Goal: Task Accomplishment & Management: Use online tool/utility

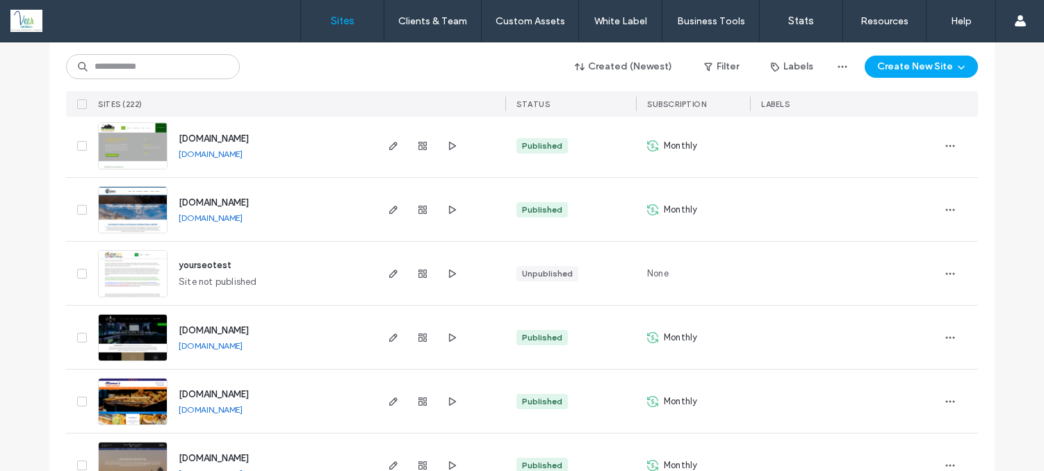
scroll to position [1966, 0]
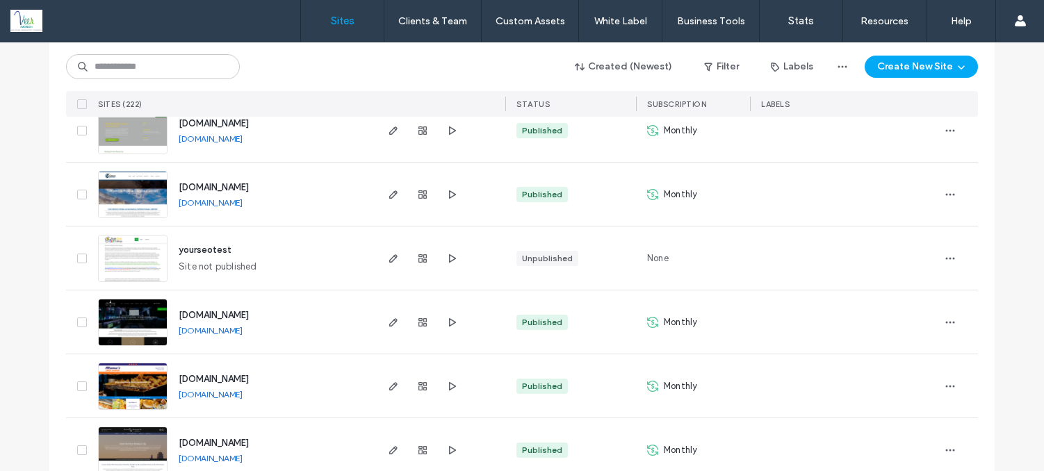
click at [243, 328] on link "www.temeculawinetourpartybus.com" at bounding box center [211, 330] width 64 height 10
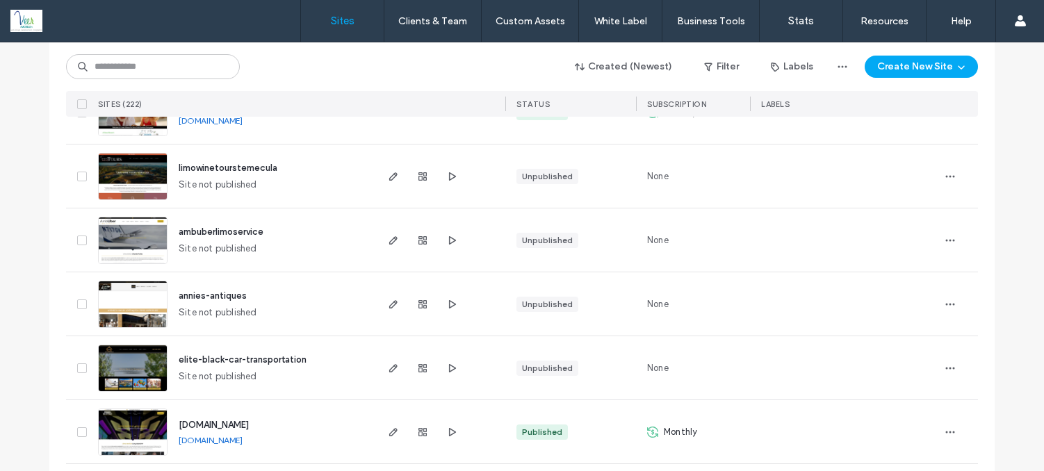
scroll to position [1324, 0]
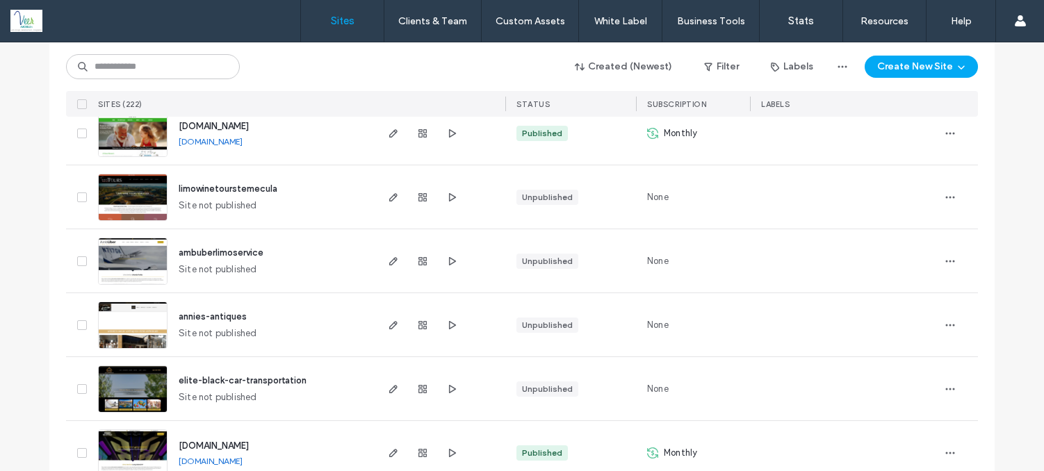
click at [209, 187] on span "limowinetourstemecula" at bounding box center [228, 189] width 99 height 10
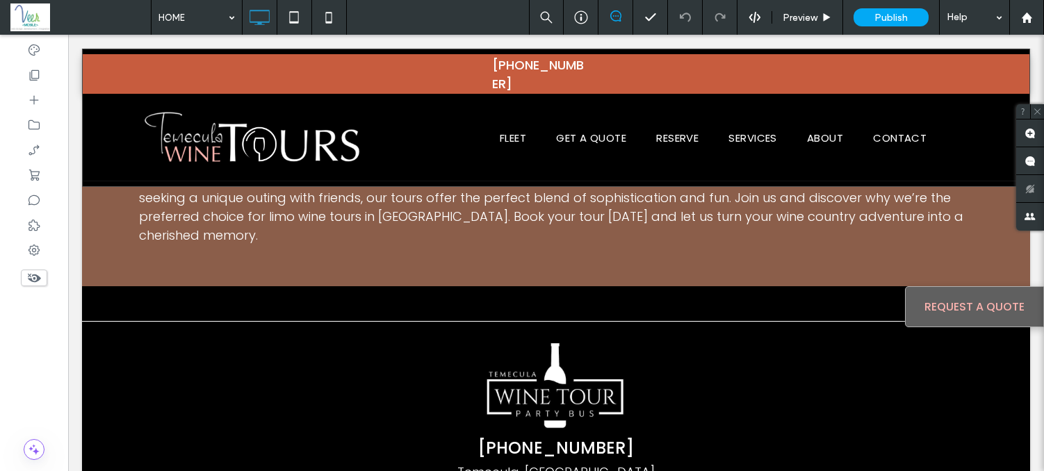
scroll to position [3547, 0]
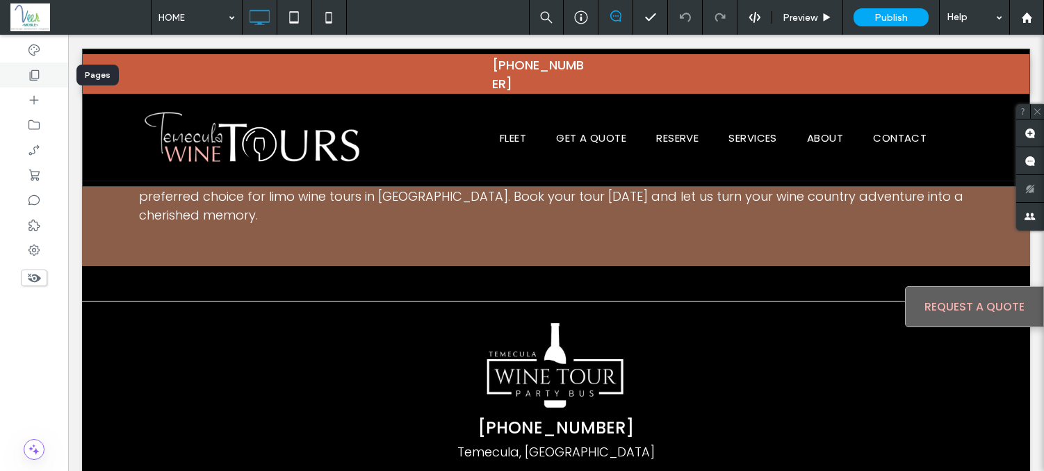
click at [40, 83] on div at bounding box center [34, 75] width 68 height 25
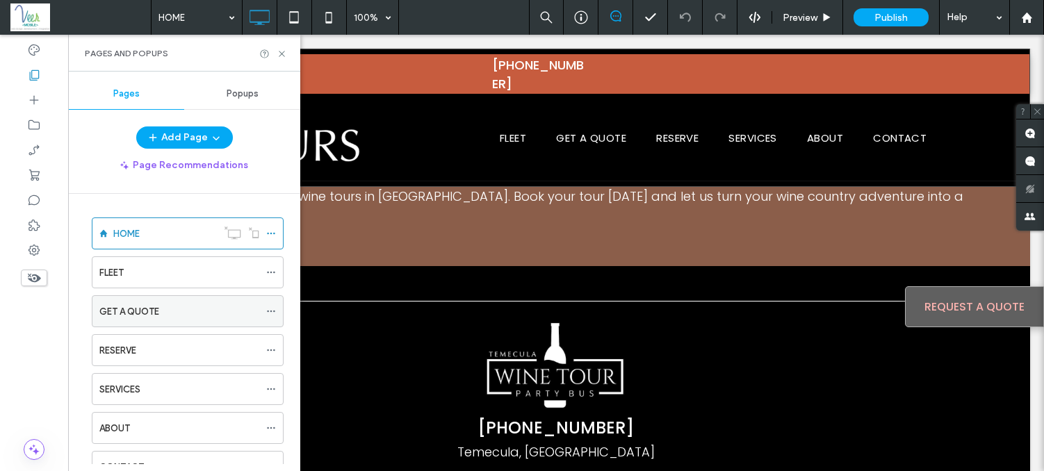
click at [126, 310] on label "GET A QUOTE" at bounding box center [129, 312] width 60 height 24
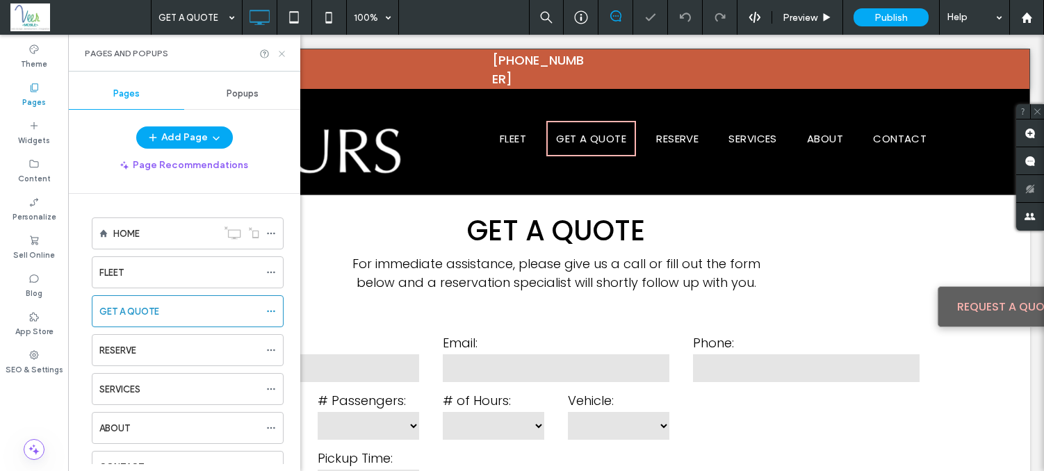
click at [282, 56] on icon at bounding box center [282, 54] width 10 height 10
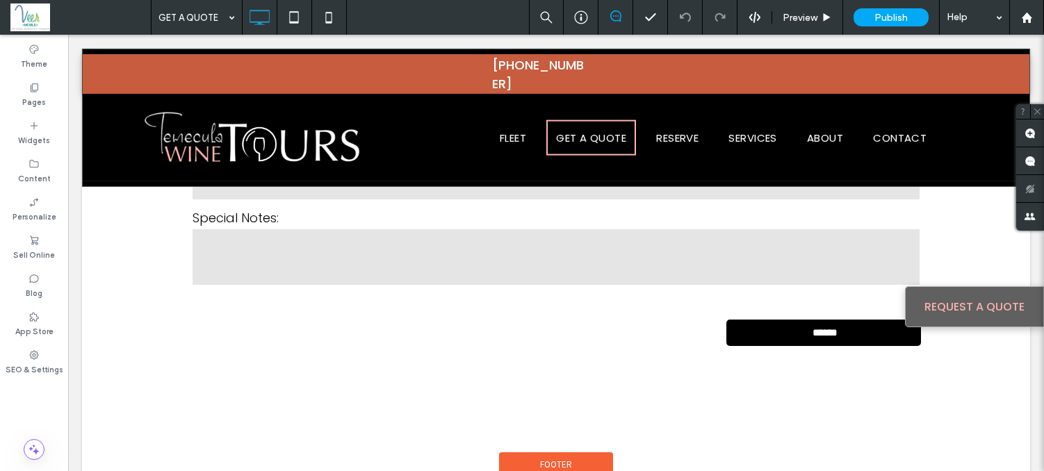
scroll to position [695, 0]
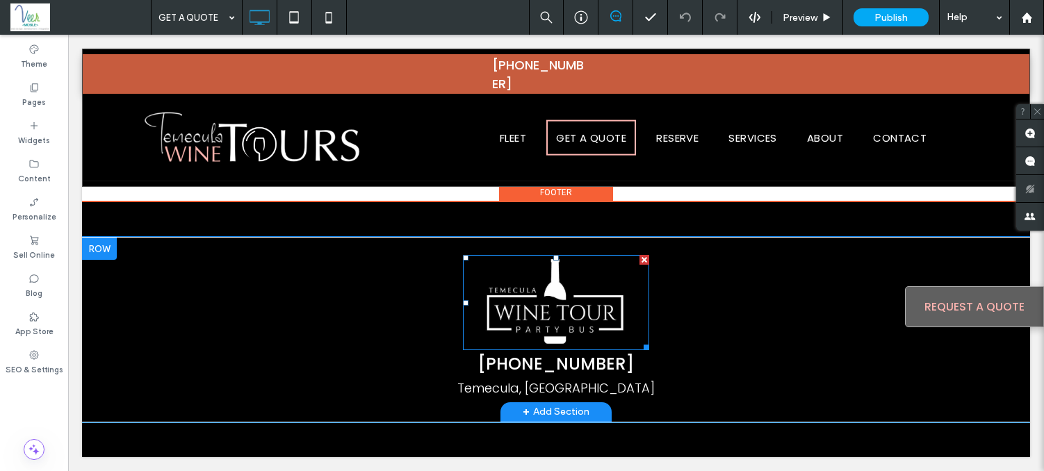
click at [523, 325] on img at bounding box center [556, 302] width 186 height 95
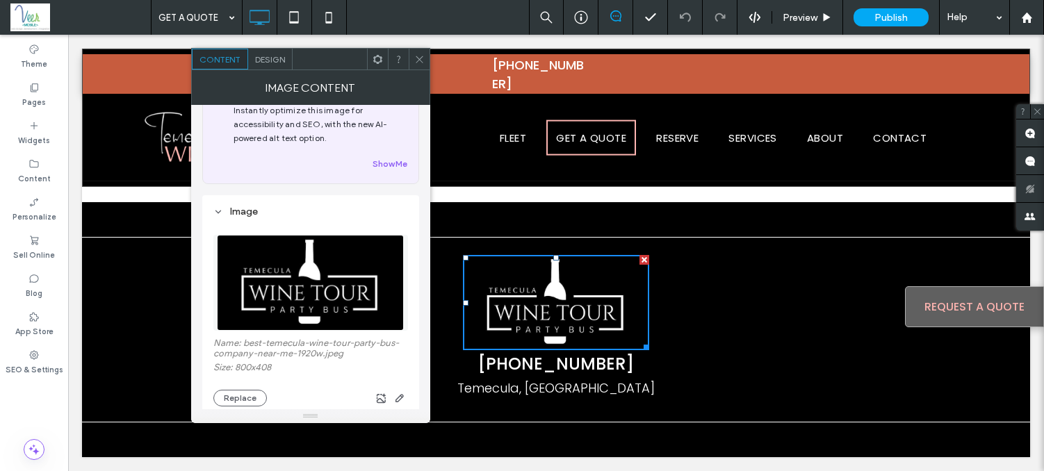
scroll to position [83, 0]
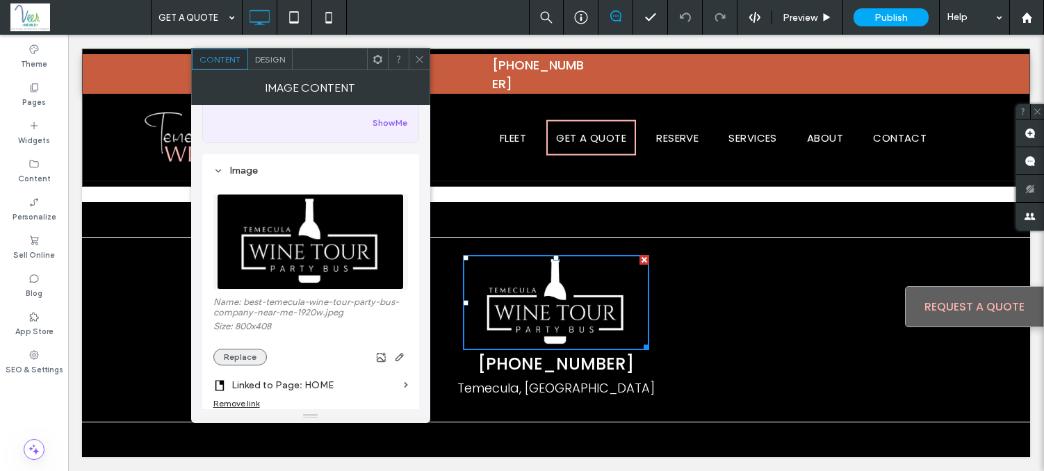
click at [234, 364] on button "Replace" at bounding box center [240, 357] width 54 height 17
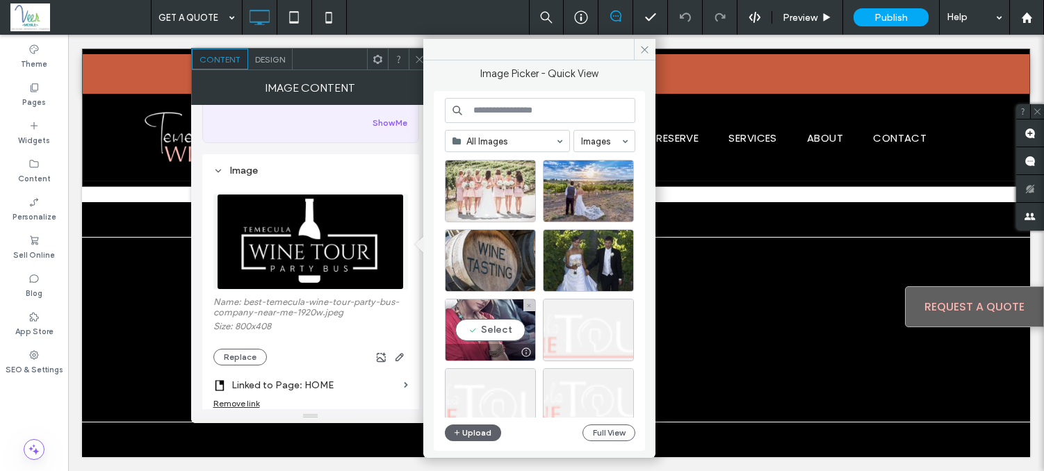
scroll to position [74, 0]
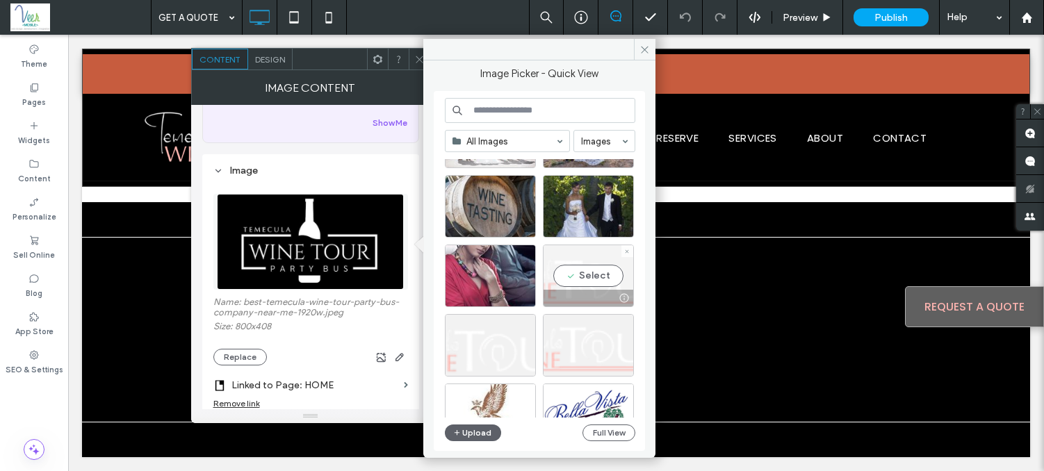
click at [578, 288] on div "Select" at bounding box center [588, 276] width 91 height 63
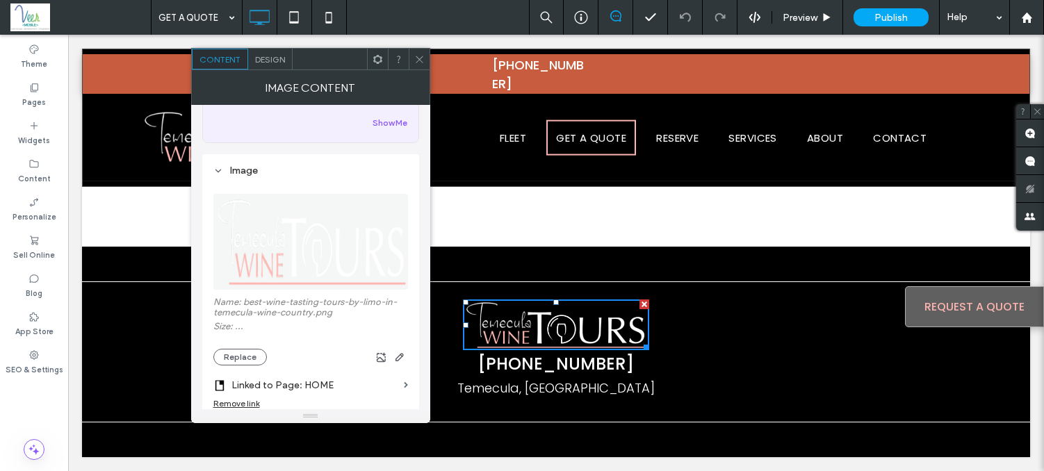
scroll to position [651, 0]
click at [423, 53] on span at bounding box center [419, 59] width 10 height 21
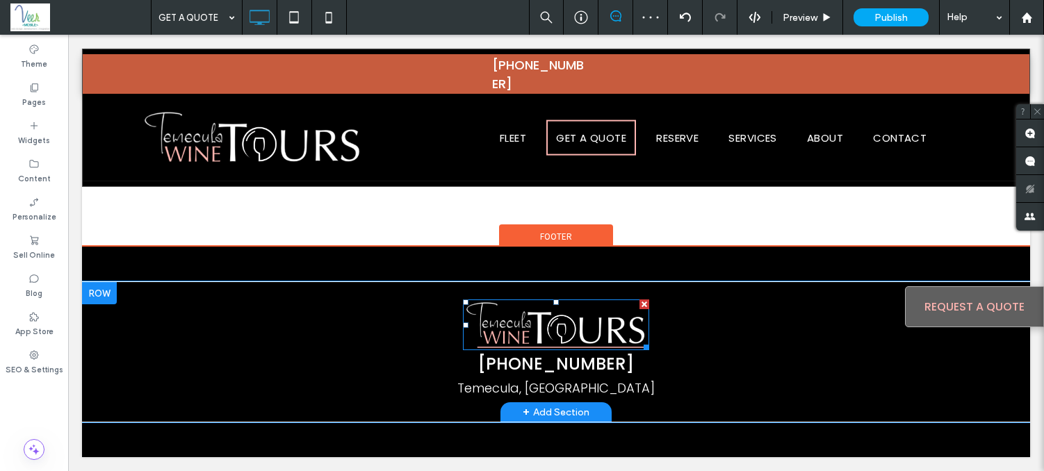
click at [492, 331] on img at bounding box center [556, 325] width 186 height 51
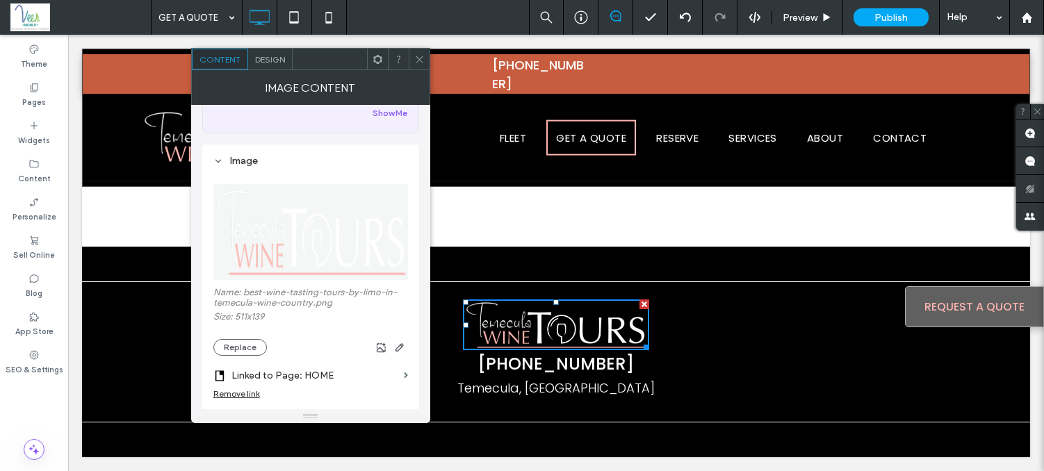
scroll to position [169, 0]
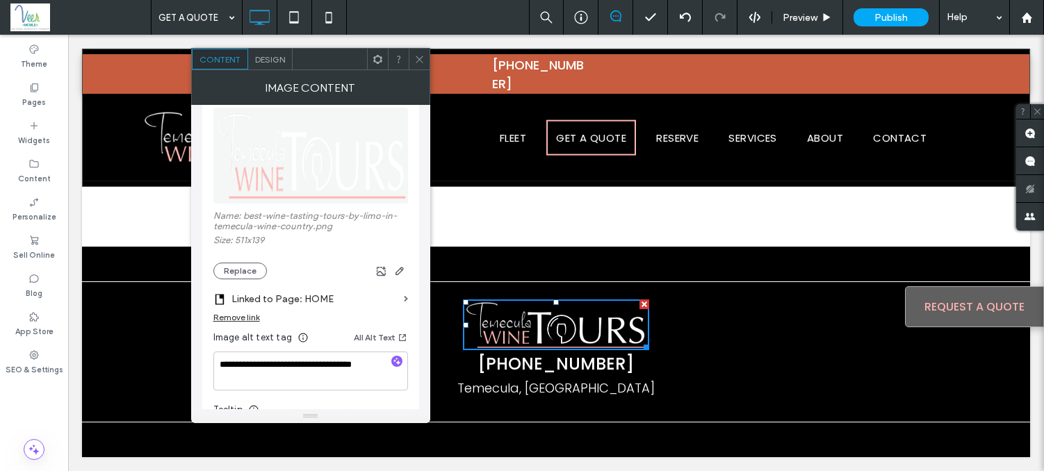
click at [245, 262] on div "Name: best-wine-tasting-tours-by-limo-in-temecula-wine-country.png Size: 511x13…" at bounding box center [310, 245] width 195 height 69
click at [241, 276] on button "Replace" at bounding box center [240, 271] width 54 height 17
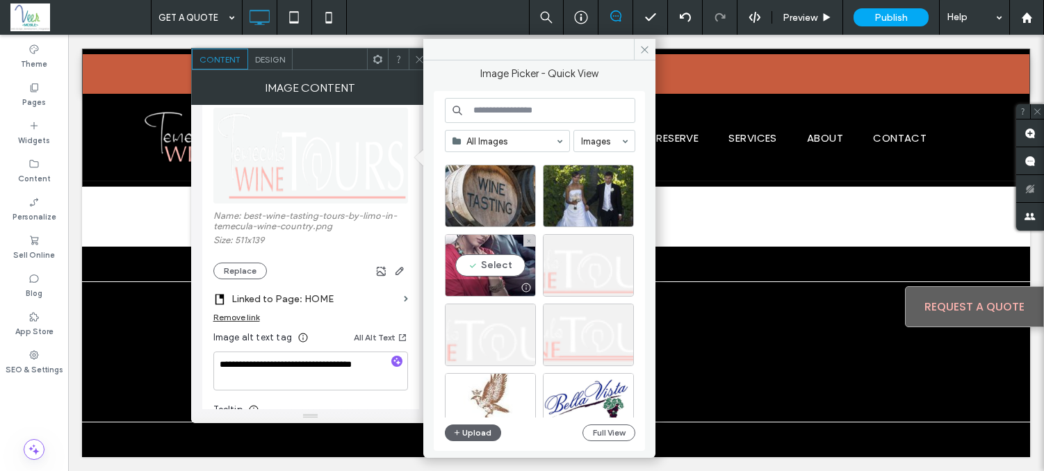
scroll to position [182, 0]
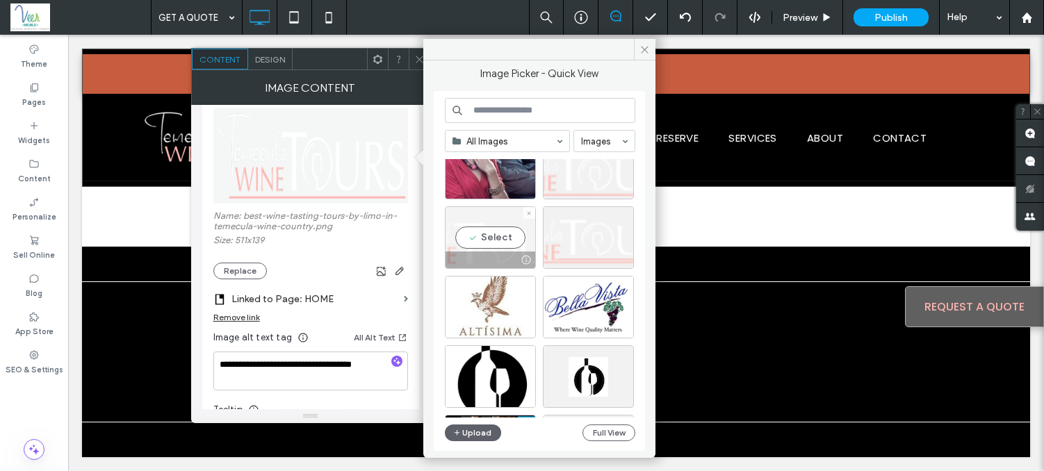
click at [493, 241] on div "Select" at bounding box center [490, 237] width 91 height 63
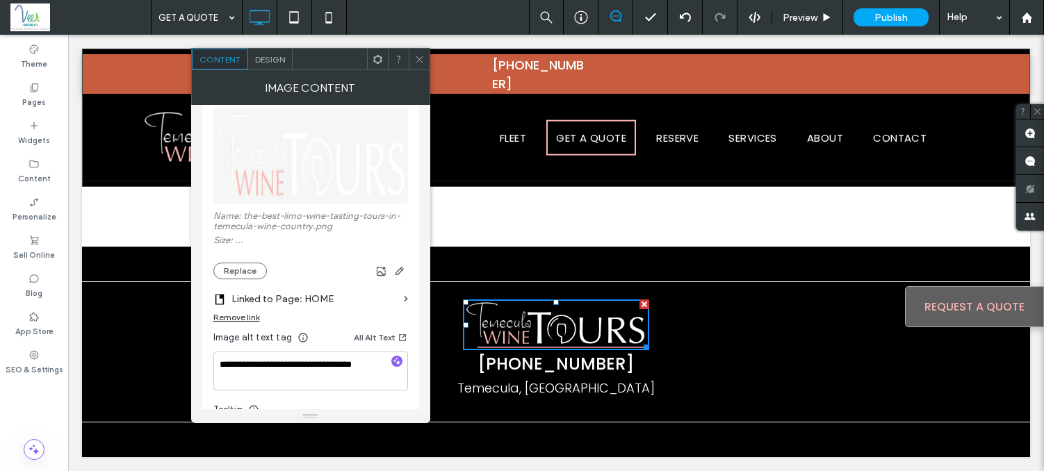
scroll to position [648, 0]
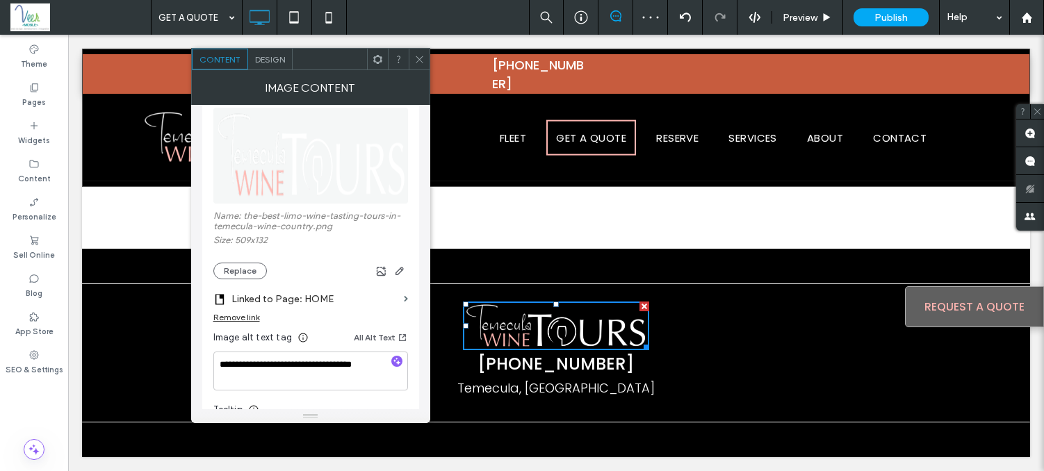
click at [416, 60] on use at bounding box center [419, 59] width 7 height 7
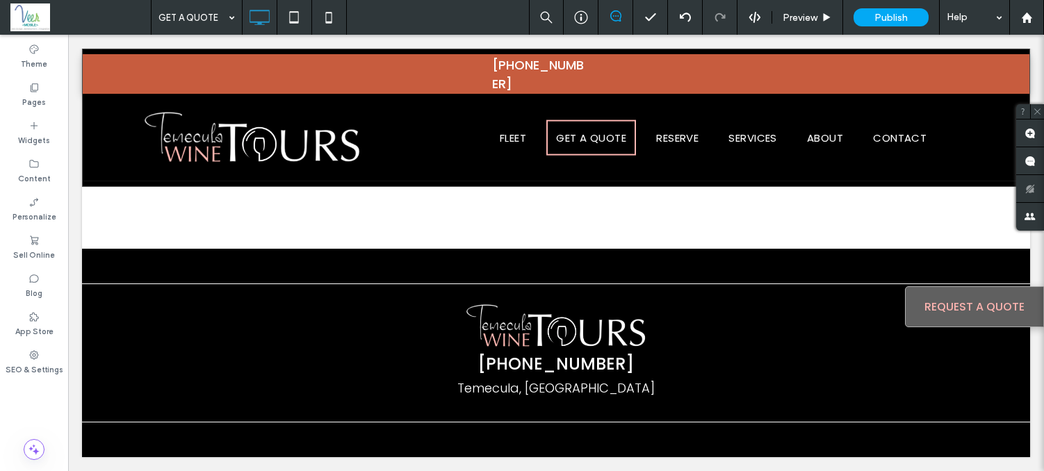
click at [330, 14] on icon at bounding box center [329, 17] width 28 height 28
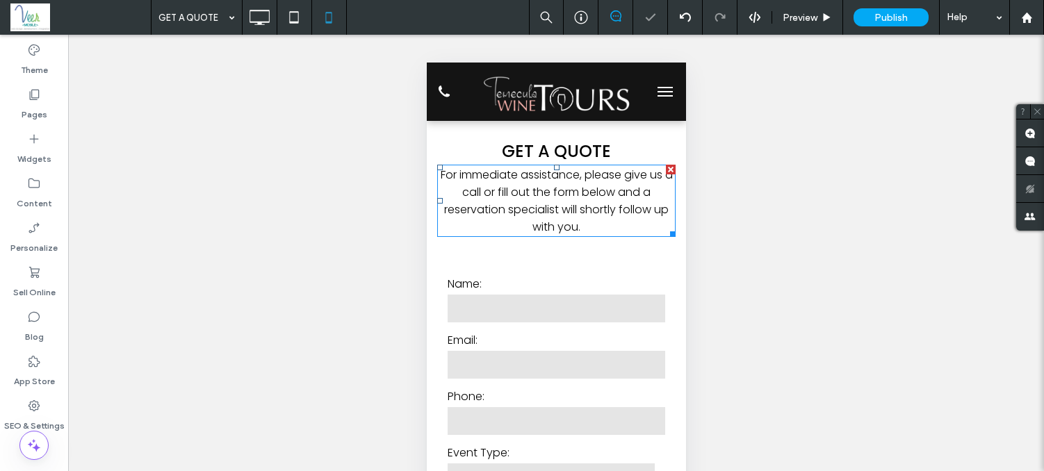
scroll to position [0, 0]
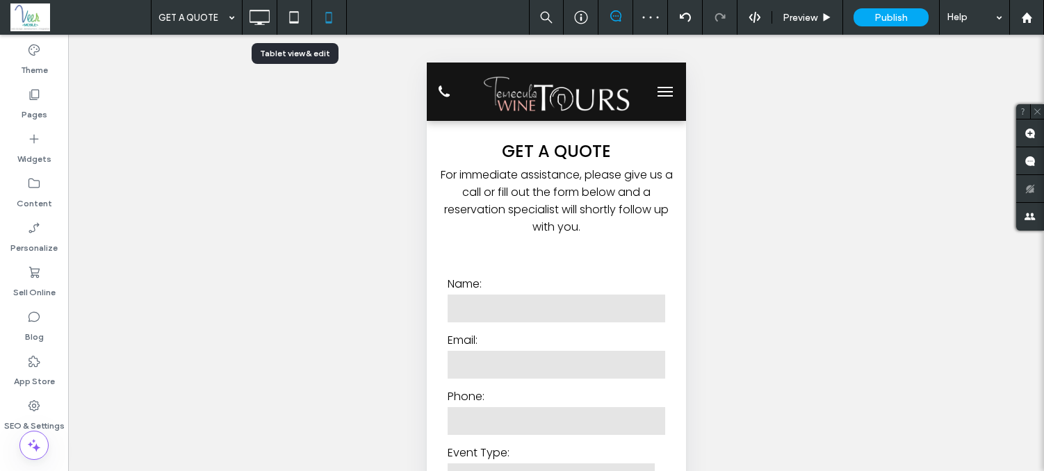
click at [298, 19] on icon at bounding box center [294, 17] width 28 height 28
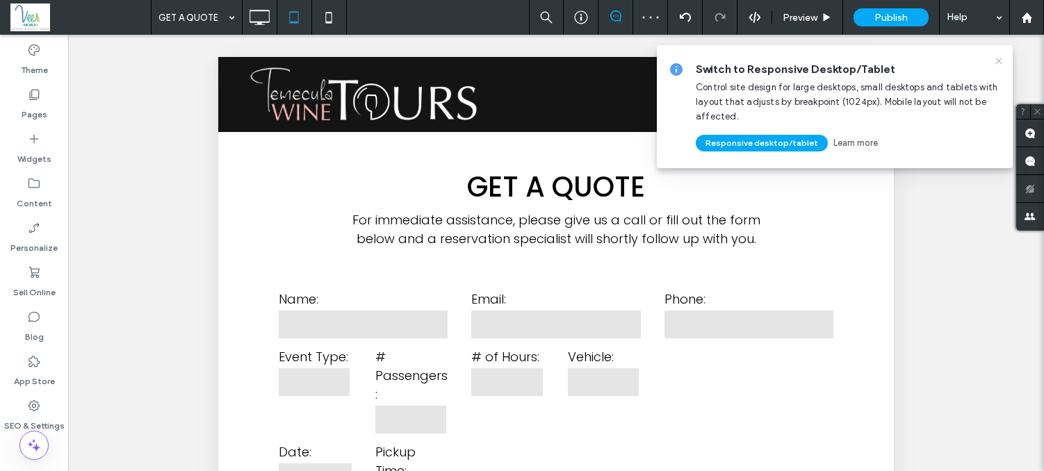
click at [995, 60] on icon at bounding box center [998, 61] width 11 height 11
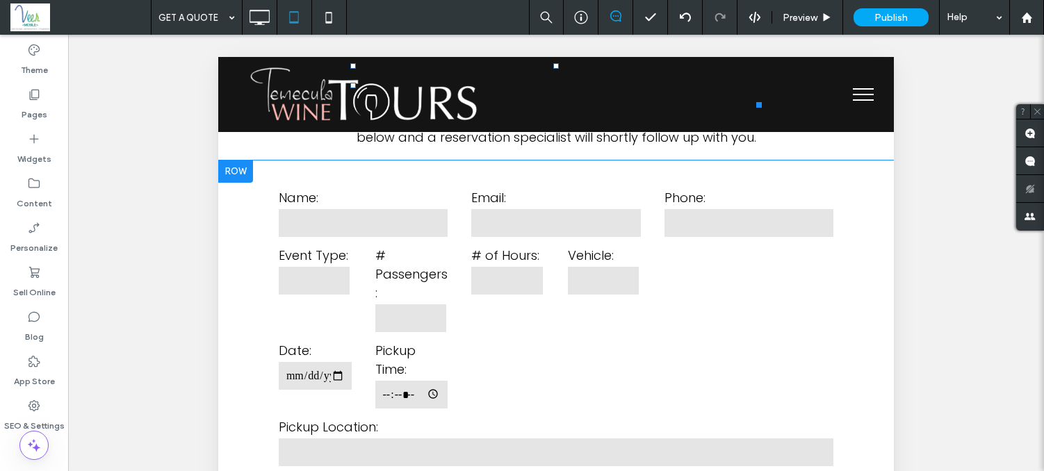
scroll to position [172, 0]
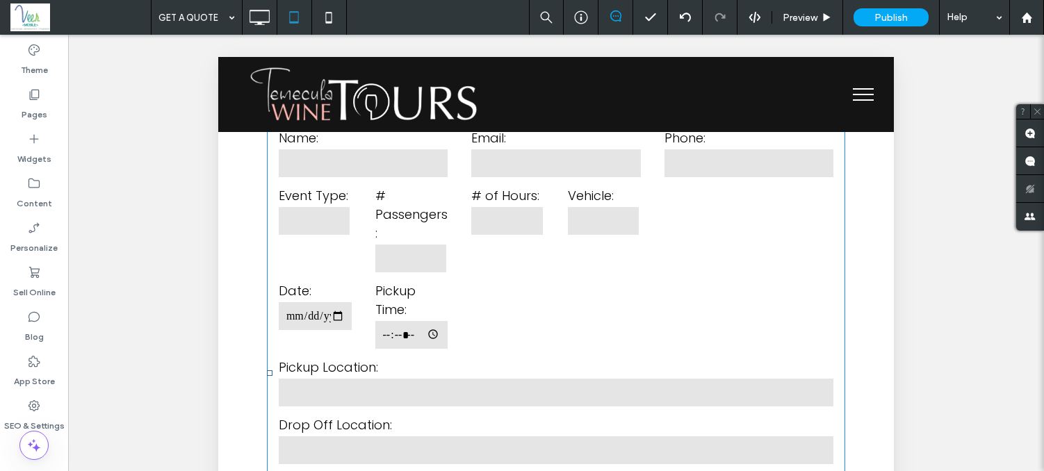
click at [558, 302] on form "**********" at bounding box center [556, 373] width 578 height 524
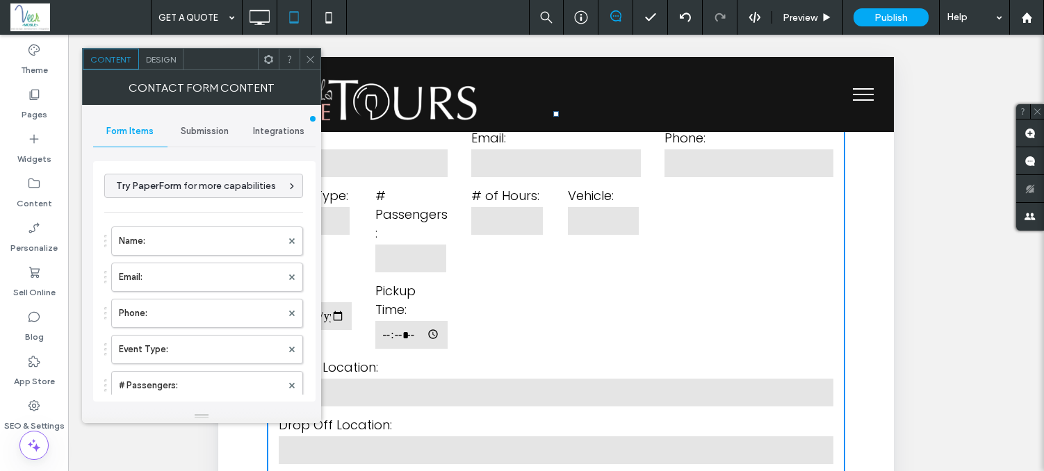
click at [308, 53] on span at bounding box center [310, 59] width 10 height 21
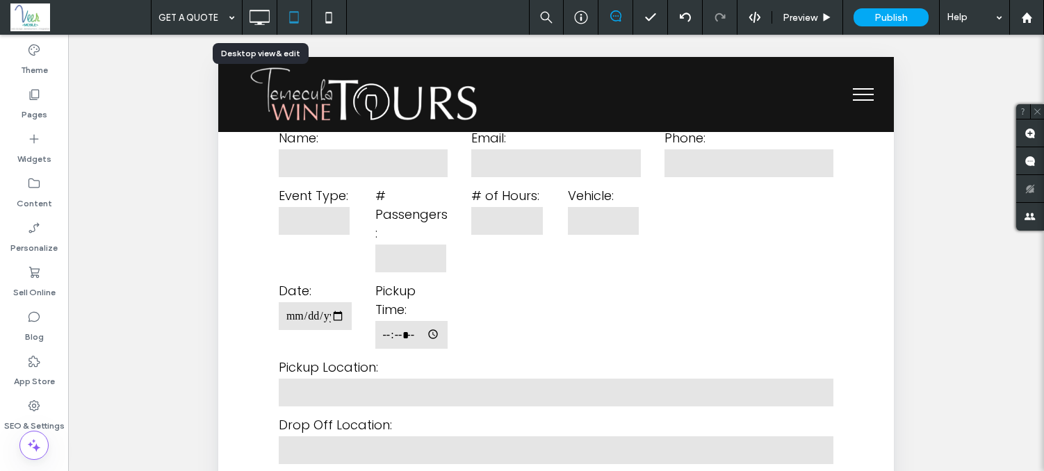
click at [250, 10] on use at bounding box center [260, 17] width 20 height 15
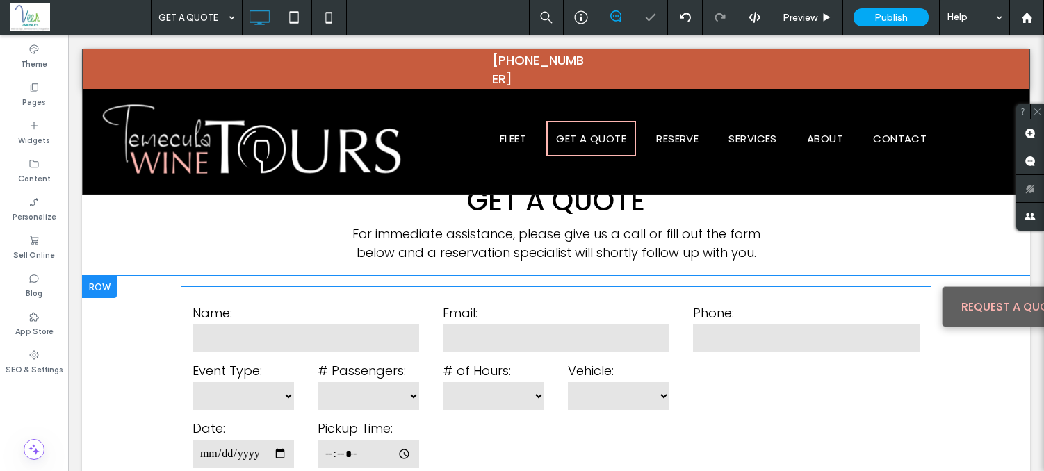
scroll to position [138, 0]
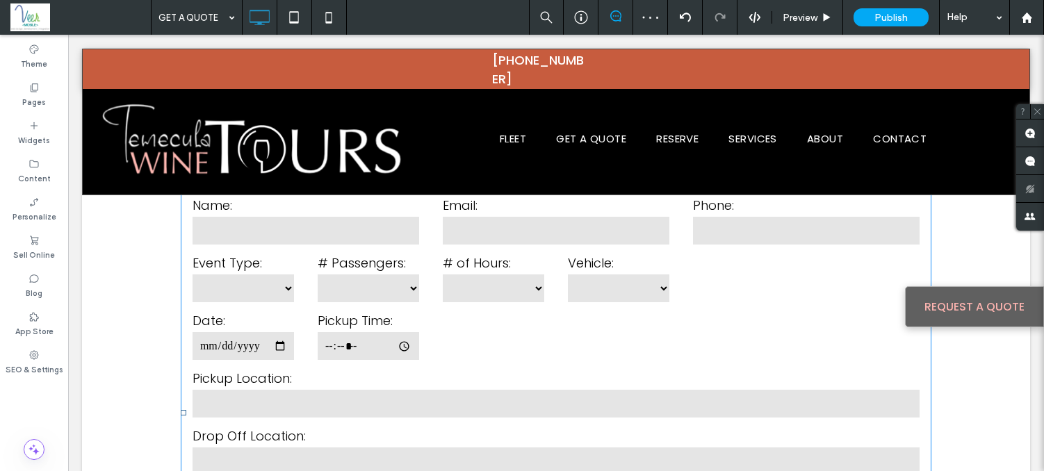
click at [438, 371] on label "Pickup Location:" at bounding box center [556, 378] width 727 height 19
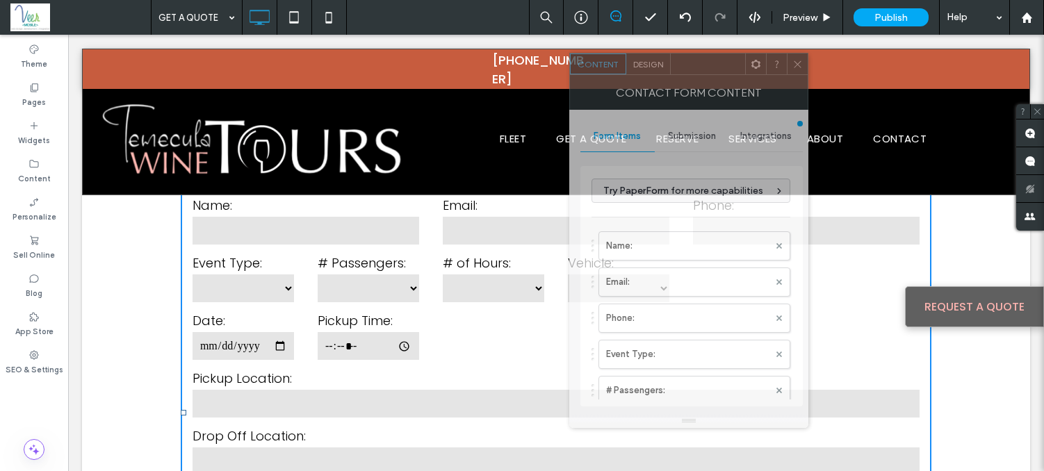
drag, startPoint x: 231, startPoint y: 63, endPoint x: 745, endPoint y: 69, distance: 514.5
click at [745, 69] on div at bounding box center [708, 64] width 74 height 21
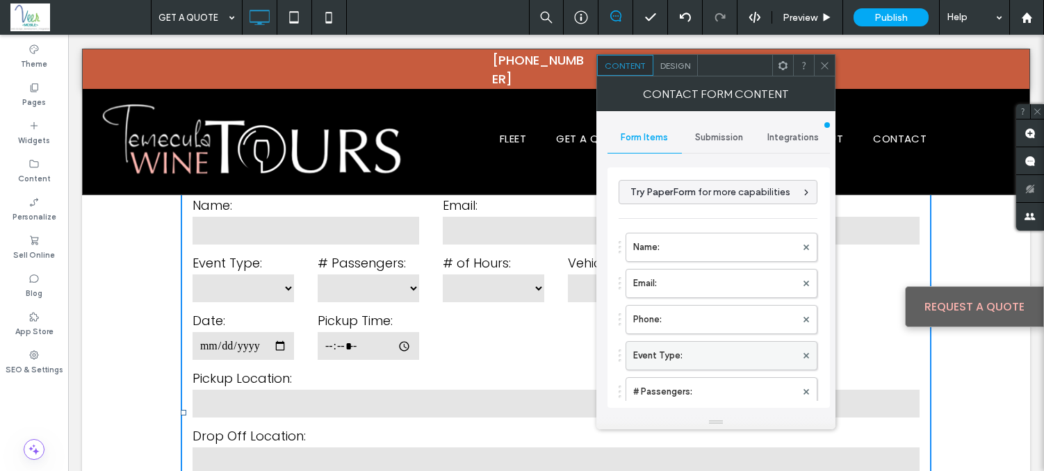
click at [701, 361] on label "Event Type:" at bounding box center [714, 356] width 163 height 28
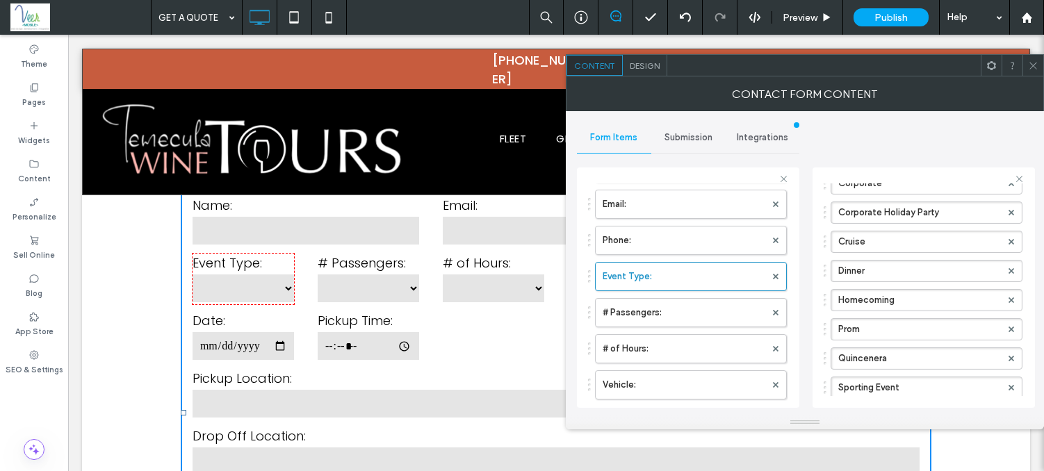
scroll to position [629, 0]
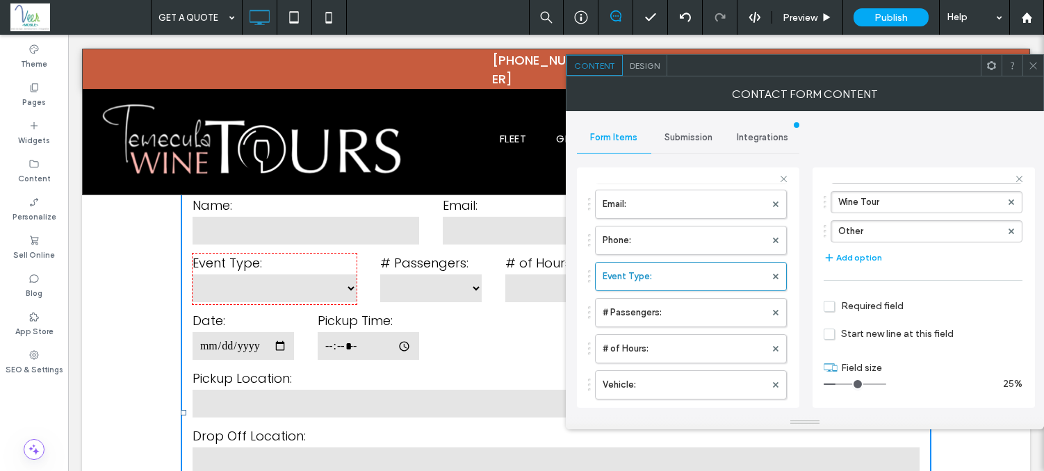
click at [839, 385] on input "range" at bounding box center [855, 384] width 63 height 1
click at [696, 315] on label "# Passengers:" at bounding box center [684, 313] width 163 height 28
type input "*"
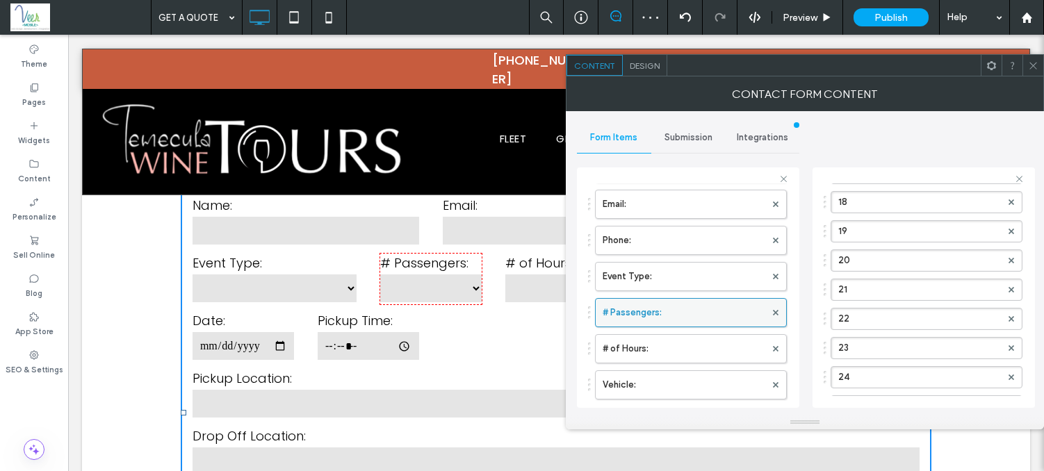
click at [708, 318] on label "# Passengers:" at bounding box center [684, 313] width 163 height 28
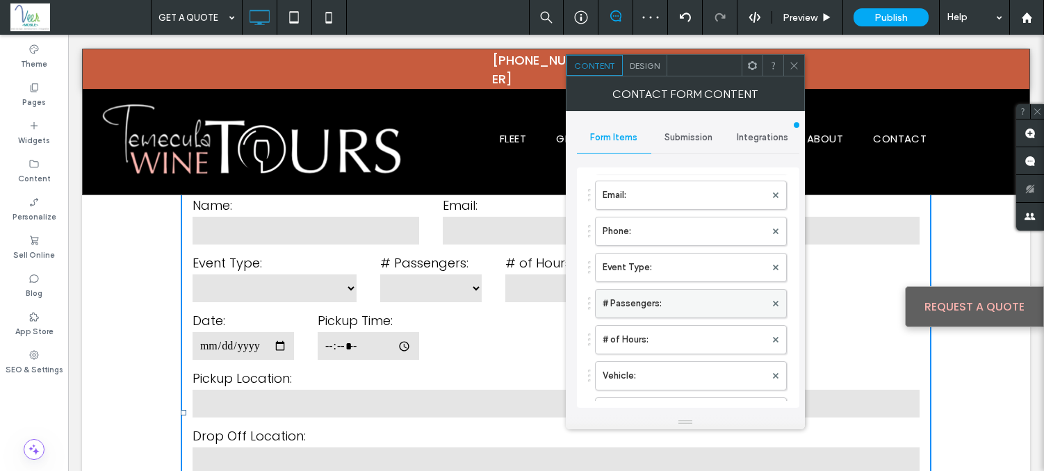
click at [672, 304] on label "# Passengers:" at bounding box center [684, 304] width 163 height 28
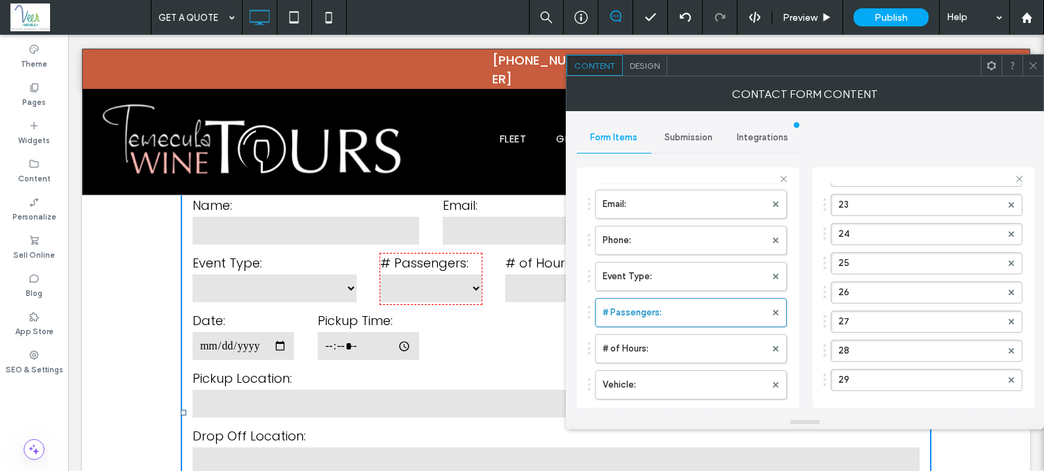
scroll to position [1563, 0]
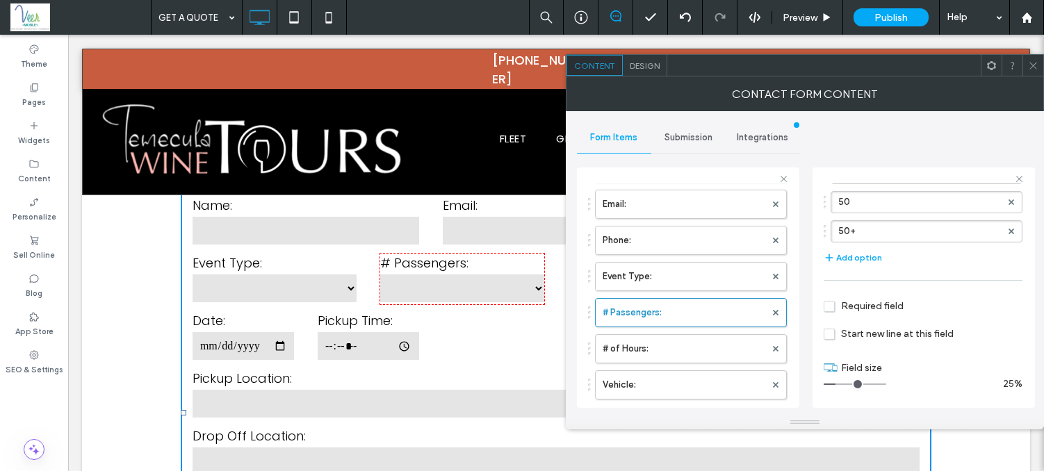
drag, startPoint x: 832, startPoint y: 382, endPoint x: 840, endPoint y: 382, distance: 8.3
click at [840, 384] on input "range" at bounding box center [855, 384] width 63 height 1
click at [647, 345] on label "# of Hours:" at bounding box center [684, 349] width 163 height 28
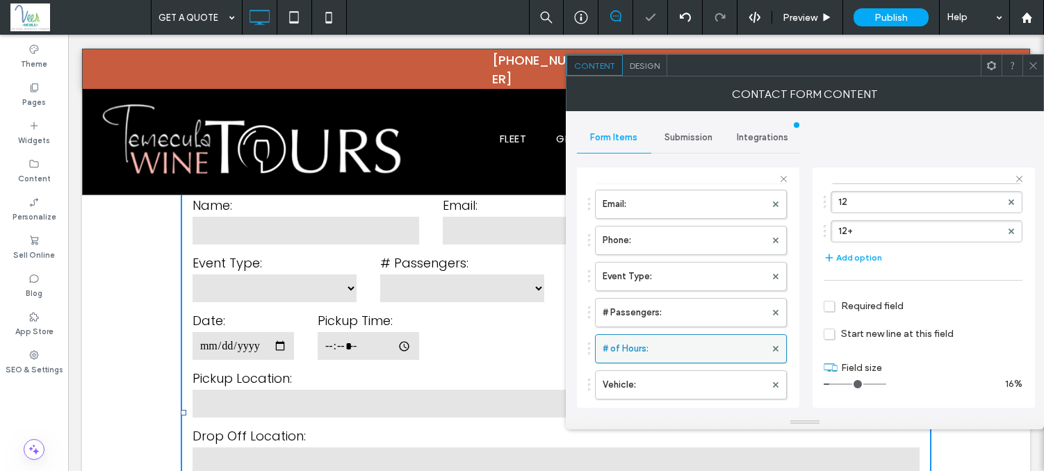
scroll to position [454, 0]
drag, startPoint x: 831, startPoint y: 385, endPoint x: 839, endPoint y: 384, distance: 8.5
click at [839, 384] on input "range" at bounding box center [855, 384] width 63 height 1
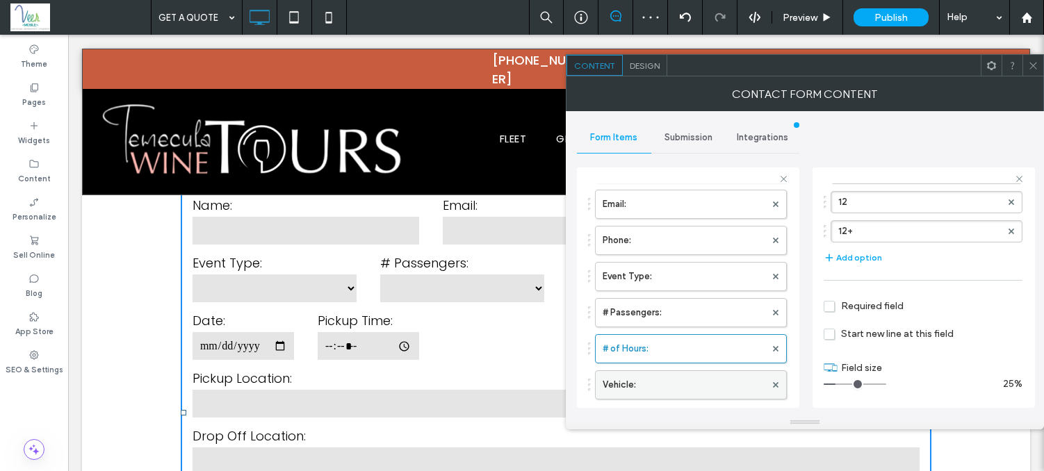
click at [682, 378] on label "Vehicle:" at bounding box center [684, 385] width 163 height 28
type input "*"
click at [838, 385] on input "range" at bounding box center [855, 384] width 63 height 1
click at [1033, 72] on span at bounding box center [1033, 65] width 10 height 21
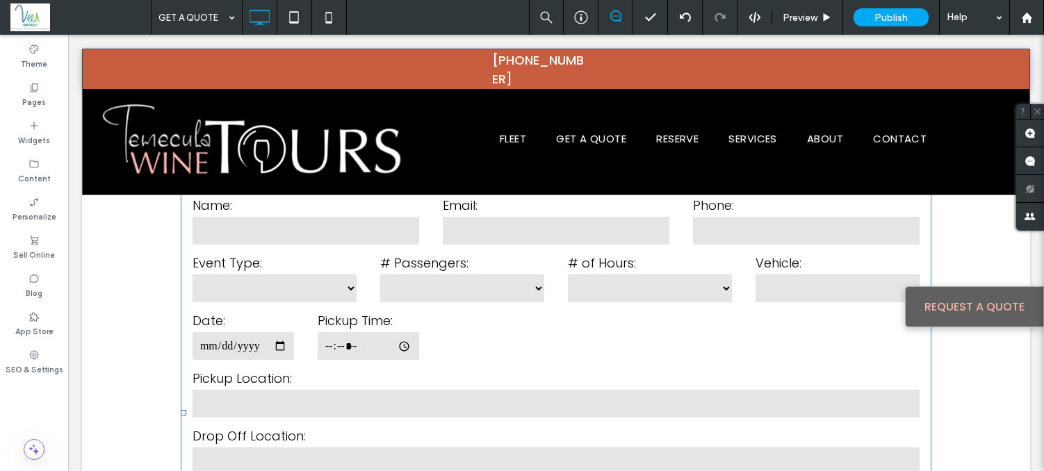
click at [377, 314] on label "Pickup Time:" at bounding box center [368, 320] width 101 height 19
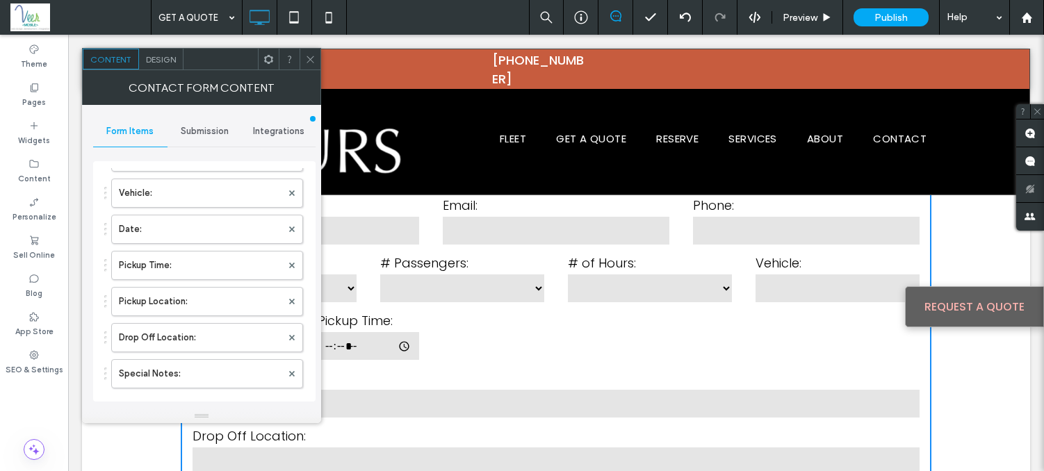
scroll to position [265, 0]
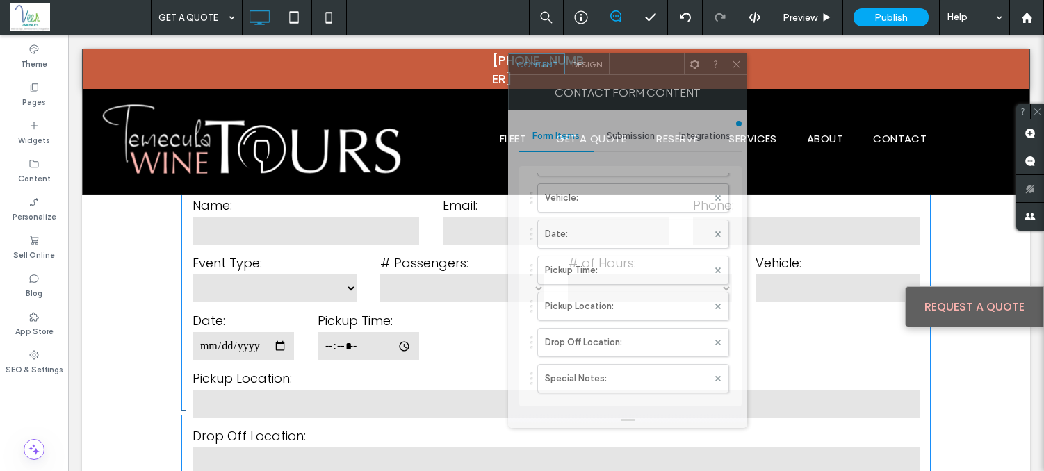
drag, startPoint x: 222, startPoint y: 54, endPoint x: 648, endPoint y: 59, distance: 426.2
click at [648, 59] on div at bounding box center [647, 64] width 74 height 21
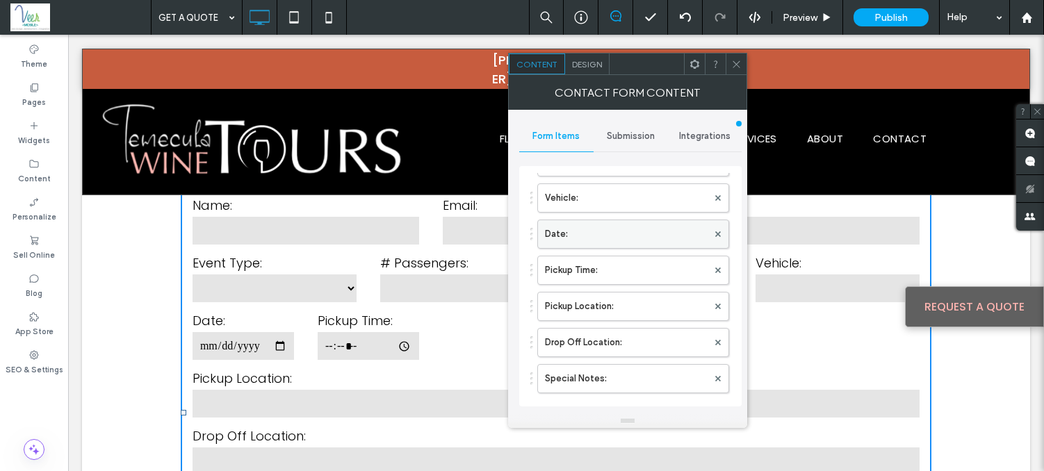
click at [581, 225] on label "Date:" at bounding box center [626, 234] width 163 height 28
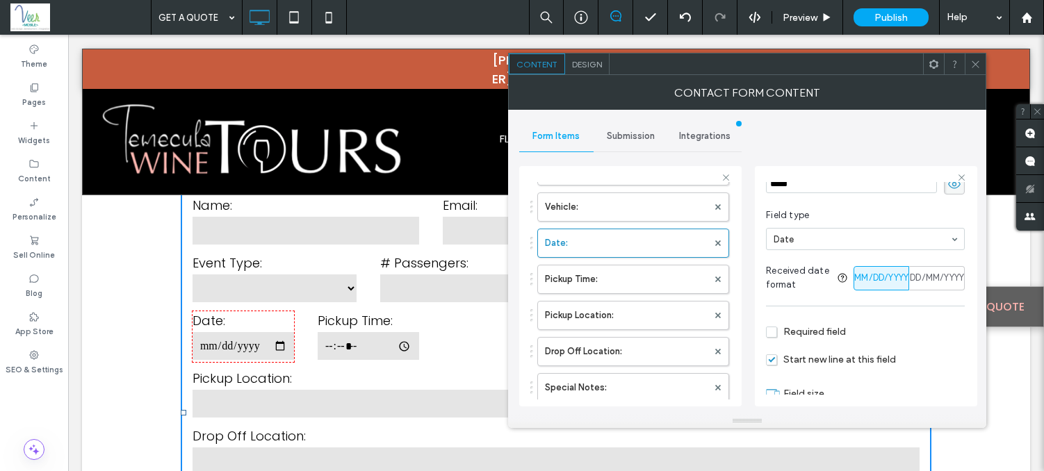
scroll to position [93, 0]
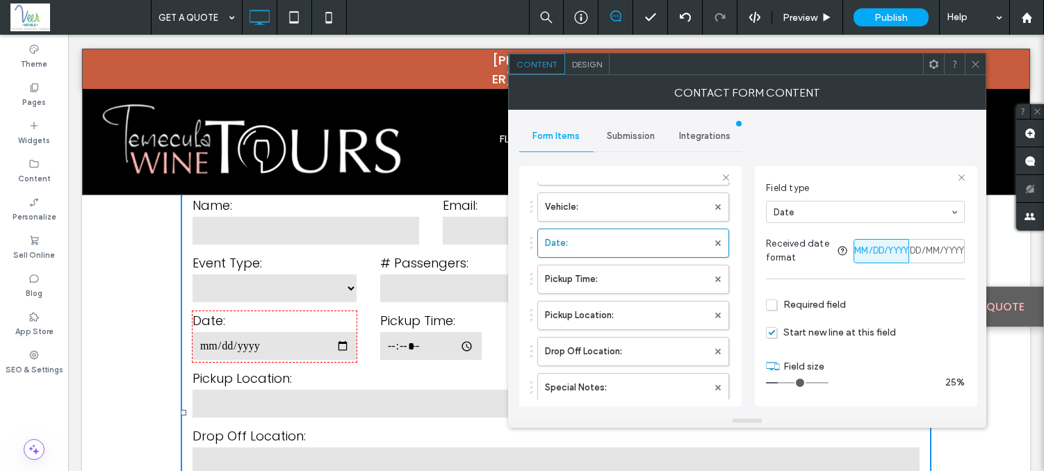
drag, startPoint x: 773, startPoint y: 373, endPoint x: 782, endPoint y: 375, distance: 9.3
click at [782, 382] on input "range" at bounding box center [797, 382] width 63 height 1
click at [603, 281] on label "Pickup Time:" at bounding box center [626, 280] width 163 height 28
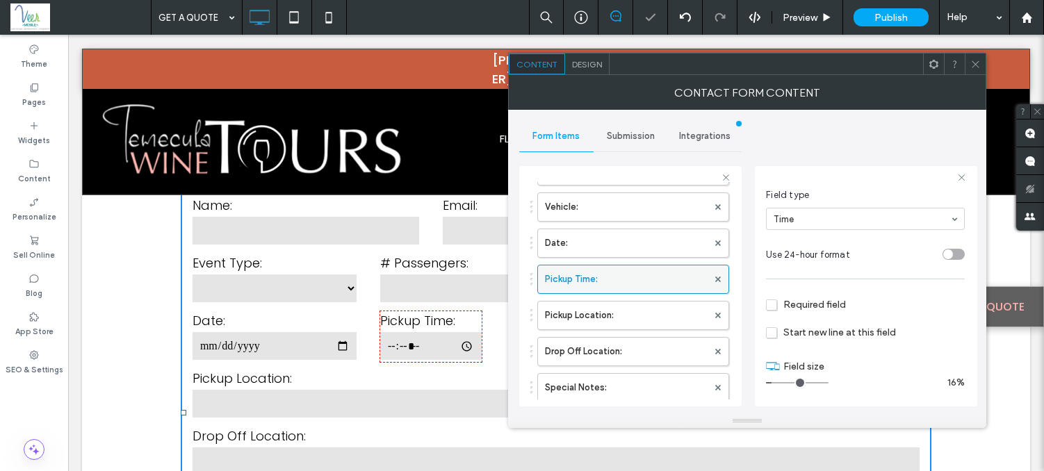
scroll to position [79, 0]
drag, startPoint x: 774, startPoint y: 381, endPoint x: 781, endPoint y: 381, distance: 7.6
type input "*"
click at [781, 382] on input "range" at bounding box center [797, 382] width 63 height 1
click at [978, 71] on span at bounding box center [975, 64] width 10 height 21
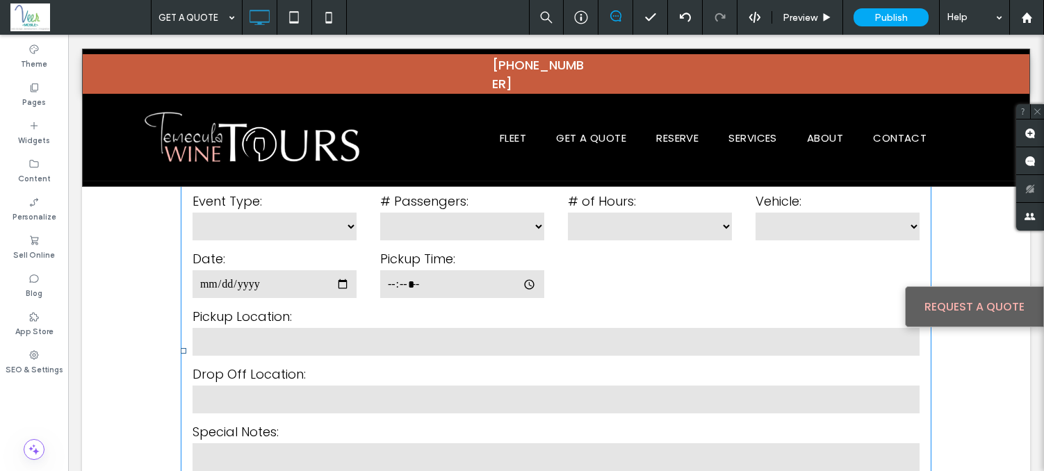
scroll to position [0, 0]
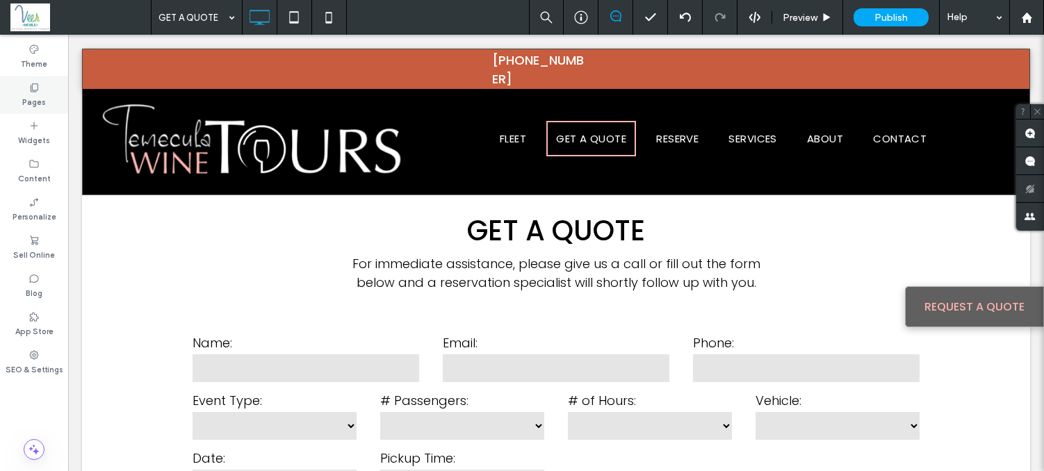
click at [24, 92] on div "Pages" at bounding box center [34, 95] width 68 height 38
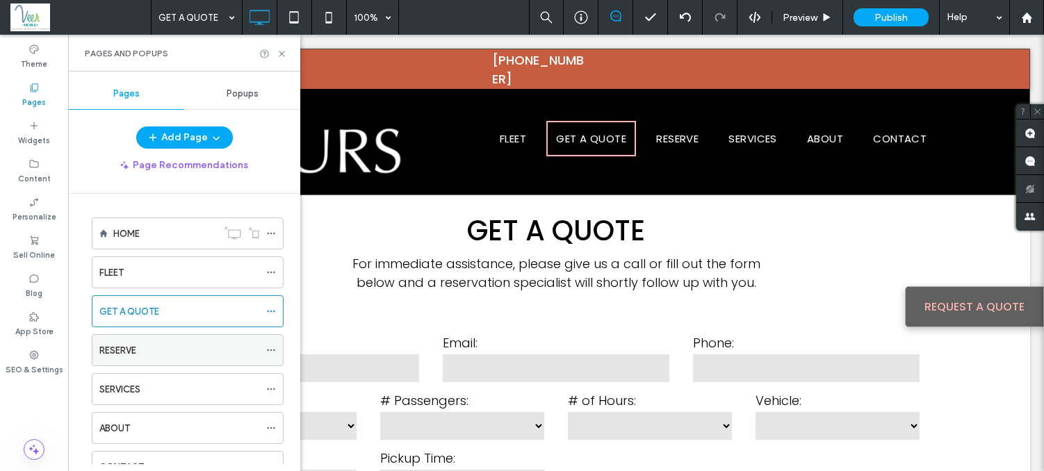
click at [140, 352] on div "RESERVE" at bounding box center [179, 350] width 160 height 15
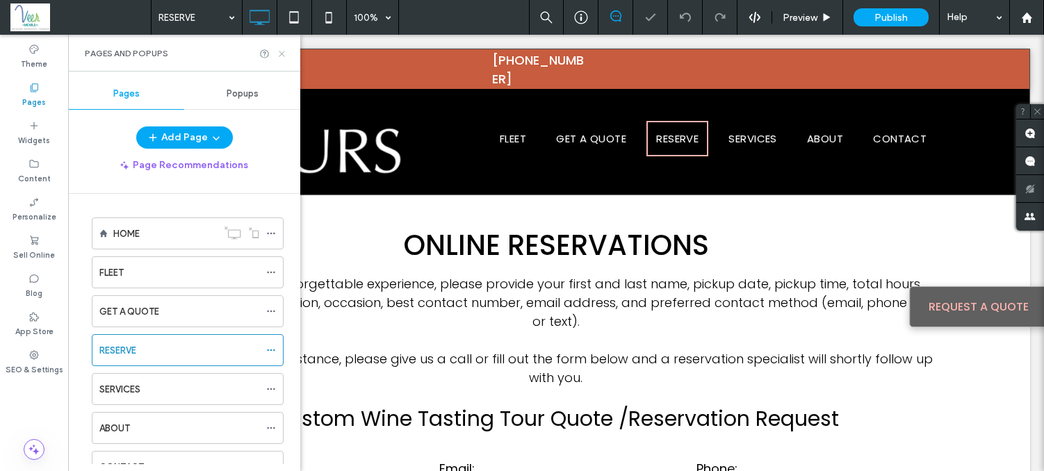
click at [282, 56] on icon at bounding box center [282, 54] width 10 height 10
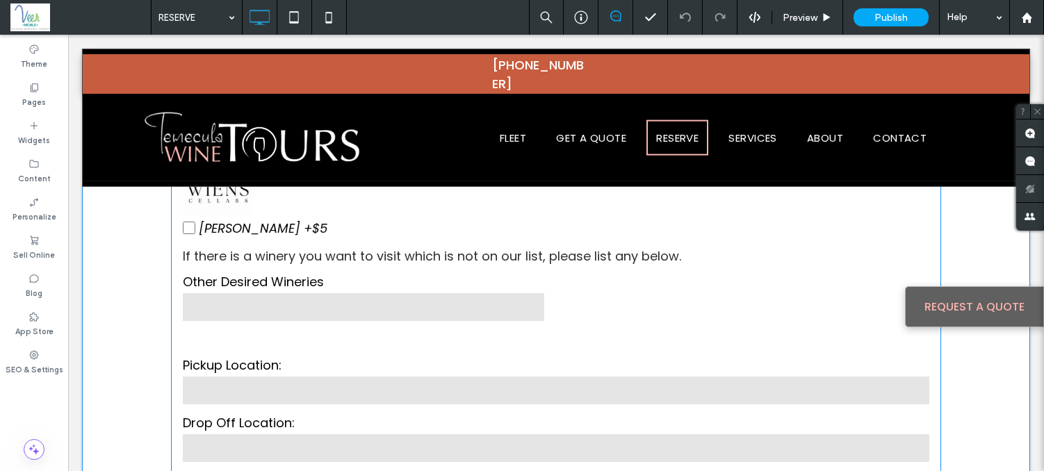
scroll to position [2404, 0]
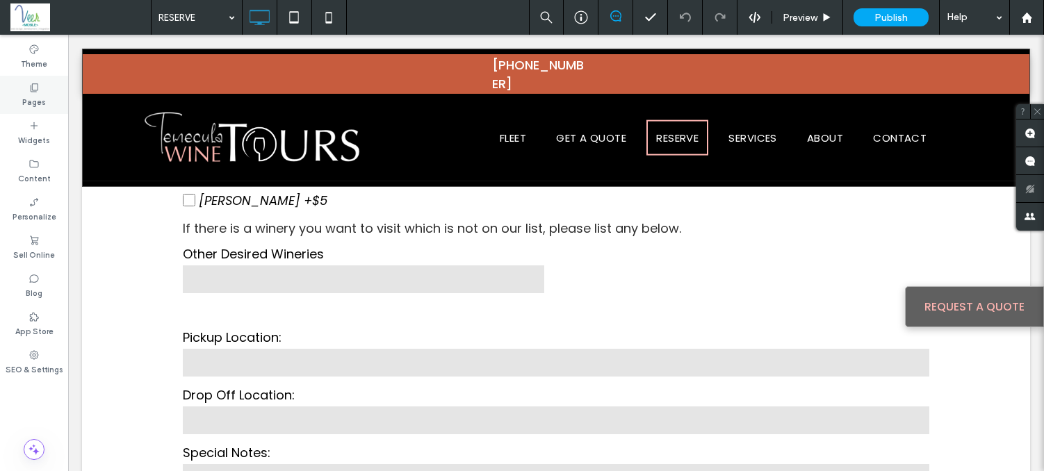
click at [24, 90] on div "Pages" at bounding box center [34, 95] width 68 height 38
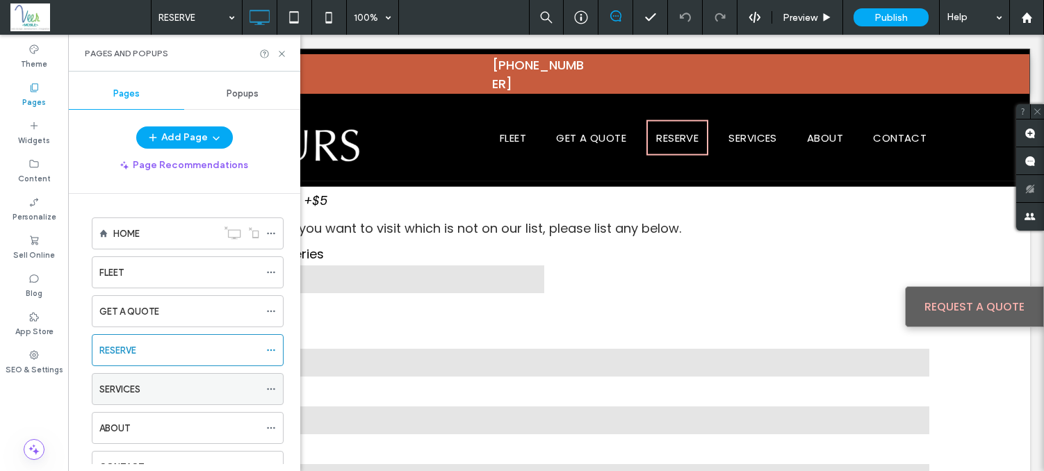
click at [113, 396] on label "SERVICES" at bounding box center [119, 389] width 41 height 24
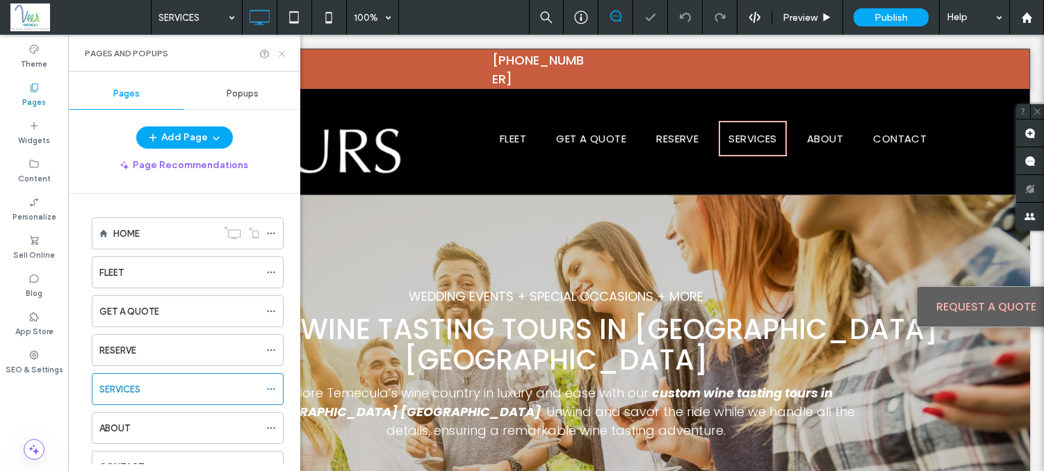
drag, startPoint x: 284, startPoint y: 56, endPoint x: 216, endPoint y: 21, distance: 76.8
click at [284, 56] on icon at bounding box center [282, 54] width 10 height 10
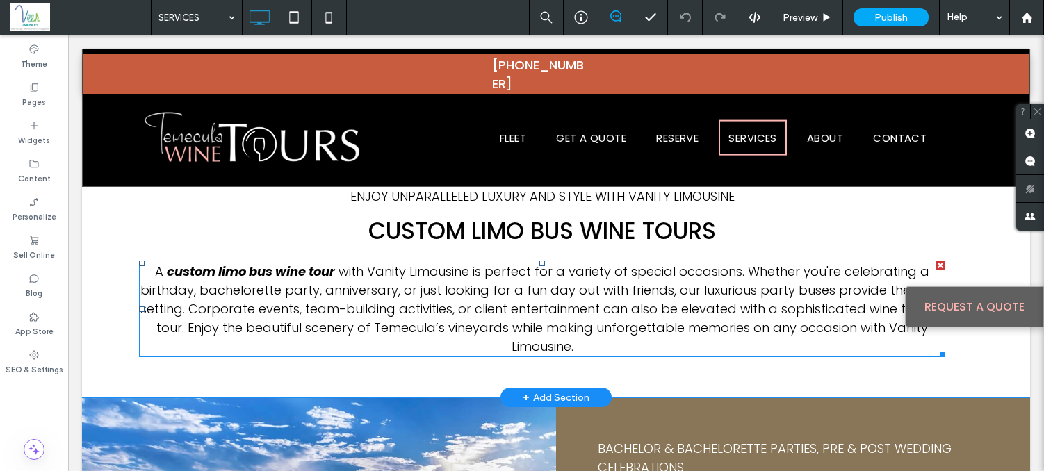
scroll to position [459, 0]
click at [404, 293] on p "A custom limo bus wine tour with Vanity Limousine is perfect for a variety of s…" at bounding box center [542, 309] width 806 height 94
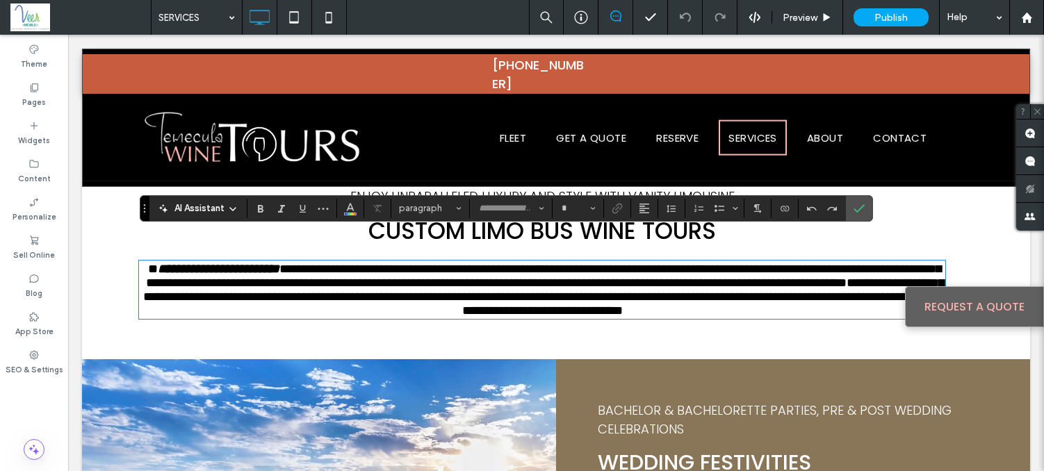
type input "*******"
type input "**"
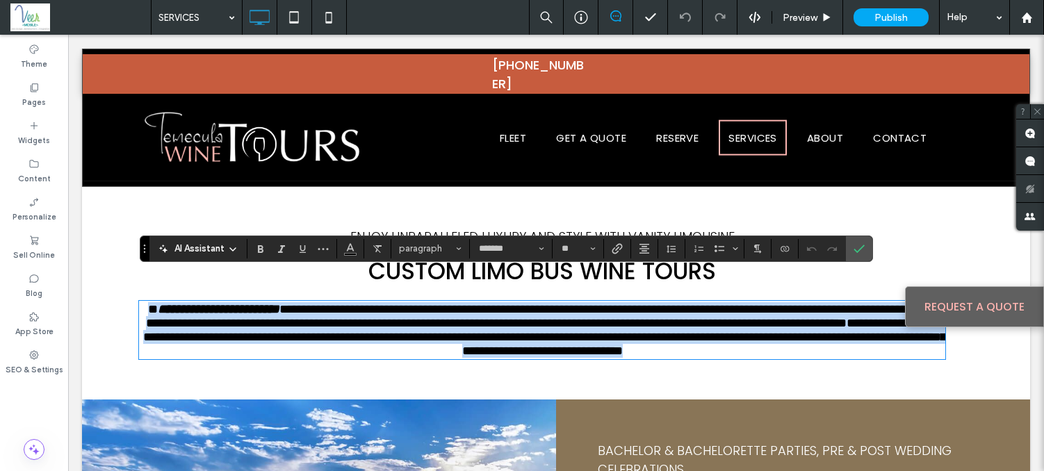
scroll to position [422, 0]
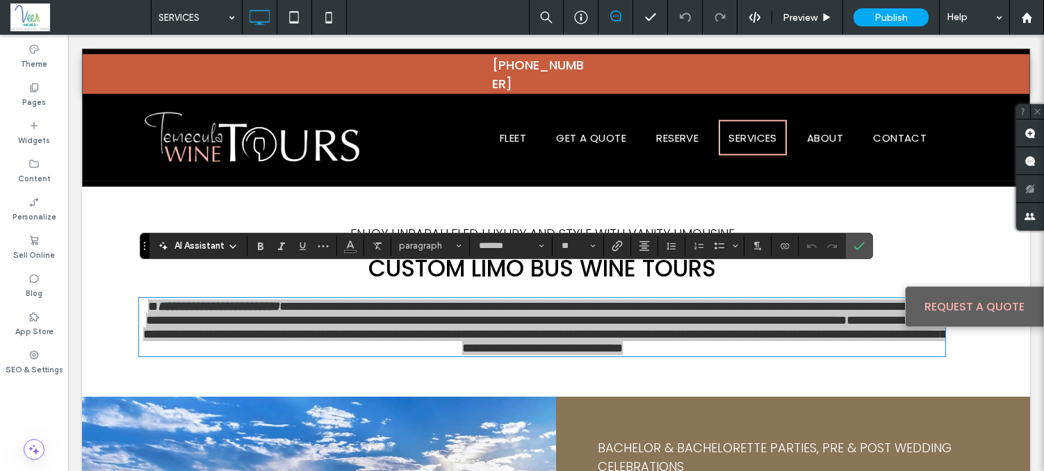
click at [233, 240] on div "AI Assistant" at bounding box center [198, 246] width 92 height 14
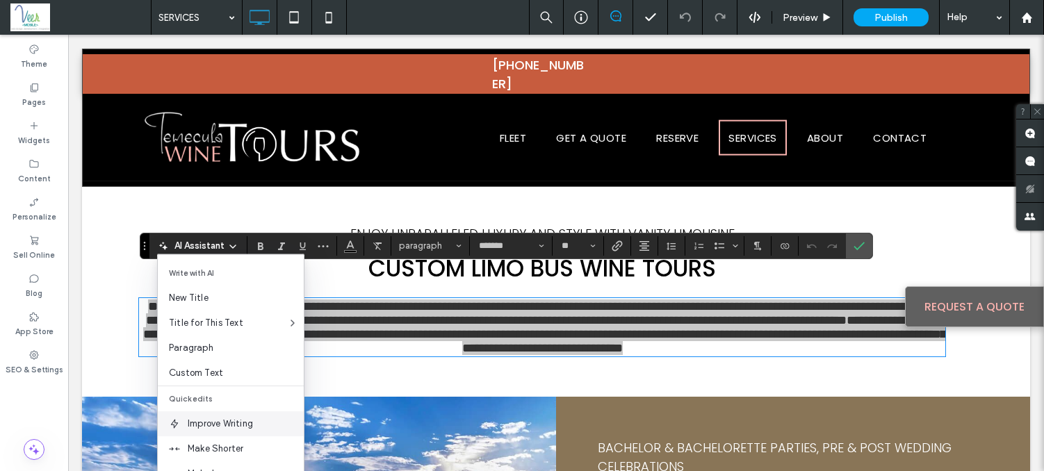
click at [234, 421] on span "Improve Writing" at bounding box center [246, 424] width 116 height 14
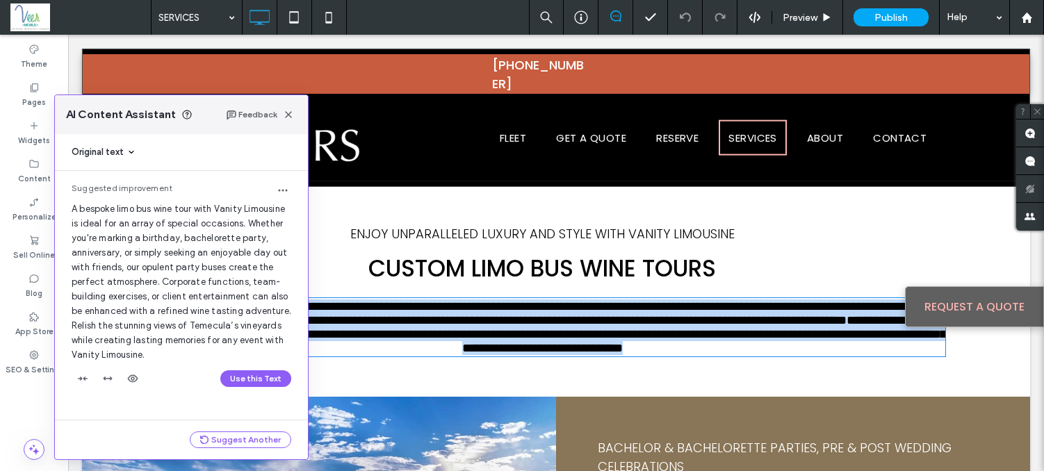
scroll to position [1, 0]
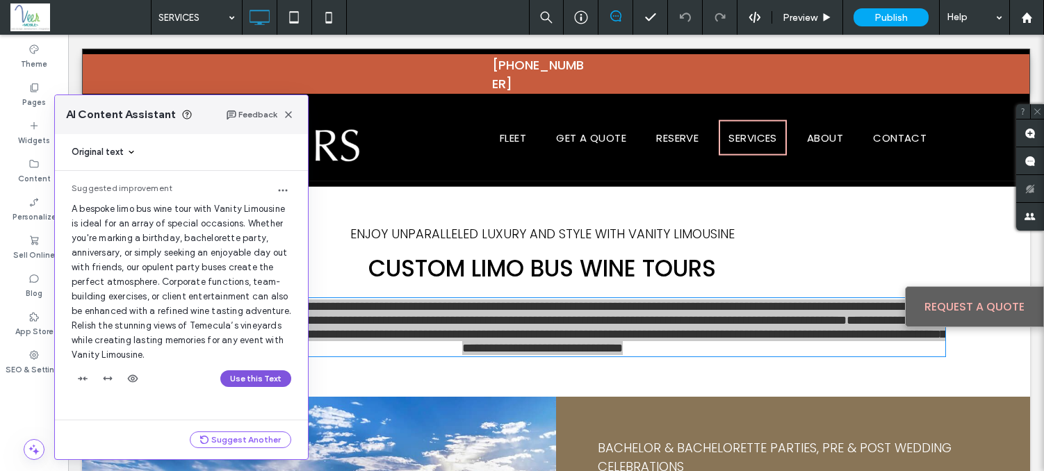
click at [241, 387] on button "Use this Text" at bounding box center [255, 379] width 71 height 17
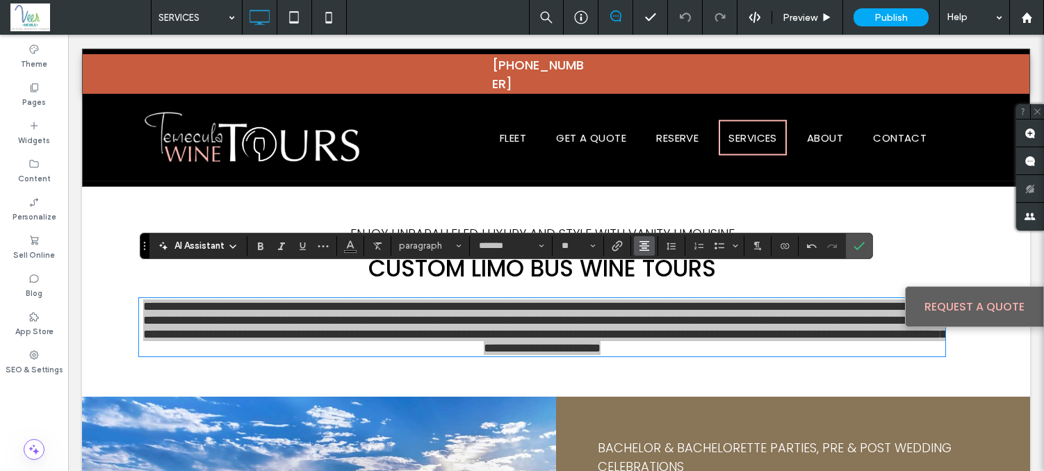
click at [640, 245] on icon "Alignment" at bounding box center [644, 246] width 11 height 11
drag, startPoint x: 653, startPoint y: 271, endPoint x: 592, endPoint y: 234, distance: 72.0
click at [653, 271] on use "ui.textEditor.alignment.left" at bounding box center [655, 268] width 10 height 10
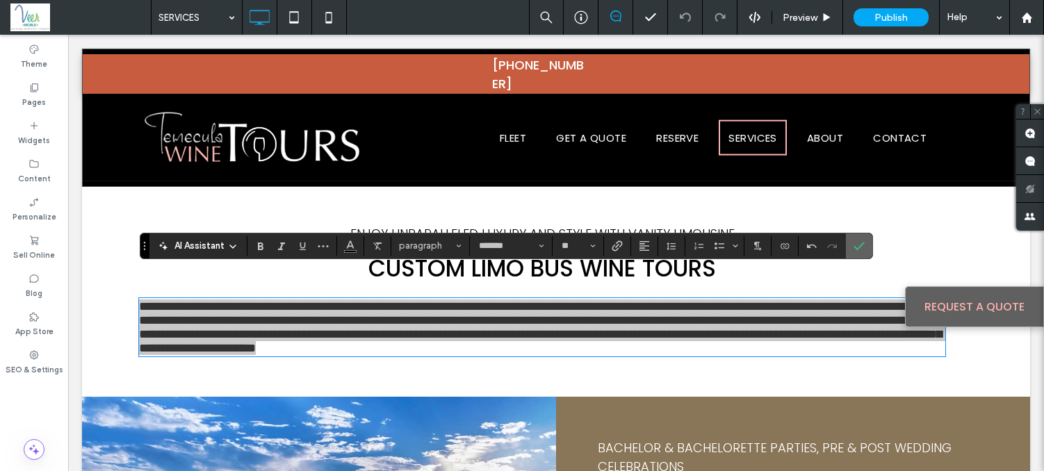
click at [870, 254] on section at bounding box center [859, 246] width 26 height 25
drag, startPoint x: 865, startPoint y: 250, endPoint x: 795, endPoint y: 215, distance: 77.7
click at [865, 250] on label "Confirm" at bounding box center [859, 246] width 21 height 25
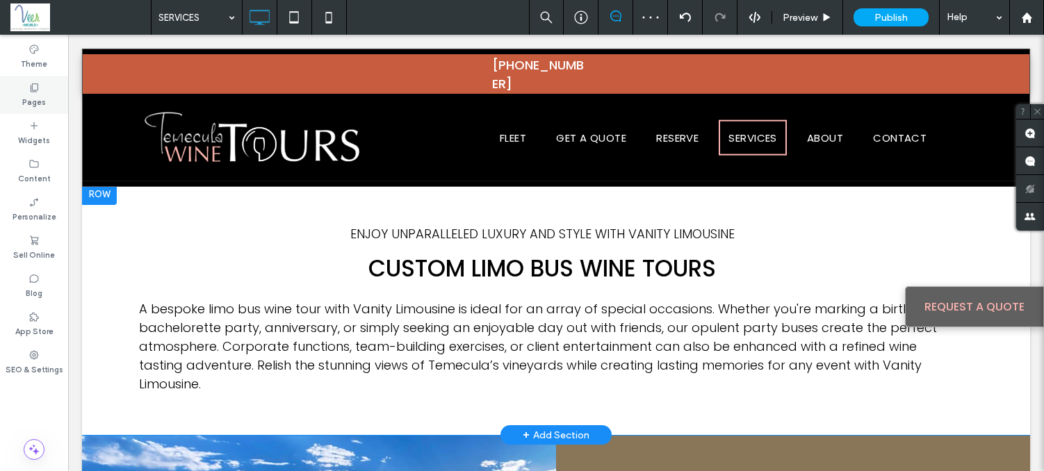
click at [19, 88] on div "Pages" at bounding box center [34, 95] width 68 height 38
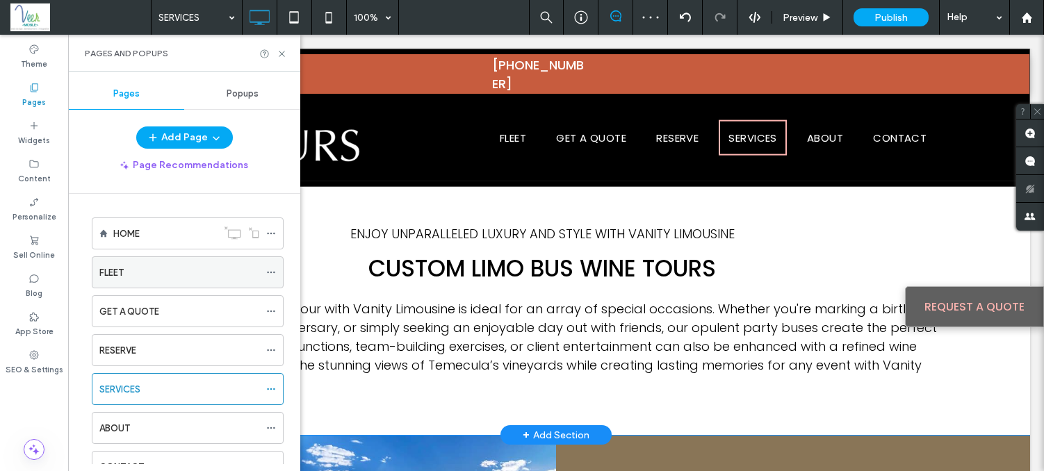
click at [155, 270] on div "FLEET" at bounding box center [179, 273] width 160 height 15
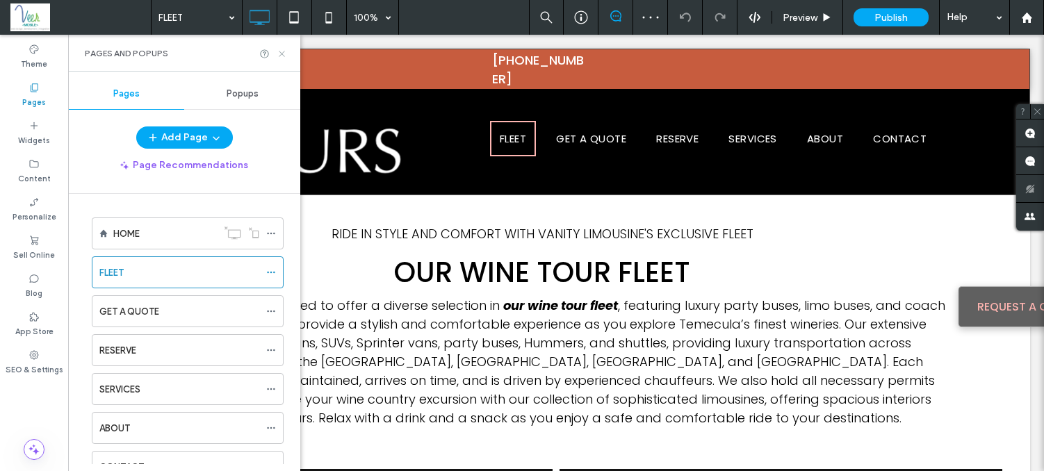
click at [280, 49] on icon at bounding box center [282, 54] width 10 height 10
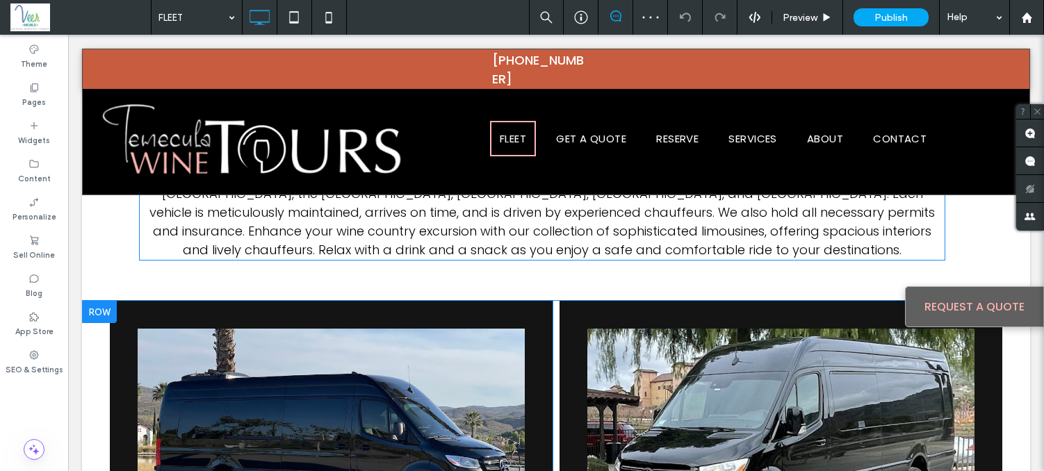
scroll to position [48, 0]
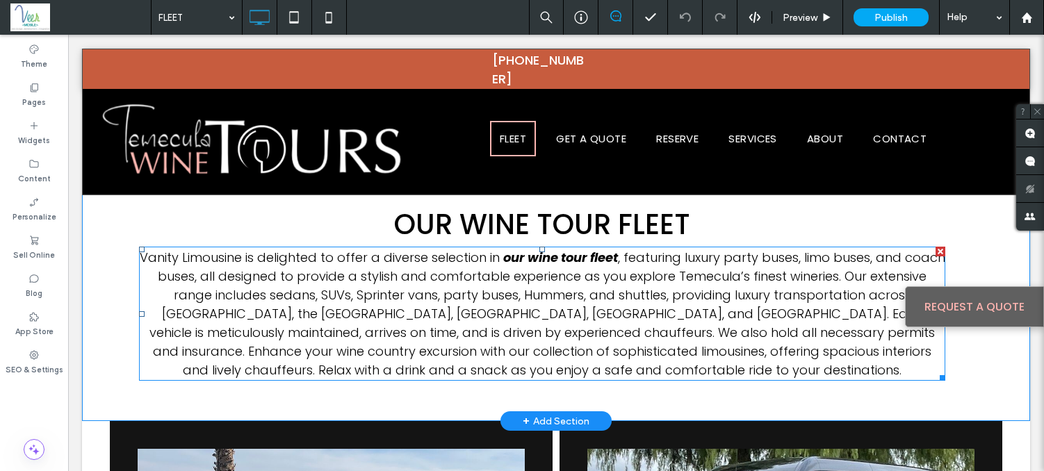
click at [507, 366] on span "Our extensive range includes sedans, SUVs, Sprinter vans, party buses, Hummers,…" at bounding box center [542, 323] width 786 height 111
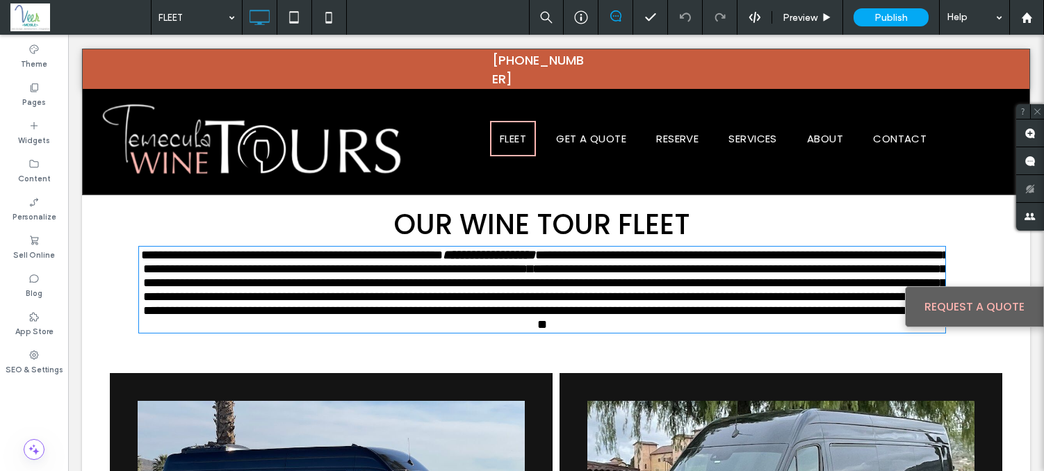
type input "*******"
type input "**"
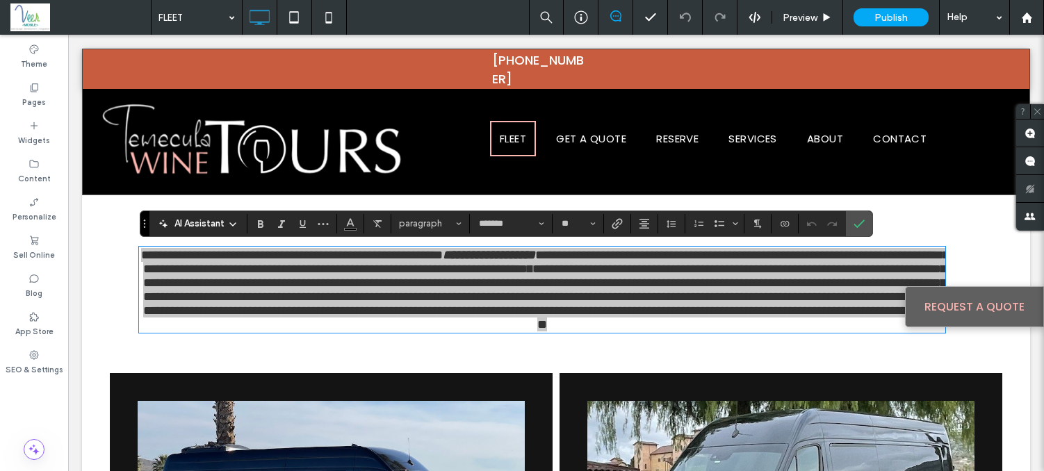
click at [231, 225] on use at bounding box center [233, 224] width 6 height 3
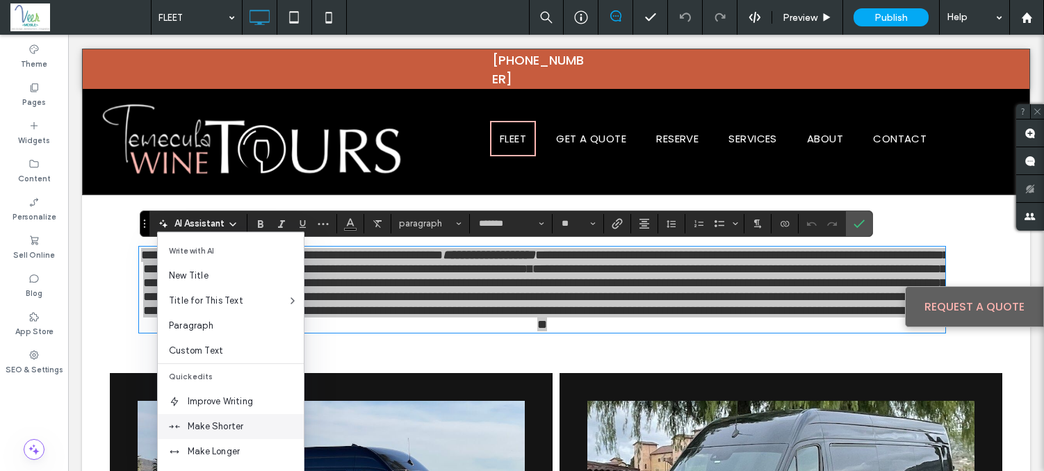
click at [227, 428] on span "Make Shorter" at bounding box center [246, 427] width 116 height 14
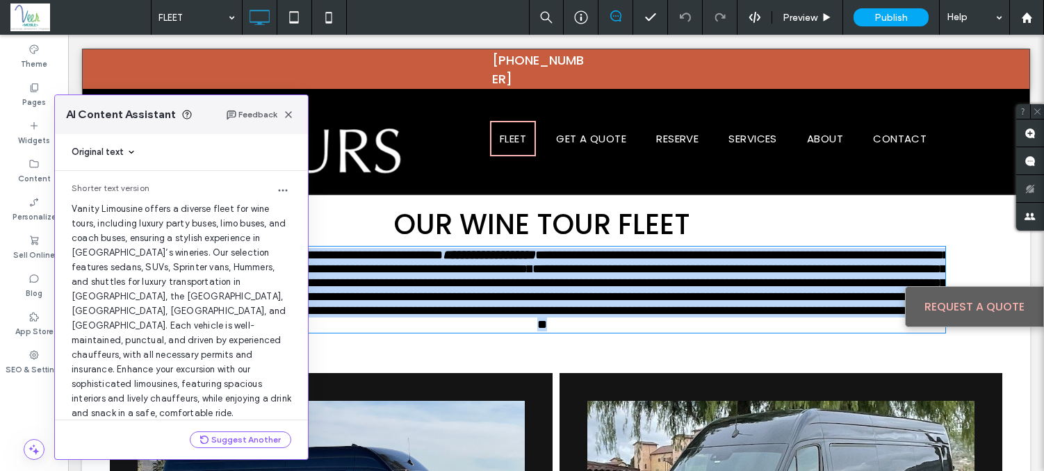
scroll to position [31, 0]
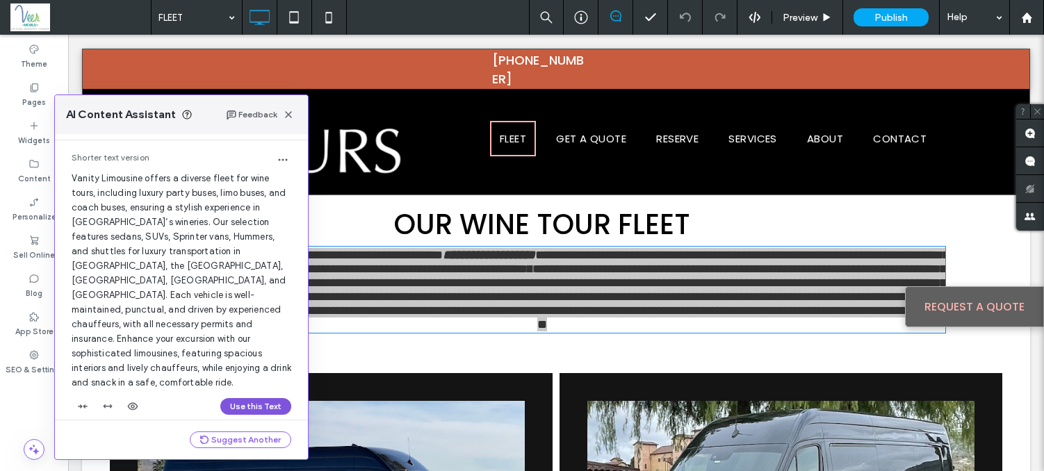
click at [247, 398] on button "Use this Text" at bounding box center [255, 406] width 71 height 17
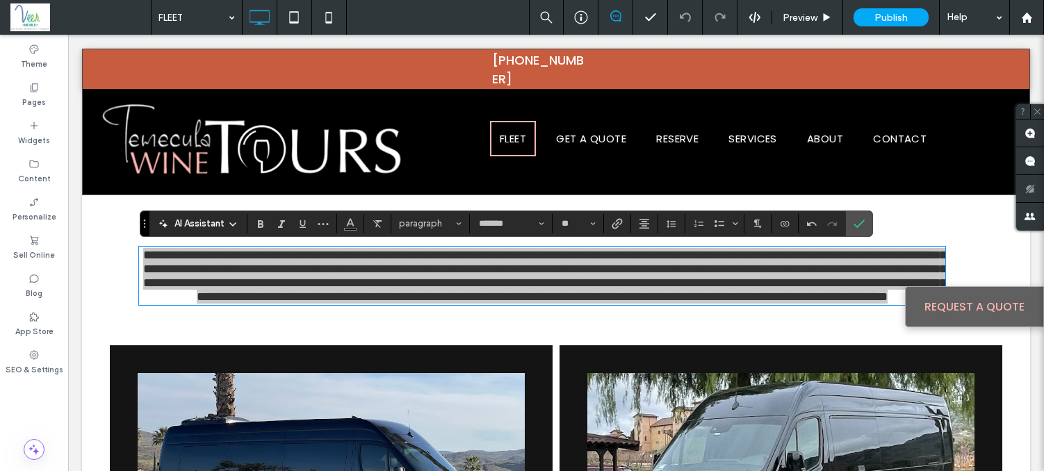
click at [224, 222] on div "AI Assistant" at bounding box center [198, 224] width 92 height 14
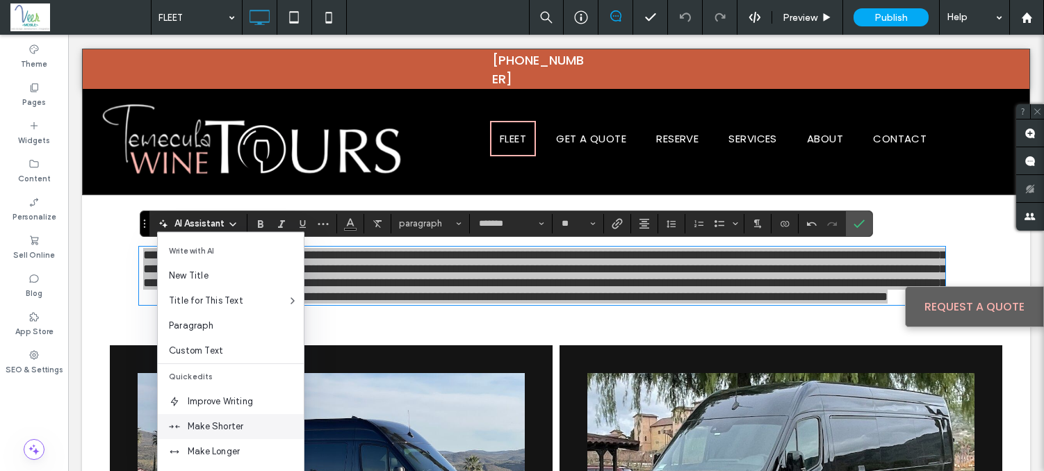
click at [231, 424] on span "Make Shorter" at bounding box center [246, 427] width 116 height 14
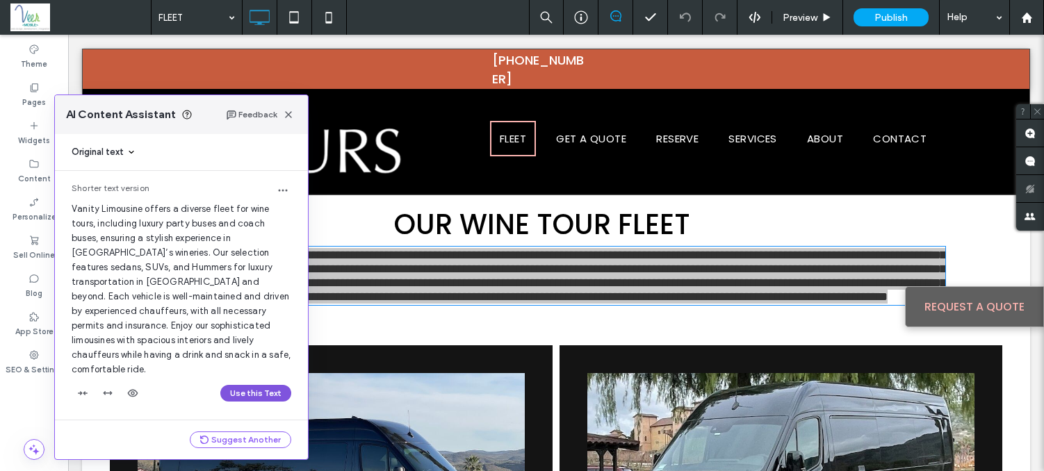
click at [252, 385] on button "Use this Text" at bounding box center [255, 393] width 71 height 17
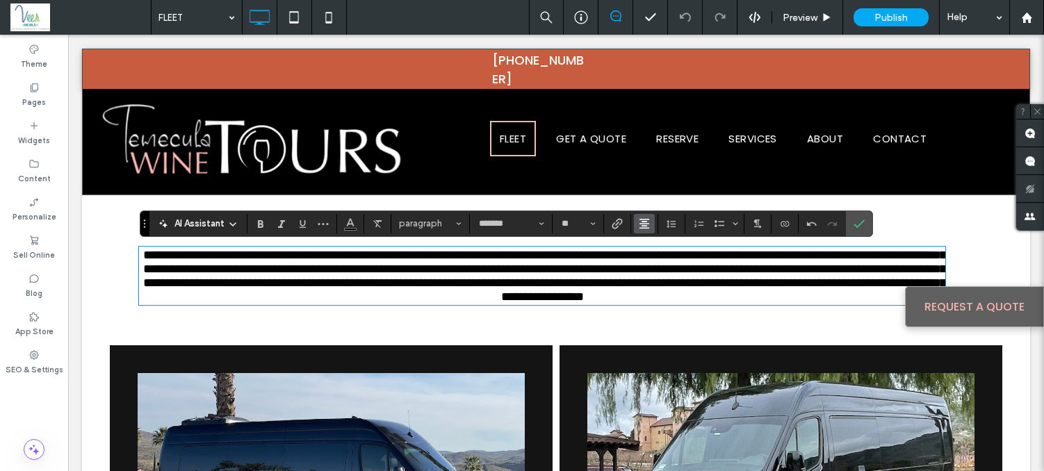
click at [634, 225] on button "Alignment" at bounding box center [644, 223] width 21 height 19
drag, startPoint x: 654, startPoint y: 244, endPoint x: 569, endPoint y: 204, distance: 94.5
click at [654, 244] on use "ui.textEditor.alignment.left" at bounding box center [655, 246] width 10 height 10
click at [247, 267] on span "**********" at bounding box center [540, 276] width 803 height 54
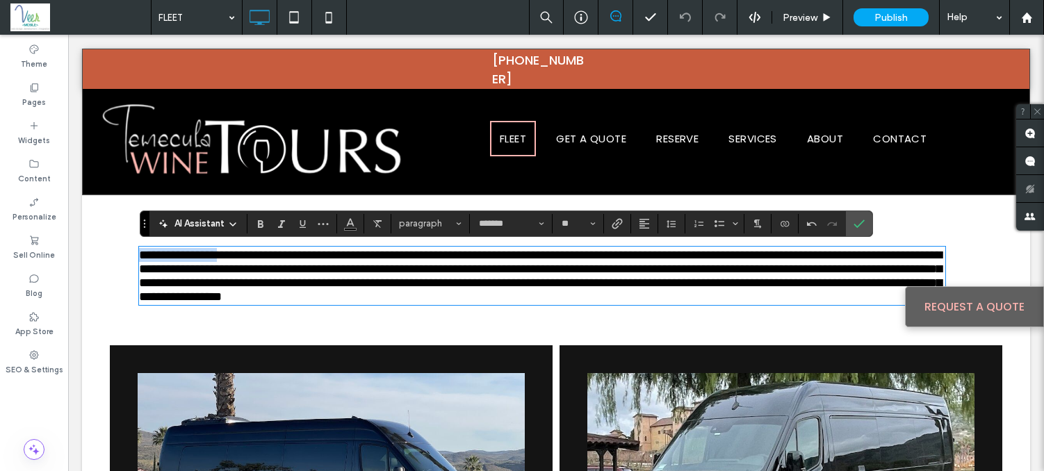
drag, startPoint x: 236, startPoint y: 259, endPoint x: 92, endPoint y: 254, distance: 143.3
click at [92, 254] on div "**********" at bounding box center [556, 237] width 948 height 218
click at [871, 221] on section at bounding box center [859, 223] width 26 height 25
click at [862, 231] on span "Confirm" at bounding box center [859, 224] width 11 height 24
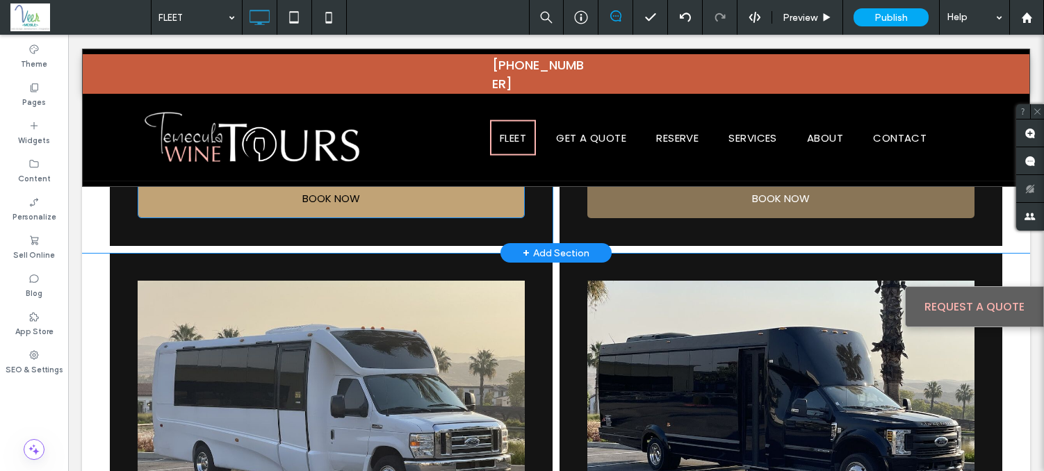
scroll to position [551, 0]
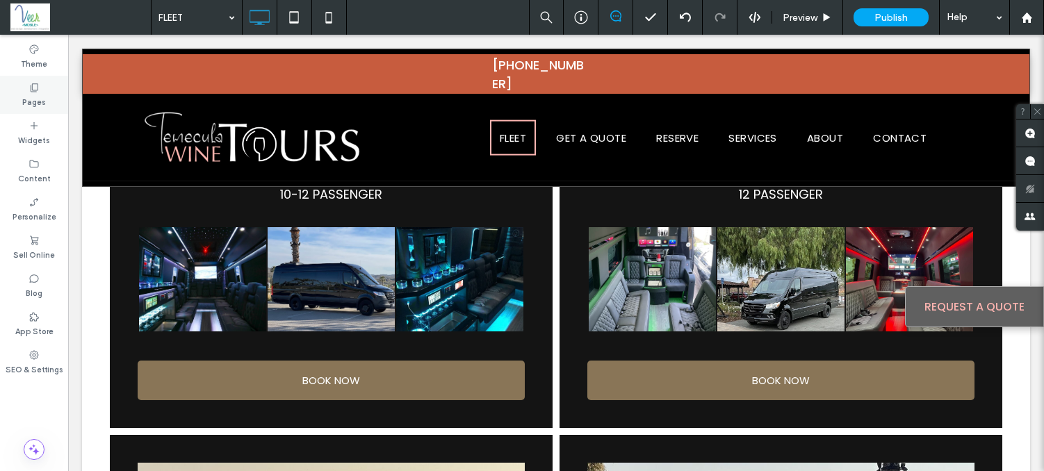
click at [34, 85] on icon at bounding box center [34, 87] width 11 height 11
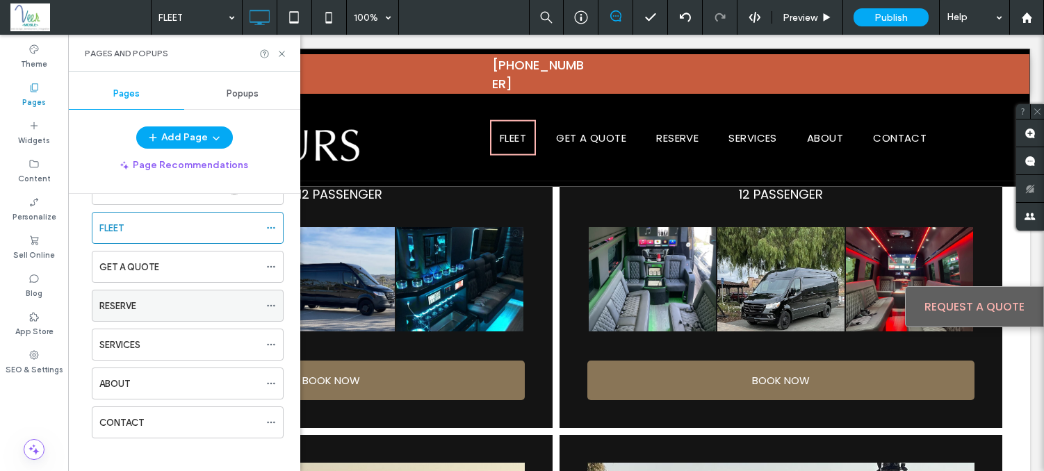
scroll to position [54, 0]
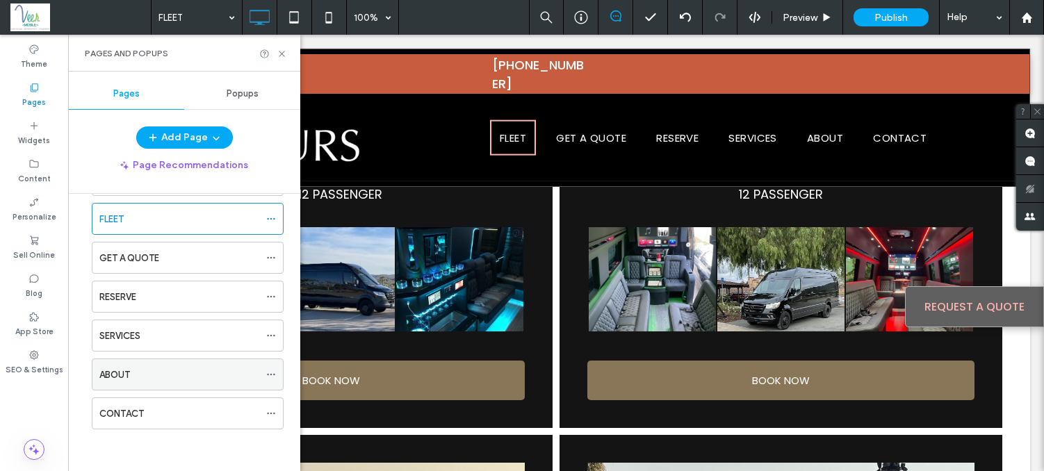
click at [155, 377] on div "ABOUT" at bounding box center [179, 375] width 160 height 15
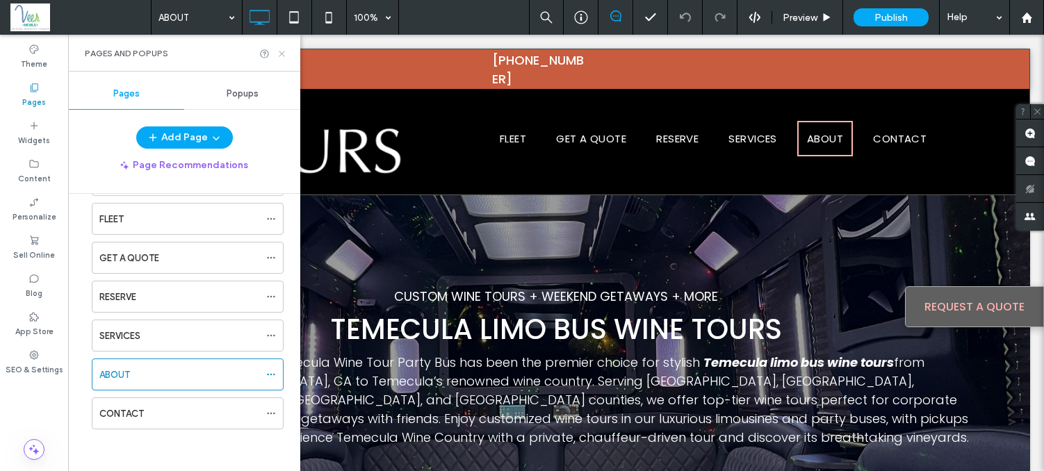
click at [280, 54] on use at bounding box center [282, 54] width 6 height 6
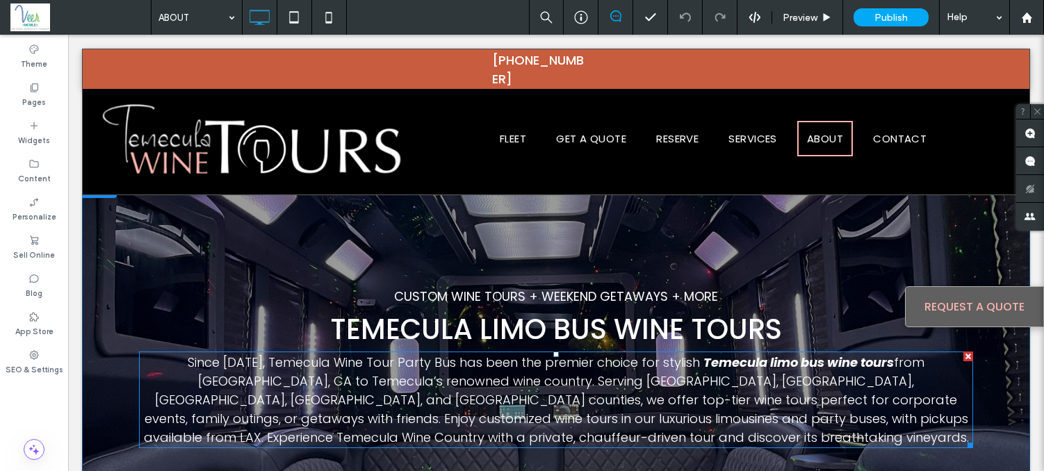
click at [345, 397] on span "from Corona, CA to Temecula’s renowned wine country. Serving San Diego, Corona,…" at bounding box center [556, 400] width 825 height 92
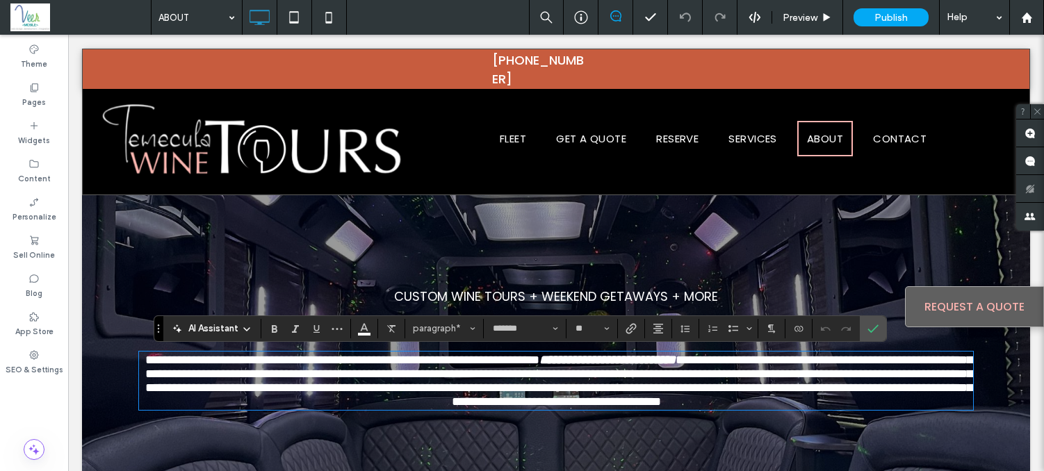
click at [345, 390] on span "**********" at bounding box center [558, 381] width 827 height 54
click at [344, 366] on span "**********" at bounding box center [342, 360] width 394 height 13
drag, startPoint x: 402, startPoint y: 364, endPoint x: 340, endPoint y: 364, distance: 62.6
click at [340, 364] on span "**********" at bounding box center [342, 360] width 394 height 13
drag, startPoint x: 747, startPoint y: 361, endPoint x: 688, endPoint y: 365, distance: 59.9
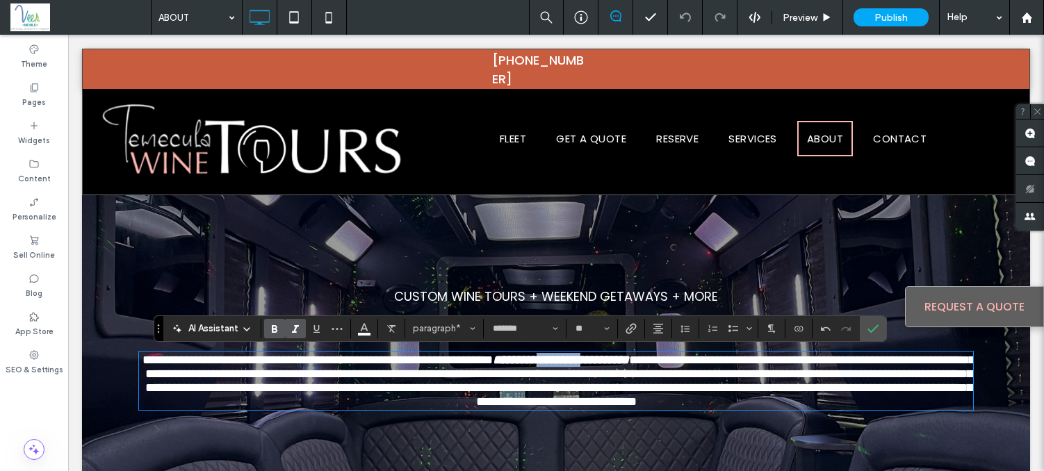
click at [629, 365] on strong "**********" at bounding box center [561, 360] width 136 height 13
click at [492, 383] on span "**********" at bounding box center [561, 381] width 832 height 54
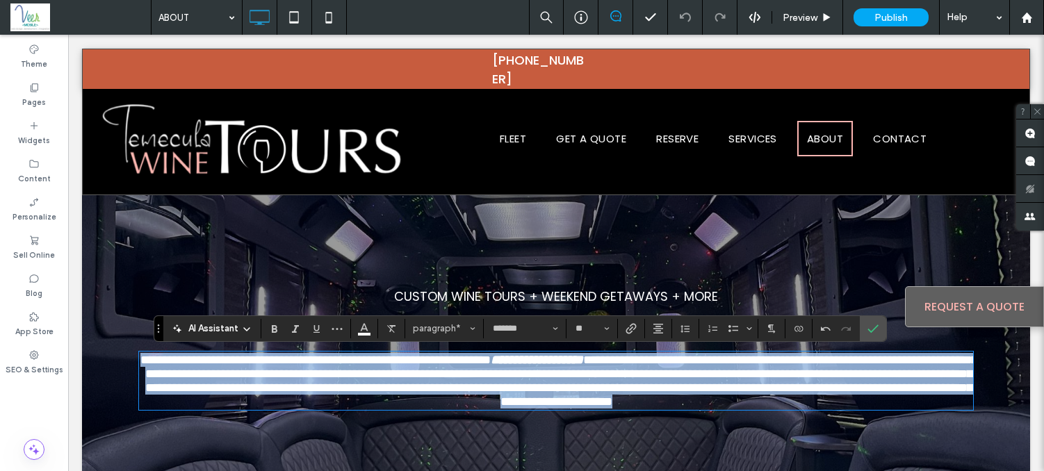
click at [492, 383] on span "**********" at bounding box center [561, 381] width 832 height 54
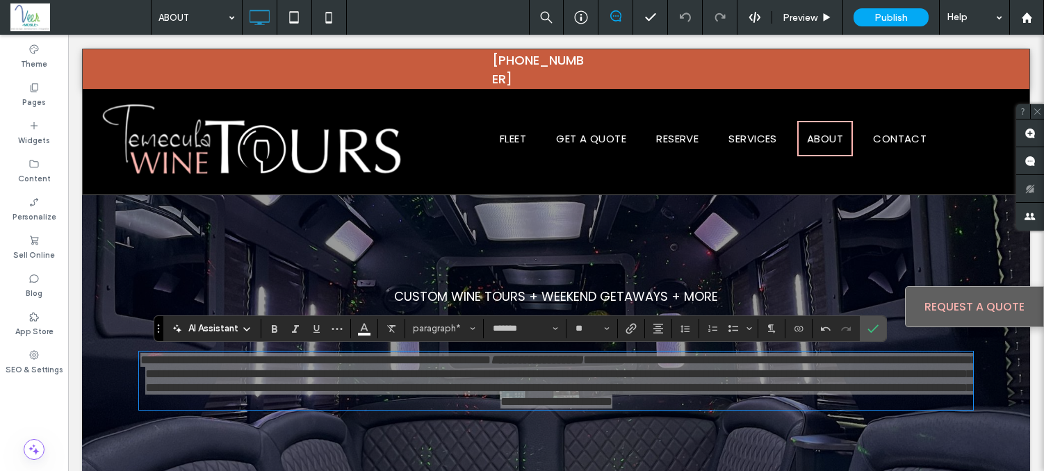
click at [253, 328] on div "AI Assistant" at bounding box center [212, 329] width 92 height 14
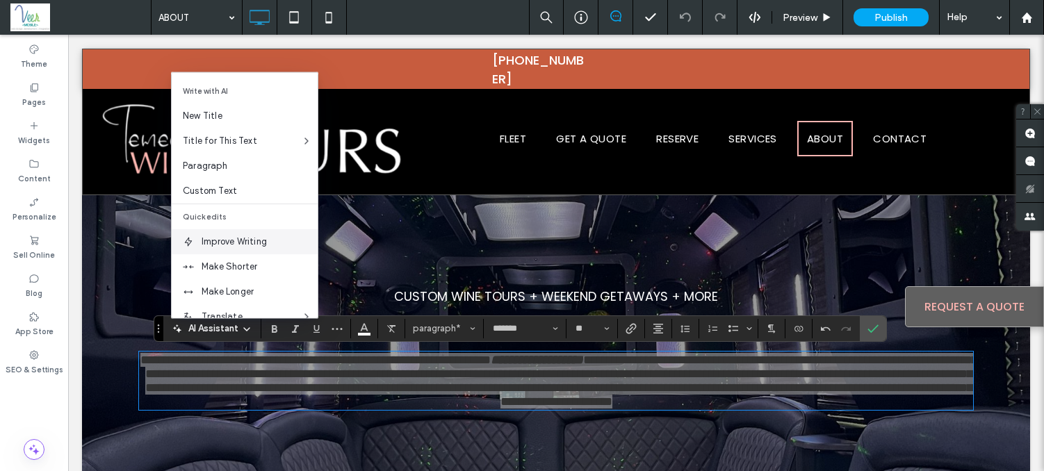
click at [233, 241] on span "Improve Writing" at bounding box center [260, 242] width 116 height 14
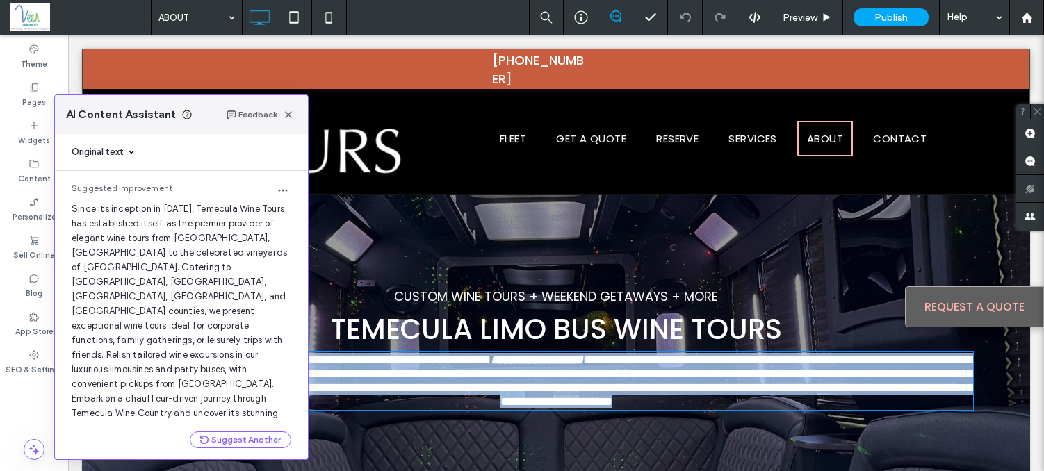
scroll to position [16, 0]
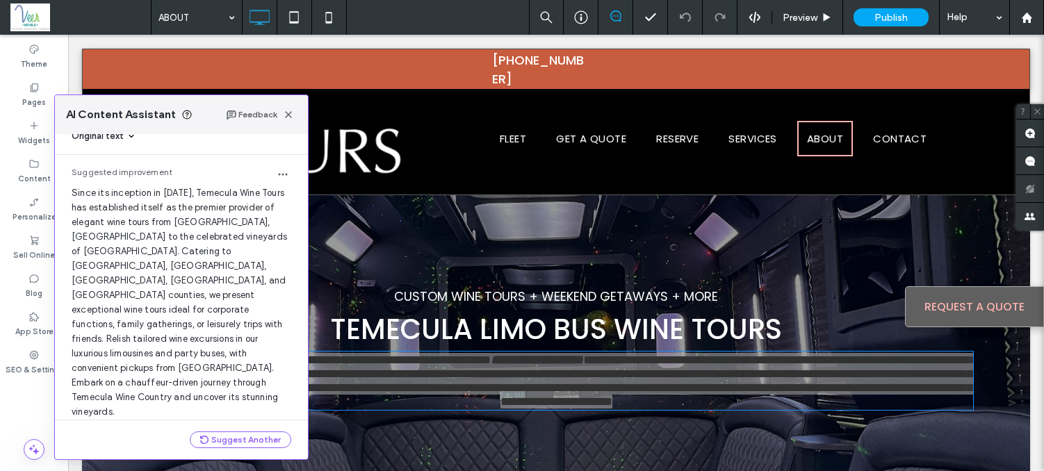
click at [240, 428] on button "Use this Text" at bounding box center [255, 436] width 71 height 17
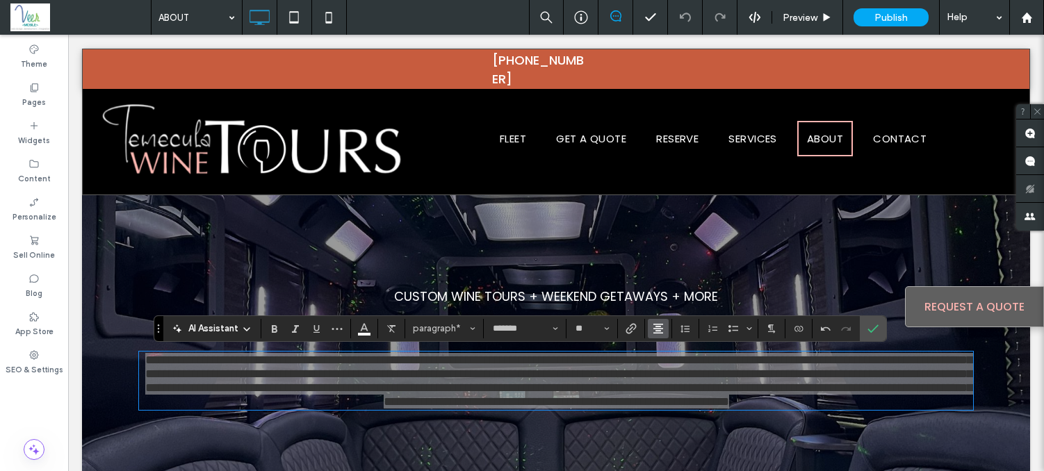
click at [658, 324] on use "Alignment" at bounding box center [658, 329] width 10 height 10
click at [674, 240] on icon "ui.textEditor.alignment.left" at bounding box center [668, 245] width 11 height 11
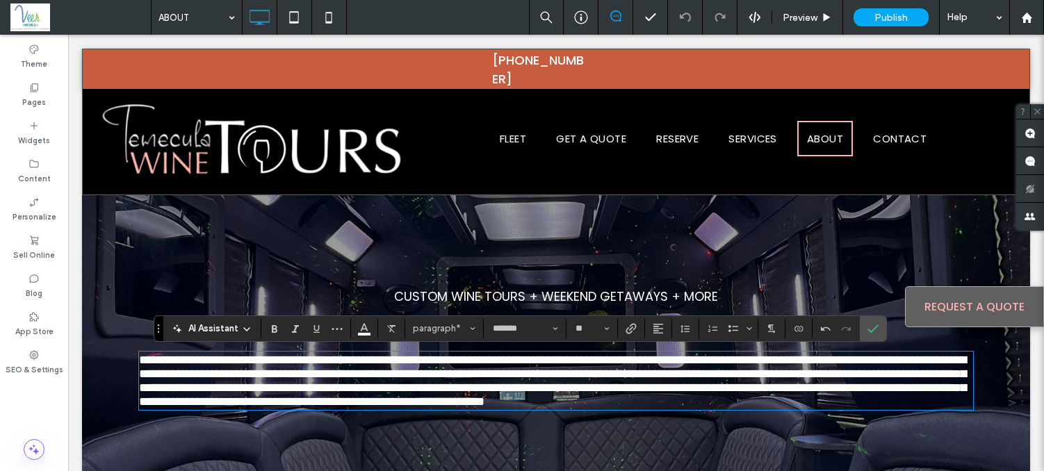
click at [386, 214] on div "**********" at bounding box center [556, 348] width 948 height 344
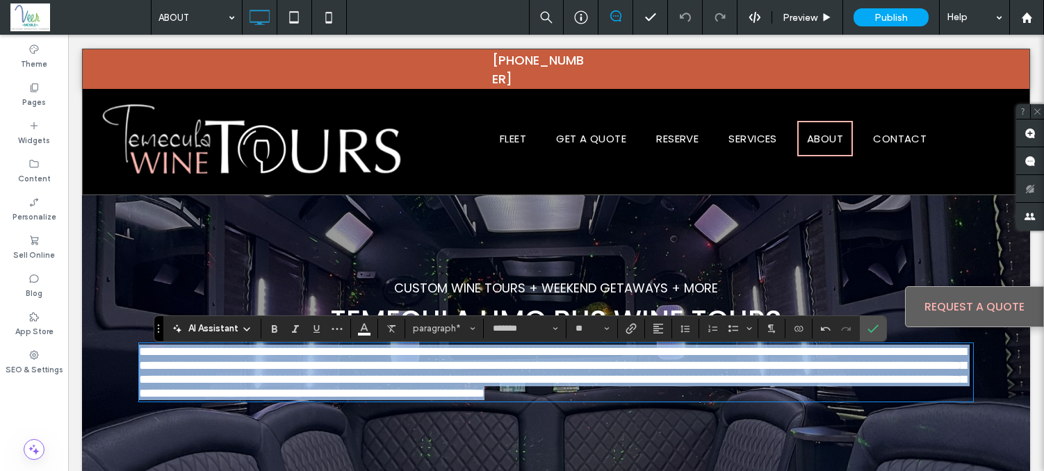
scroll to position [0, 0]
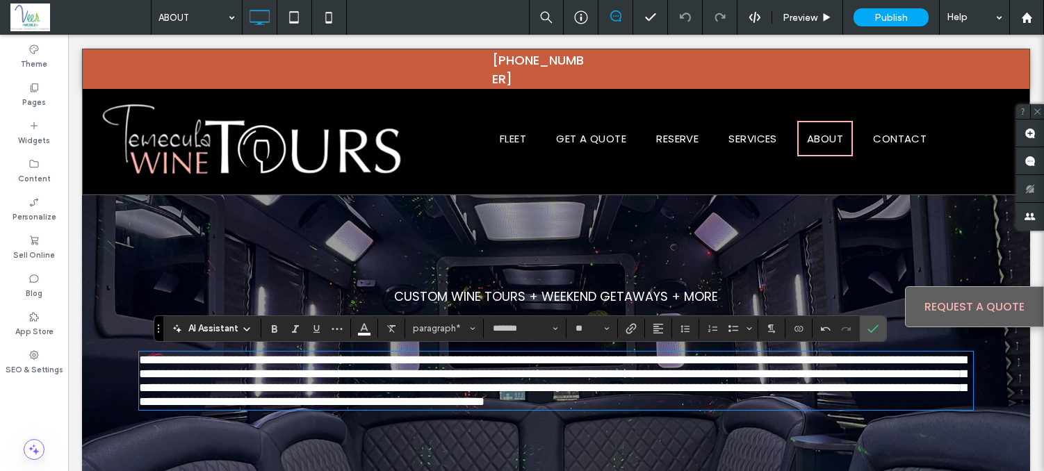
click at [895, 241] on div "**********" at bounding box center [556, 348] width 948 height 344
click at [386, 225] on div "**********" at bounding box center [556, 348] width 948 height 344
click at [386, 227] on div "**********" at bounding box center [556, 348] width 948 height 344
click at [872, 328] on icon "Confirm" at bounding box center [873, 328] width 11 height 11
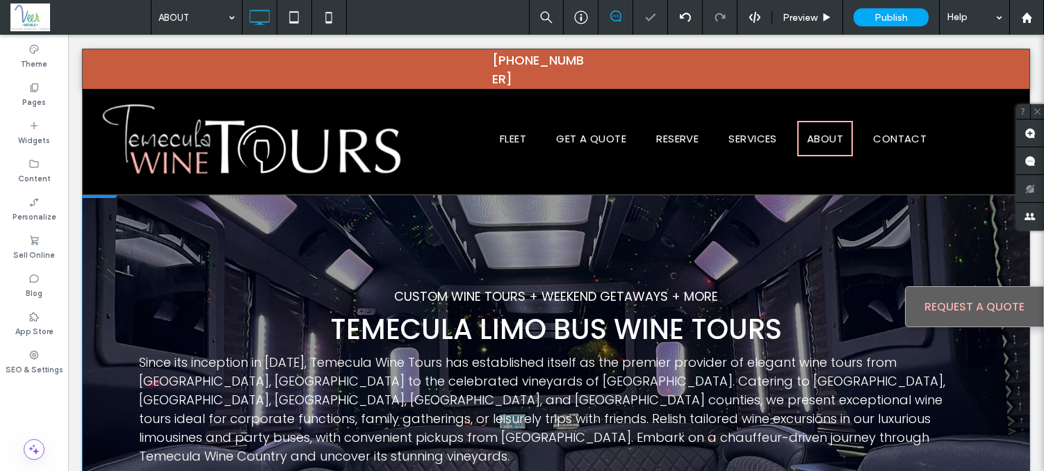
click at [263, 204] on div "CUSTOM WINE TOURS + WEEKEND GETAWAYS + MORE TEMECULA LIMO BUS WINE TOURS Since …" at bounding box center [556, 376] width 948 height 401
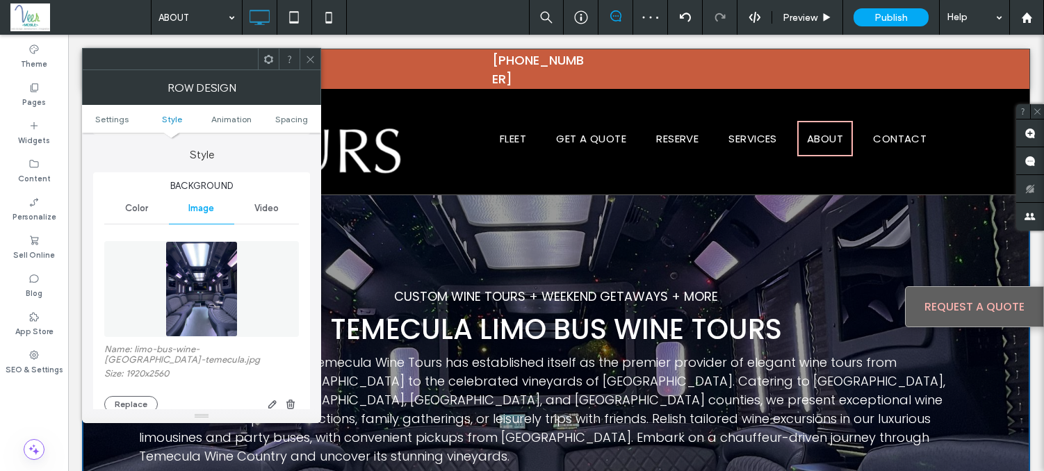
scroll to position [140, 0]
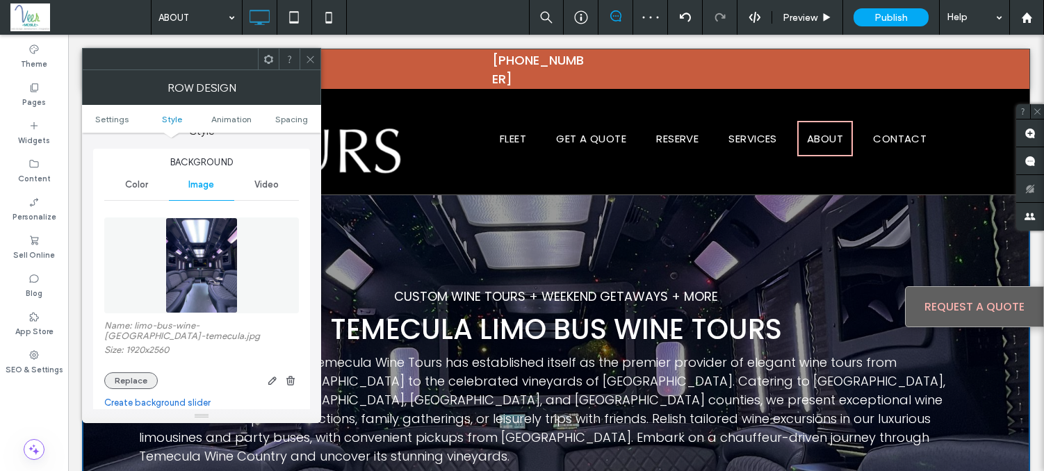
click at [125, 373] on button "Replace" at bounding box center [131, 381] width 54 height 17
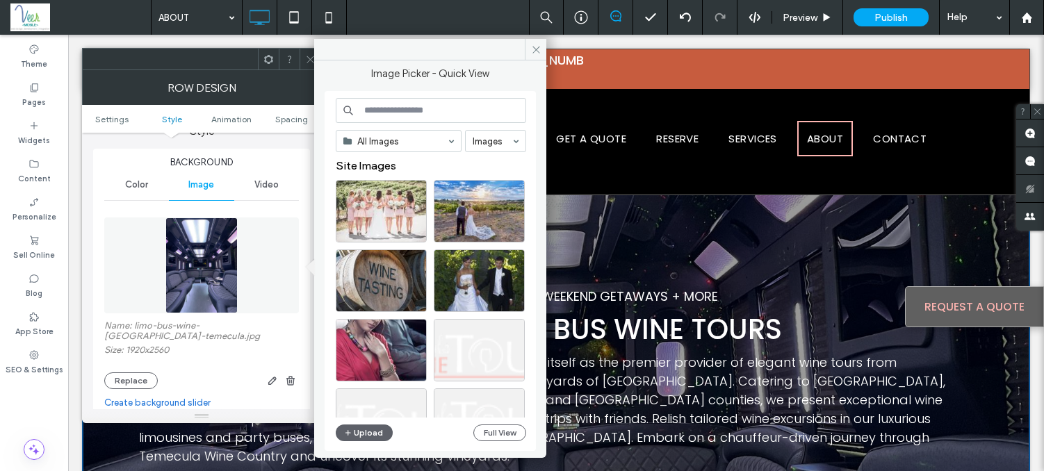
click at [485, 424] on div "All Images Images Site Images Upload Full View" at bounding box center [431, 271] width 190 height 347
click at [485, 432] on button "Full View" at bounding box center [499, 433] width 53 height 17
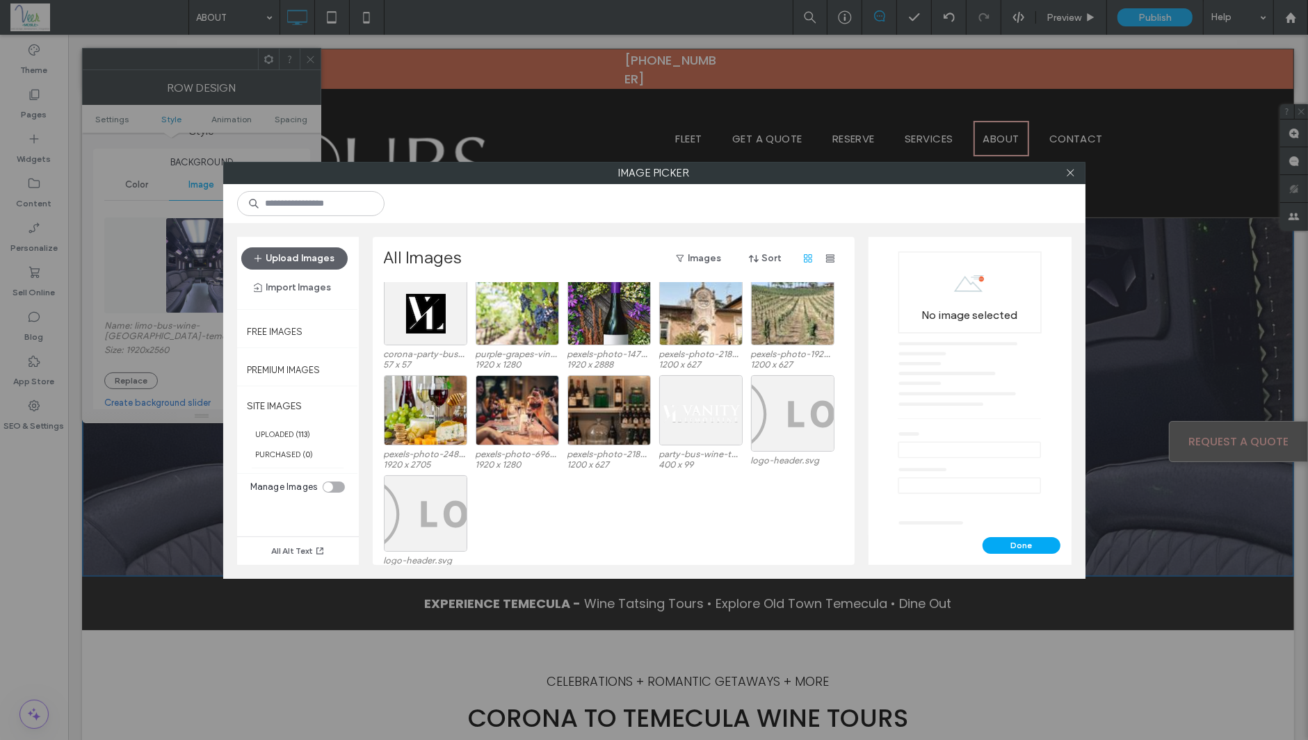
scroll to position [2437, 0]
click at [314, 56] on div "Image Picker Upload Images Import Images Free Images Premium Images SITE IMAGES…" at bounding box center [654, 370] width 1308 height 740
click at [1043, 171] on icon at bounding box center [1070, 173] width 10 height 10
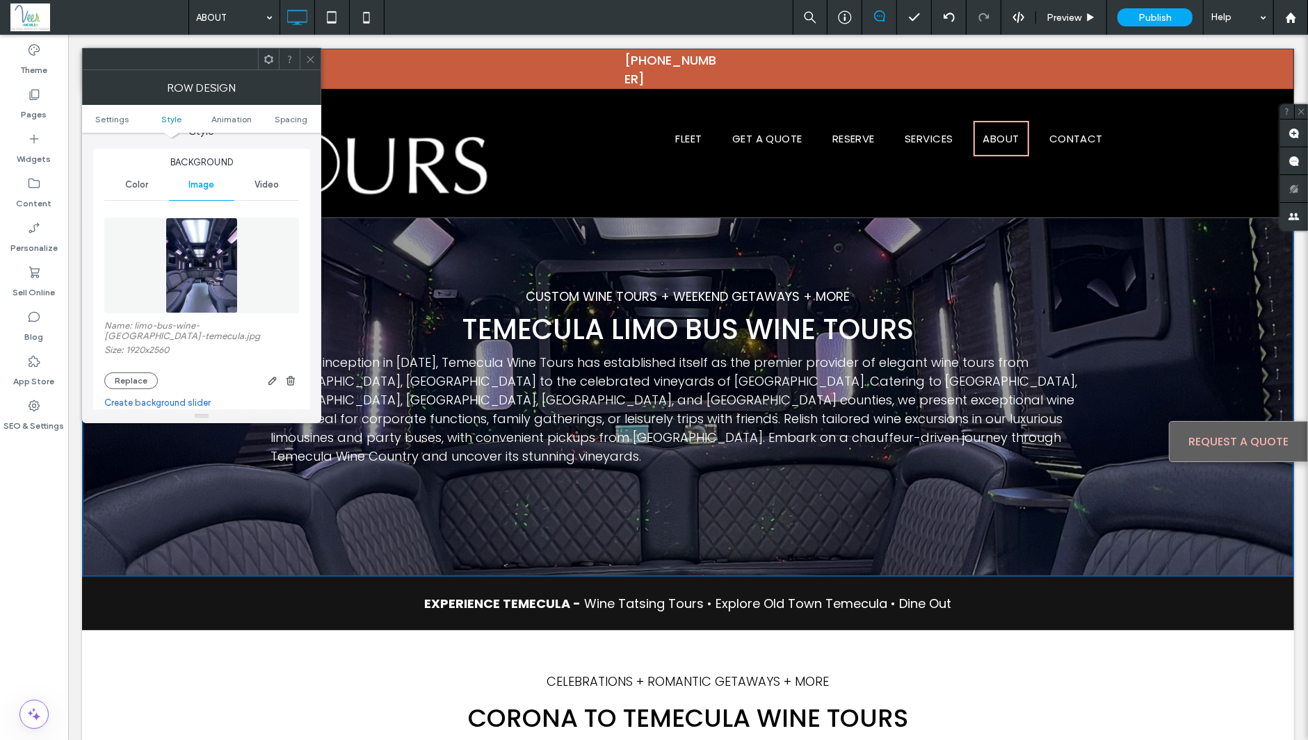
click at [308, 58] on icon at bounding box center [310, 59] width 10 height 10
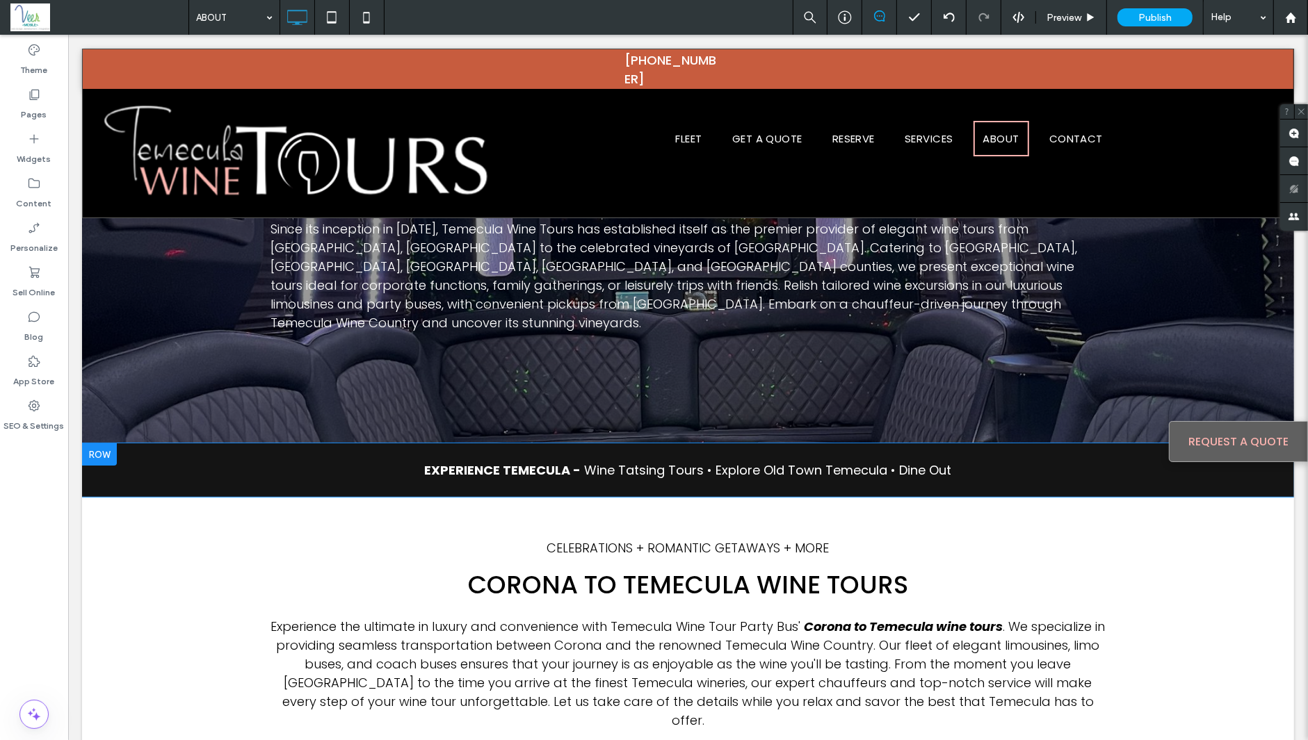
scroll to position [0, 0]
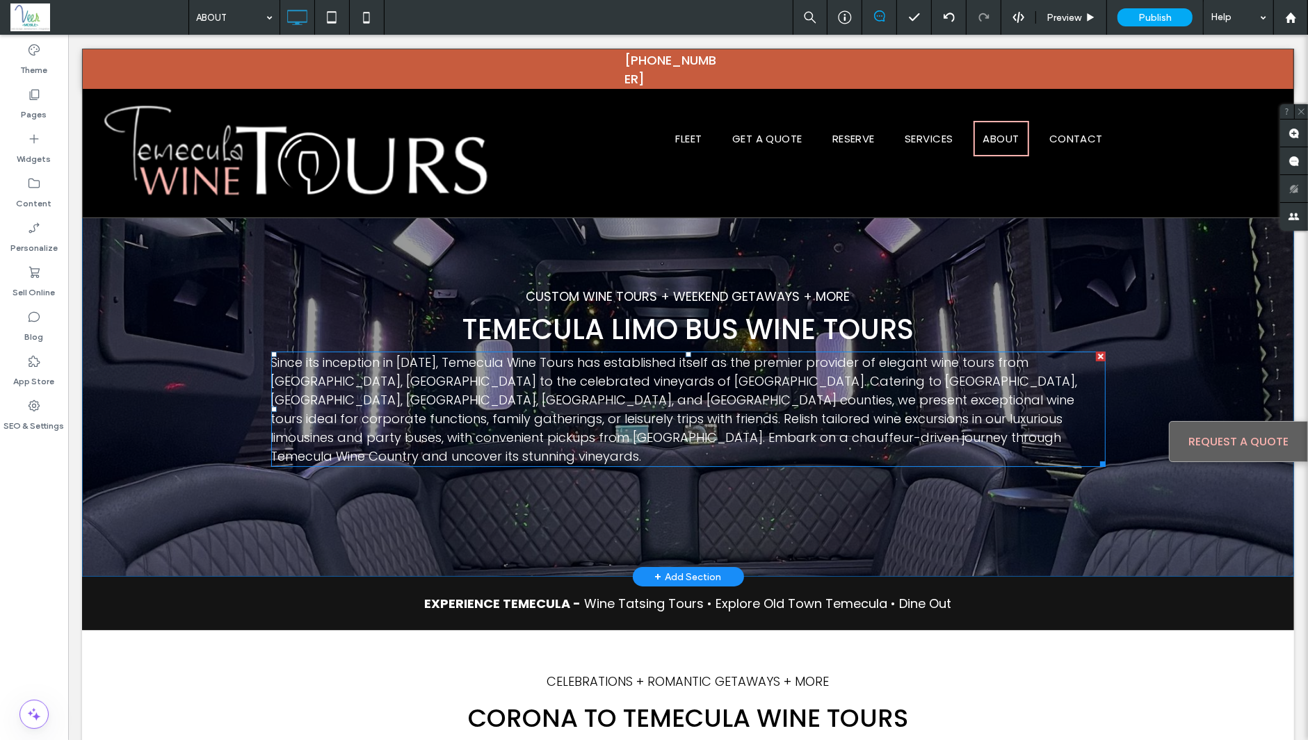
click at [465, 370] on span "Since its inception in 2007, Temecula Wine Tours has established itself as the …" at bounding box center [673, 409] width 806 height 111
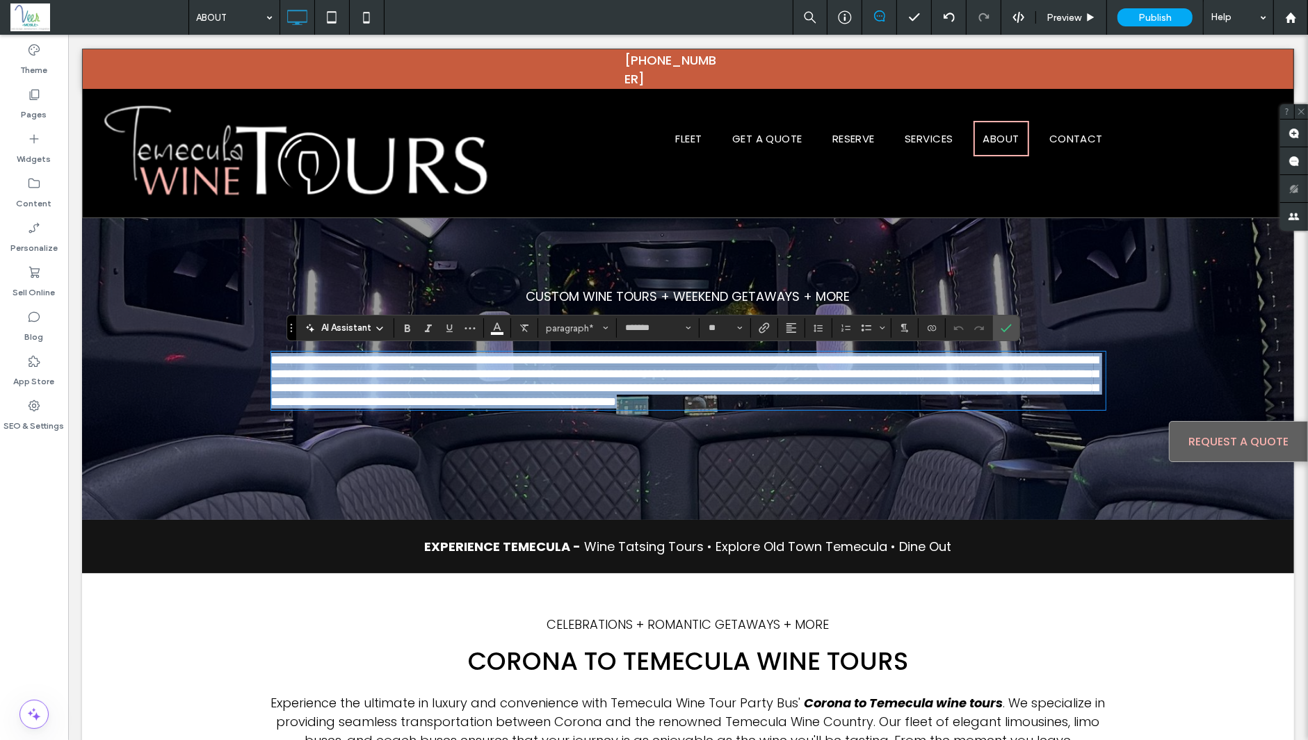
click at [465, 370] on span "**********" at bounding box center [683, 381] width 827 height 54
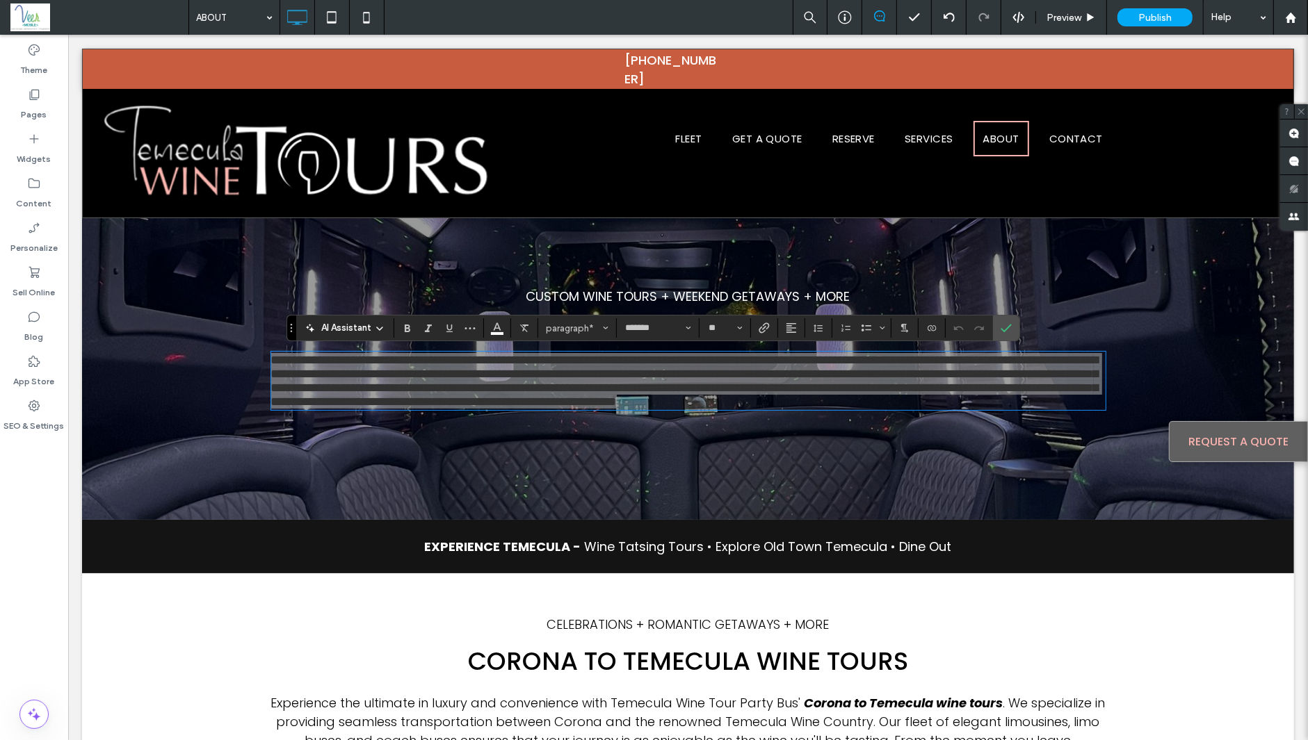
click at [338, 334] on span "AI Assistant" at bounding box center [346, 328] width 50 height 14
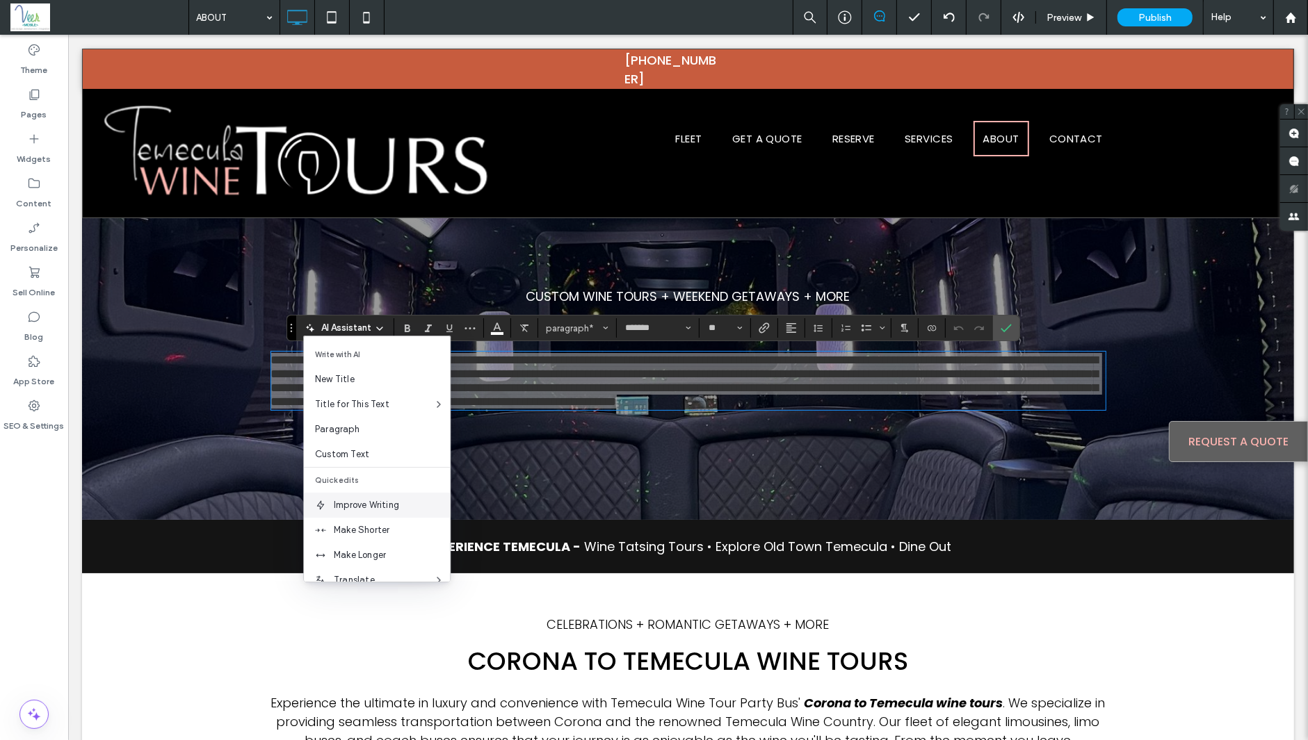
click at [353, 471] on span "Improve Writing" at bounding box center [392, 505] width 116 height 14
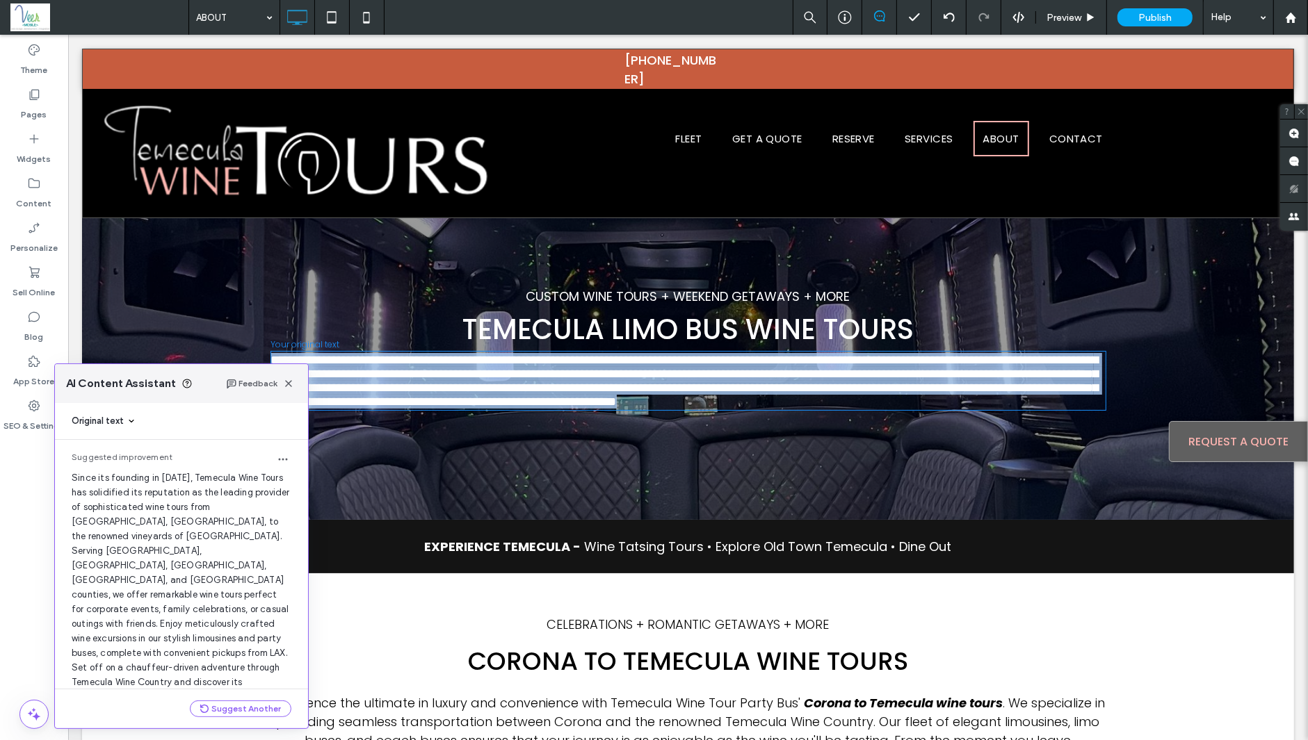
scroll to position [32, 0]
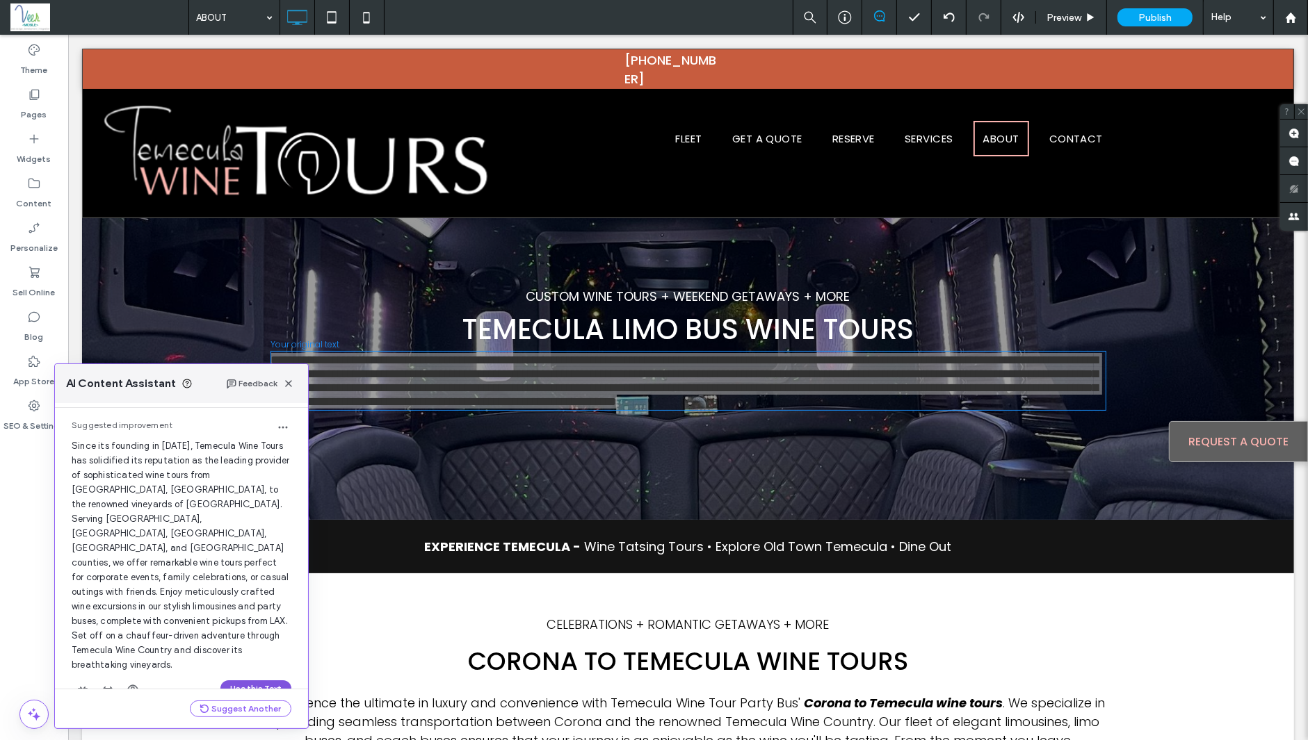
click at [259, 471] on button "Use this Text" at bounding box center [255, 689] width 71 height 17
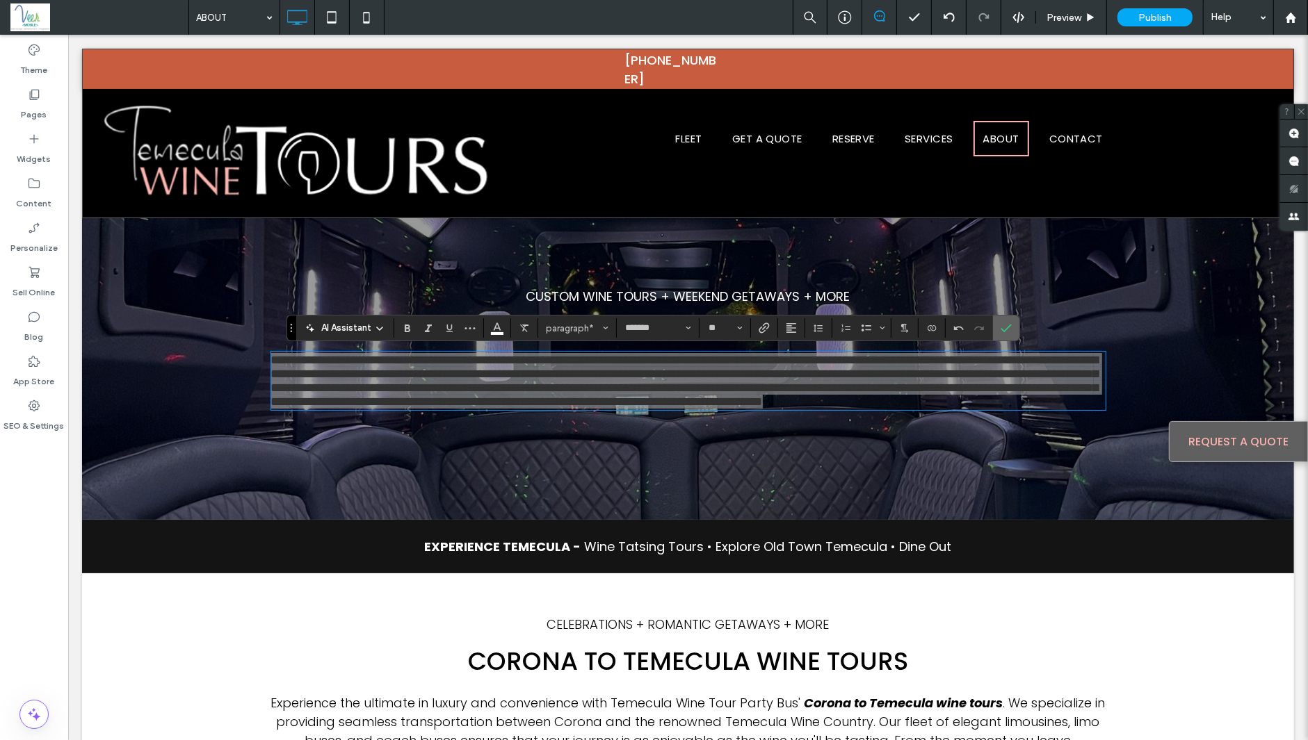
click at [1002, 335] on span "Confirm" at bounding box center [1005, 328] width 11 height 24
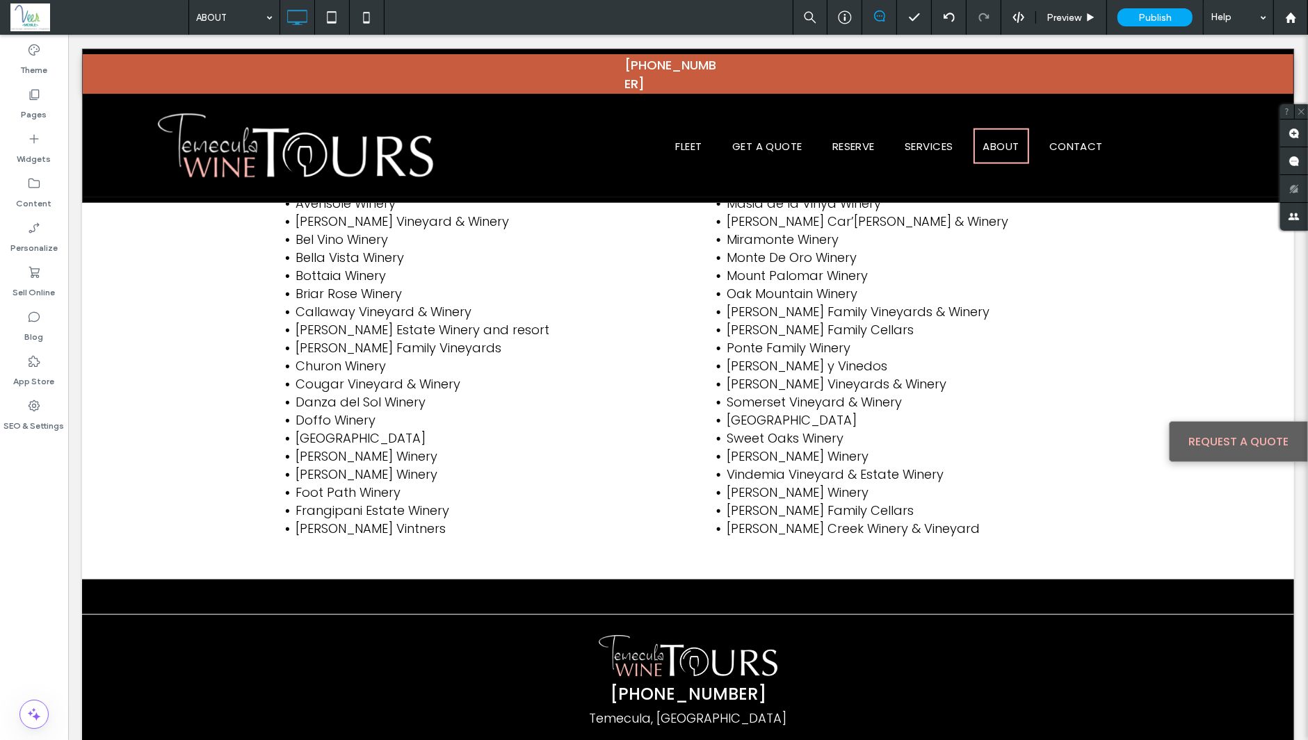
scroll to position [0, 0]
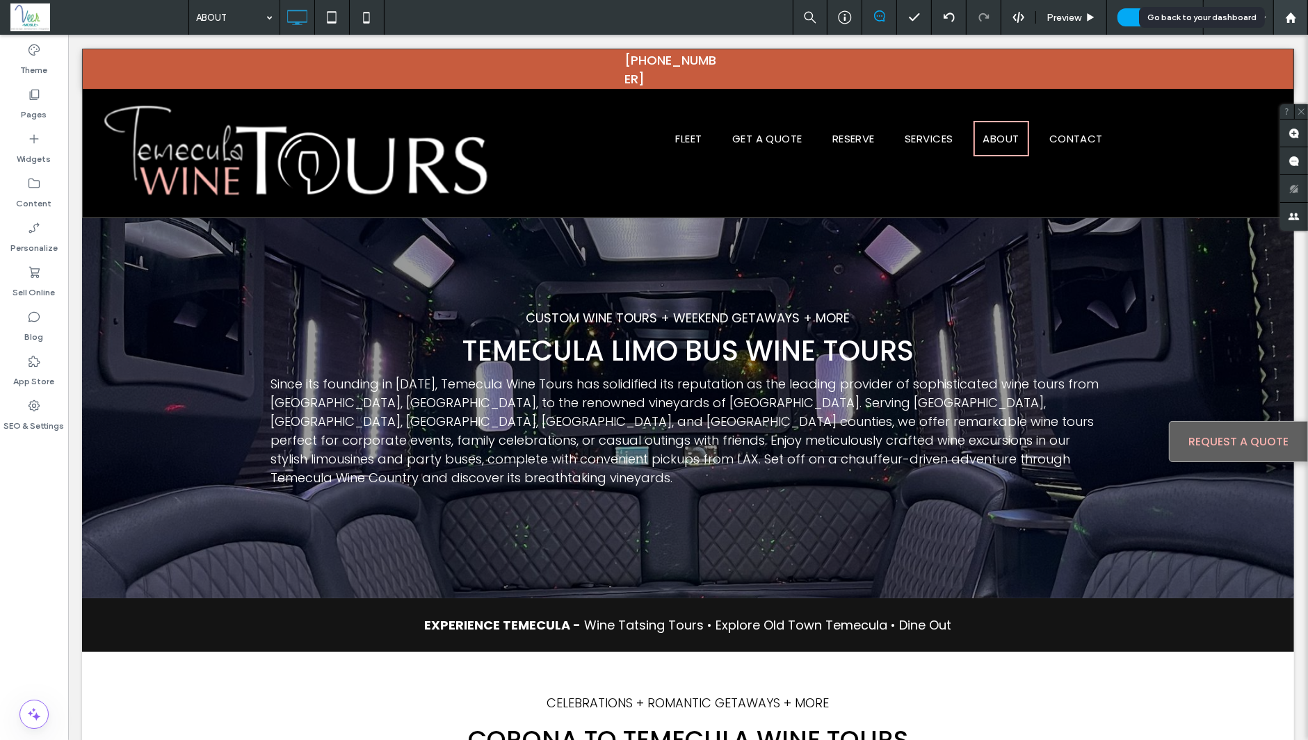
click at [1043, 22] on icon at bounding box center [1291, 18] width 12 height 12
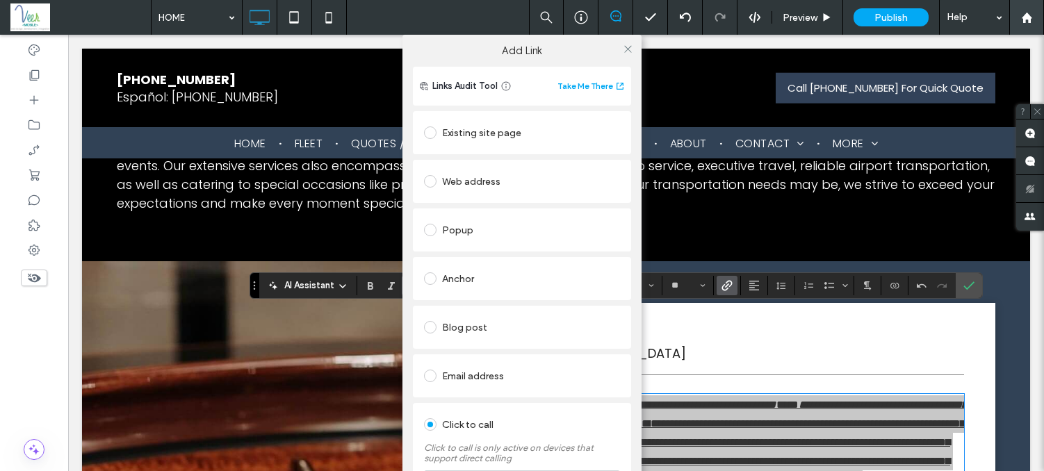
scroll to position [81, 0]
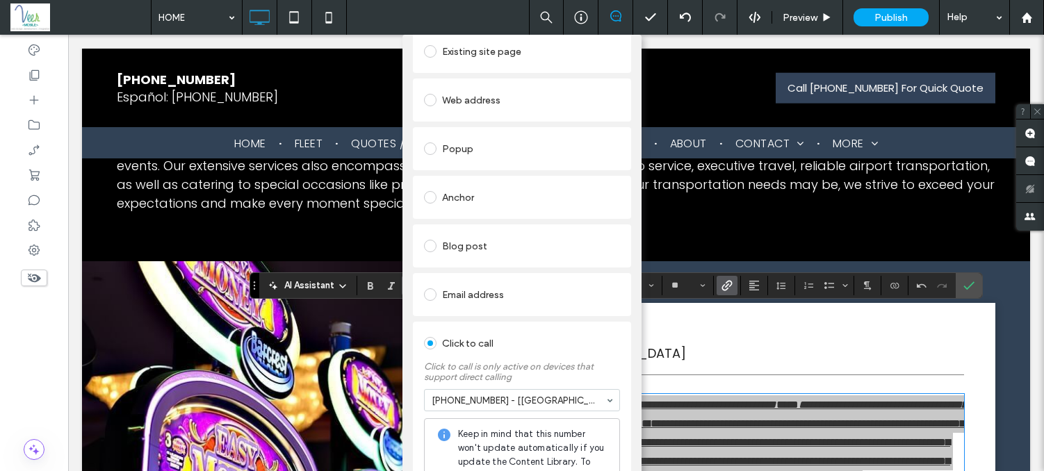
click at [295, 227] on div "Add Link Links Audit Tool Take Me There Existing site page HOME Create new page…" at bounding box center [522, 270] width 1044 height 471
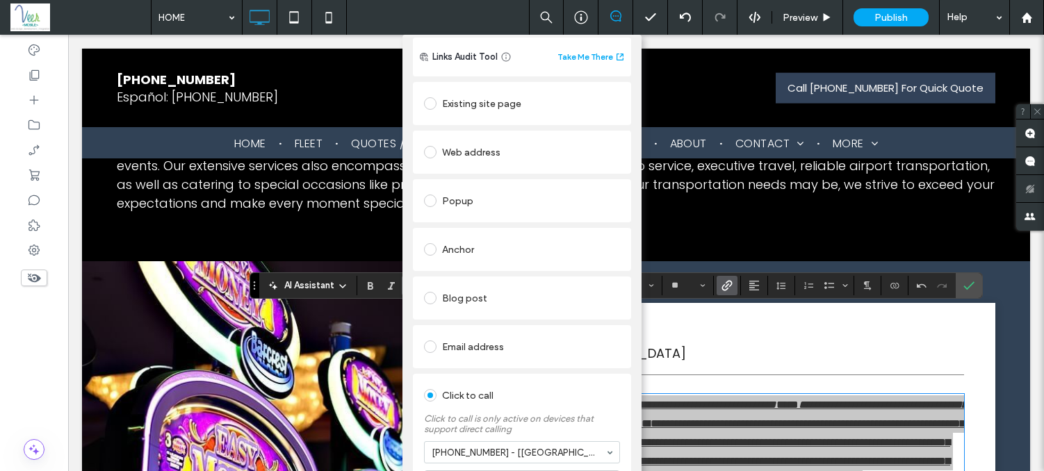
scroll to position [0, 0]
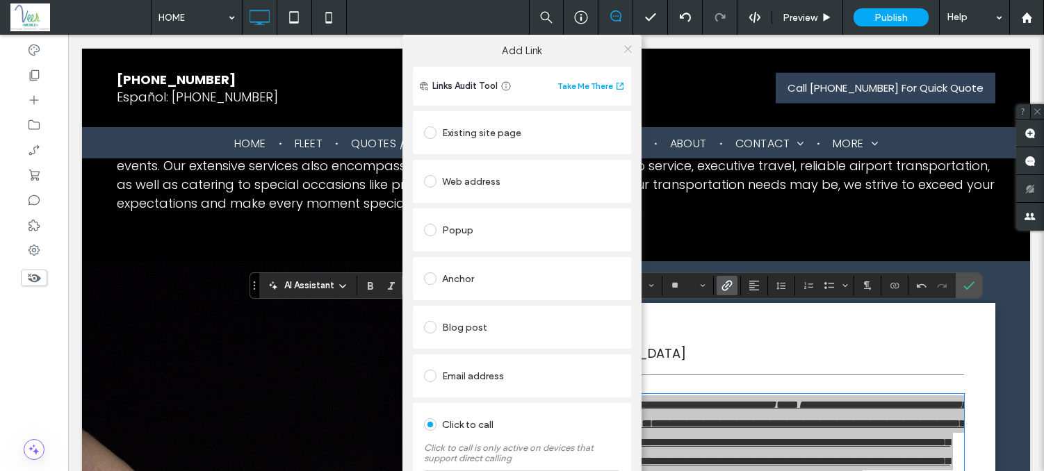
click at [623, 49] on icon at bounding box center [628, 49] width 10 height 10
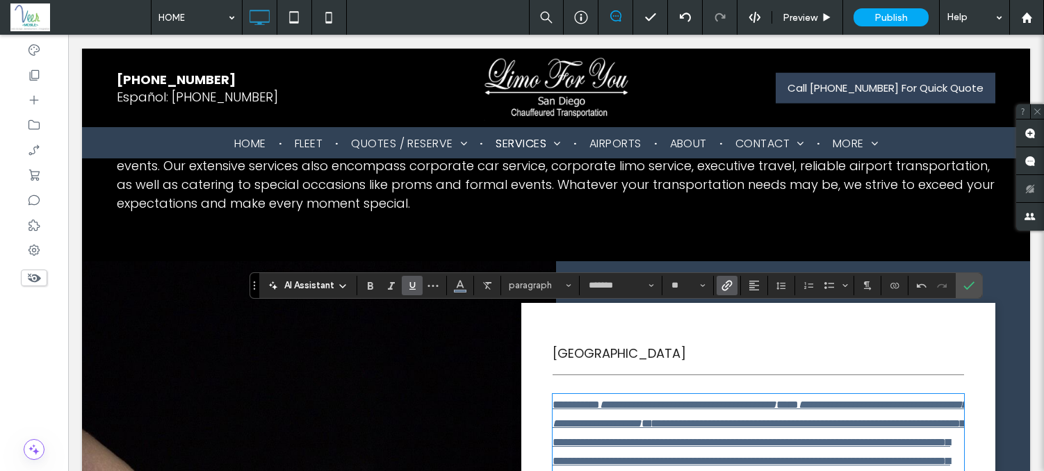
click at [578, 95] on div at bounding box center [556, 104] width 948 height 110
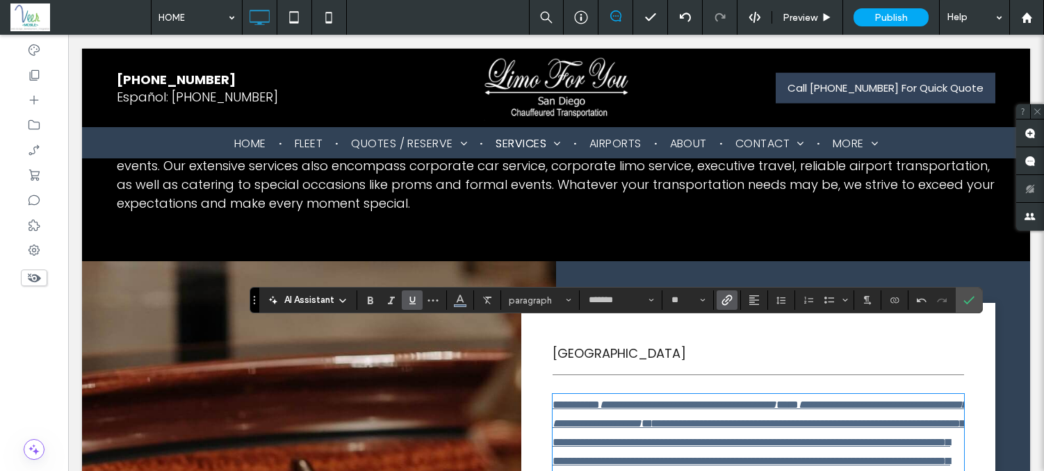
scroll to position [3223, 0]
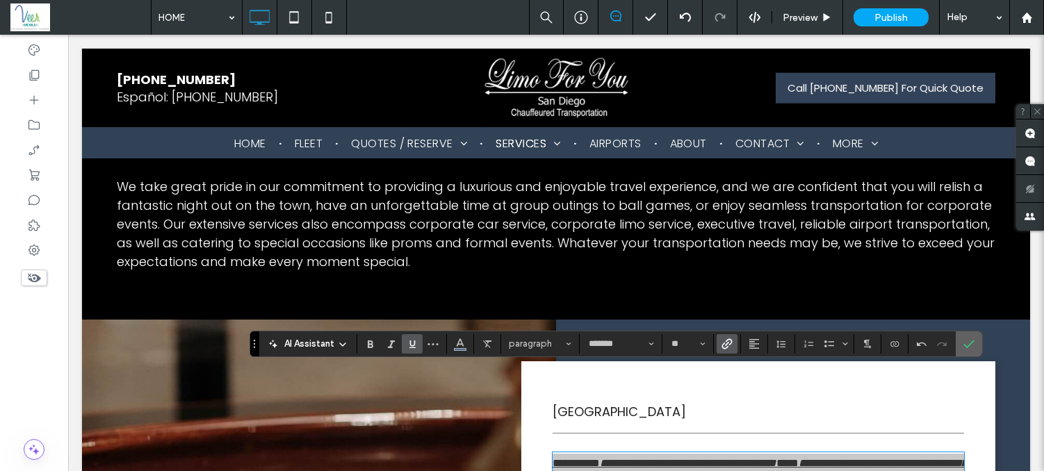
click at [968, 344] on icon "Confirm" at bounding box center [968, 344] width 11 height 11
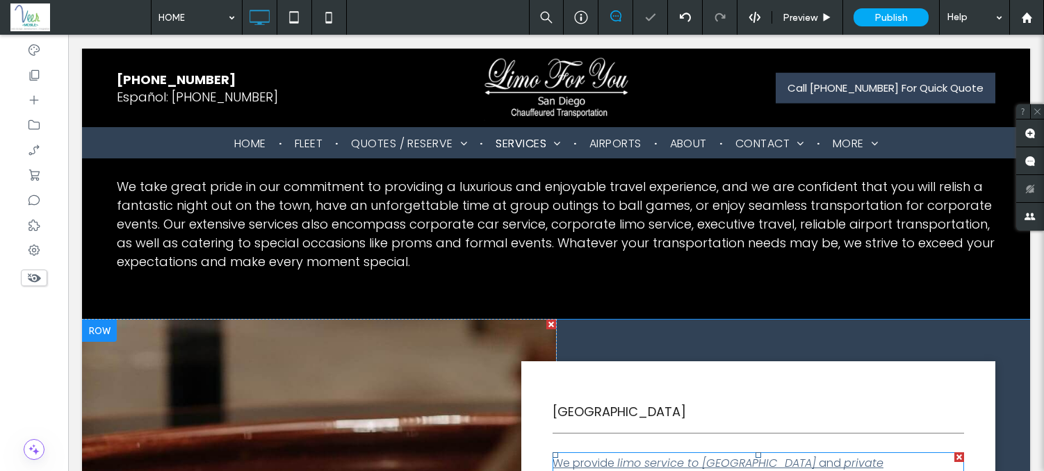
click at [607, 455] on link "We provide" at bounding box center [584, 463] width 62 height 16
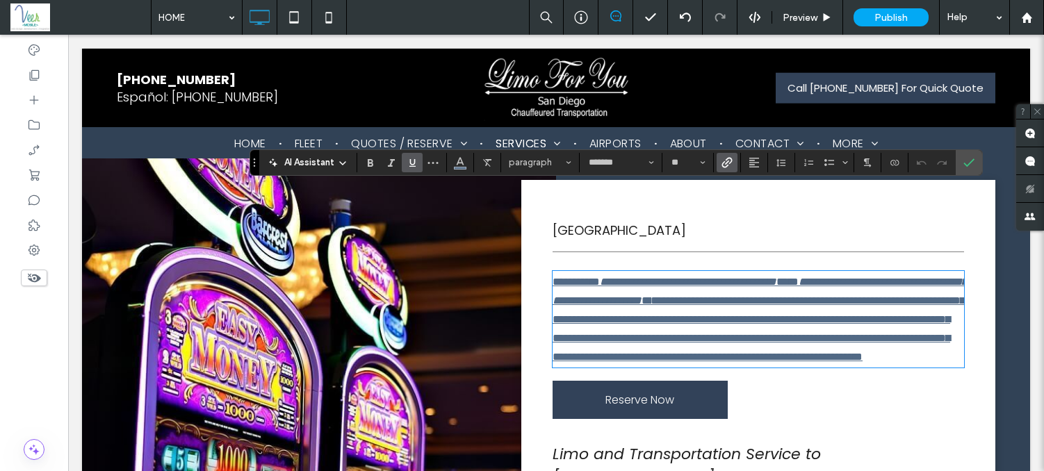
click at [731, 170] on span "Link" at bounding box center [727, 163] width 11 height 18
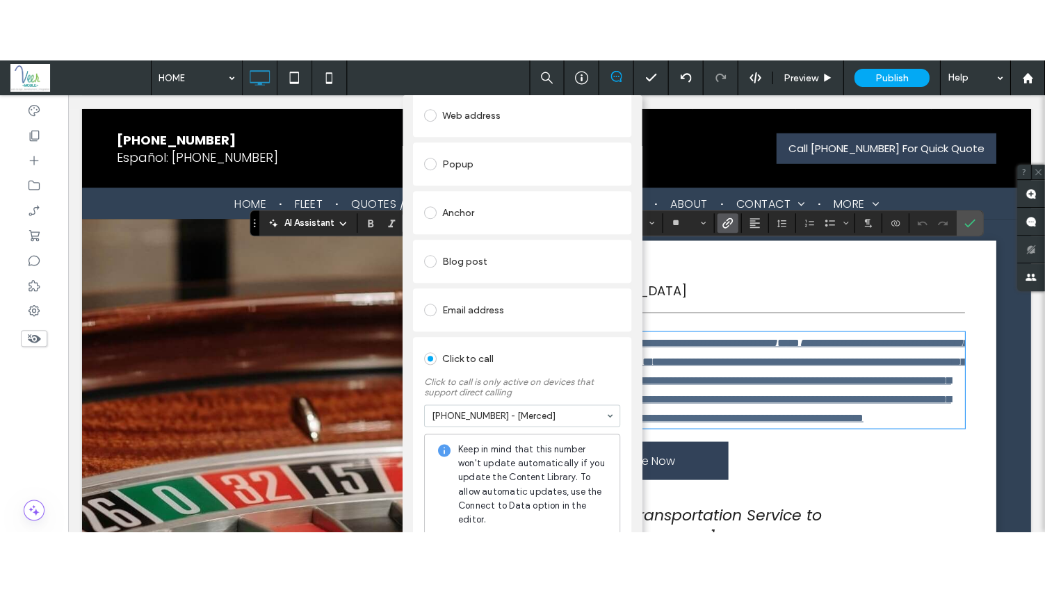
scroll to position [90, 0]
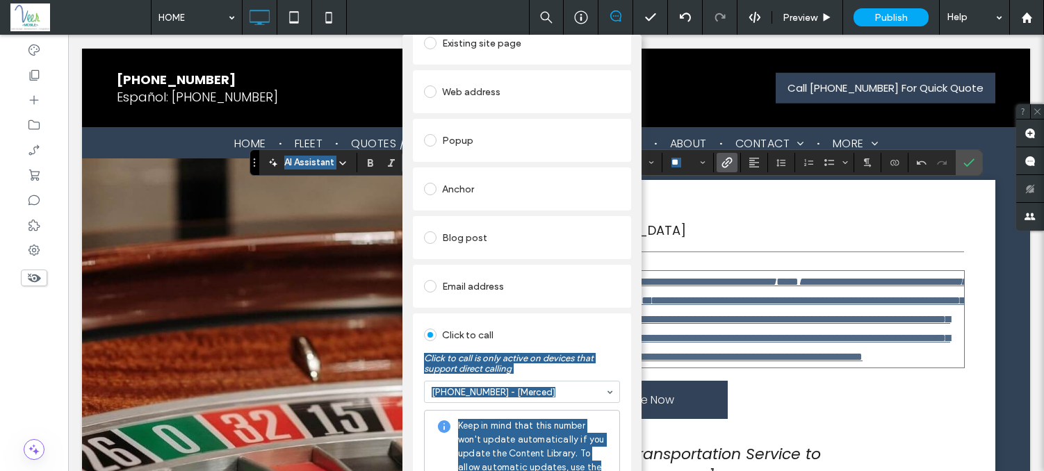
drag, startPoint x: 1033, startPoint y: 466, endPoint x: 1036, endPoint y: 525, distance: 58.5
click at [1036, 471] on html ".wqwq-1{fill:#231f20;} .cls-1q, .cls-2q { fill-rule: evenodd; } .cls-2q { fill:…" at bounding box center [522, 235] width 1044 height 471
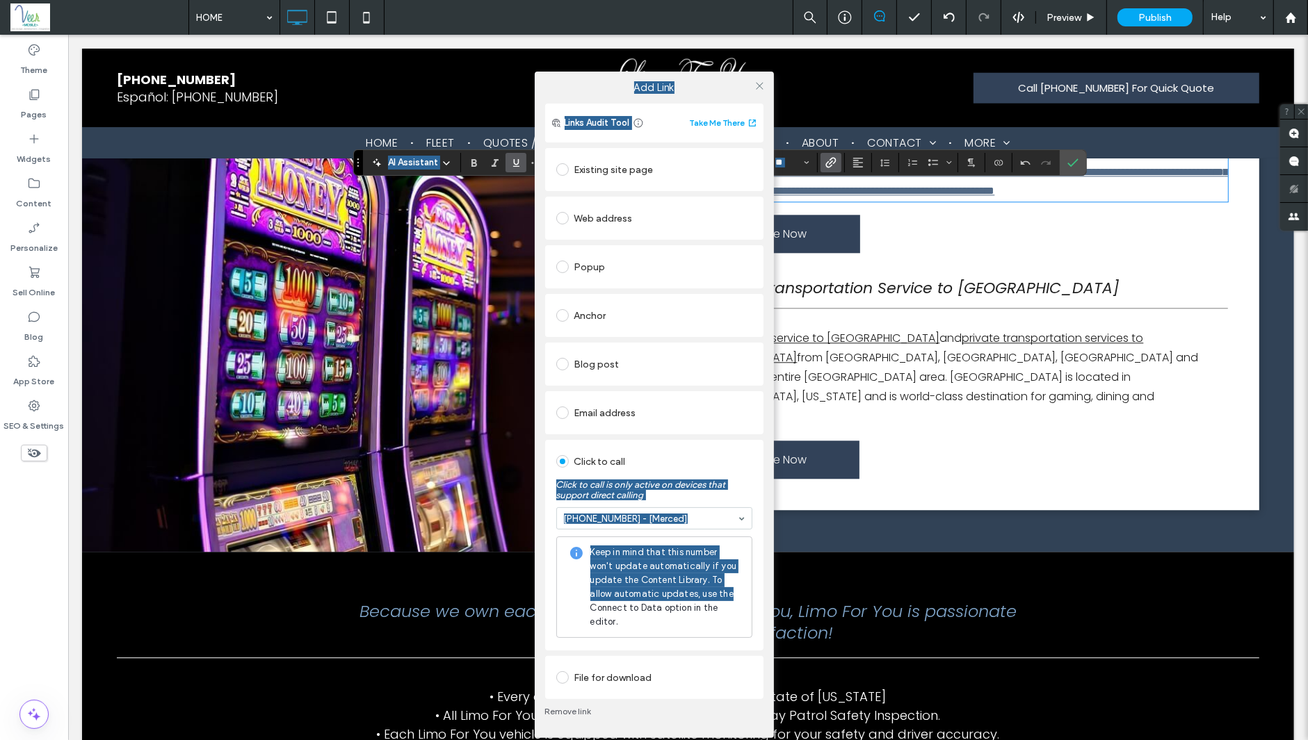
scroll to position [3405, 0]
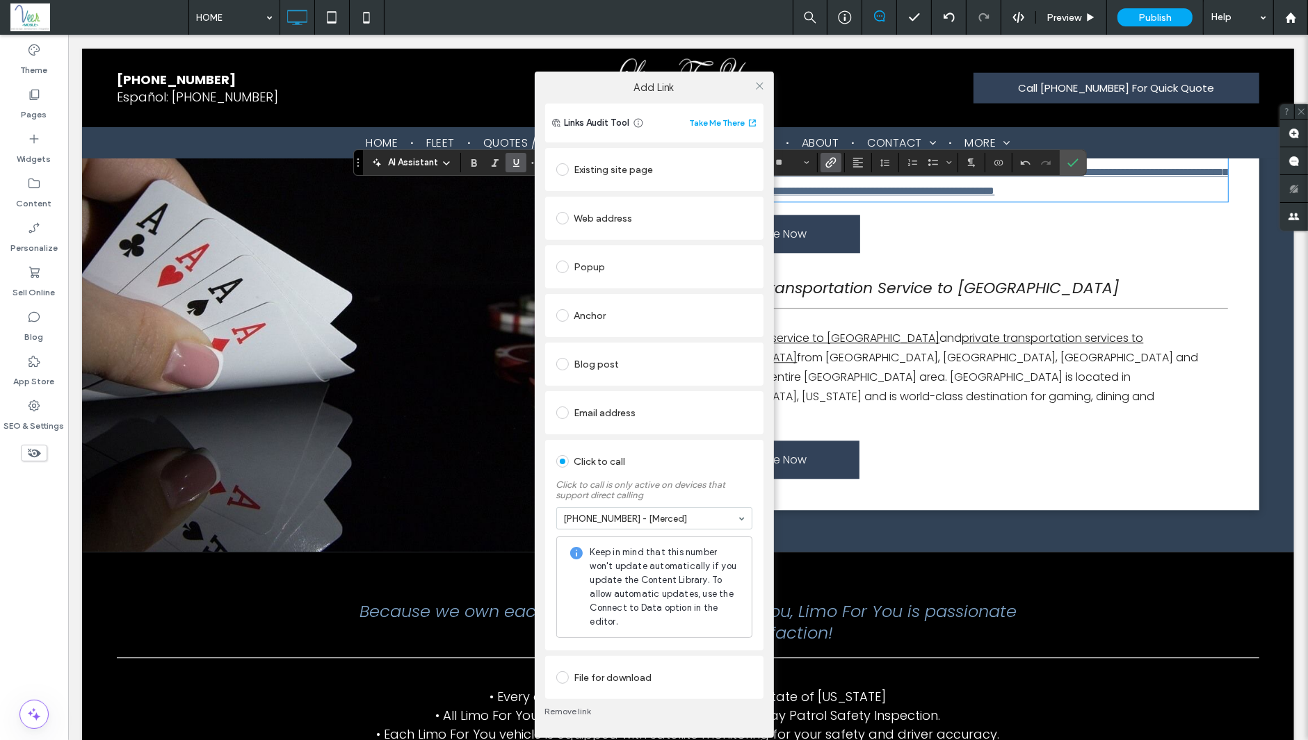
click at [571, 471] on link "Remove link" at bounding box center [654, 711] width 218 height 11
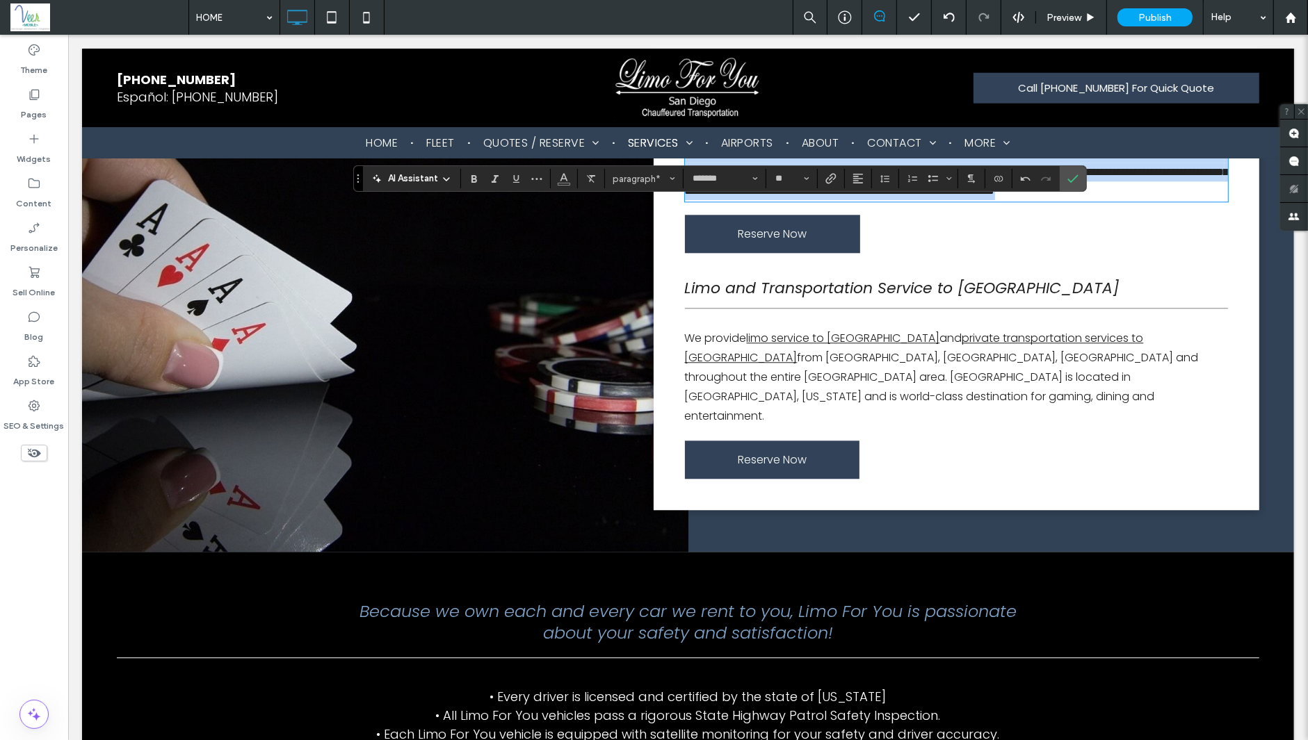
scroll to position [3389, 0]
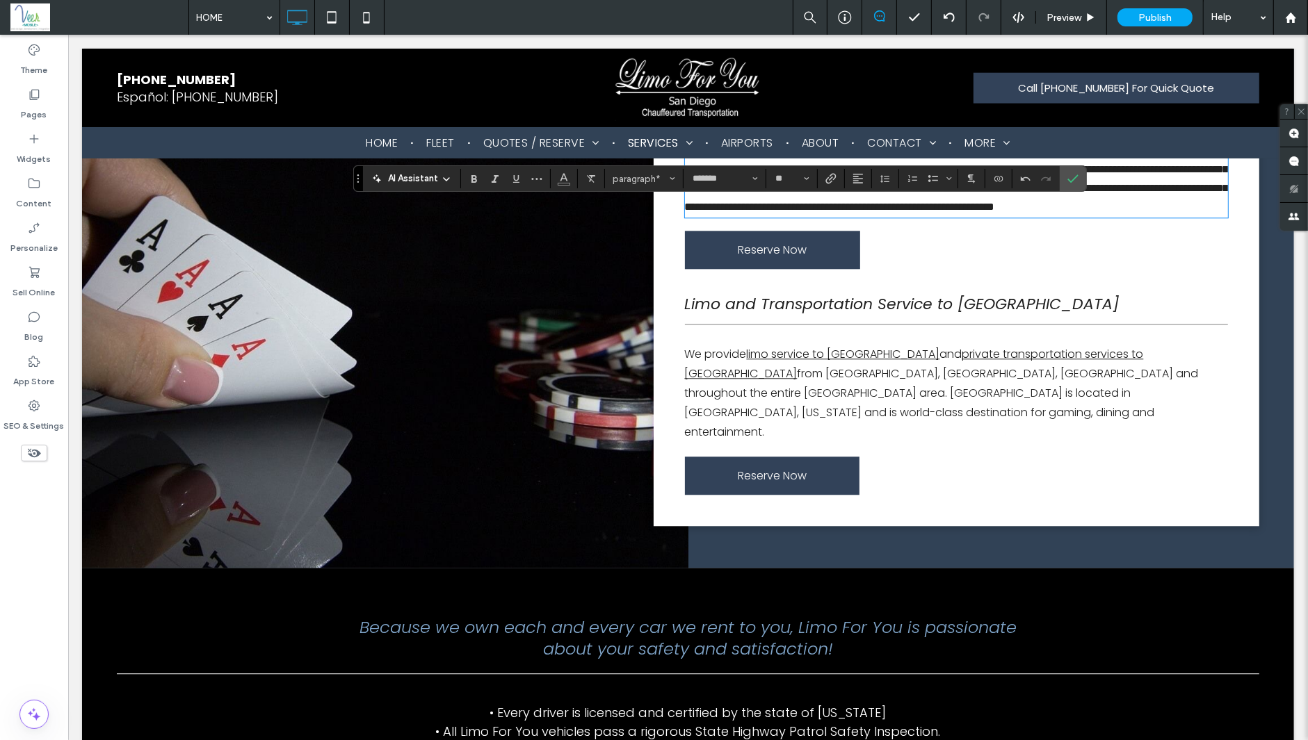
click at [684, 346] on span "private transportation services to Chukchansi Gold Resort & Casino" at bounding box center [913, 363] width 459 height 35
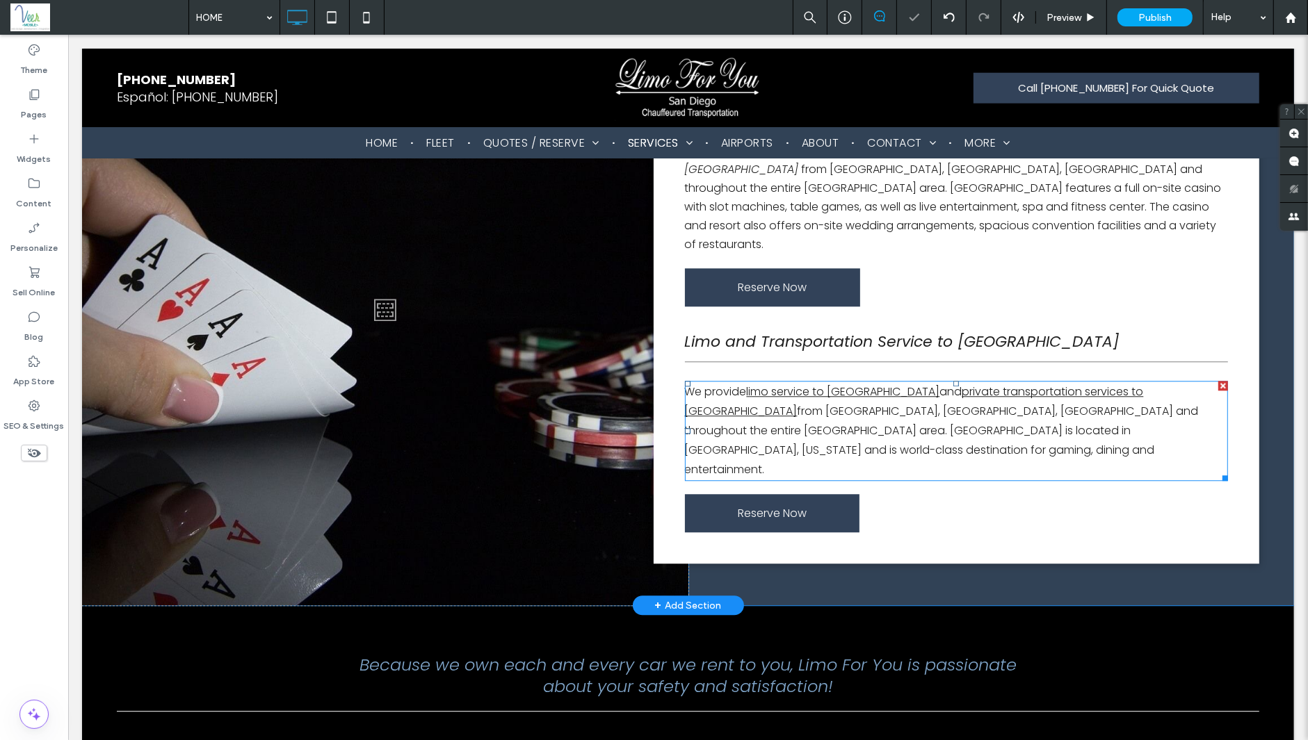
click at [699, 384] on span "We provide" at bounding box center [715, 392] width 62 height 16
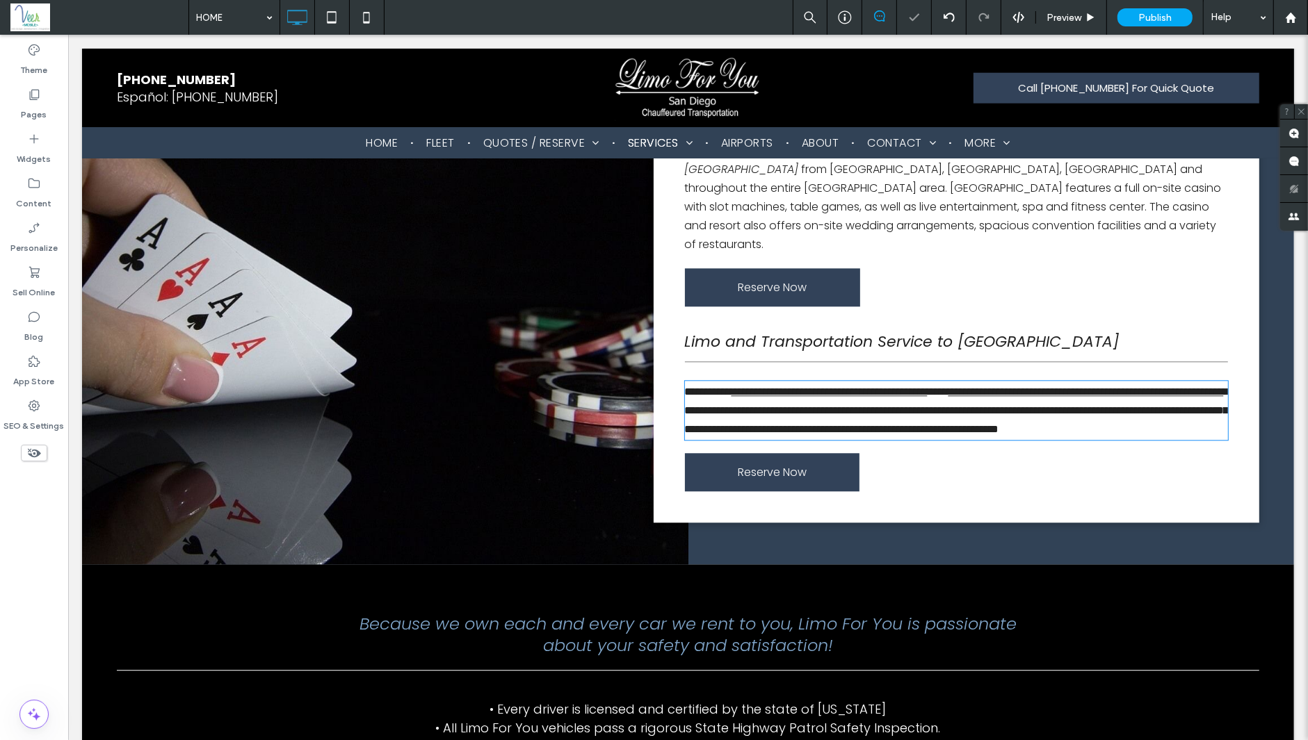
type input "*******"
type input "**"
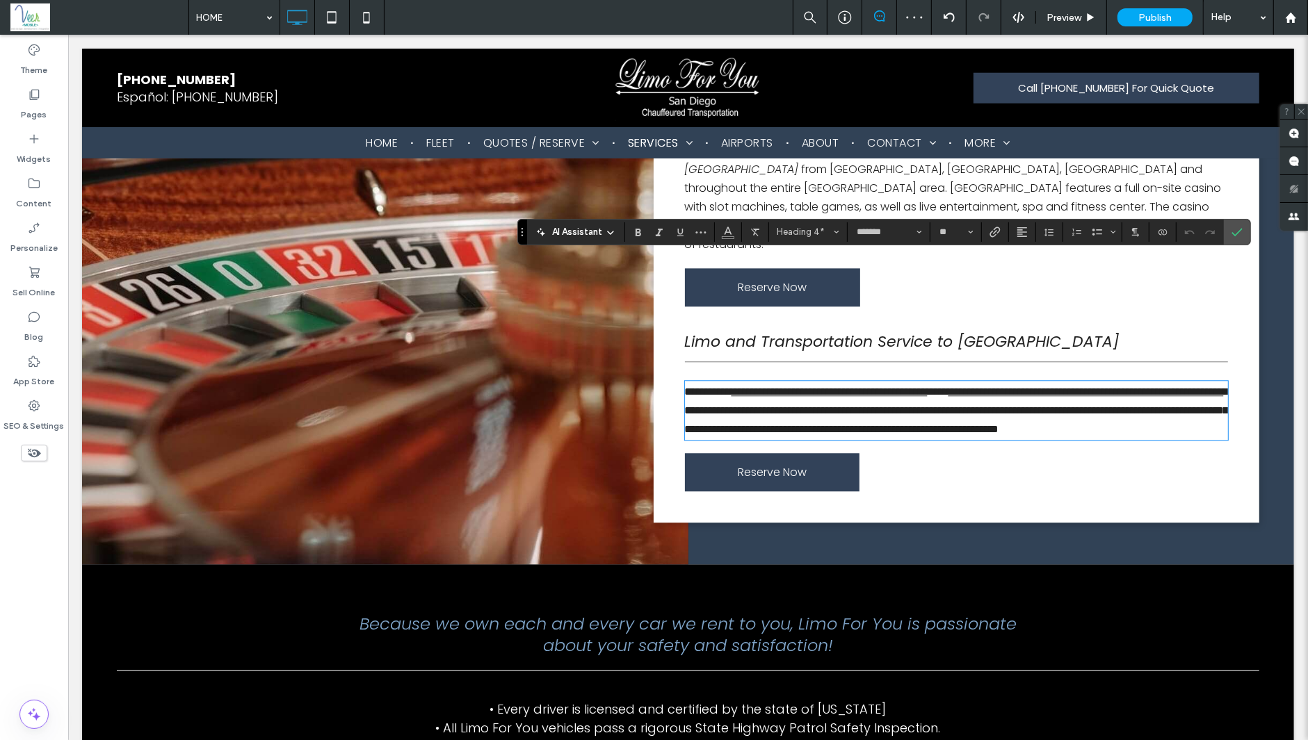
click at [985, 188] on div "**********" at bounding box center [956, 286] width 606 height 474
click at [1043, 236] on section at bounding box center [1236, 232] width 26 height 25
click at [1043, 235] on icon "Confirm" at bounding box center [1236, 232] width 11 height 11
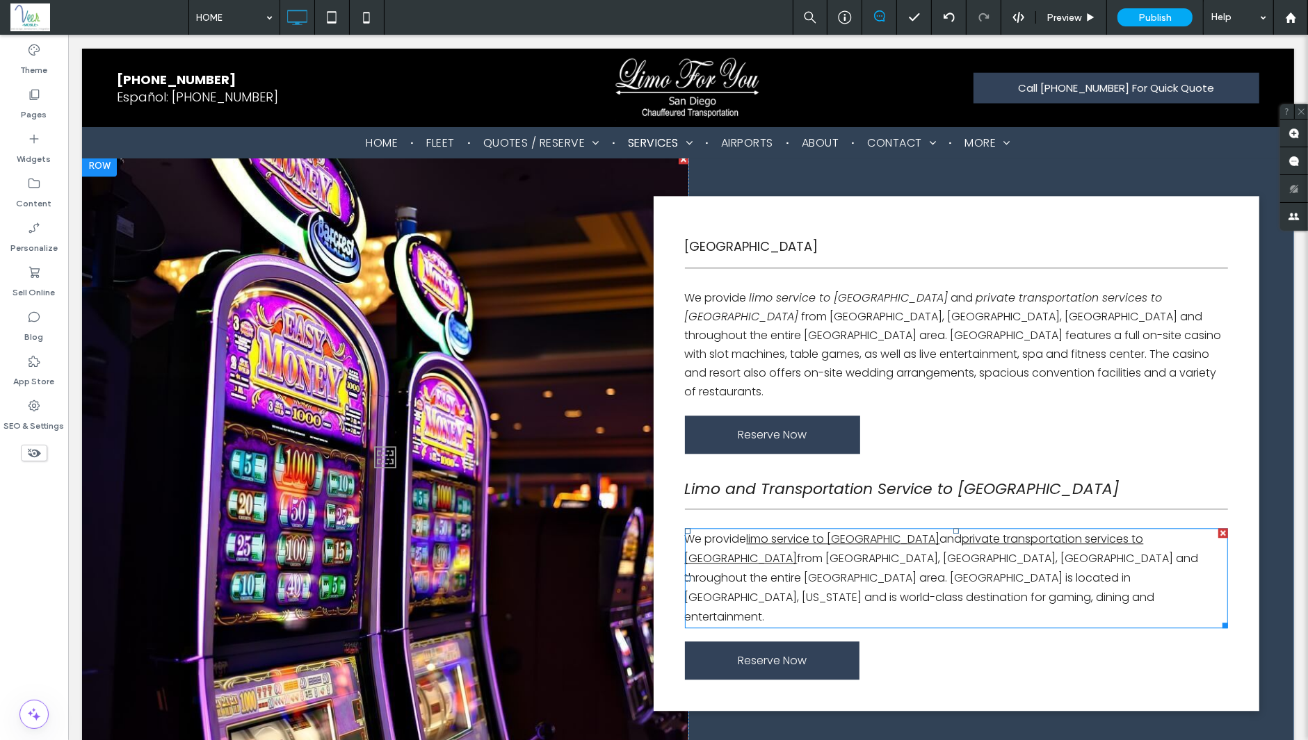
scroll to position [3226, 0]
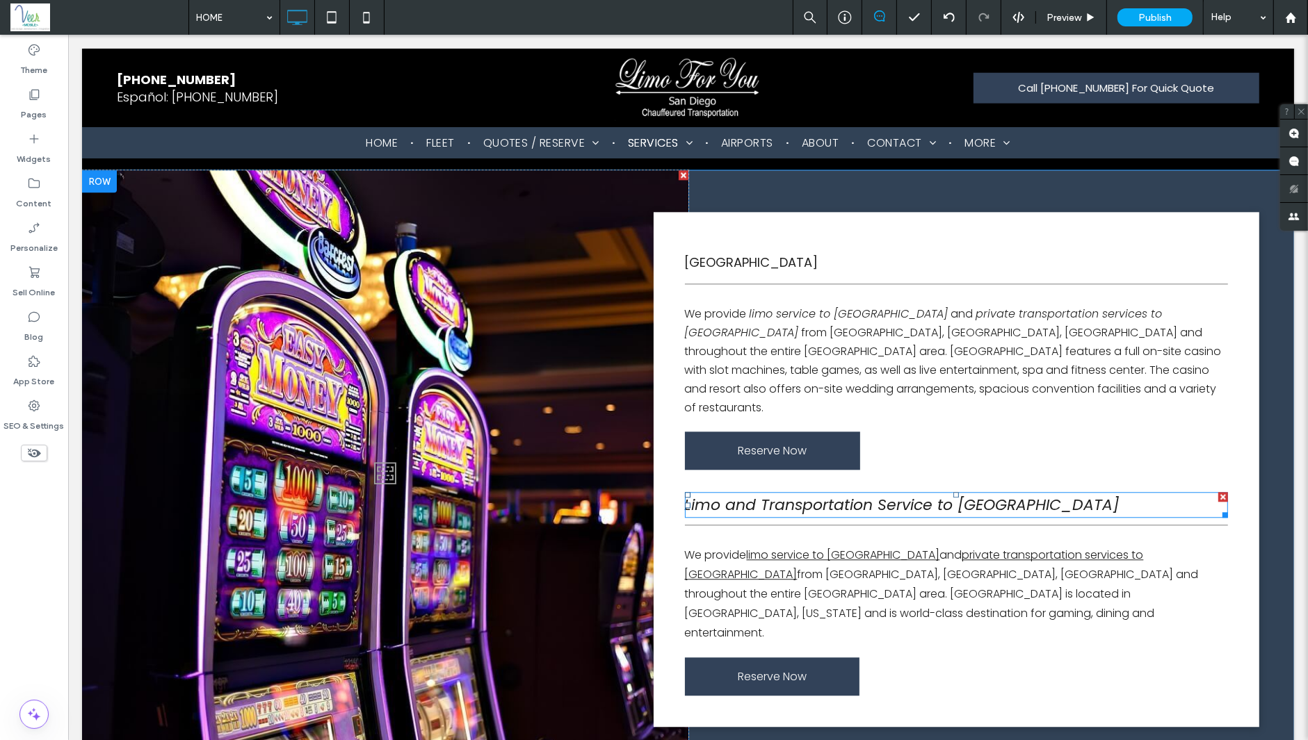
click at [1043, 471] on div at bounding box center [1222, 497] width 10 height 10
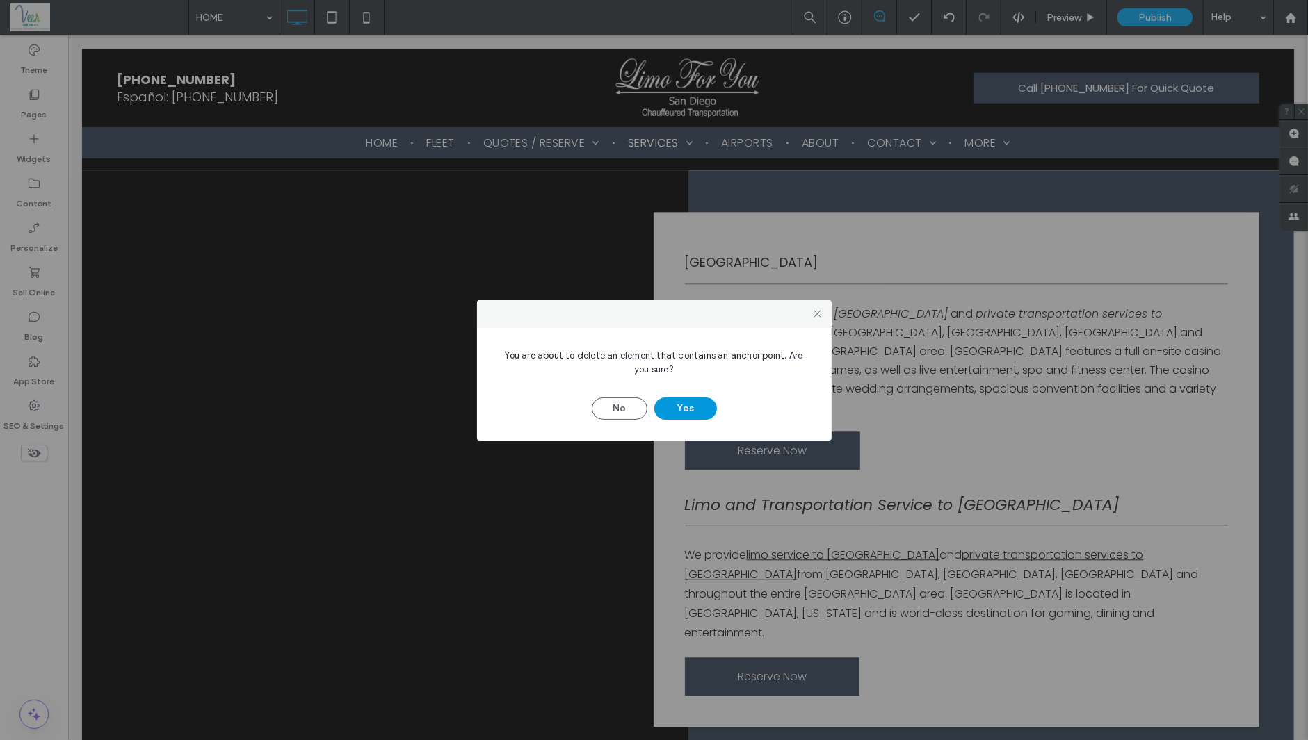
click at [686, 405] on button "Yes" at bounding box center [685, 409] width 63 height 22
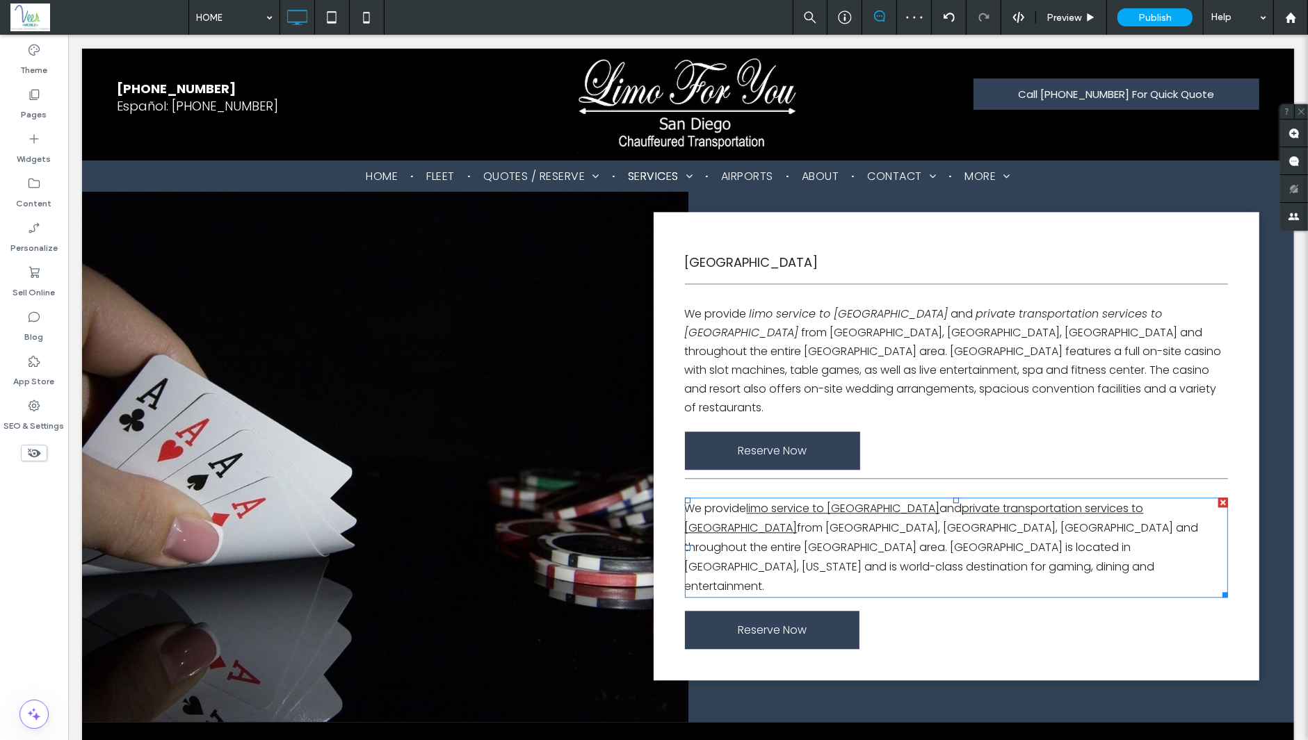
click at [1043, 471] on div at bounding box center [1222, 503] width 10 height 10
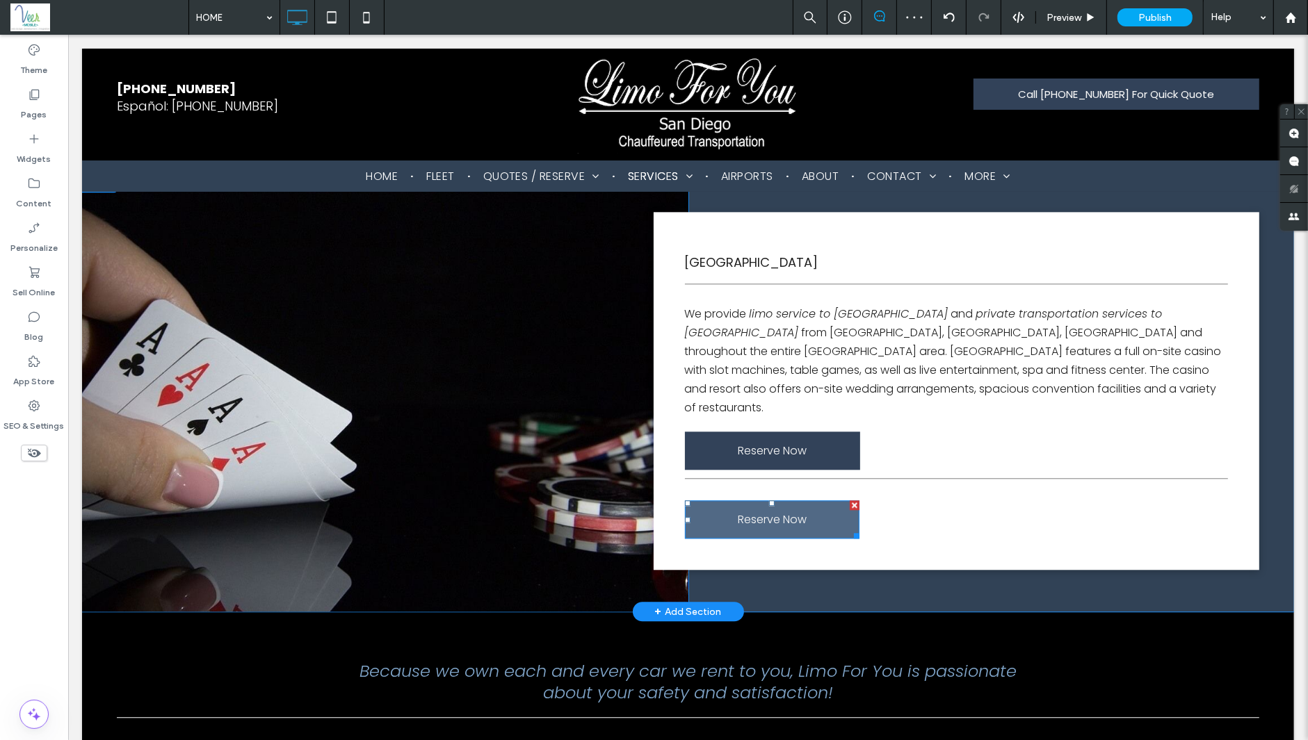
click at [849, 471] on div at bounding box center [854, 506] width 10 height 10
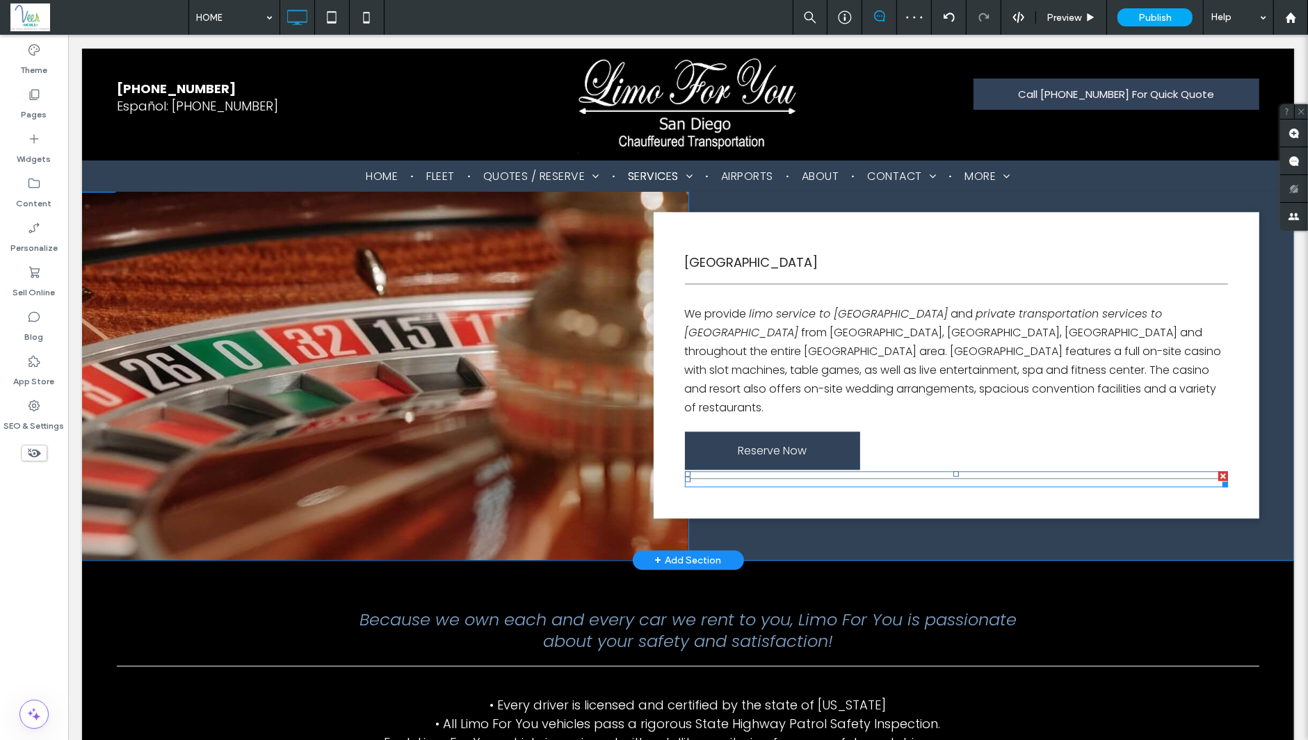
click at [1043, 471] on div at bounding box center [1222, 476] width 10 height 10
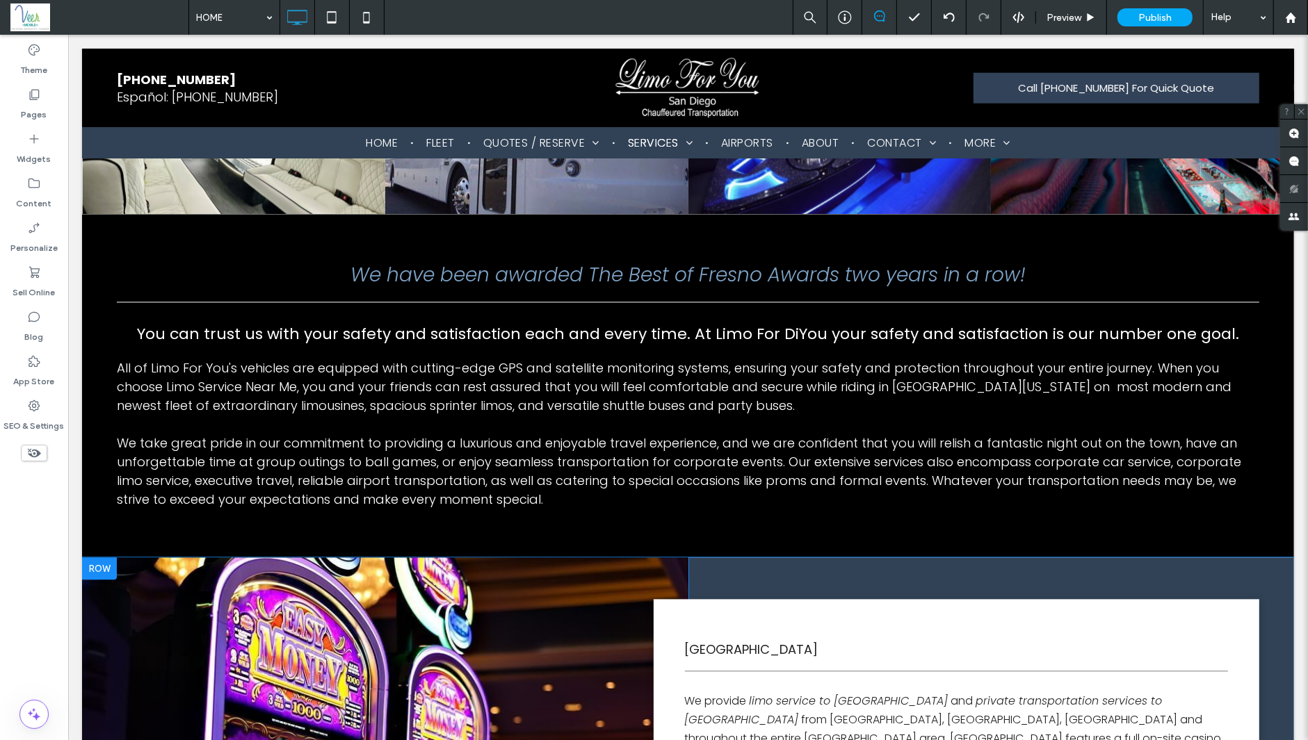
scroll to position [2830, 0]
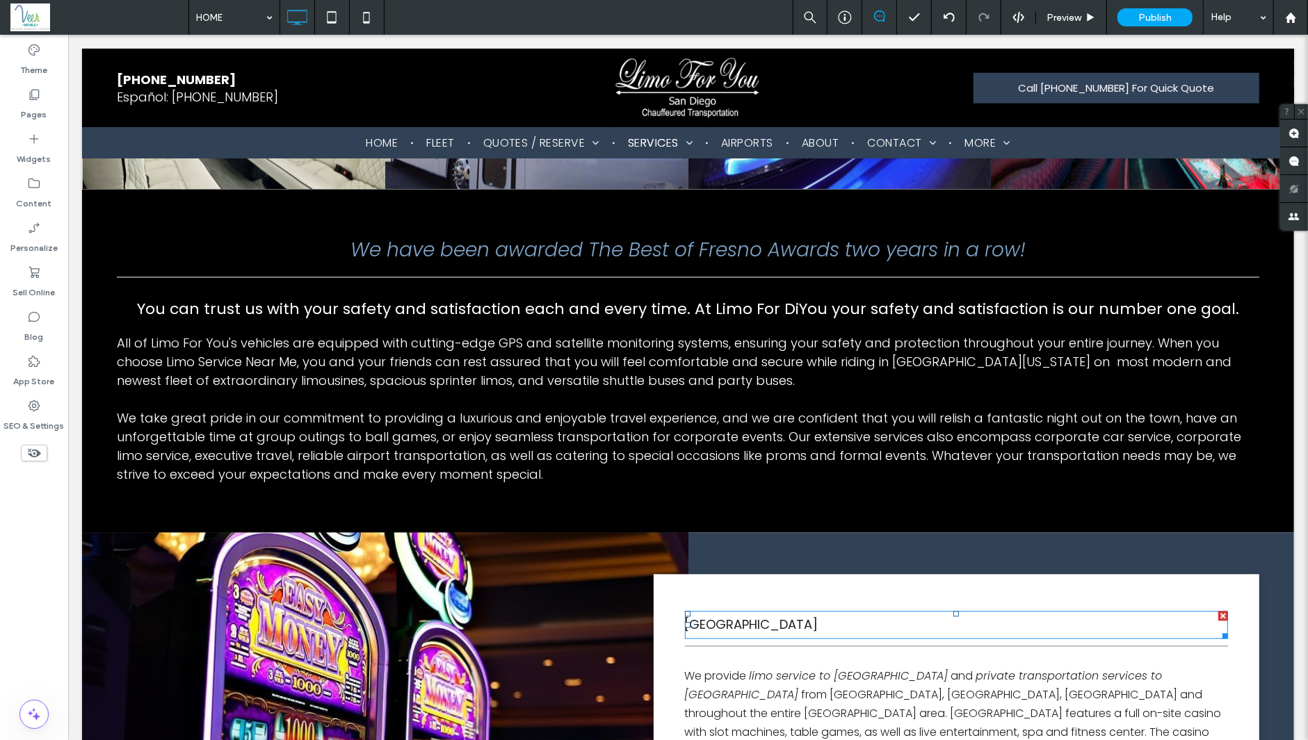
click at [741, 471] on span "Pechanga Resort Casino" at bounding box center [750, 624] width 133 height 17
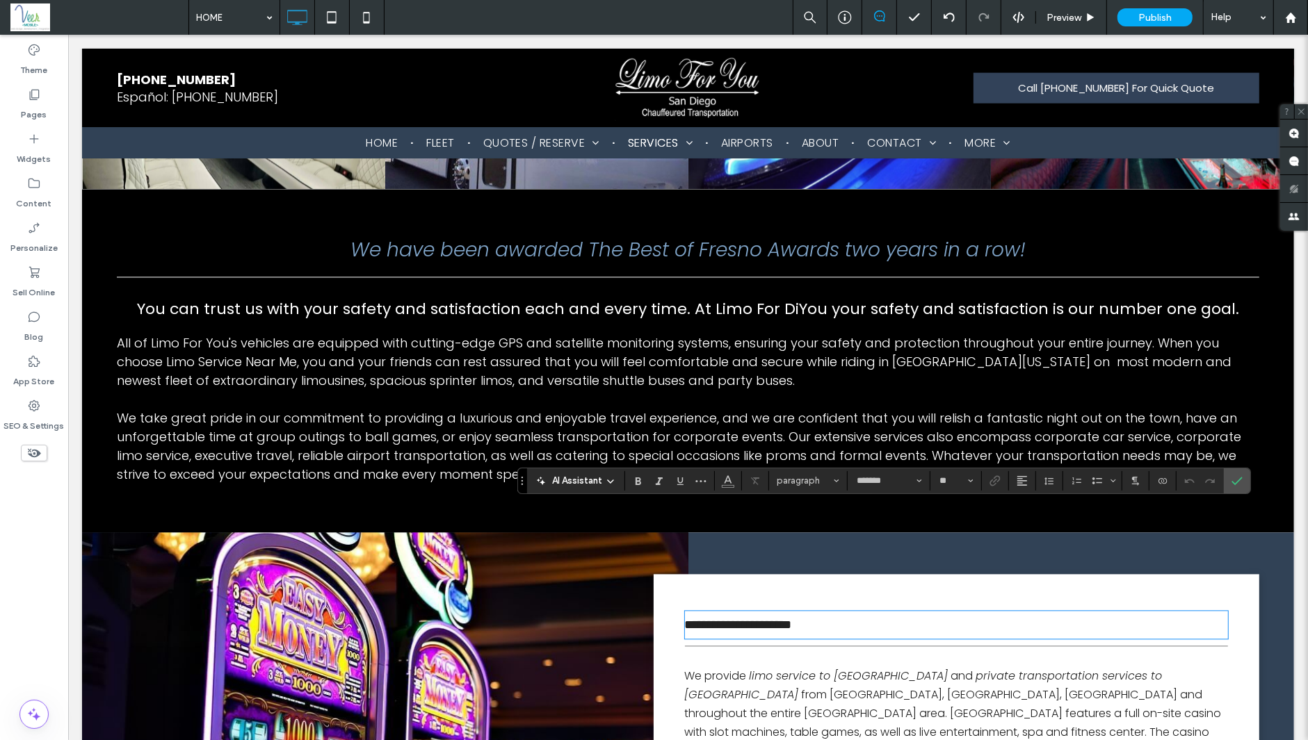
click at [741, 471] on span "**********" at bounding box center [737, 625] width 107 height 13
click at [913, 471] on button "*******" at bounding box center [888, 480] width 76 height 19
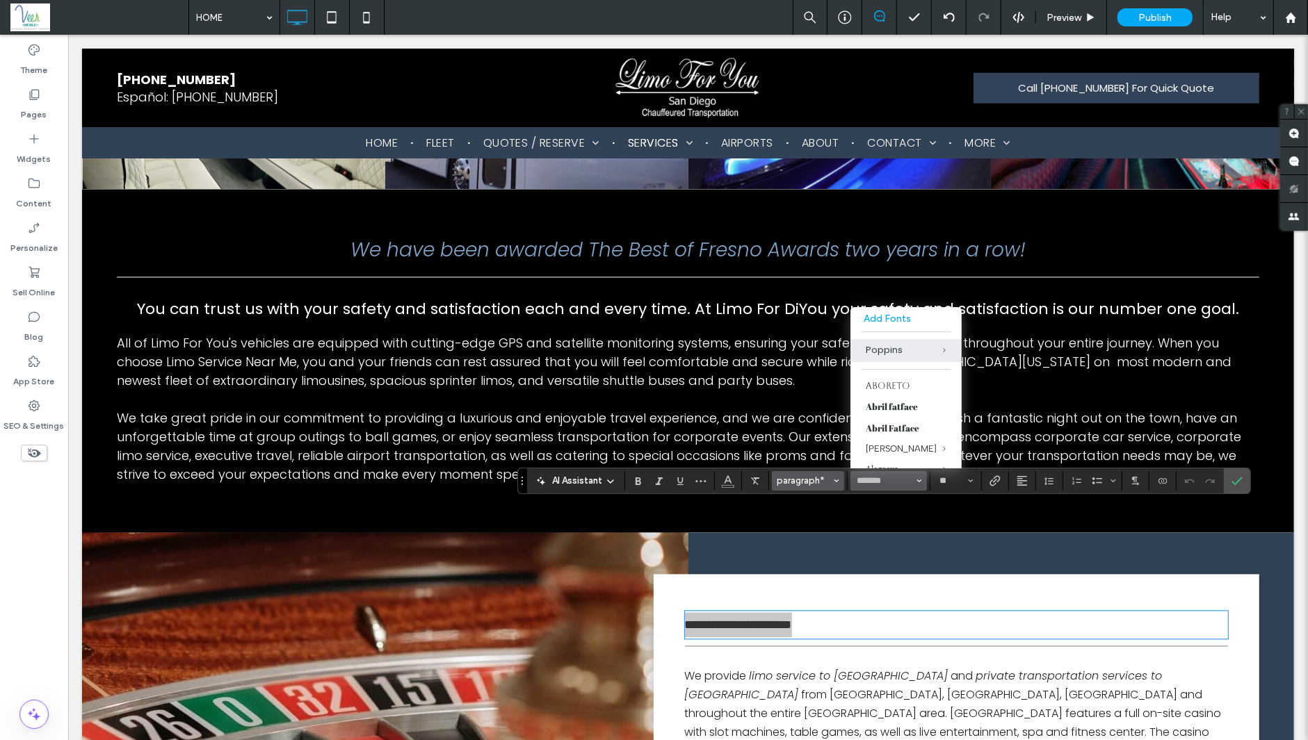
click at [795, 471] on span "paragraph*" at bounding box center [803, 480] width 54 height 10
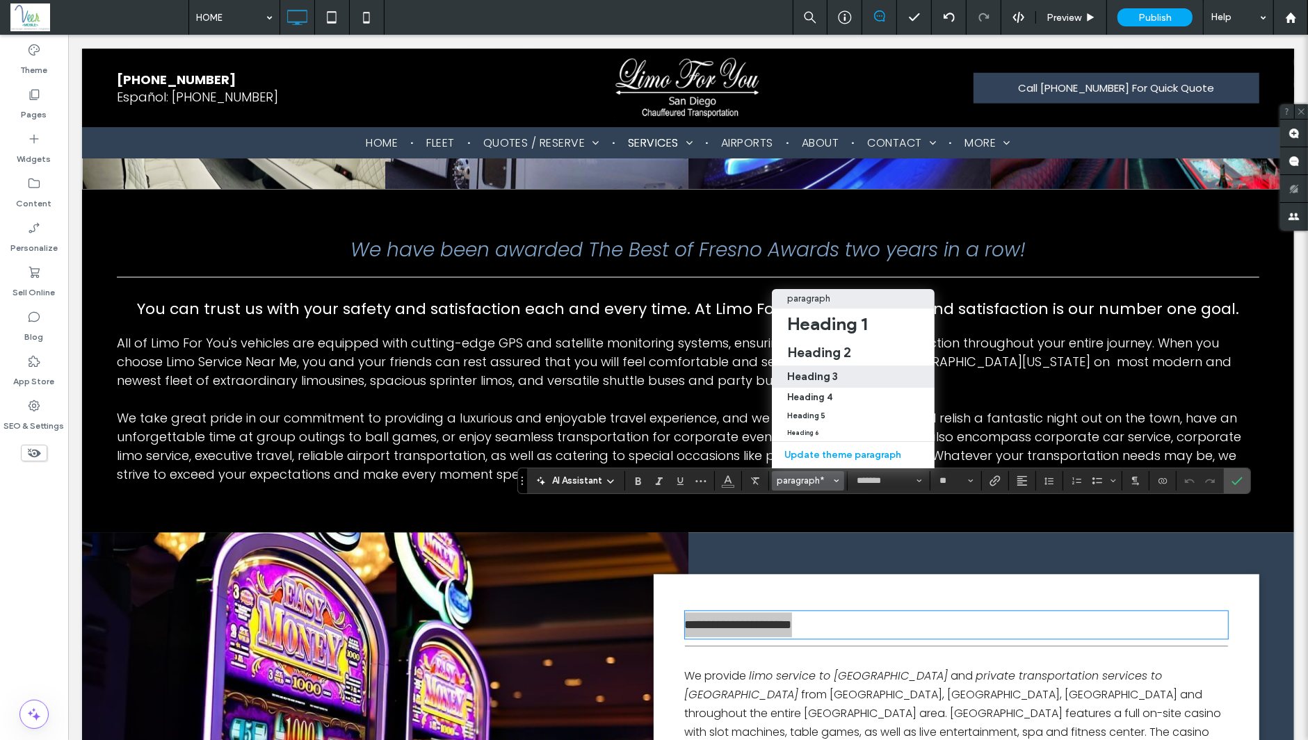
click at [849, 369] on label "Heading 3" at bounding box center [853, 377] width 163 height 22
type input "**"
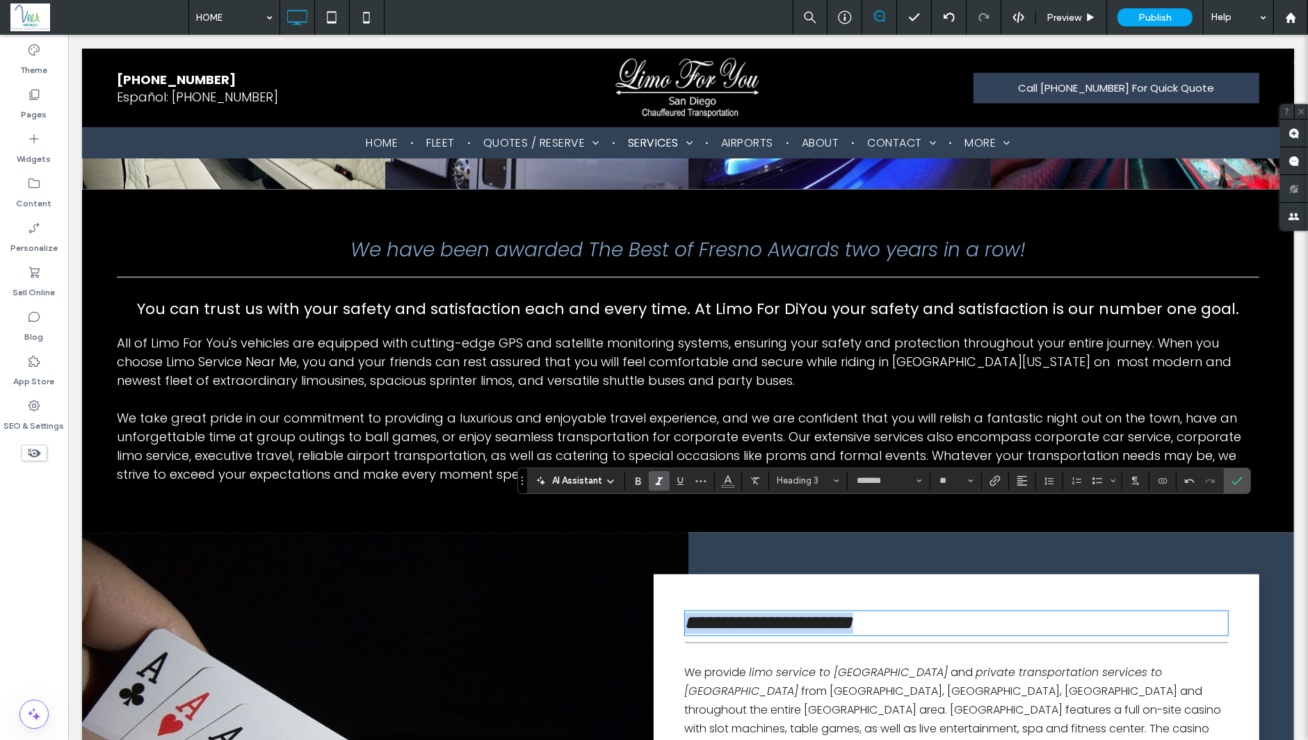
click at [765, 471] on span "**********" at bounding box center [768, 622] width 168 height 19
copy span "**********"
click at [880, 471] on span "from Fresno, Visalia, Merced and throughout the entire Fresno area. Tachi Palac…" at bounding box center [952, 728] width 537 height 91
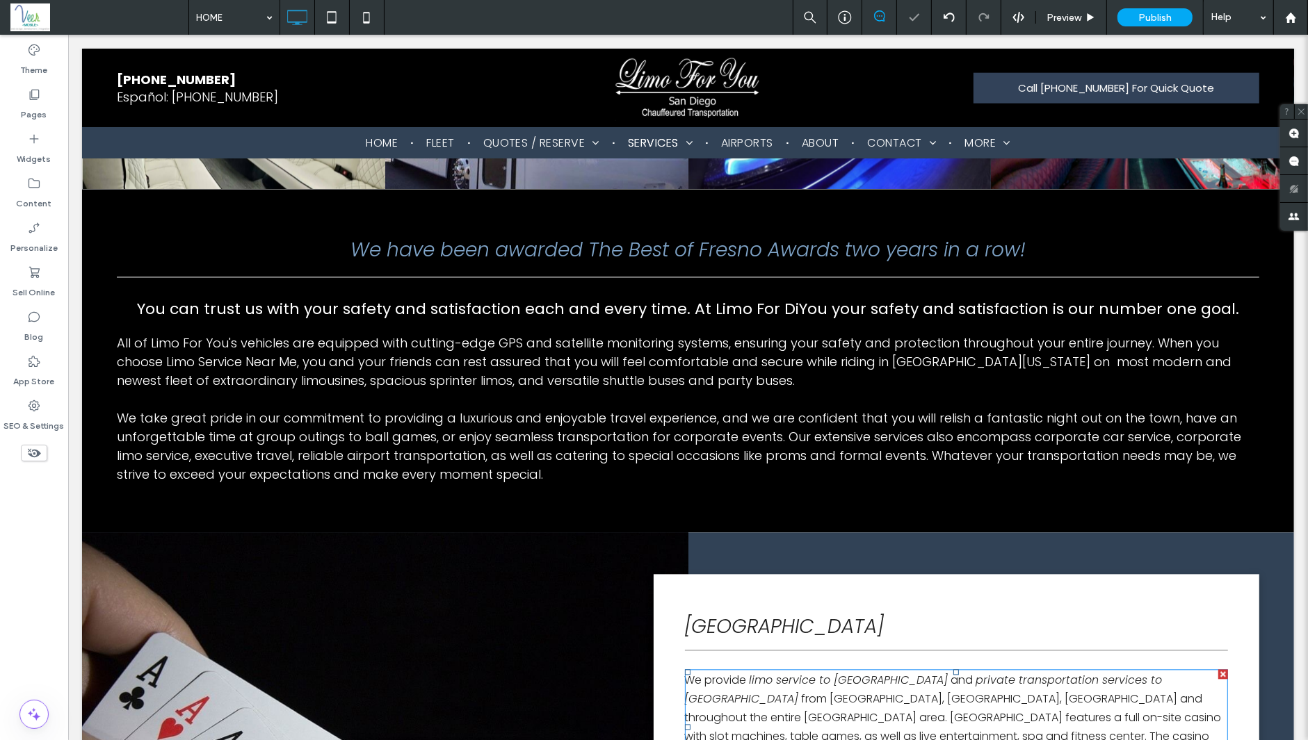
click at [815, 471] on span "private transportation services to Tachi Palace Casino Resort" at bounding box center [923, 689] width 478 height 35
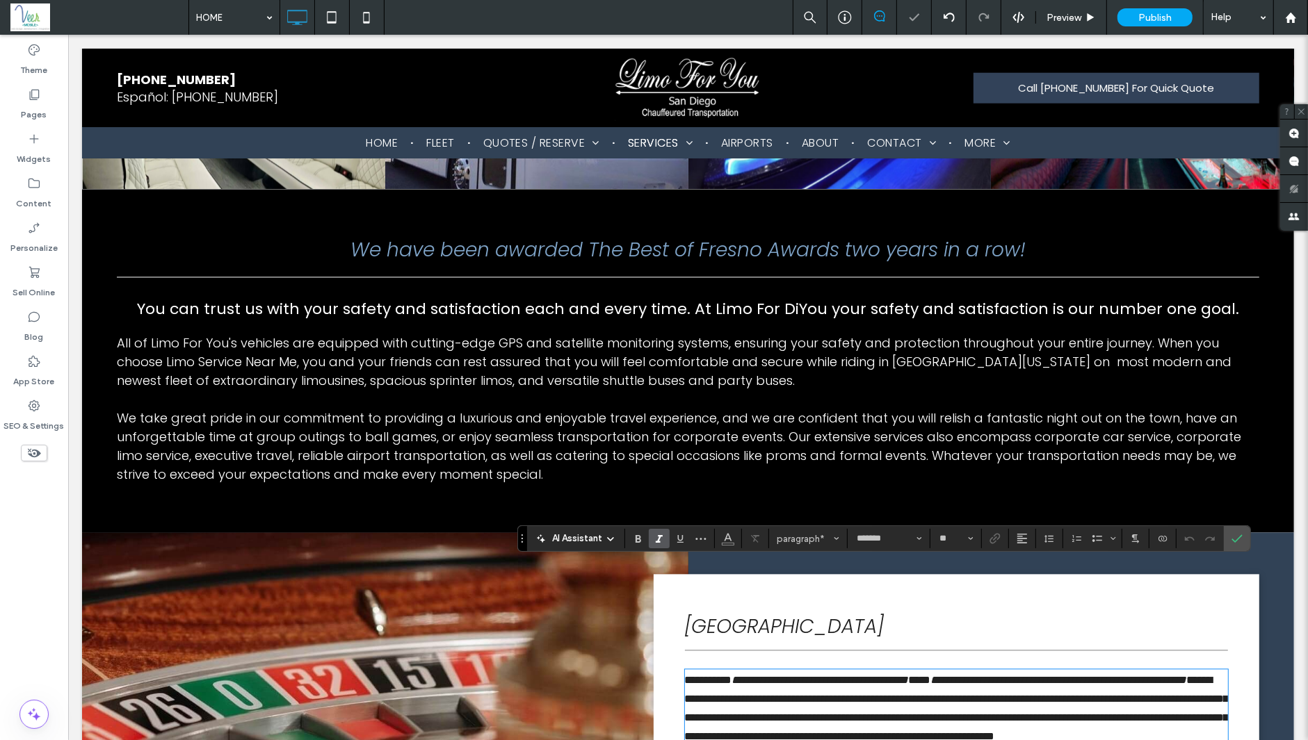
click at [824, 471] on span "**********" at bounding box center [819, 680] width 177 height 10
drag, startPoint x: 825, startPoint y: 571, endPoint x: 973, endPoint y: 572, distance: 148.1
click at [908, 471] on span "**********" at bounding box center [819, 680] width 177 height 10
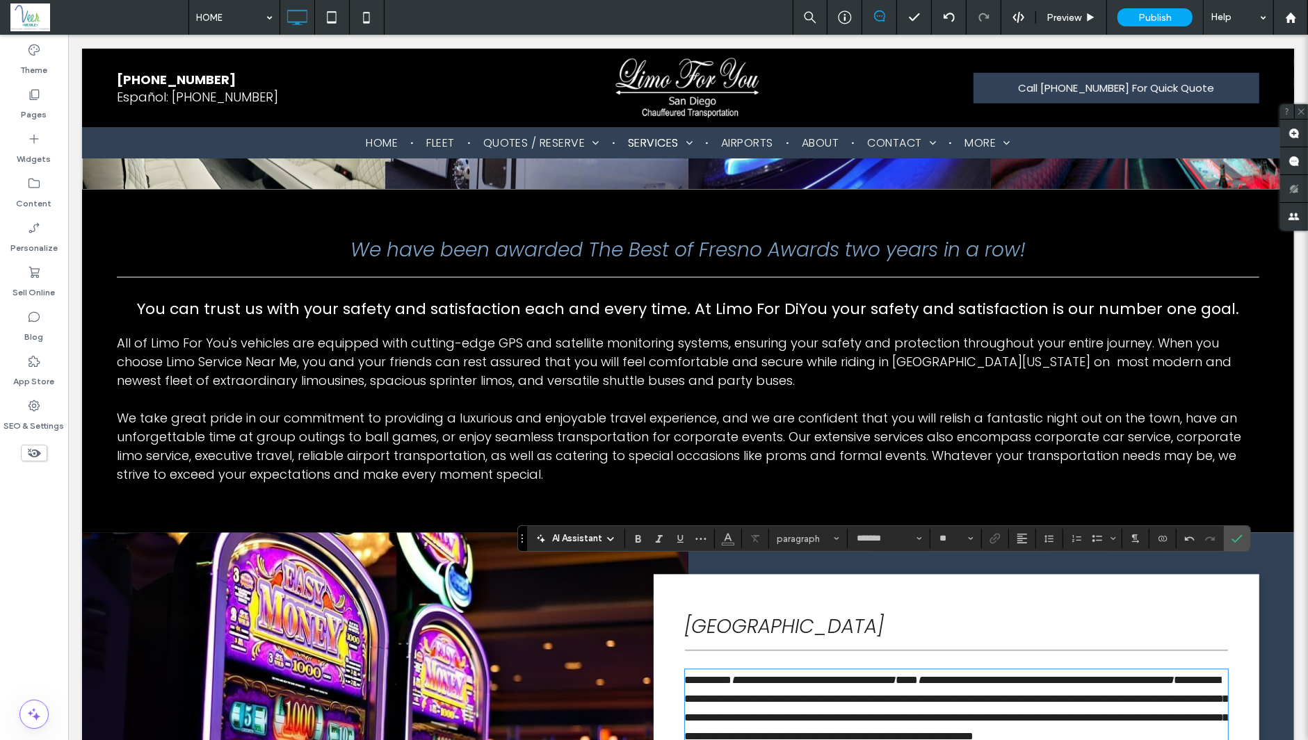
scroll to position [0, 0]
type input "**"
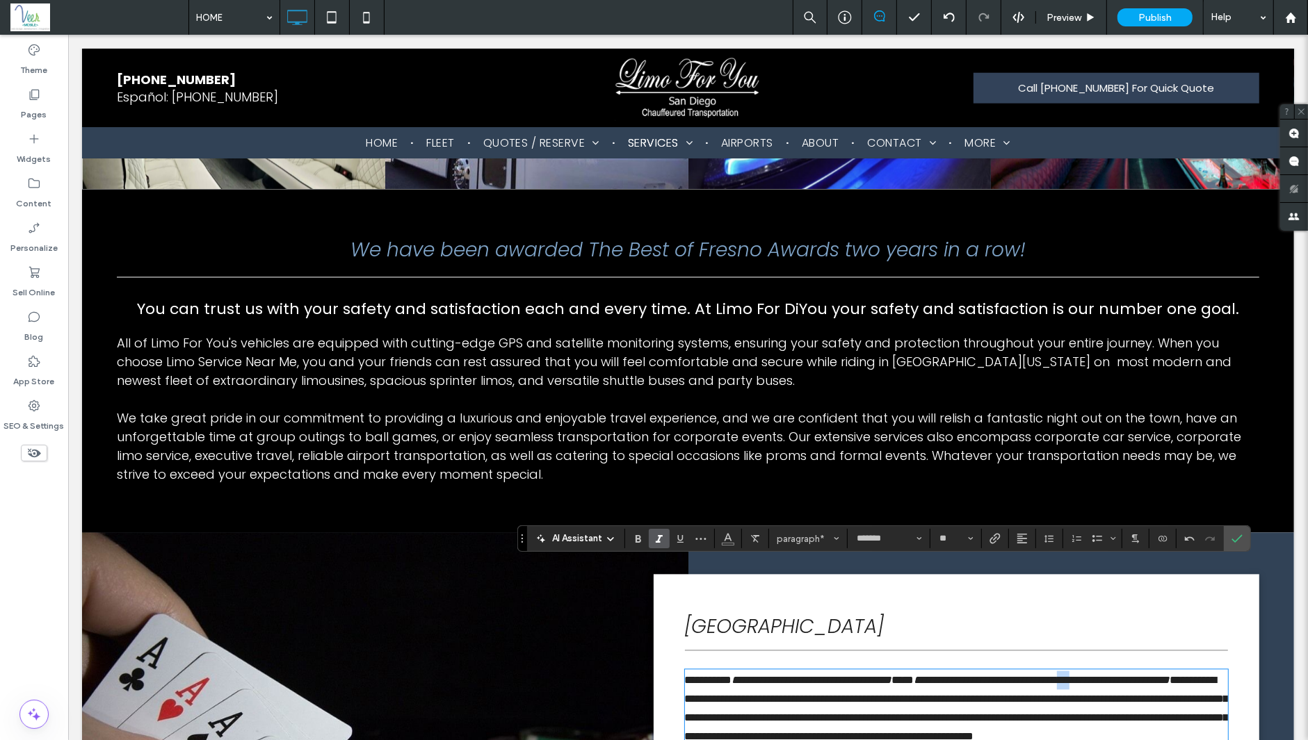
drag, startPoint x: 1175, startPoint y: 571, endPoint x: 1187, endPoint y: 571, distance: 11.8
click at [1043, 471] on span "**********" at bounding box center [1041, 680] width 256 height 10
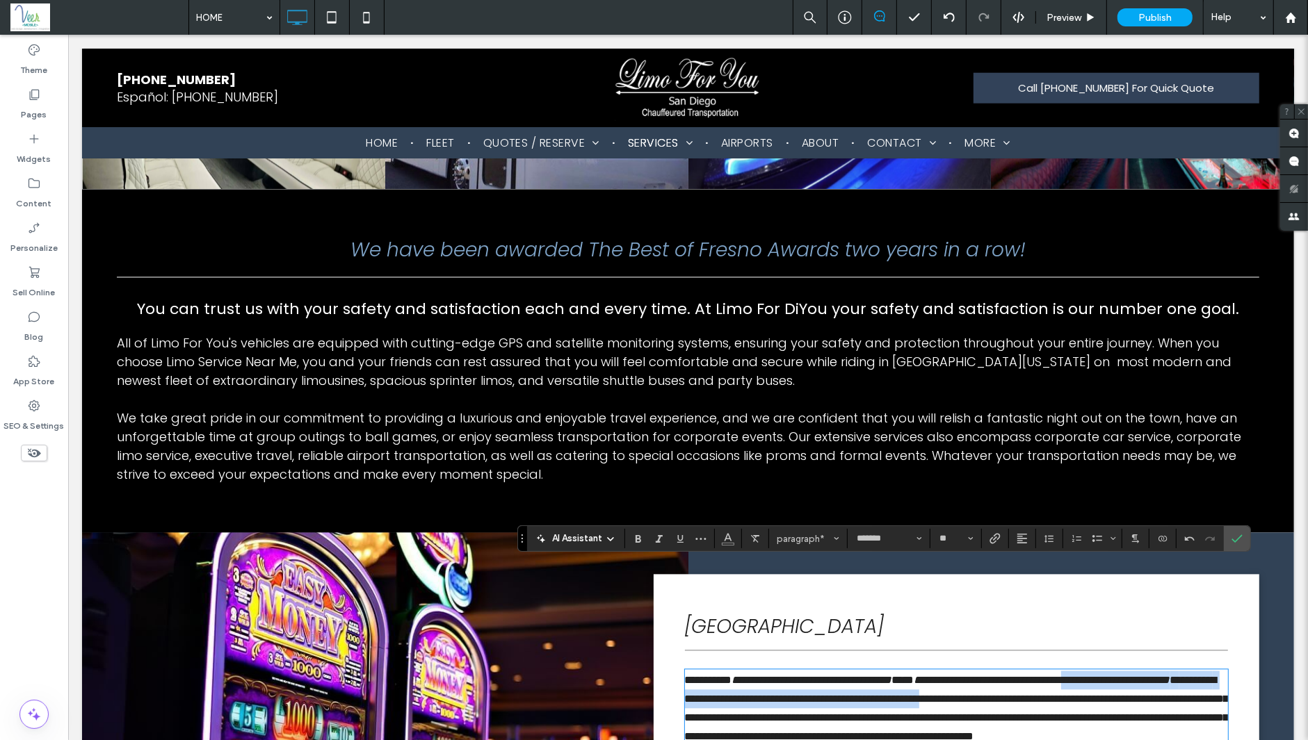
drag, startPoint x: 1178, startPoint y: 570, endPoint x: 1161, endPoint y: 599, distance: 33.6
click at [1043, 471] on p "**********" at bounding box center [956, 708] width 544 height 75
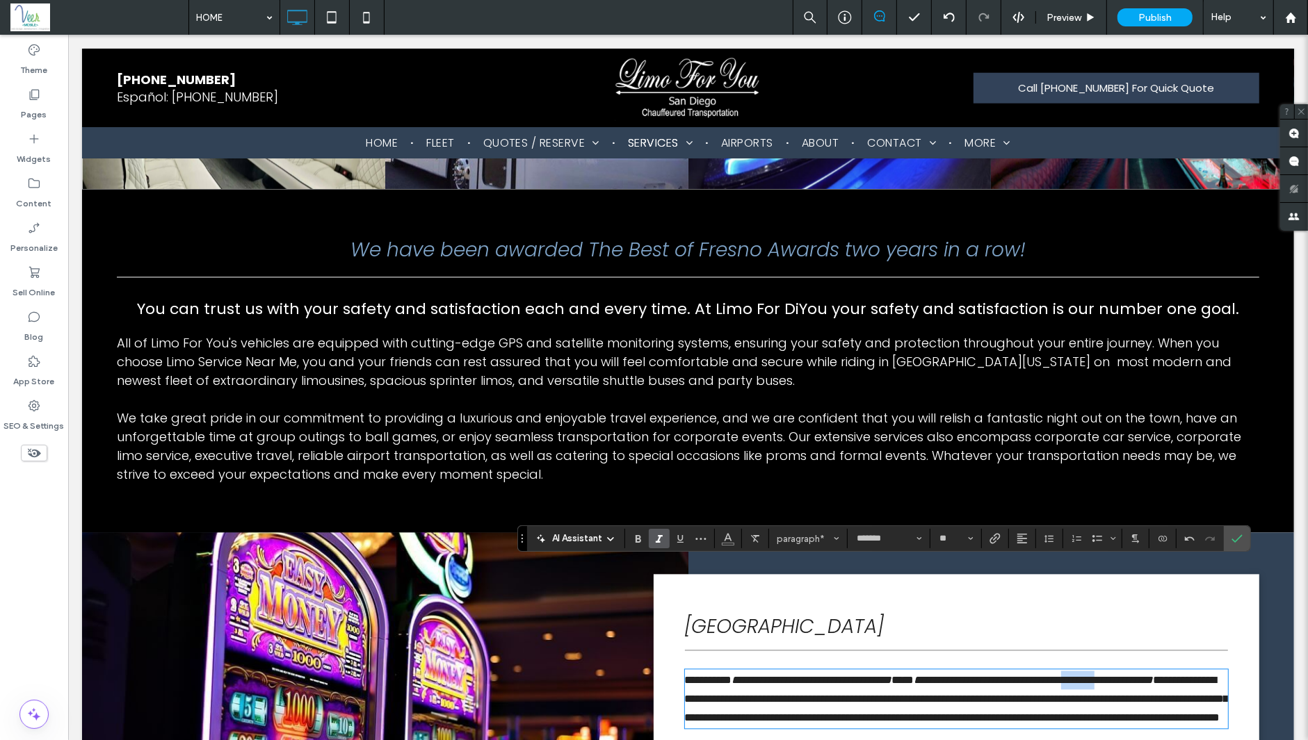
drag, startPoint x: 733, startPoint y: 594, endPoint x: 654, endPoint y: 592, distance: 78.6
click at [654, 471] on div "**********" at bounding box center [956, 696] width 606 height 244
copy span "********"
drag, startPoint x: 882, startPoint y: 595, endPoint x: 831, endPoint y: 595, distance: 51.4
click at [881, 471] on span "**********" at bounding box center [956, 699] width 544 height 48
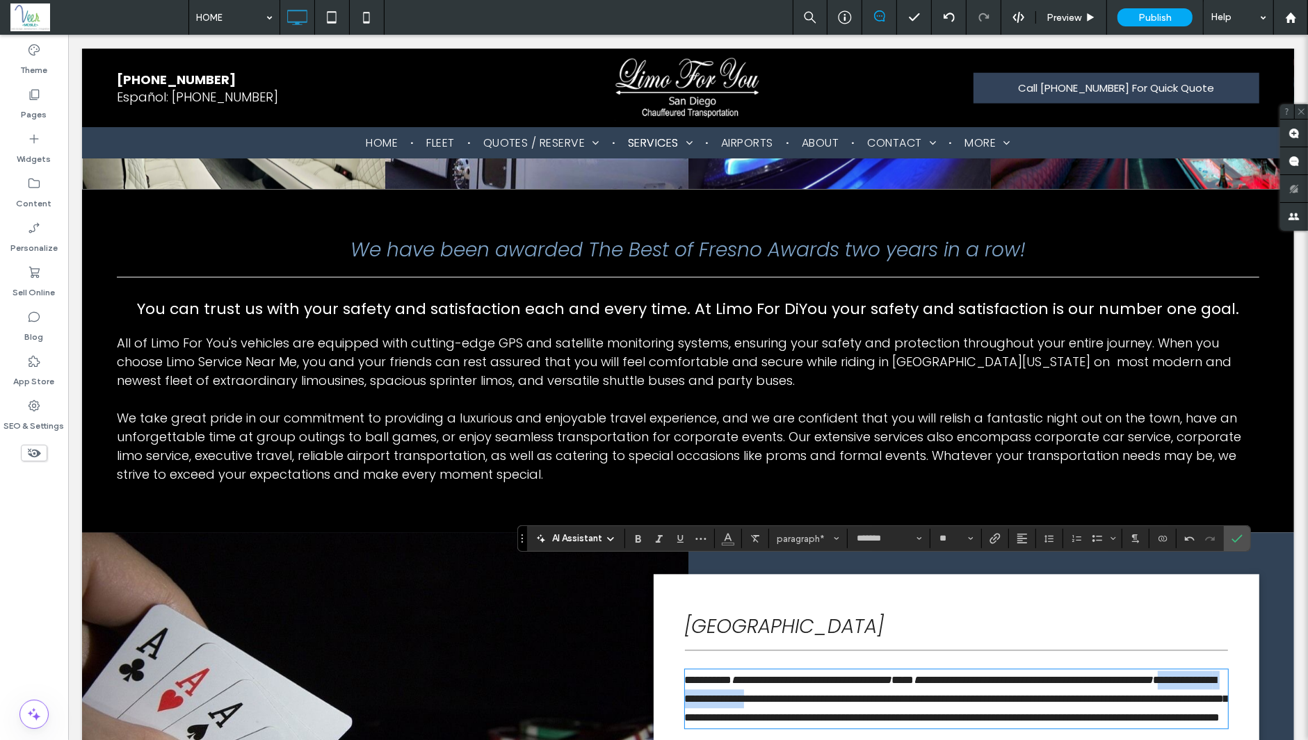
drag, startPoint x: 816, startPoint y: 593, endPoint x: 971, endPoint y: 589, distance: 155.1
click at [971, 471] on span "**********" at bounding box center [956, 699] width 544 height 48
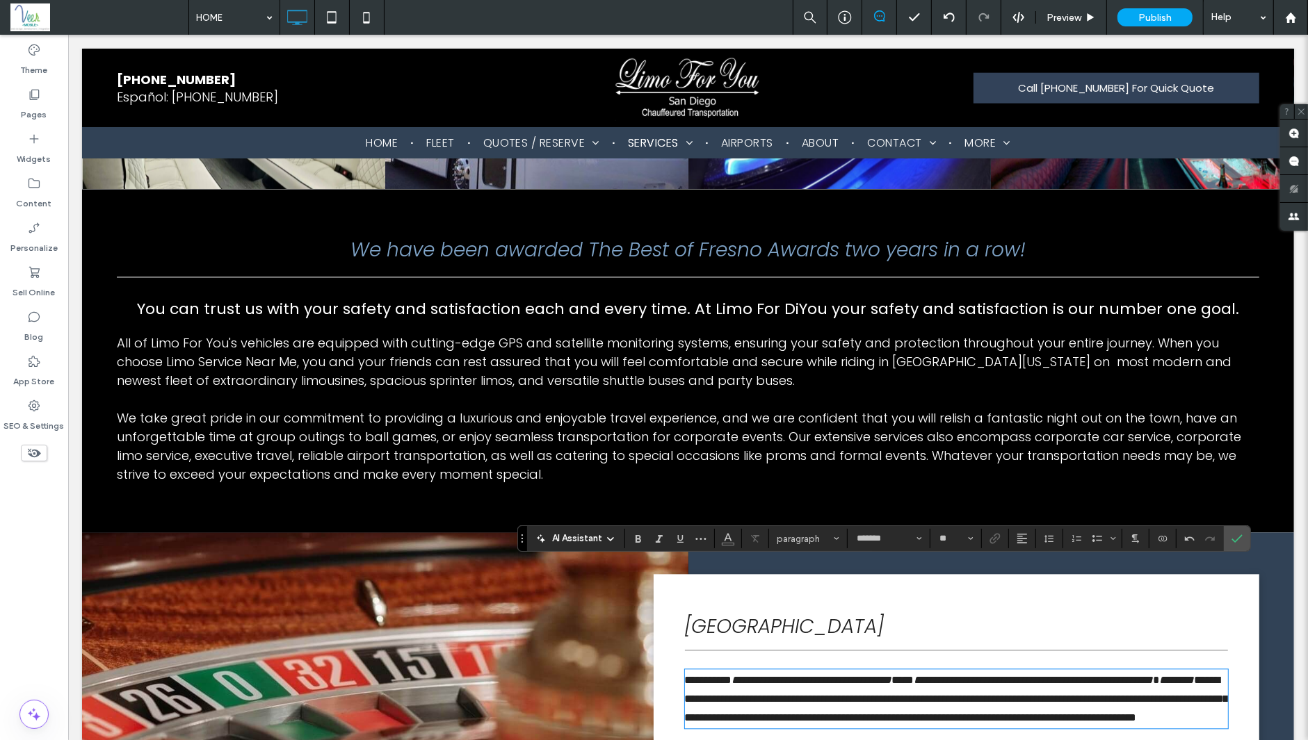
type input "**"
click at [1043, 471] on span "*" at bounding box center [1156, 680] width 6 height 10
click at [806, 471] on span "**********" at bounding box center [956, 699] width 544 height 48
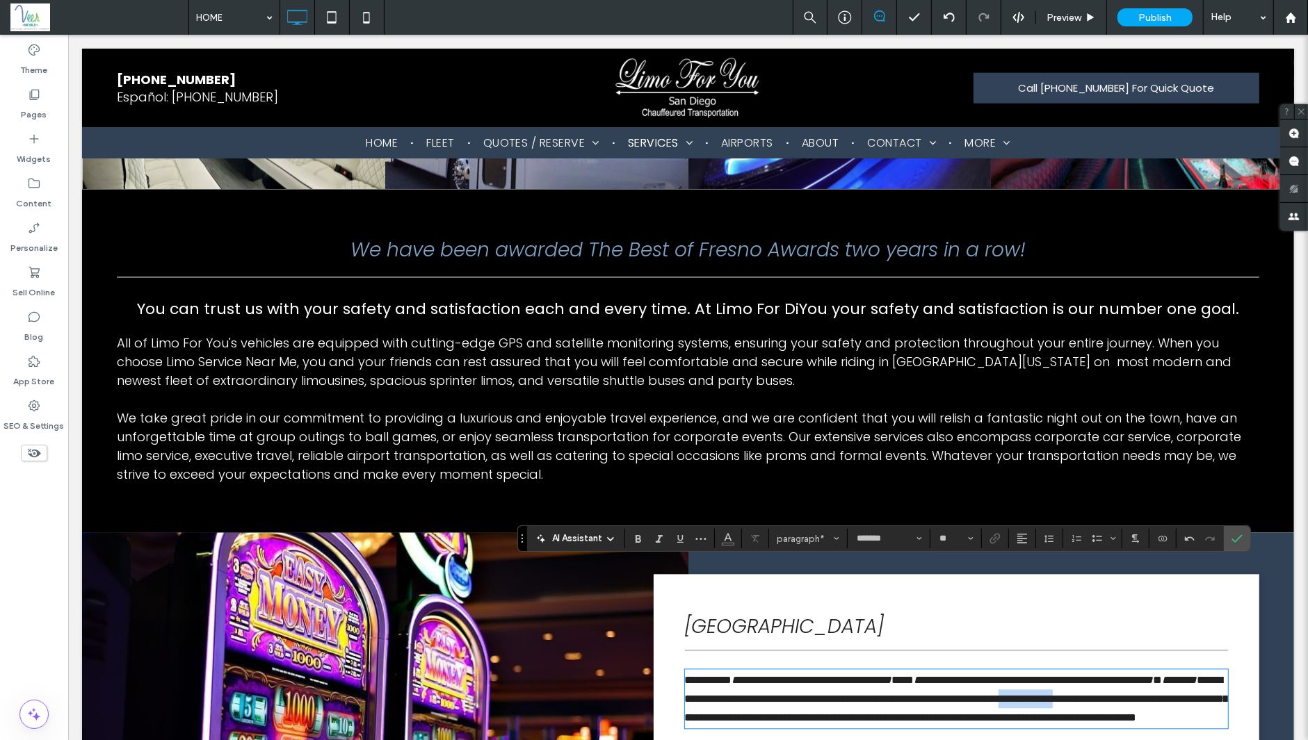
click at [806, 471] on span "**********" at bounding box center [956, 699] width 544 height 48
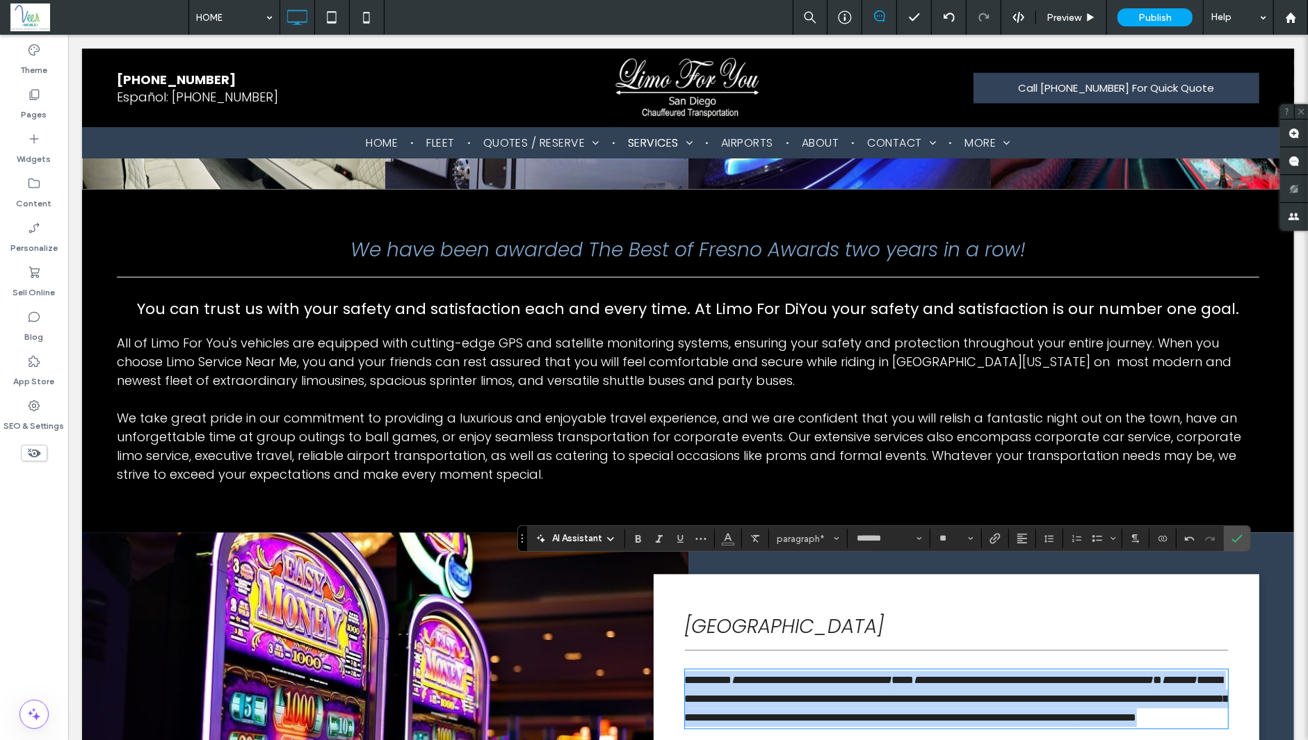
click at [806, 471] on span "**********" at bounding box center [956, 699] width 544 height 48
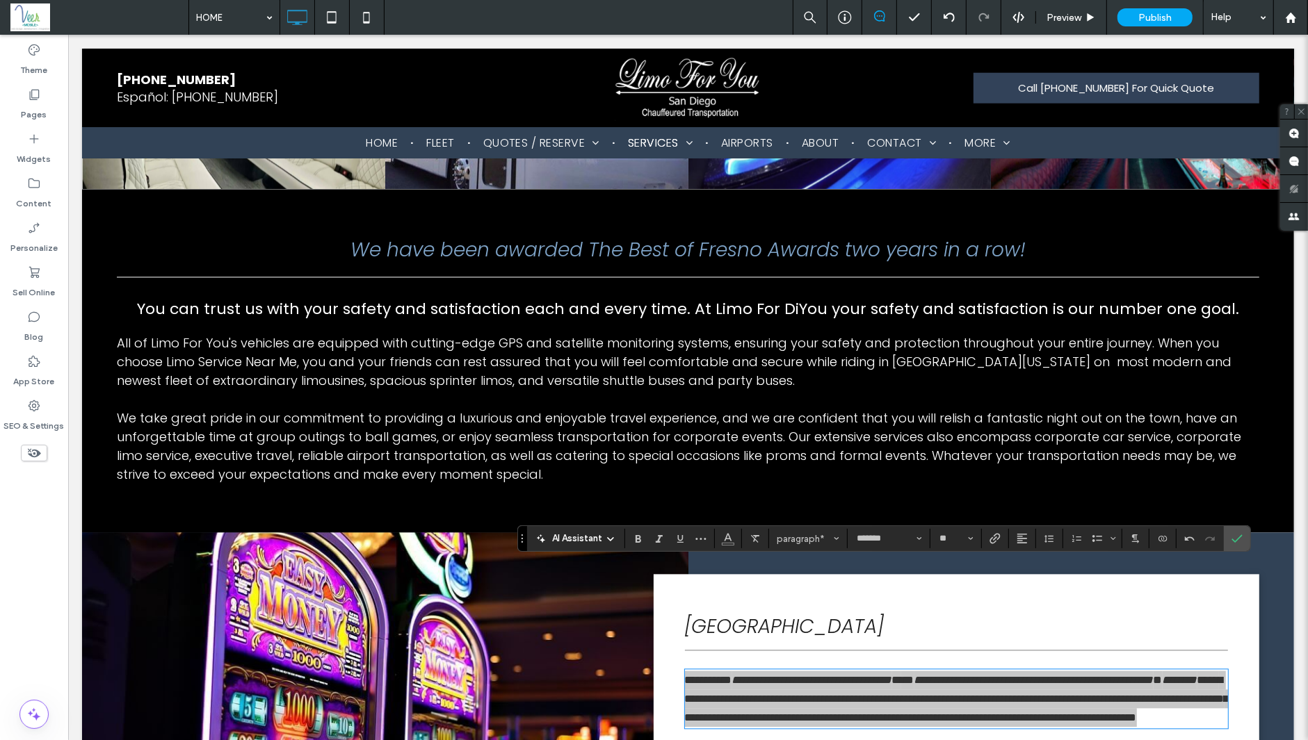
click at [584, 471] on span "AI Assistant" at bounding box center [577, 539] width 50 height 14
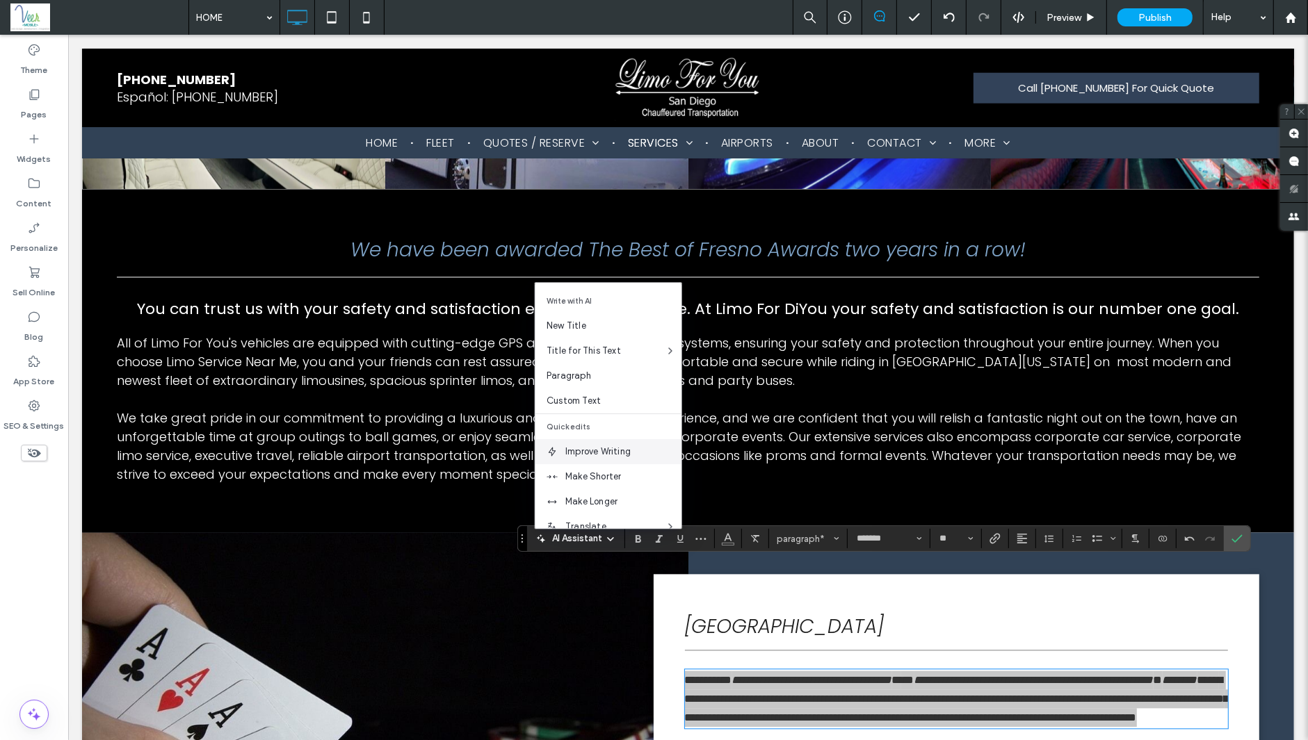
click at [585, 456] on span "Improve Writing" at bounding box center [623, 452] width 116 height 14
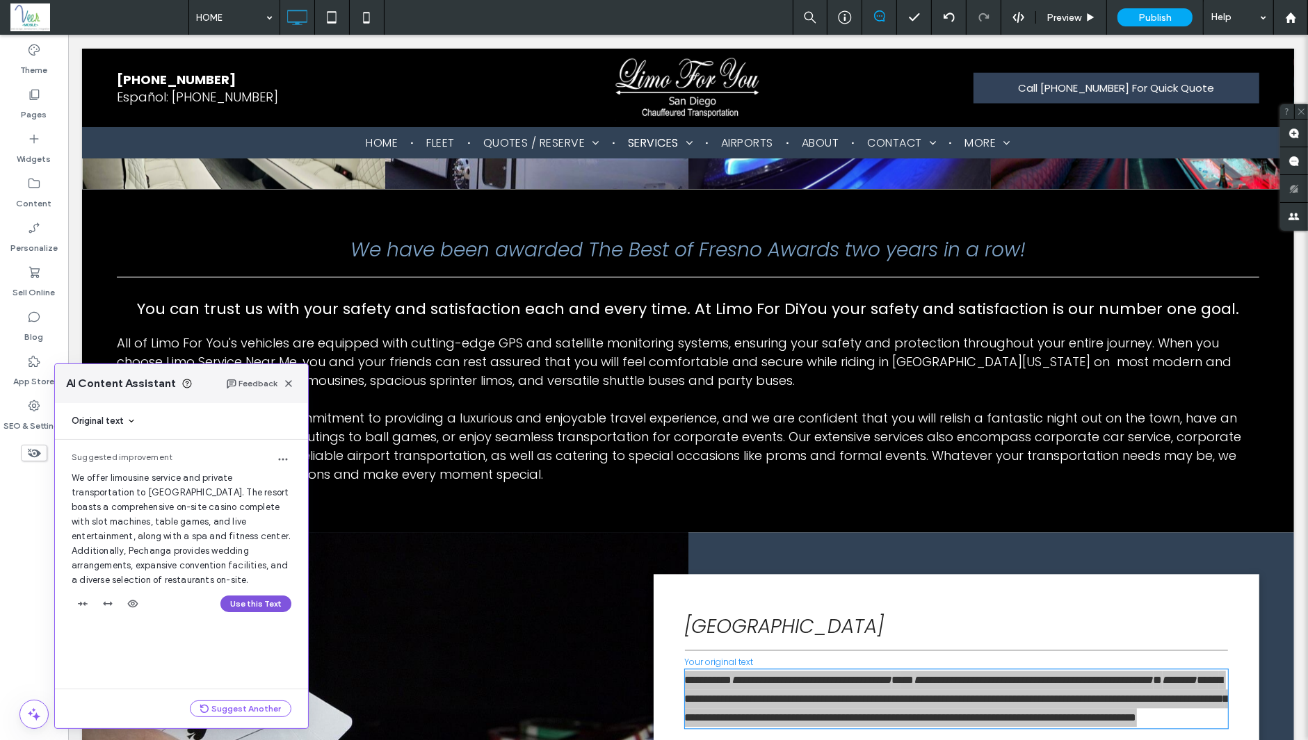
click at [257, 471] on button "Use this Text" at bounding box center [255, 604] width 71 height 17
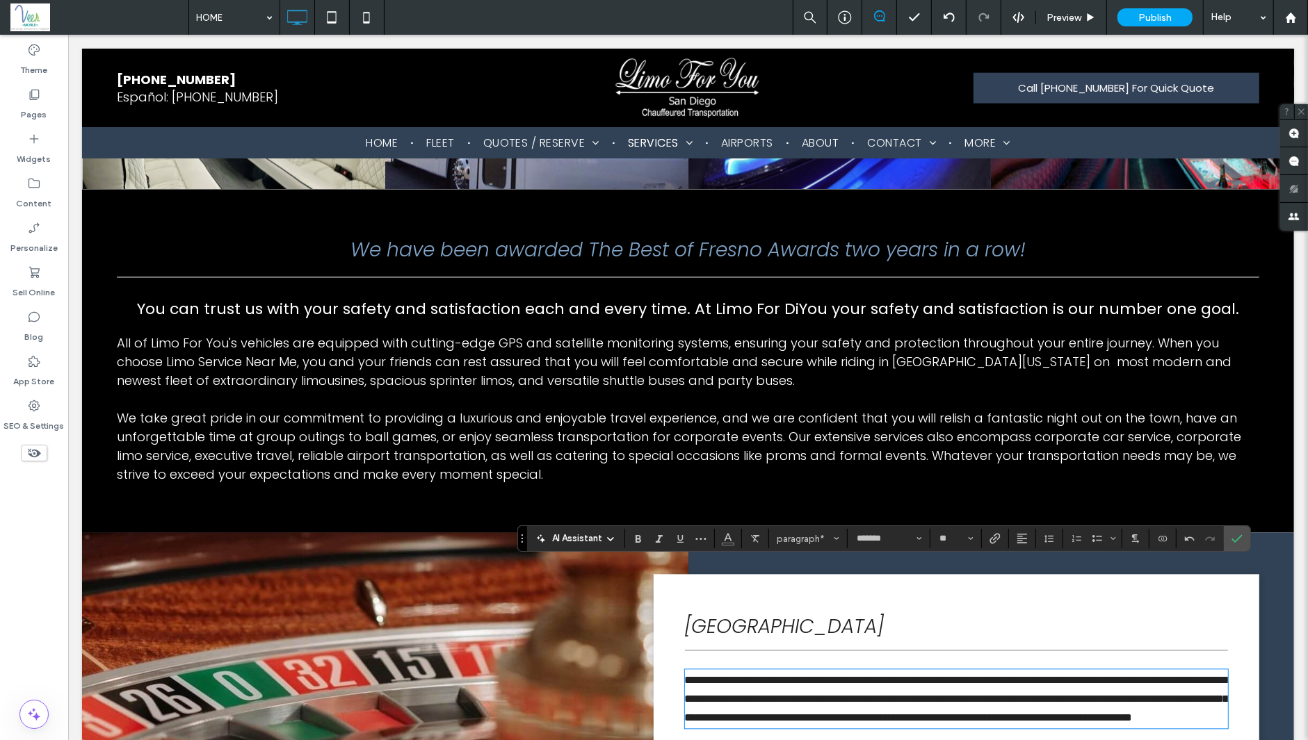
click at [1043, 471] on div at bounding box center [1210, 538] width 21 height 19
click at [1043, 471] on span "Confirm" at bounding box center [1236, 539] width 11 height 24
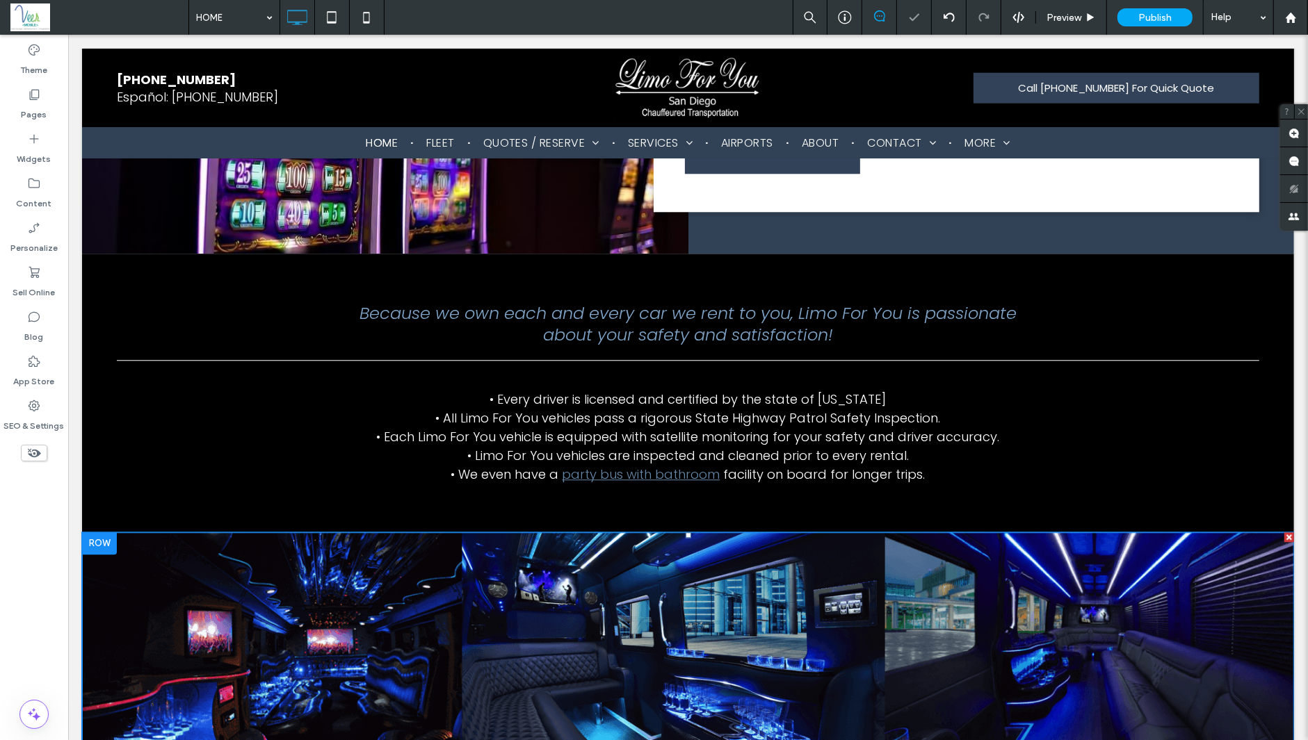
scroll to position [3717, 0]
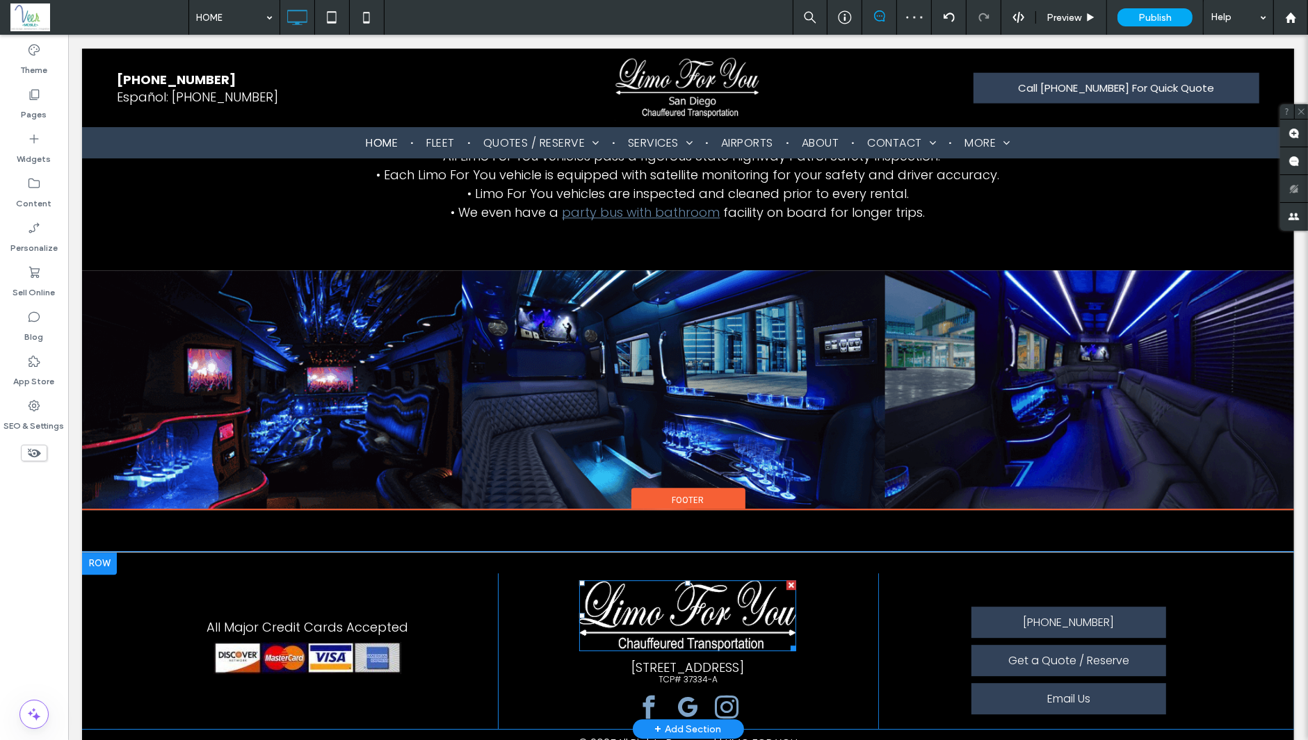
click at [685, 471] on img at bounding box center [686, 615] width 217 height 71
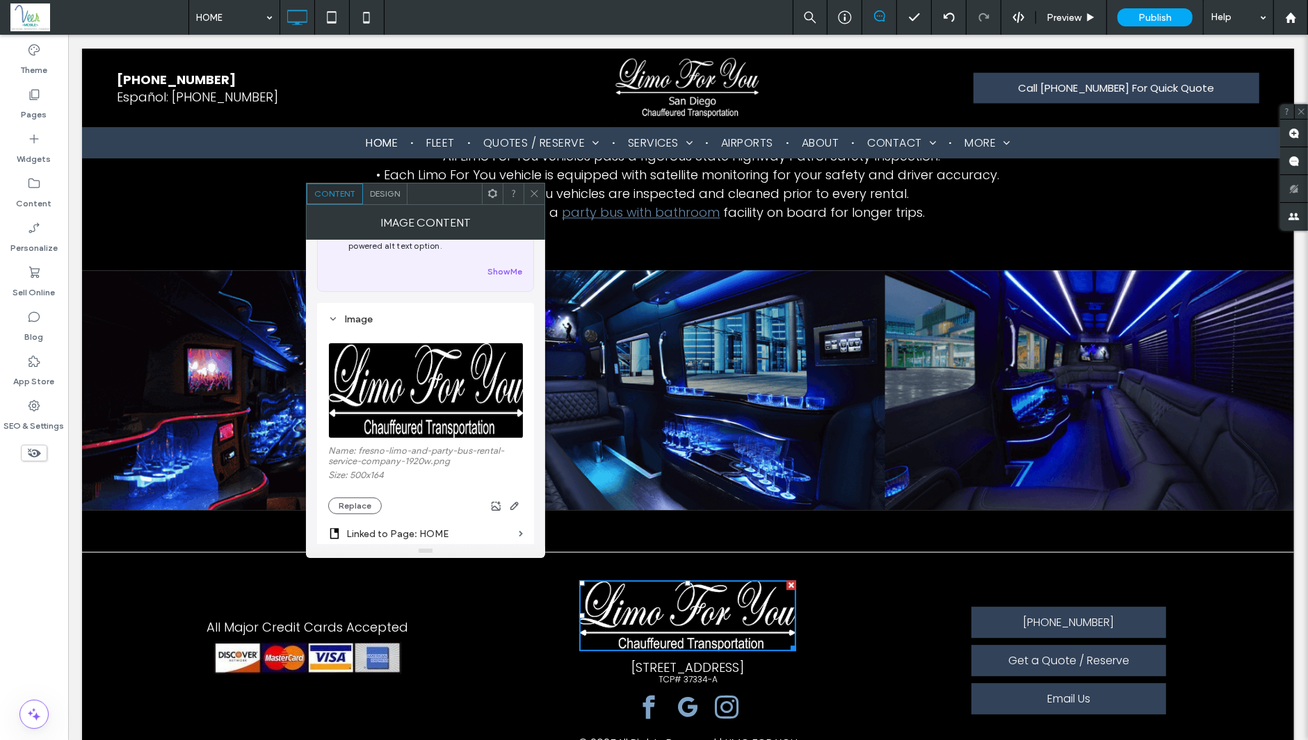
scroll to position [220, 0]
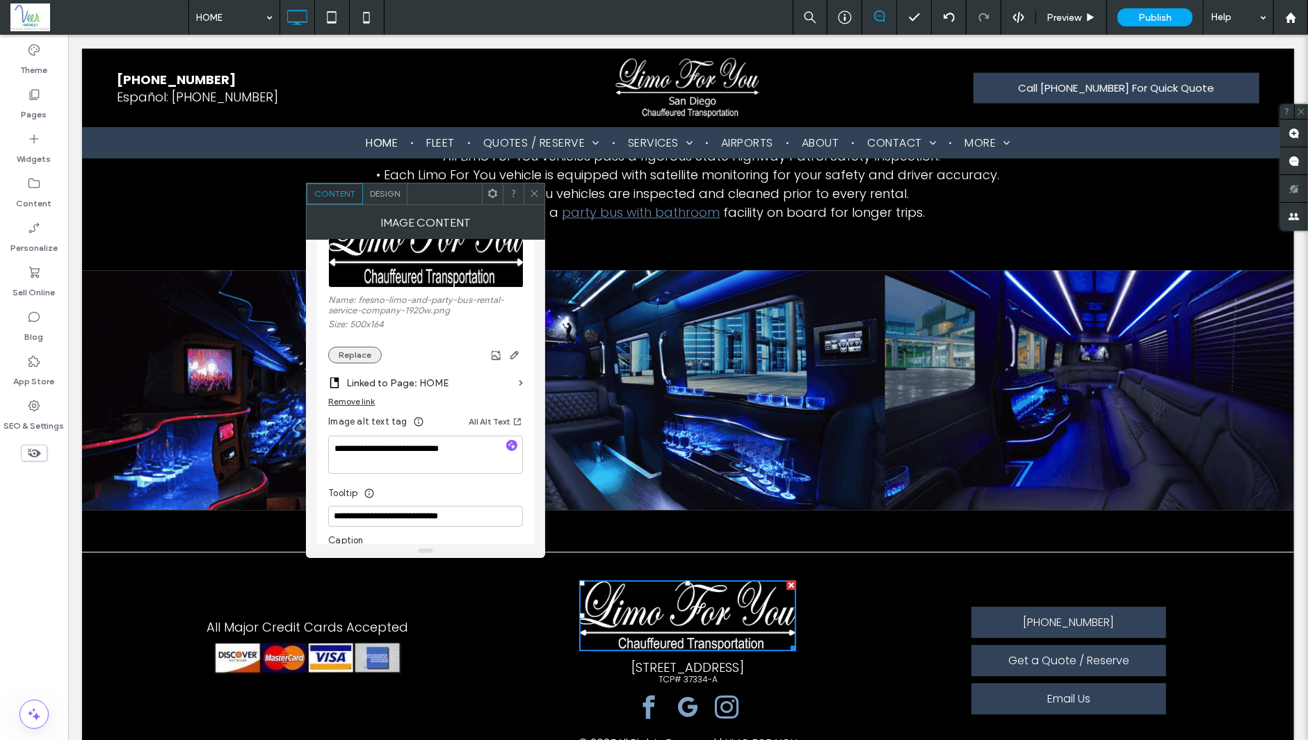
click at [341, 359] on button "Replace" at bounding box center [355, 355] width 54 height 17
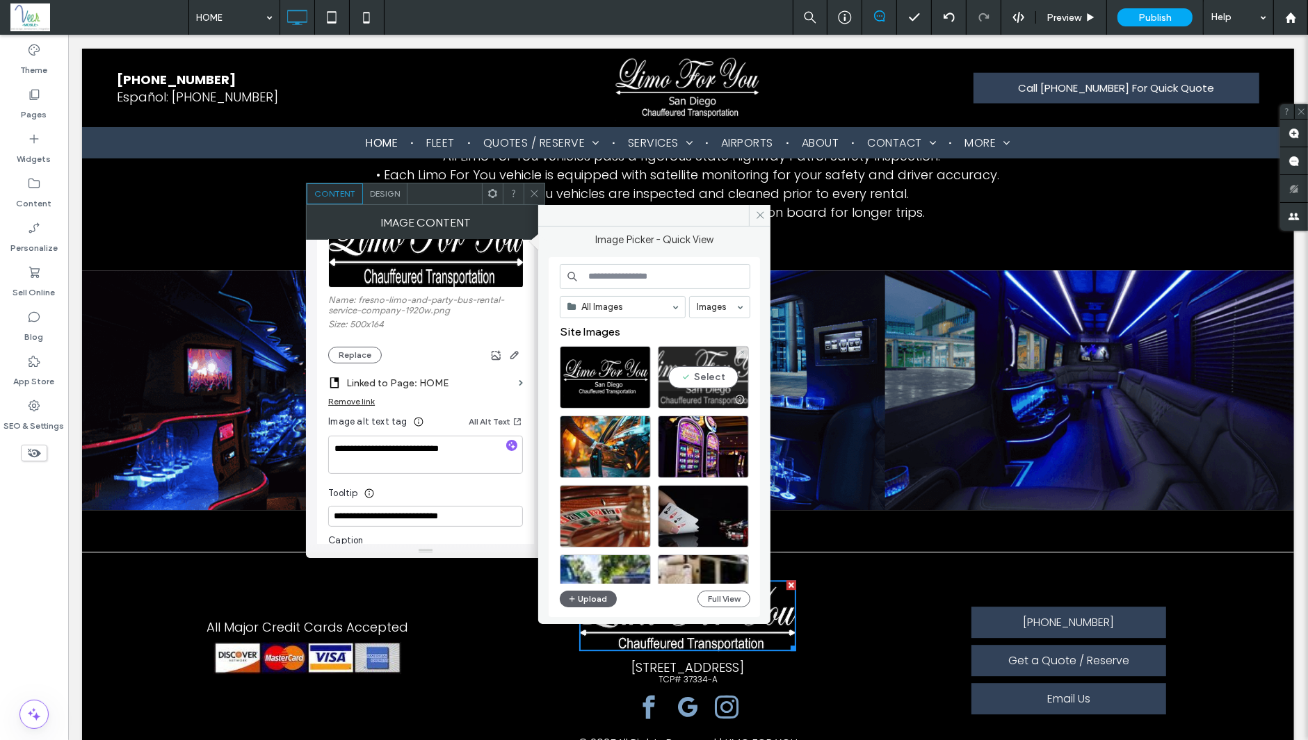
click at [713, 380] on div "Select" at bounding box center [703, 377] width 91 height 63
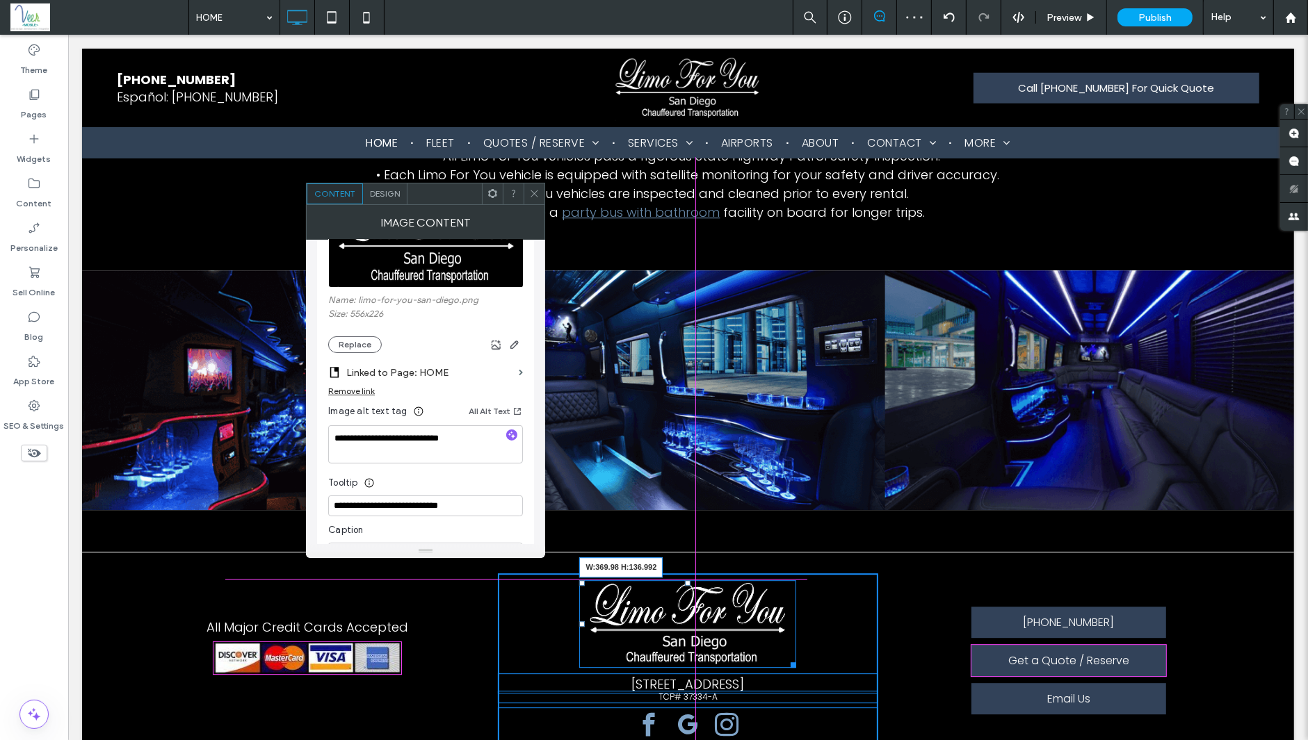
drag, startPoint x: 786, startPoint y: 551, endPoint x: 642, endPoint y: 334, distance: 259.7
click at [795, 471] on div at bounding box center [790, 663] width 10 height 10
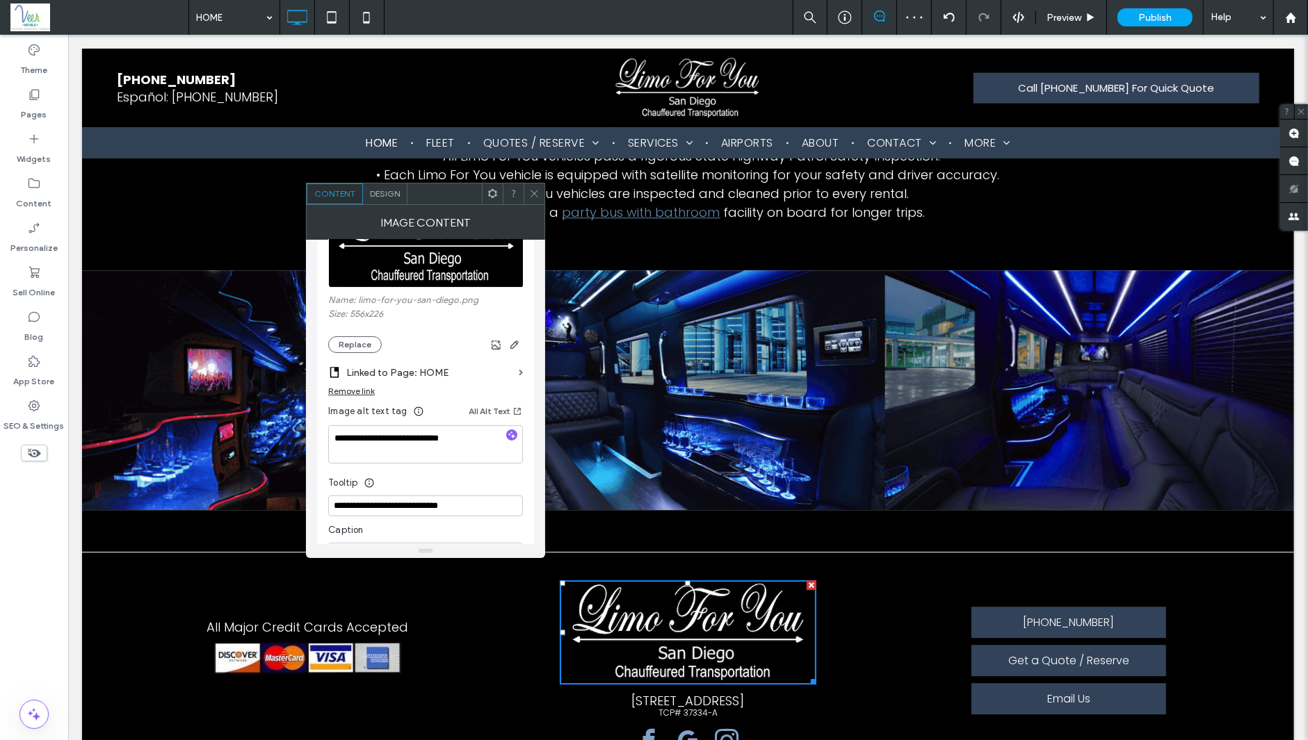
click at [523, 186] on div at bounding box center [513, 194] width 21 height 21
click at [1043, 19] on icon at bounding box center [1291, 18] width 12 height 12
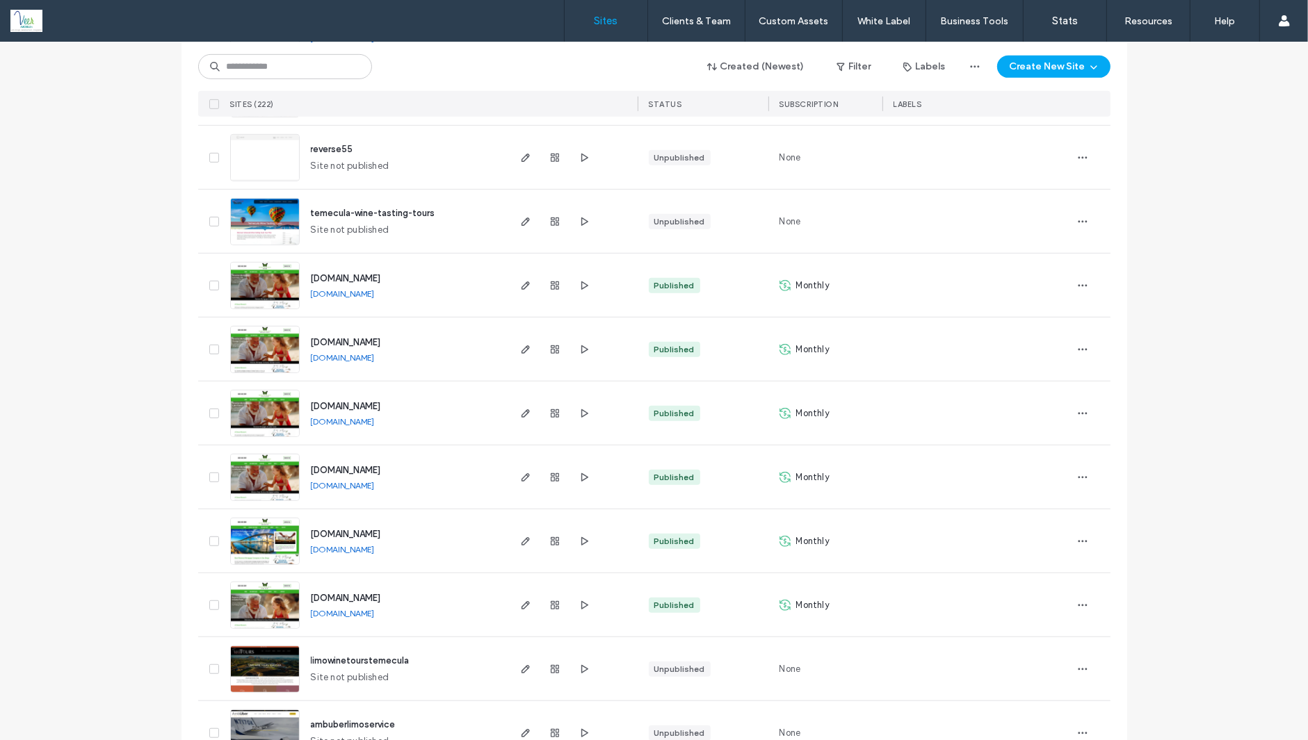
scroll to position [1048, 0]
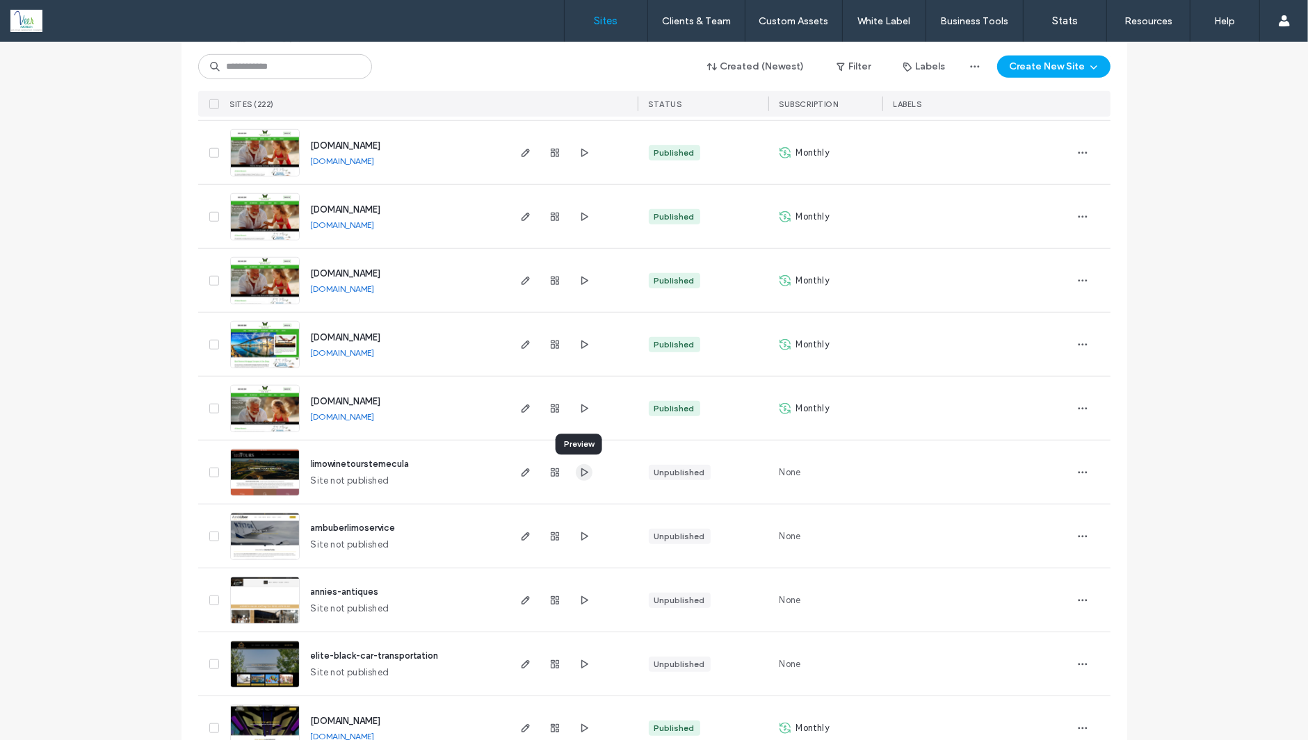
click at [580, 470] on use "button" at bounding box center [583, 472] width 7 height 8
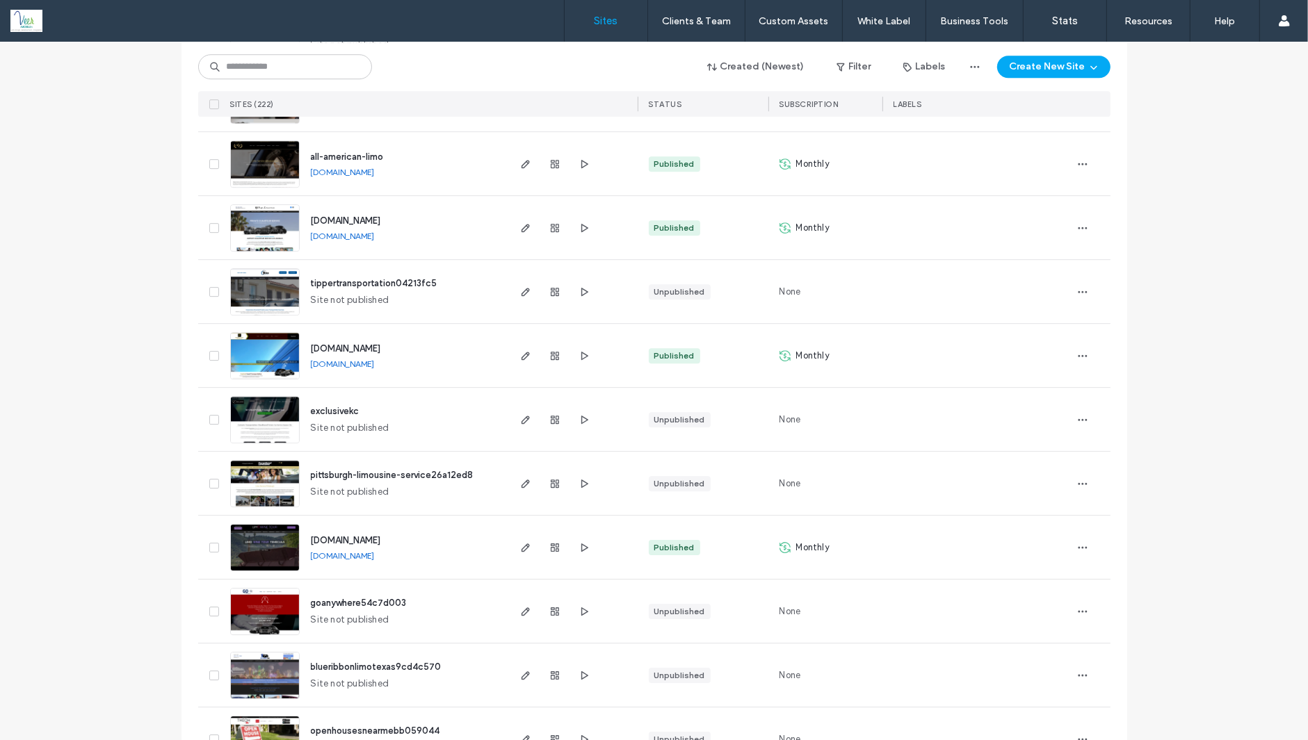
scroll to position [4142, 0]
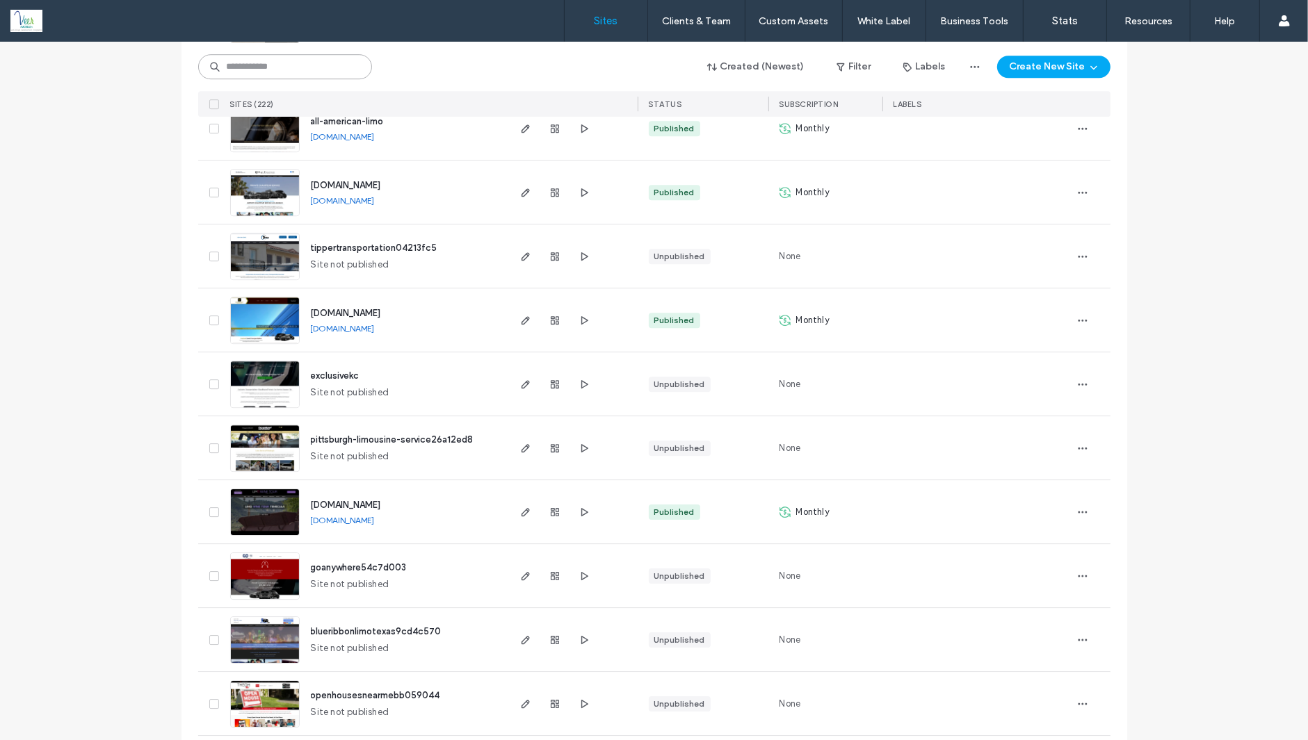
click at [259, 67] on input at bounding box center [285, 66] width 174 height 25
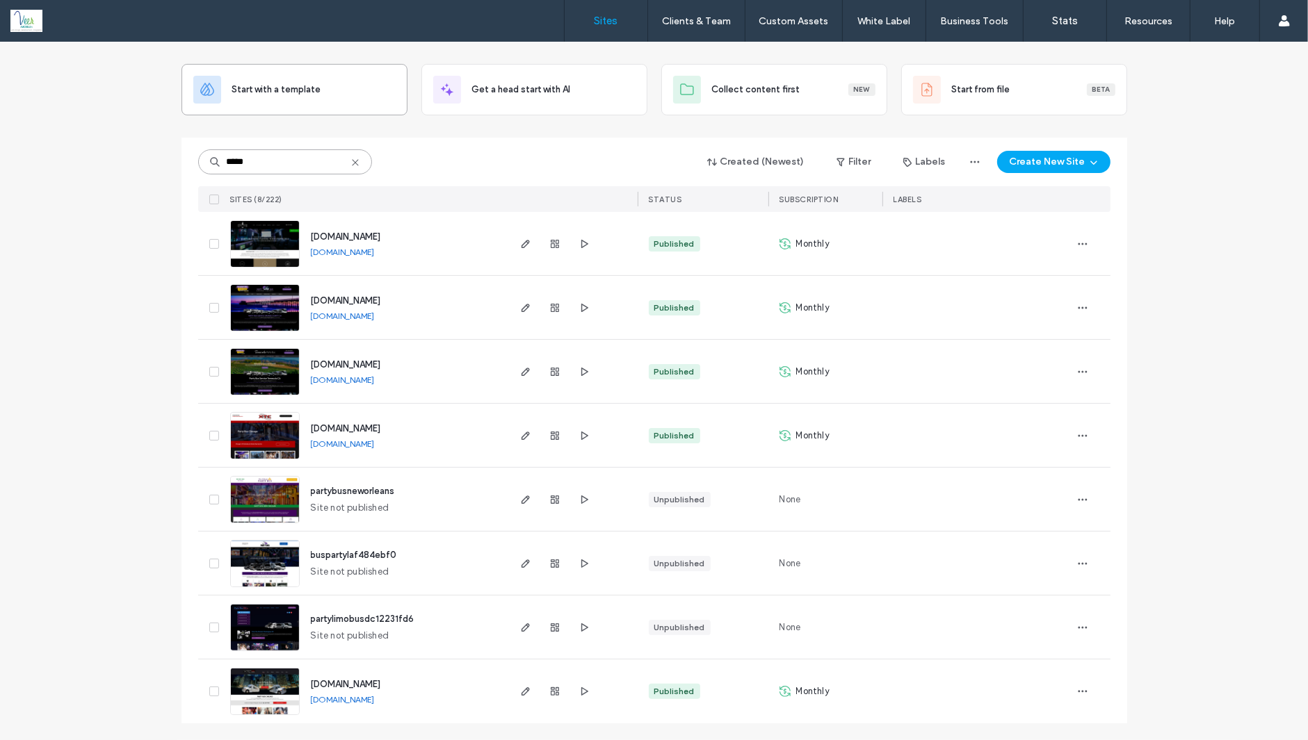
scroll to position [61, 0]
type input "*****"
click at [362, 254] on link "www.temeculawinetourpartybus.com" at bounding box center [343, 252] width 64 height 10
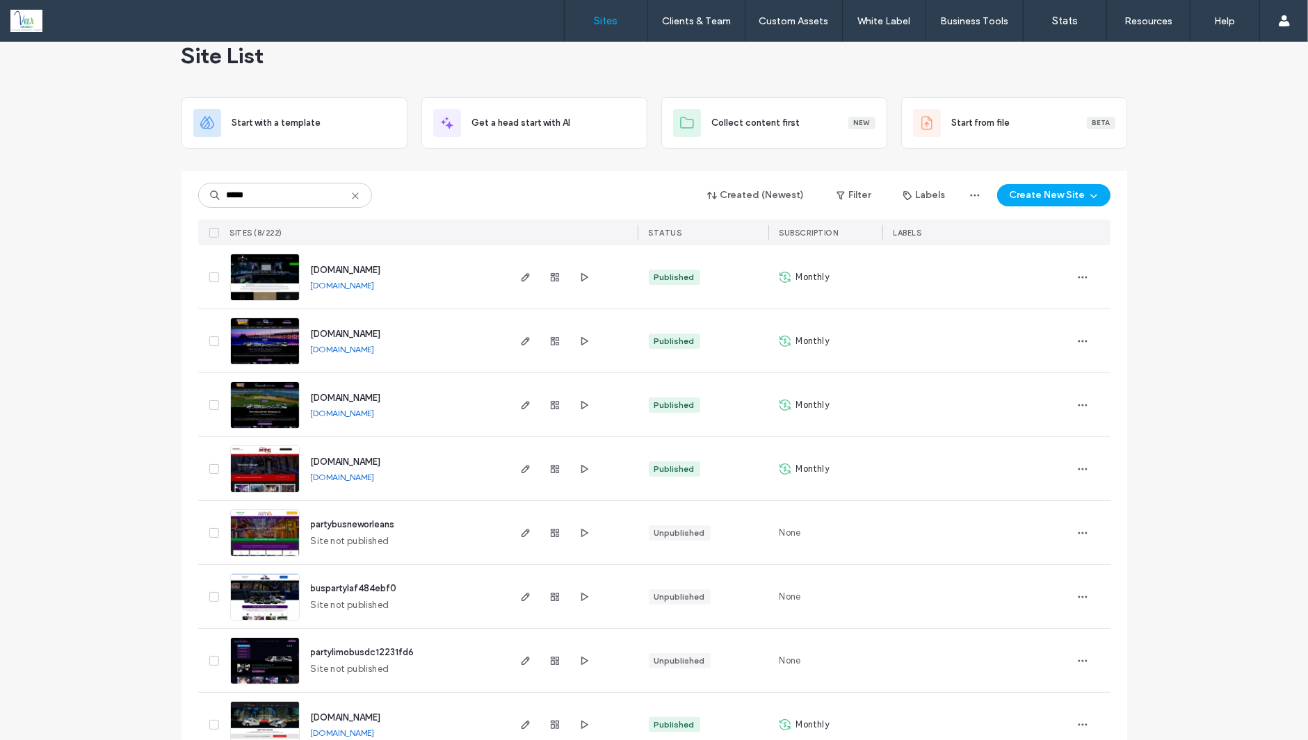
scroll to position [0, 0]
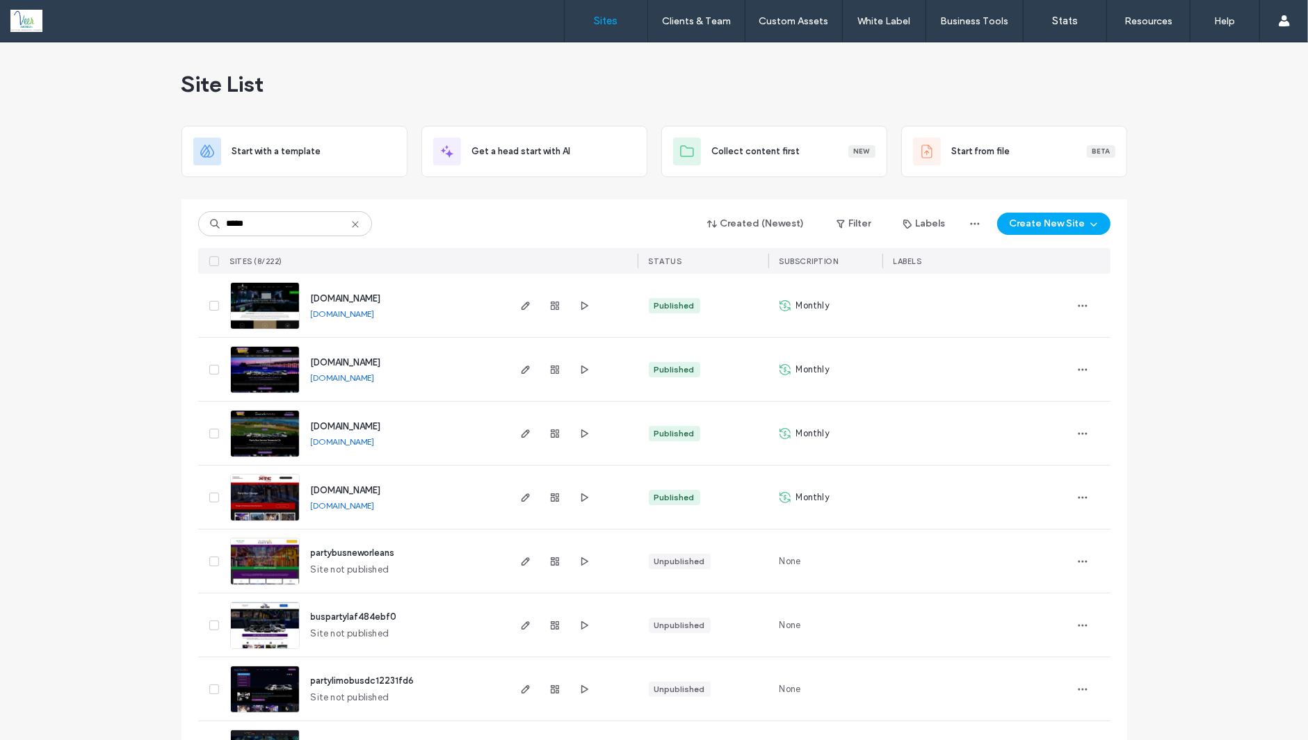
click at [623, 23] on link "Sites" at bounding box center [605, 21] width 83 height 42
click at [351, 225] on icon at bounding box center [355, 224] width 11 height 11
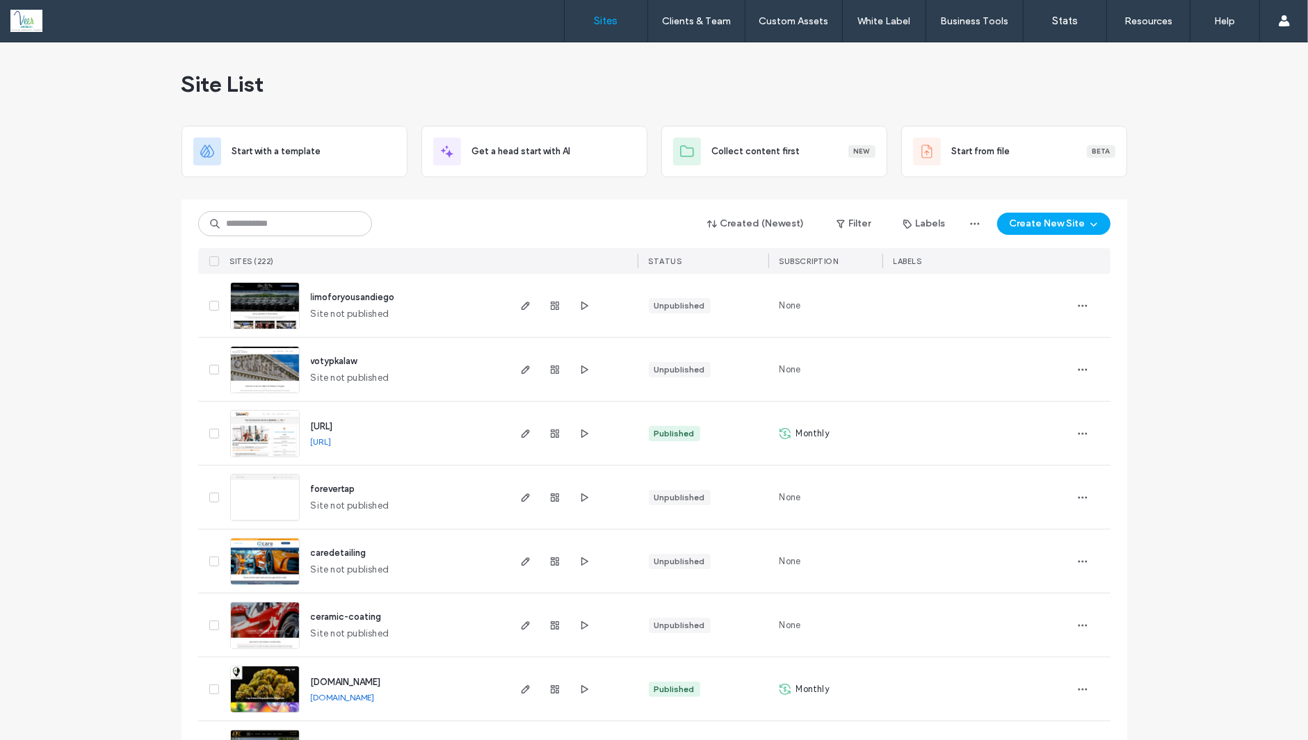
click at [605, 19] on label "Sites" at bounding box center [606, 21] width 24 height 13
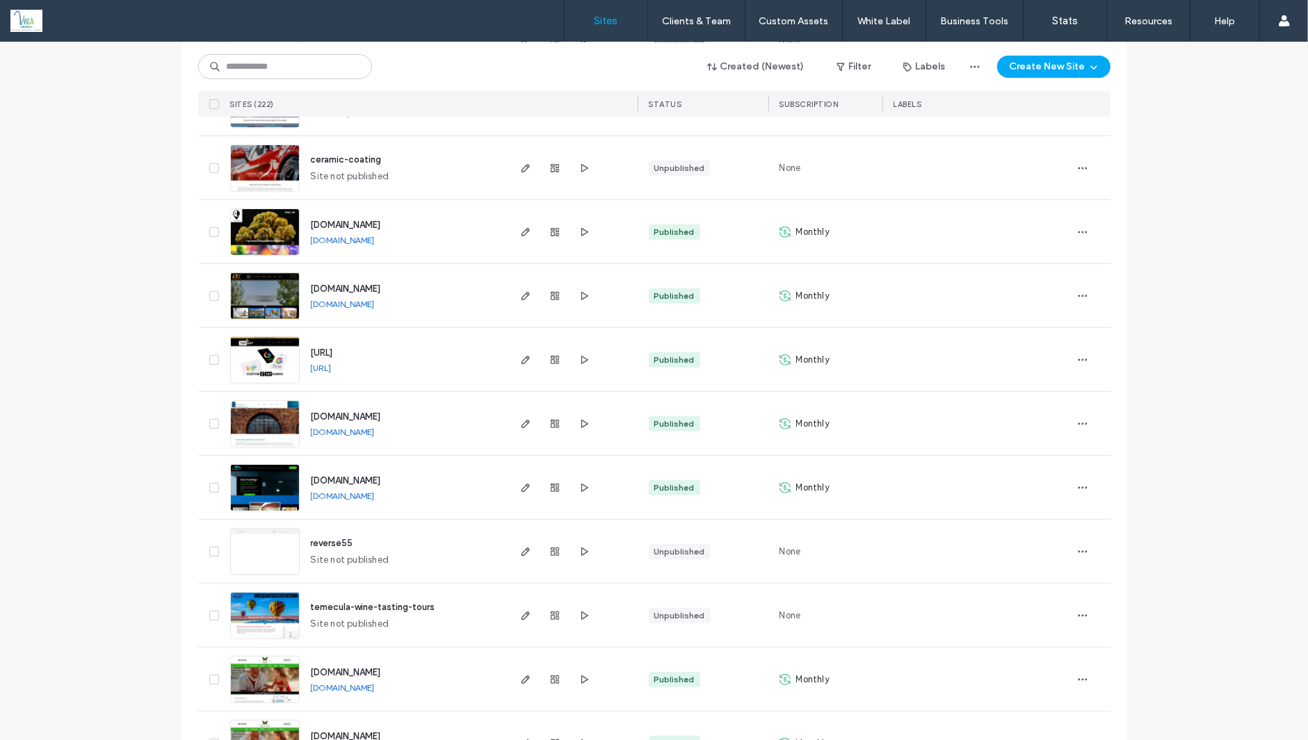
scroll to position [501, 0]
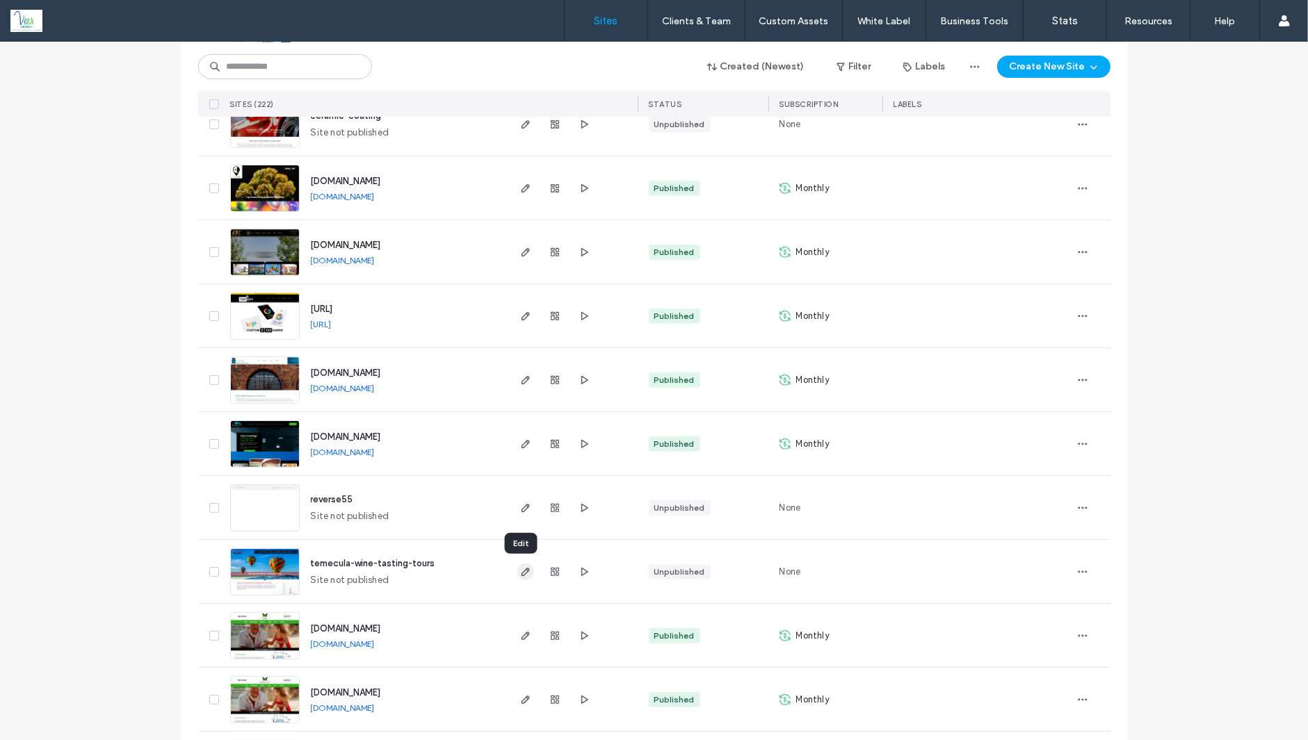
click at [521, 574] on icon "button" at bounding box center [525, 572] width 11 height 11
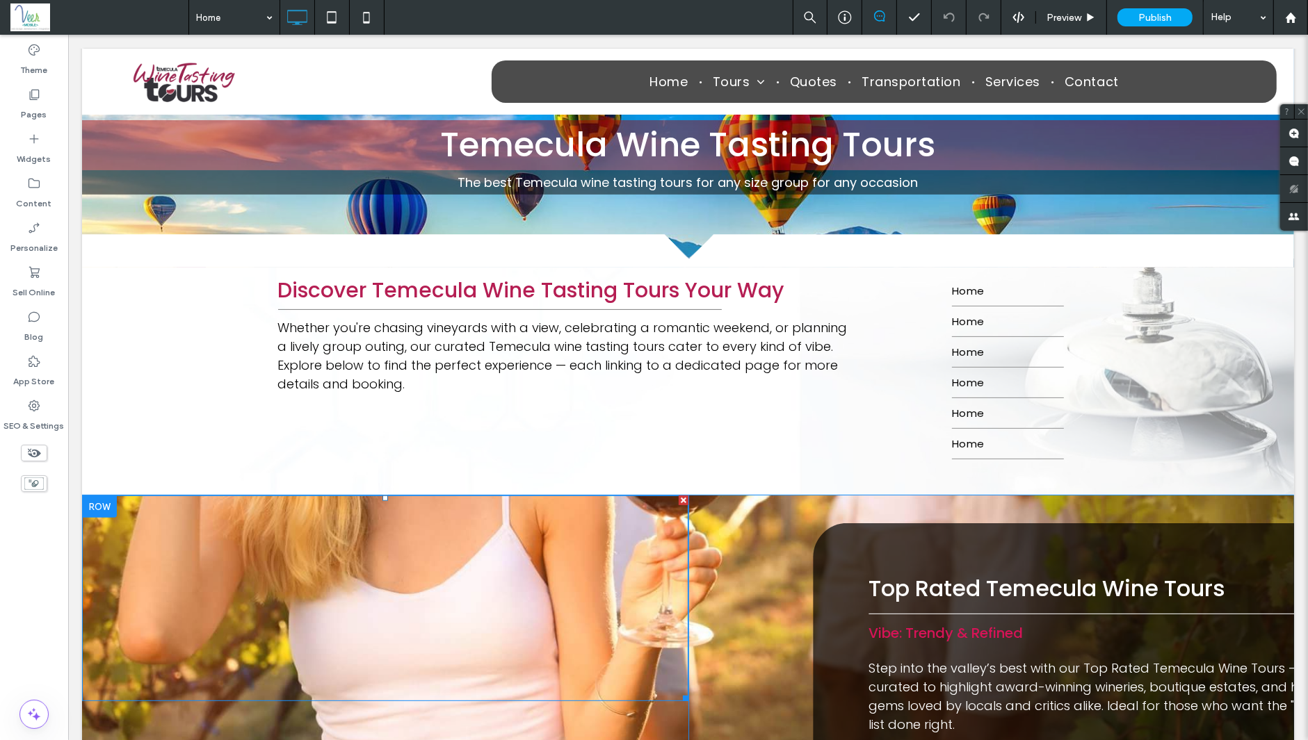
scroll to position [174, 0]
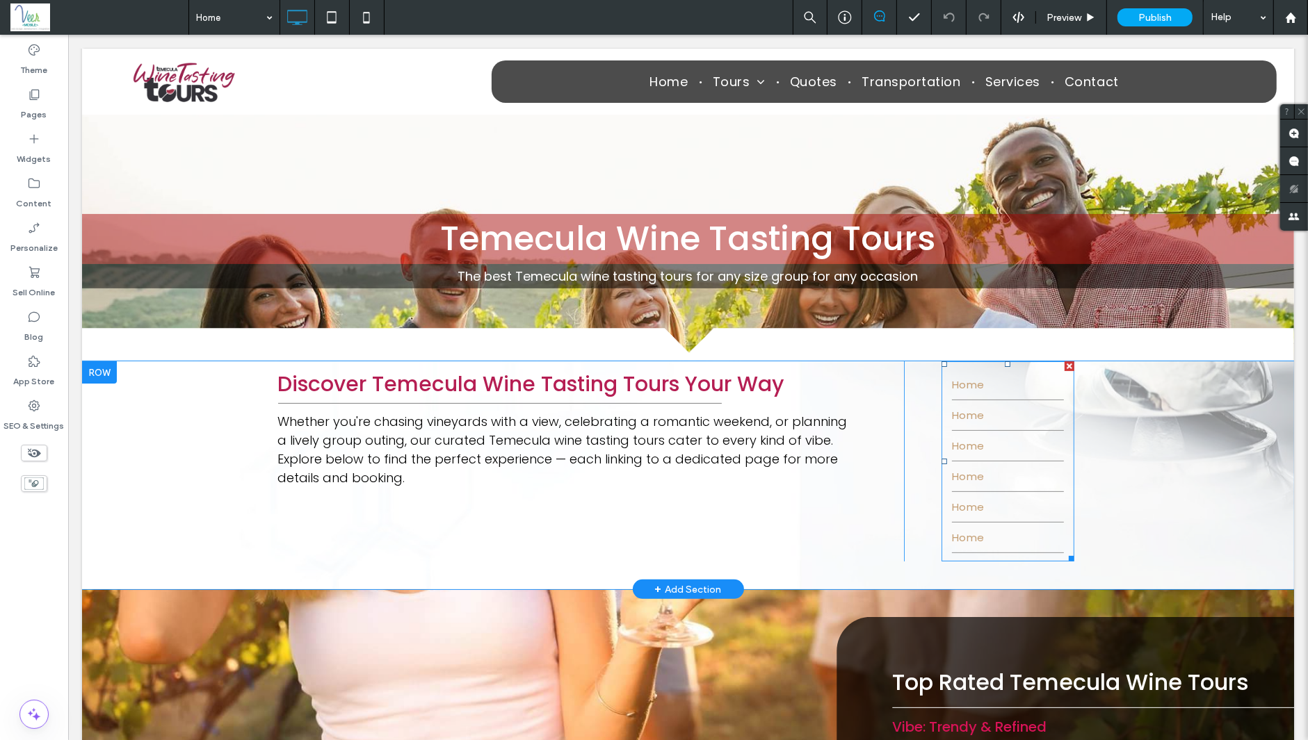
click at [1013, 414] on link "Home" at bounding box center [1007, 415] width 112 height 30
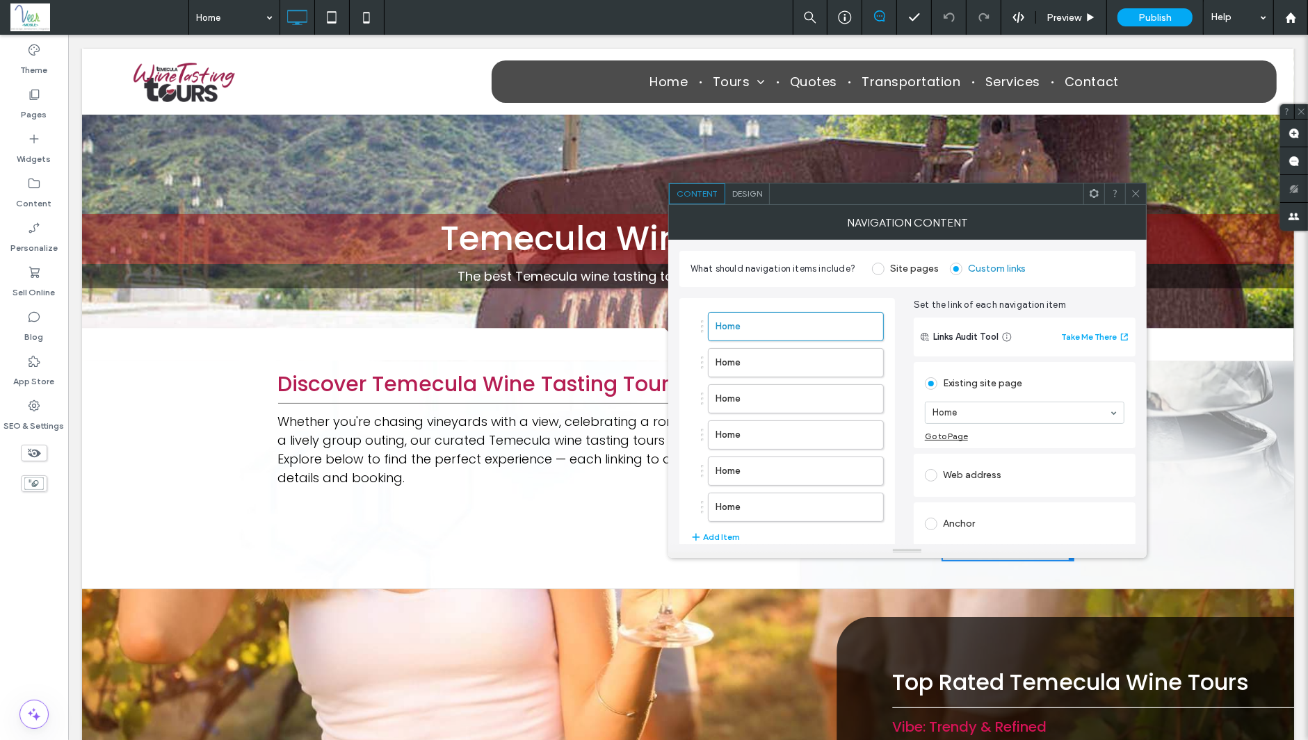
click at [721, 84] on div at bounding box center [687, 82] width 1212 height 66
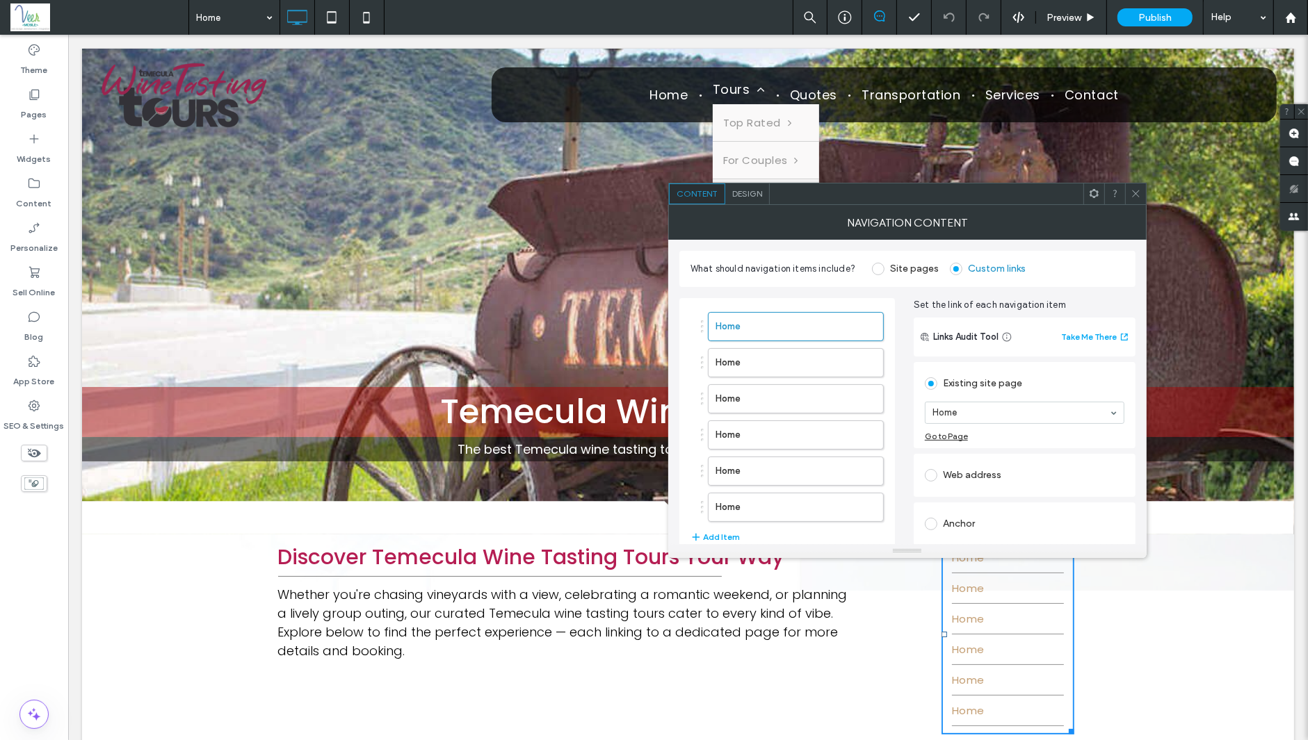
scroll to position [0, 0]
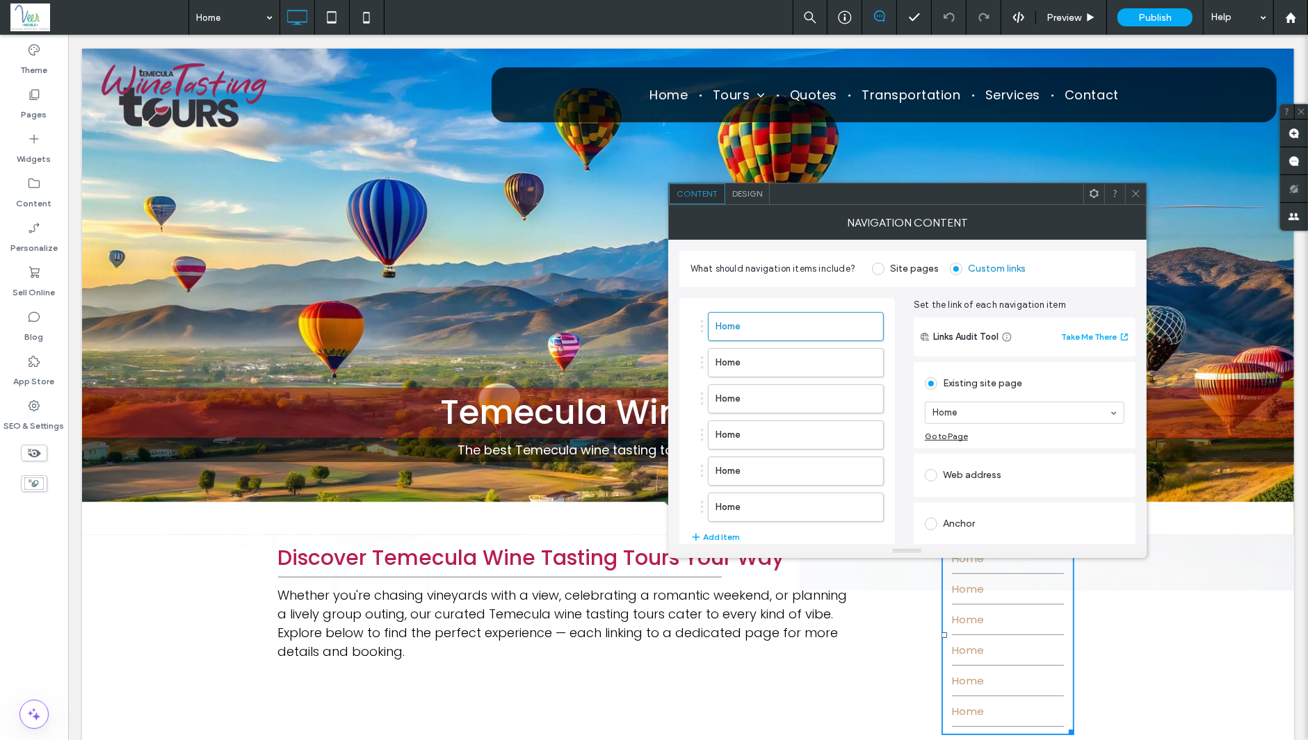
click at [1125, 193] on div at bounding box center [1135, 194] width 21 height 21
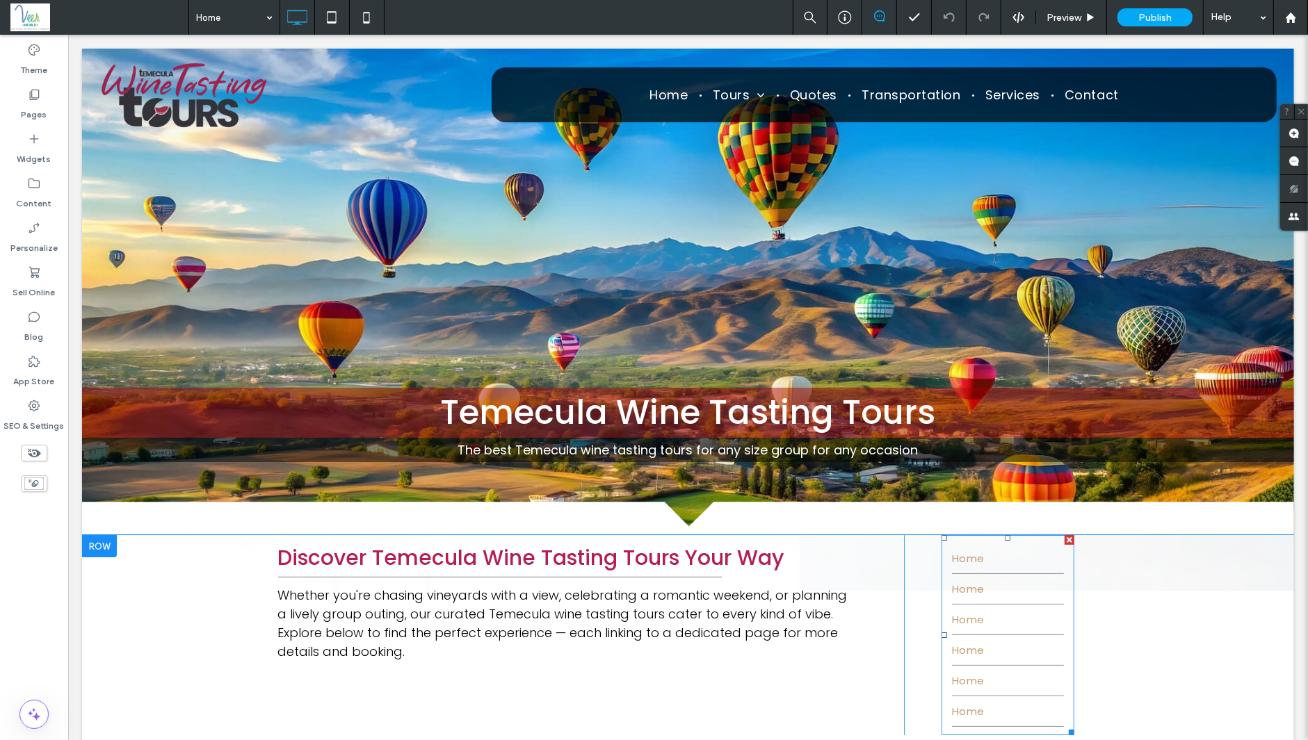
click at [970, 654] on link "Home" at bounding box center [1007, 650] width 112 height 30
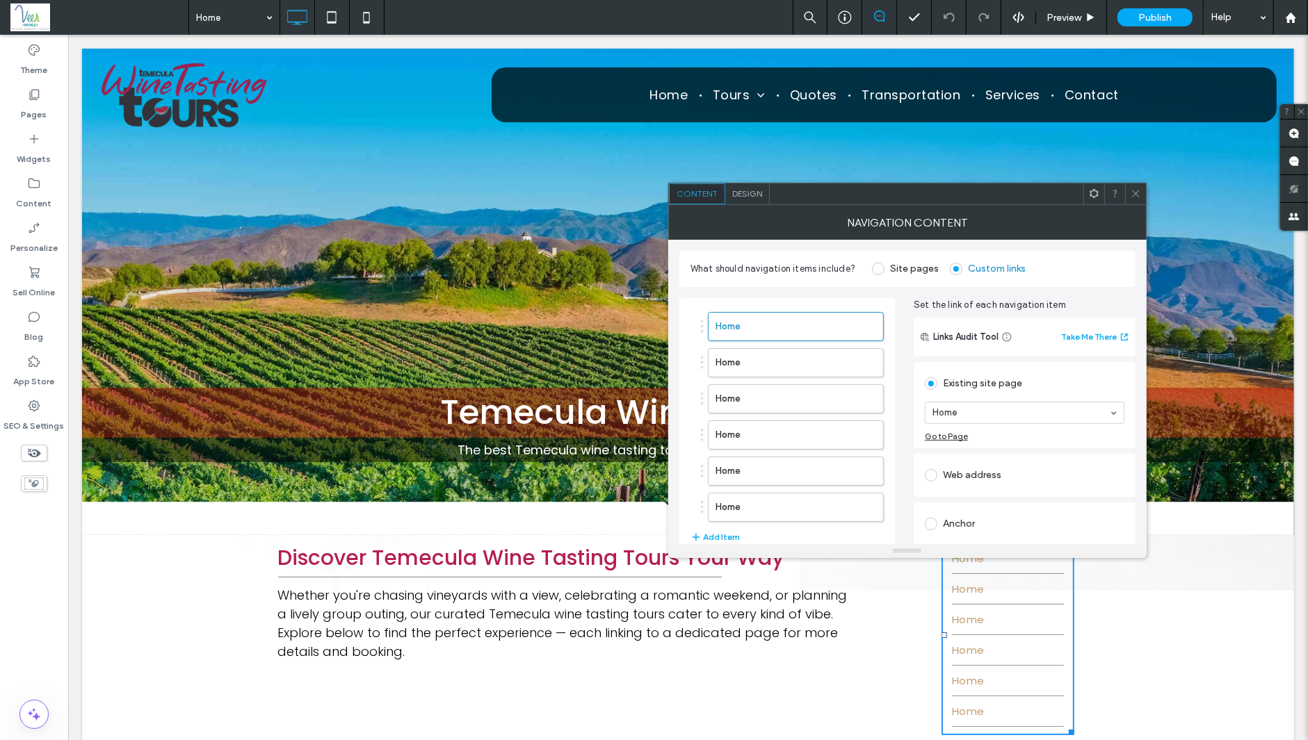
click at [732, 193] on span "Design" at bounding box center [747, 193] width 30 height 10
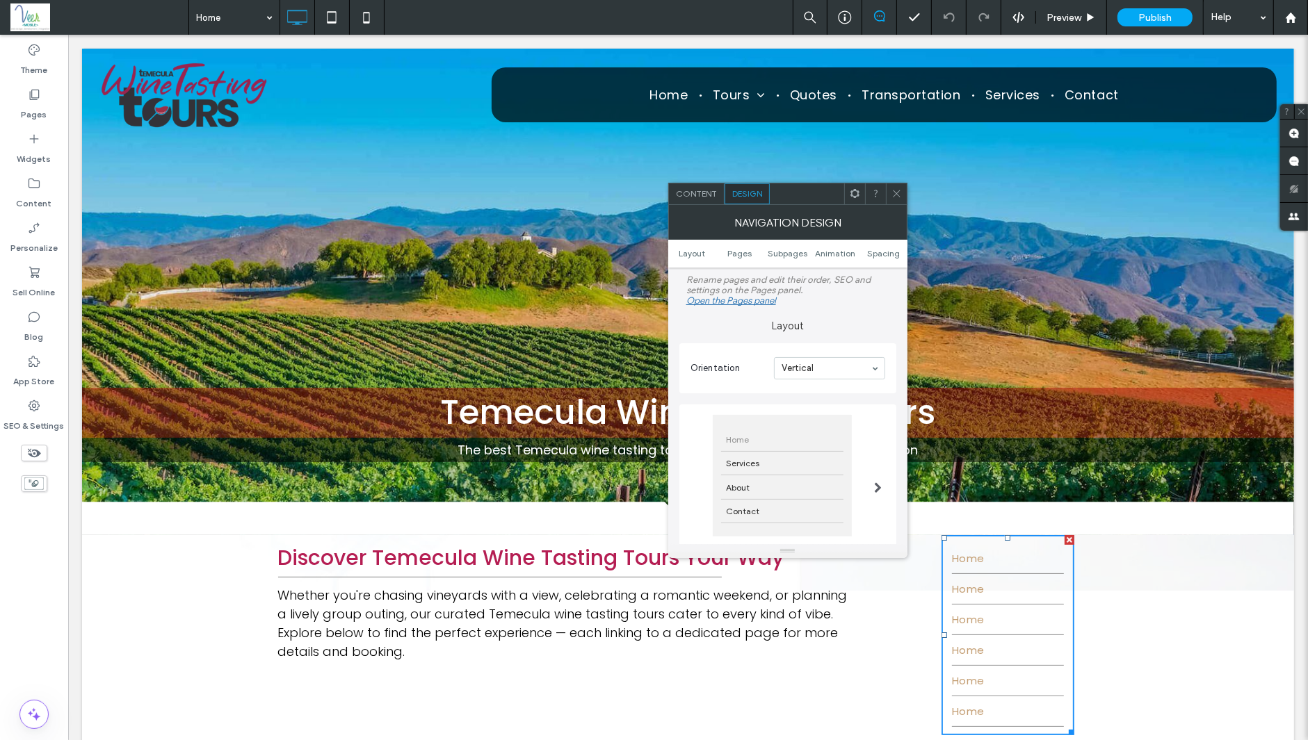
click at [687, 190] on span "Content" at bounding box center [696, 193] width 41 height 10
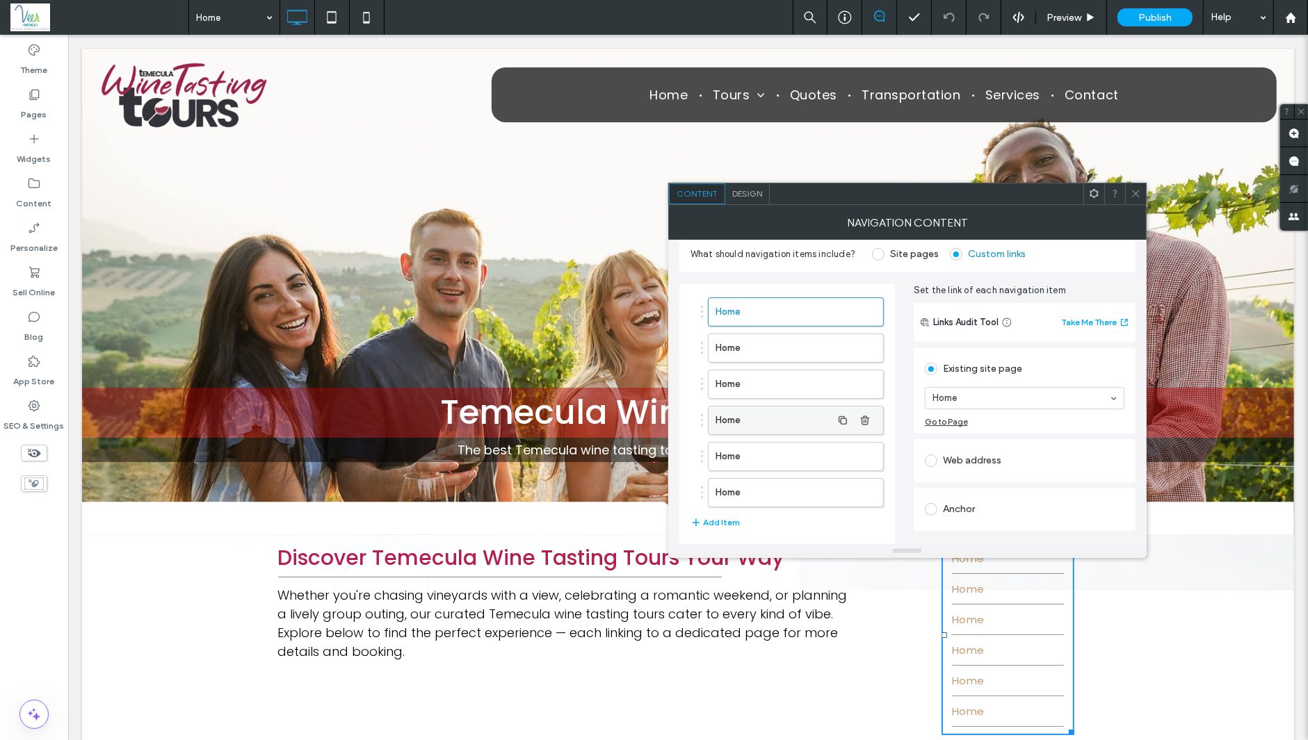
scroll to position [36, 0]
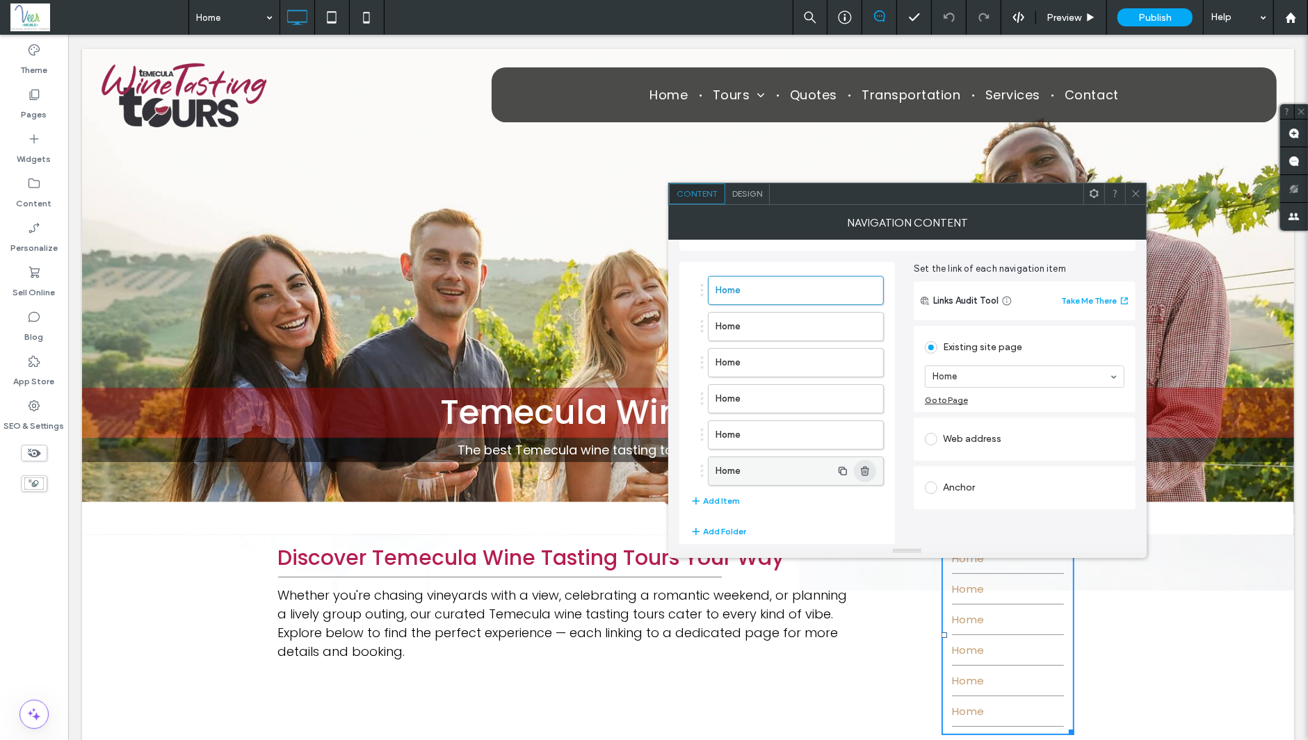
click at [870, 466] on icon "button" at bounding box center [864, 471] width 11 height 11
click at [870, 466] on div "Home Home Home Home Home Home Add Item" at bounding box center [786, 392] width 193 height 247
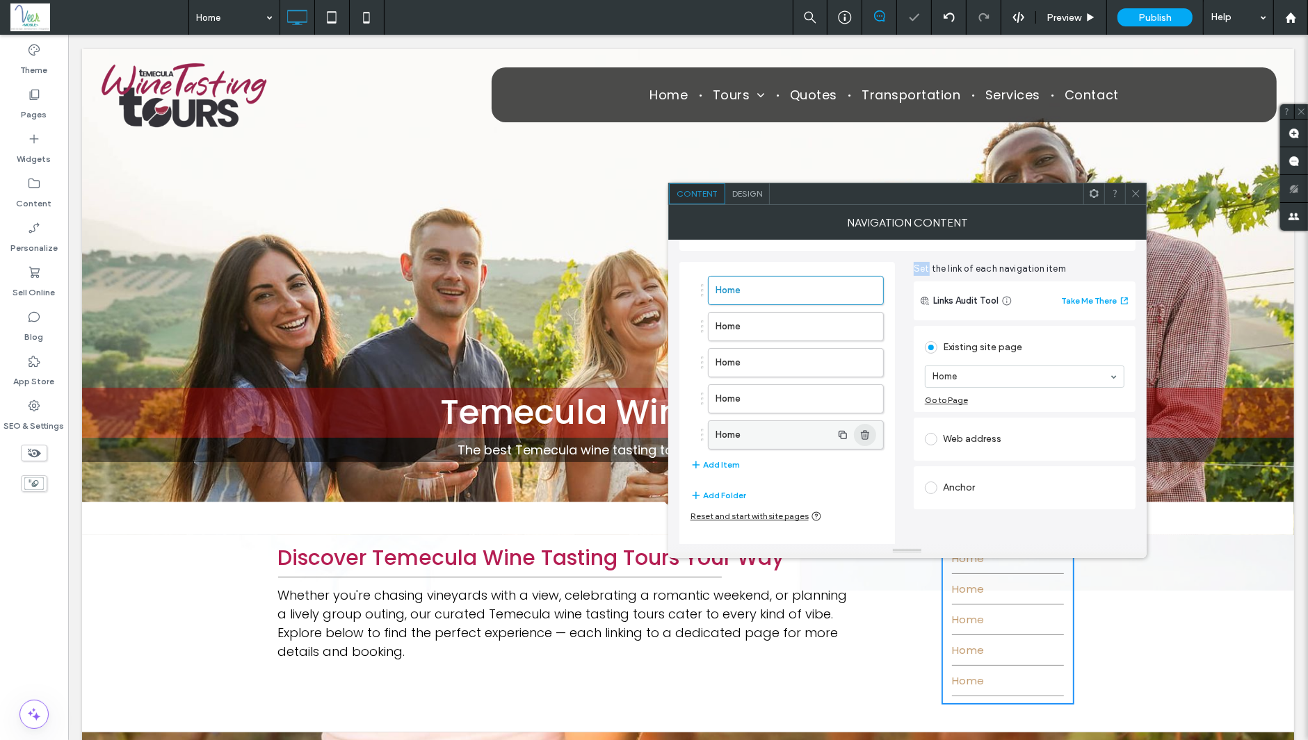
click at [865, 439] on span "button" at bounding box center [865, 435] width 22 height 22
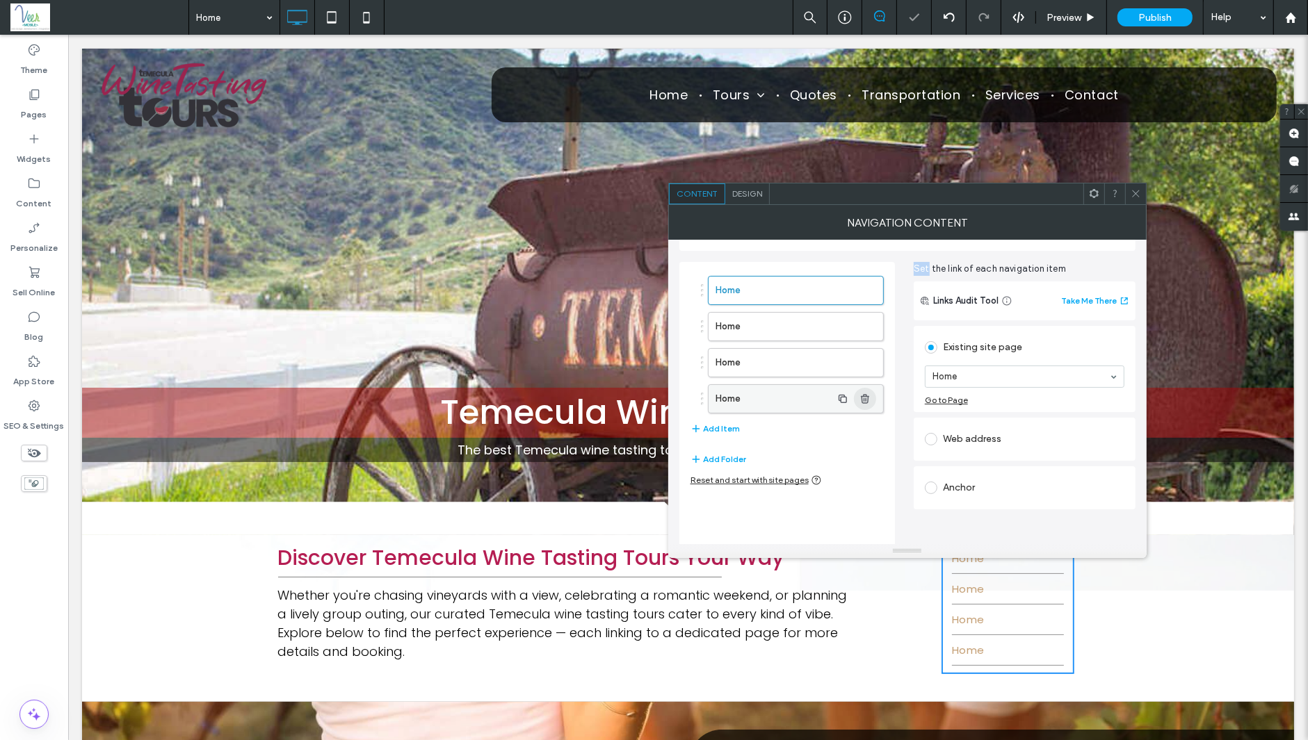
click at [871, 394] on span "button" at bounding box center [865, 399] width 22 height 22
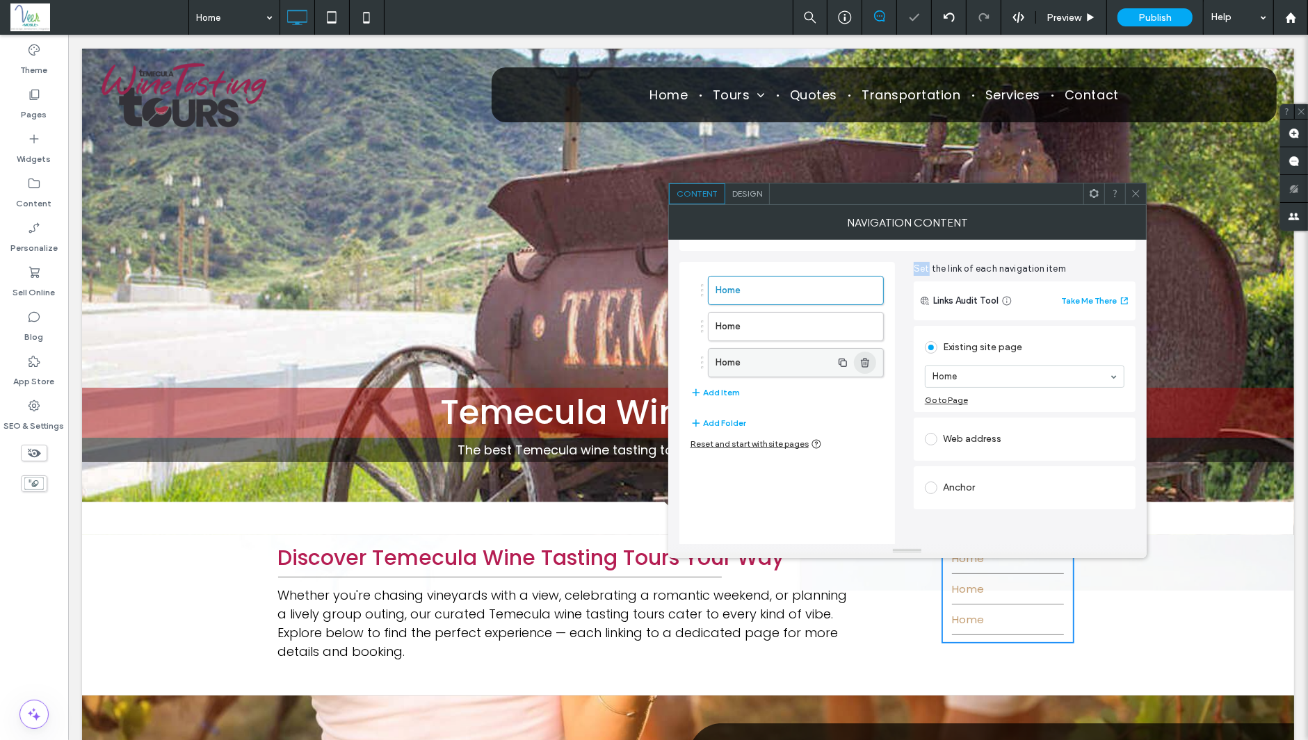
click at [866, 357] on icon "button" at bounding box center [864, 362] width 11 height 11
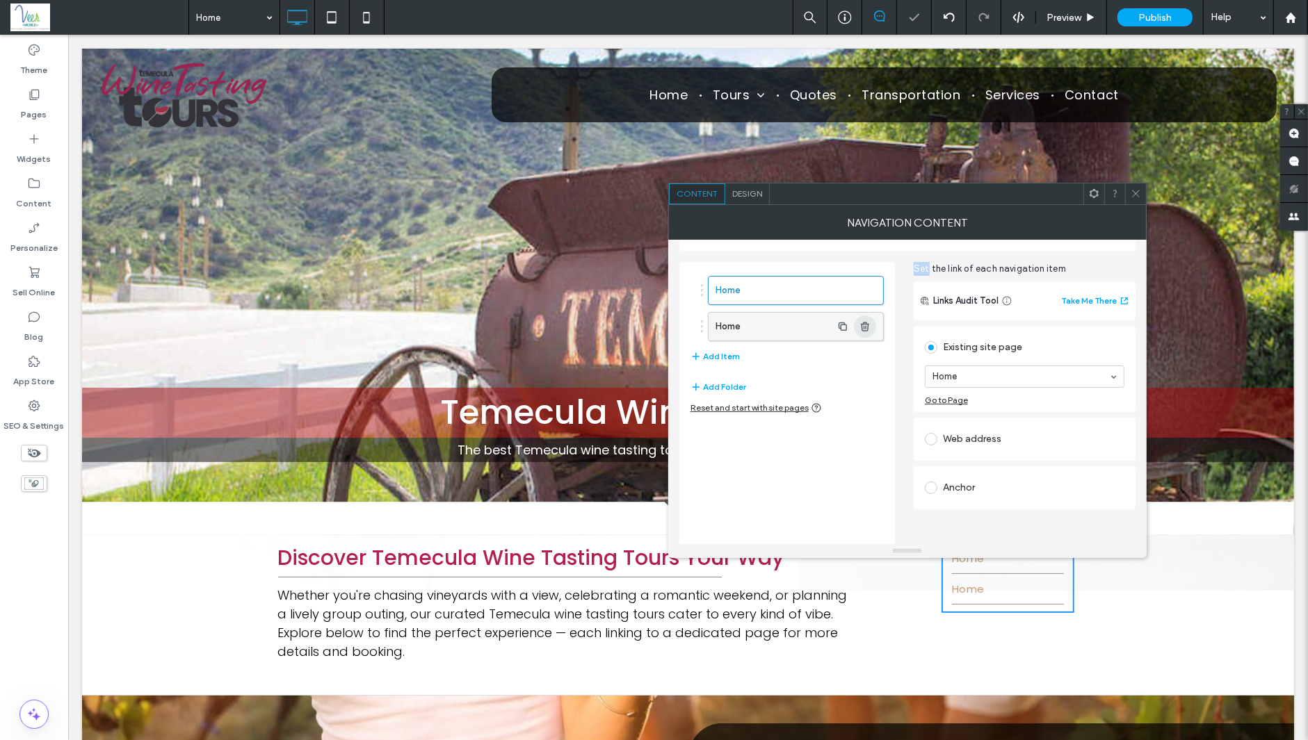
click at [867, 333] on span "button" at bounding box center [865, 327] width 22 height 22
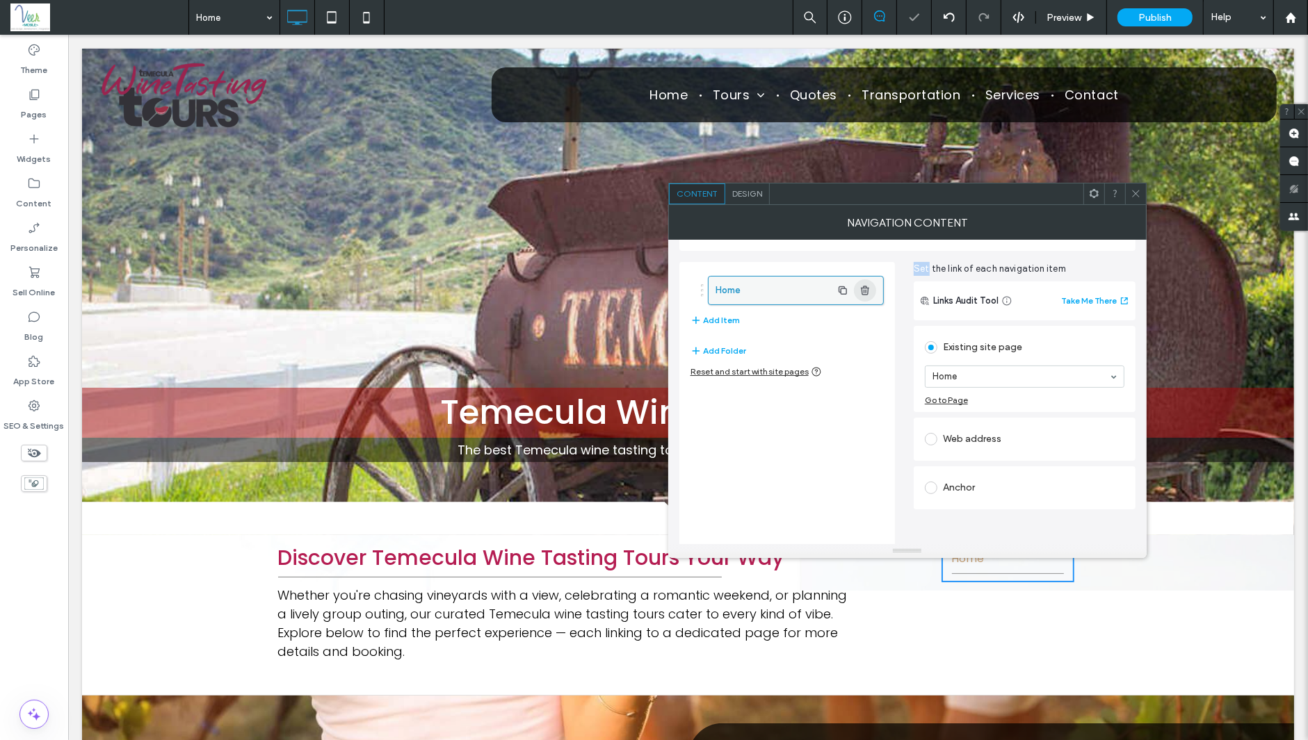
click at [866, 293] on use "button" at bounding box center [865, 290] width 8 height 9
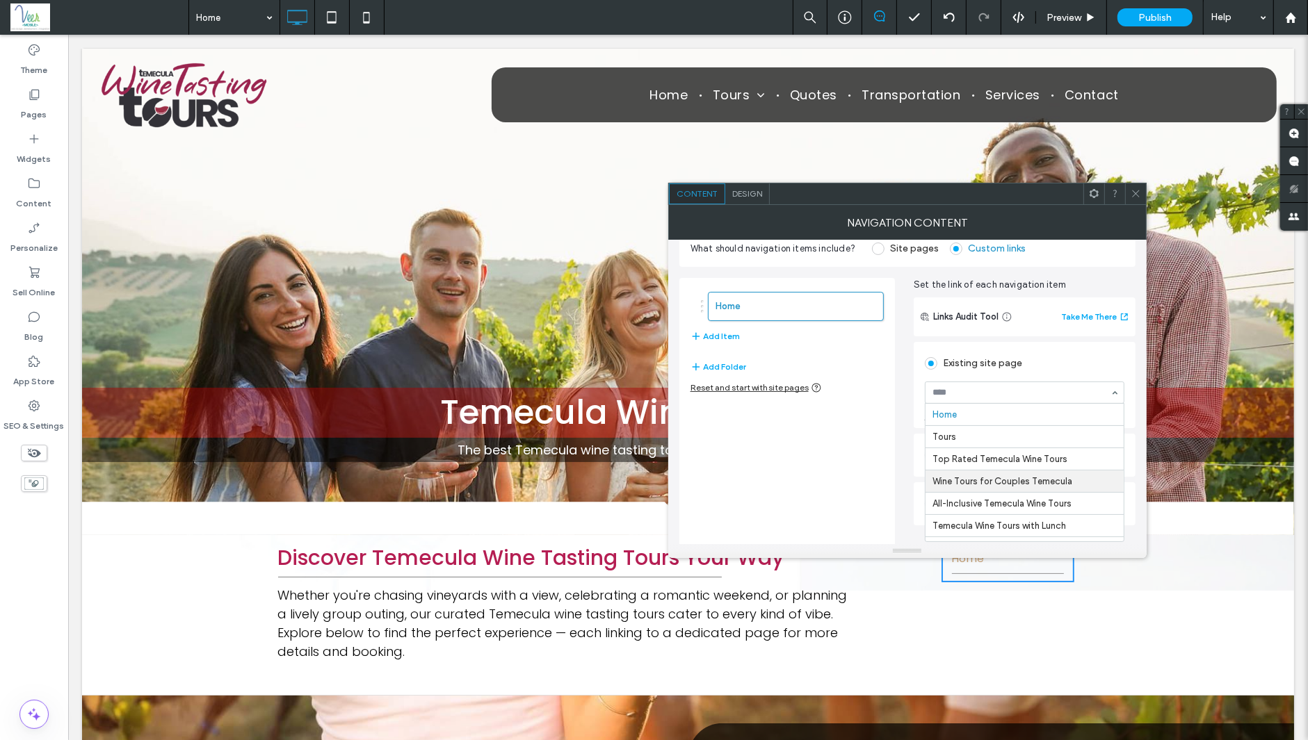
scroll to position [0, 0]
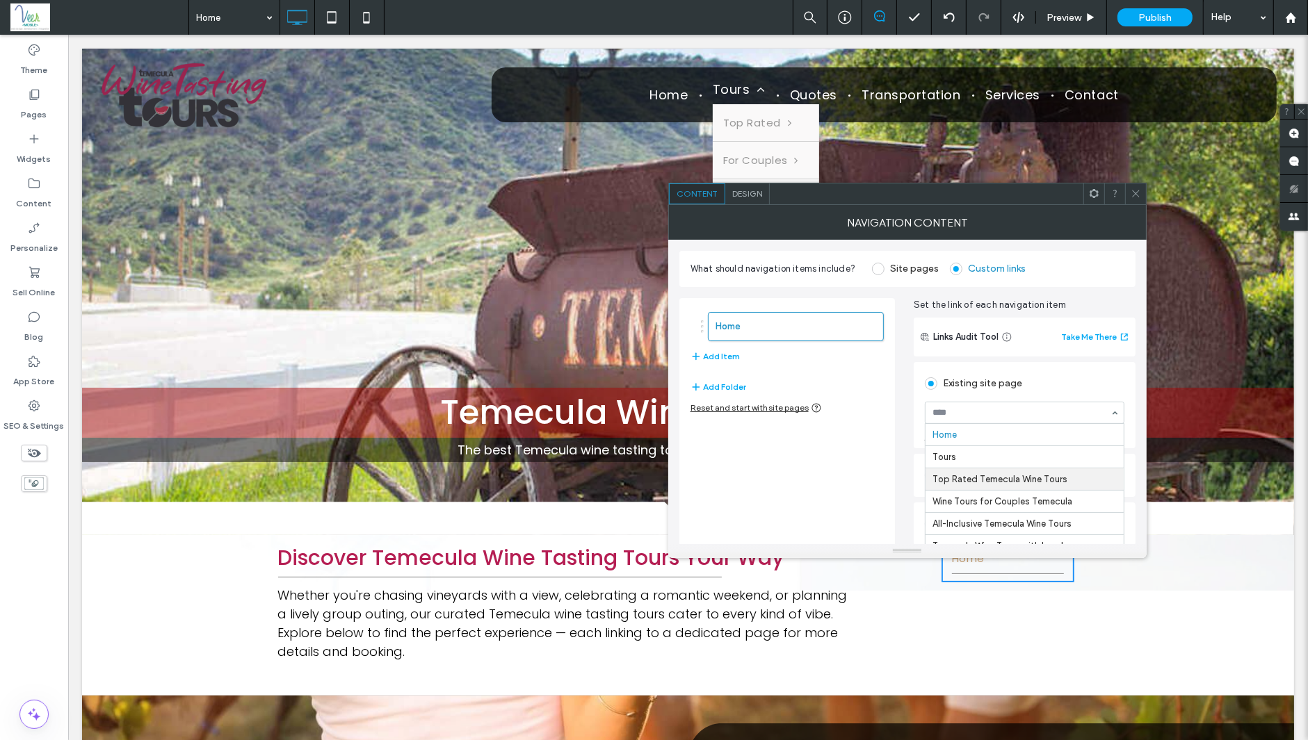
click at [728, 97] on span "Tours" at bounding box center [738, 89] width 53 height 19
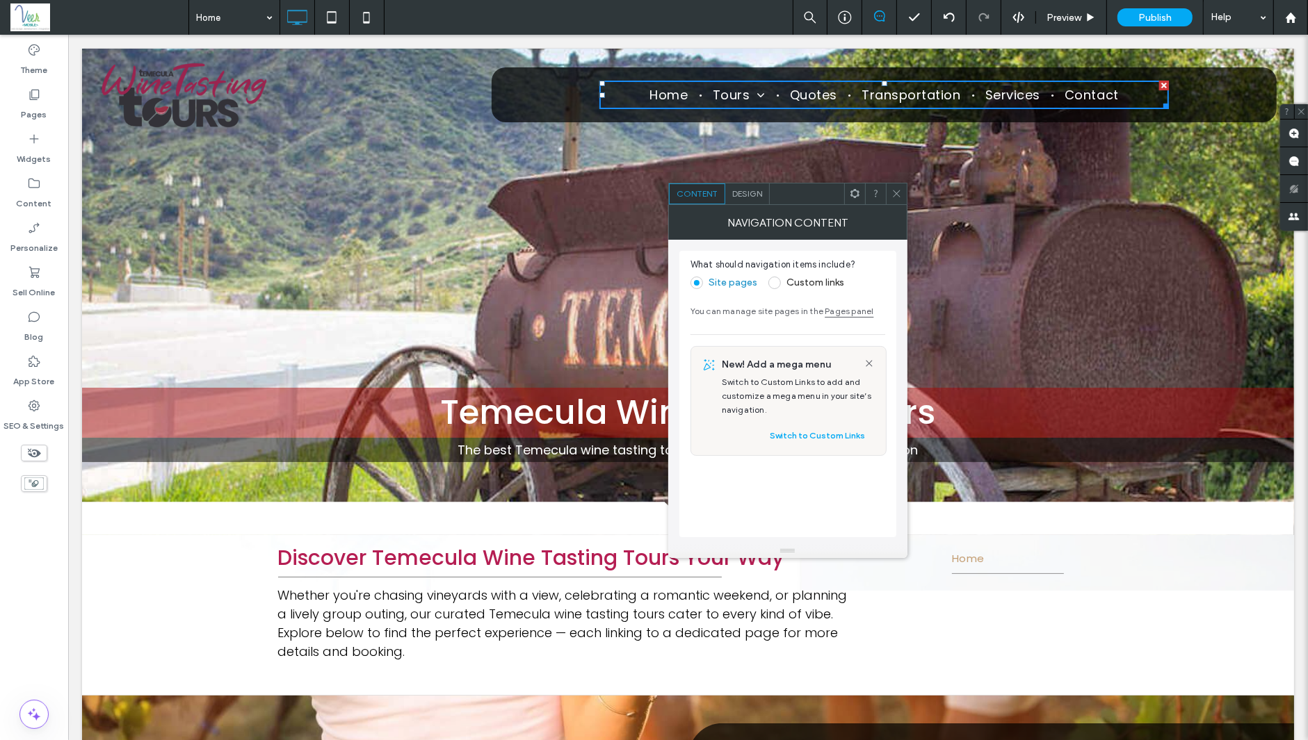
click at [747, 192] on span "Design" at bounding box center [747, 193] width 30 height 10
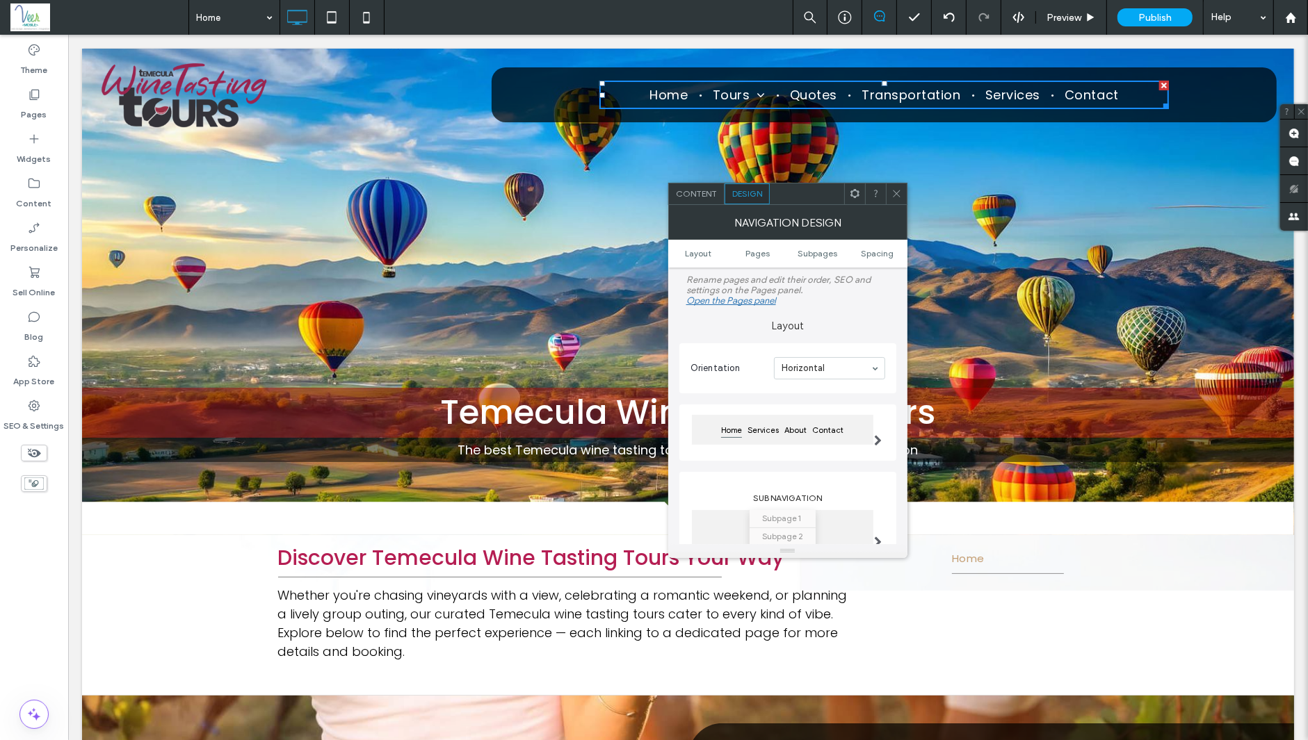
click at [694, 190] on span "Content" at bounding box center [696, 193] width 41 height 10
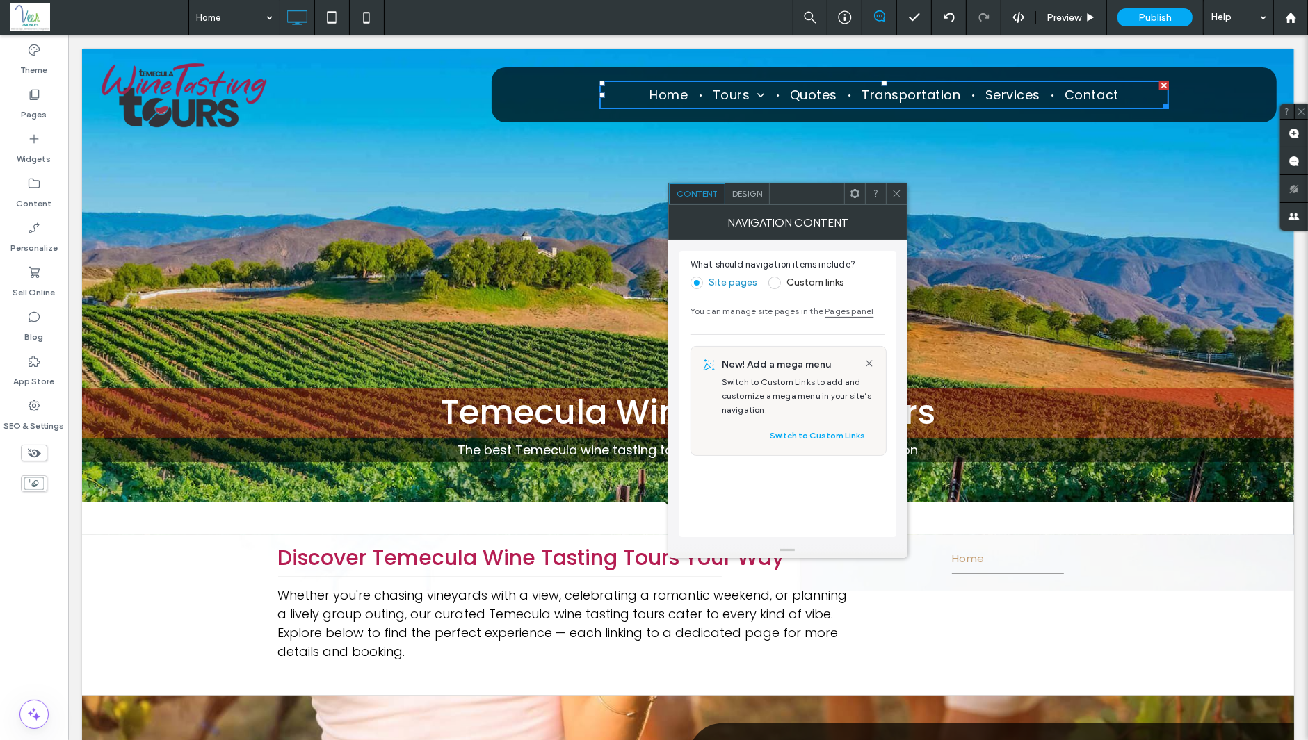
click at [740, 186] on div "Design" at bounding box center [747, 194] width 44 height 21
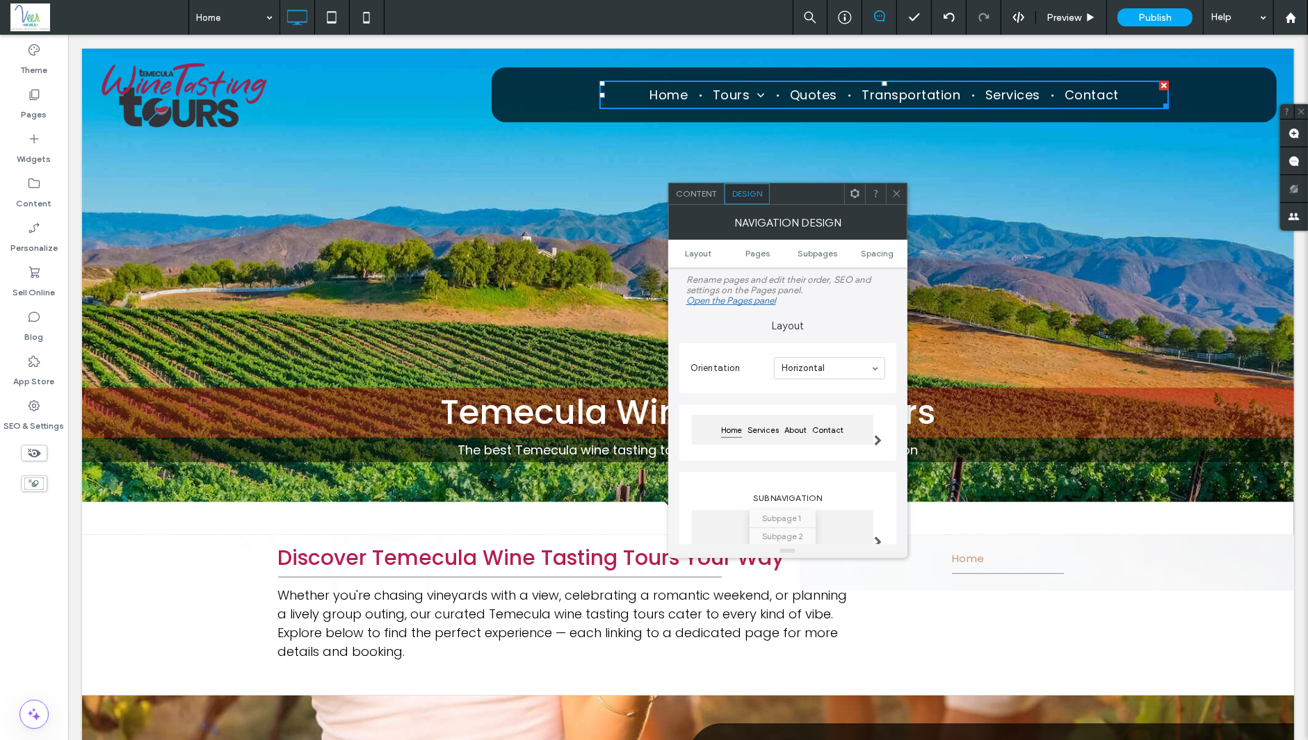
click at [747, 199] on div "Design" at bounding box center [746, 194] width 45 height 21
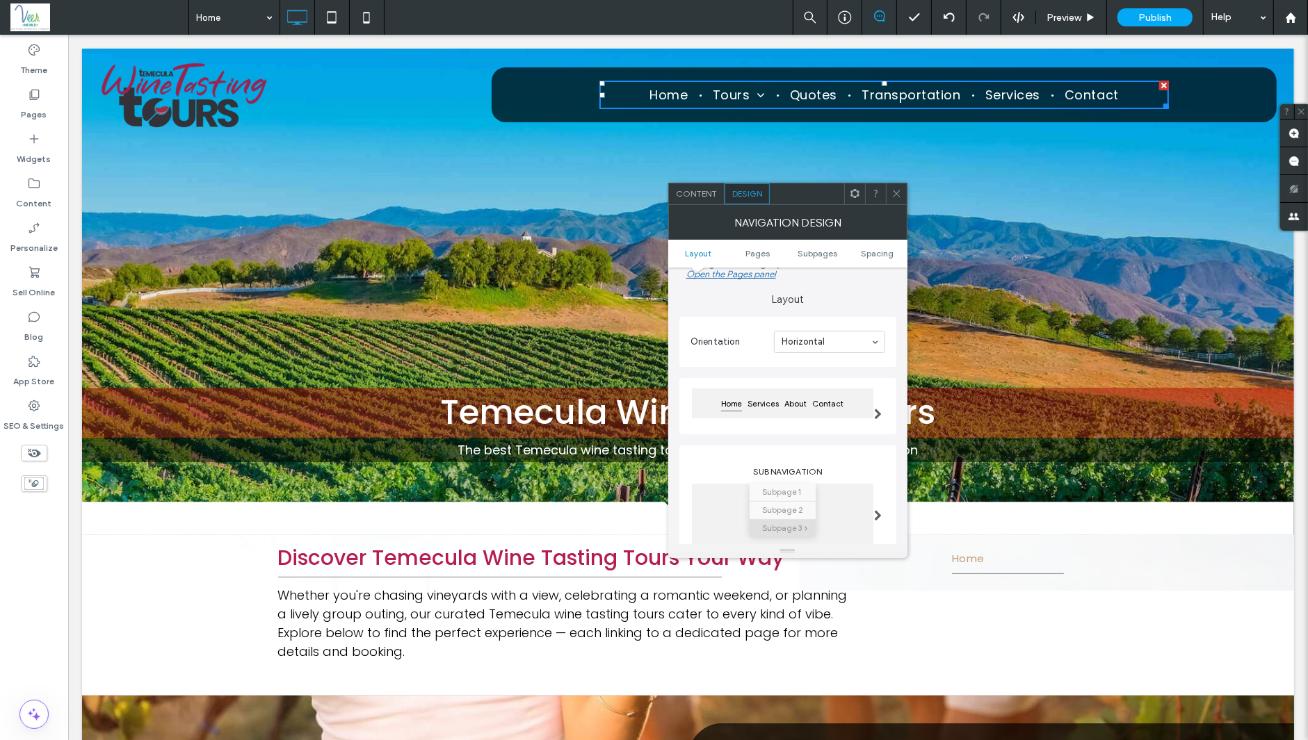
scroll to position [53, 0]
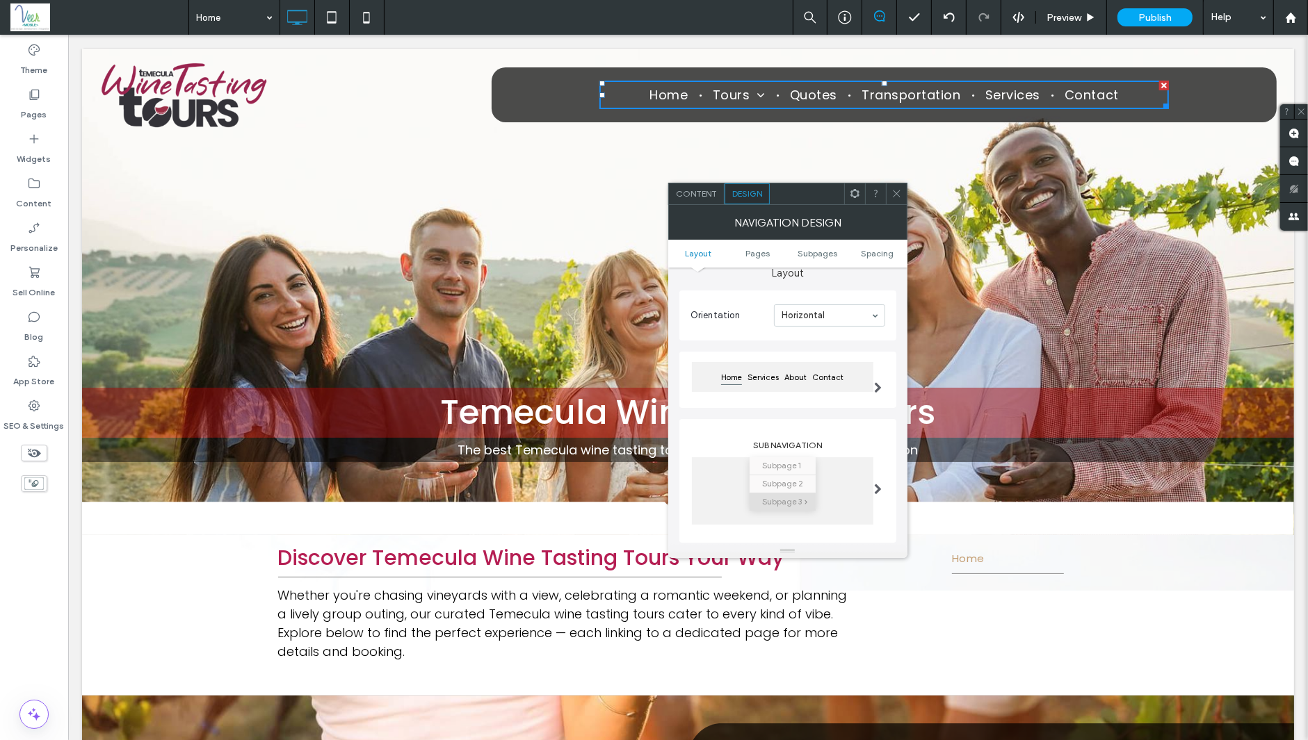
click at [895, 206] on div "Navigation Design" at bounding box center [787, 222] width 239 height 35
click at [899, 192] on div at bounding box center [896, 194] width 21 height 21
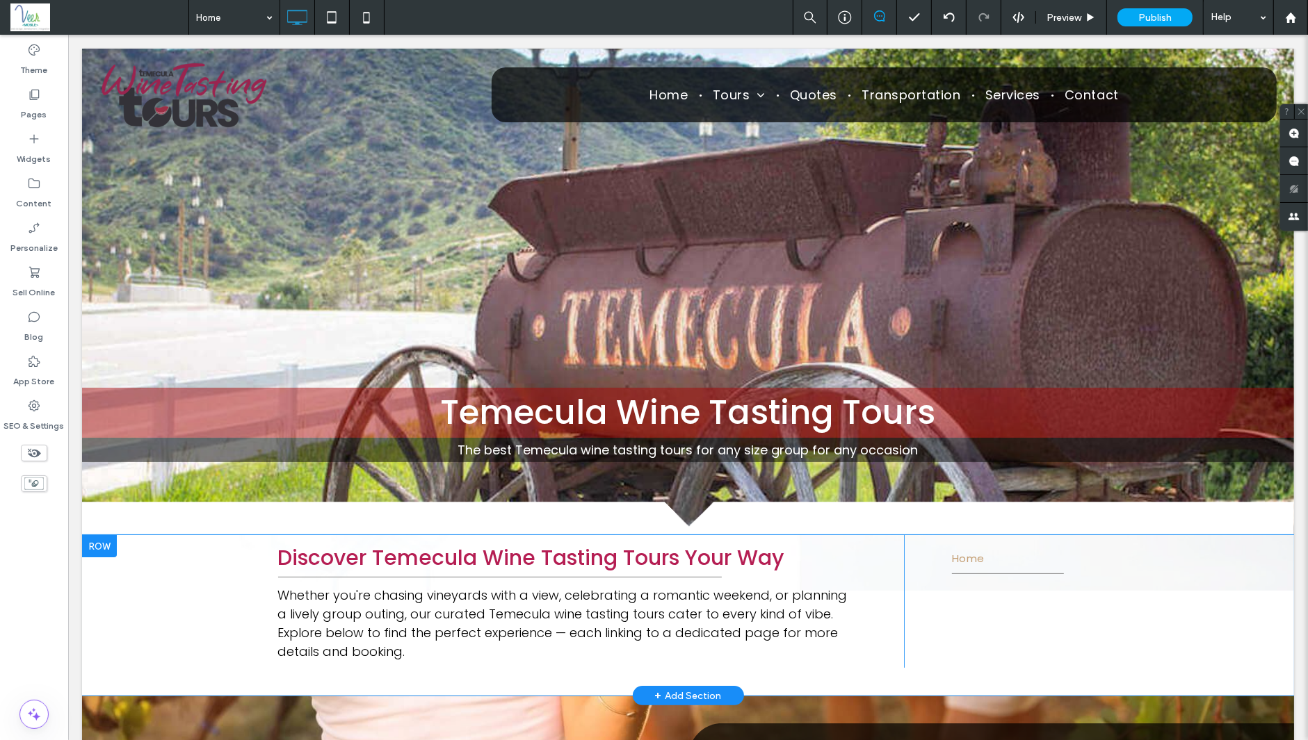
click at [984, 604] on div "Home Click To Paste" at bounding box center [1007, 601] width 209 height 133
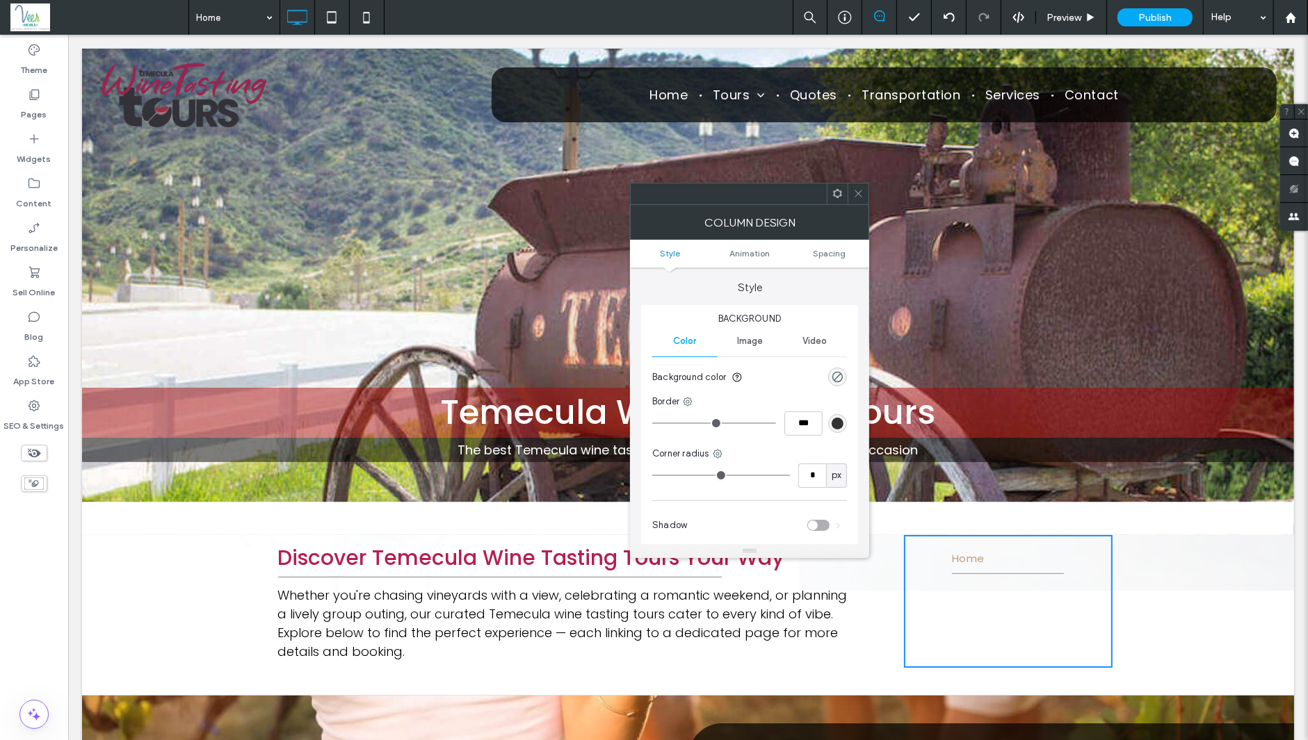
click at [861, 193] on icon at bounding box center [858, 193] width 10 height 10
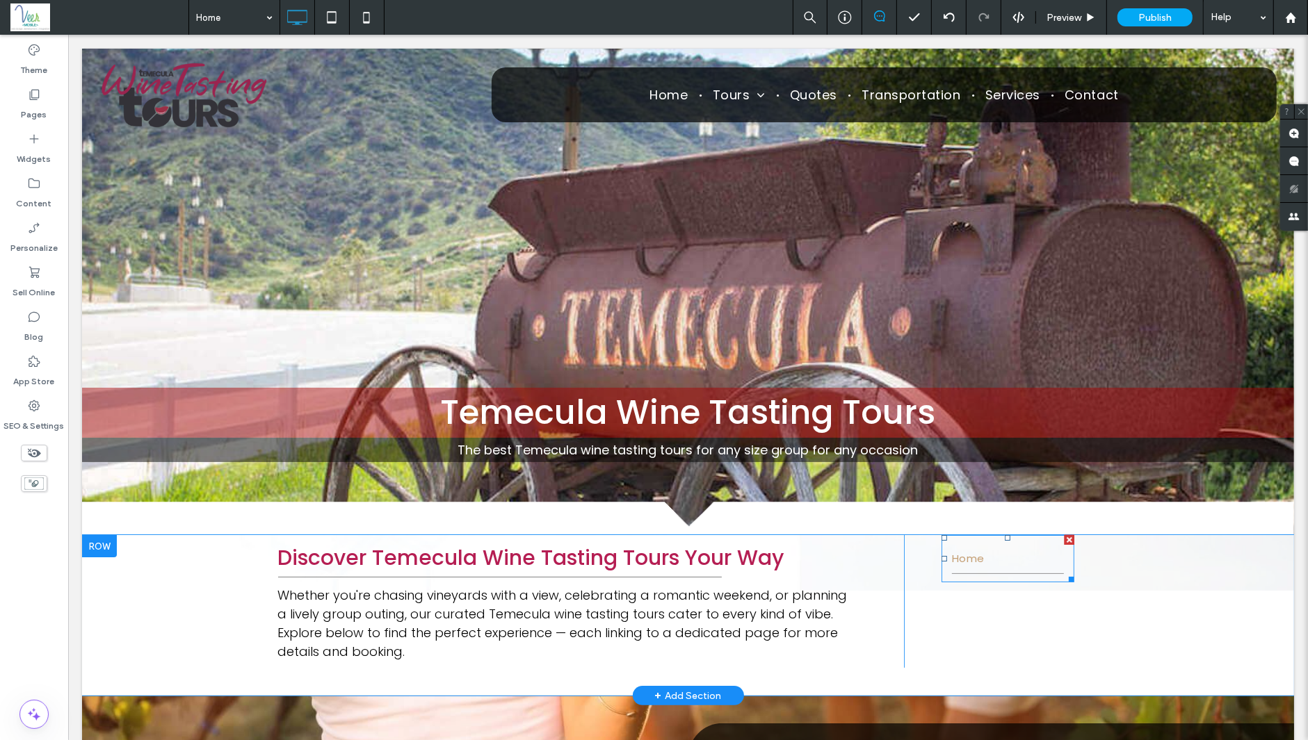
click at [979, 564] on link "Home" at bounding box center [1007, 559] width 112 height 30
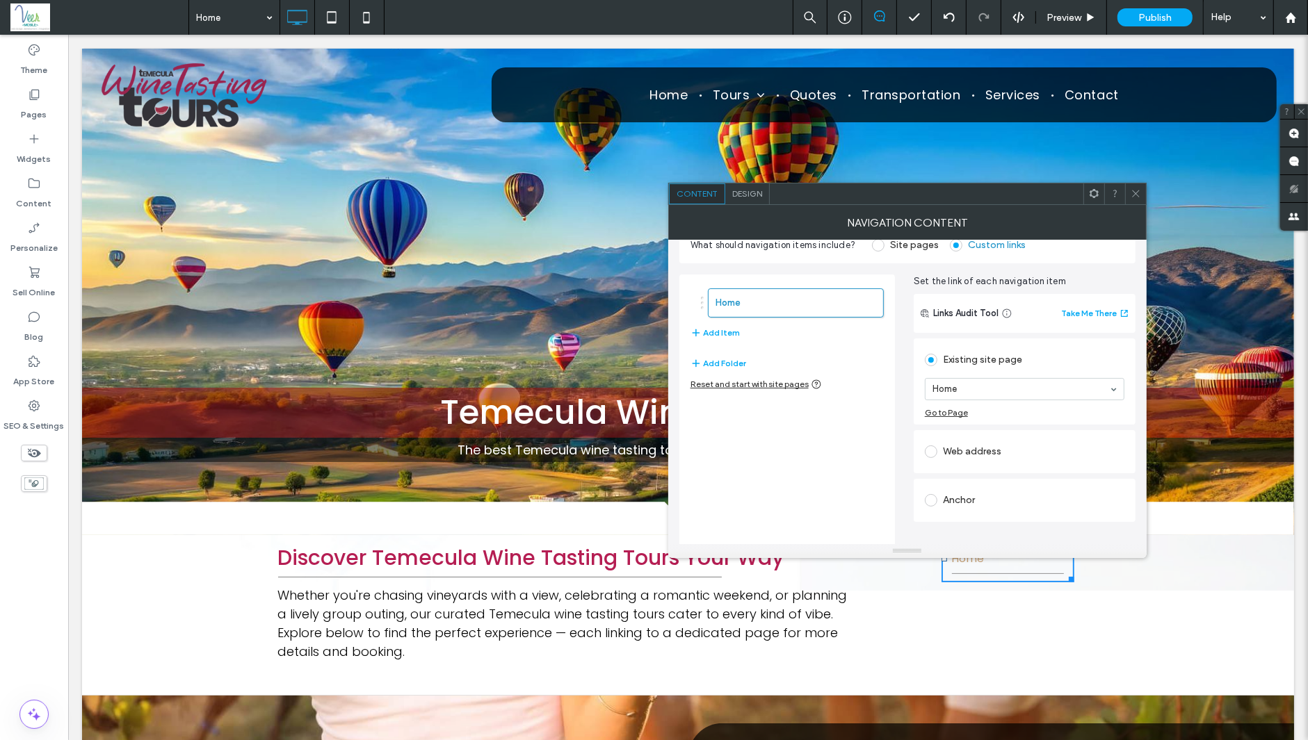
scroll to position [51, 0]
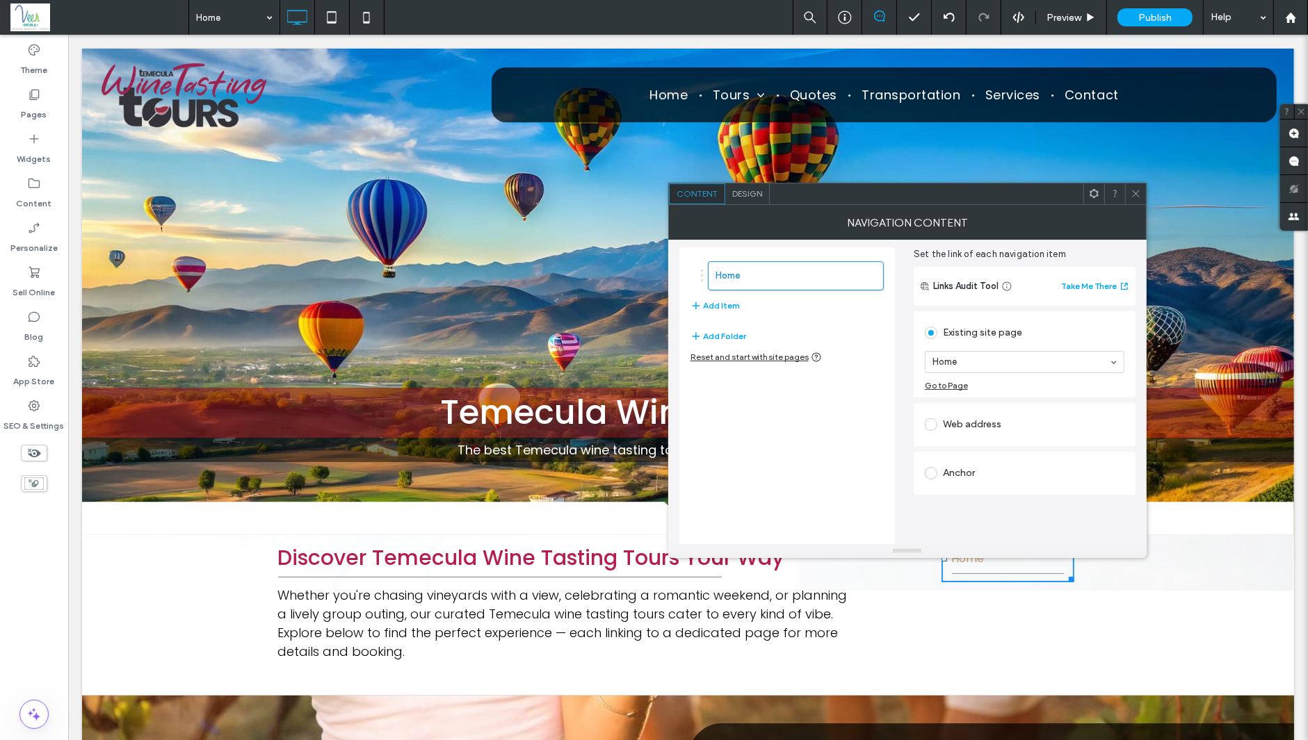
click at [967, 468] on div "Anchor" at bounding box center [1025, 473] width 200 height 22
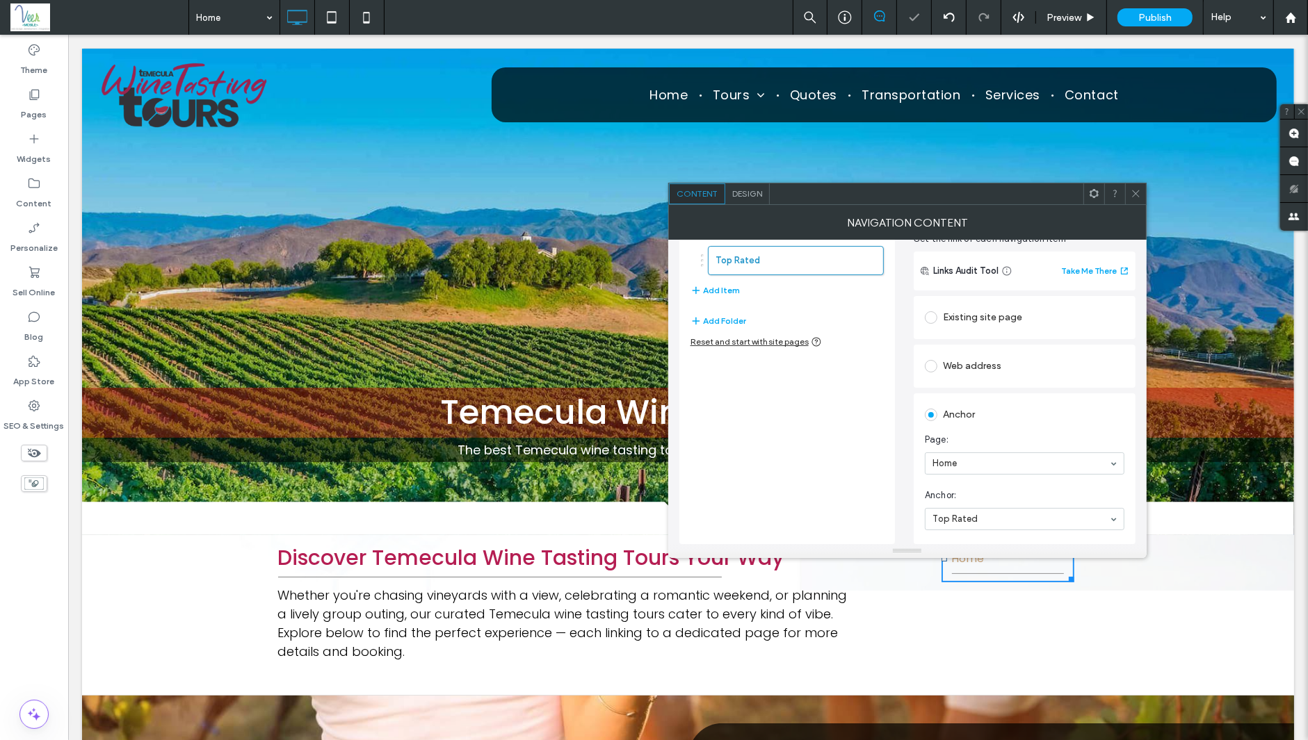
scroll to position [64, 0]
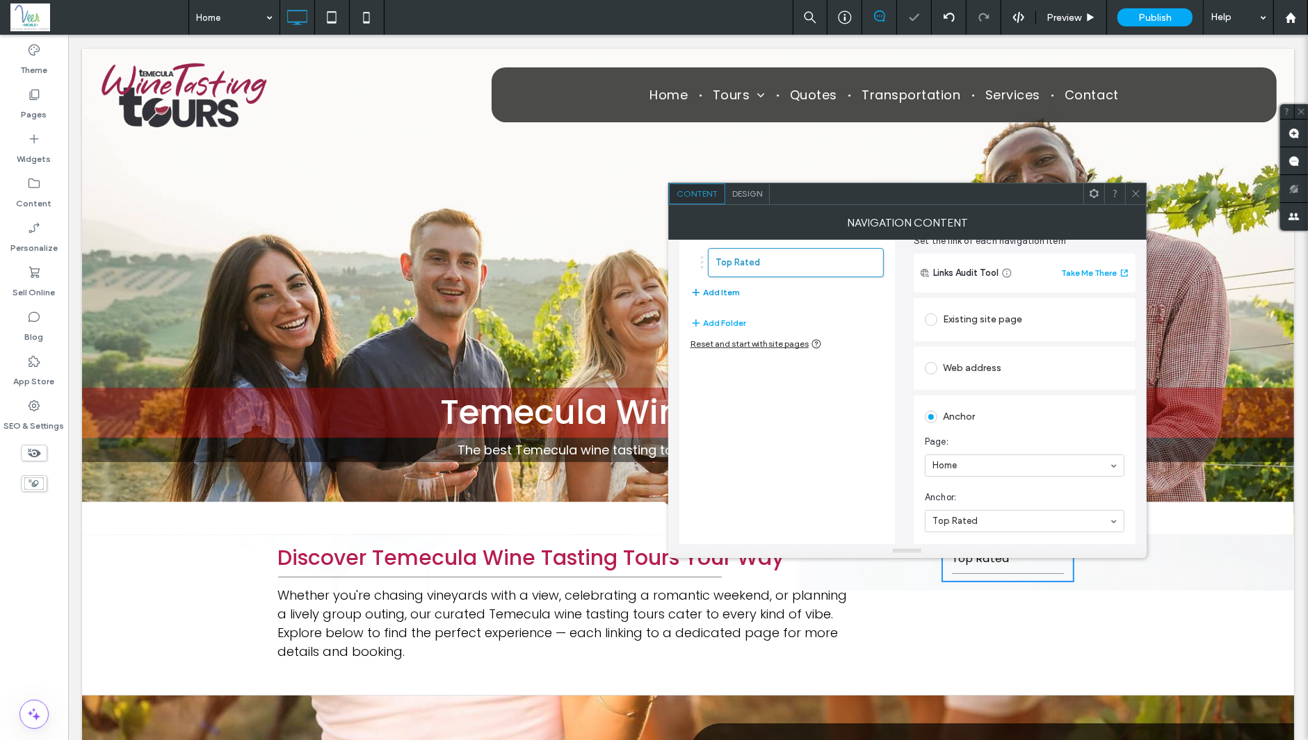
click at [710, 295] on button "Add Item" at bounding box center [714, 292] width 49 height 17
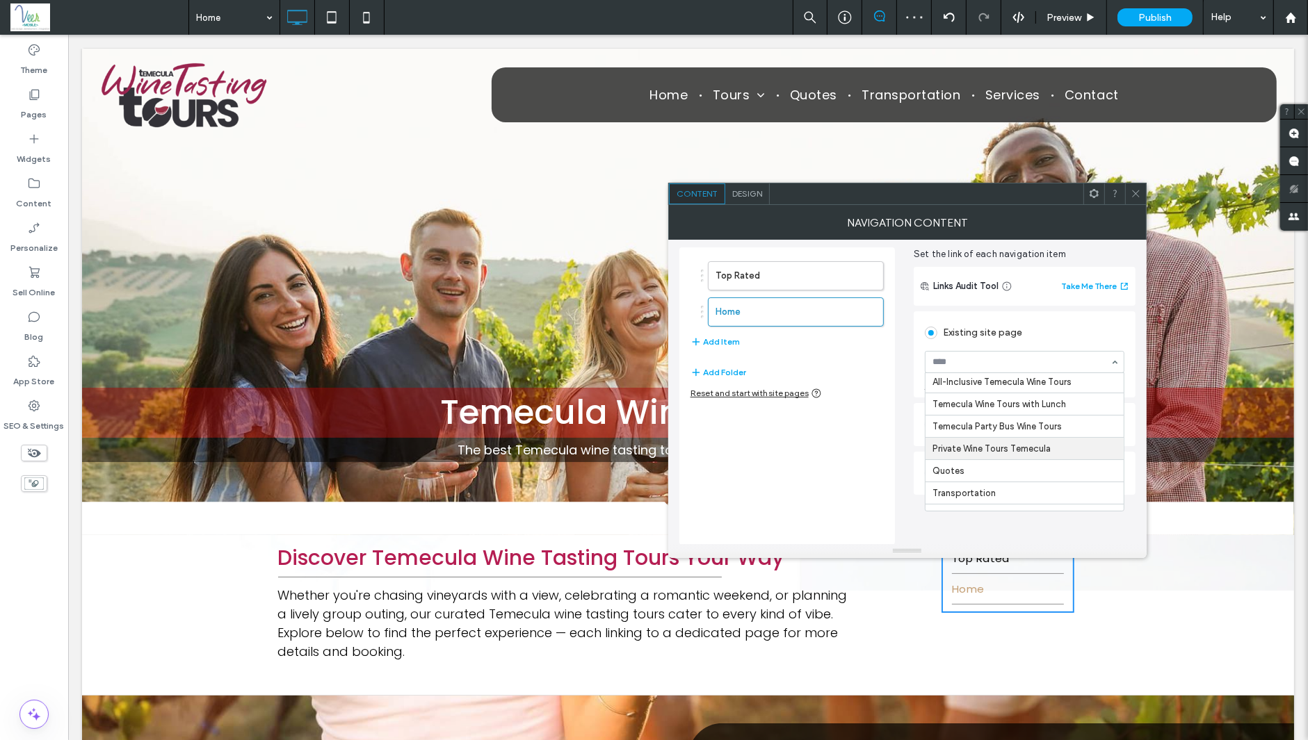
scroll to position [131, 0]
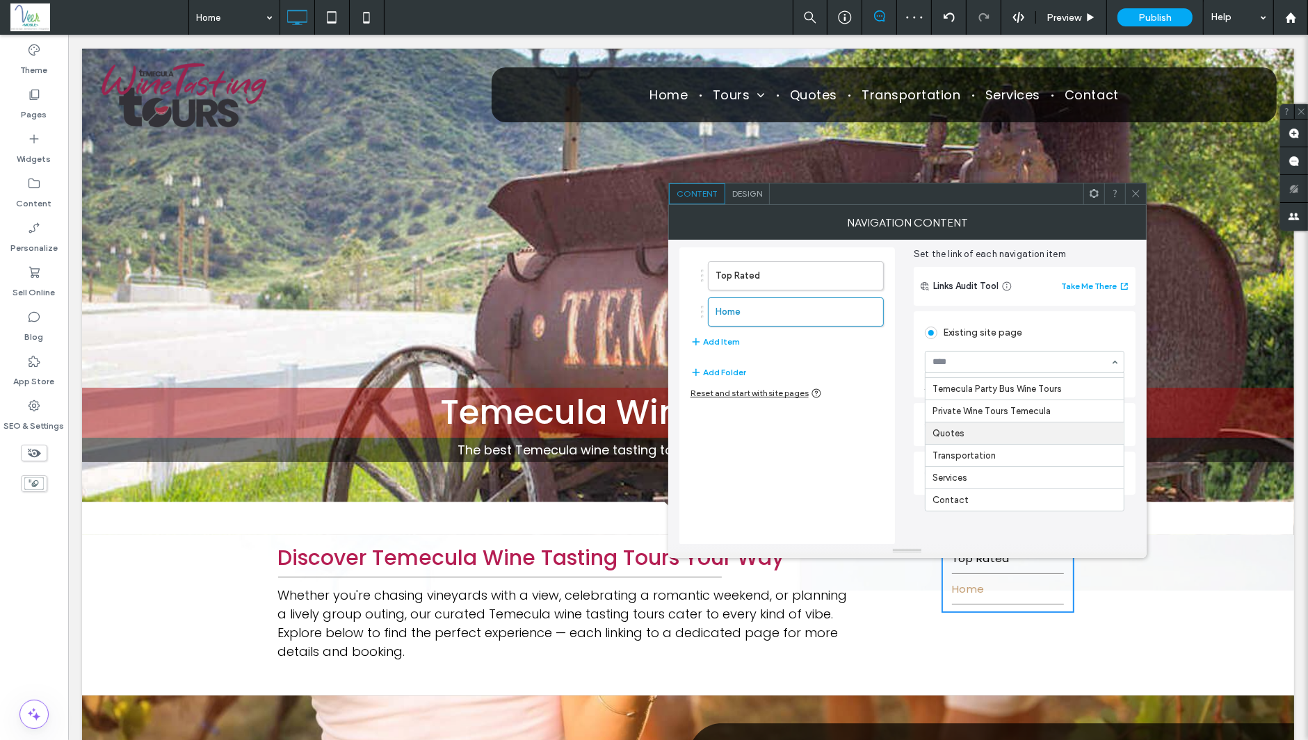
click at [904, 439] on div "Top Rated Home Add Item Add Folder Reset and start with site pages Set the link…" at bounding box center [907, 390] width 456 height 309
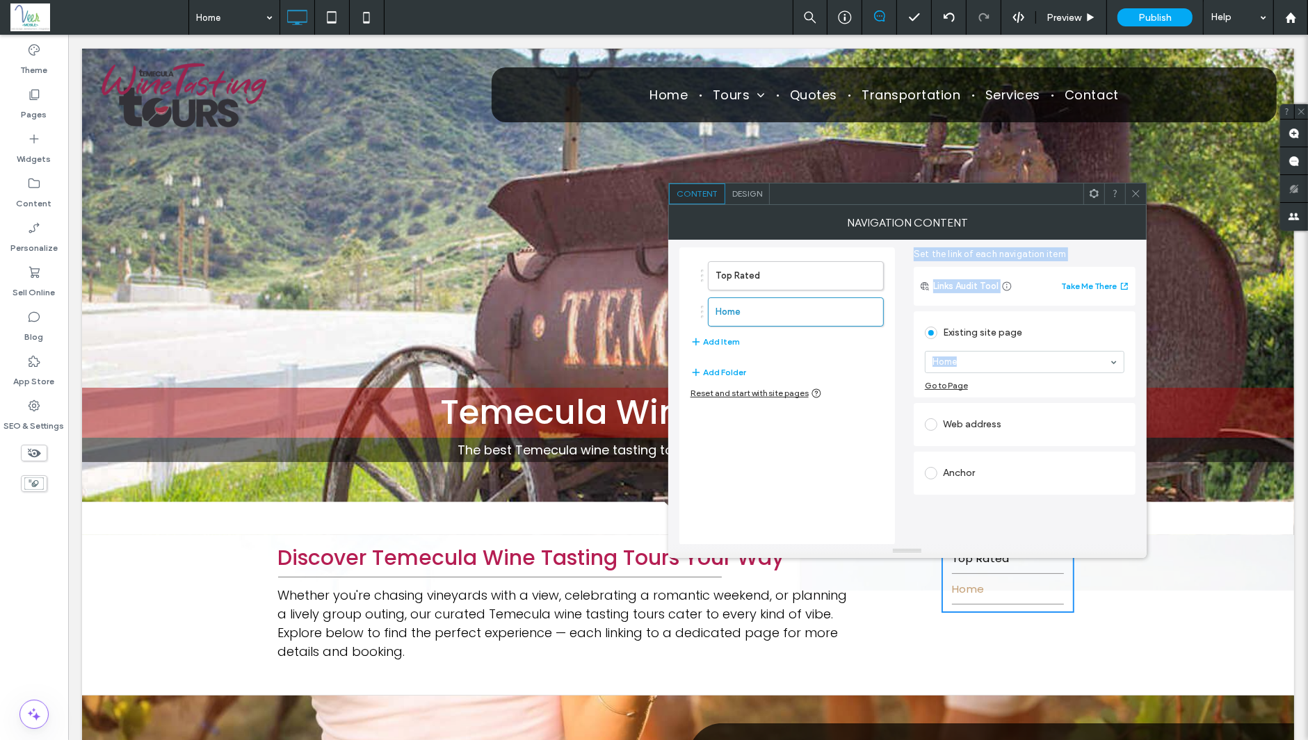
click at [957, 478] on div "Anchor" at bounding box center [1025, 473] width 200 height 22
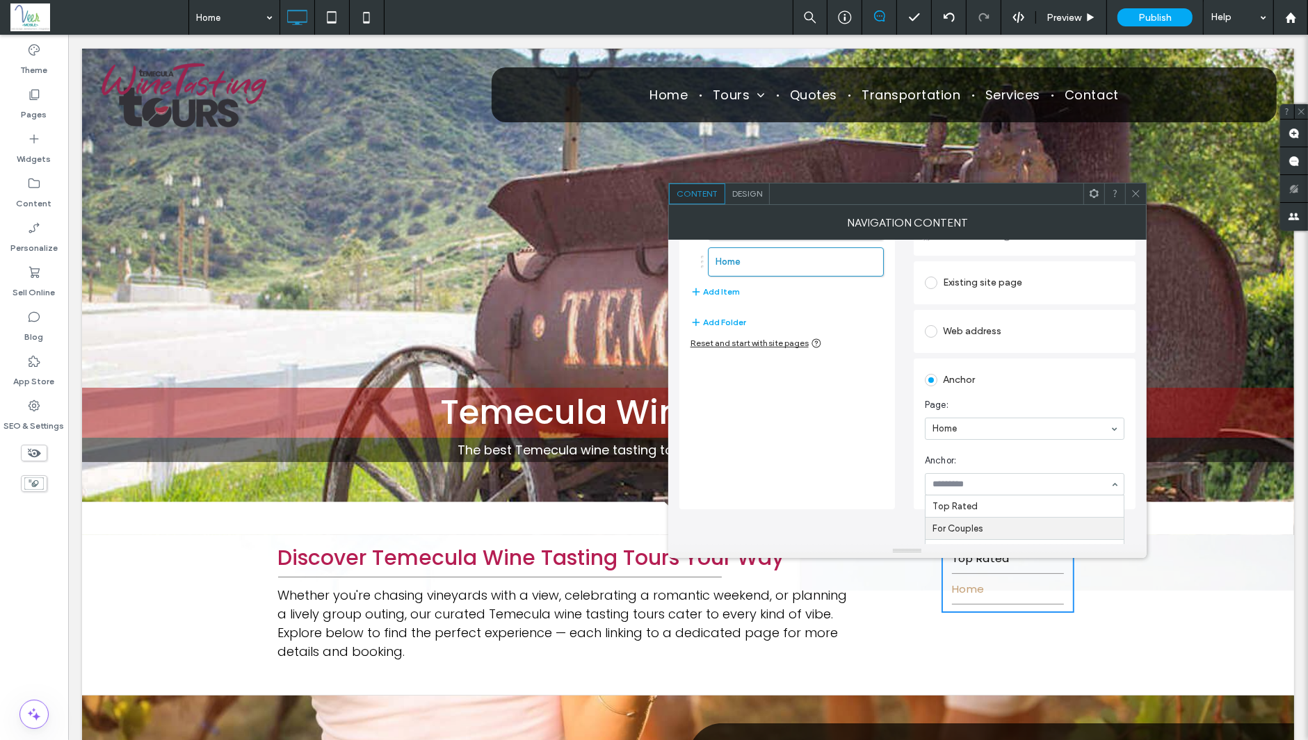
scroll to position [64, 0]
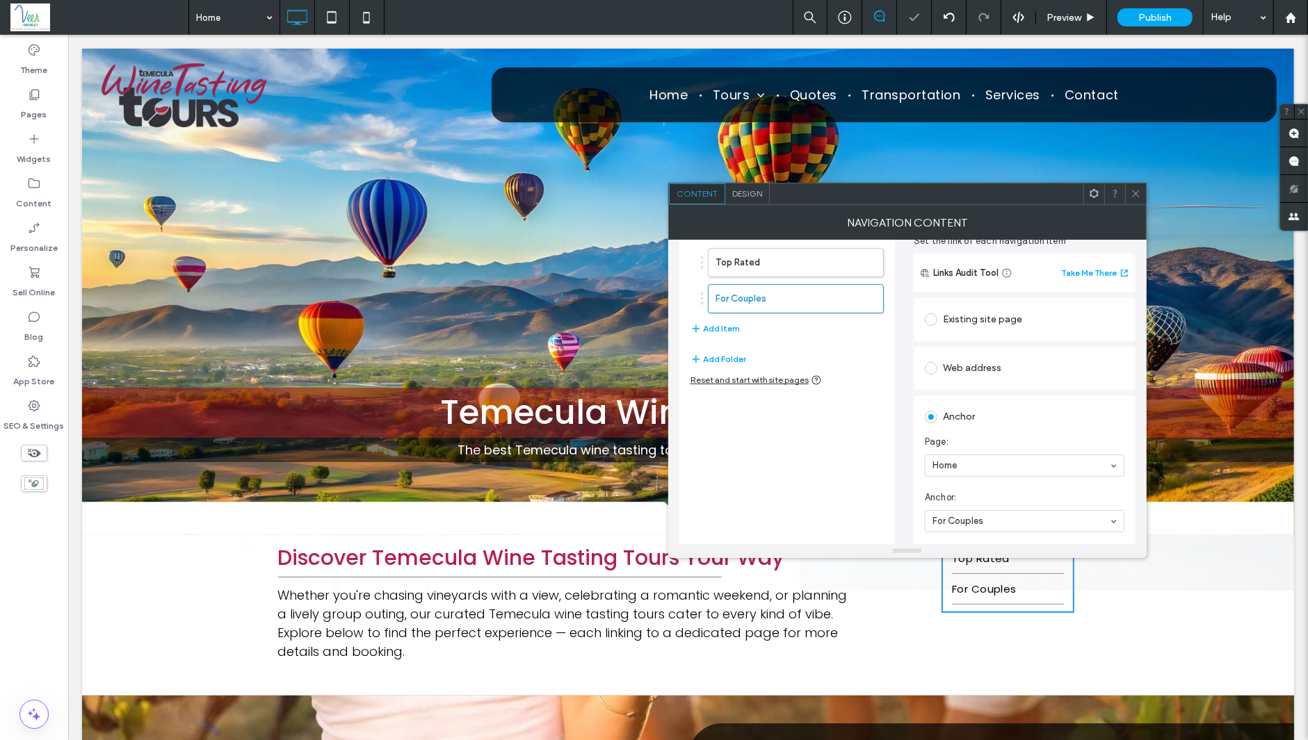
click at [709, 336] on div "Top Rated For Couples Add Item" at bounding box center [786, 292] width 193 height 103
click at [710, 330] on button "Add Item" at bounding box center [714, 328] width 49 height 17
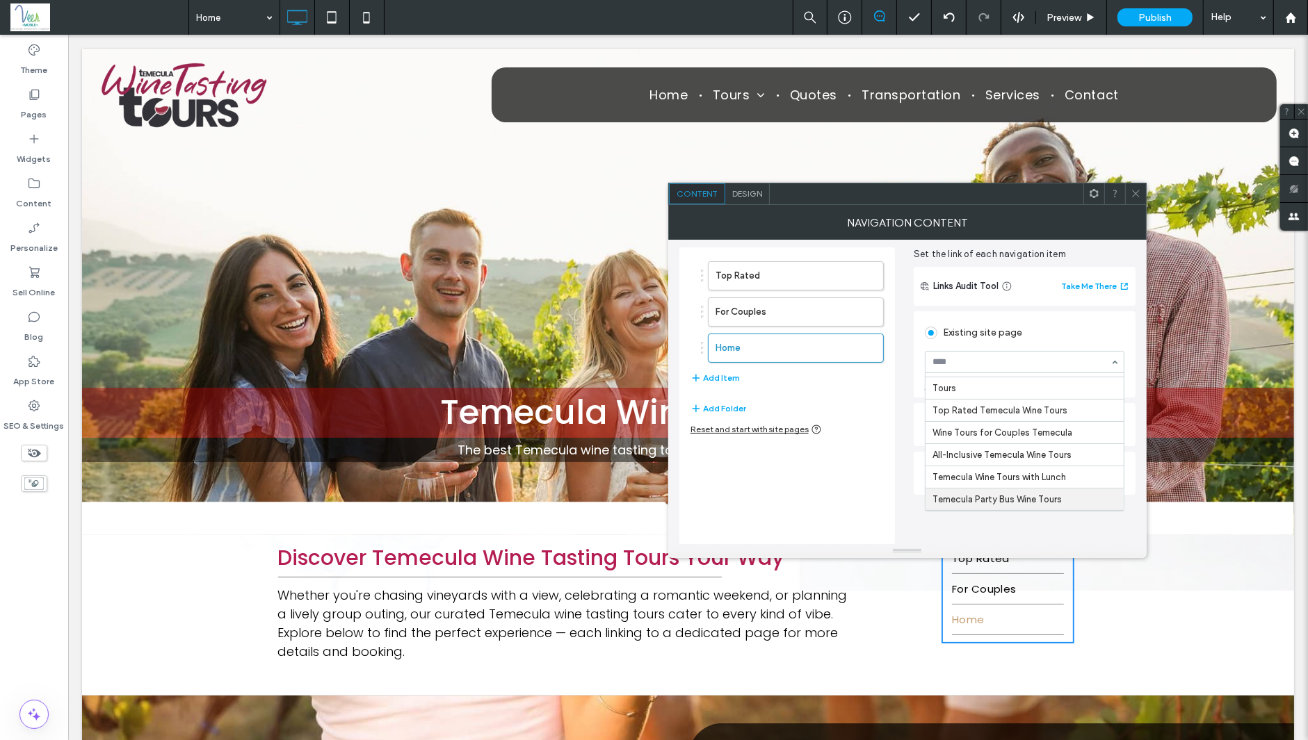
scroll to position [0, 0]
click at [904, 464] on div "Top Rated For Couples Home Add Item Add Folder Reset and start with site pages …" at bounding box center [907, 390] width 456 height 309
click at [943, 471] on div "Anchor" at bounding box center [1025, 473] width 200 height 22
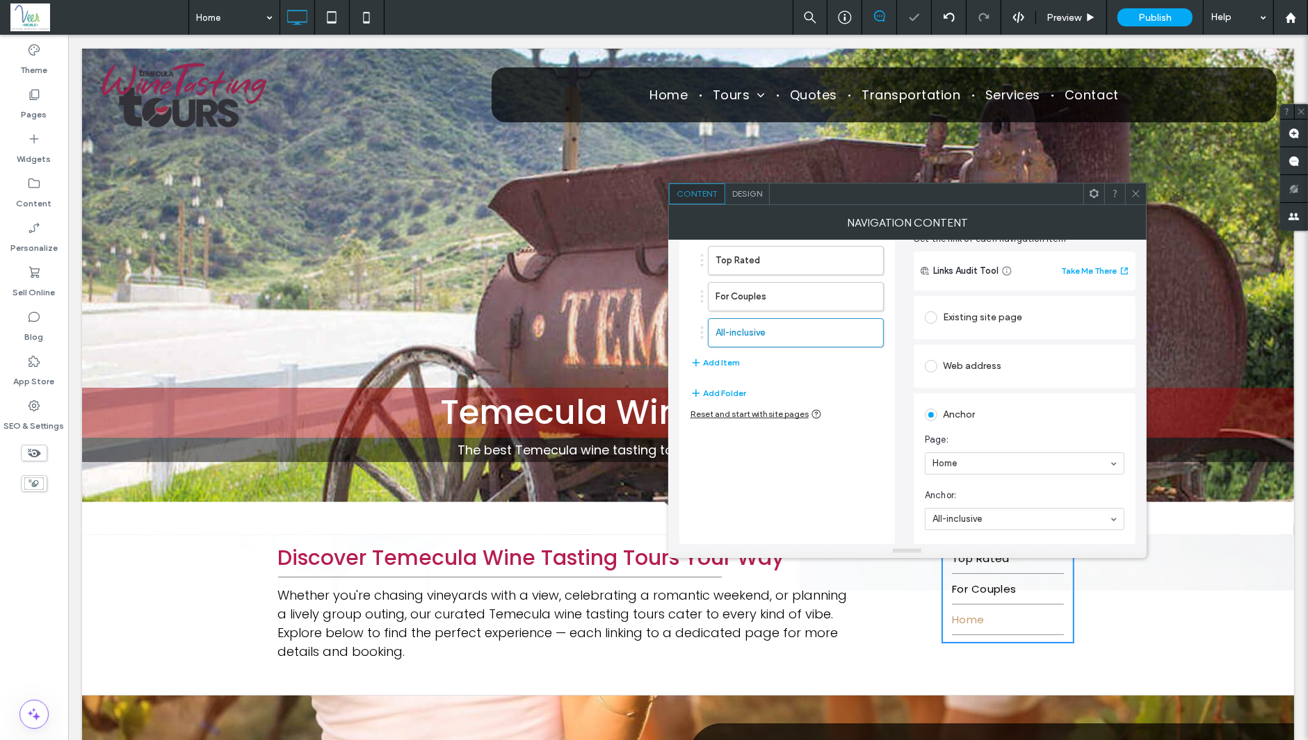
scroll to position [64, 0]
click at [710, 367] on button "Add Item" at bounding box center [714, 365] width 49 height 17
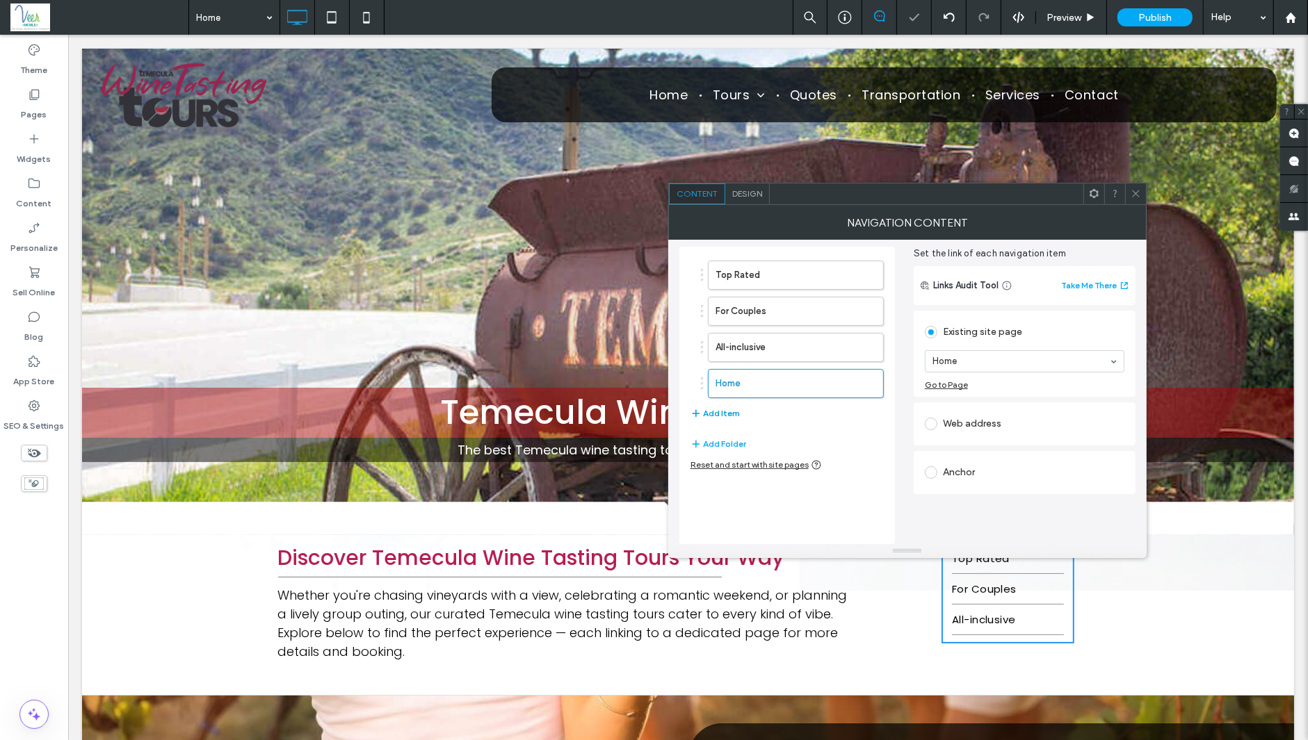
scroll to position [51, 0]
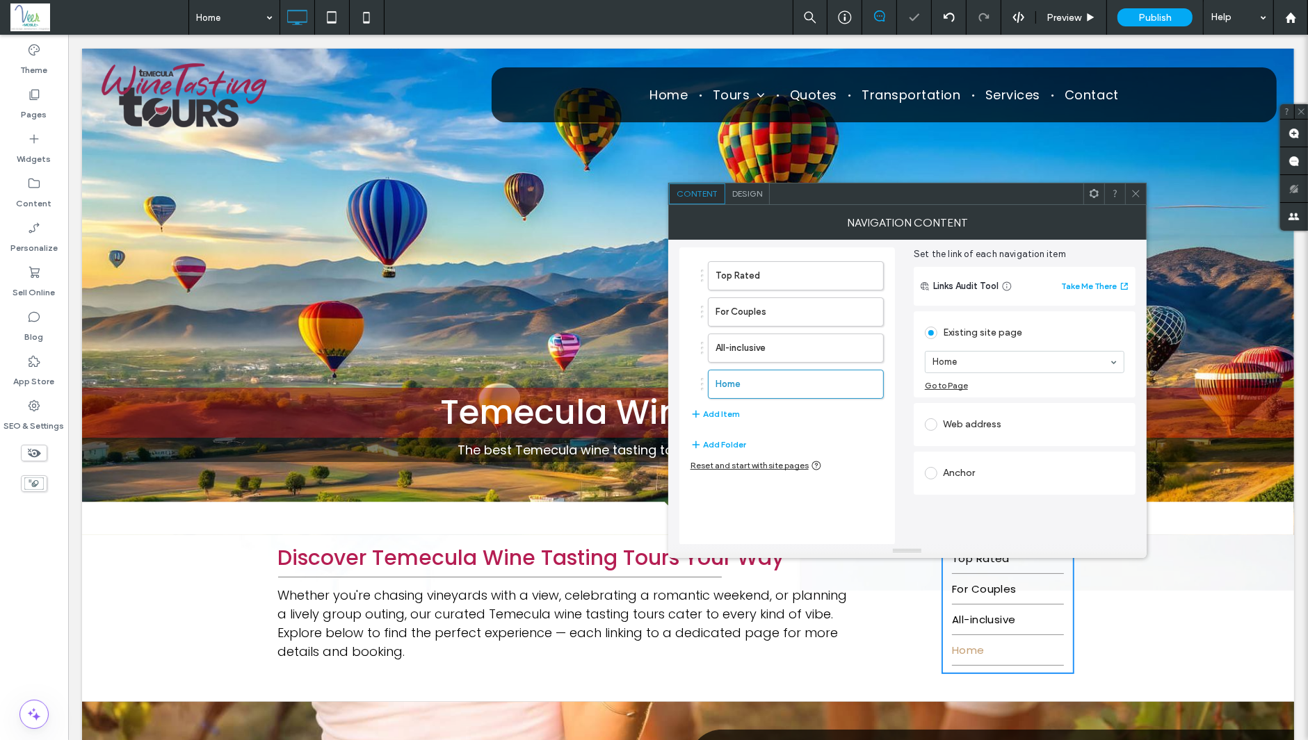
click at [970, 468] on div "Anchor" at bounding box center [1025, 473] width 200 height 22
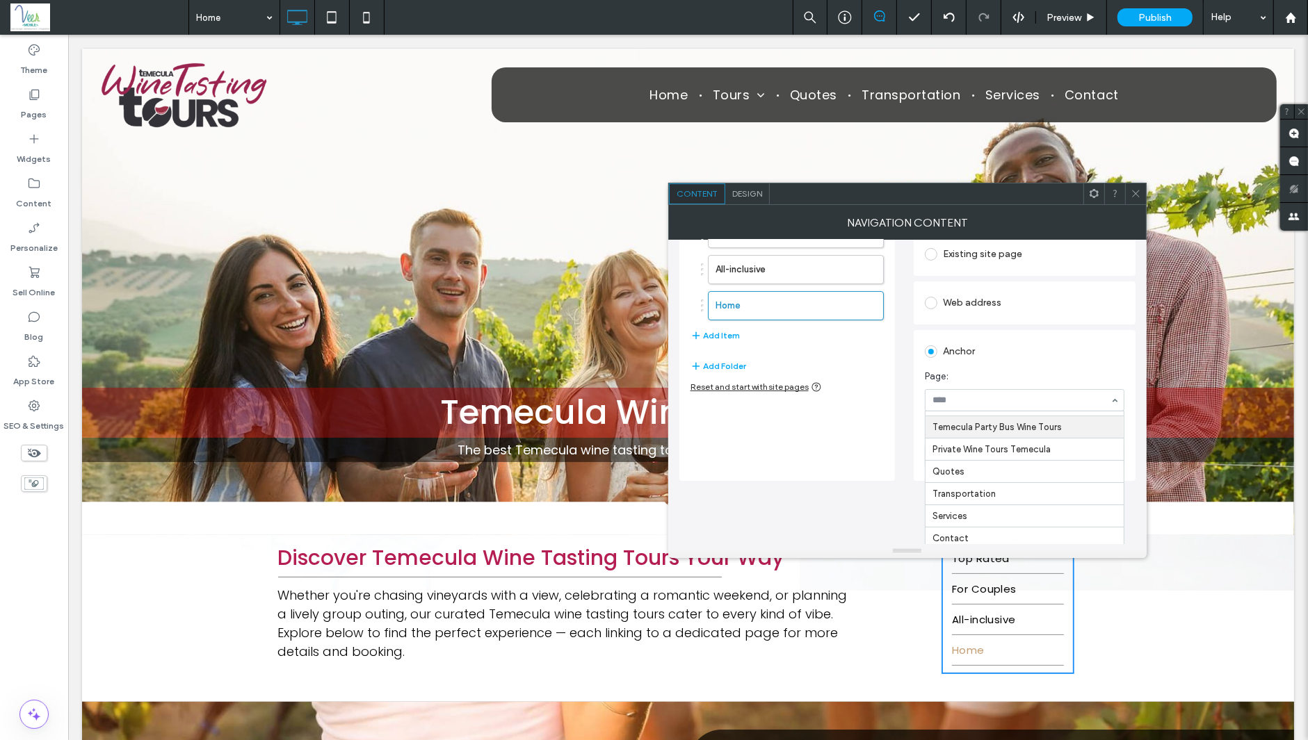
scroll to position [133, 0]
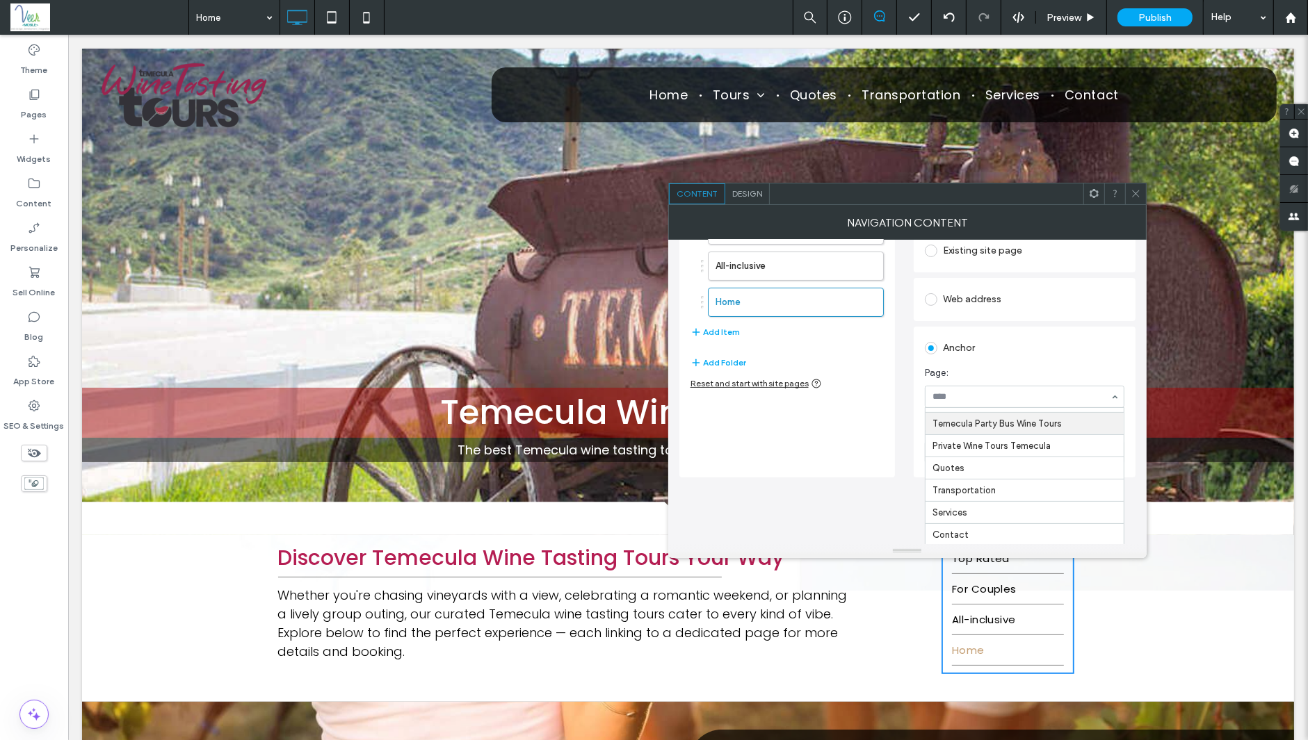
click at [898, 435] on div "Top Rated For Couples All-inclusive Home Add Item Add Folder Reset and start wi…" at bounding box center [907, 315] width 456 height 323
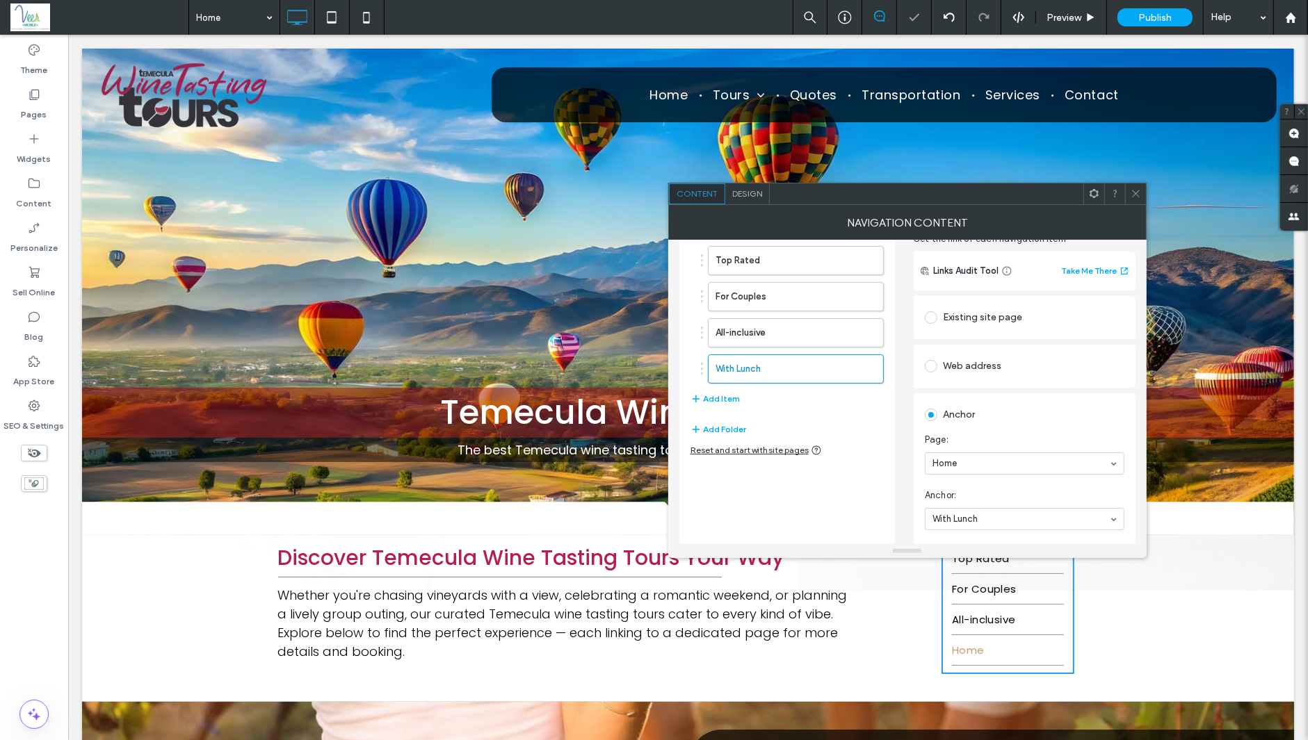
scroll to position [64, 0]
click at [721, 393] on button "Add Item" at bounding box center [714, 401] width 49 height 17
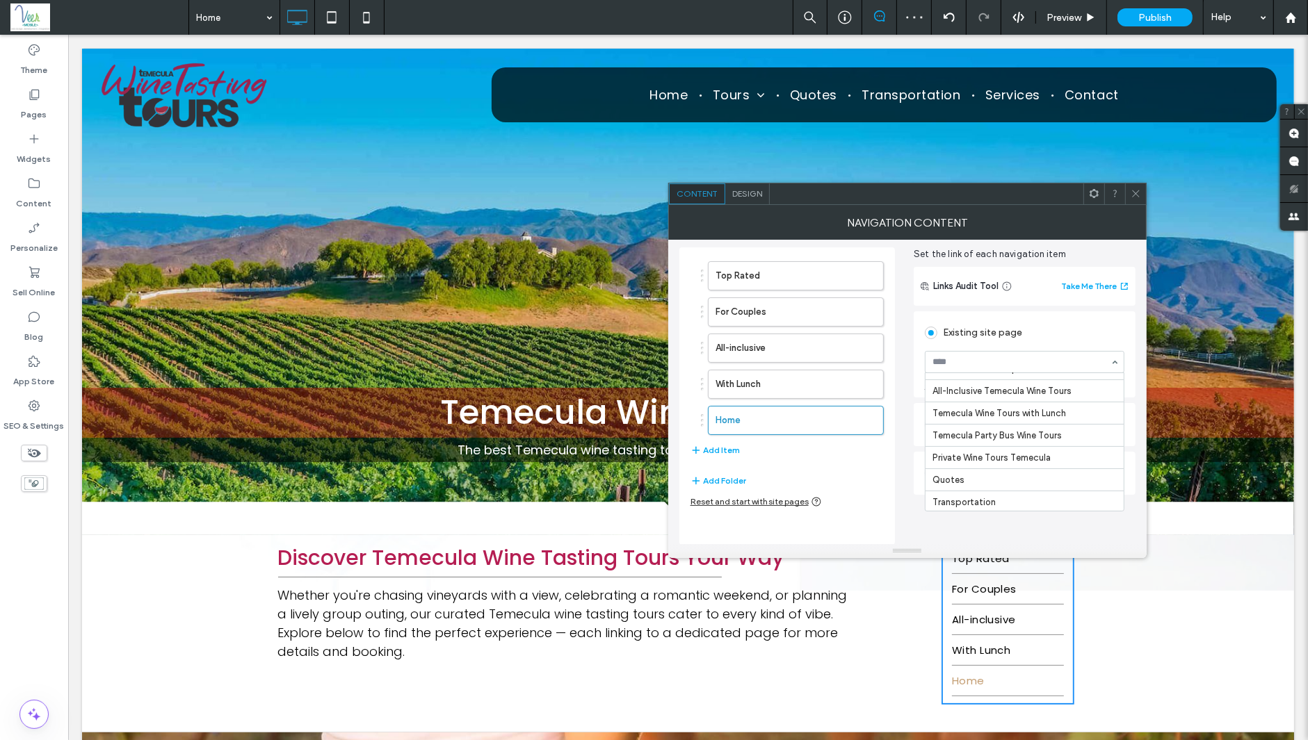
scroll to position [131, 0]
click at [906, 477] on div "Top Rated For Couples All-inclusive With Lunch Home Add Item Add Folder Reset a…" at bounding box center [907, 390] width 456 height 309
click at [952, 479] on div "Anchor" at bounding box center [1025, 473] width 200 height 22
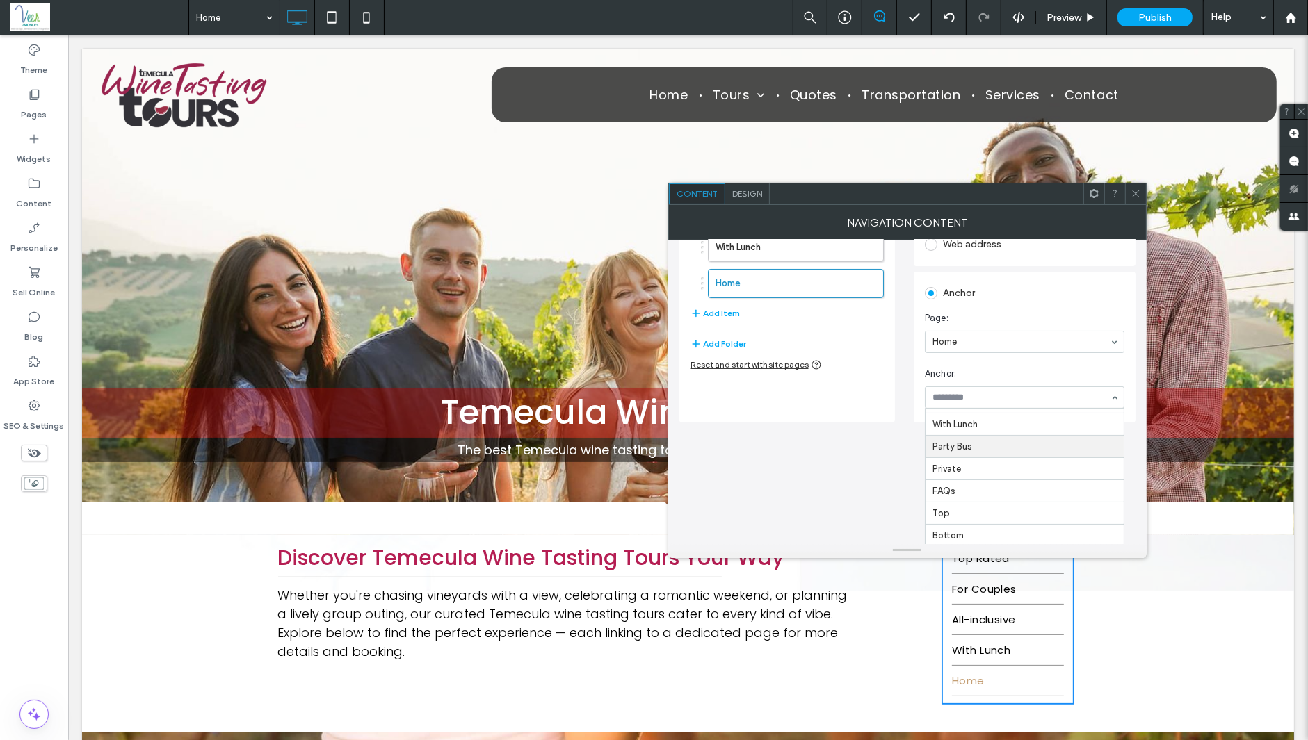
scroll to position [64, 0]
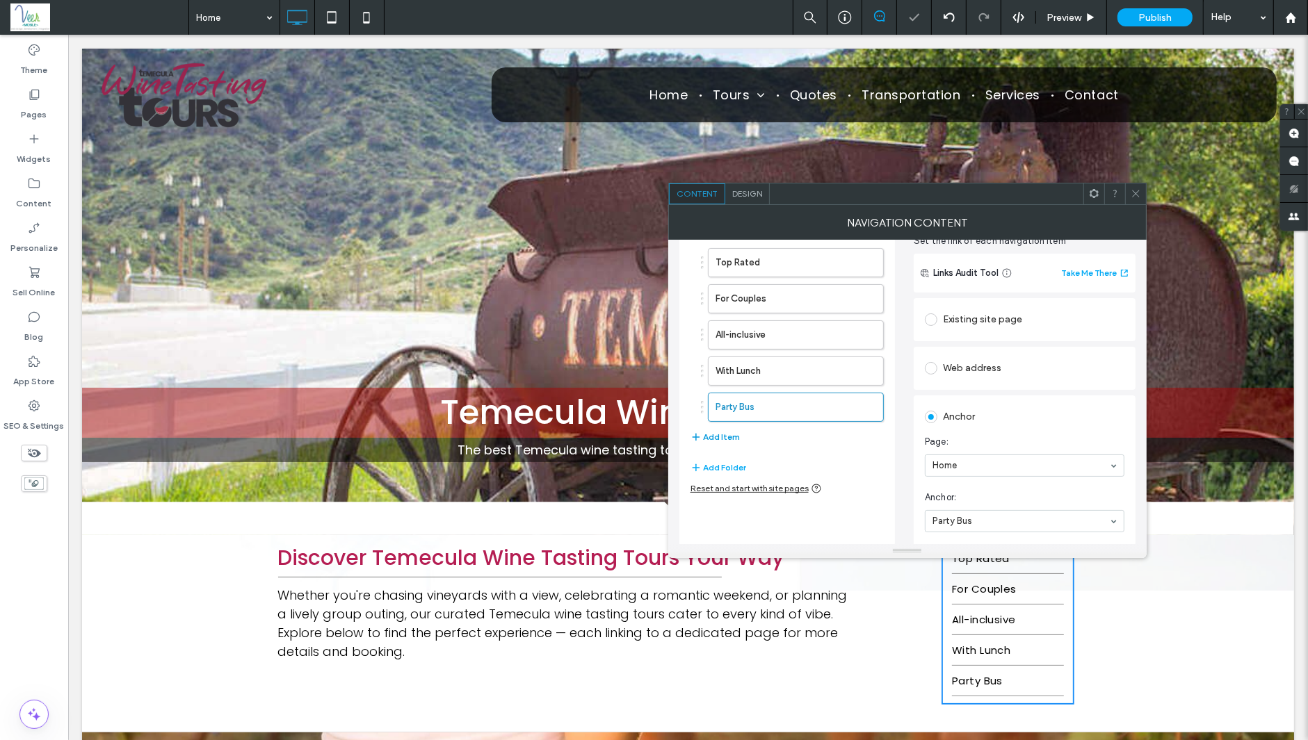
click at [723, 429] on button "Add Item" at bounding box center [714, 437] width 49 height 17
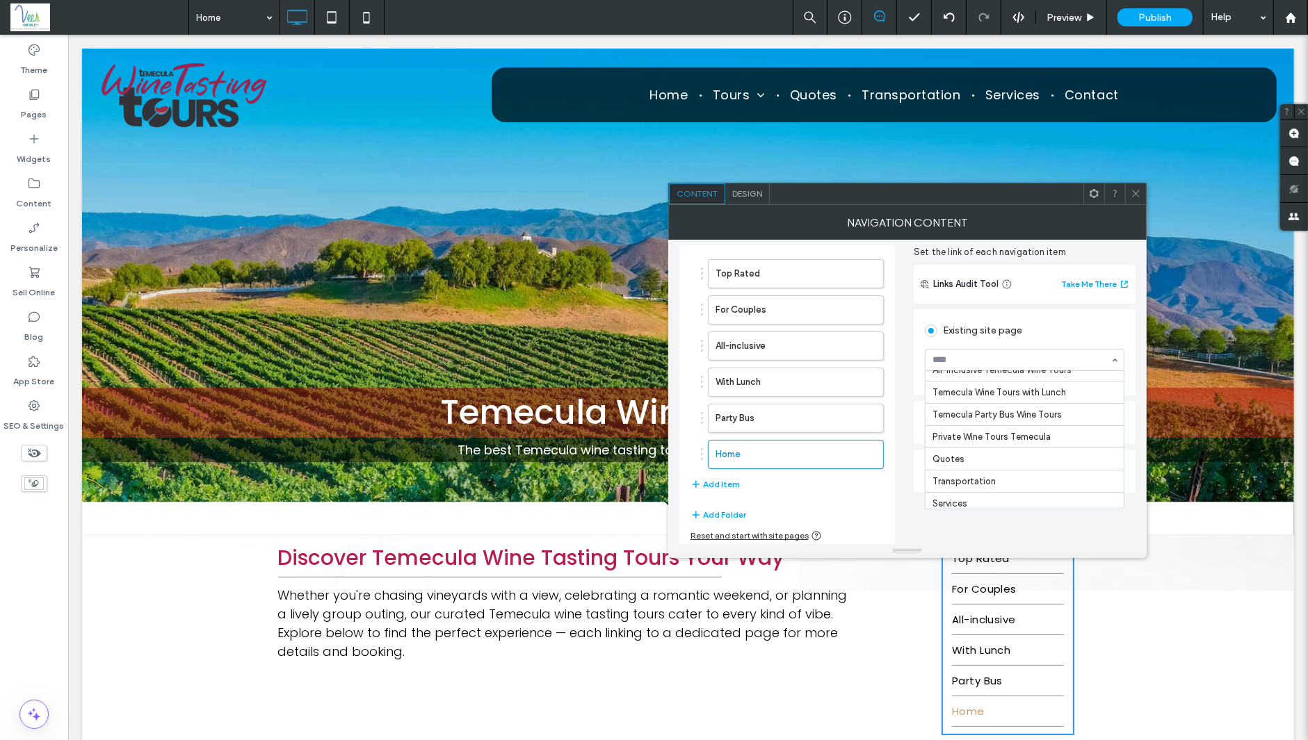
scroll to position [131, 0]
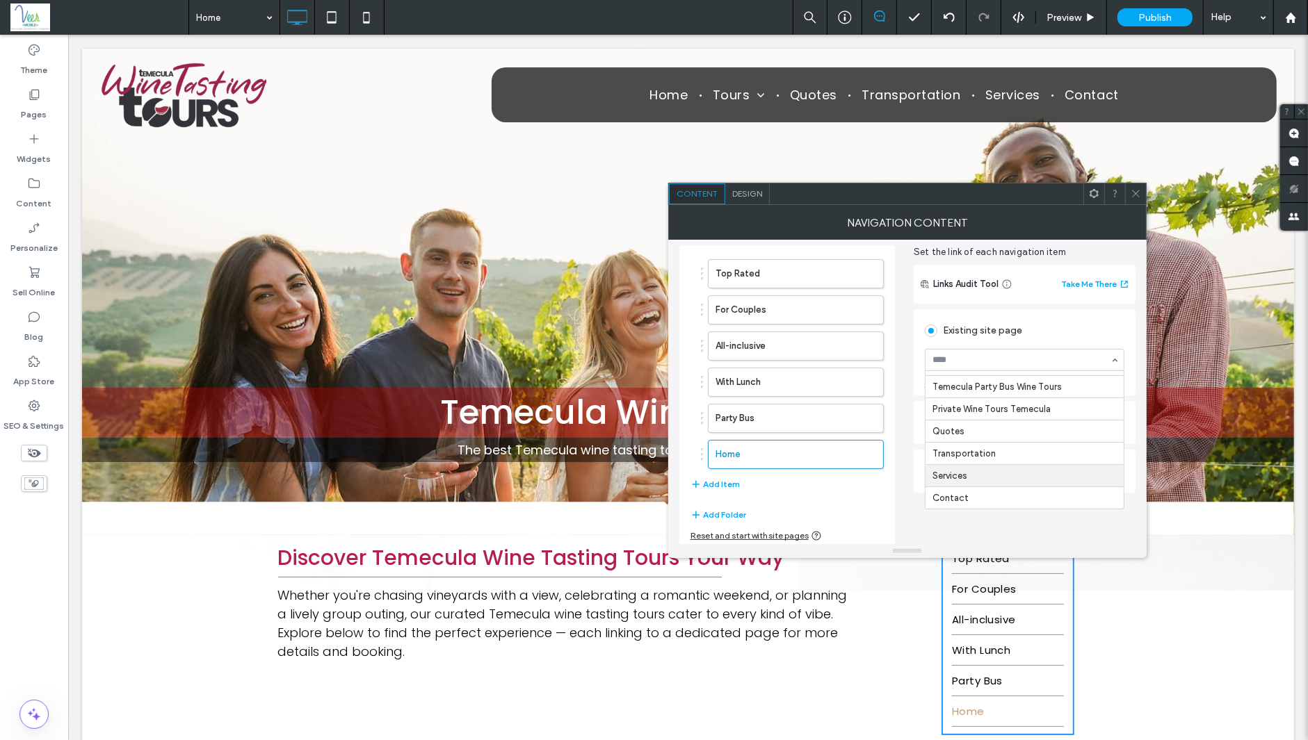
click at [871, 500] on div "Top Rated For Couples All-inclusive With Lunch Party Bus Home Add Item Add Fold…" at bounding box center [786, 396] width 215 height 303
click at [943, 475] on div "Anchor" at bounding box center [1025, 471] width 200 height 22
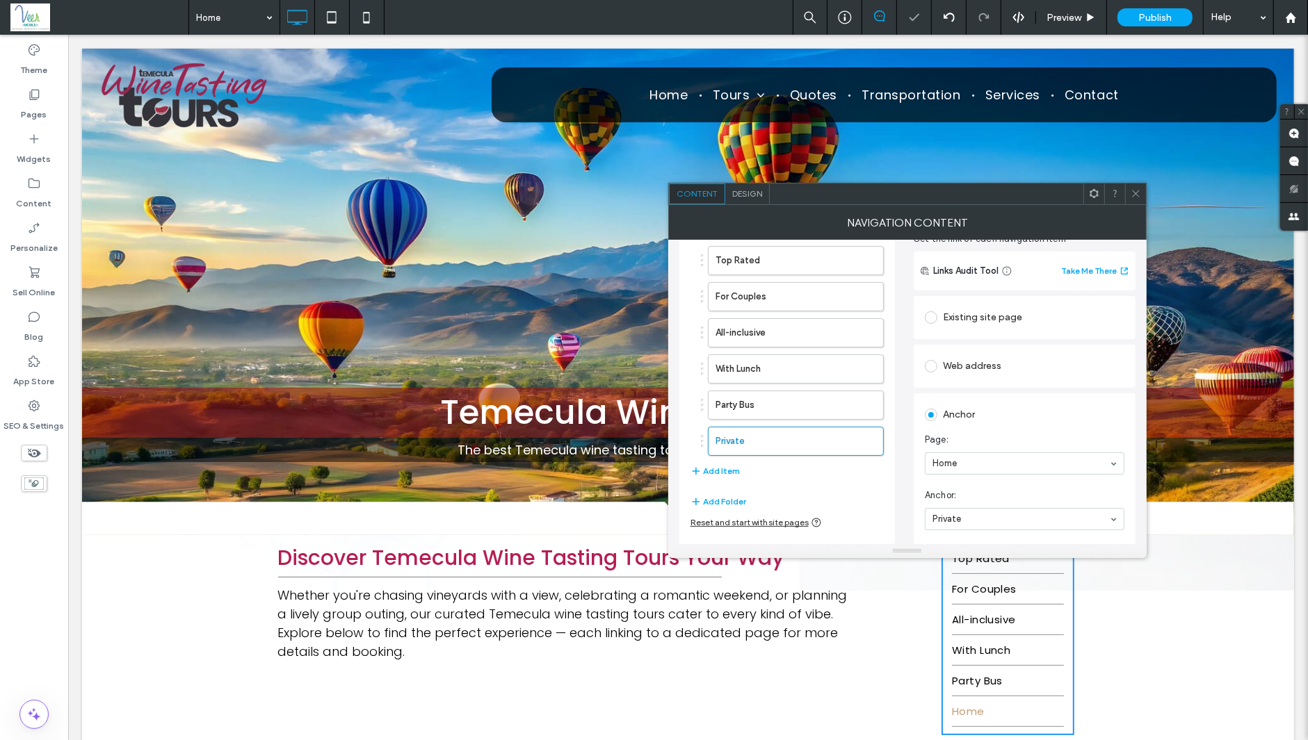
scroll to position [64, 0]
click at [1134, 193] on use at bounding box center [1135, 193] width 7 height 7
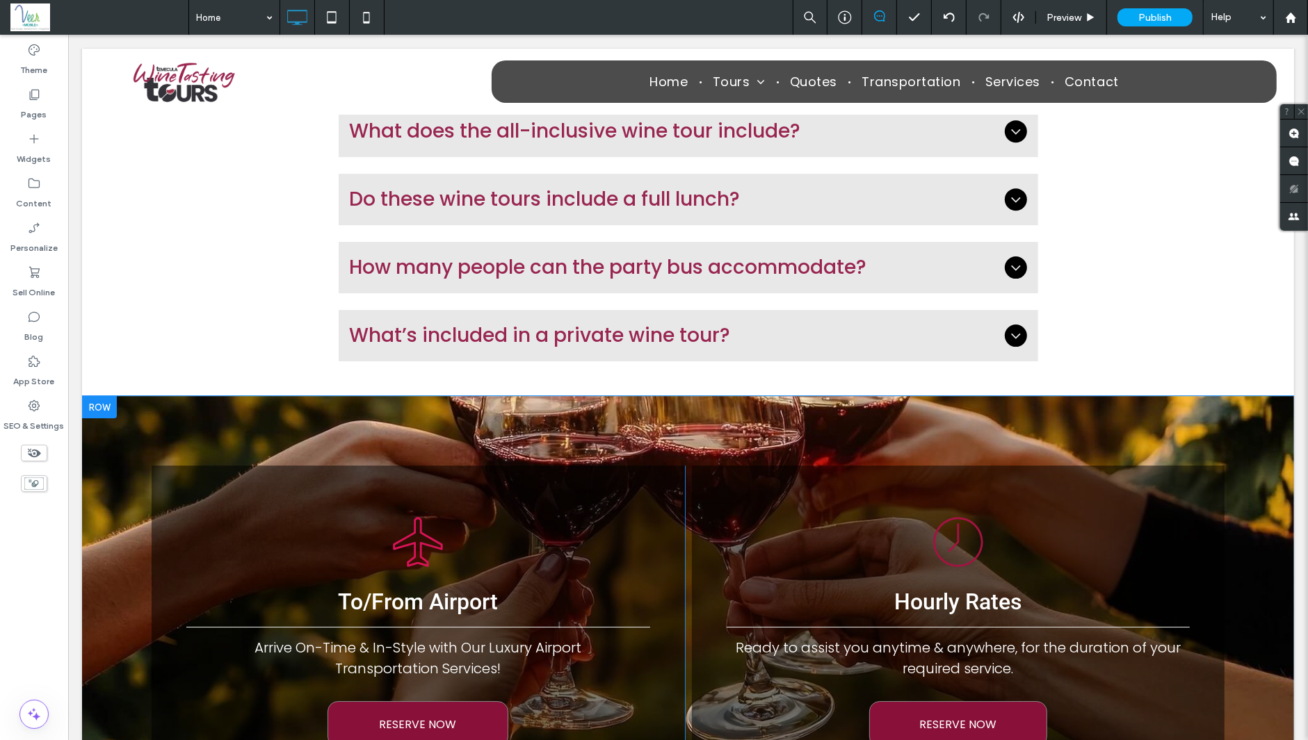
scroll to position [4384, 0]
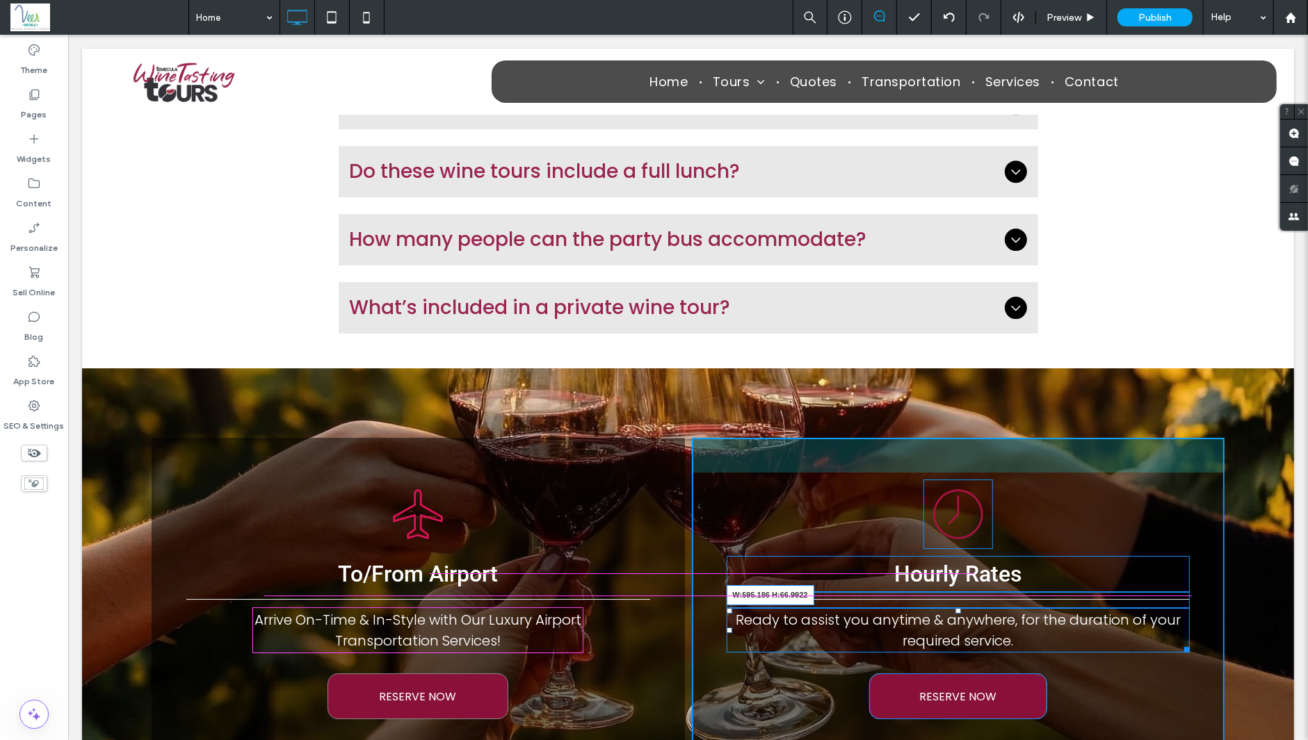
drag, startPoint x: 1161, startPoint y: 576, endPoint x: 1146, endPoint y: 576, distance: 14.6
click at [1178, 642] on div at bounding box center [1183, 647] width 10 height 10
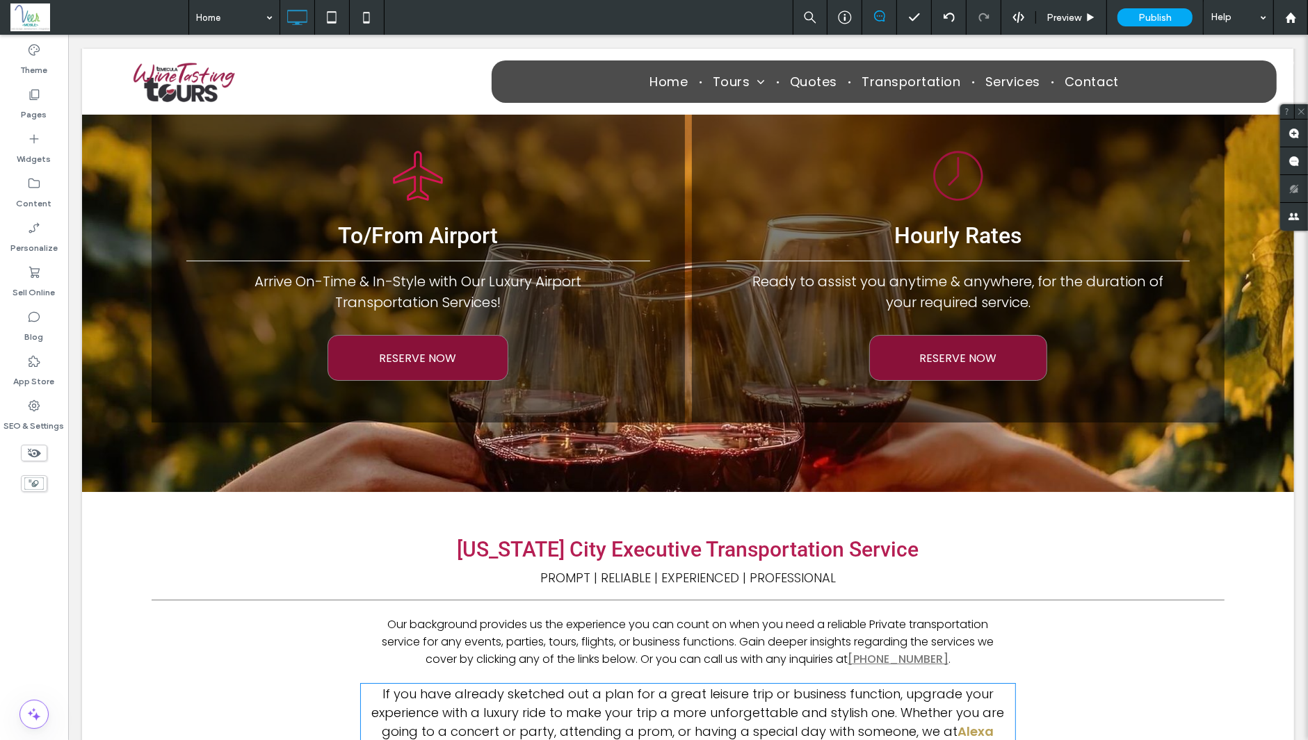
scroll to position [5001, 0]
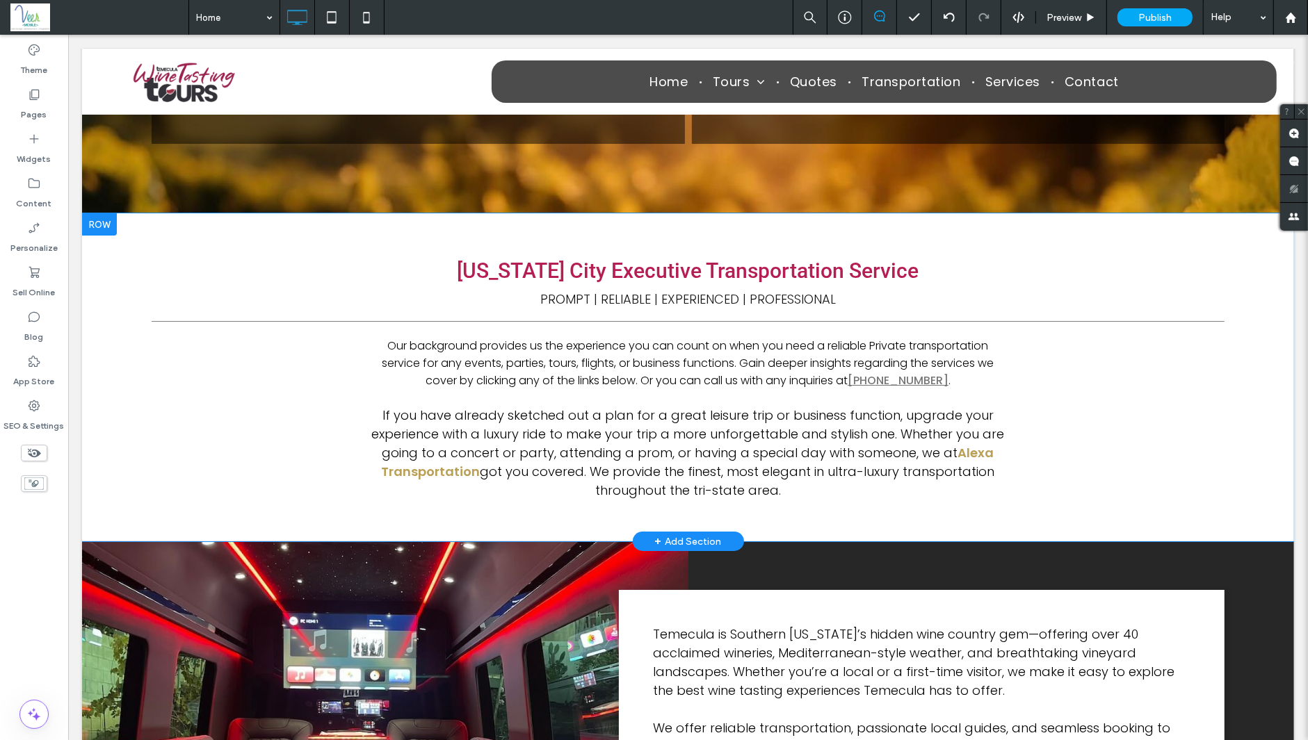
click at [95, 213] on div at bounding box center [98, 224] width 35 height 22
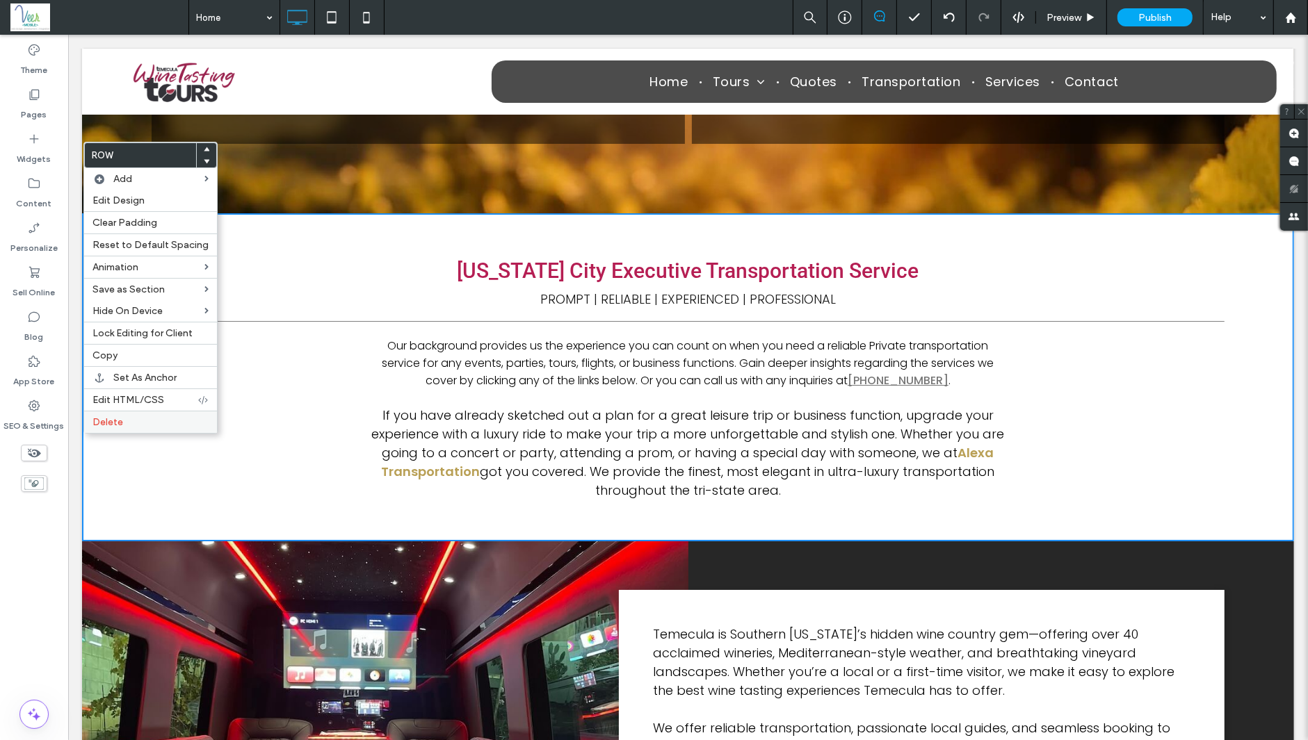
click at [108, 421] on span "Delete" at bounding box center [107, 422] width 31 height 12
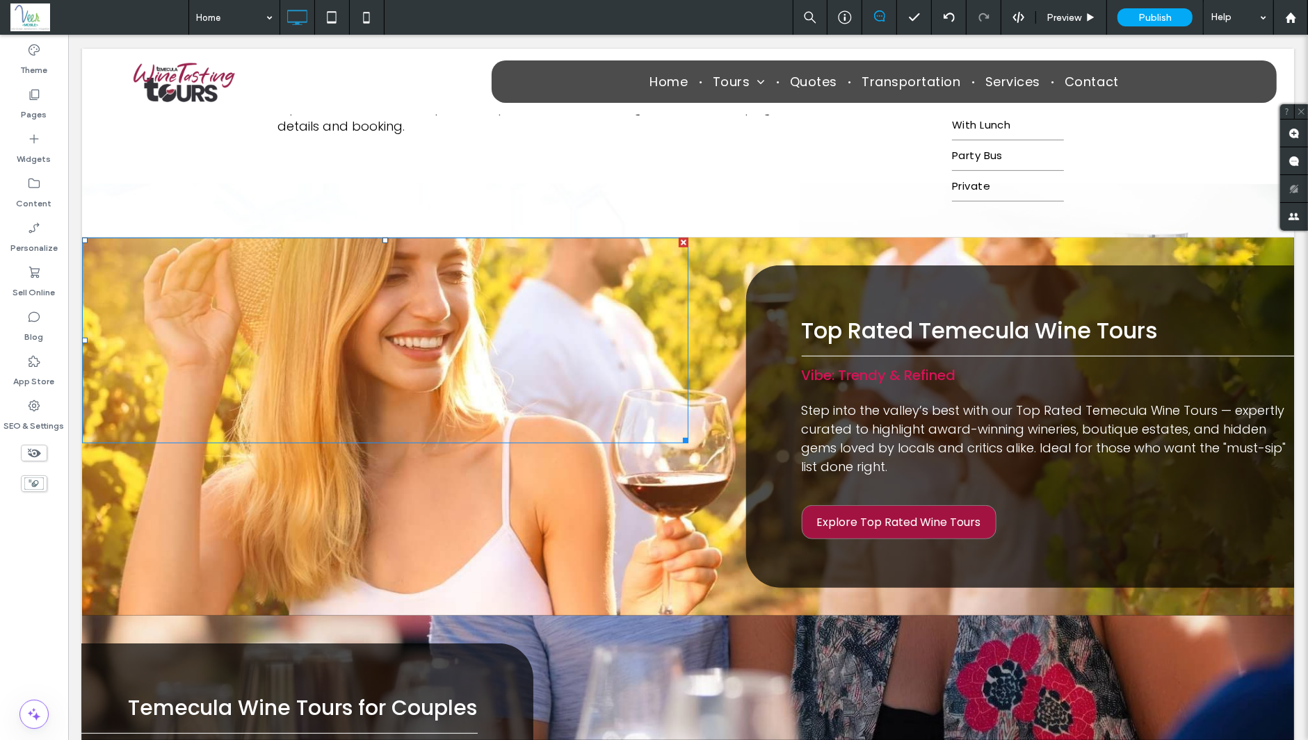
scroll to position [0, 0]
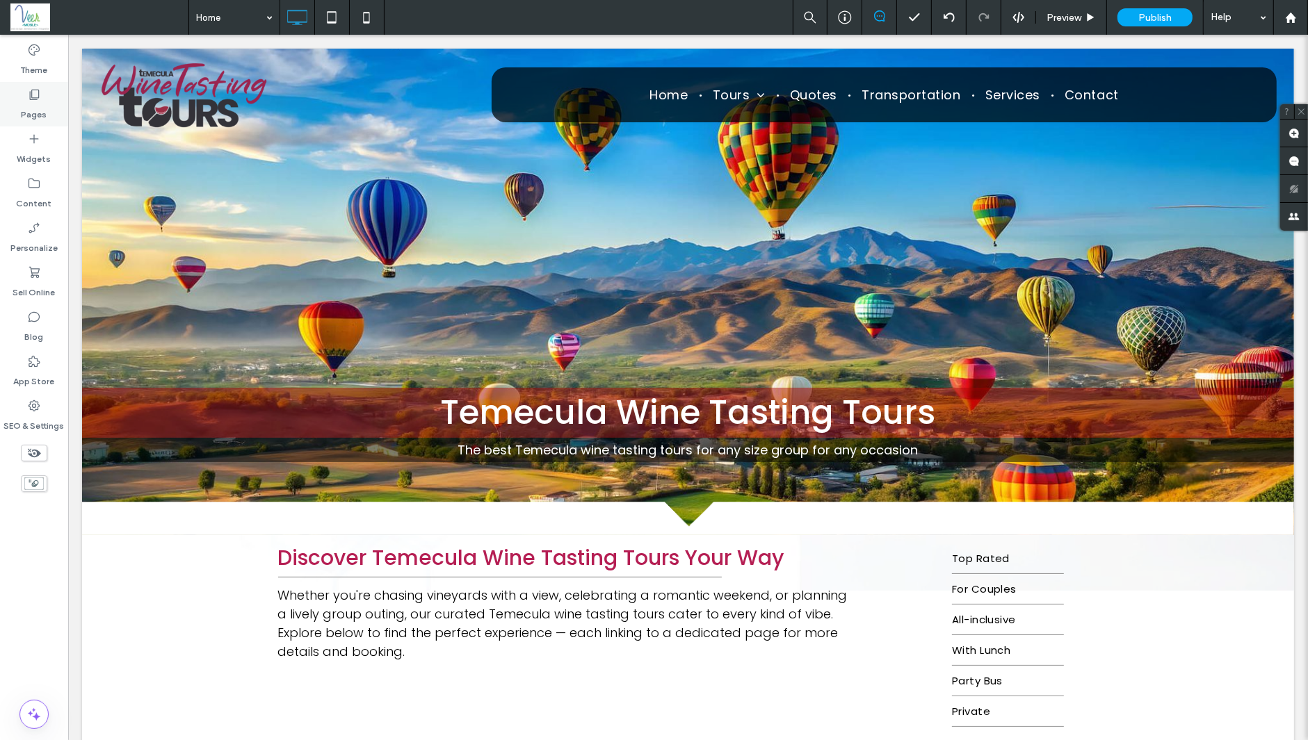
click at [33, 103] on label "Pages" at bounding box center [35, 110] width 26 height 19
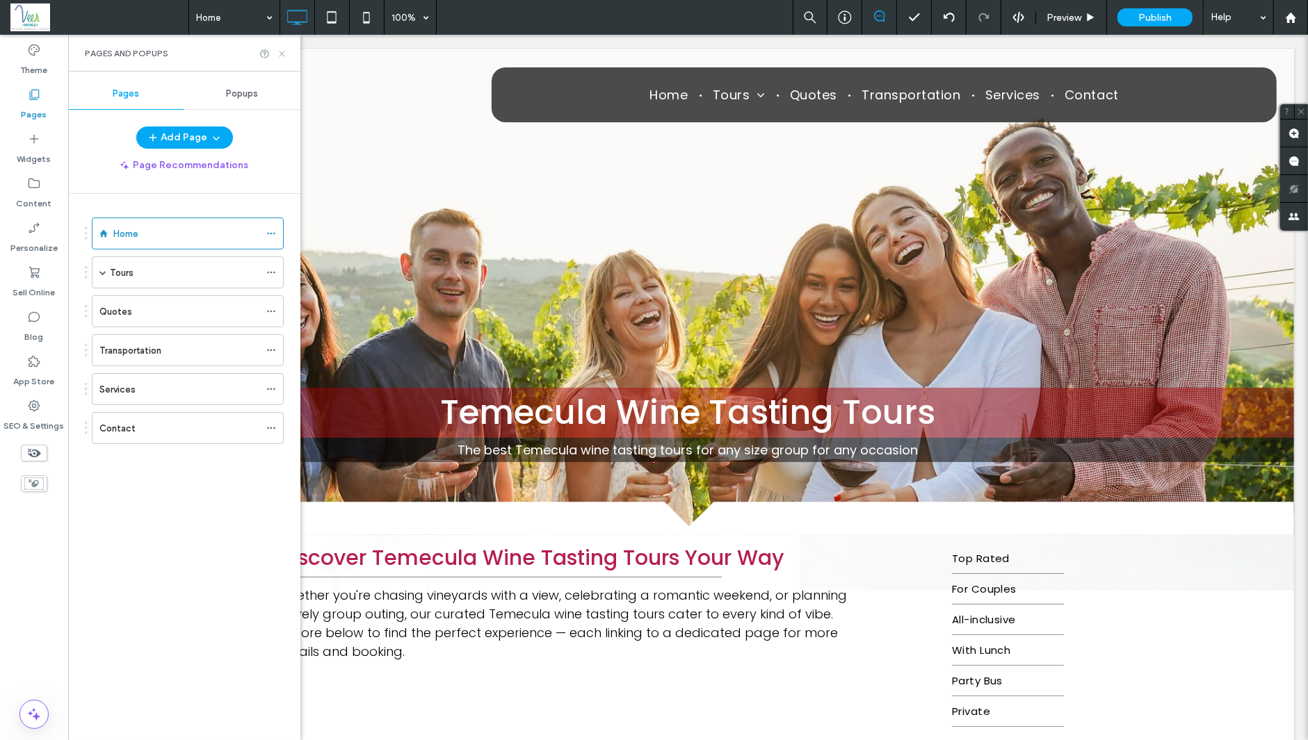
drag, startPoint x: 282, startPoint y: 49, endPoint x: 212, endPoint y: 16, distance: 77.1
click at [282, 49] on icon at bounding box center [282, 54] width 10 height 10
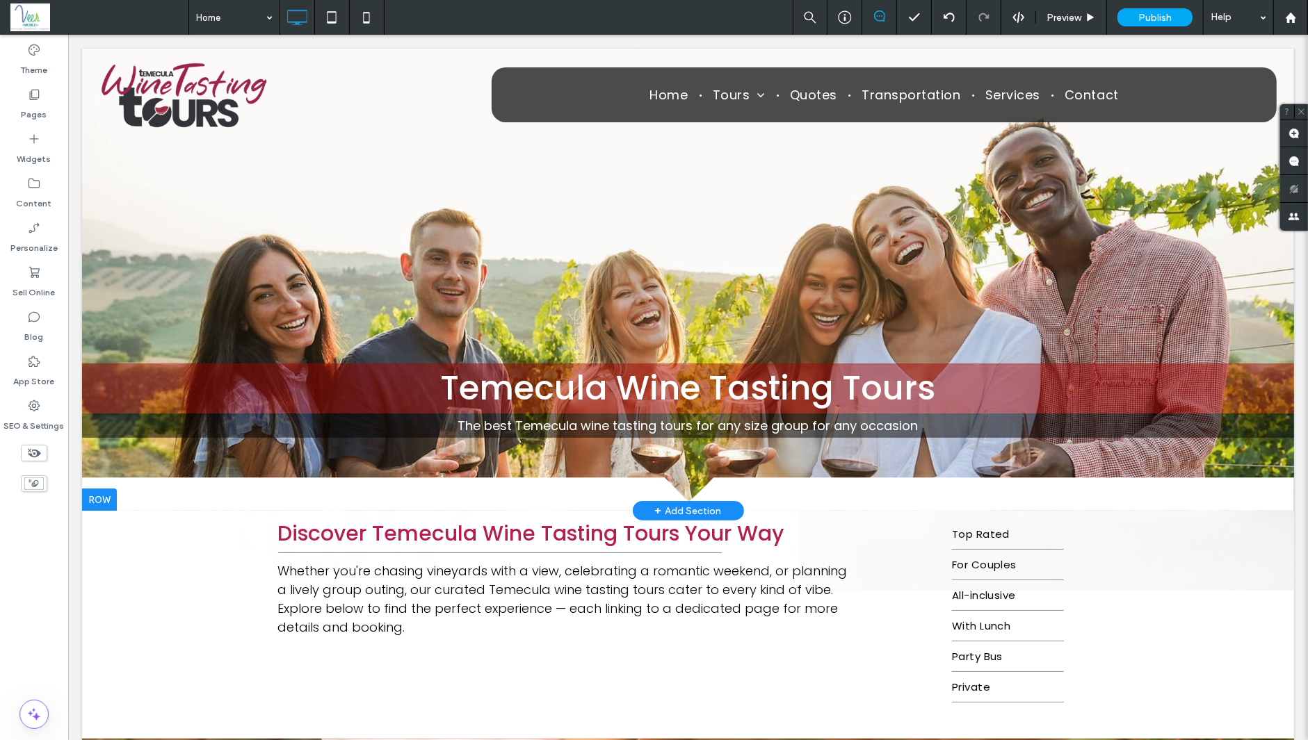
scroll to position [52, 0]
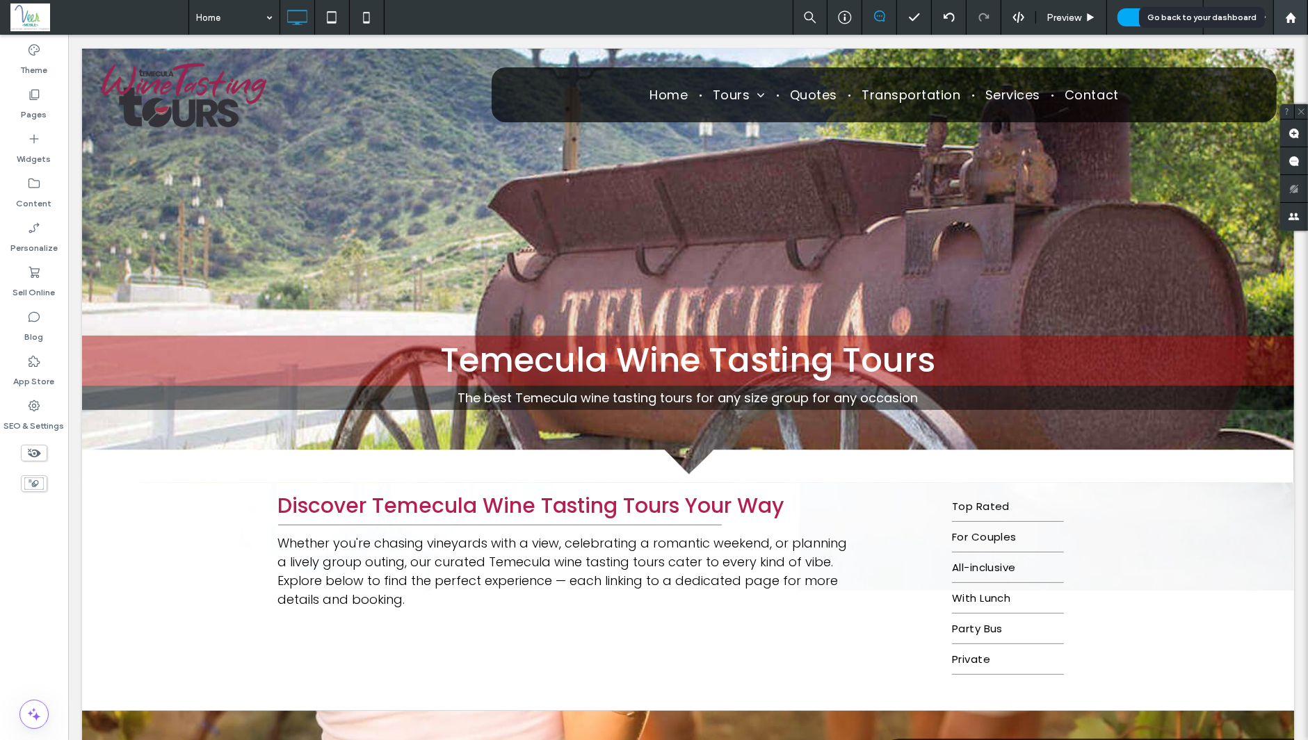
click at [1277, 20] on div at bounding box center [1290, 18] width 33 height 12
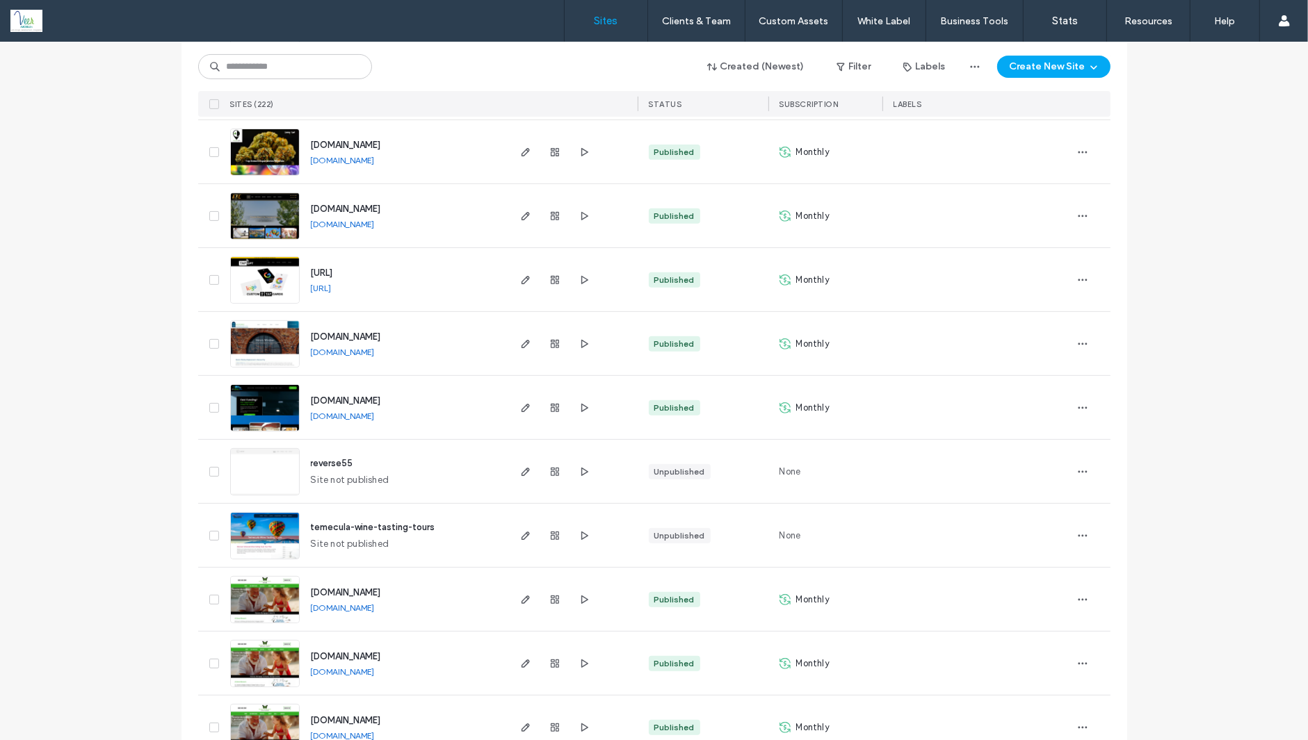
scroll to position [539, 0]
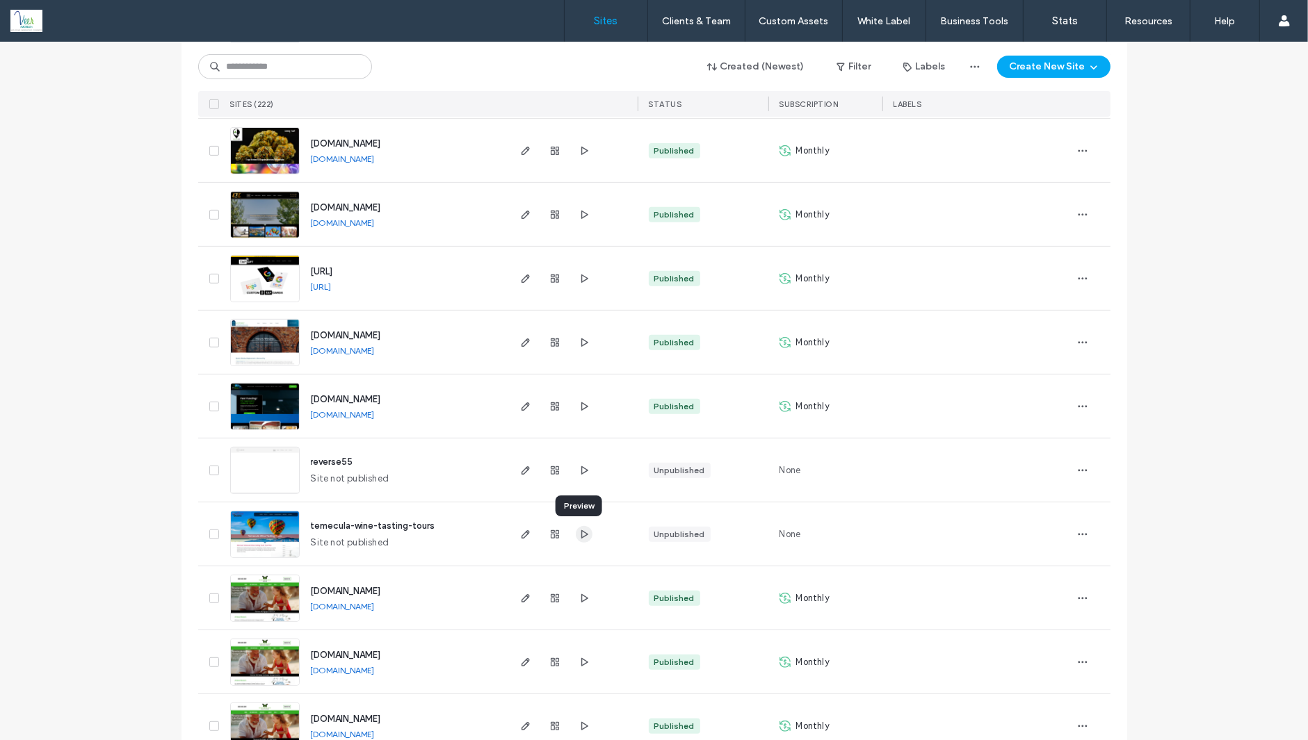
click at [580, 536] on use "button" at bounding box center [583, 534] width 7 height 8
click at [523, 531] on icon "button" at bounding box center [525, 534] width 11 height 11
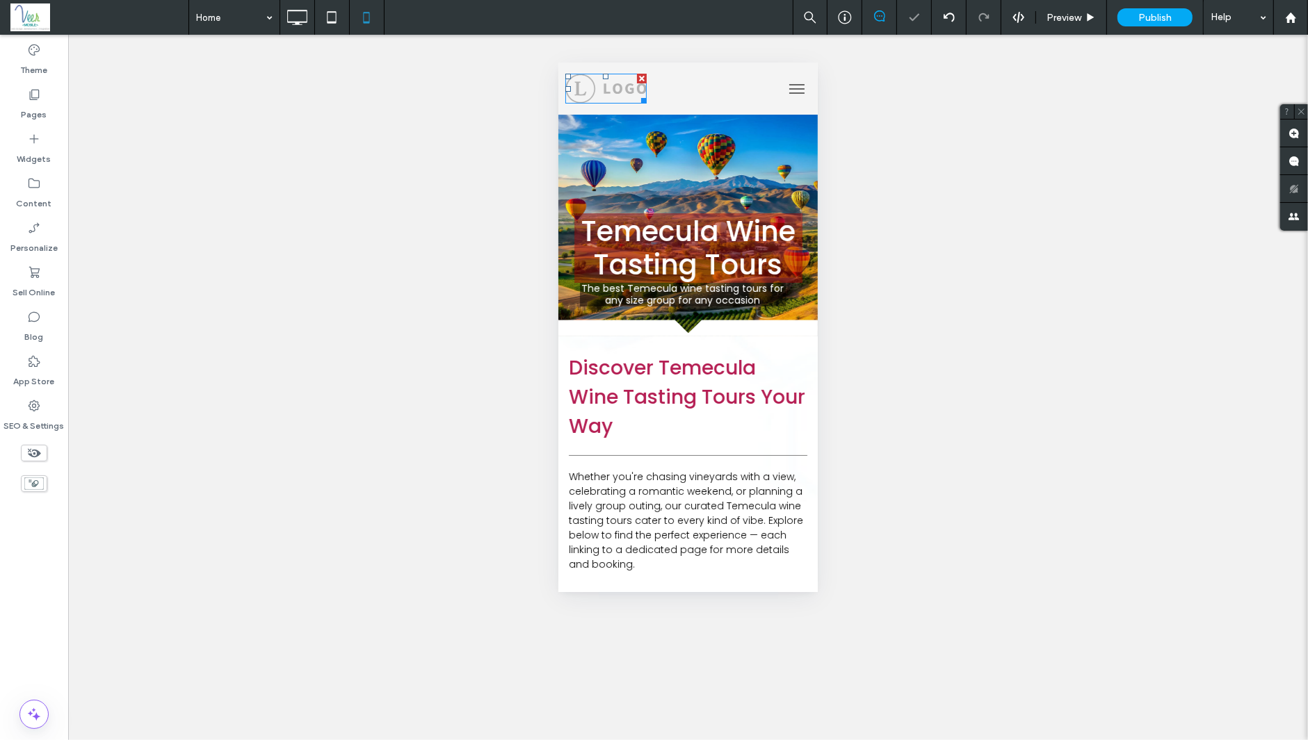
click at [606, 91] on img at bounding box center [604, 88] width 81 height 31
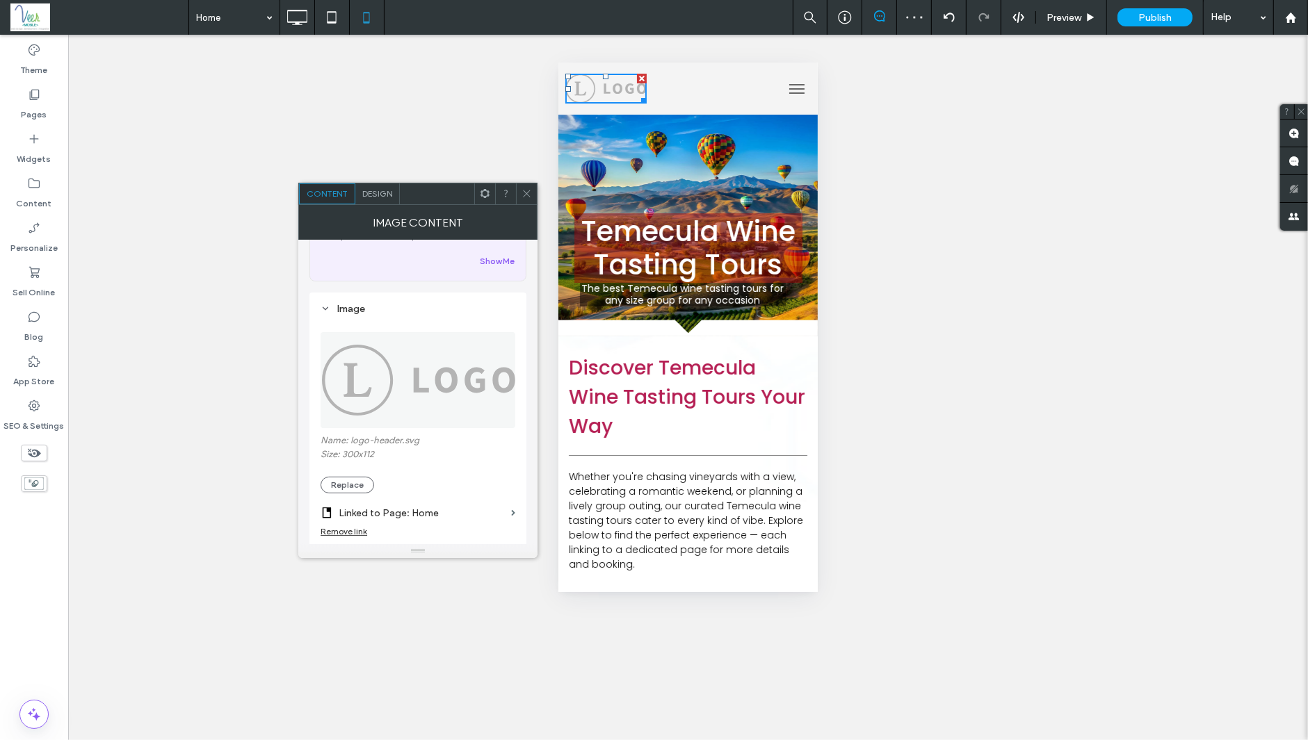
scroll to position [81, 0]
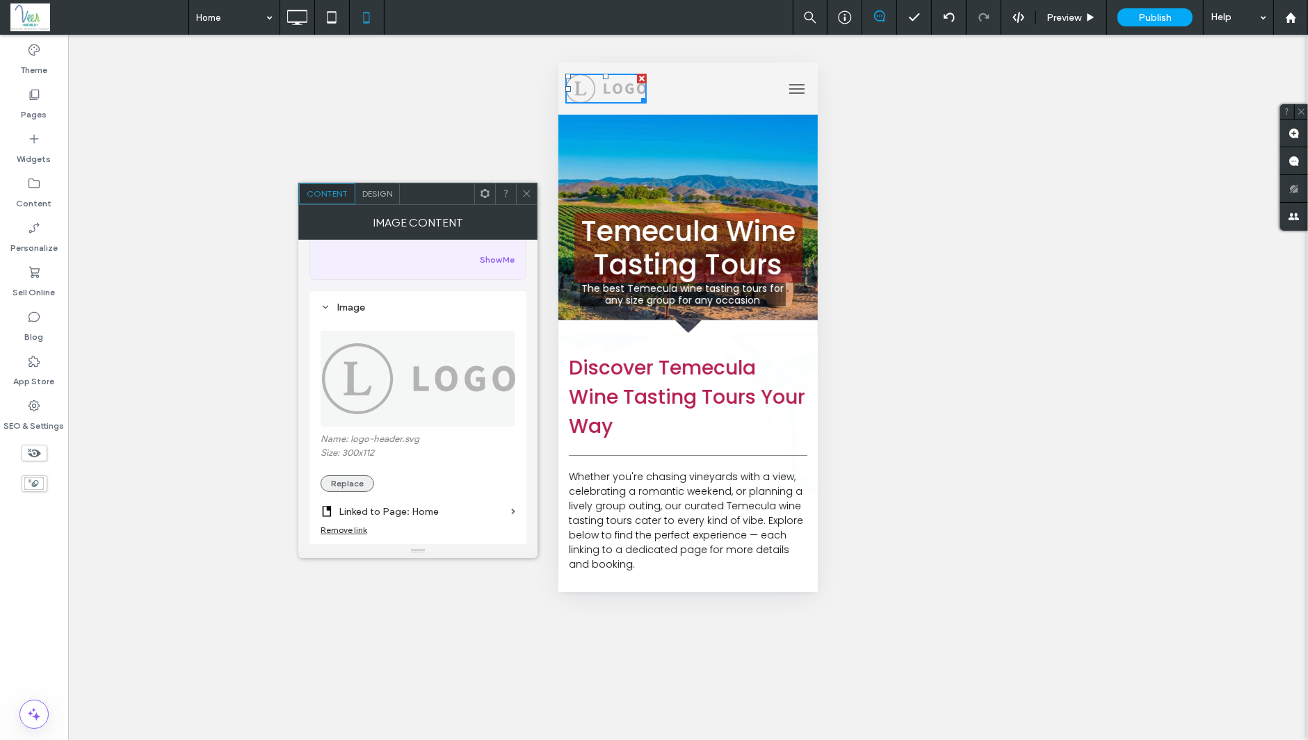
click at [351, 484] on button "Replace" at bounding box center [347, 483] width 54 height 17
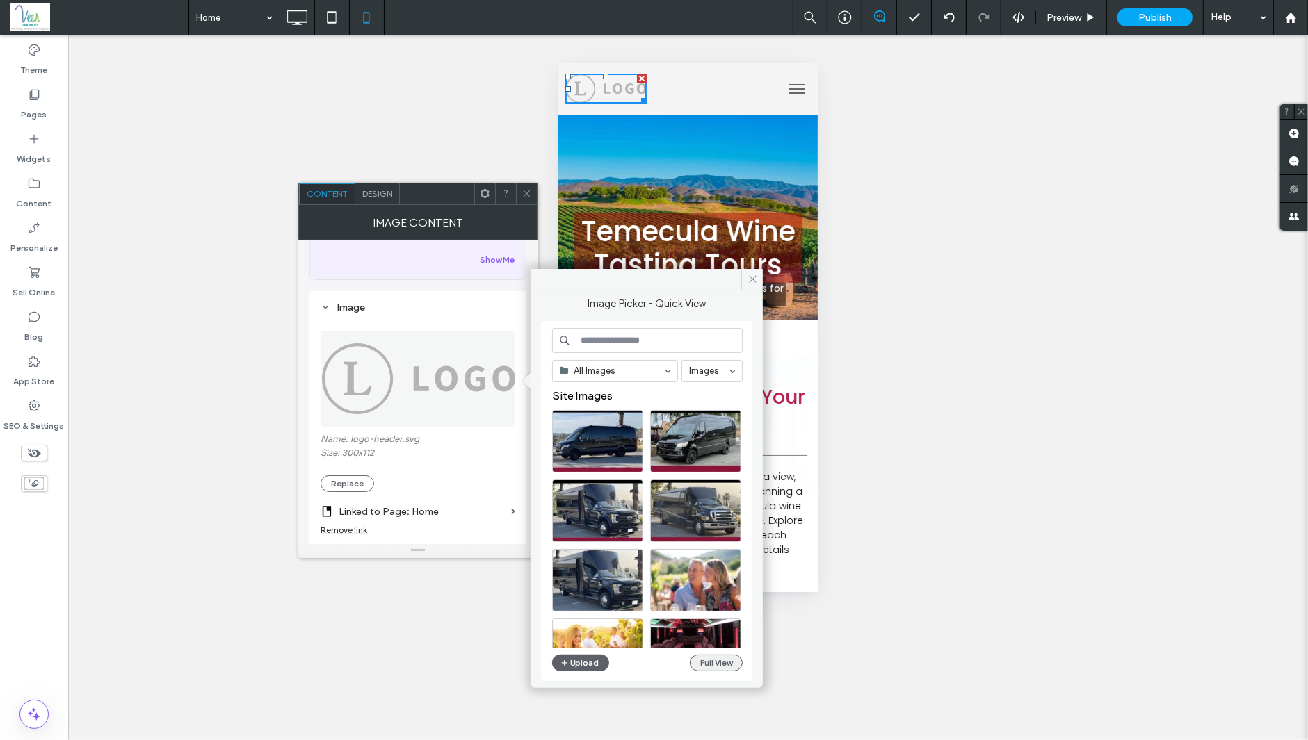
click at [708, 661] on button "Full View" at bounding box center [716, 663] width 53 height 17
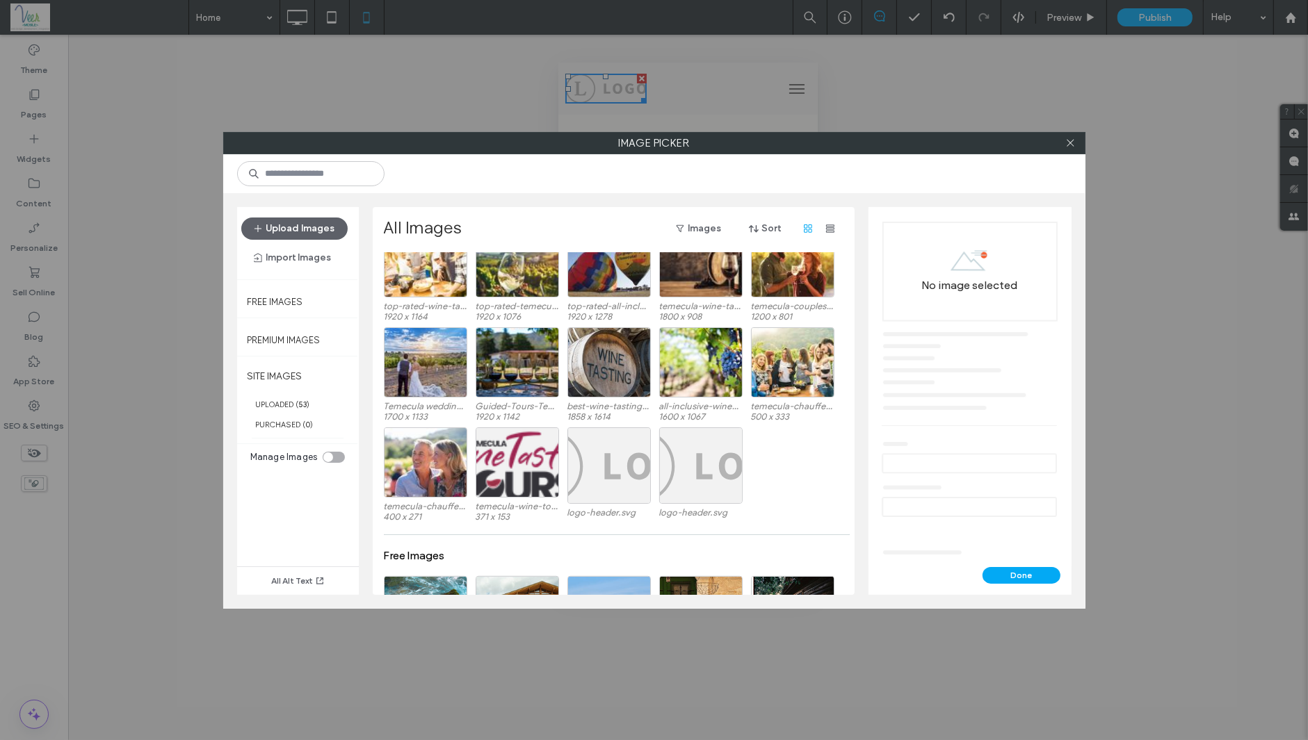
scroll to position [856, 0]
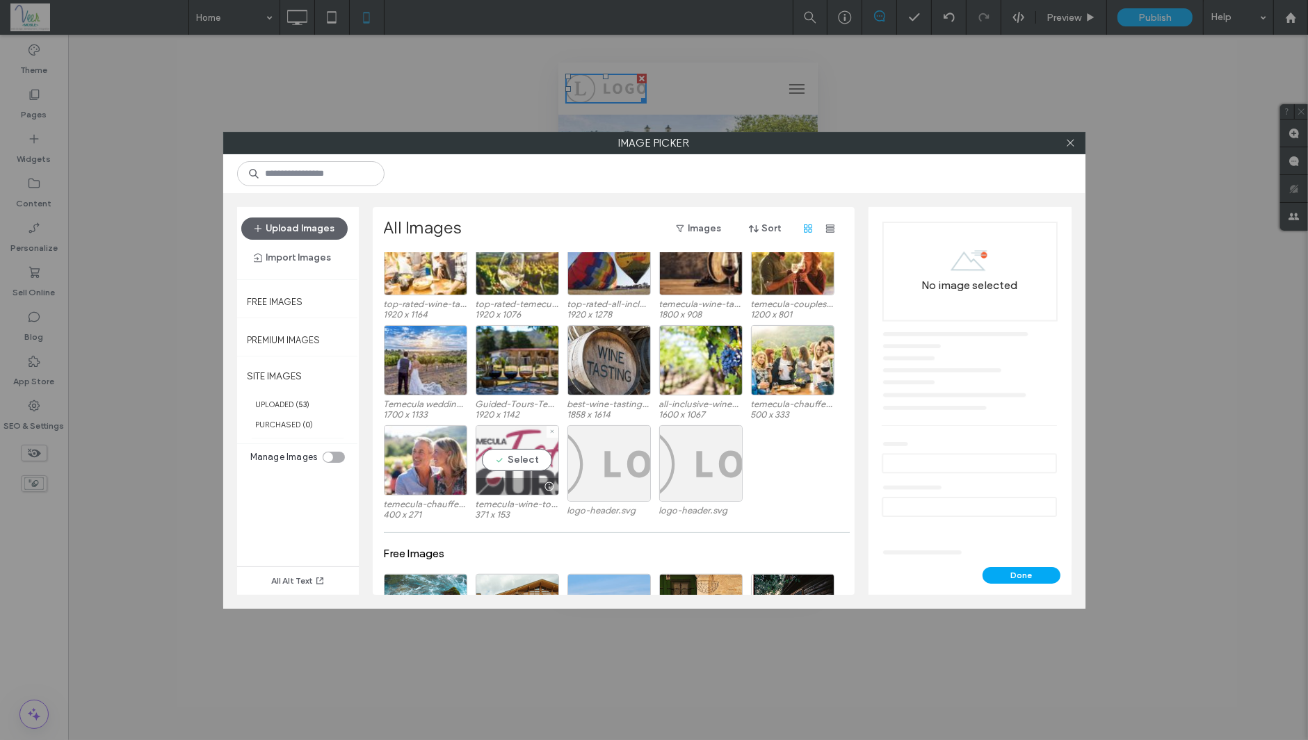
click at [515, 456] on div "Select" at bounding box center [516, 460] width 83 height 70
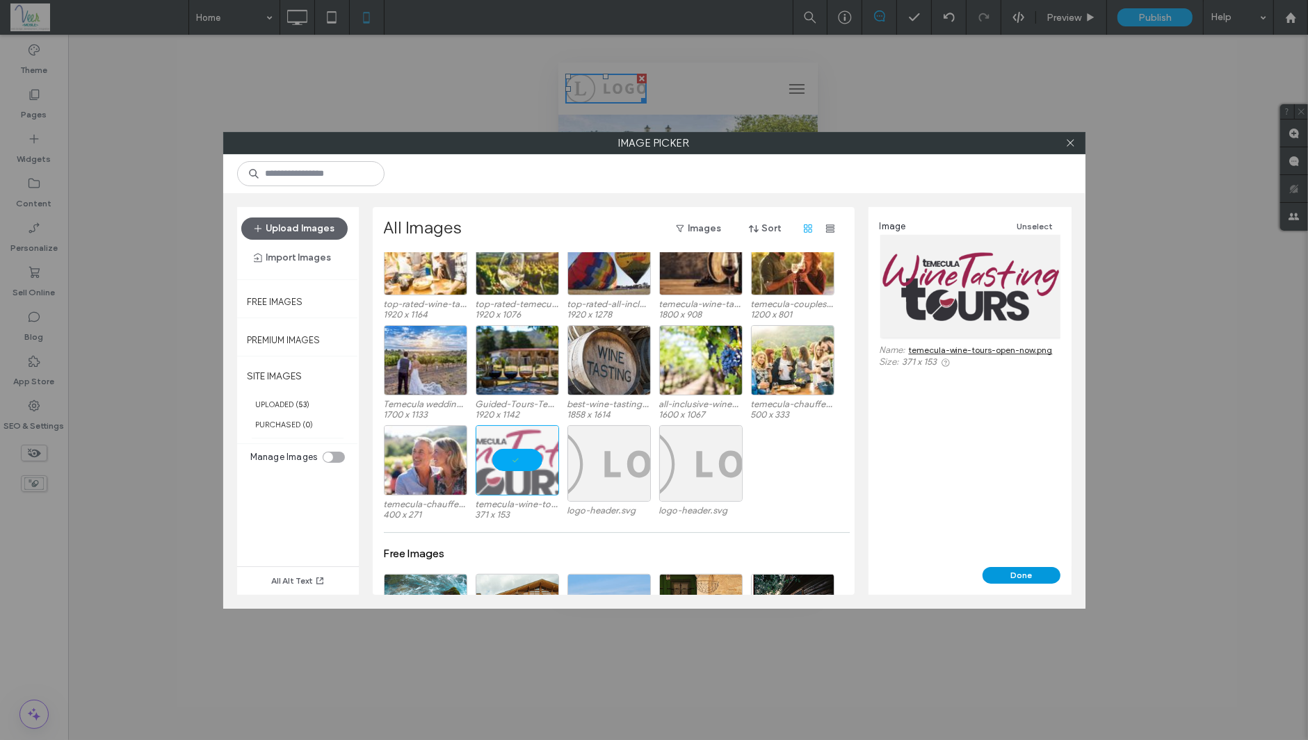
click at [1007, 579] on button "Done" at bounding box center [1021, 575] width 78 height 17
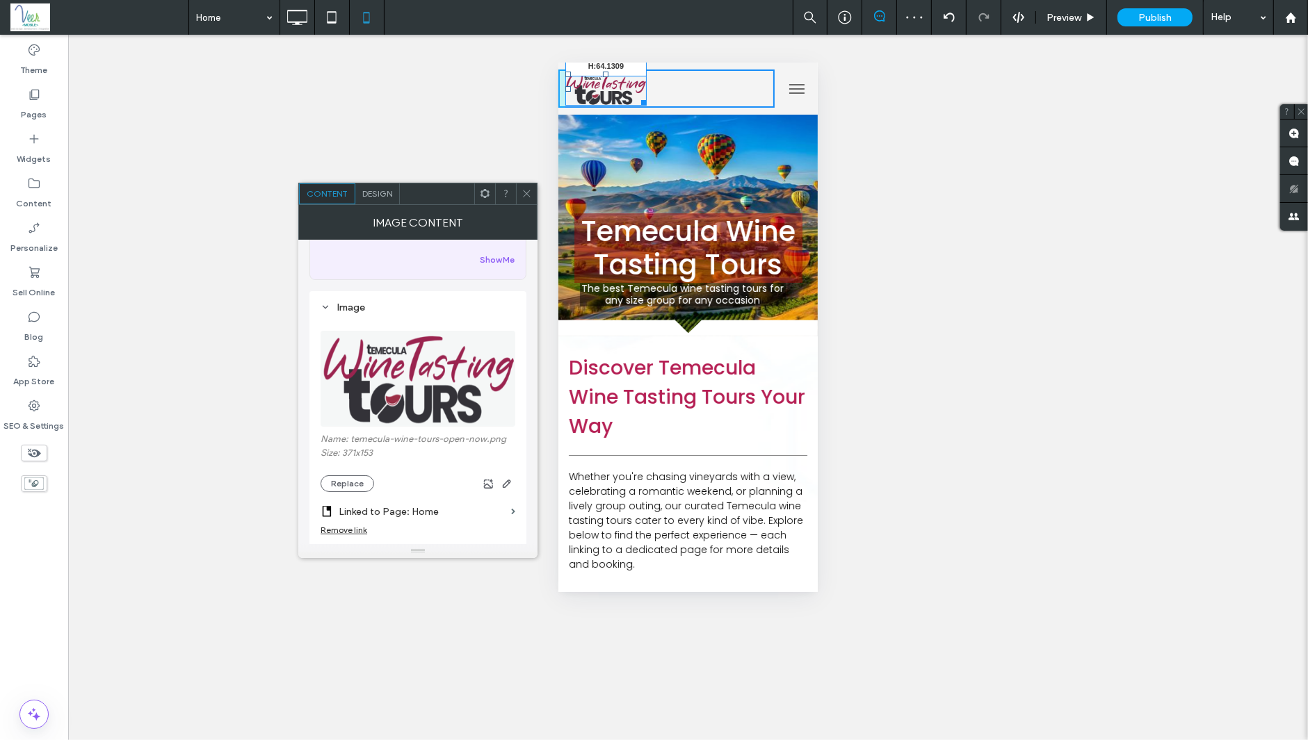
drag, startPoint x: 638, startPoint y: 99, endPoint x: 652, endPoint y: 110, distance: 17.8
click at [646, 104] on div "W:155.527 H:64.1309" at bounding box center [604, 87] width 81 height 33
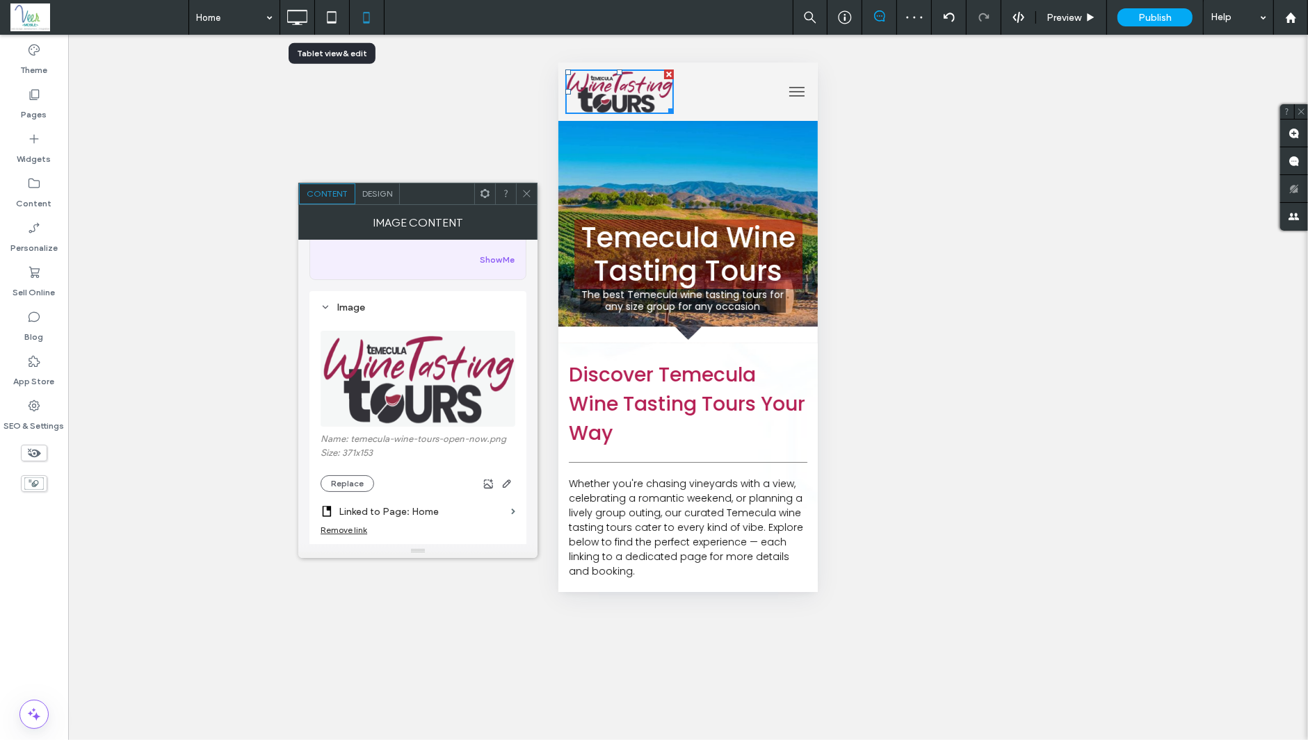
click at [328, 15] on icon at bounding box center [332, 17] width 28 height 28
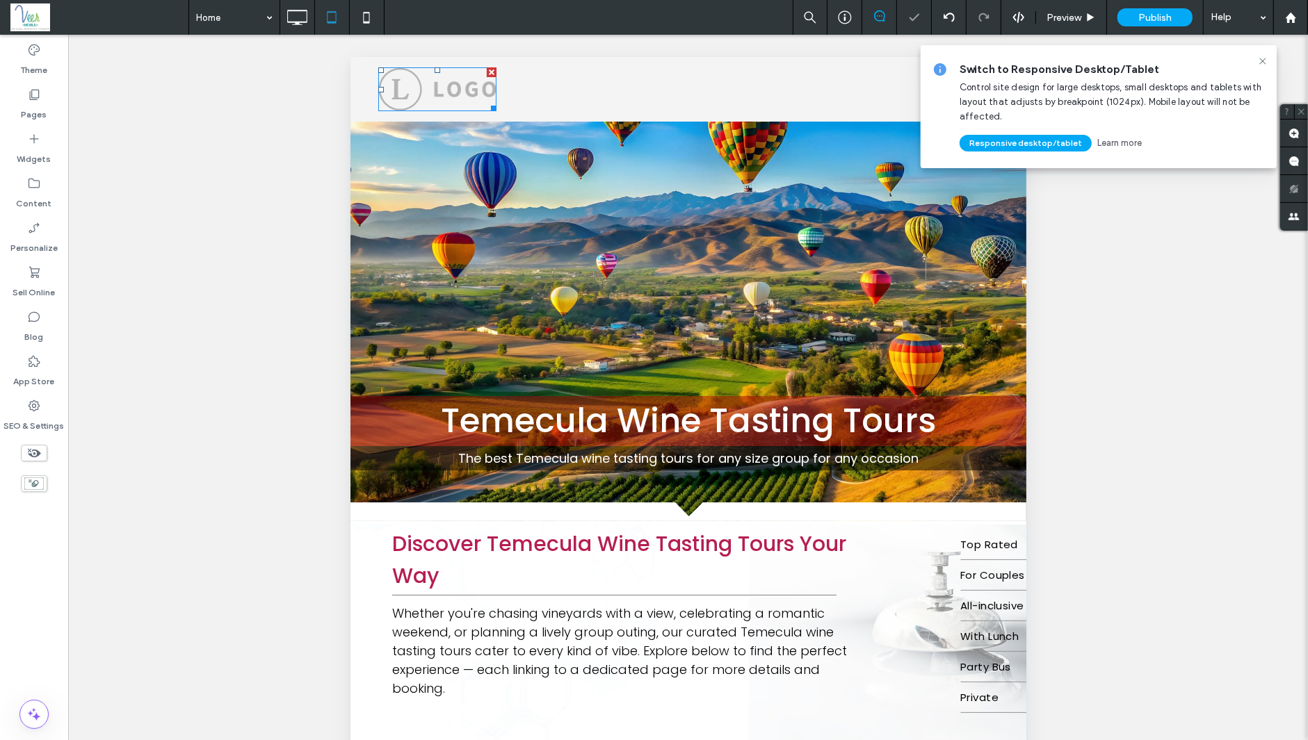
scroll to position [0, 0]
click at [450, 99] on img at bounding box center [436, 89] width 118 height 44
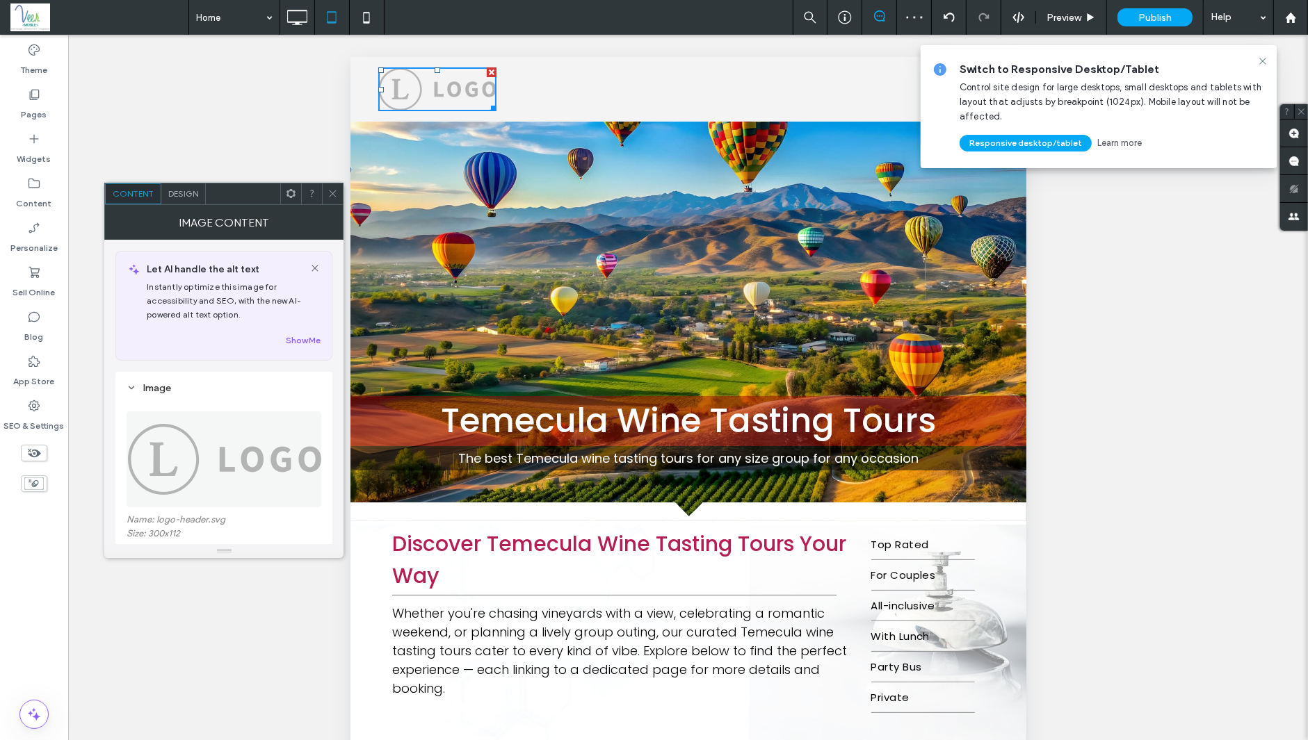
scroll to position [219, 0]
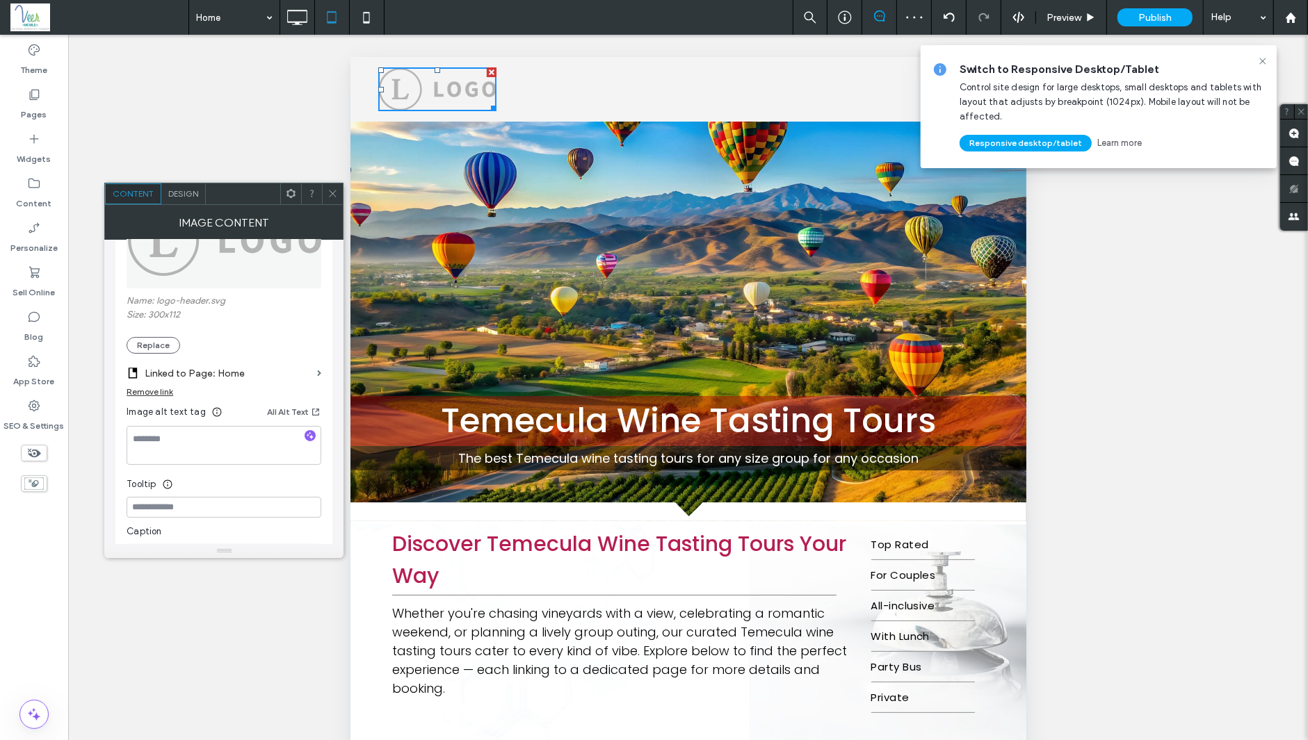
click at [152, 332] on div "Name: logo-header.svg Size: 300x112 Replace" at bounding box center [224, 324] width 195 height 58
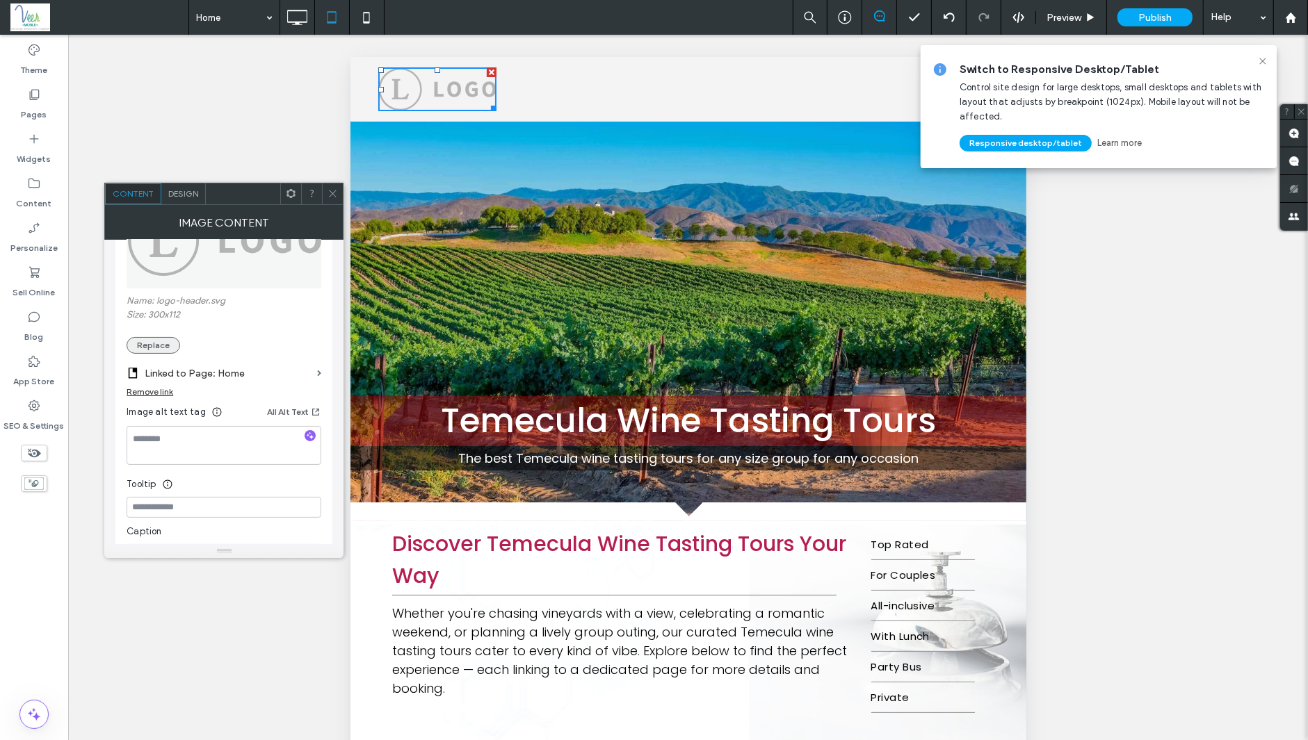
click at [153, 350] on button "Replace" at bounding box center [154, 345] width 54 height 17
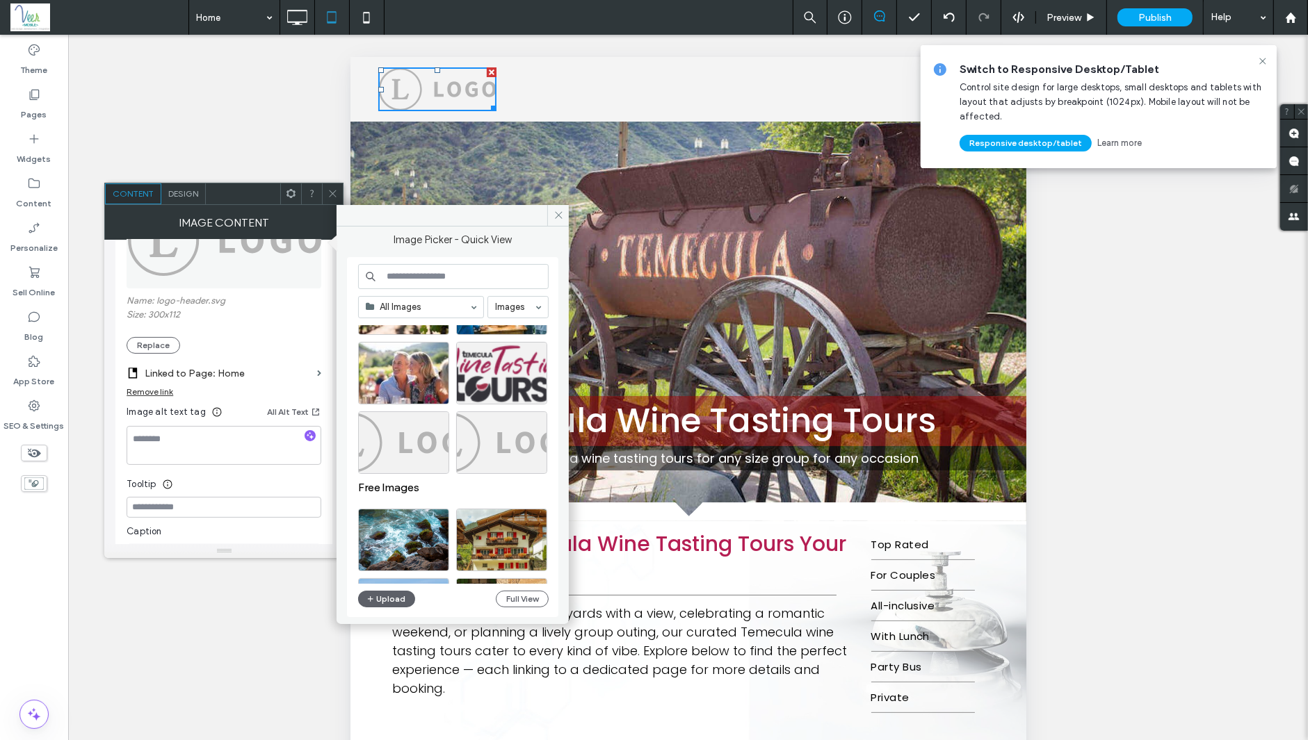
scroll to position [1734, 0]
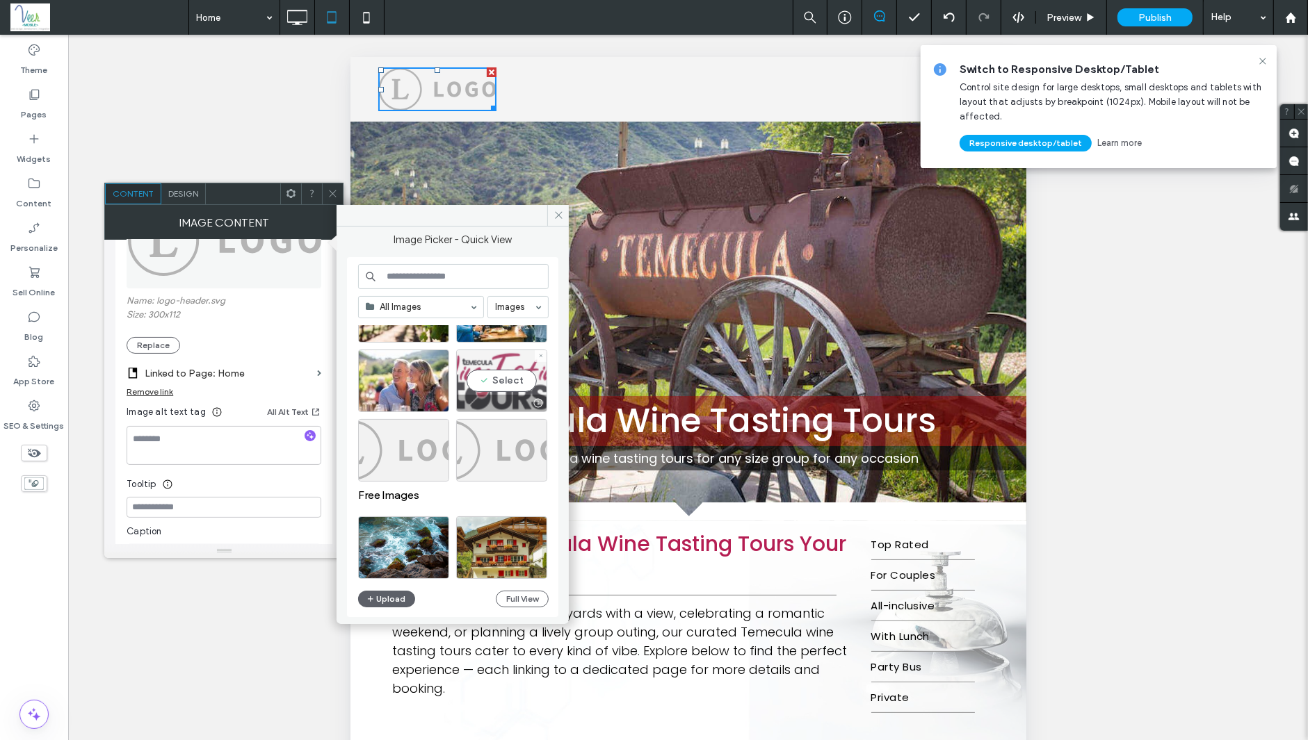
click at [522, 366] on div "Select" at bounding box center [501, 381] width 91 height 63
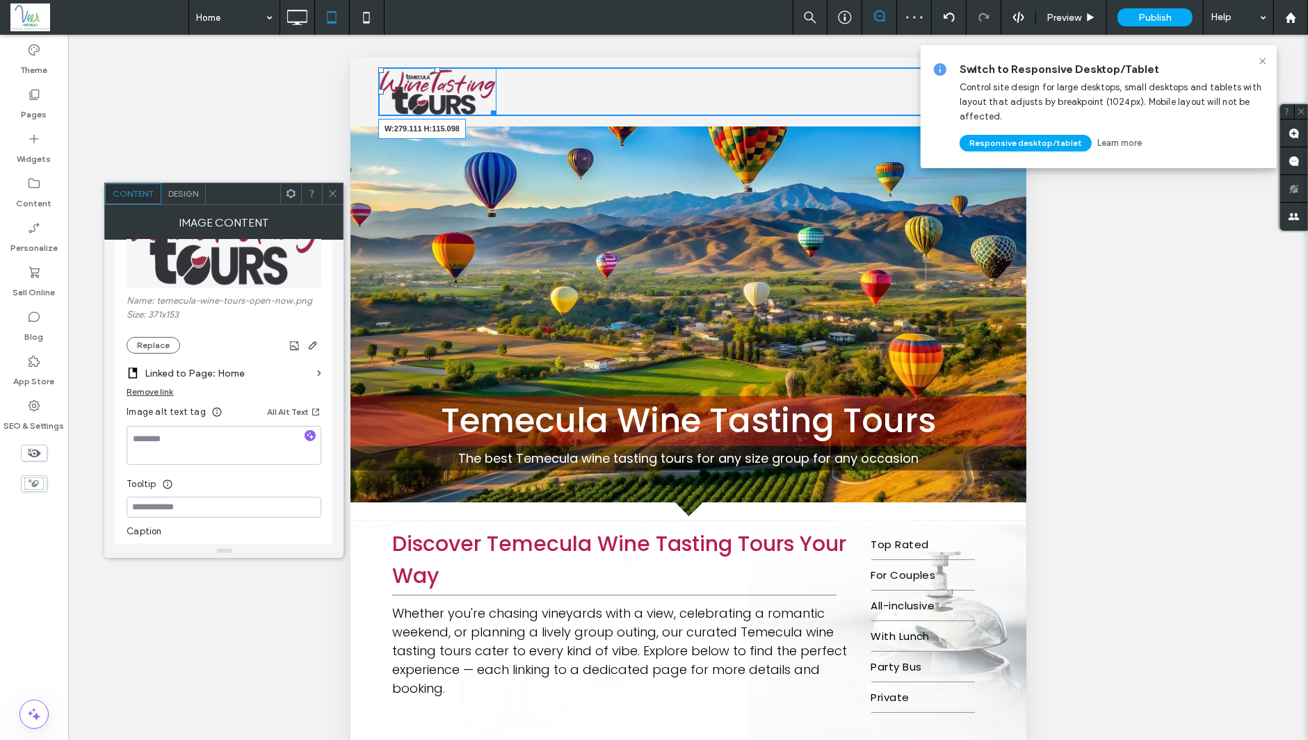
drag, startPoint x: 490, startPoint y: 108, endPoint x: 861, endPoint y: 197, distance: 381.7
click at [496, 115] on div "W:279.111 H:115.098" at bounding box center [436, 91] width 118 height 49
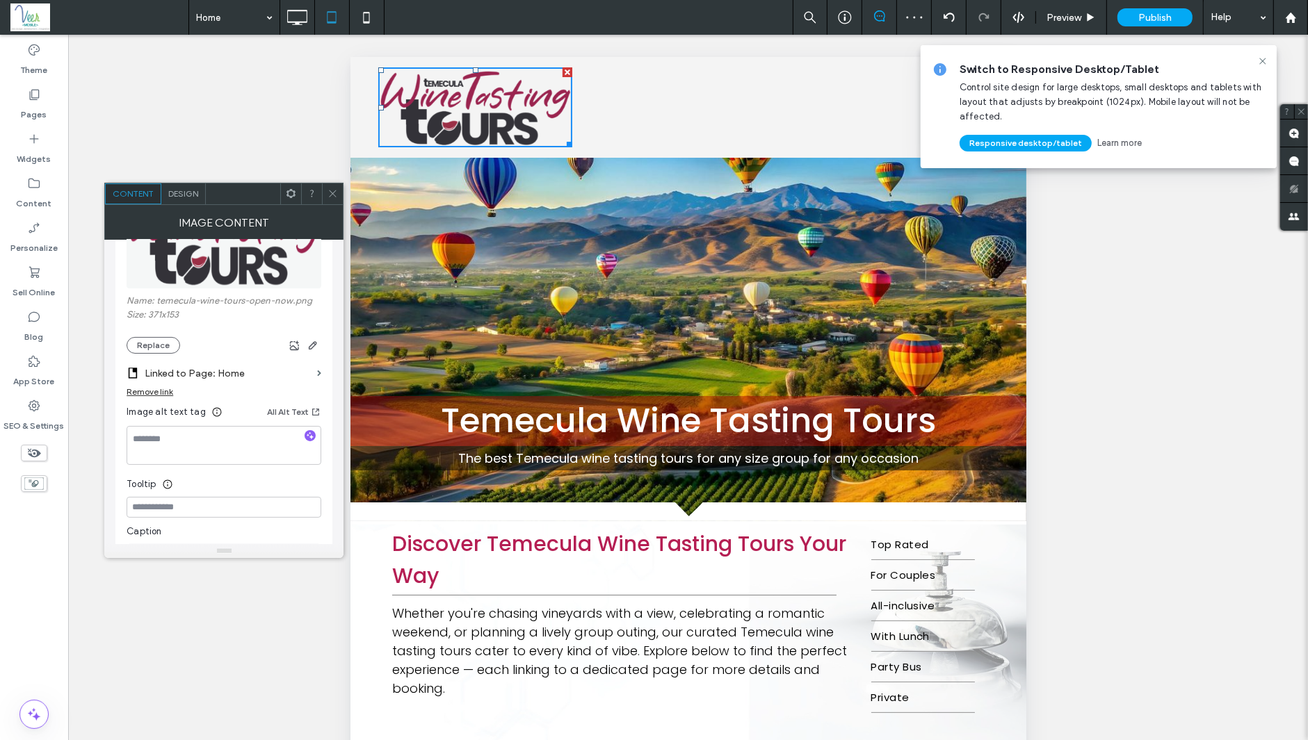
click at [331, 200] on span at bounding box center [332, 194] width 10 height 21
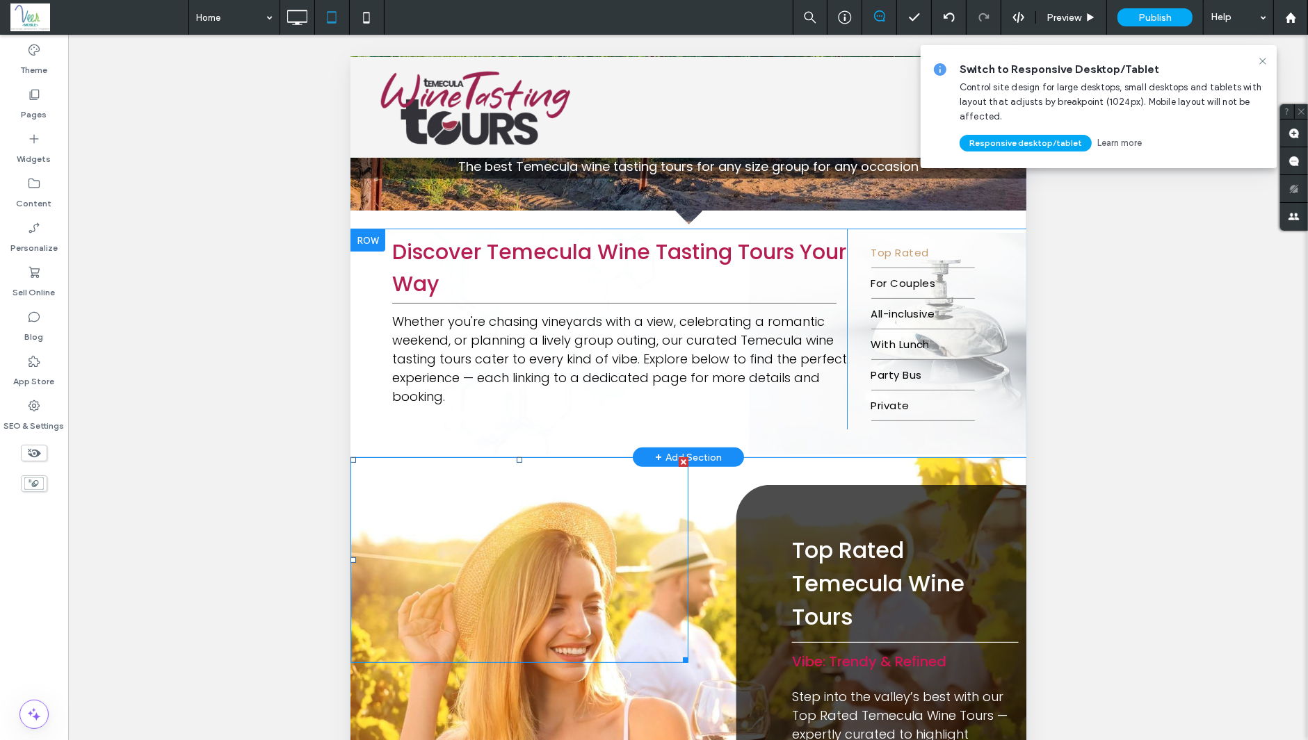
scroll to position [293, 0]
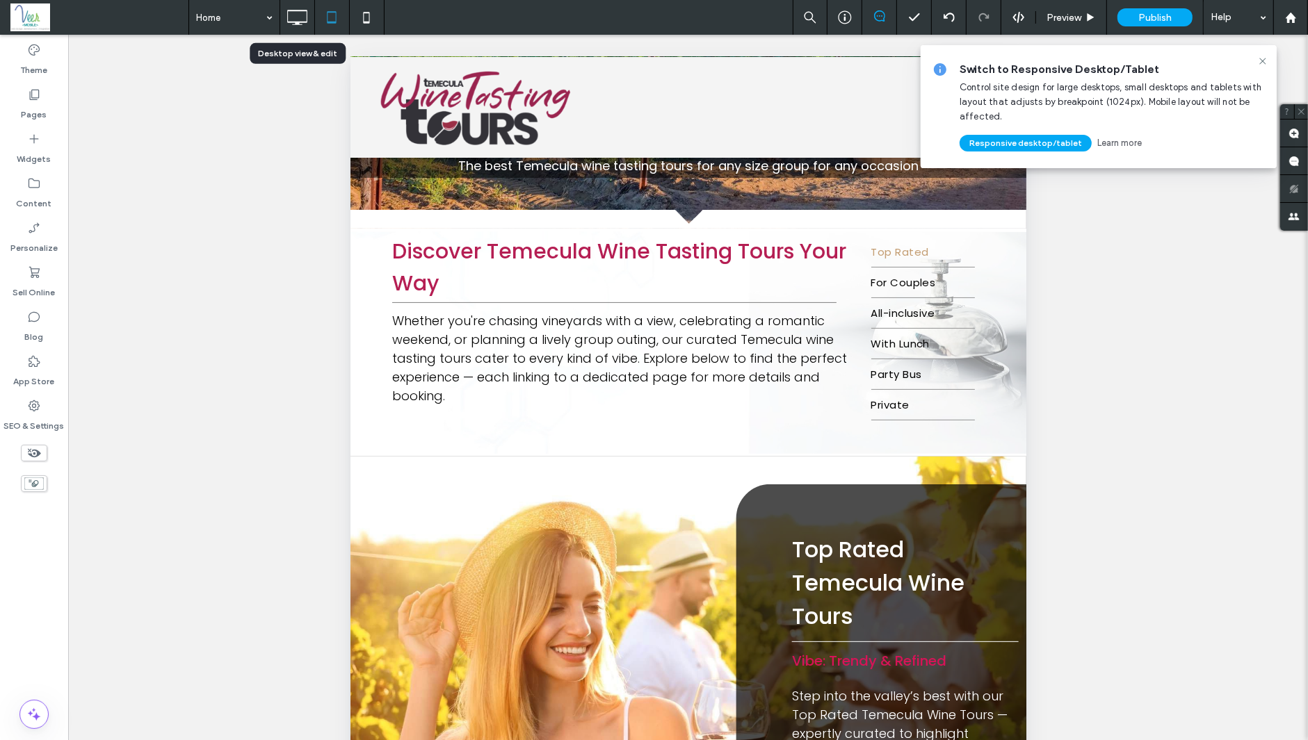
click at [290, 9] on icon at bounding box center [297, 17] width 28 height 28
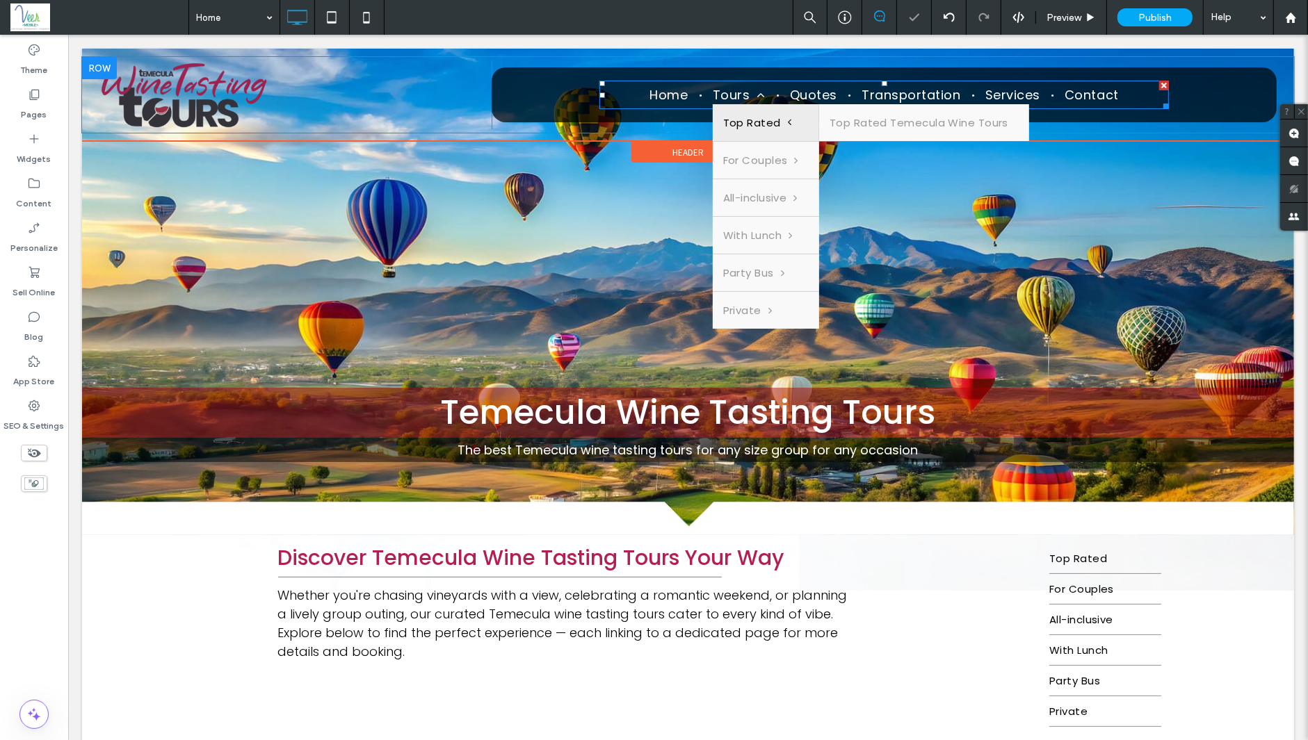
scroll to position [0, 0]
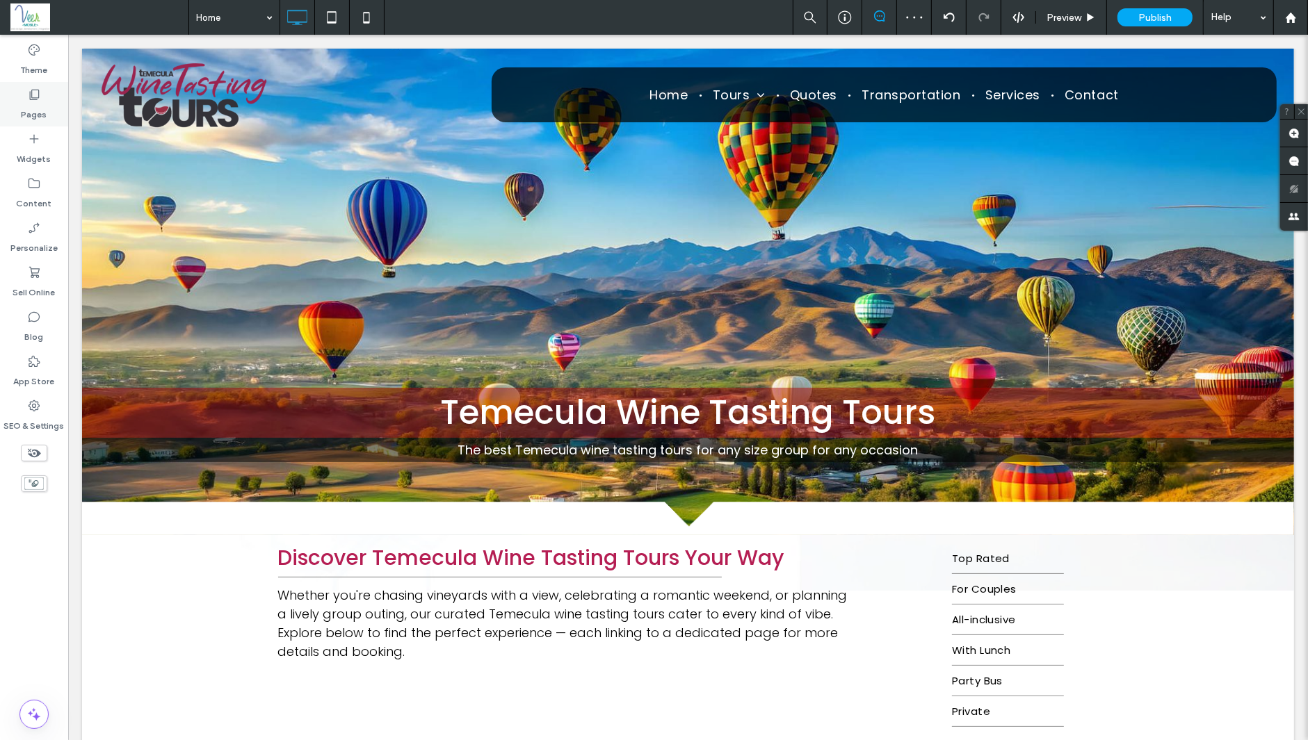
click at [26, 101] on label "Pages" at bounding box center [35, 110] width 26 height 19
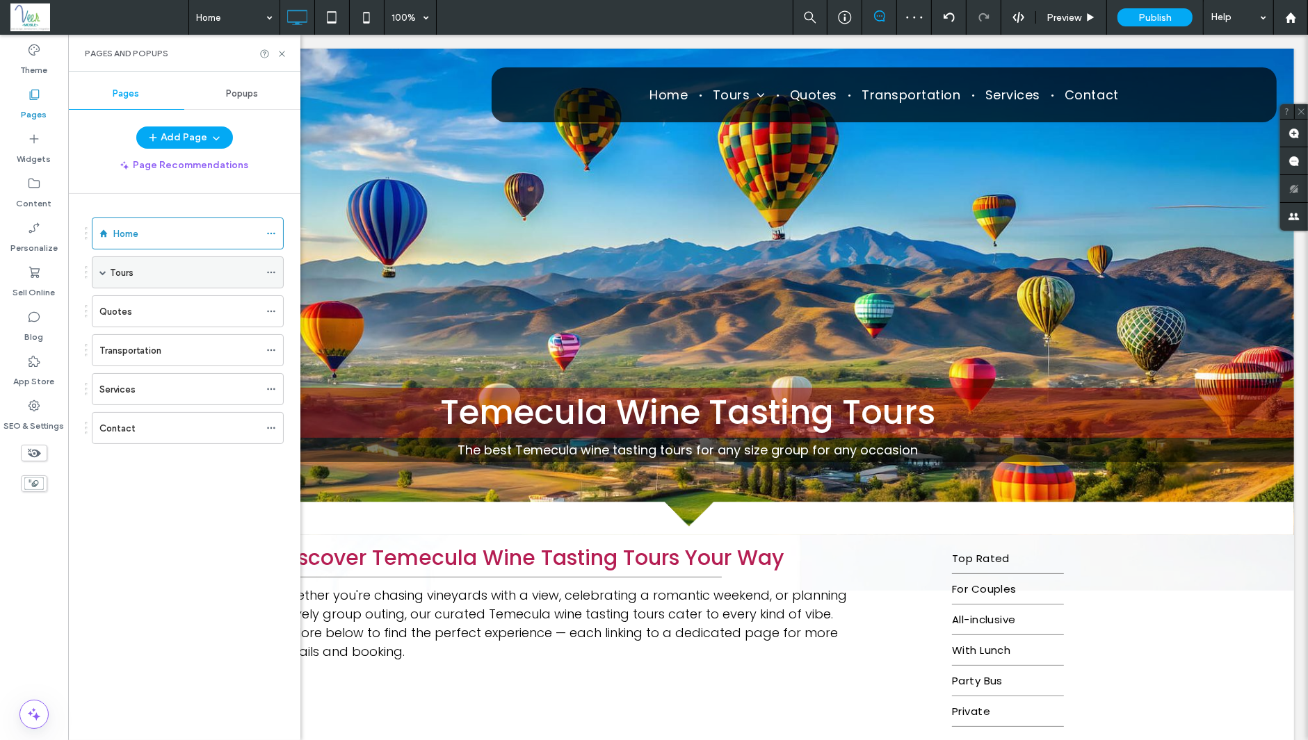
click at [130, 274] on label "Tours" at bounding box center [122, 273] width 24 height 24
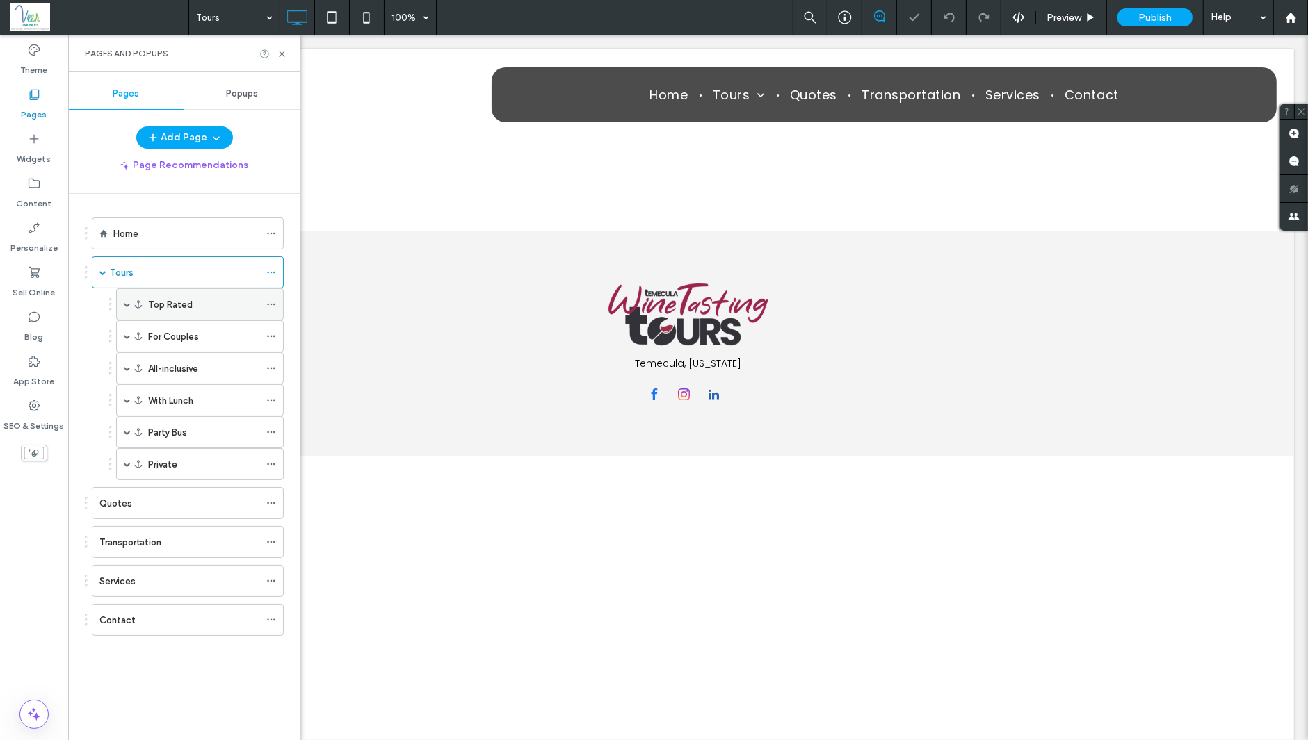
click at [158, 300] on label "Top Rated" at bounding box center [170, 305] width 44 height 24
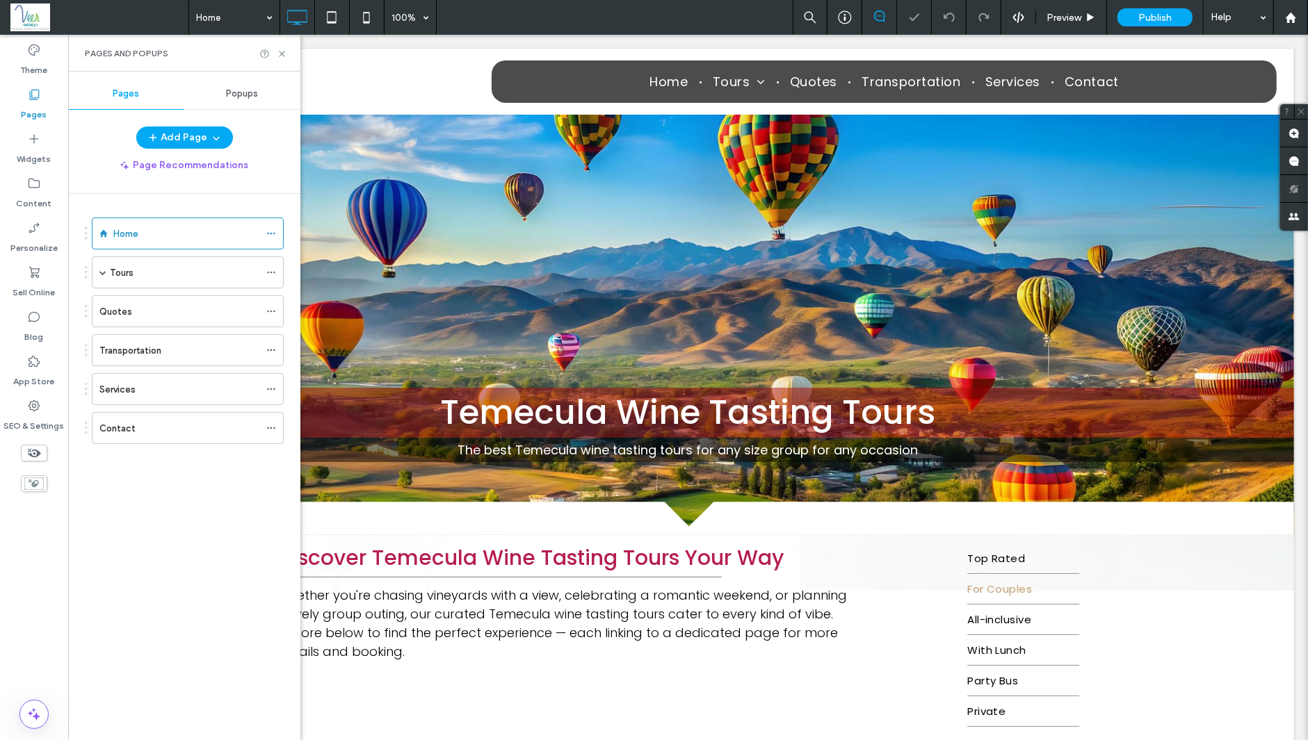
scroll to position [669, 0]
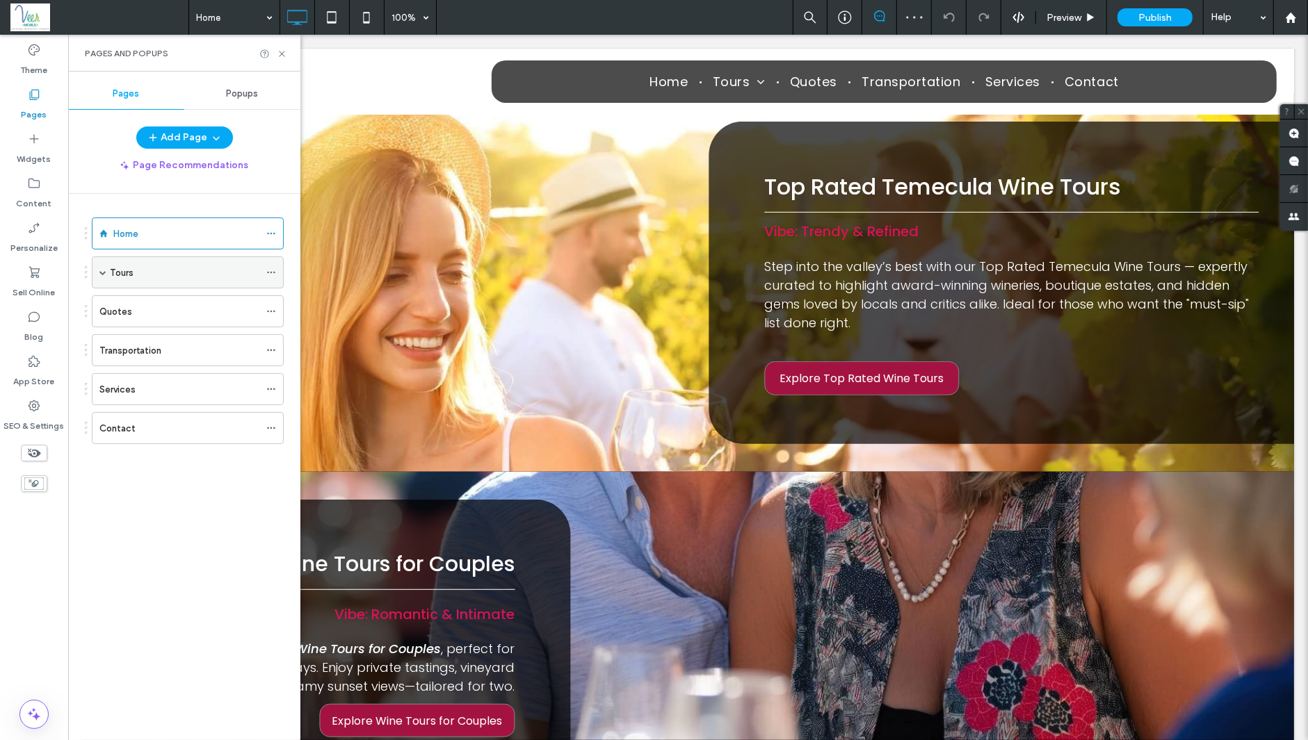
click at [138, 270] on div "Tours" at bounding box center [184, 273] width 149 height 15
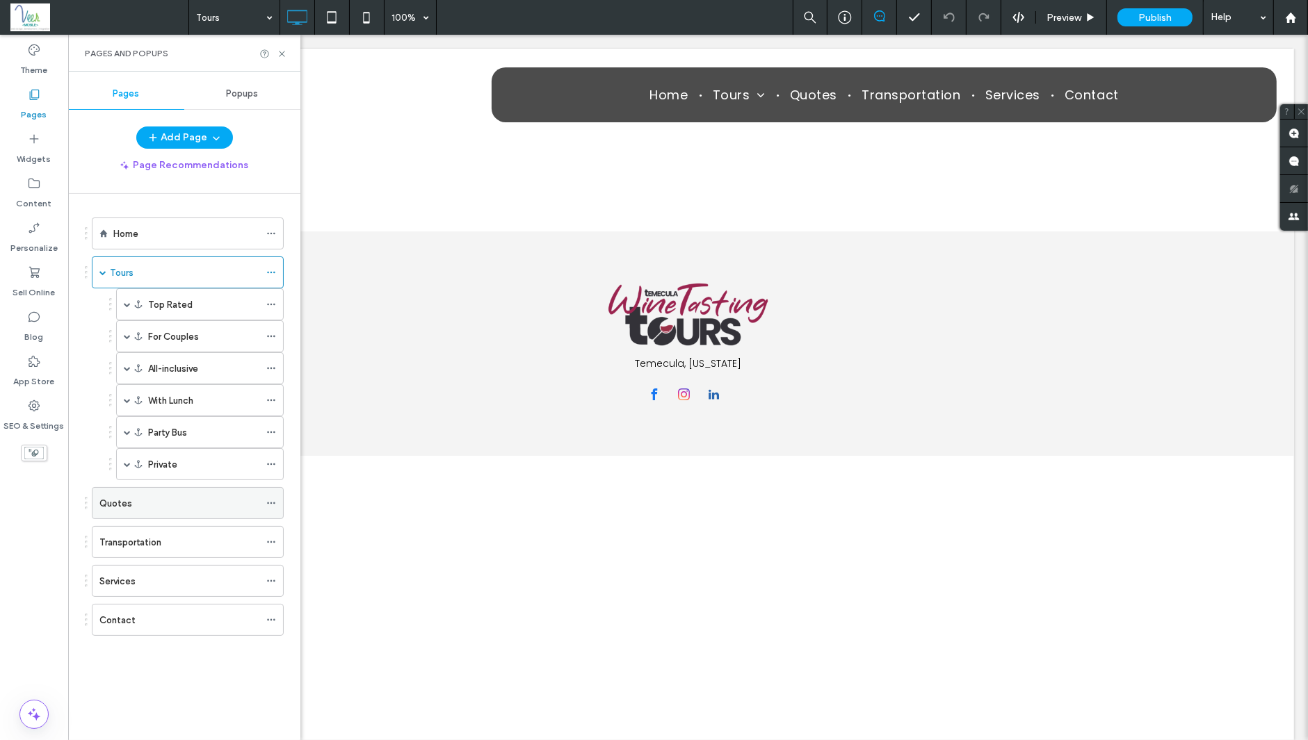
click at [174, 496] on div "Quotes" at bounding box center [179, 503] width 160 height 15
click at [163, 550] on div "Transportation" at bounding box center [179, 542] width 160 height 31
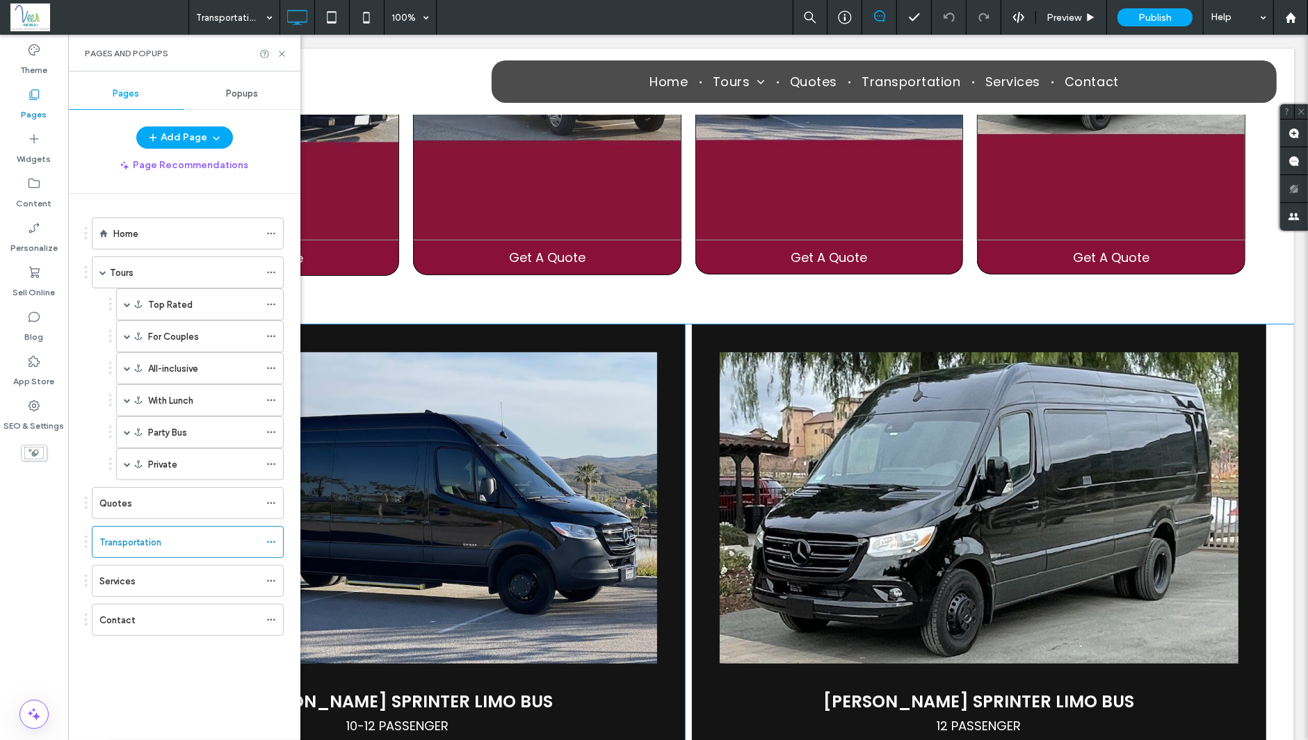
scroll to position [213, 0]
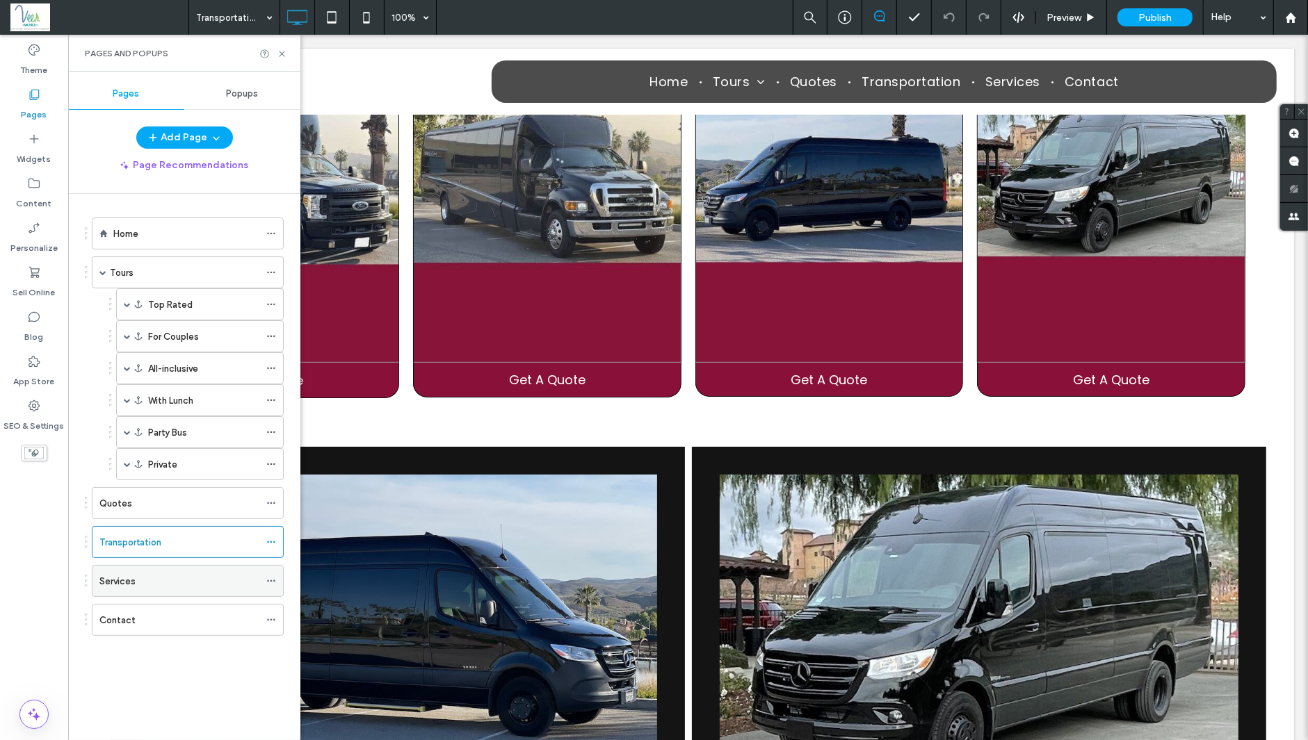
click at [140, 574] on div "Services" at bounding box center [179, 581] width 160 height 15
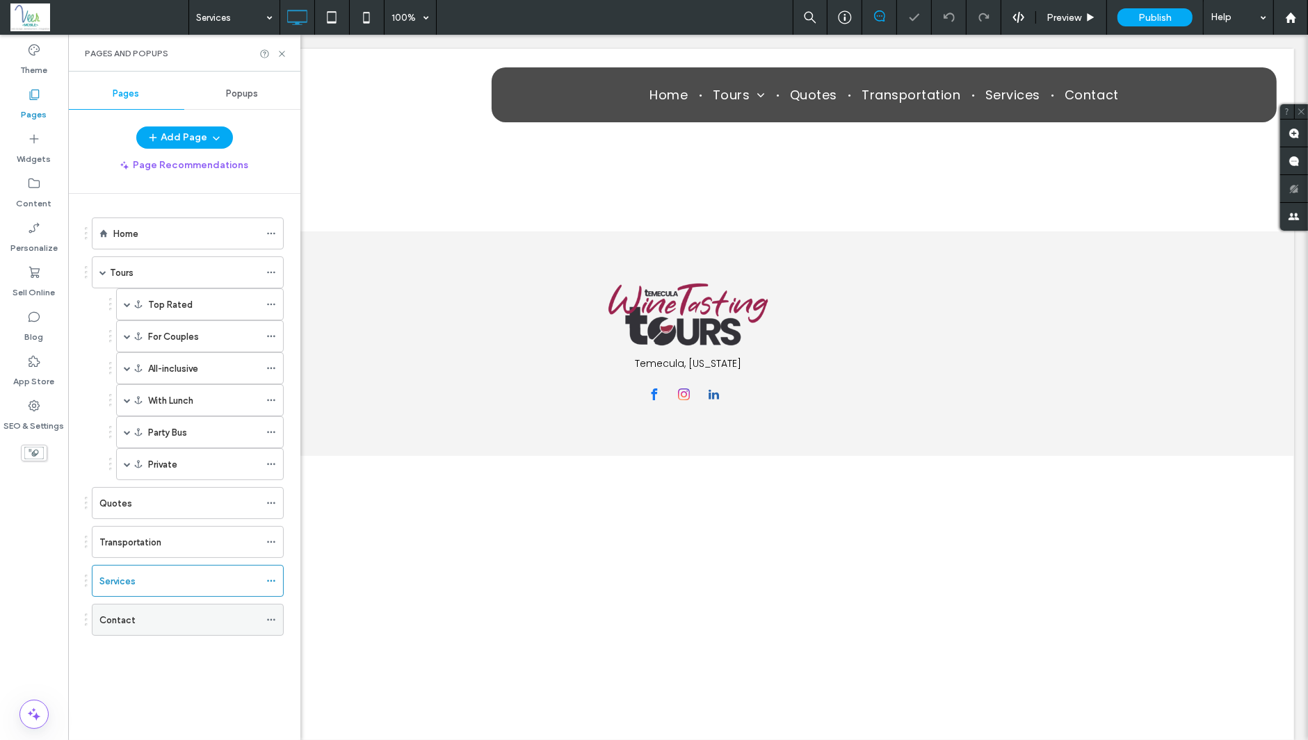
click at [160, 614] on div "Contact" at bounding box center [179, 620] width 160 height 15
click at [154, 245] on div "Home" at bounding box center [186, 233] width 146 height 31
click at [283, 55] on icon at bounding box center [282, 54] width 10 height 10
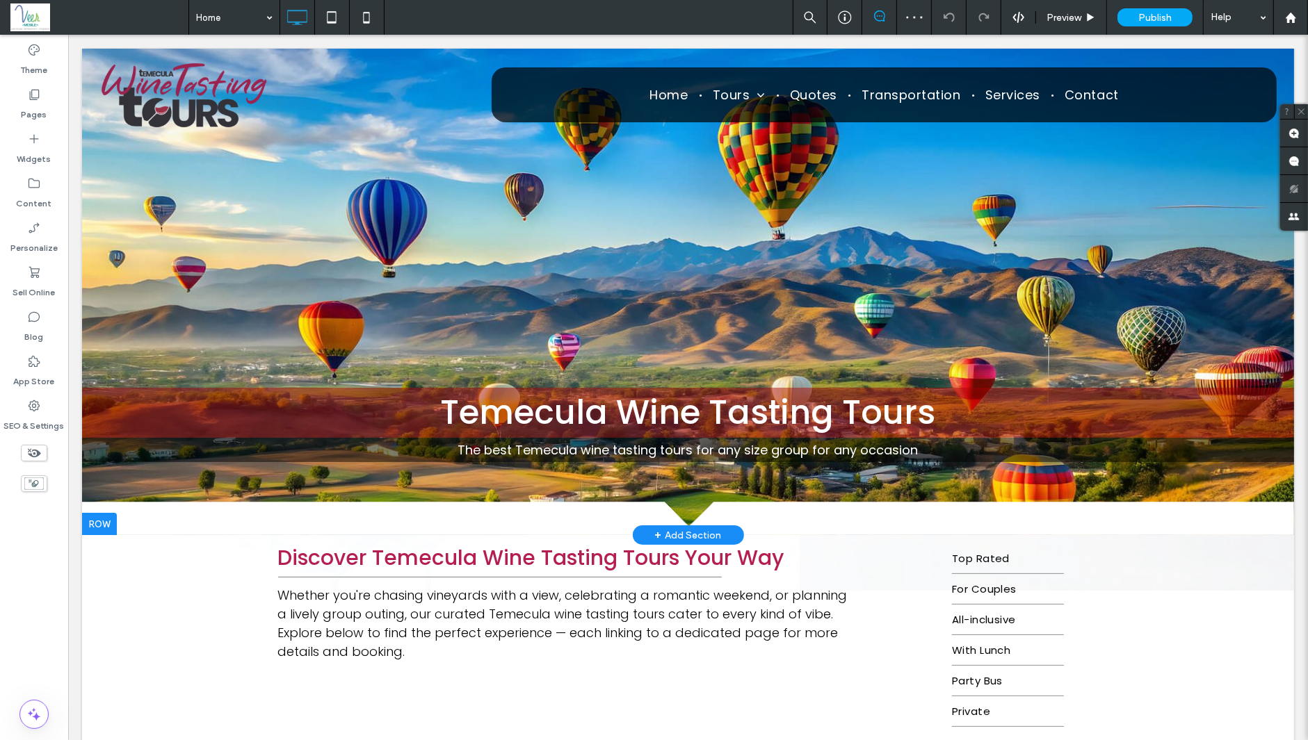
click at [92, 530] on div at bounding box center [98, 524] width 35 height 22
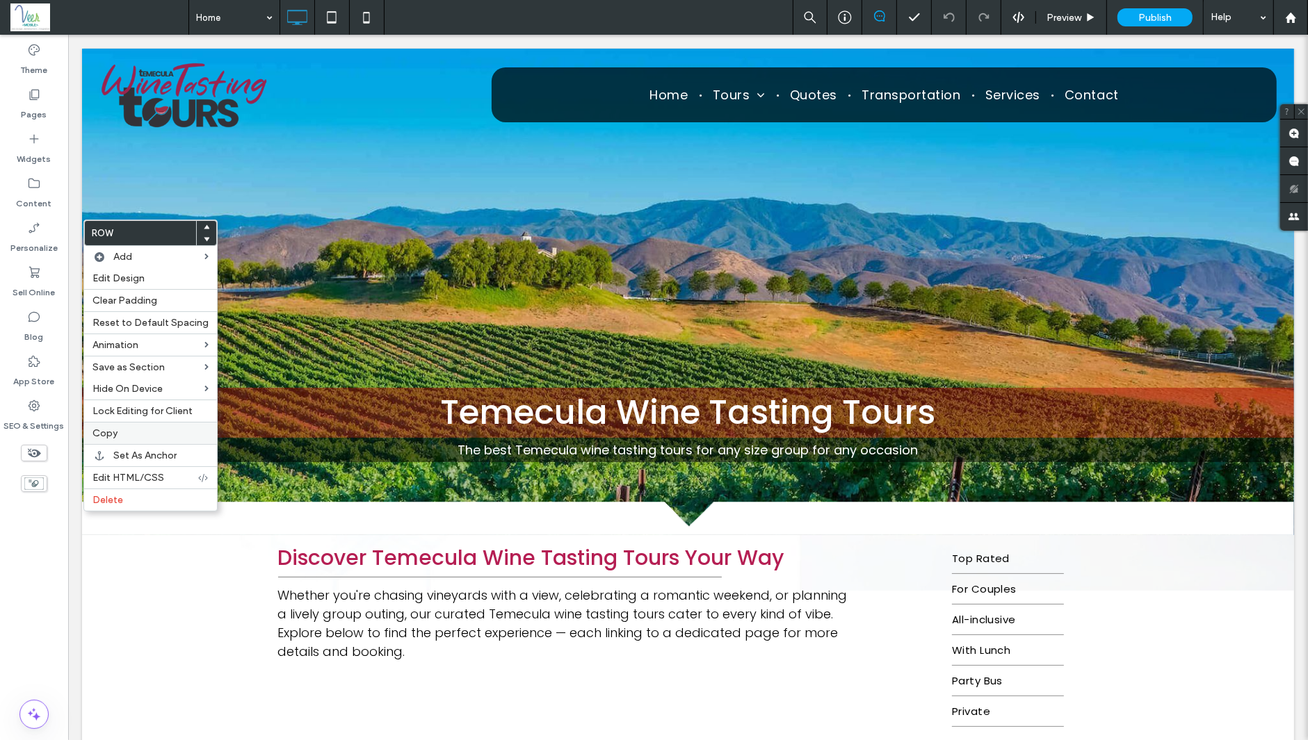
click at [106, 432] on span "Copy" at bounding box center [104, 434] width 25 height 12
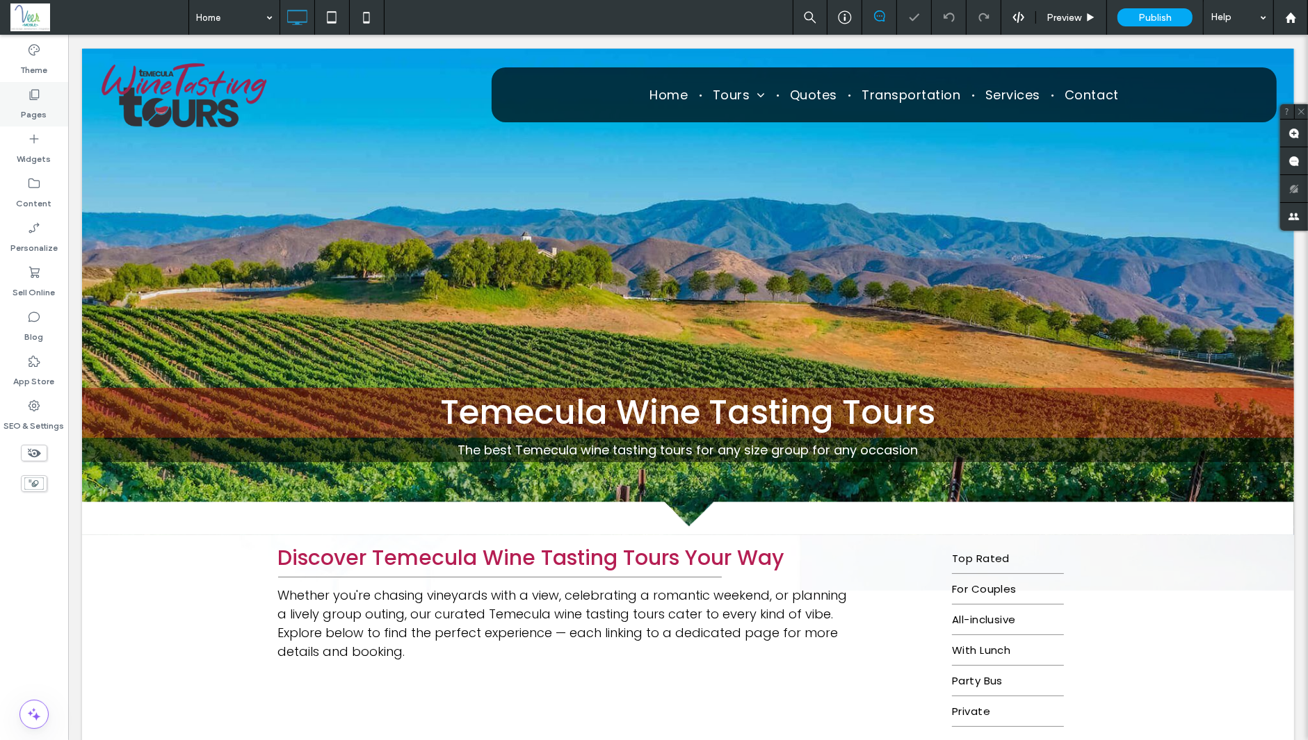
click at [29, 112] on label "Pages" at bounding box center [35, 110] width 26 height 19
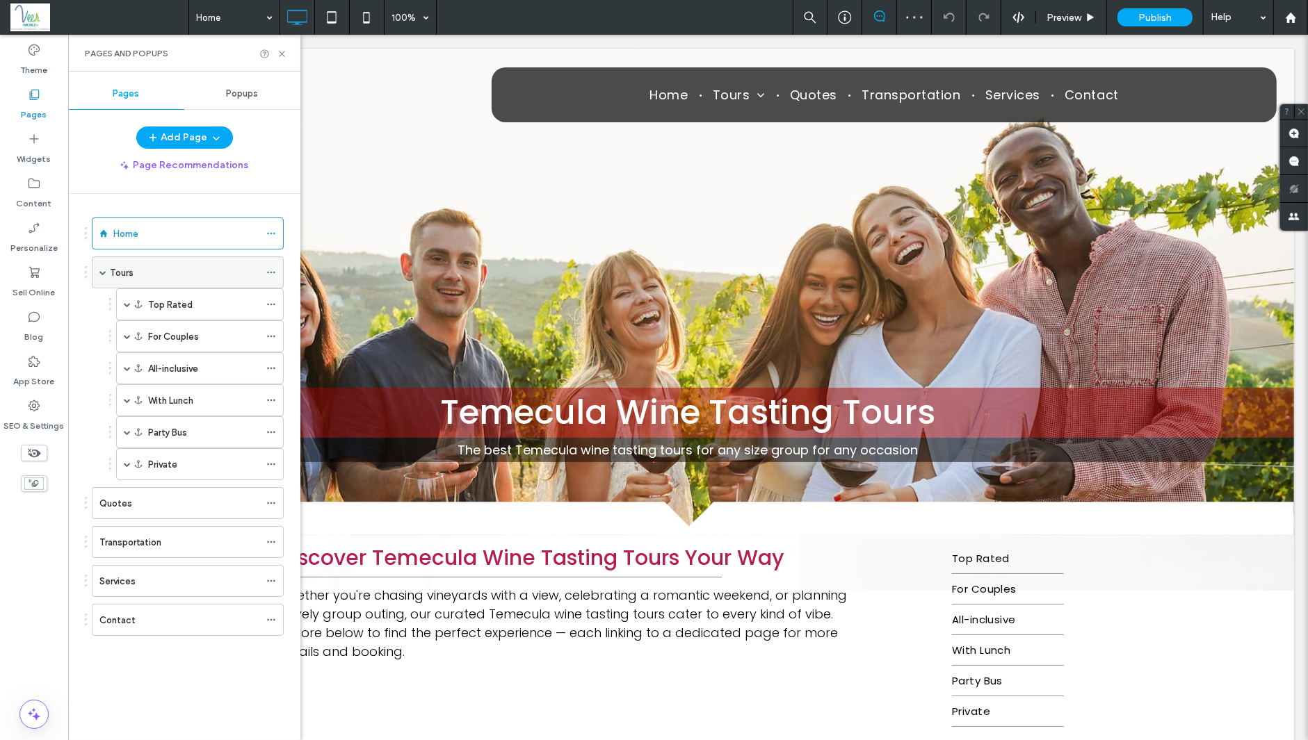
click at [147, 276] on div "Tours" at bounding box center [184, 273] width 149 height 15
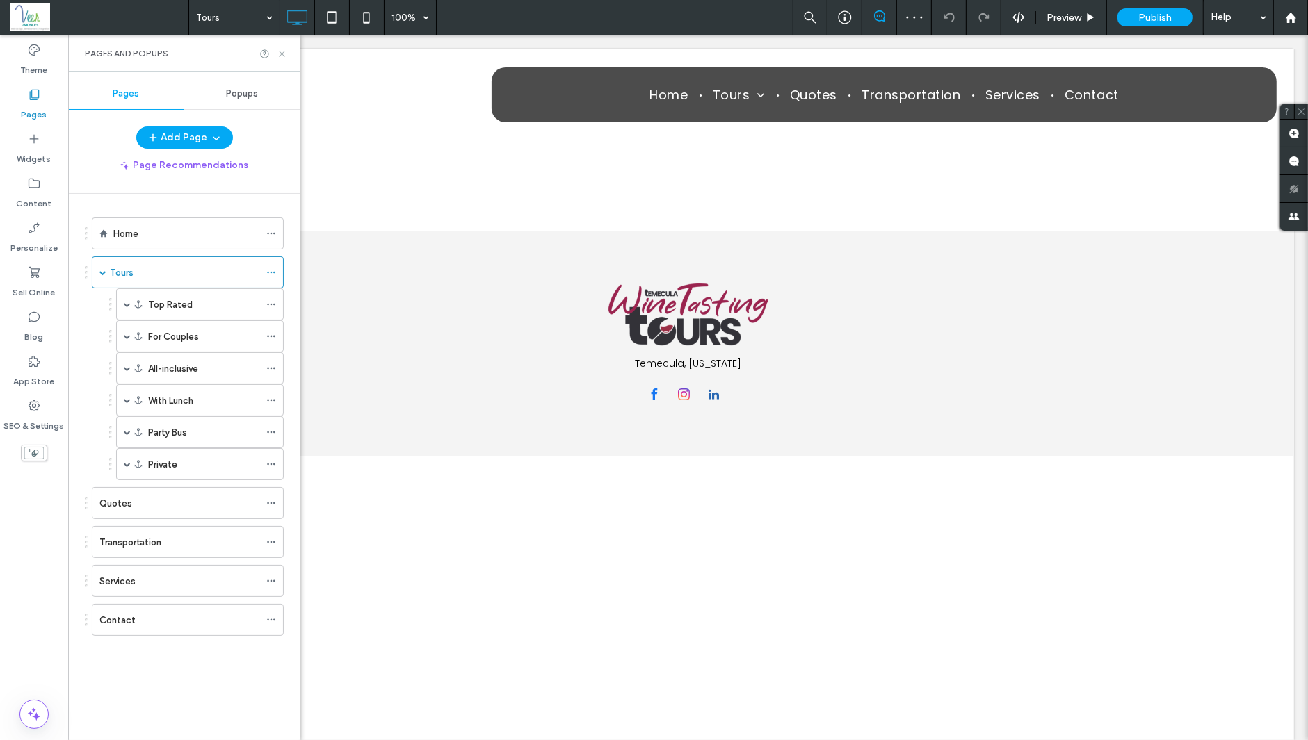
click at [278, 51] on icon at bounding box center [282, 54] width 10 height 10
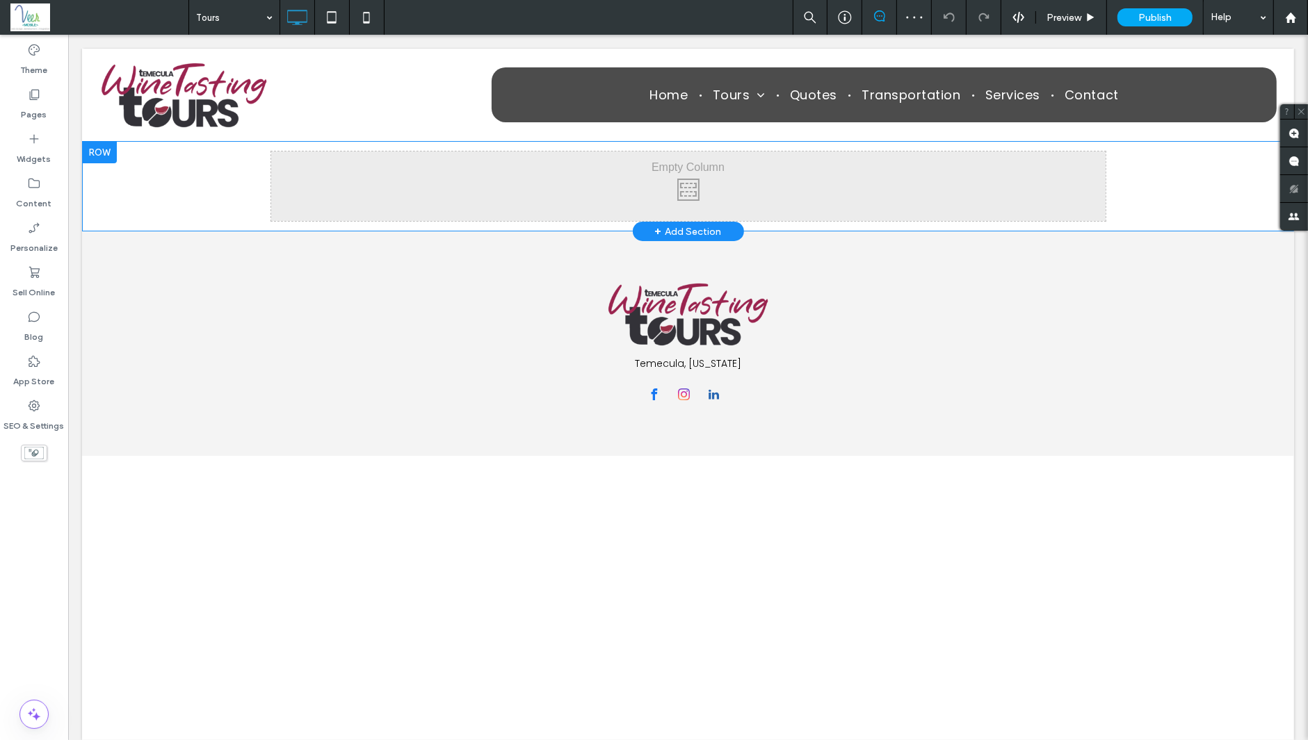
click at [107, 142] on div at bounding box center [98, 152] width 35 height 22
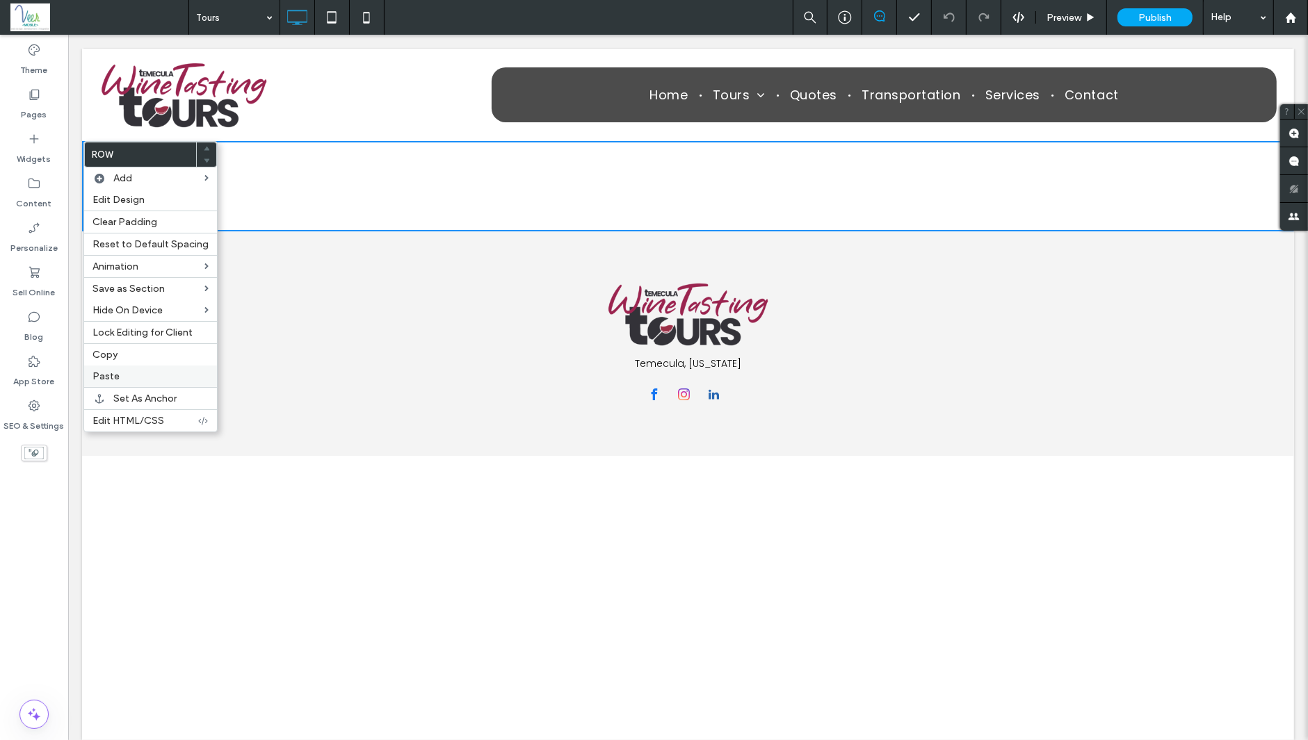
click at [113, 374] on span "Paste" at bounding box center [105, 377] width 27 height 12
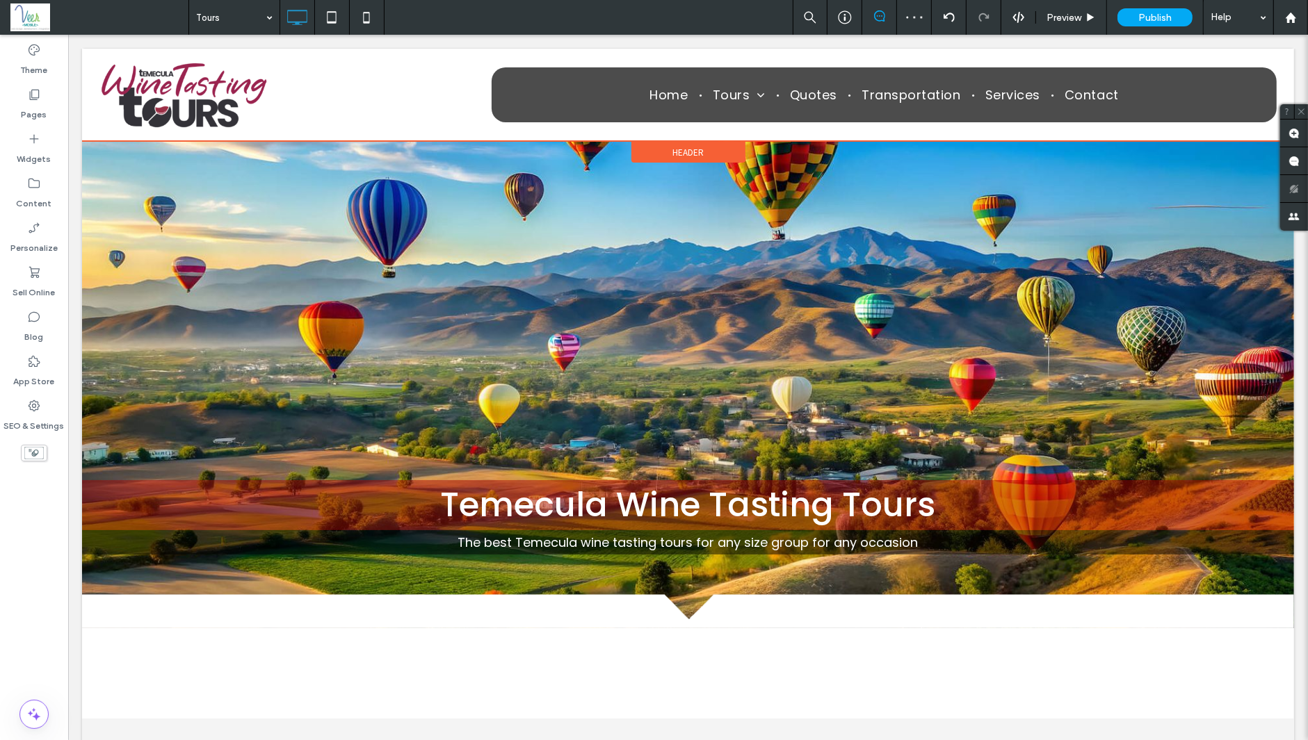
click at [651, 158] on div "Header" at bounding box center [688, 152] width 114 height 21
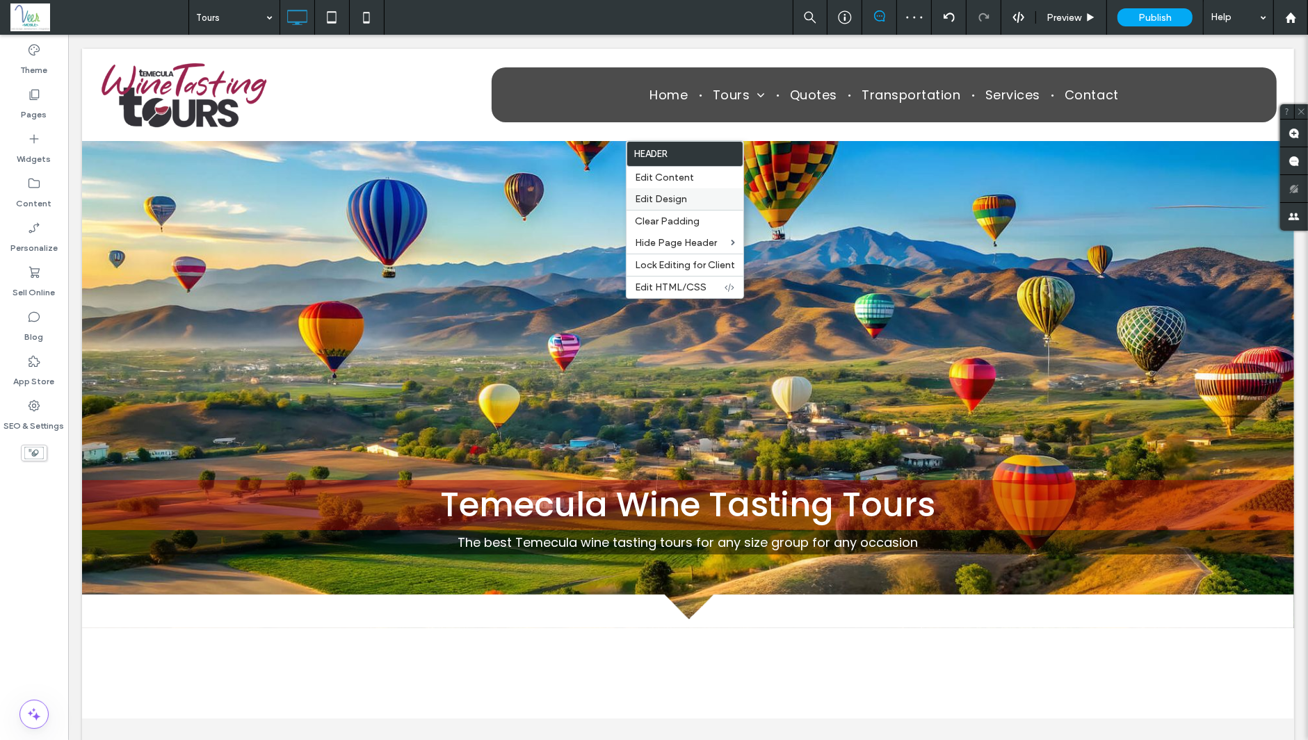
click at [668, 204] on span "Edit Design" at bounding box center [661, 199] width 52 height 12
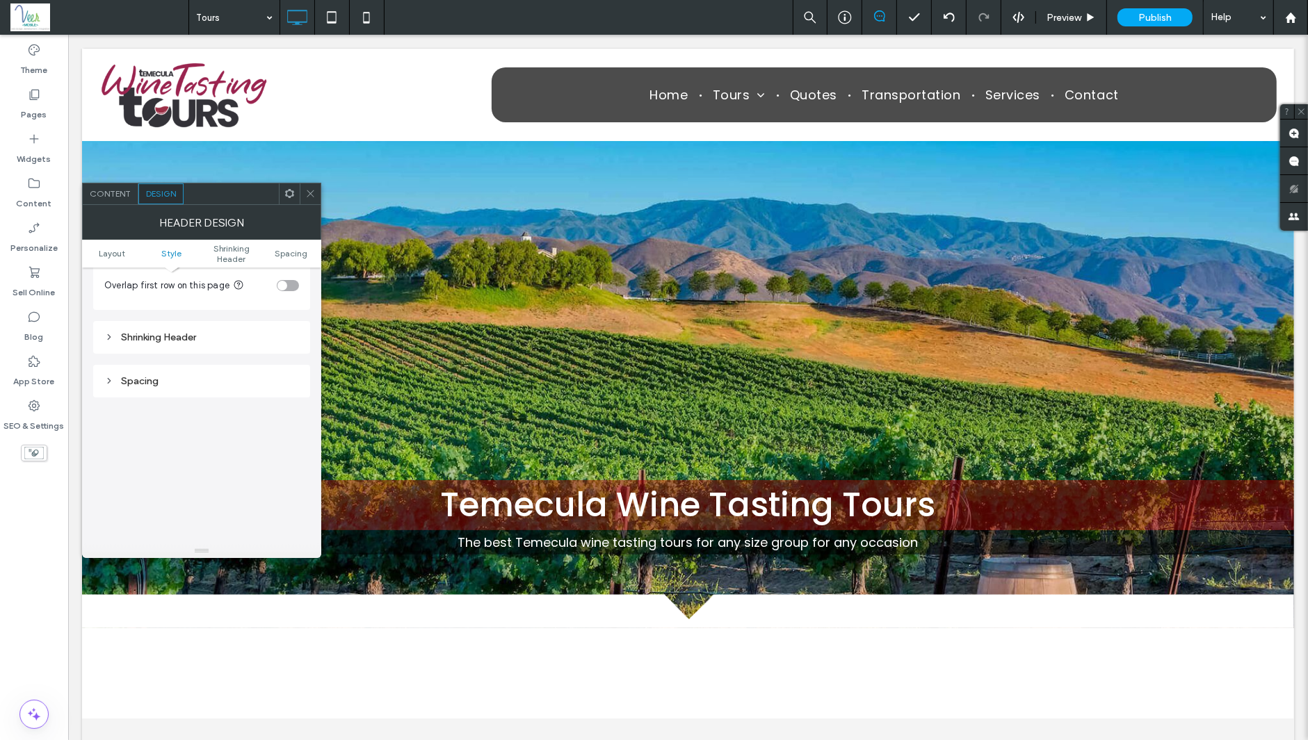
scroll to position [386, 0]
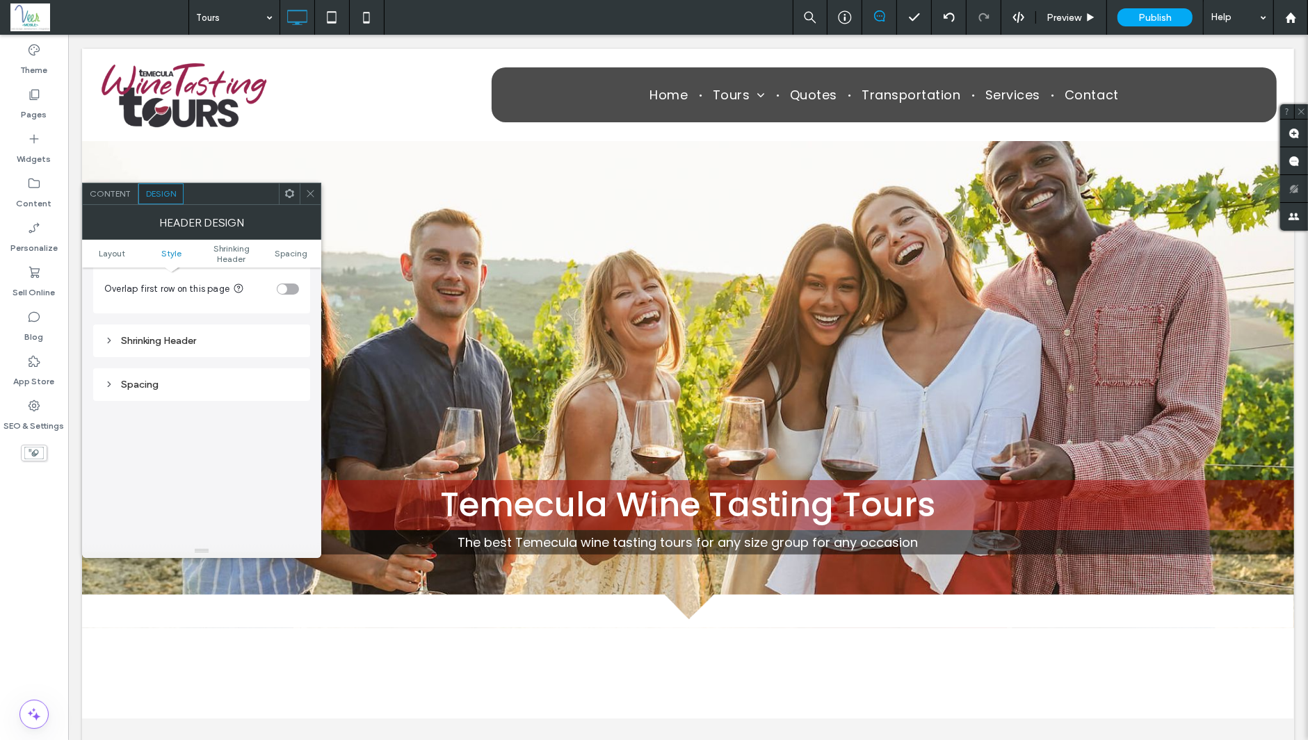
click at [295, 284] on div "toggle" at bounding box center [288, 289] width 22 height 11
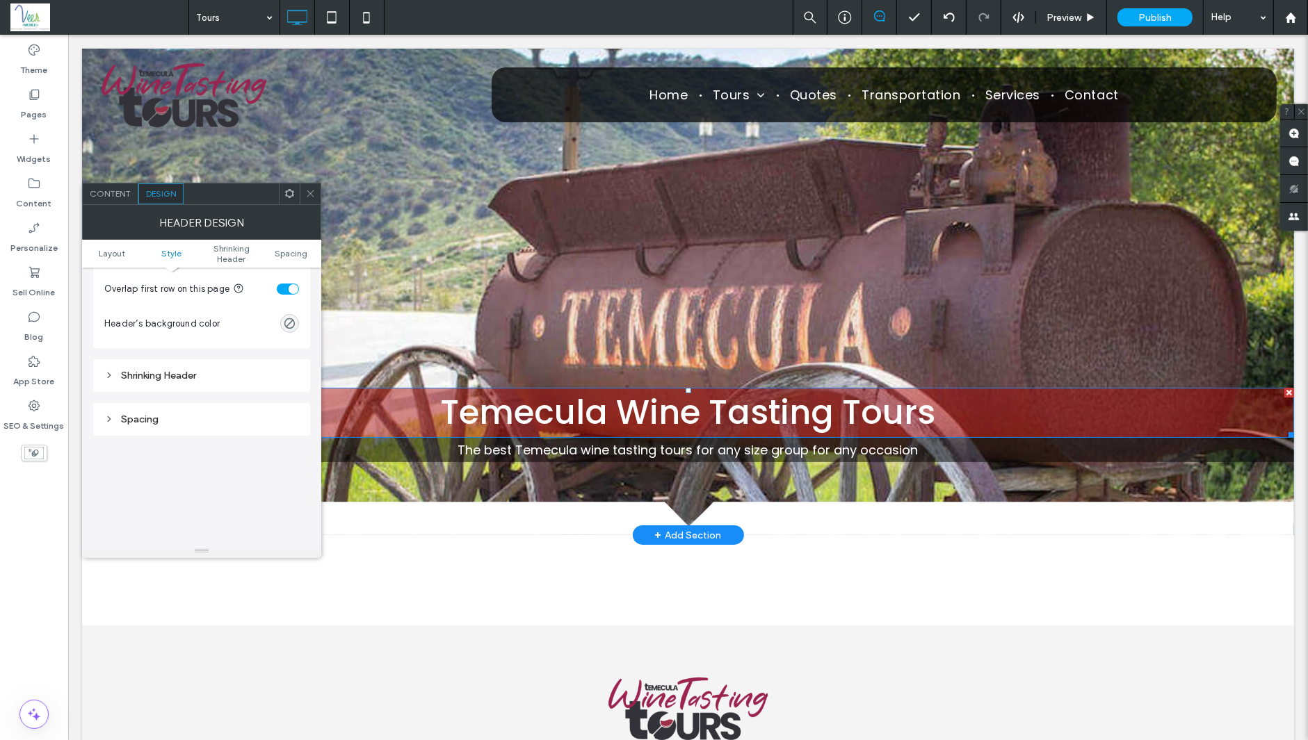
click at [611, 406] on span "Temecula Wine Tasting Tours" at bounding box center [687, 412] width 495 height 47
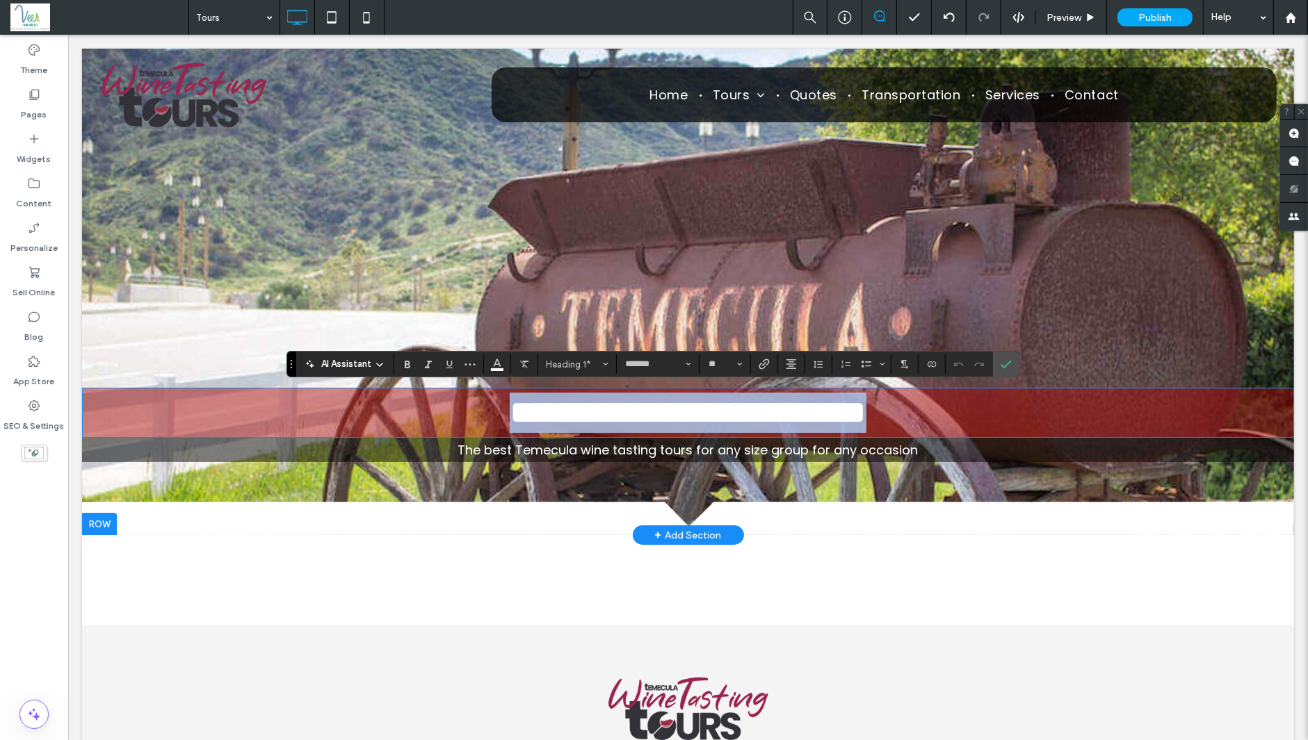
click at [635, 406] on span "**********" at bounding box center [687, 412] width 357 height 33
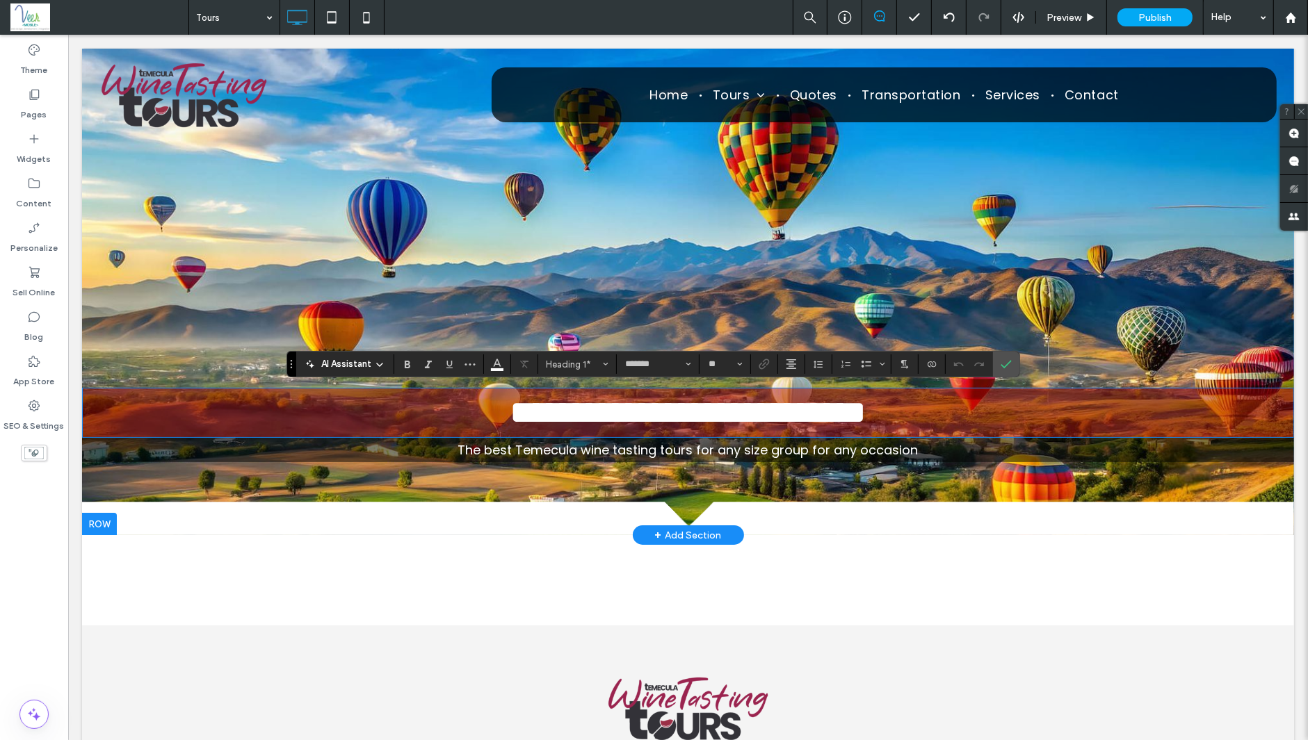
click at [605, 412] on span "**********" at bounding box center [687, 412] width 357 height 33
drag, startPoint x: 609, startPoint y: 409, endPoint x: 375, endPoint y: 408, distance: 233.6
click at [375, 408] on h1 "**********" at bounding box center [687, 413] width 1156 height 40
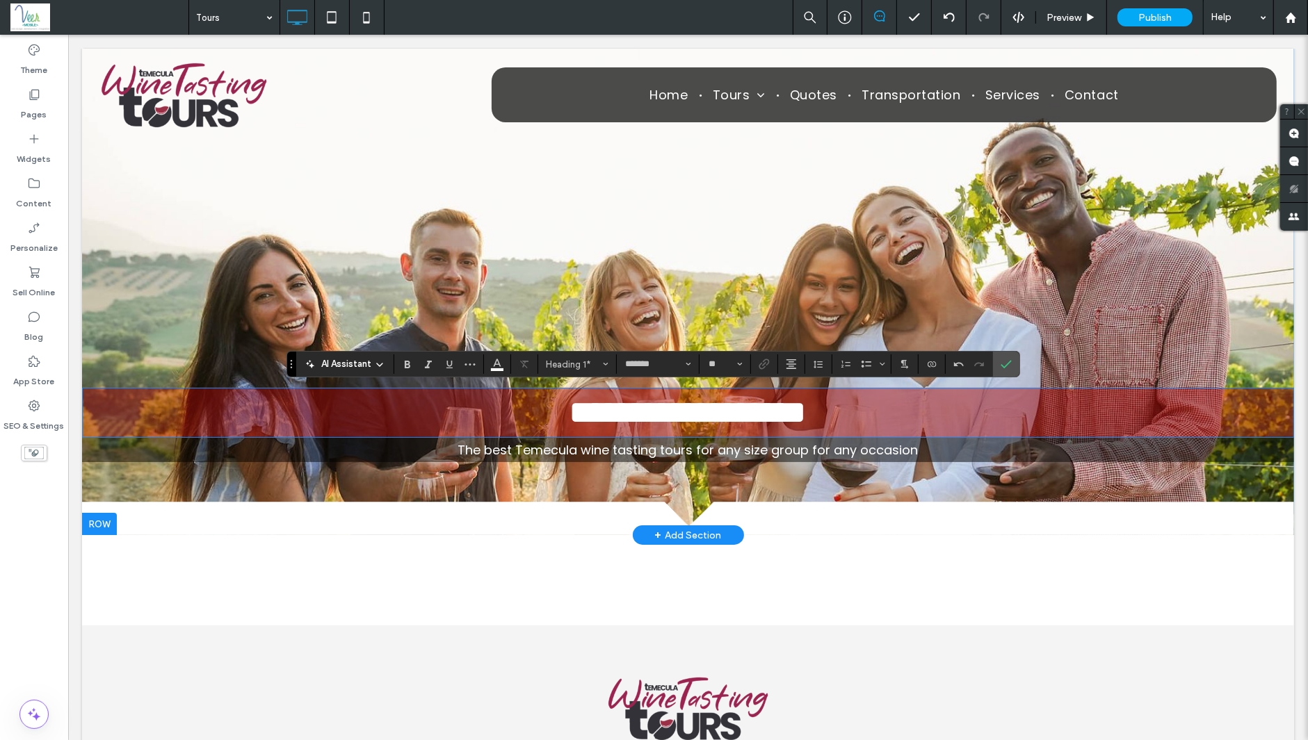
click at [868, 407] on h1 "**********" at bounding box center [687, 413] width 1156 height 40
click at [517, 398] on h1 "**********" at bounding box center [687, 413] width 1156 height 40
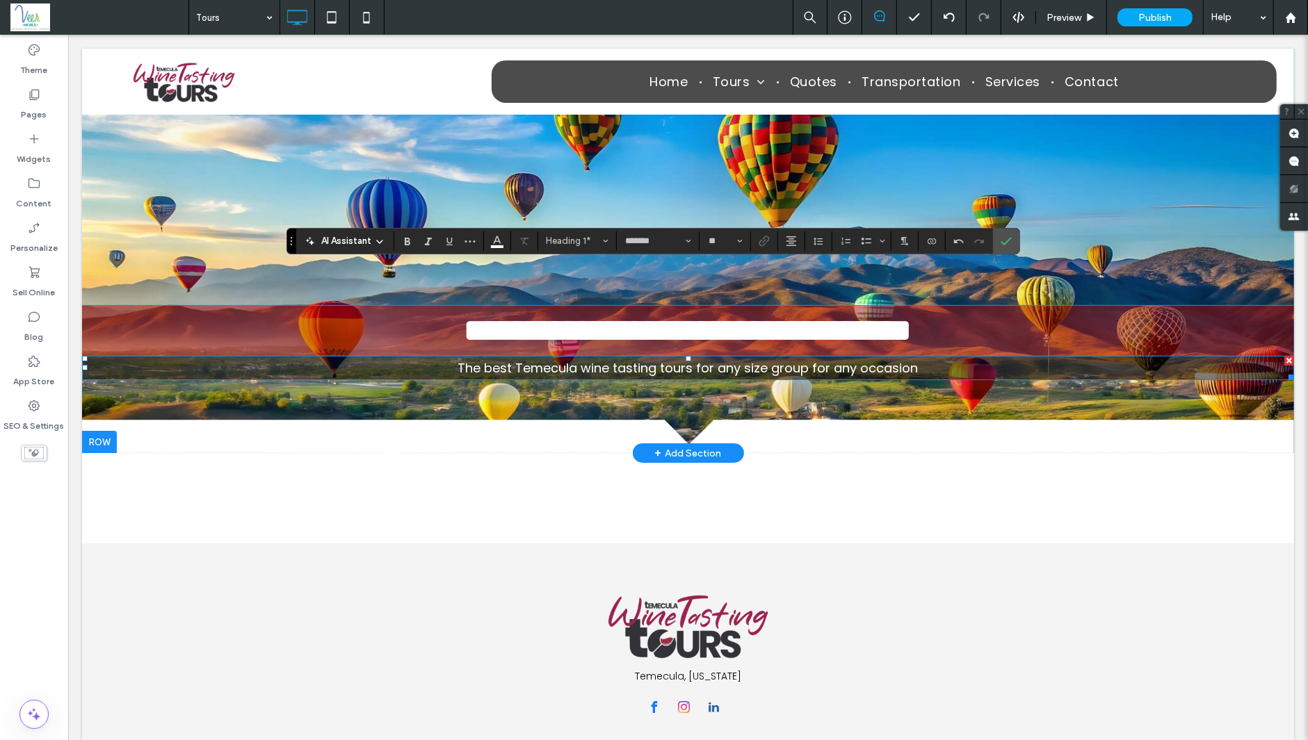
scroll to position [0, 0]
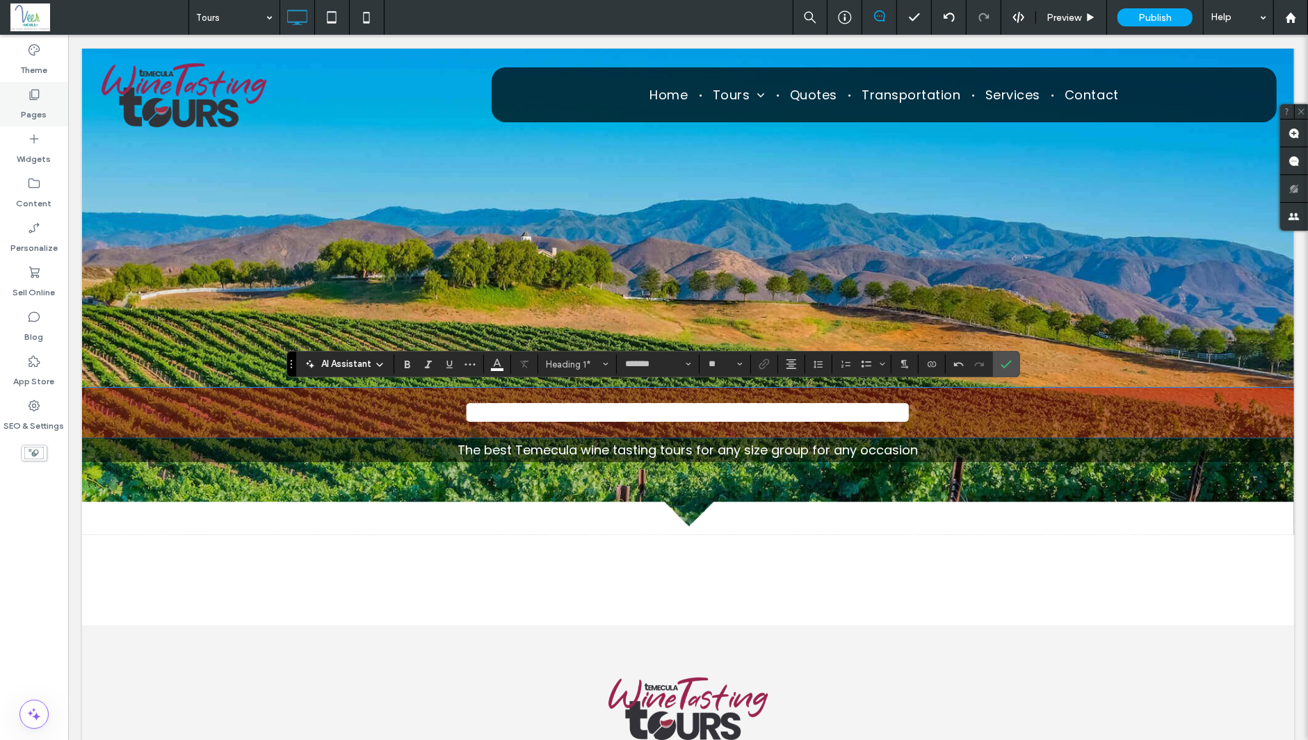
click at [27, 95] on icon at bounding box center [34, 95] width 14 height 14
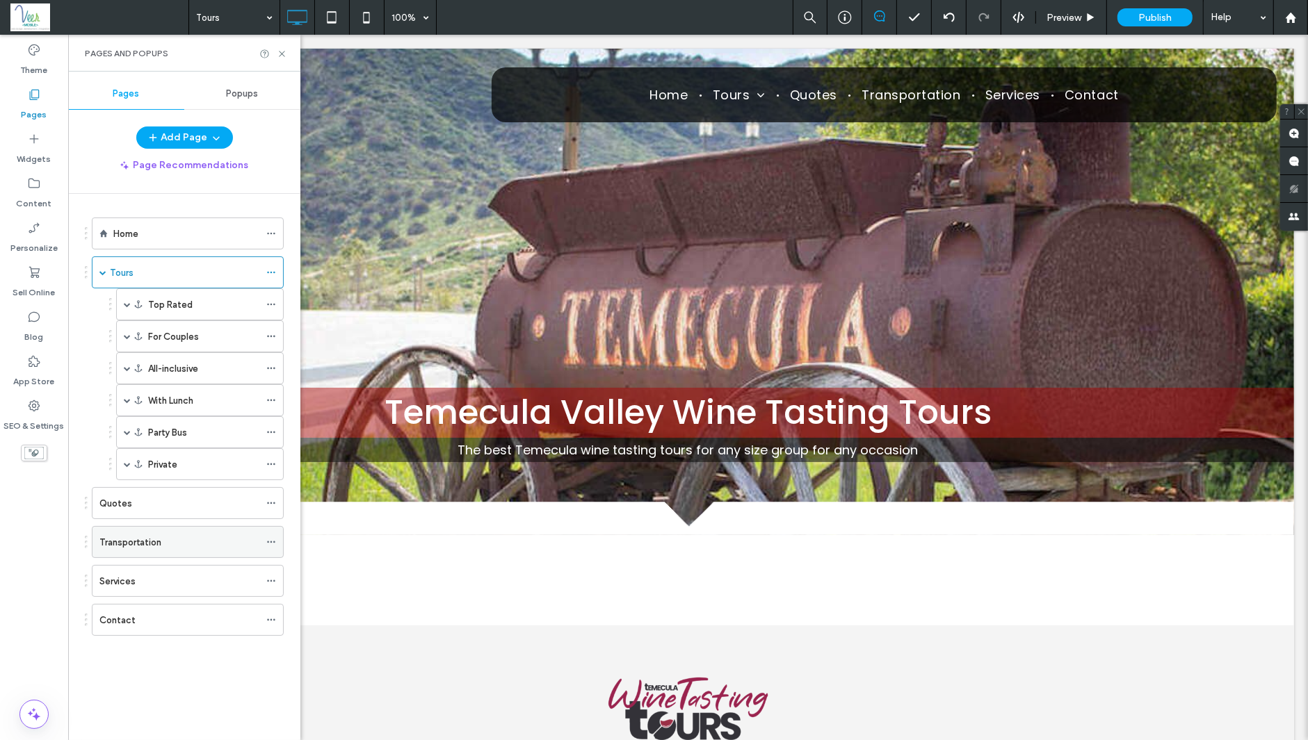
click at [147, 538] on label "Transportation" at bounding box center [130, 542] width 62 height 24
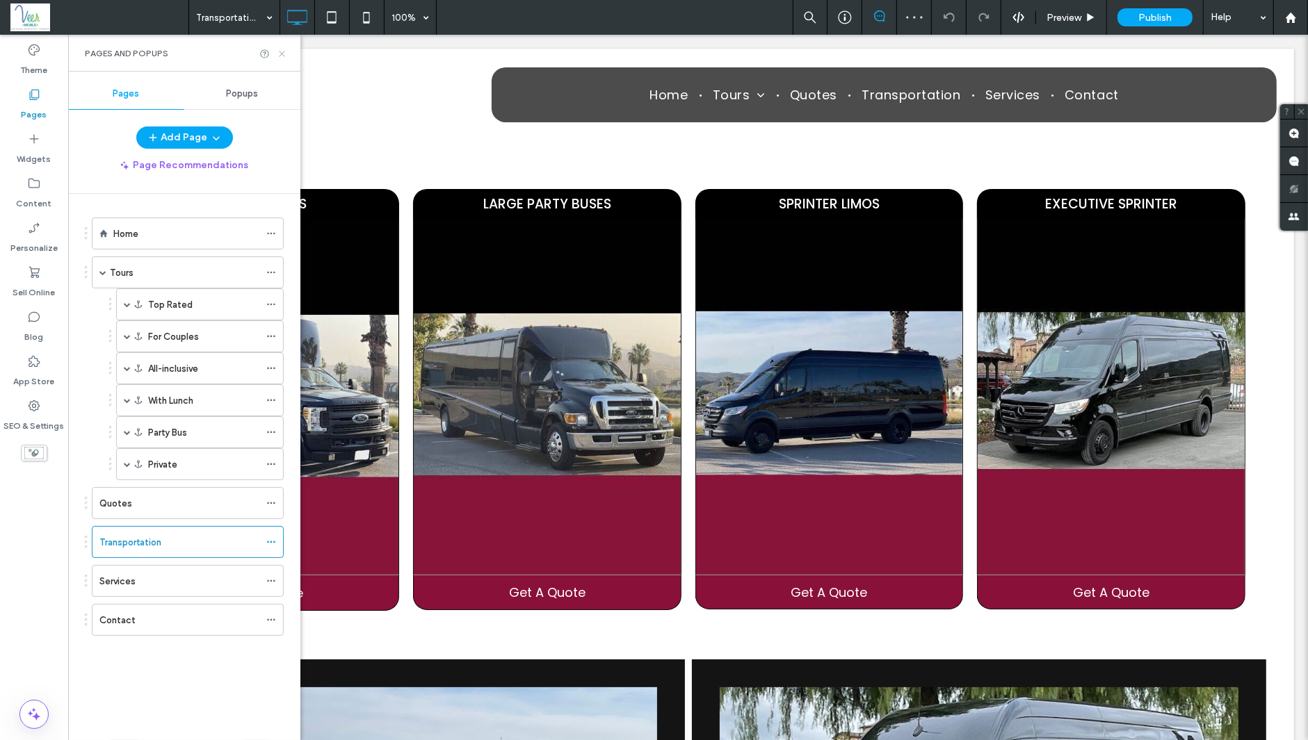
click at [279, 51] on icon at bounding box center [282, 54] width 10 height 10
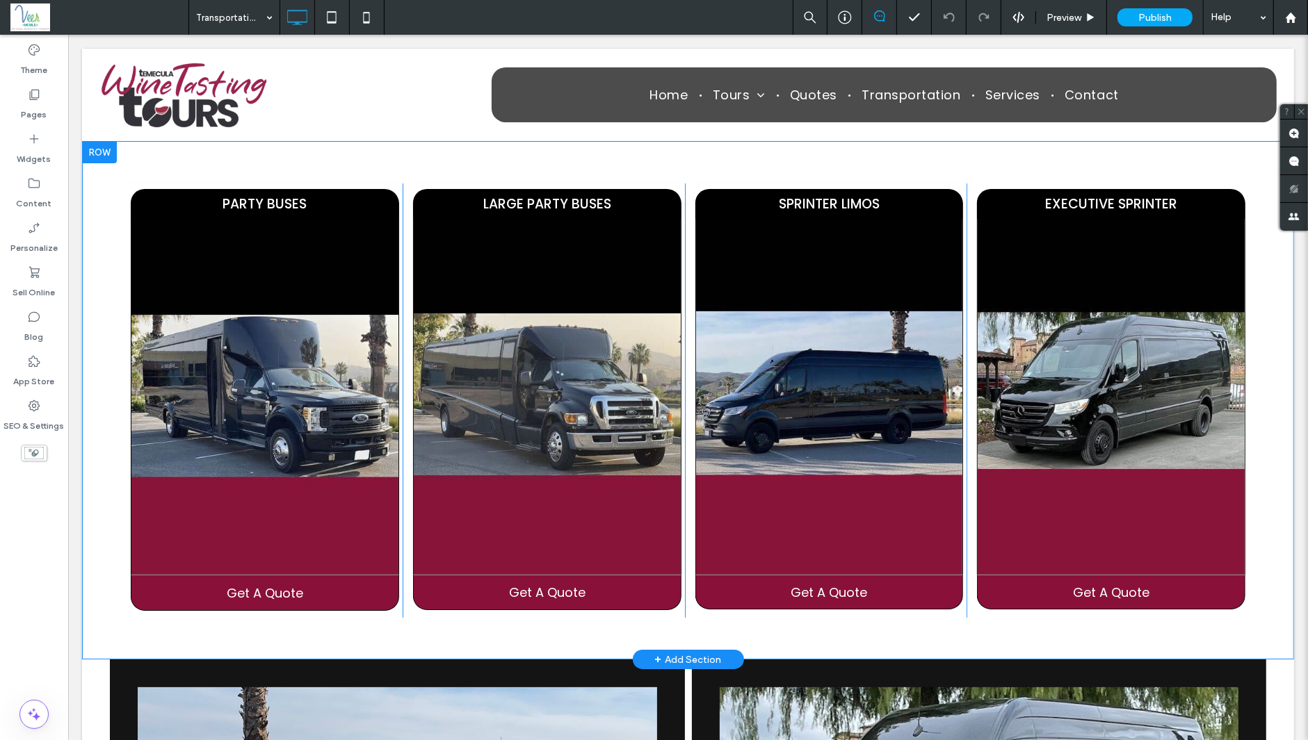
click at [101, 152] on div at bounding box center [98, 152] width 35 height 22
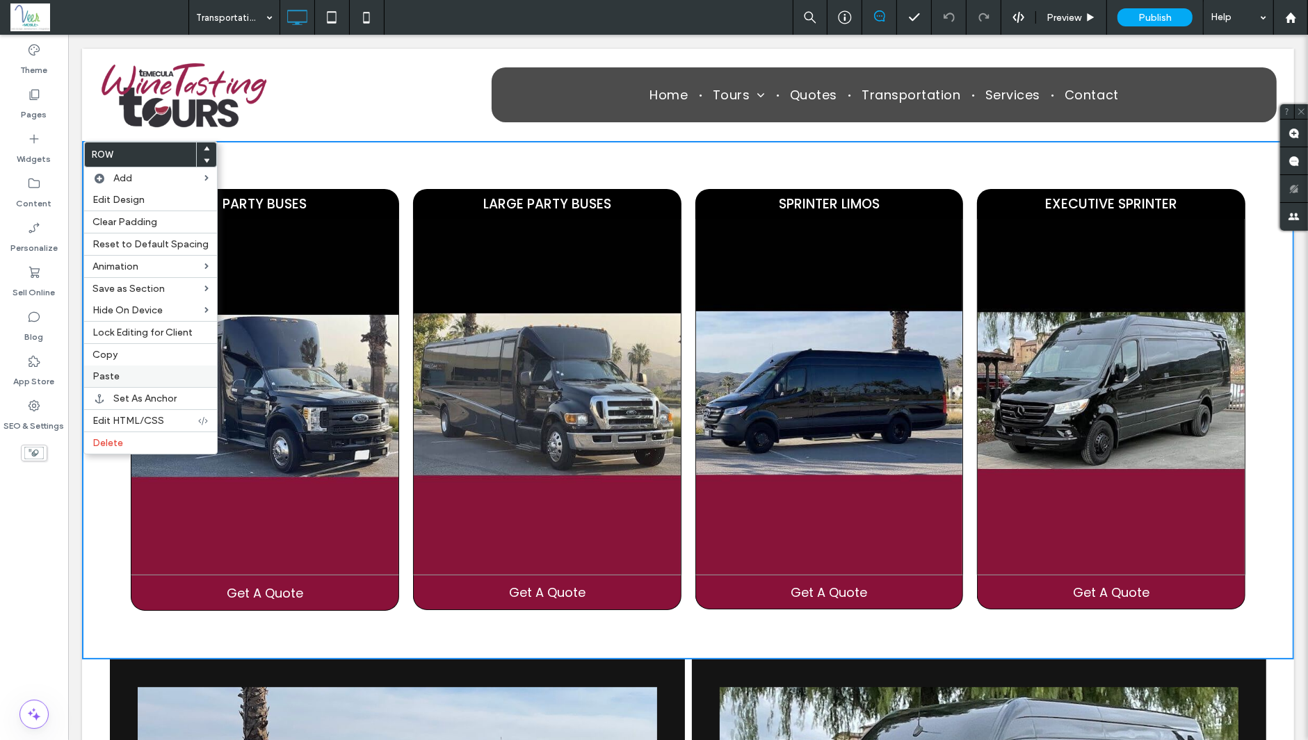
click at [110, 375] on span "Paste" at bounding box center [105, 377] width 27 height 12
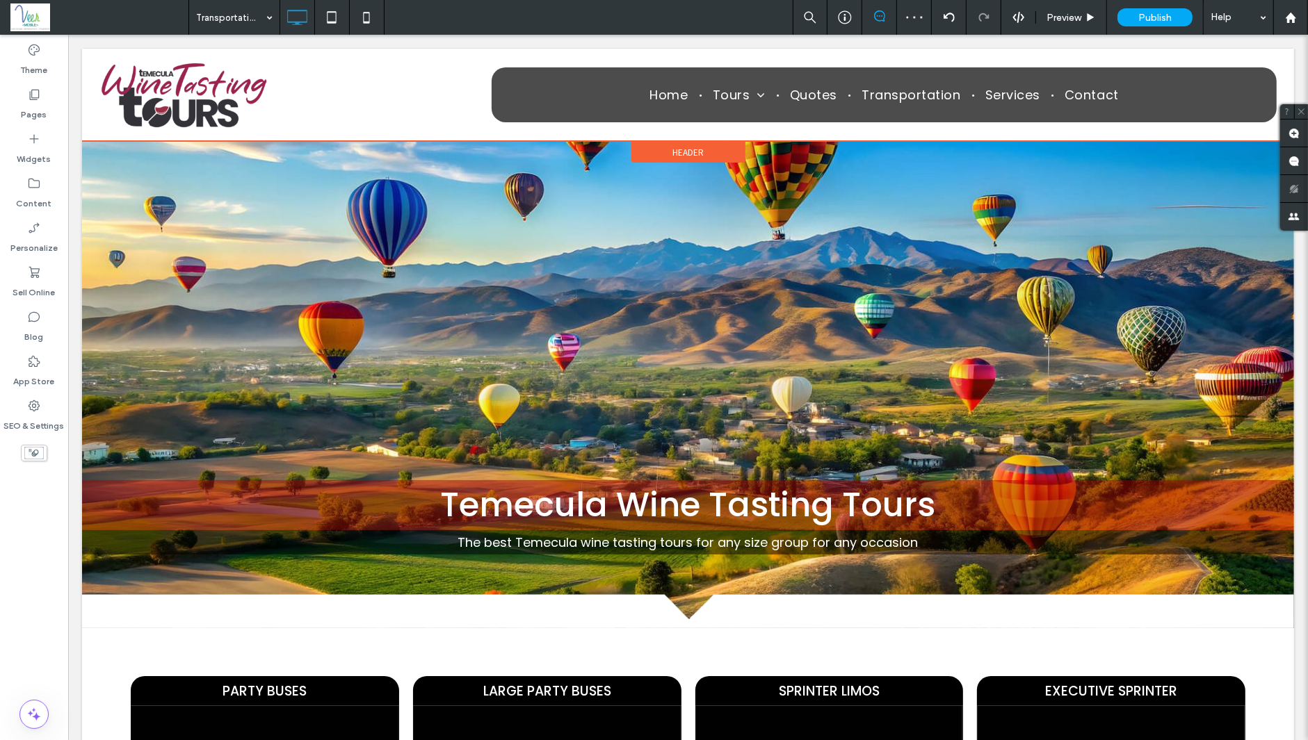
click at [675, 151] on span "Header" at bounding box center [687, 153] width 31 height 12
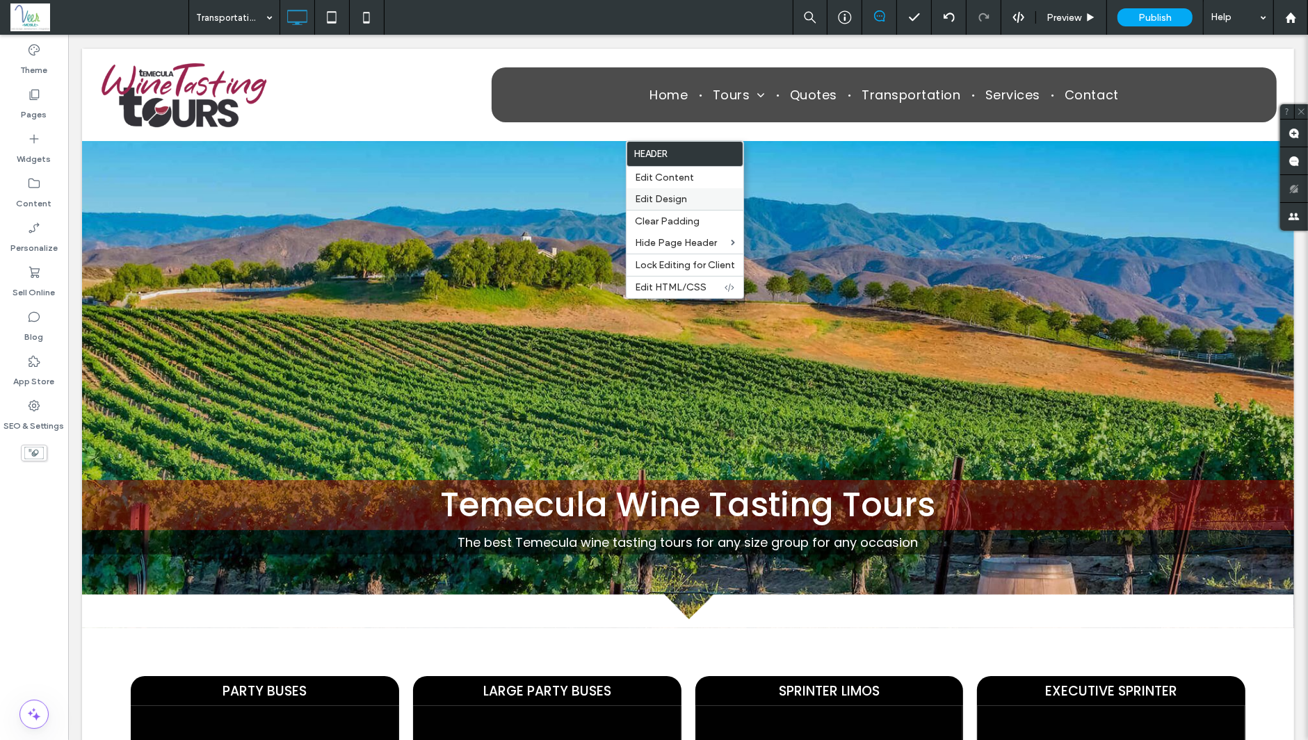
click at [650, 201] on span "Edit Design" at bounding box center [661, 199] width 52 height 12
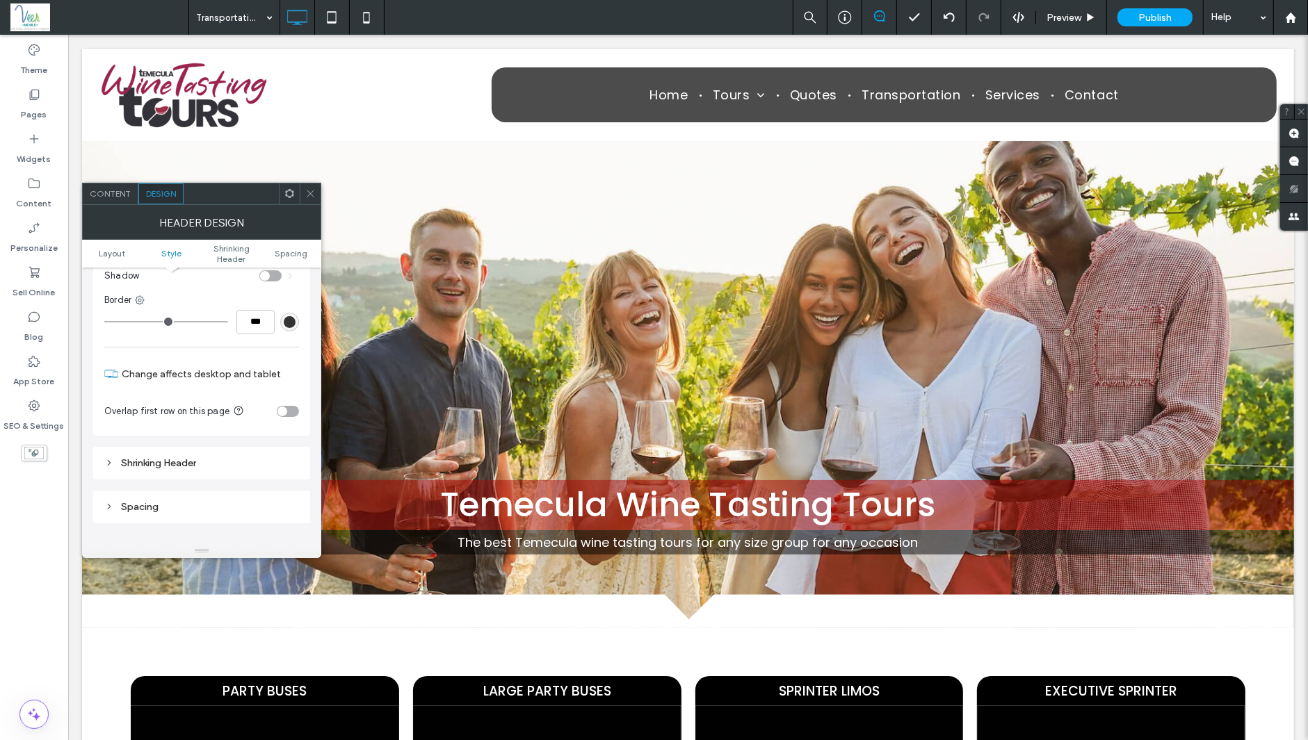
scroll to position [264, 0]
click at [293, 409] on div "toggle" at bounding box center [288, 410] width 22 height 11
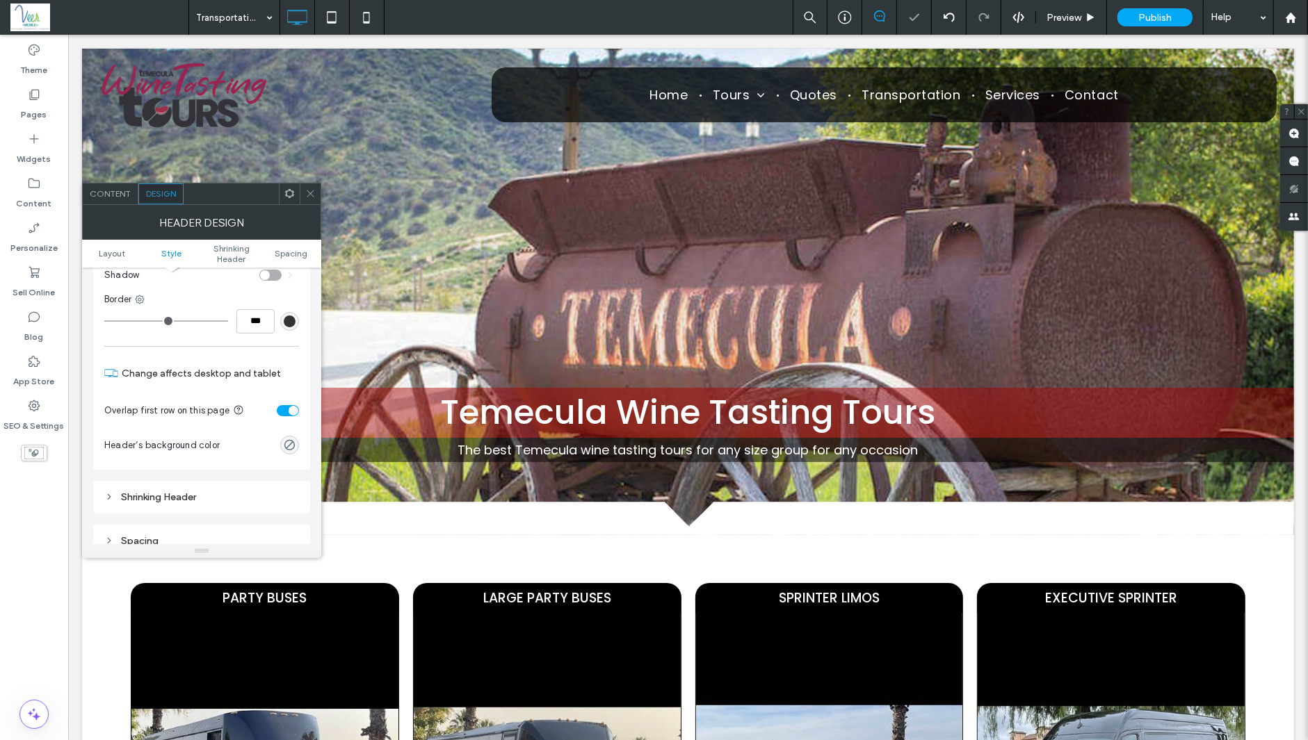
click at [310, 193] on use at bounding box center [310, 193] width 7 height 7
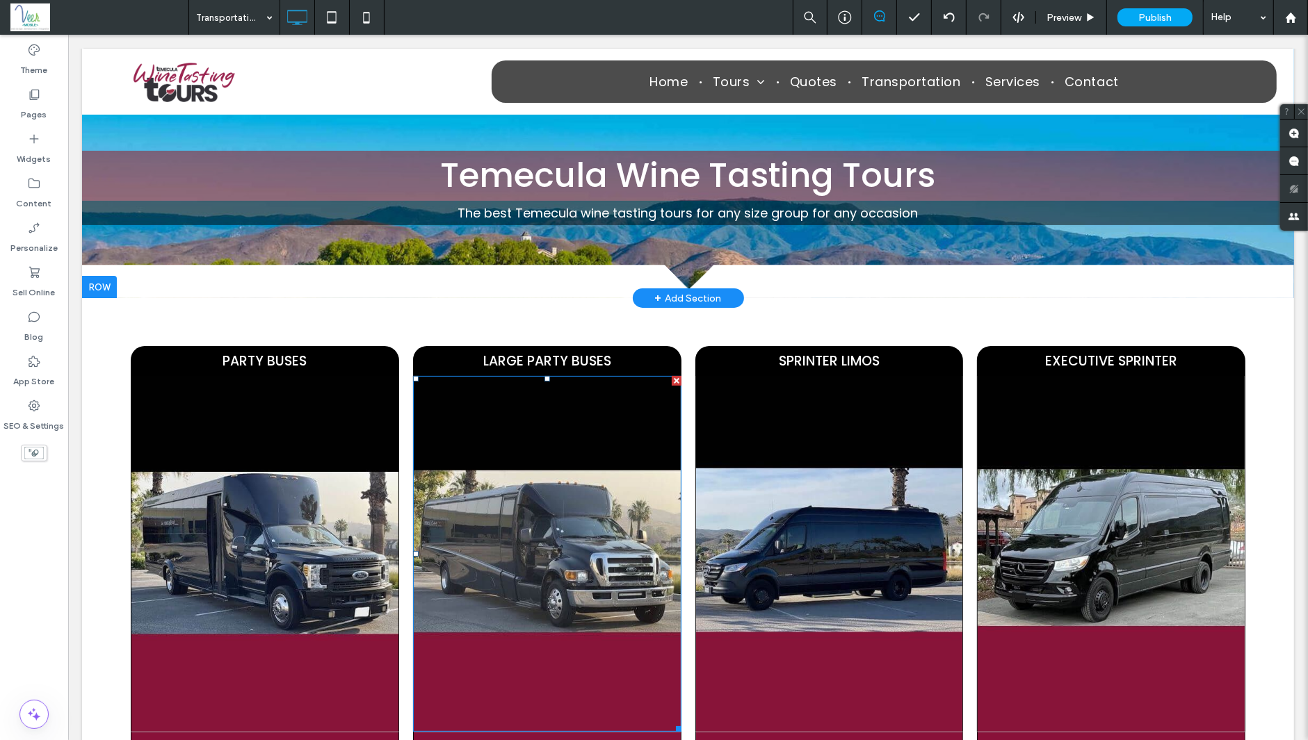
scroll to position [0, 0]
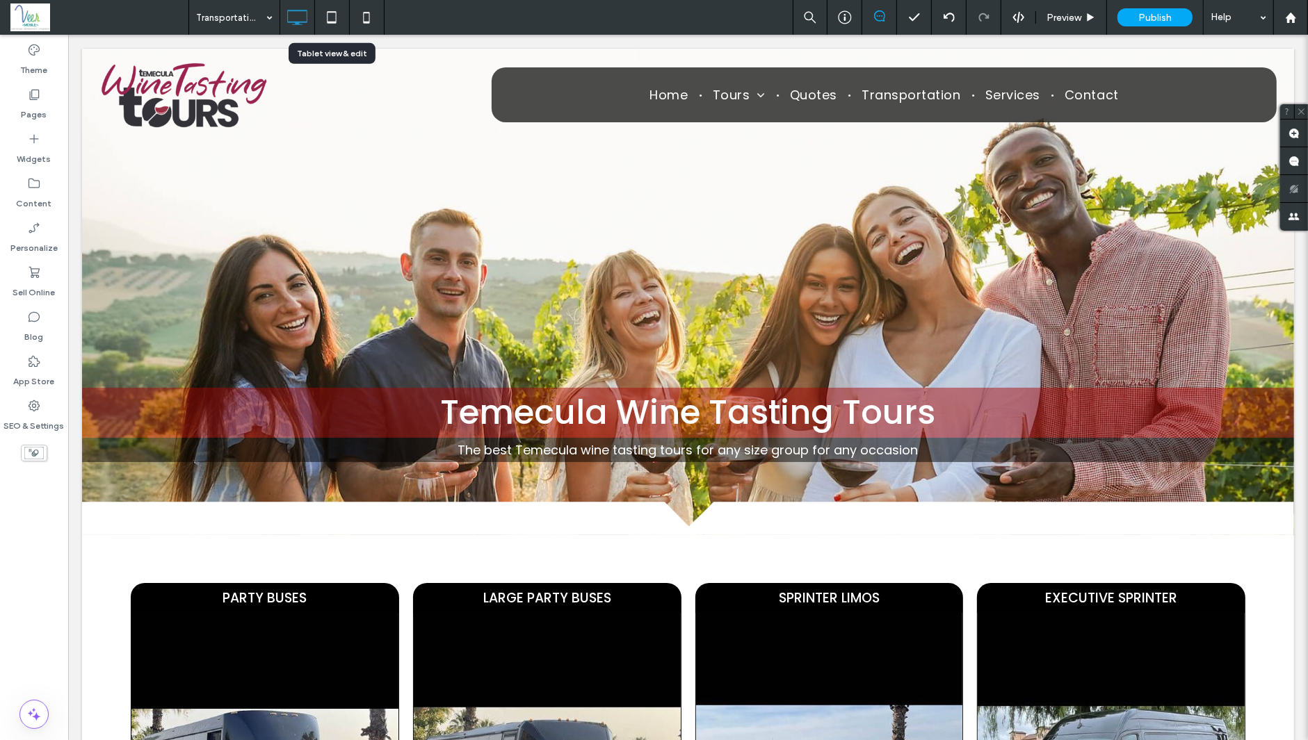
click at [334, 20] on icon at bounding box center [332, 17] width 28 height 28
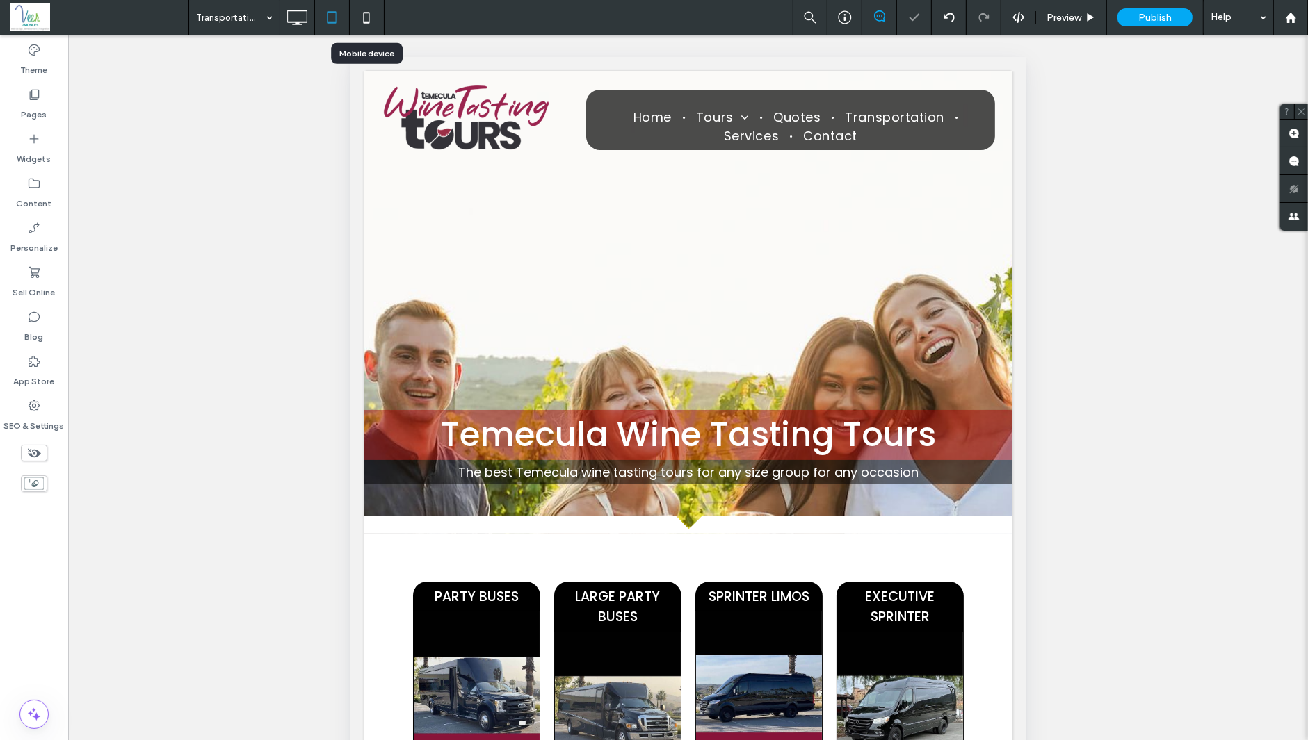
click at [367, 18] on icon at bounding box center [366, 17] width 28 height 28
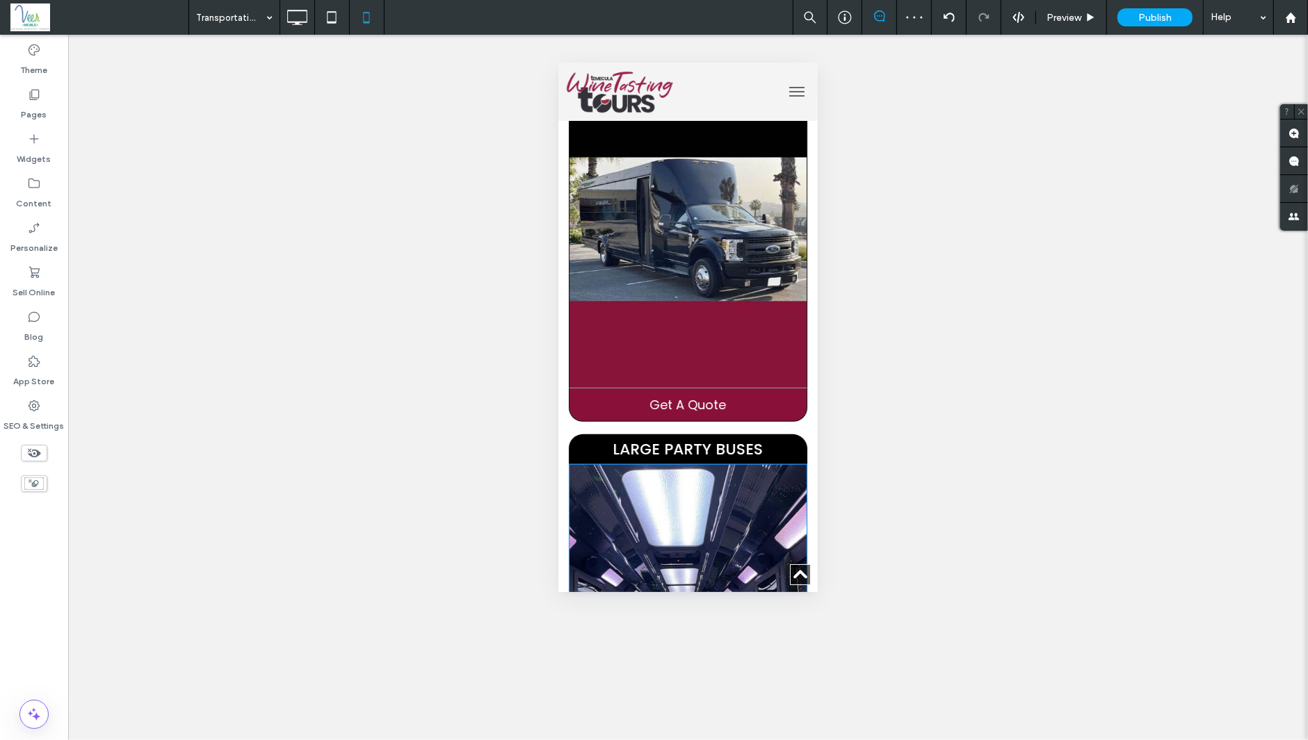
scroll to position [382, 0]
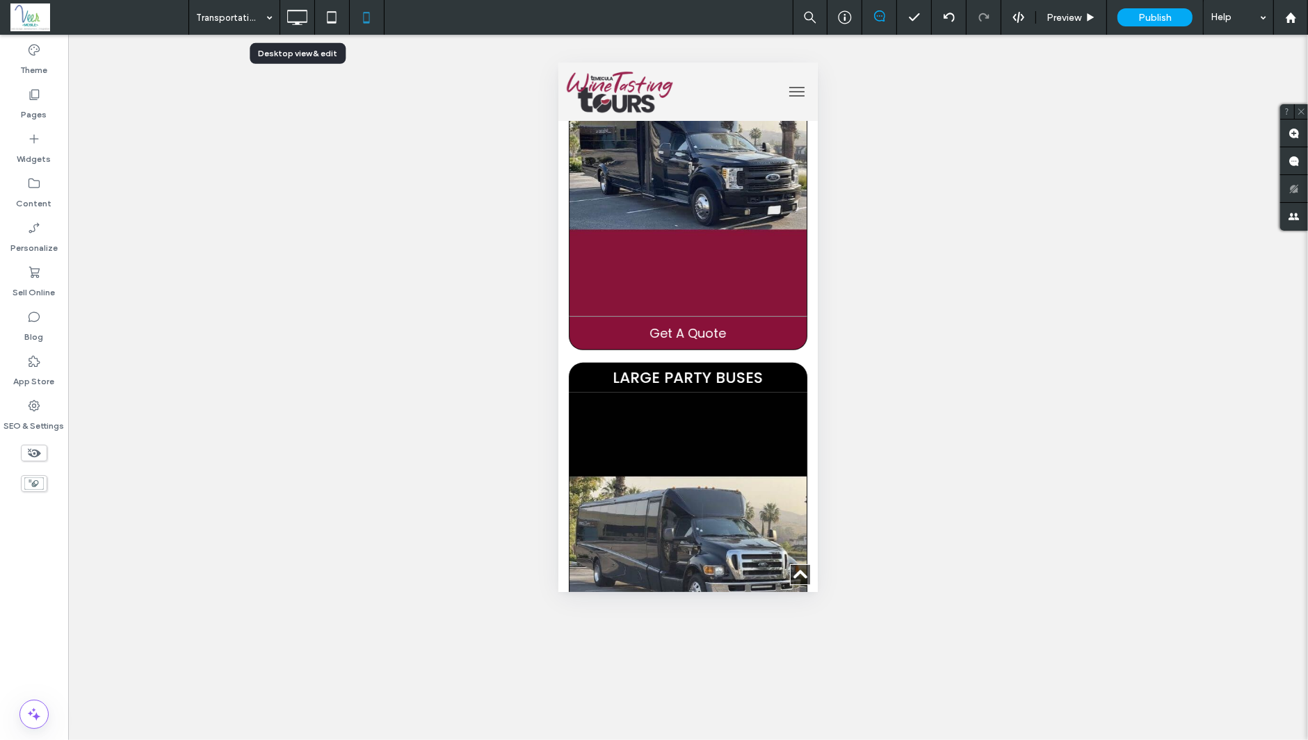
click at [297, 13] on icon at bounding box center [297, 17] width 28 height 28
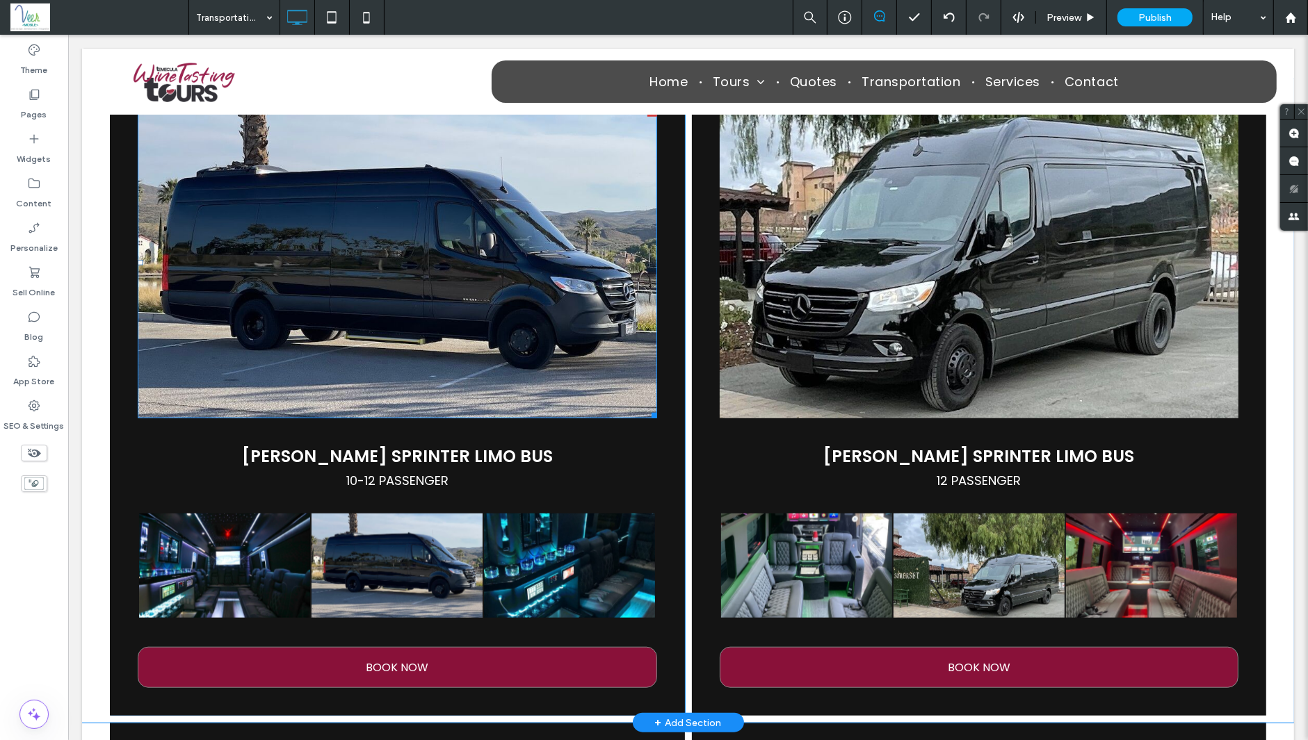
scroll to position [1095, 0]
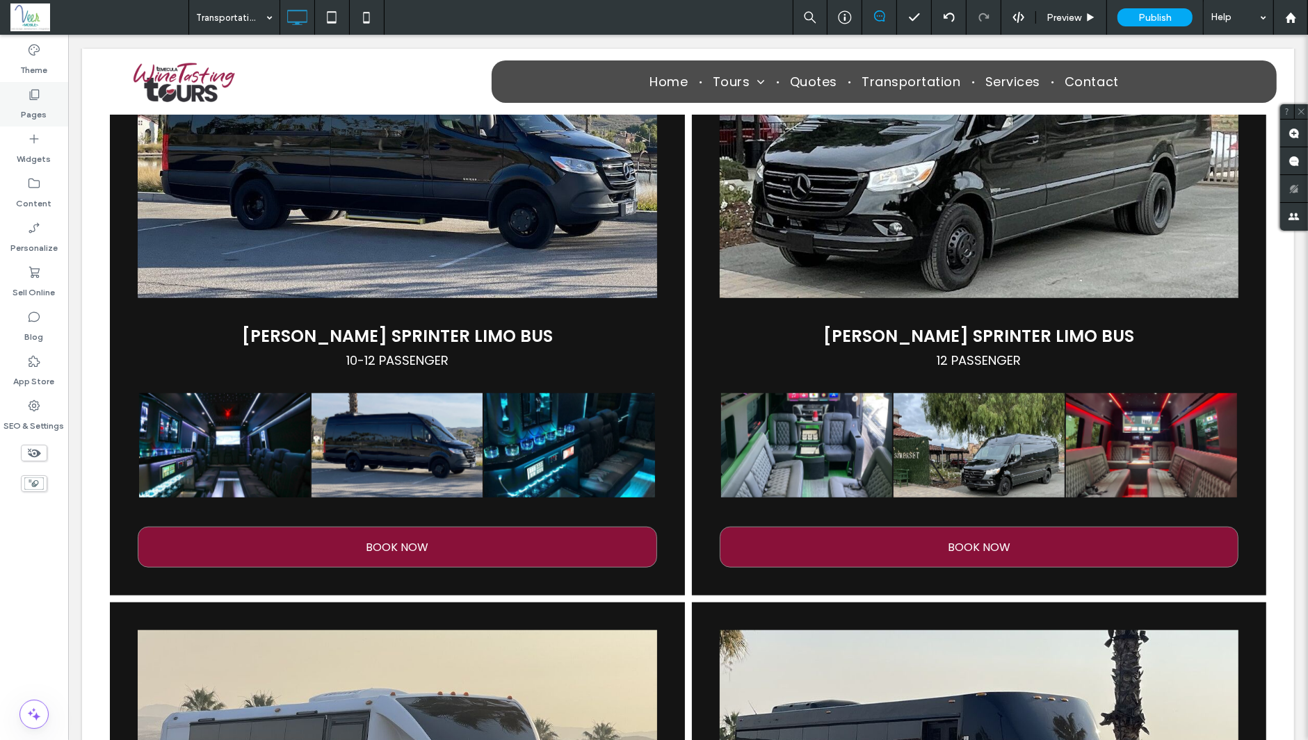
click at [33, 92] on icon at bounding box center [34, 95] width 14 height 14
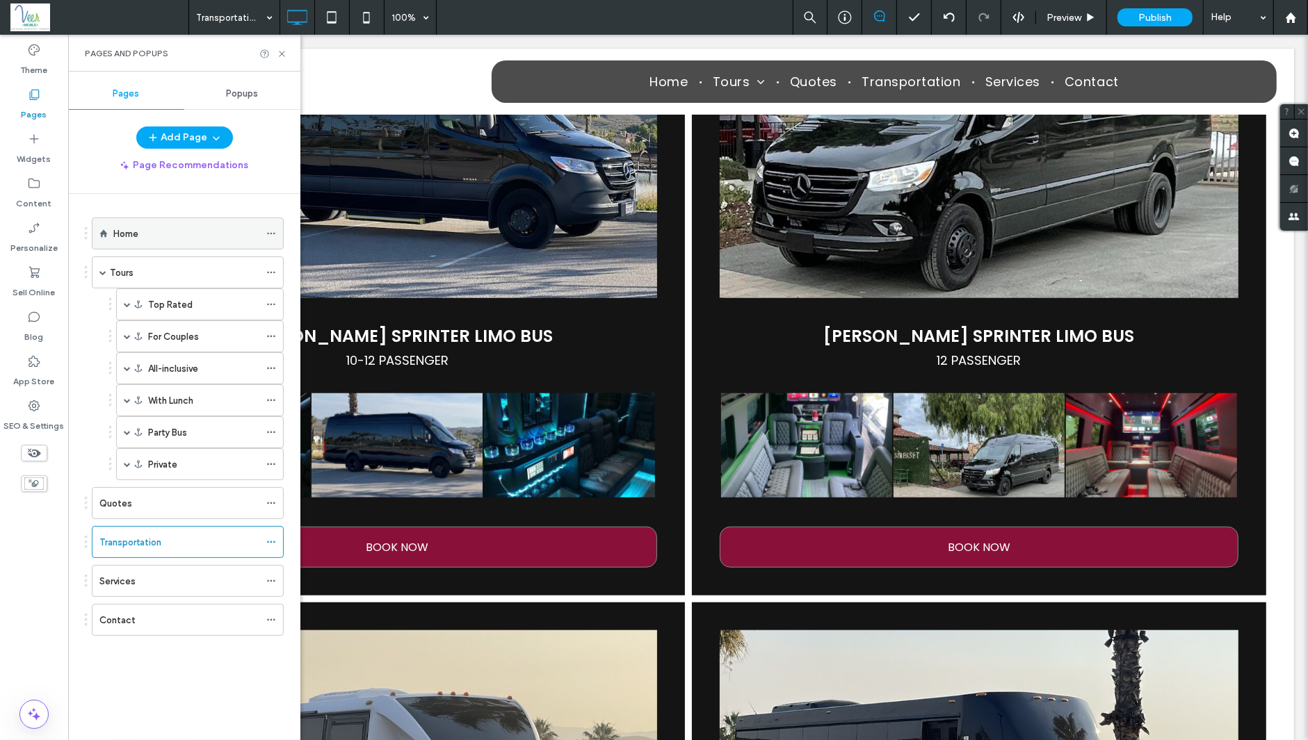
click at [149, 230] on div "Home" at bounding box center [186, 234] width 146 height 15
click at [283, 50] on icon at bounding box center [282, 54] width 10 height 10
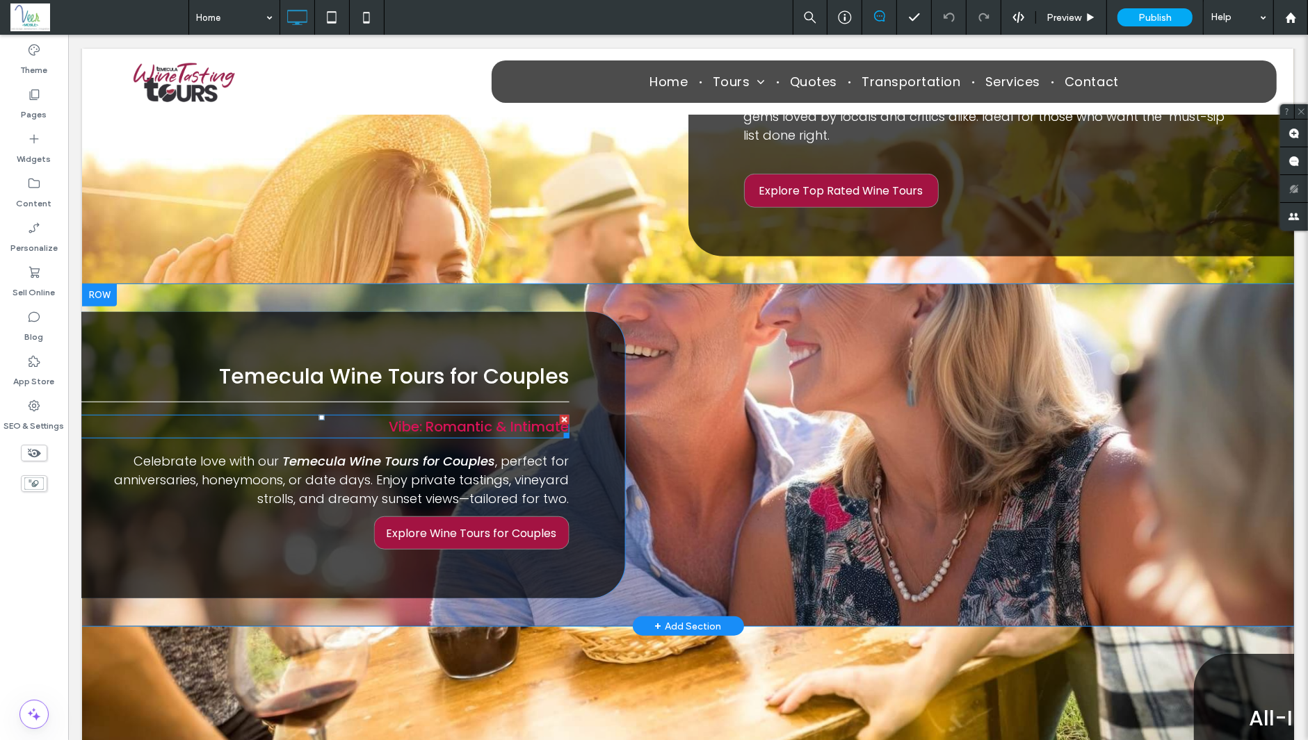
scroll to position [880, 0]
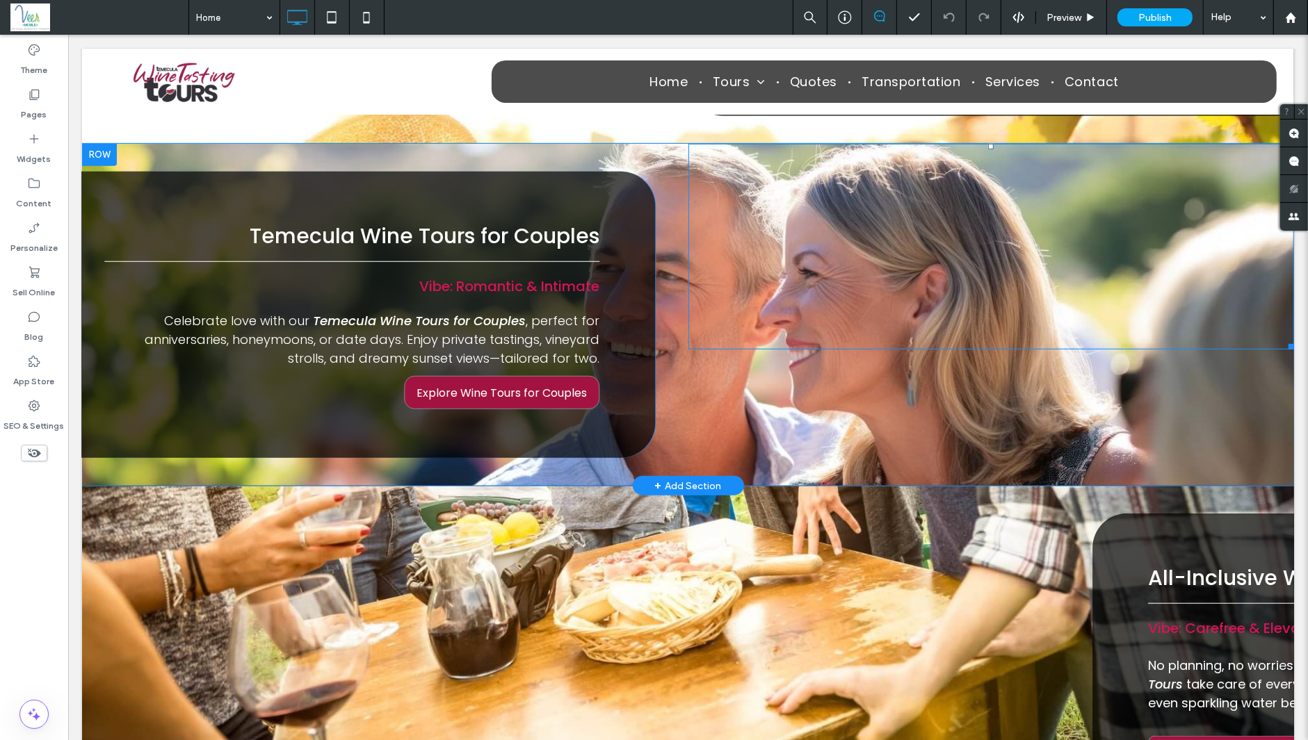
click at [740, 184] on div at bounding box center [991, 247] width 606 height 206
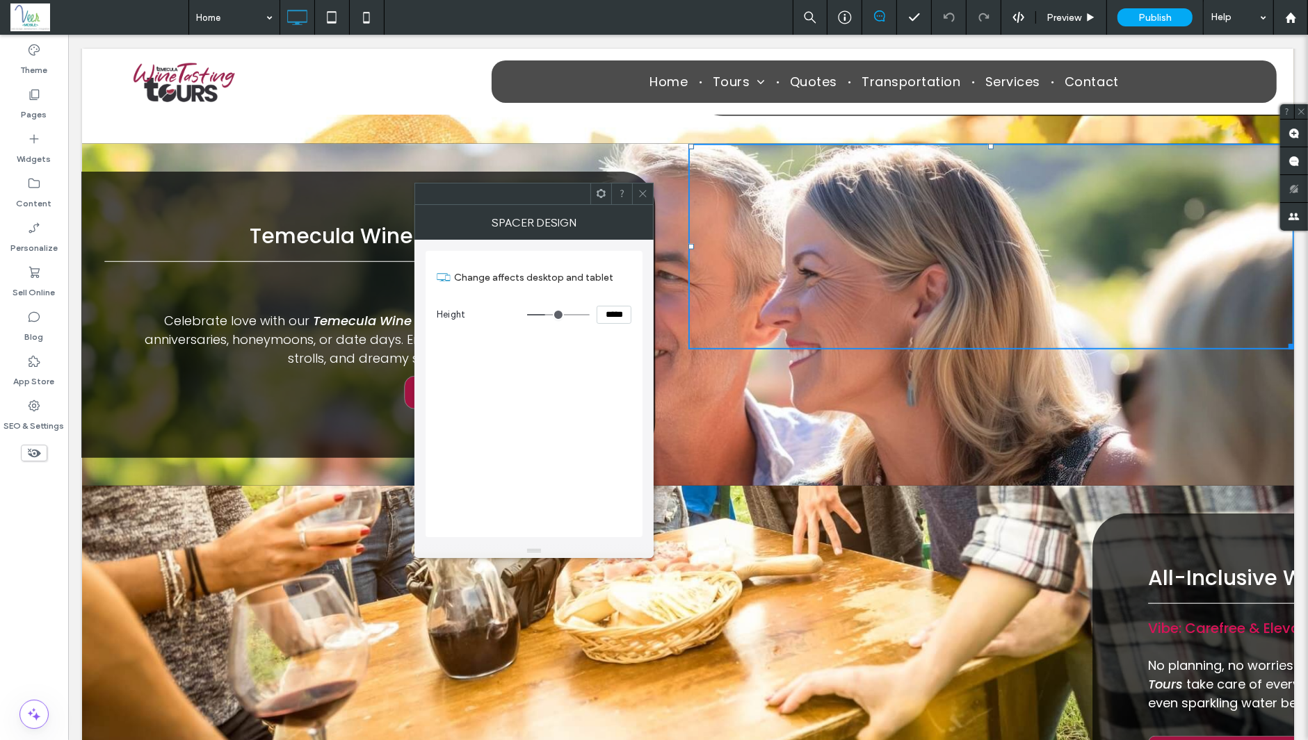
click at [615, 144] on div "Temecula Wine Tours for Couples Vibe: Romantic & Intimate Celebrate love with o…" at bounding box center [687, 315] width 1212 height 343
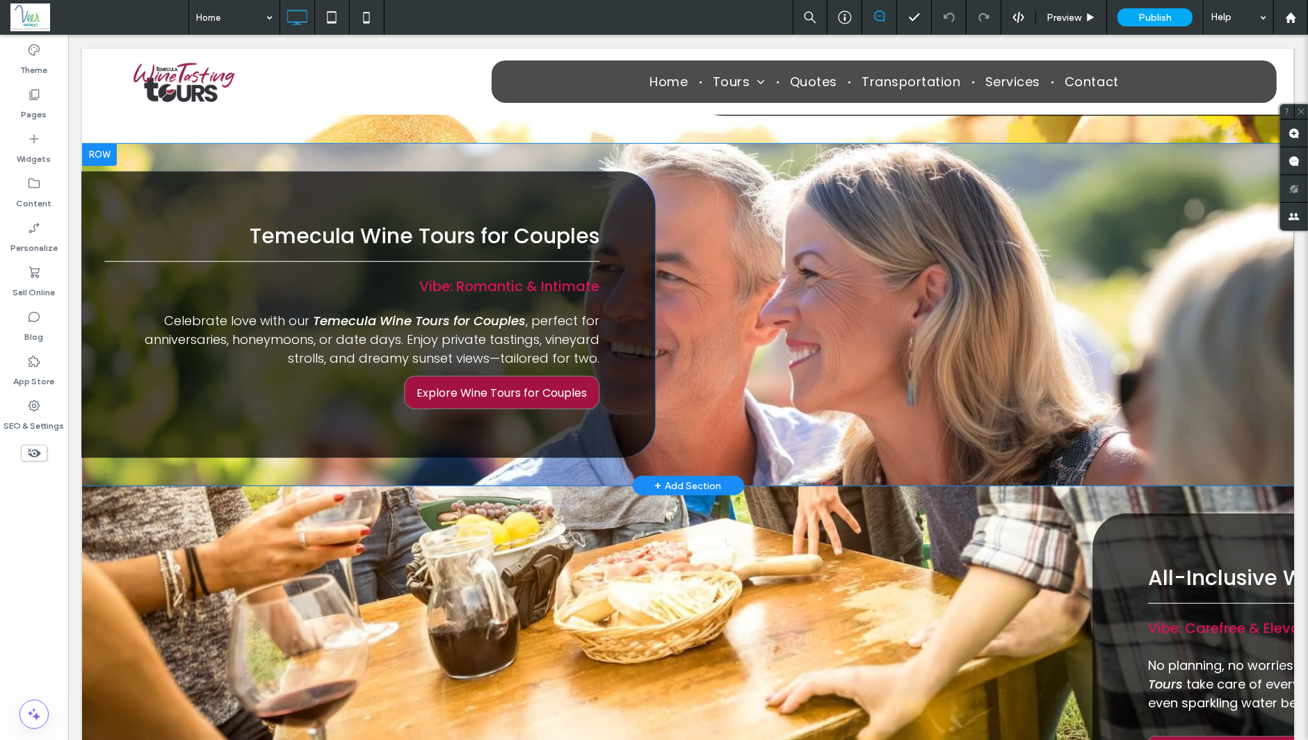
click at [99, 144] on div at bounding box center [98, 155] width 35 height 22
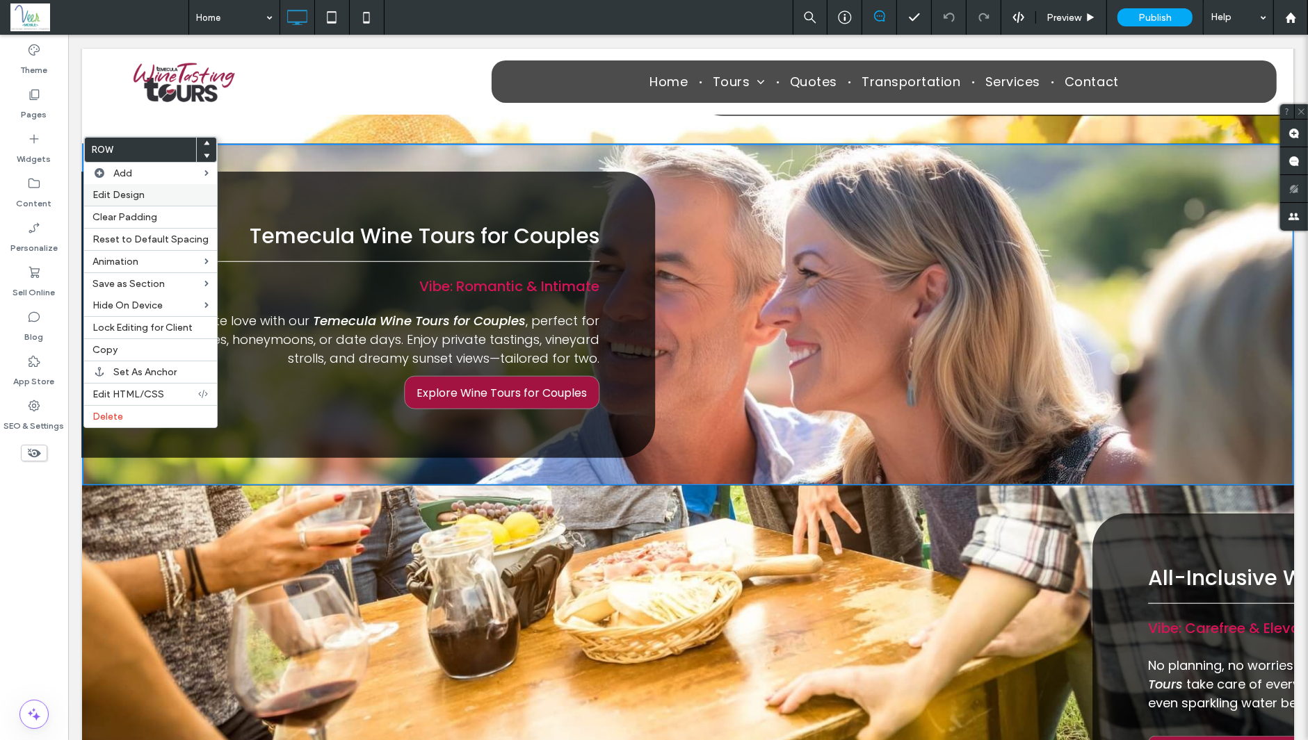
click at [113, 196] on span "Edit Design" at bounding box center [118, 195] width 52 height 12
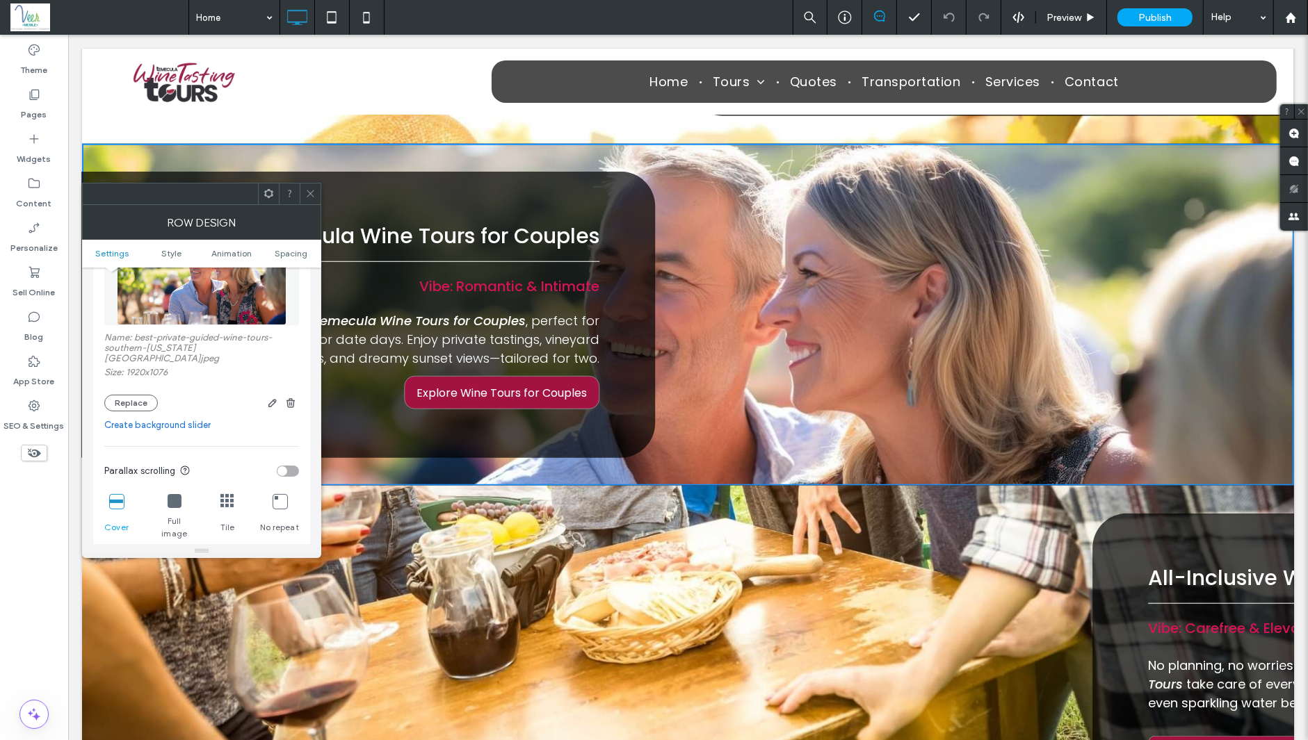
scroll to position [296, 0]
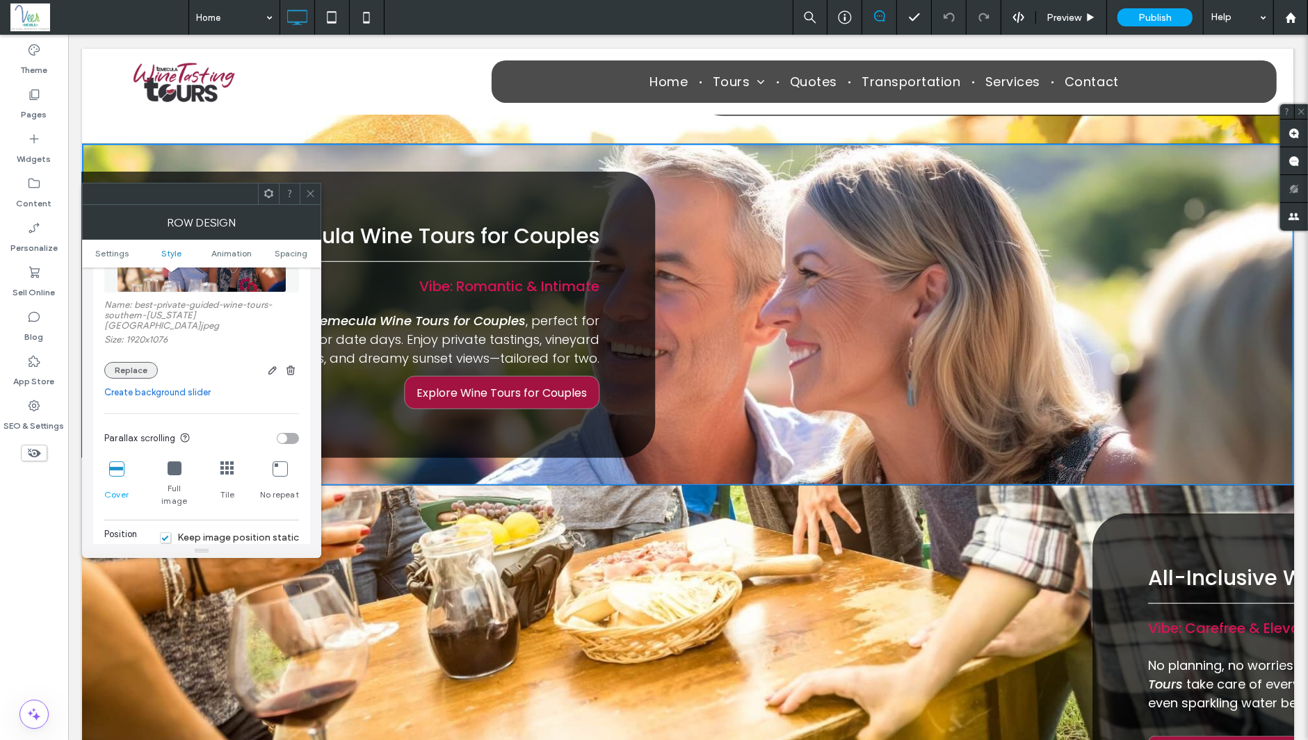
click at [139, 362] on button "Replace" at bounding box center [131, 370] width 54 height 17
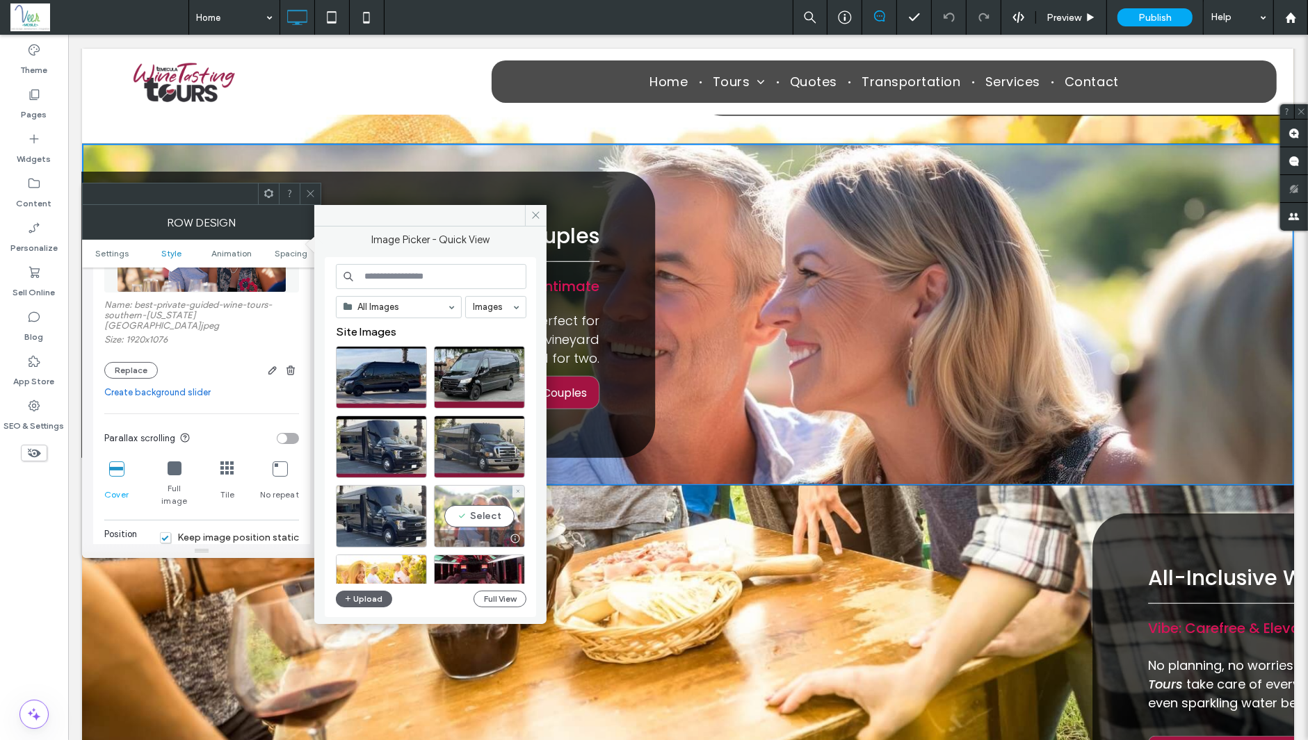
drag, startPoint x: 491, startPoint y: 512, endPoint x: 422, endPoint y: 477, distance: 77.1
click at [491, 512] on div "Select" at bounding box center [479, 516] width 91 height 63
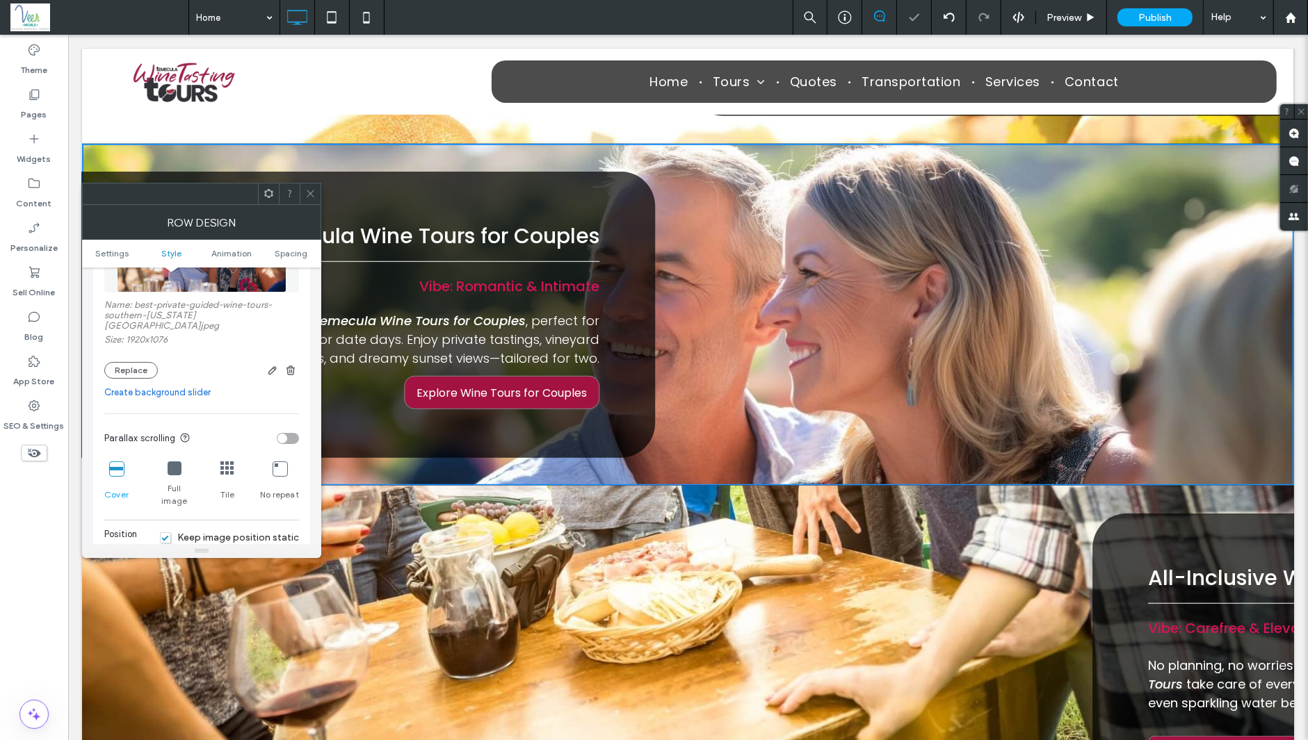
drag, startPoint x: 307, startPoint y: 184, endPoint x: 310, endPoint y: 195, distance: 12.1
click at [310, 195] on span at bounding box center [310, 194] width 10 height 21
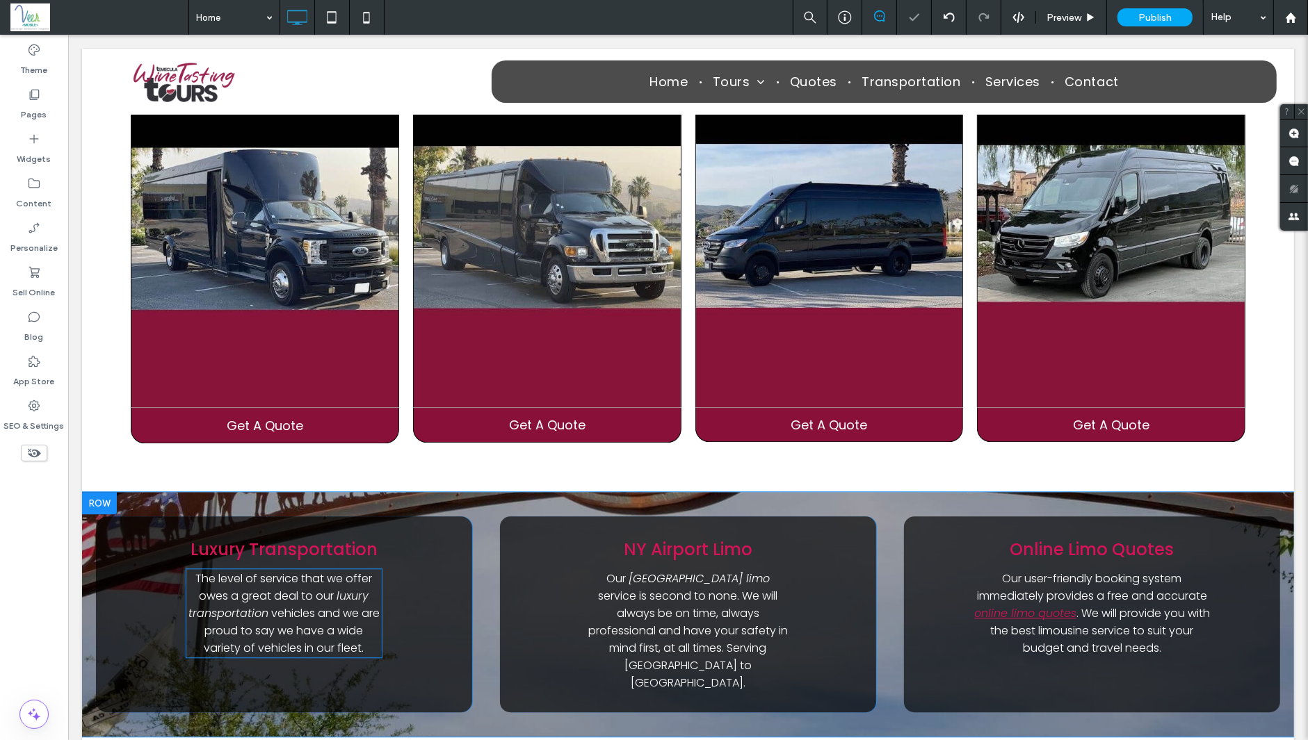
scroll to position [3299, 0]
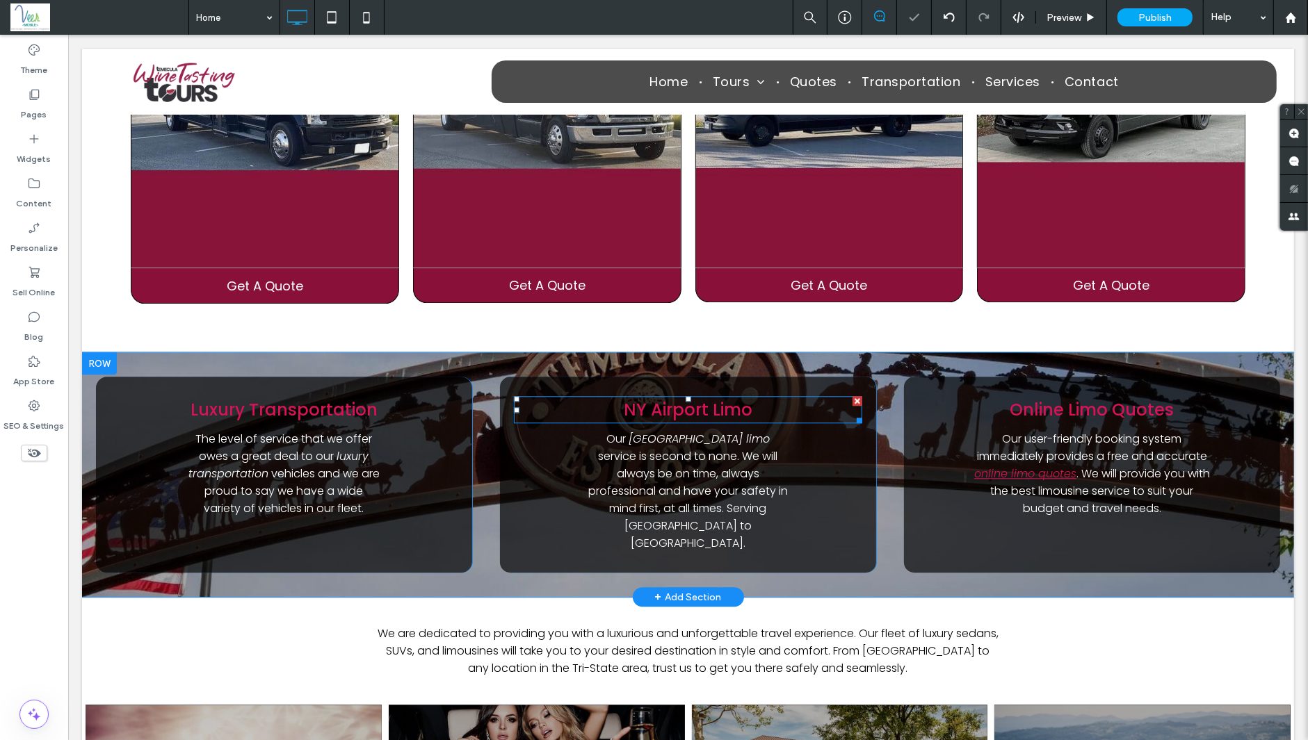
click at [626, 398] on span "NY Airport Limo" at bounding box center [687, 409] width 129 height 23
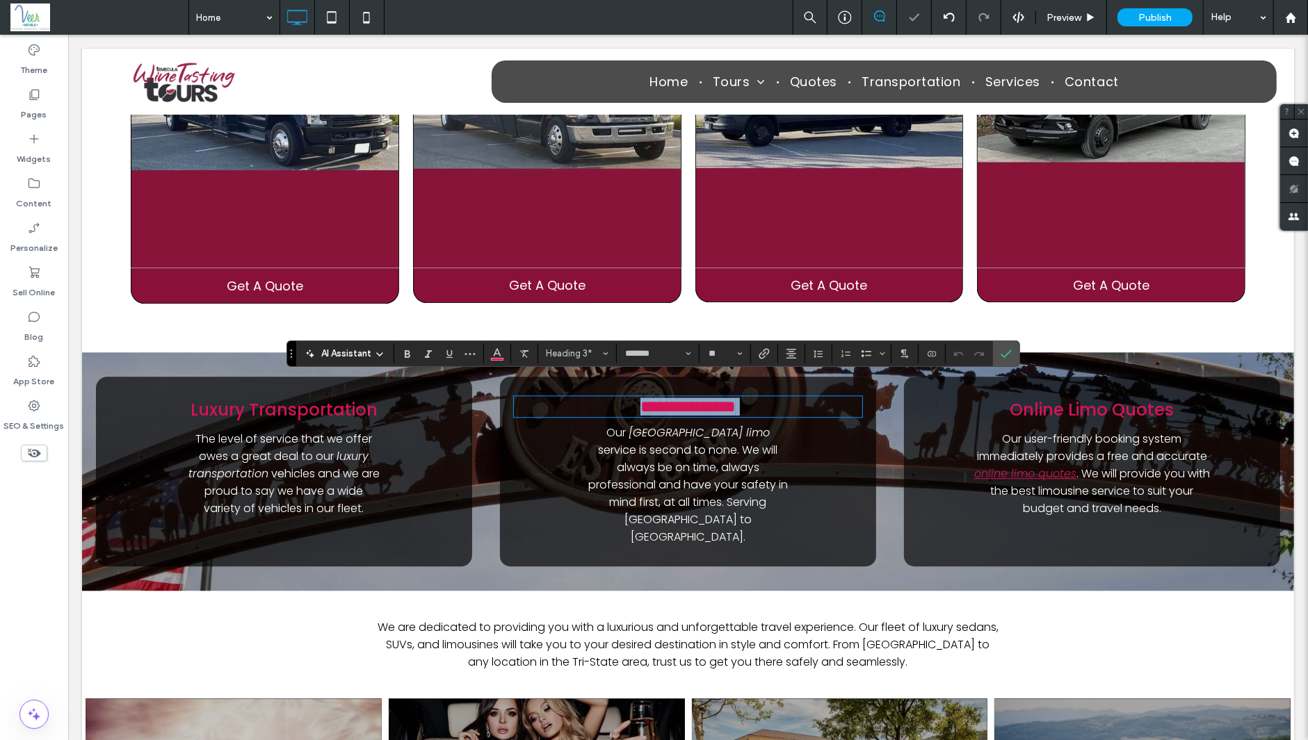
click at [640, 398] on span "**********" at bounding box center [687, 406] width 95 height 17
drag, startPoint x: 649, startPoint y: 394, endPoint x: 592, endPoint y: 397, distance: 57.1
click at [592, 398] on h3 "**********" at bounding box center [687, 407] width 348 height 18
click at [649, 398] on span "**********" at bounding box center [687, 406] width 76 height 17
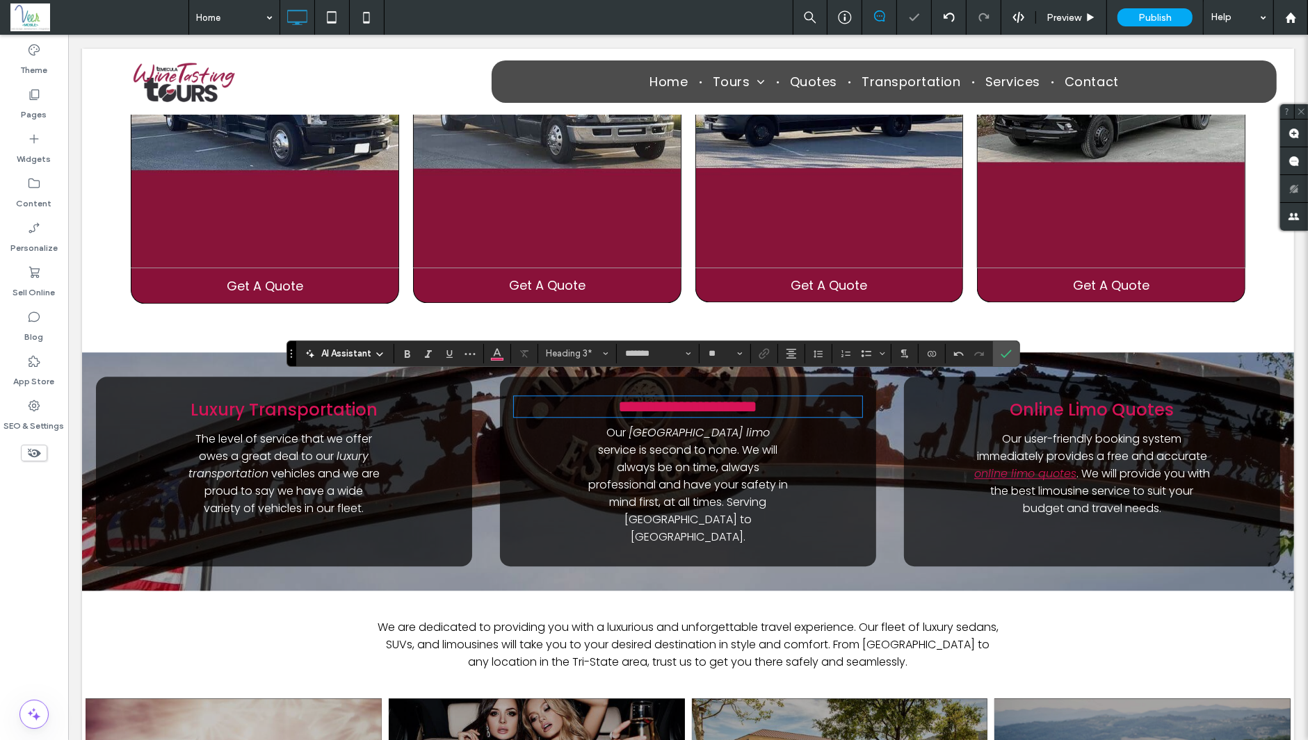
click at [1117, 478] on span ". We will provide you with the best limousine service to suit your budget and t…" at bounding box center [1100, 491] width 220 height 51
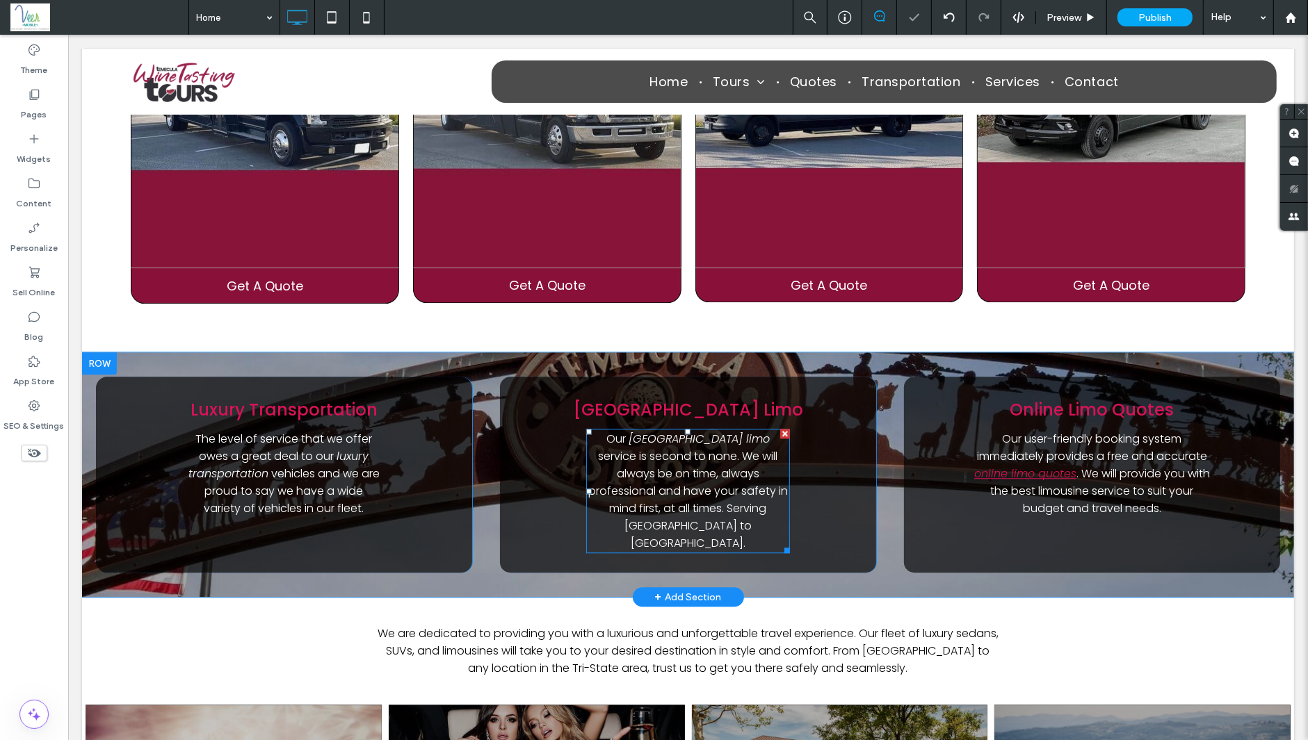
scroll to position [3545, 0]
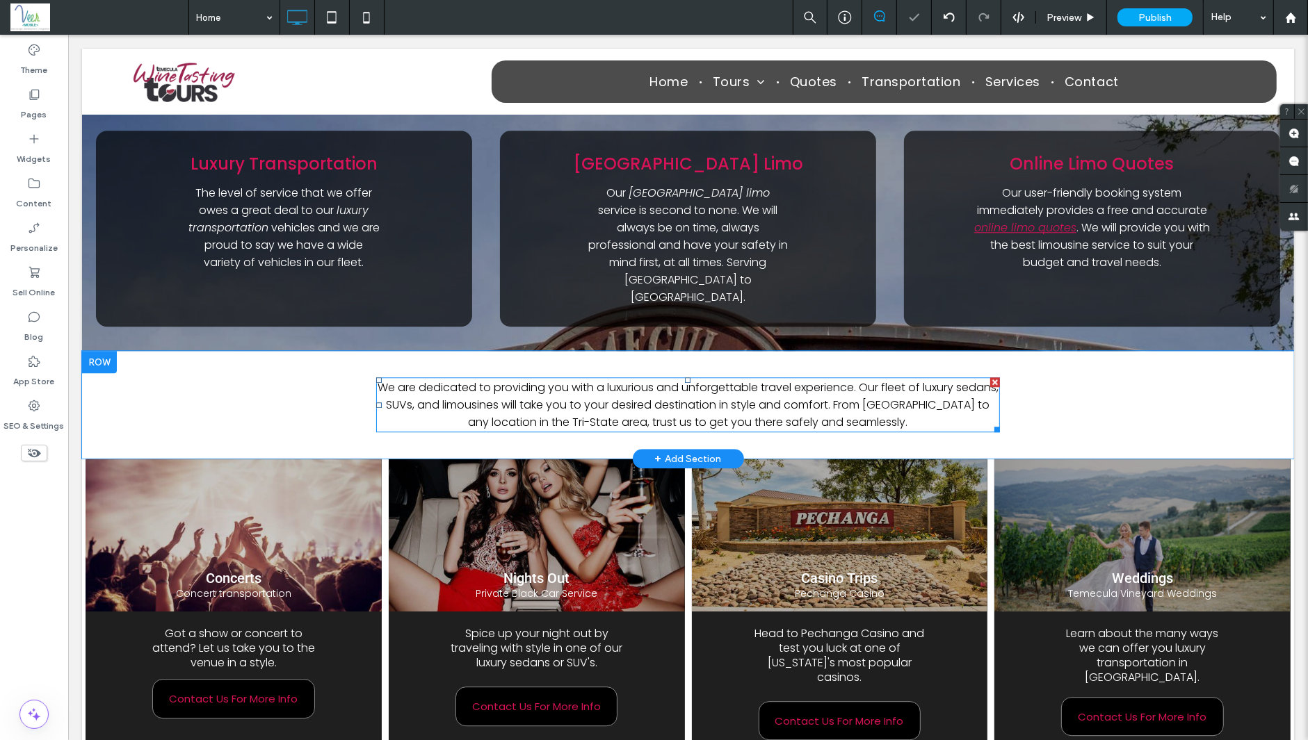
click at [877, 380] on span "We are dedicated to providing you with a luxurious and unforgettable travel exp…" at bounding box center [687, 405] width 621 height 51
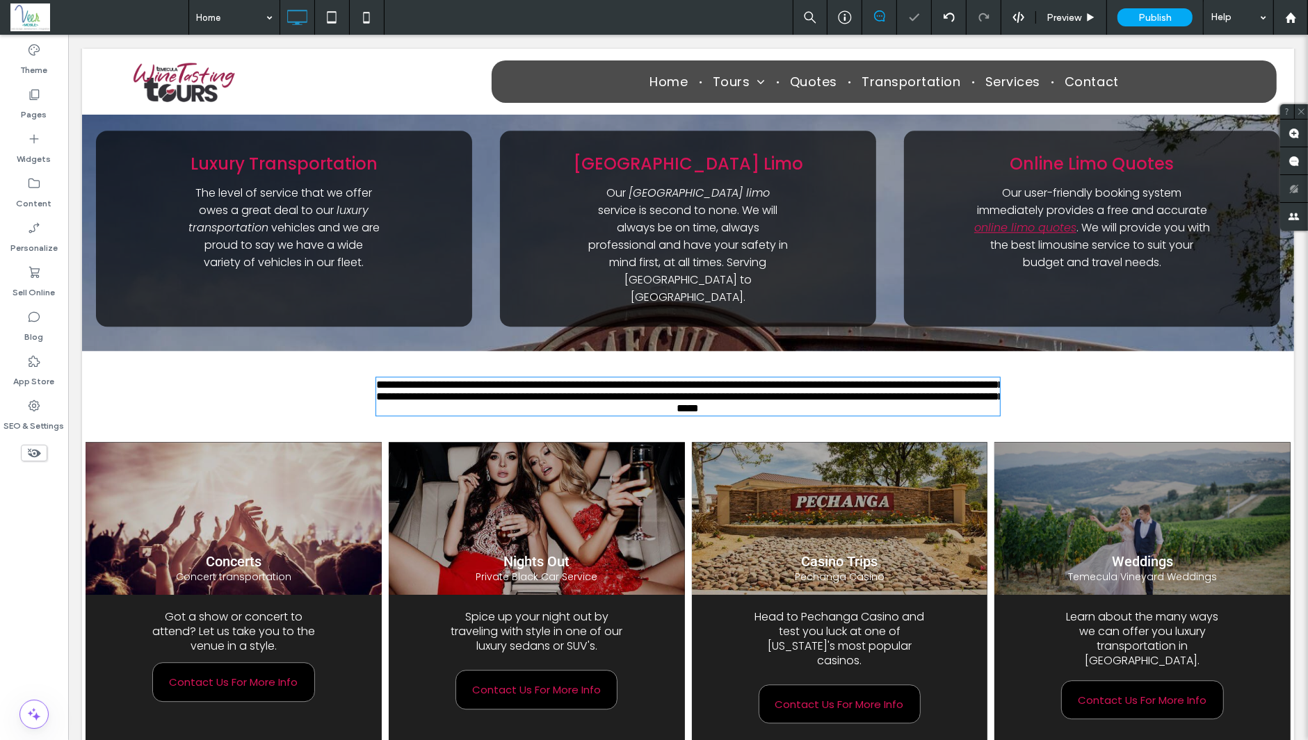
type input "*******"
type input "**"
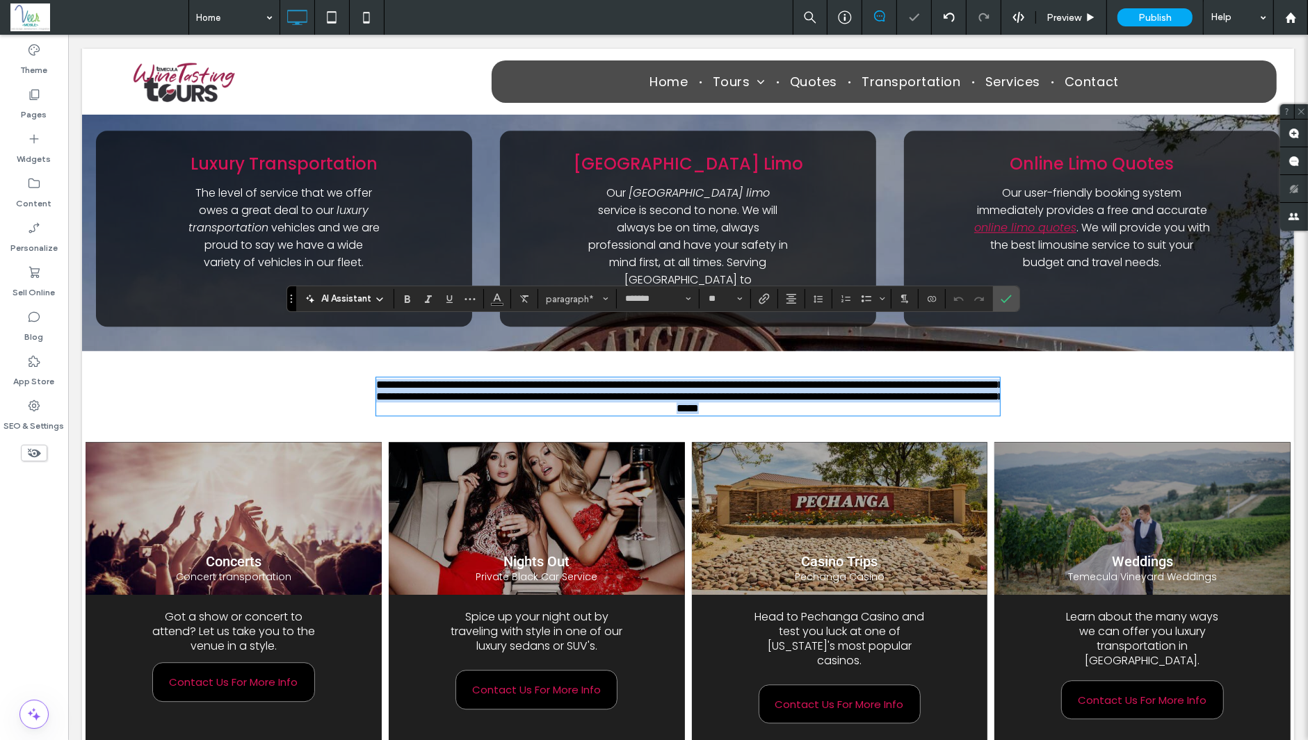
click at [877, 380] on span "**********" at bounding box center [688, 397] width 627 height 34
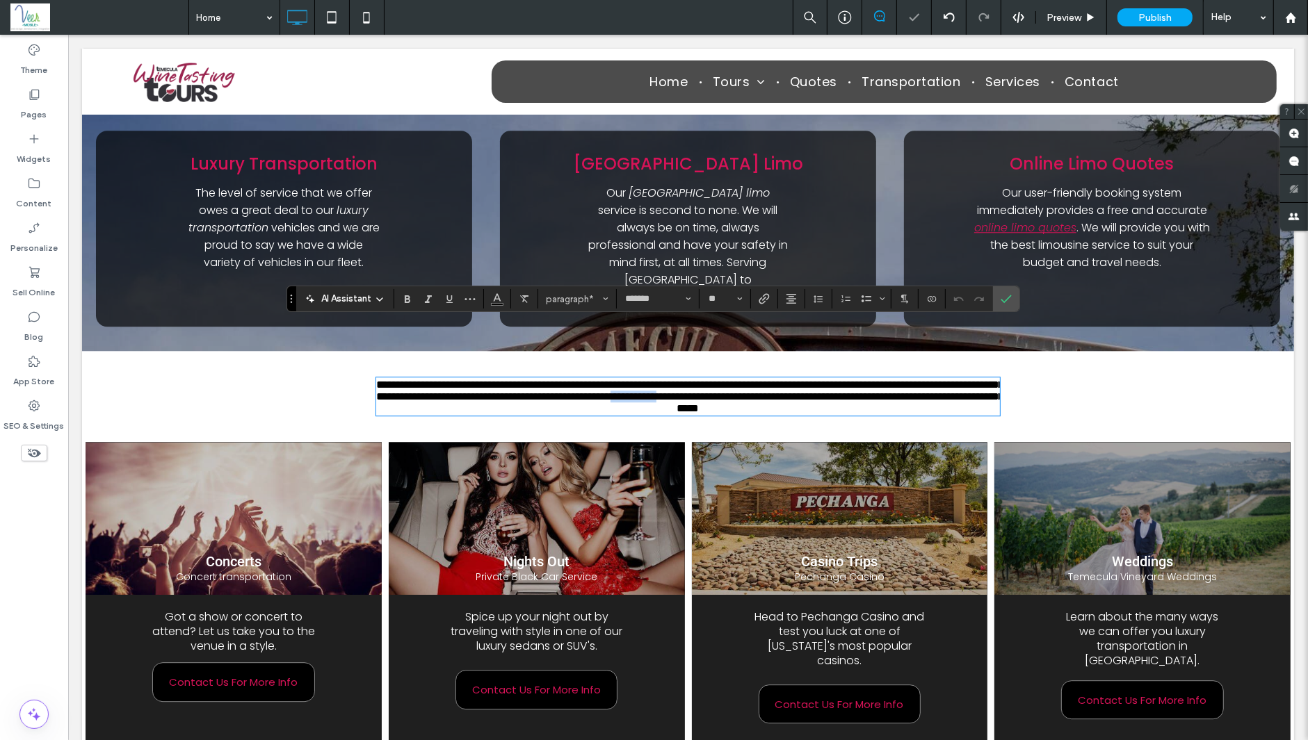
drag, startPoint x: 910, startPoint y: 354, endPoint x: 966, endPoint y: 355, distance: 55.6
click at [966, 380] on span "**********" at bounding box center [688, 397] width 627 height 34
click at [1007, 309] on span "Confirm" at bounding box center [1005, 299] width 11 height 24
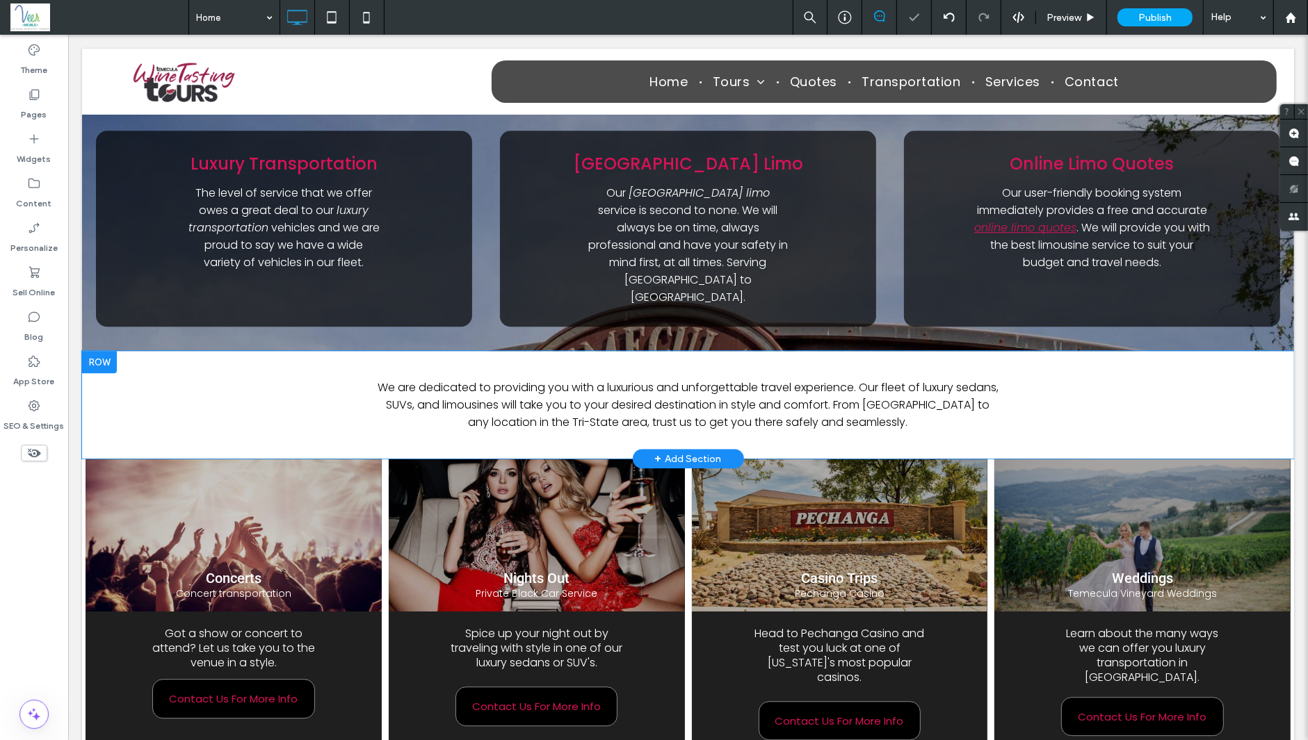
click at [108, 351] on div at bounding box center [98, 362] width 35 height 22
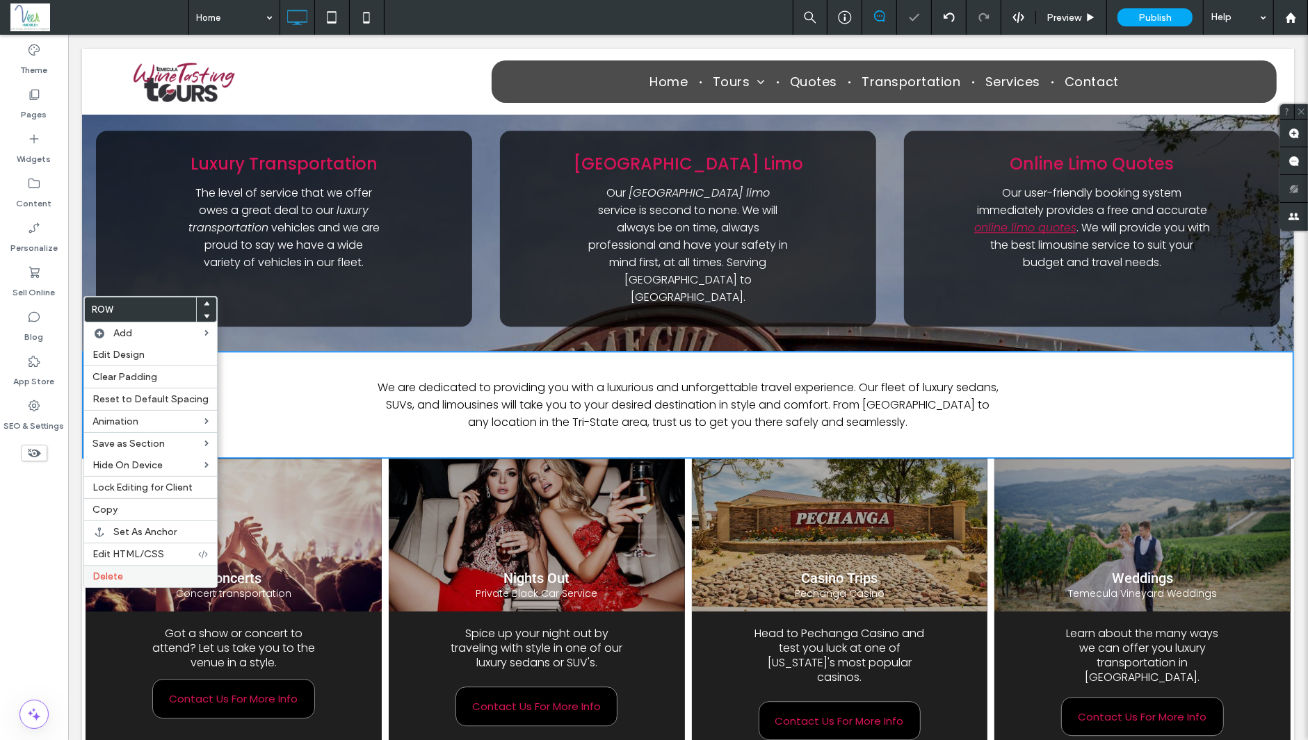
click at [146, 575] on label "Delete" at bounding box center [150, 577] width 116 height 12
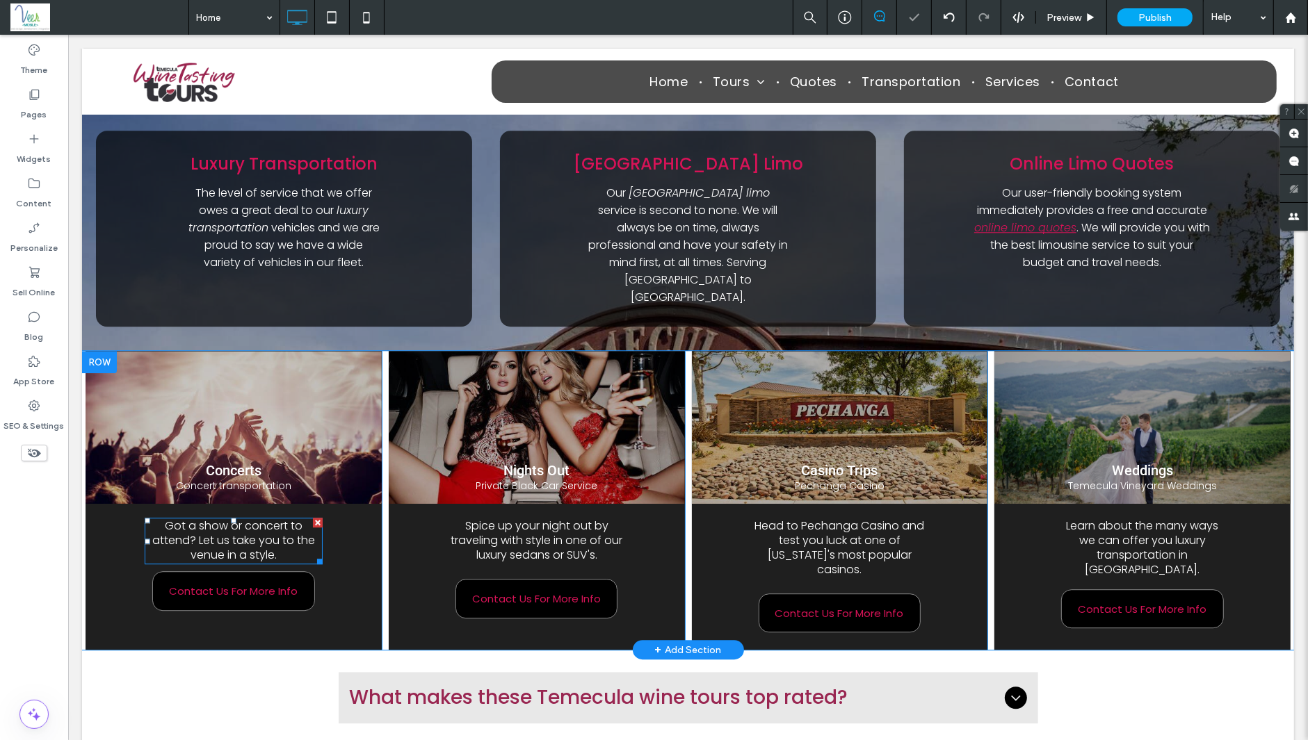
scroll to position [3389, 0]
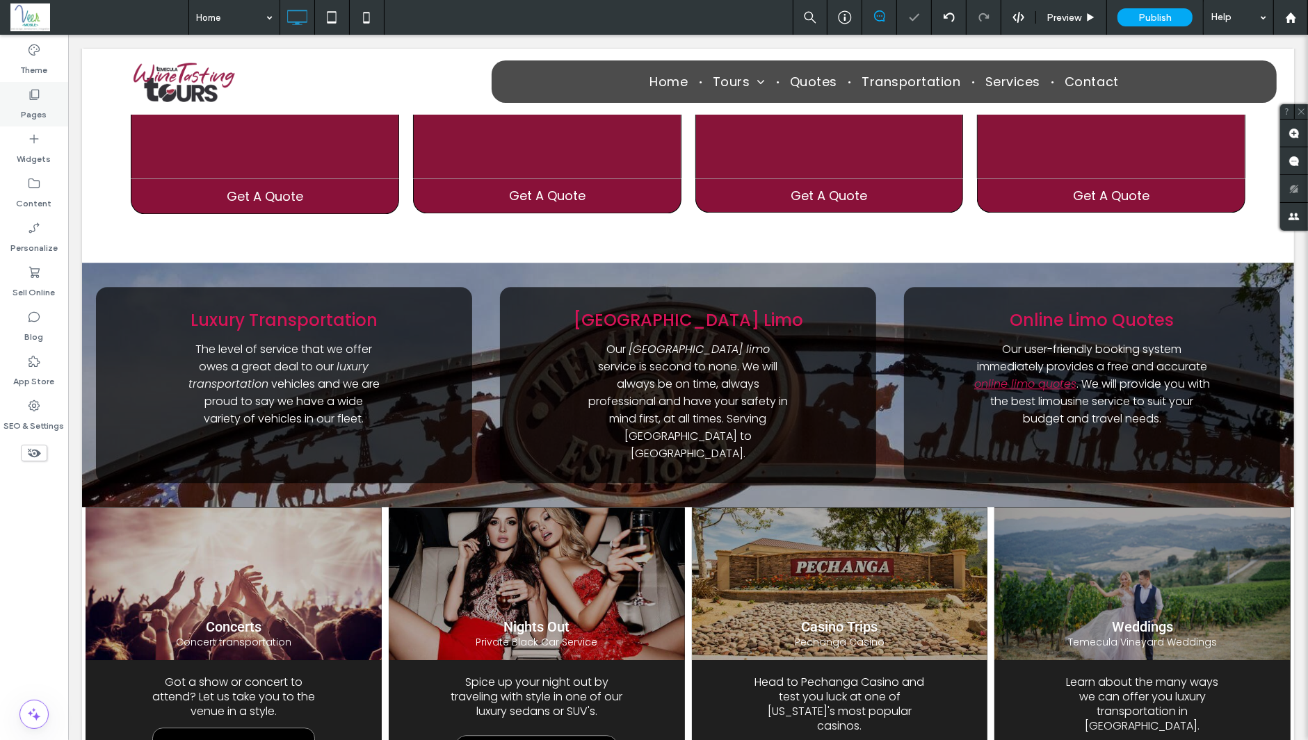
click at [37, 99] on icon at bounding box center [34, 95] width 14 height 14
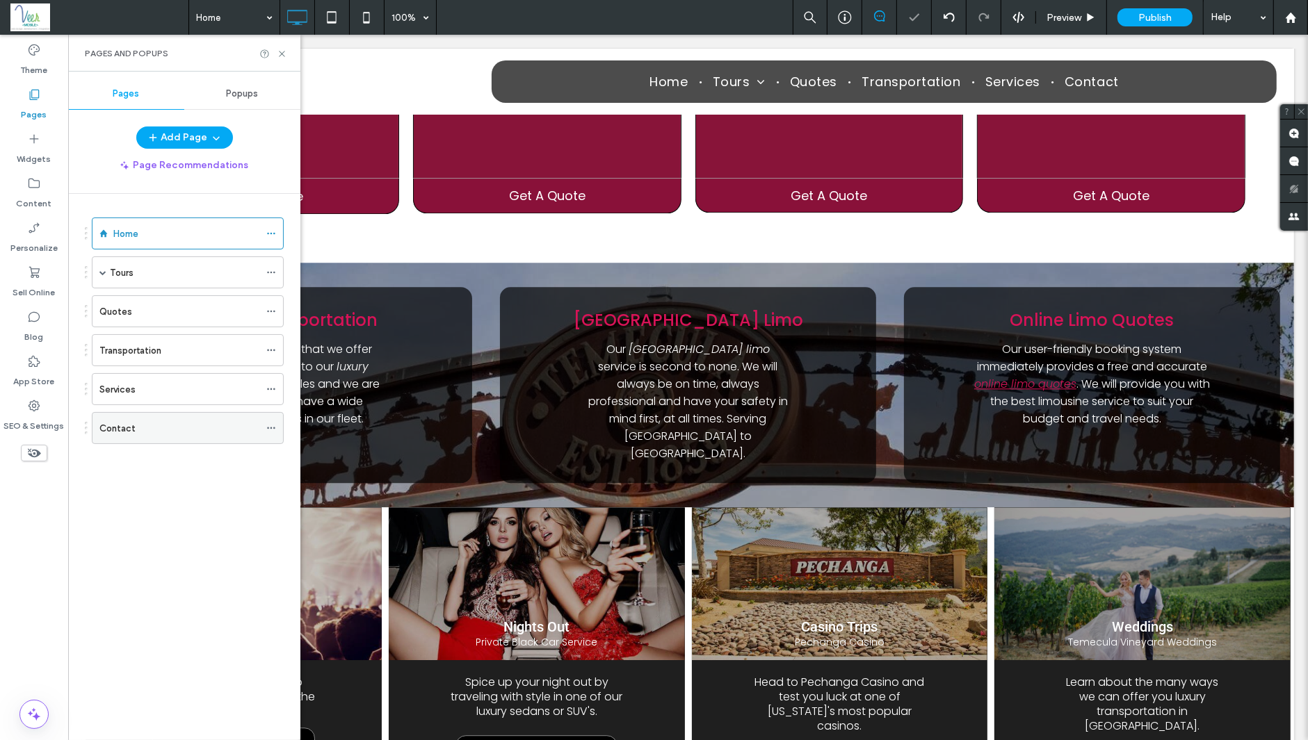
click at [149, 427] on div "Contact" at bounding box center [179, 428] width 160 height 15
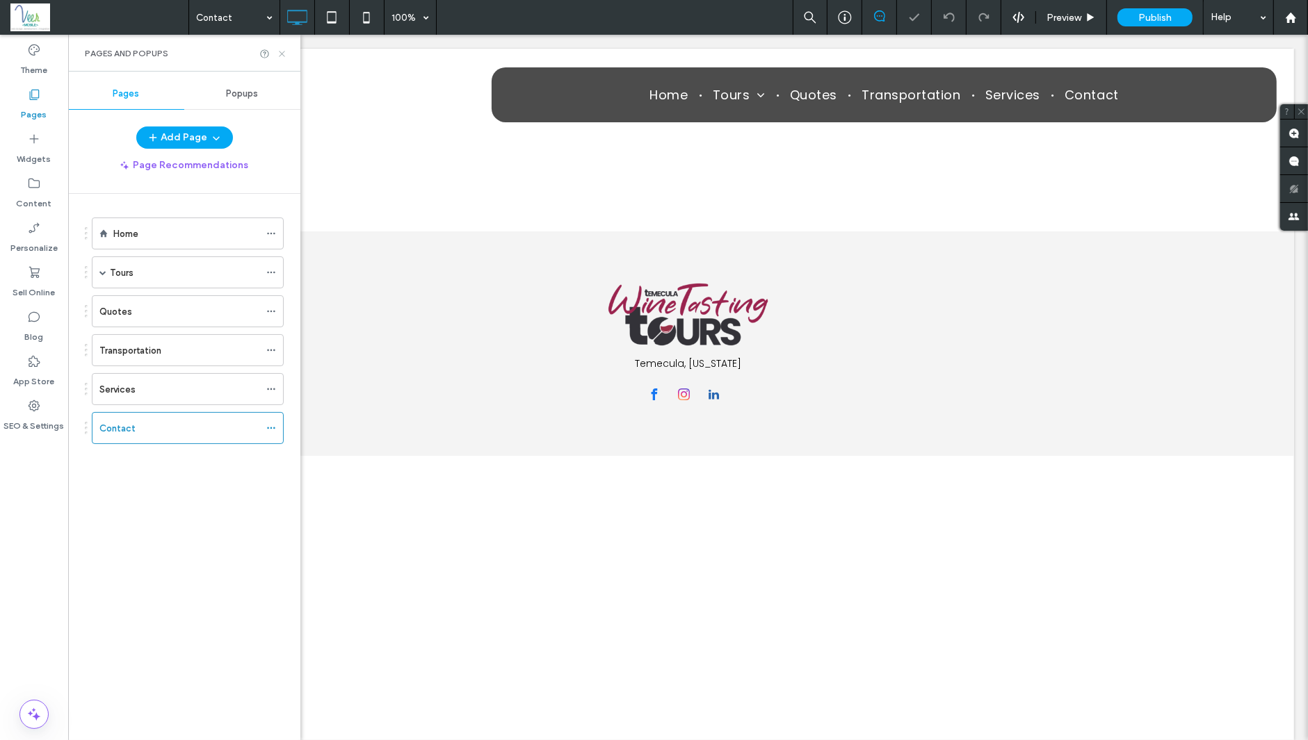
click at [282, 51] on icon at bounding box center [282, 54] width 10 height 10
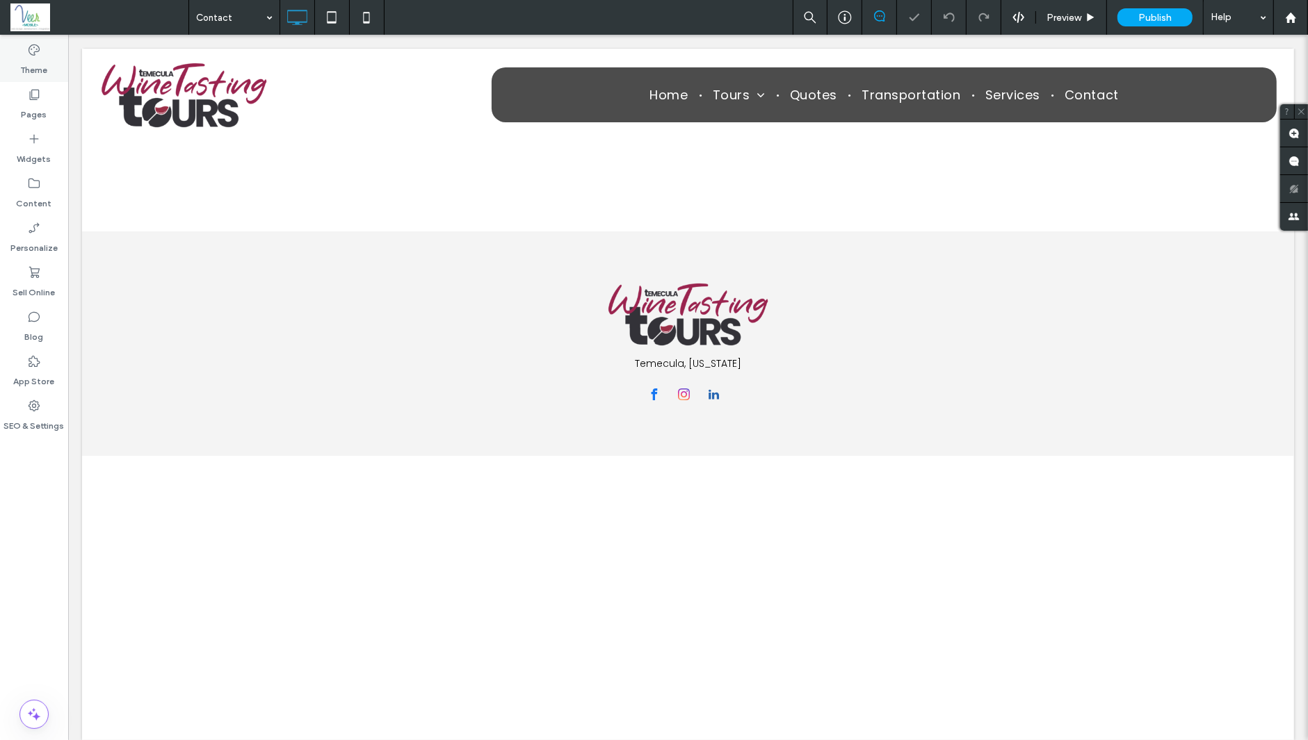
click at [38, 77] on div "Theme" at bounding box center [34, 60] width 68 height 44
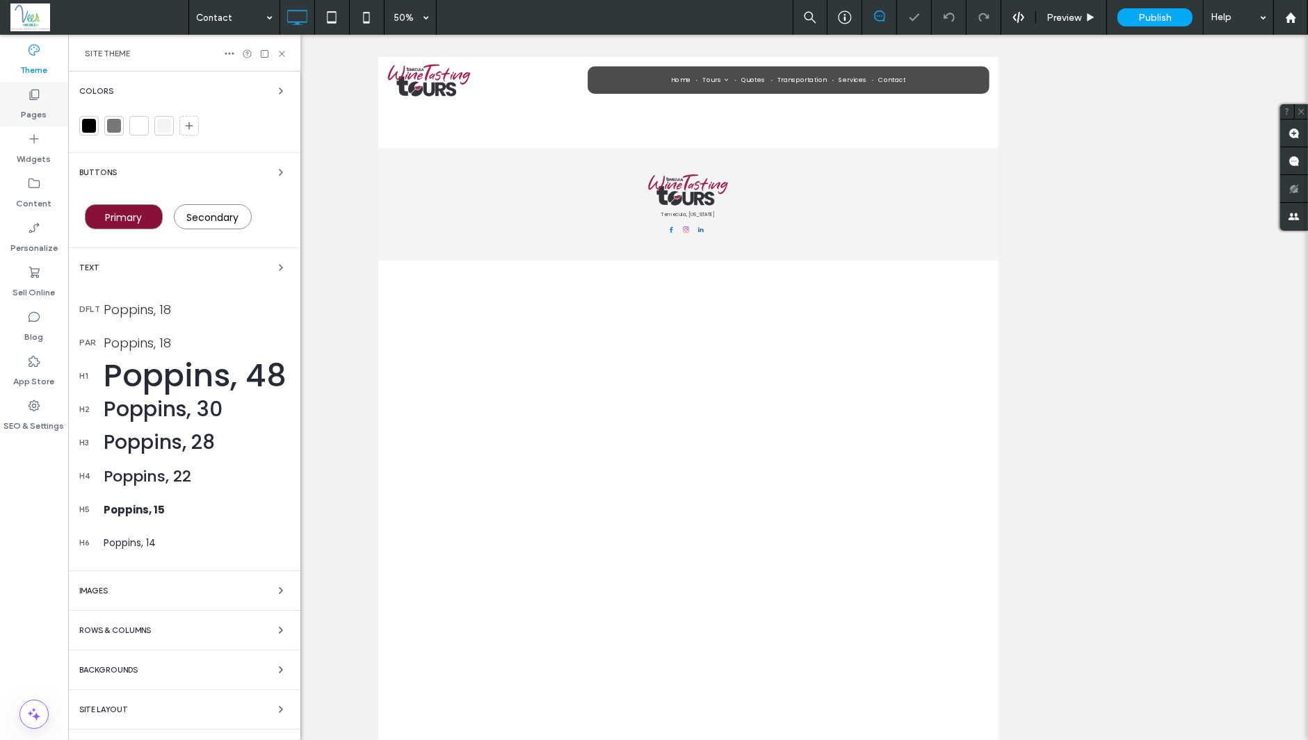
click at [35, 107] on label "Pages" at bounding box center [35, 110] width 26 height 19
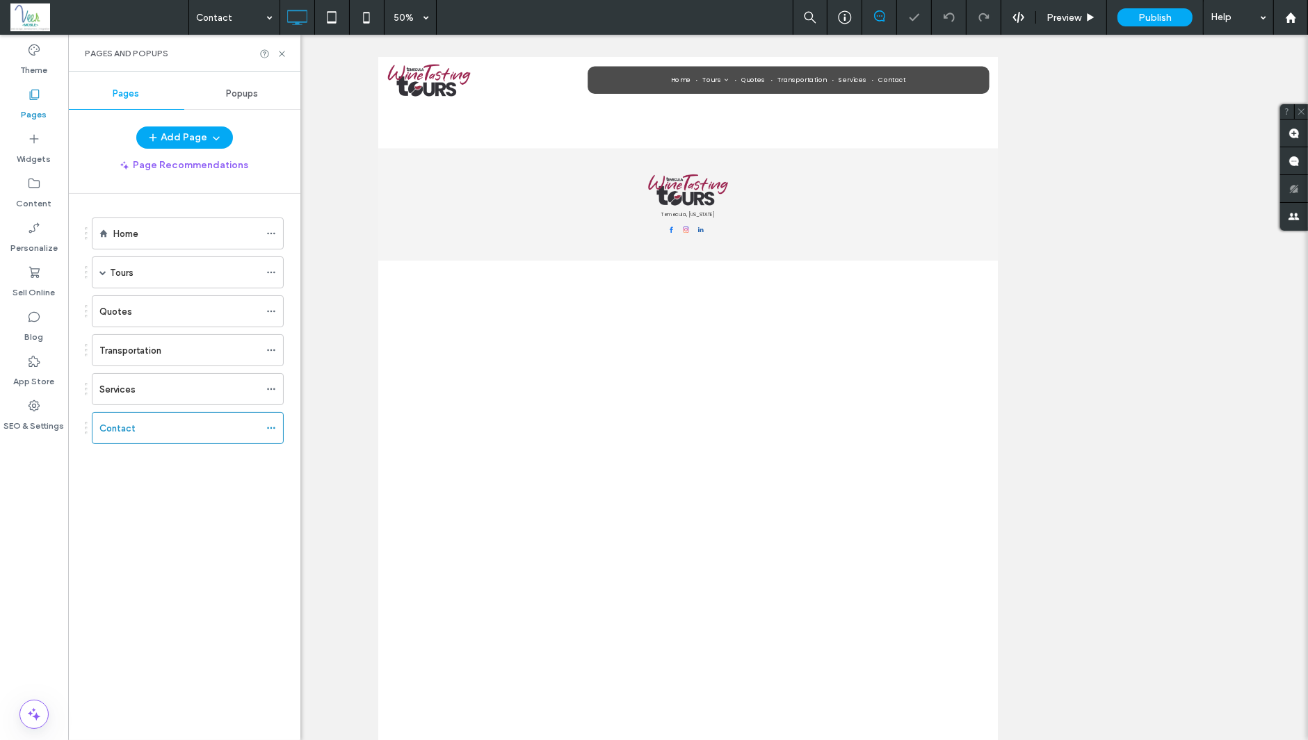
click at [40, 109] on label "Pages" at bounding box center [35, 110] width 26 height 19
click at [279, 51] on icon at bounding box center [282, 54] width 10 height 10
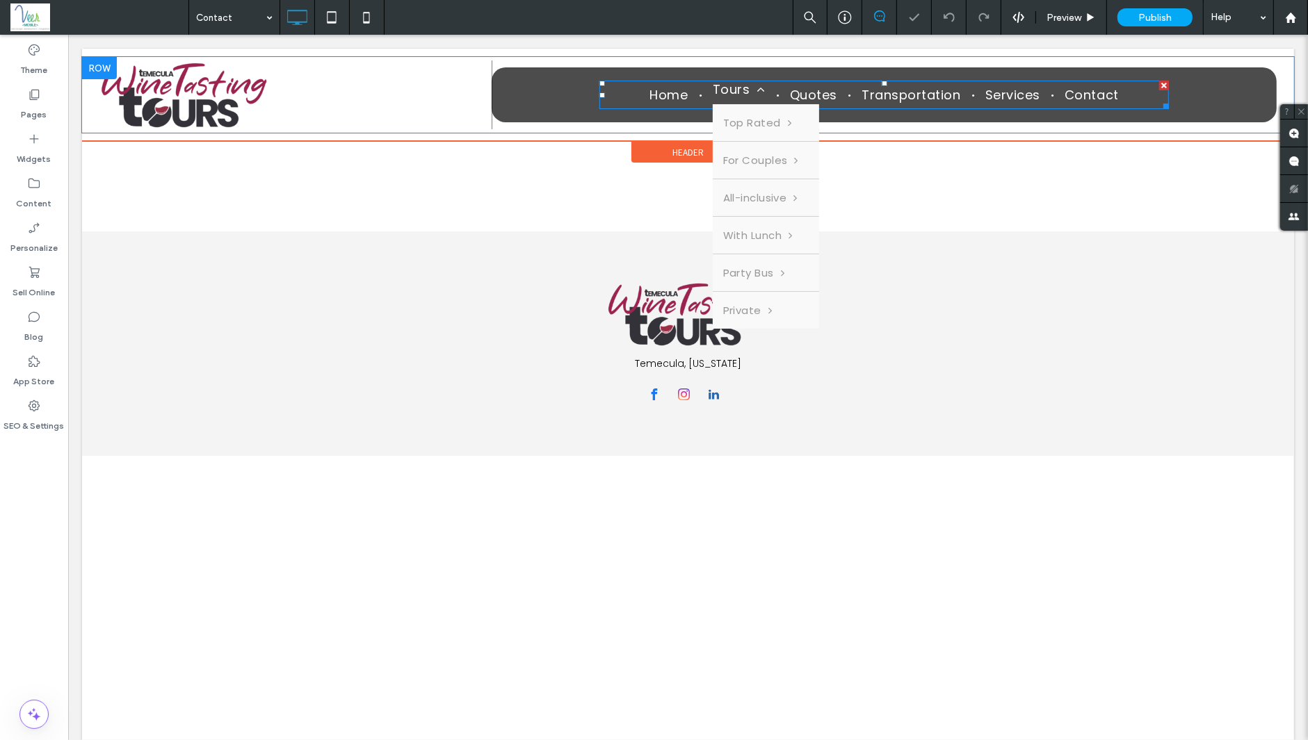
click at [723, 104] on link "Top Rated" at bounding box center [765, 122] width 106 height 37
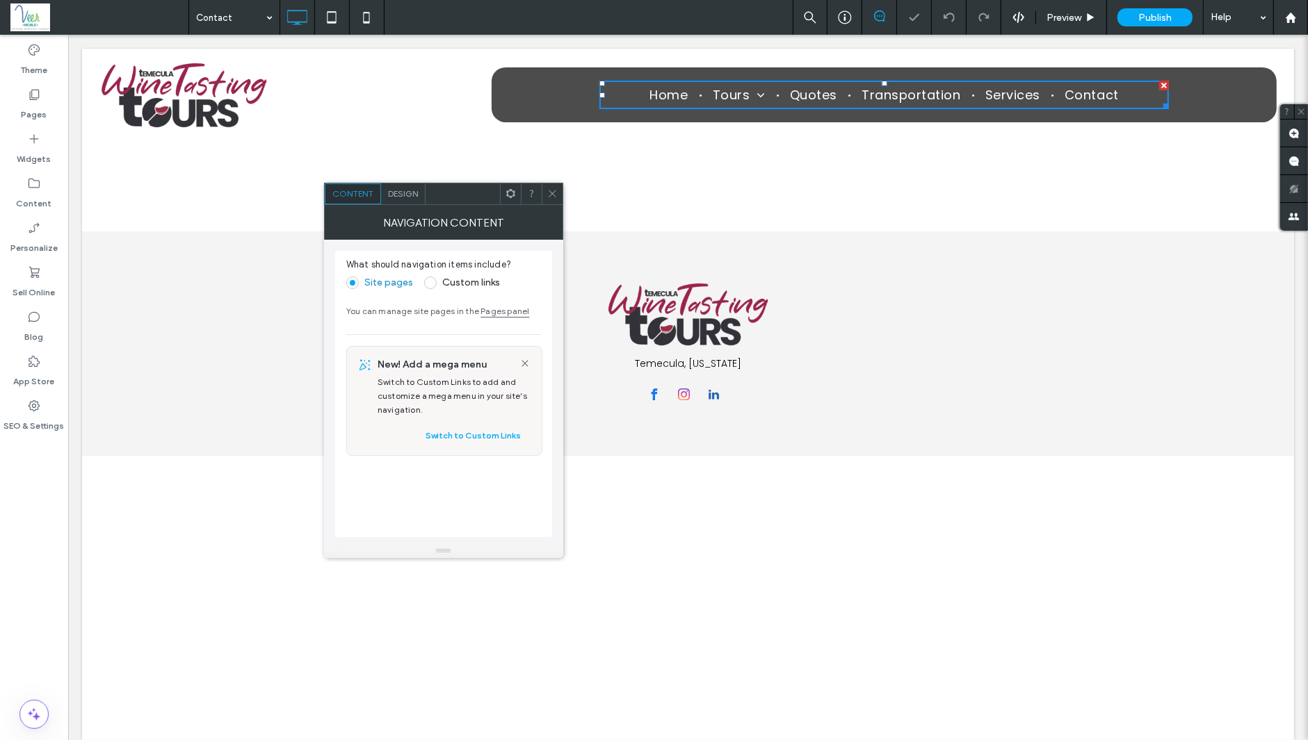
click at [519, 138] on div "Click To Paste Home Tours Top Rated Top Rated Temecula Wine Tours For Couples W…" at bounding box center [687, 95] width 1212 height 92
click at [535, 92] on div "Home Tours Top Rated Top Rated Temecula Wine Tours For Couples Wine Tours for C…" at bounding box center [883, 94] width 785 height 55
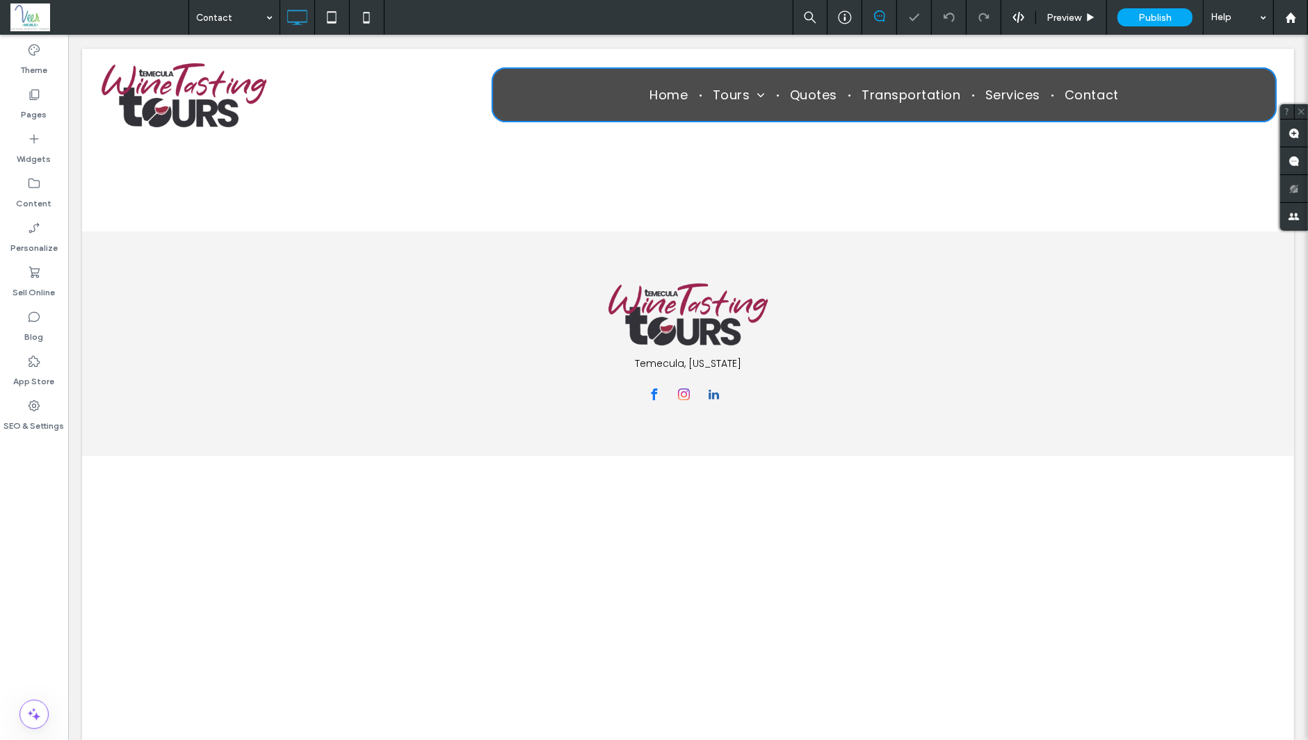
click at [213, 113] on img at bounding box center [183, 95] width 169 height 70
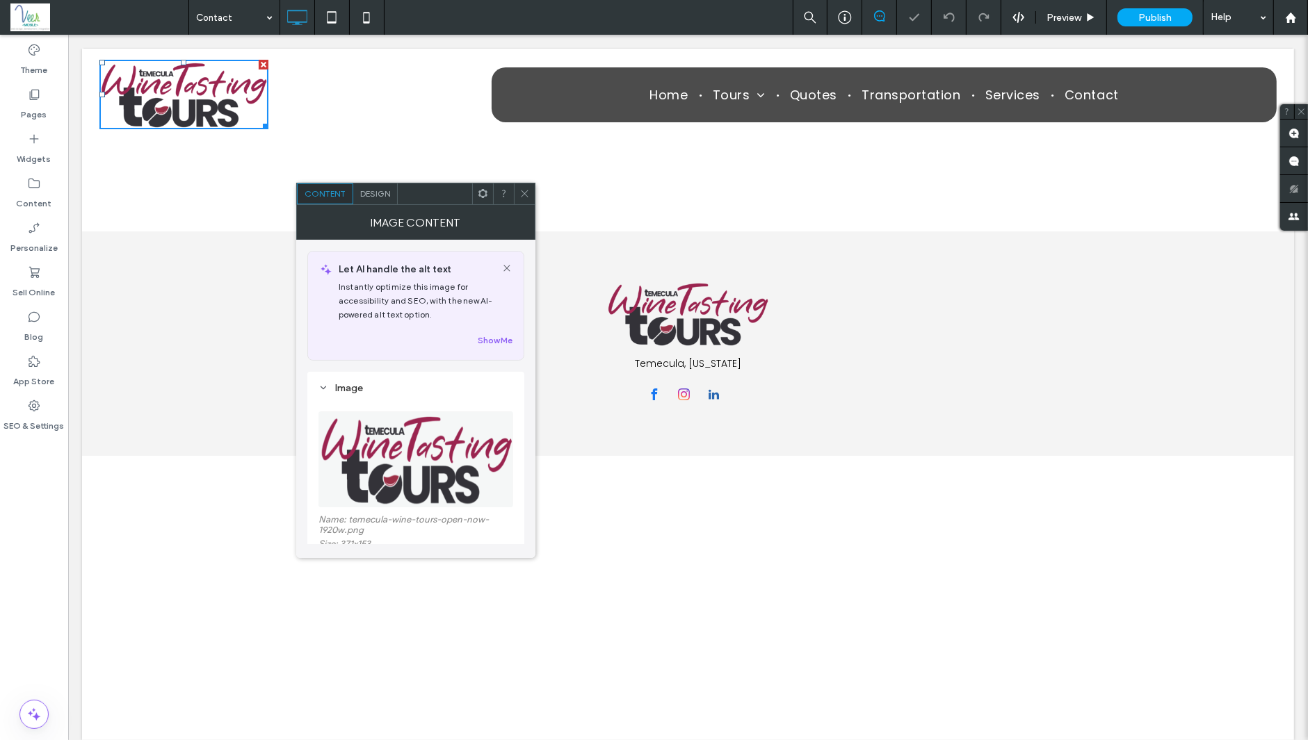
click at [522, 189] on icon at bounding box center [524, 193] width 10 height 10
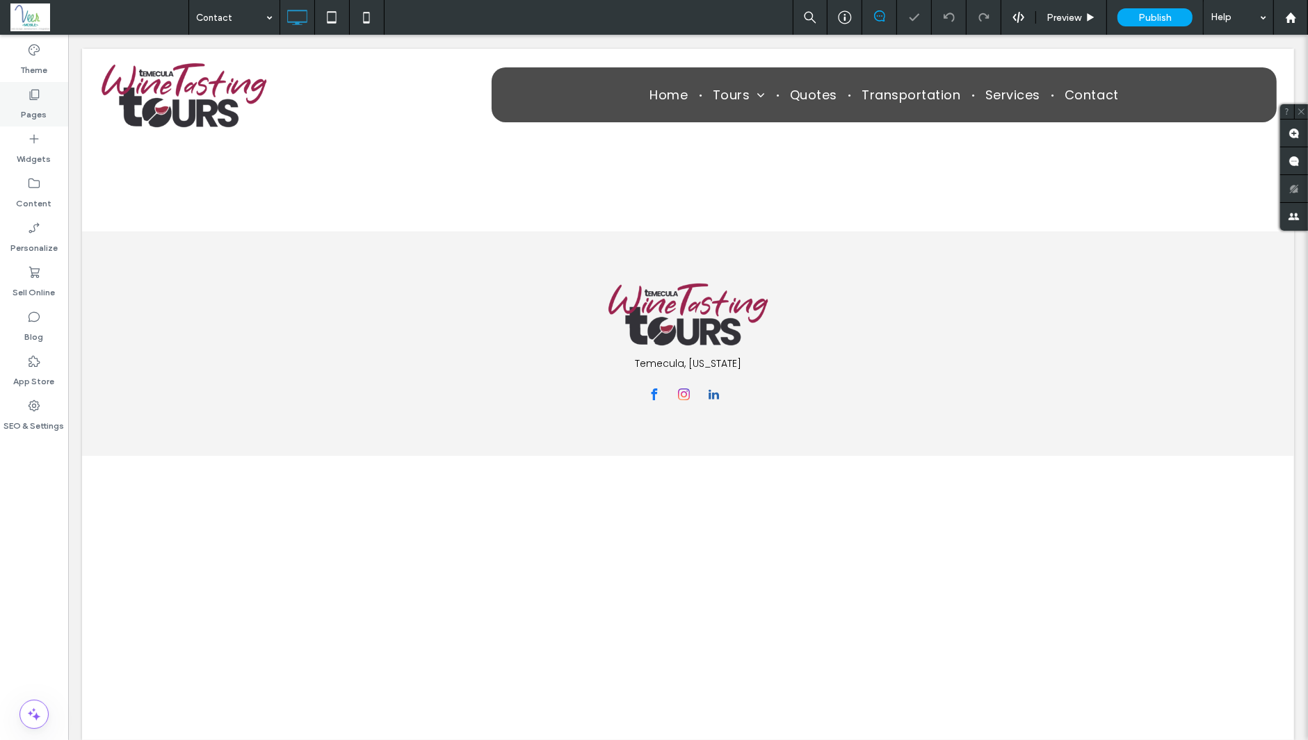
click at [16, 101] on div "Pages" at bounding box center [34, 104] width 68 height 44
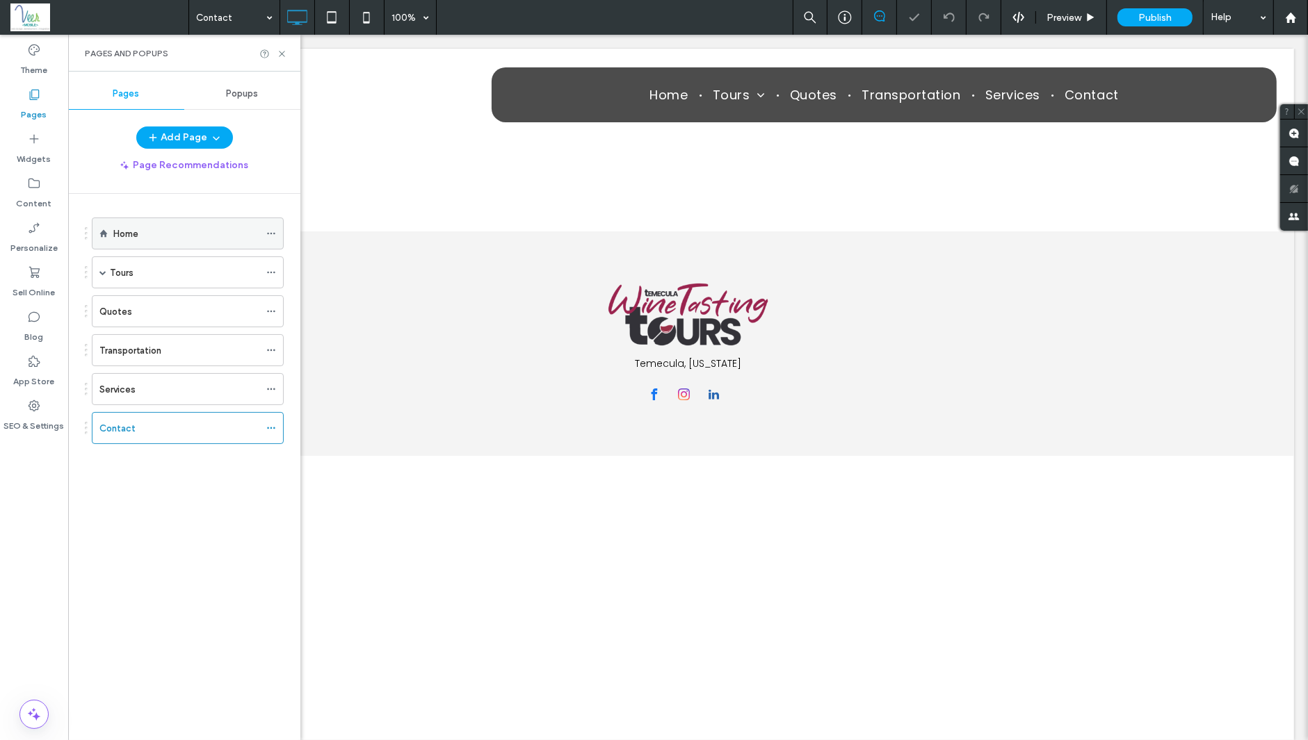
click at [129, 232] on label "Home" at bounding box center [125, 234] width 25 height 24
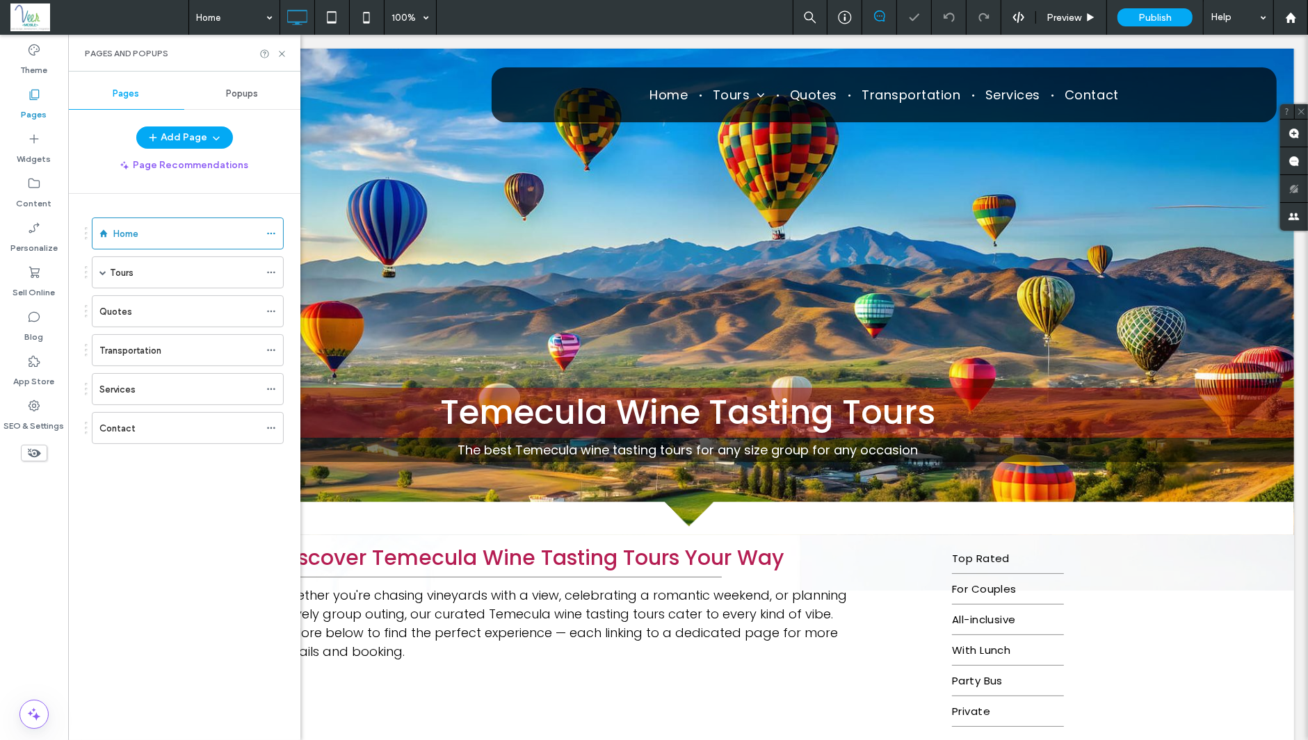
click at [282, 58] on div "Pages and Popups" at bounding box center [184, 53] width 199 height 11
click at [283, 51] on icon at bounding box center [282, 54] width 10 height 10
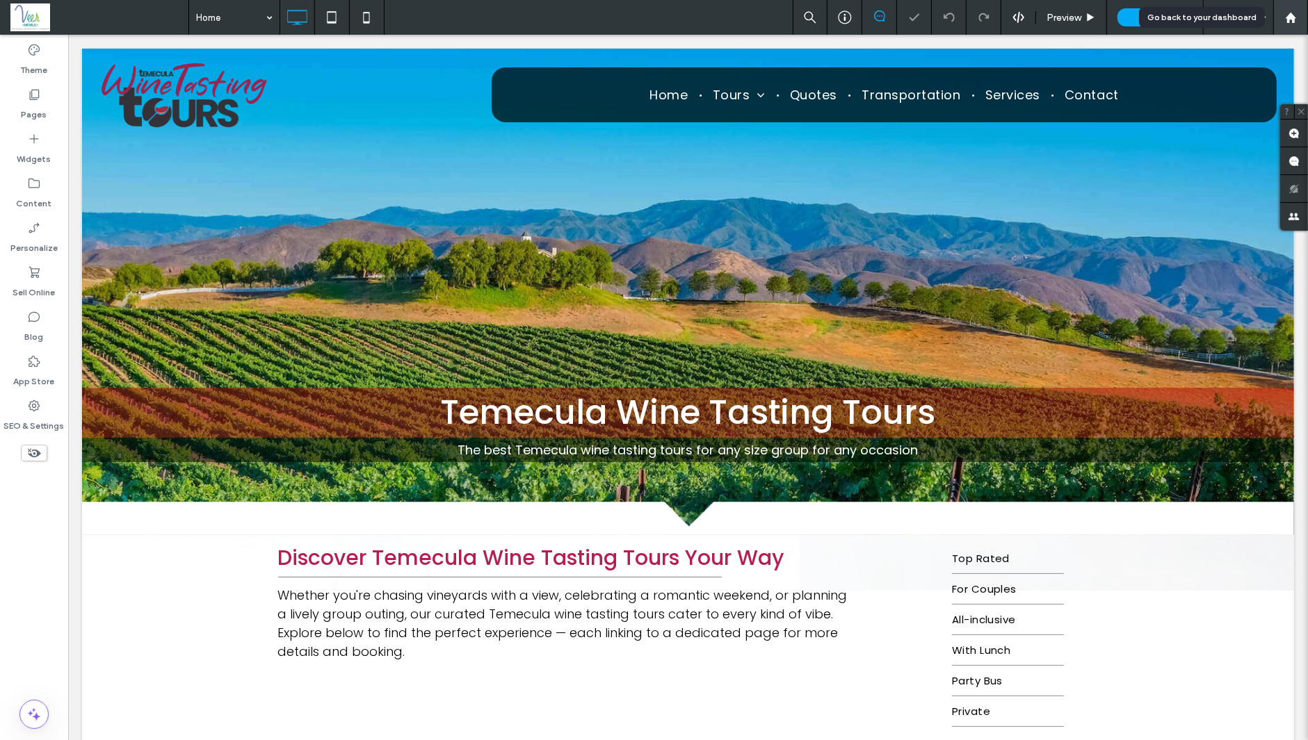
click at [1291, 12] on icon at bounding box center [1291, 18] width 12 height 12
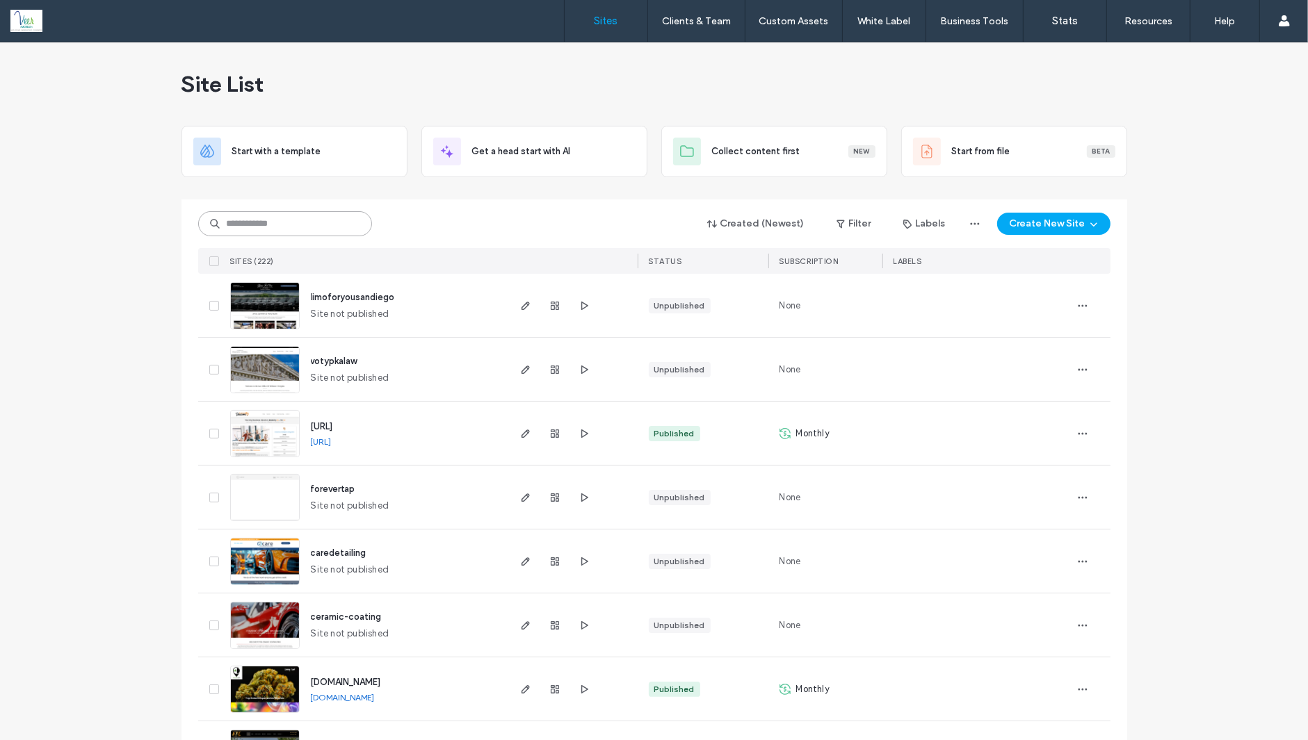
click at [241, 220] on input at bounding box center [285, 223] width 174 height 25
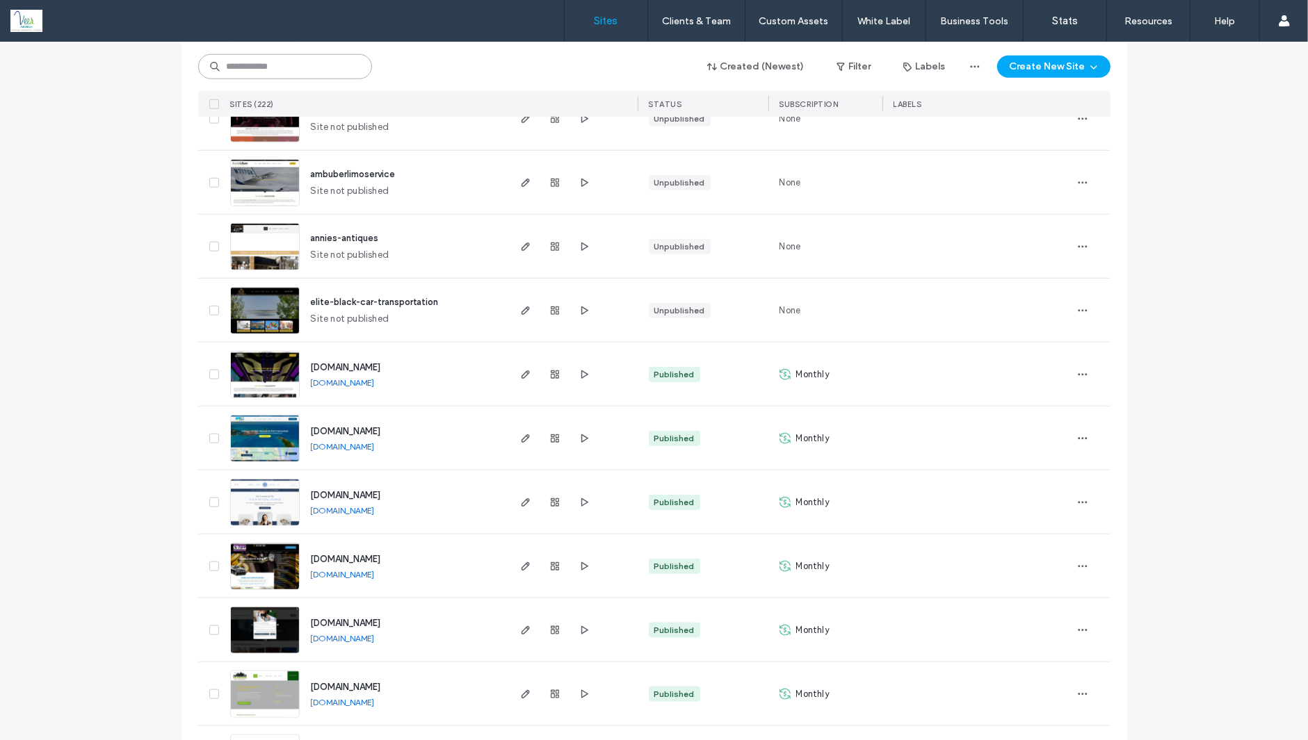
scroll to position [1358, 0]
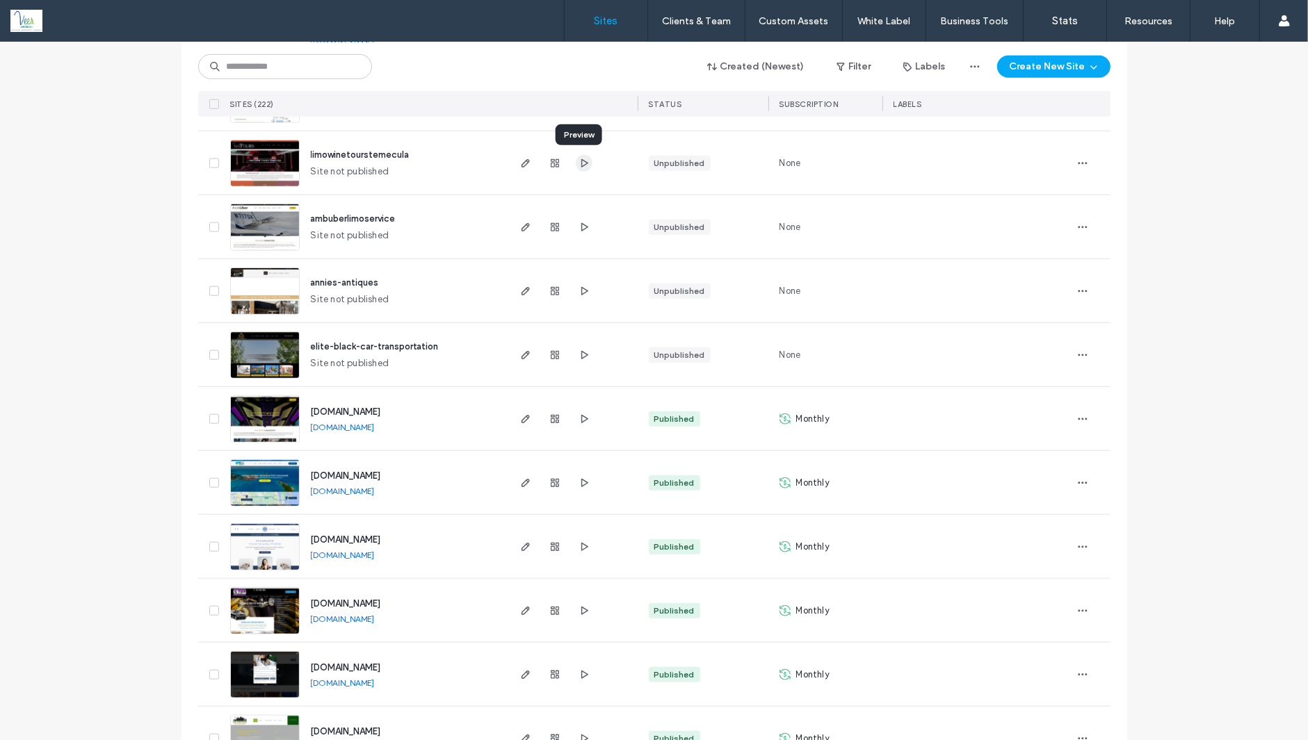
click at [578, 161] on icon "button" at bounding box center [583, 163] width 11 height 11
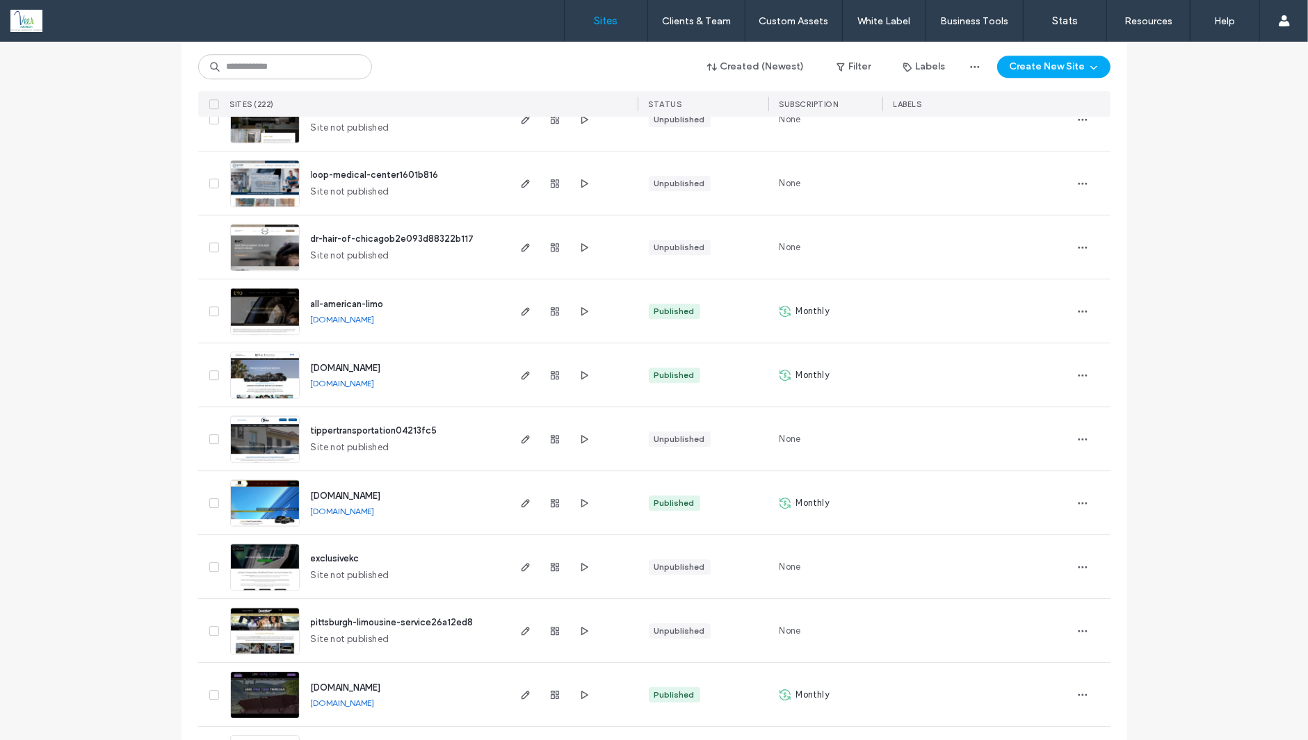
scroll to position [3961, 0]
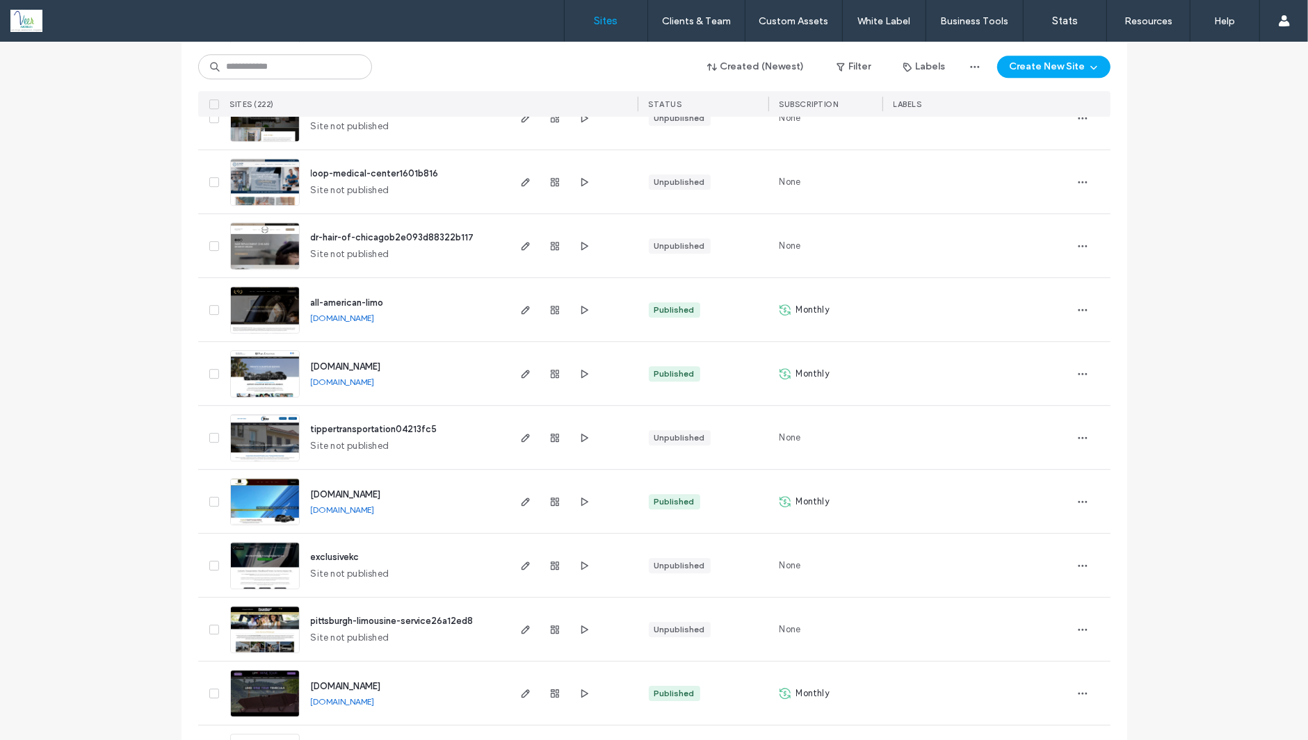
click at [375, 701] on link "[DOMAIN_NAME]" at bounding box center [343, 702] width 64 height 10
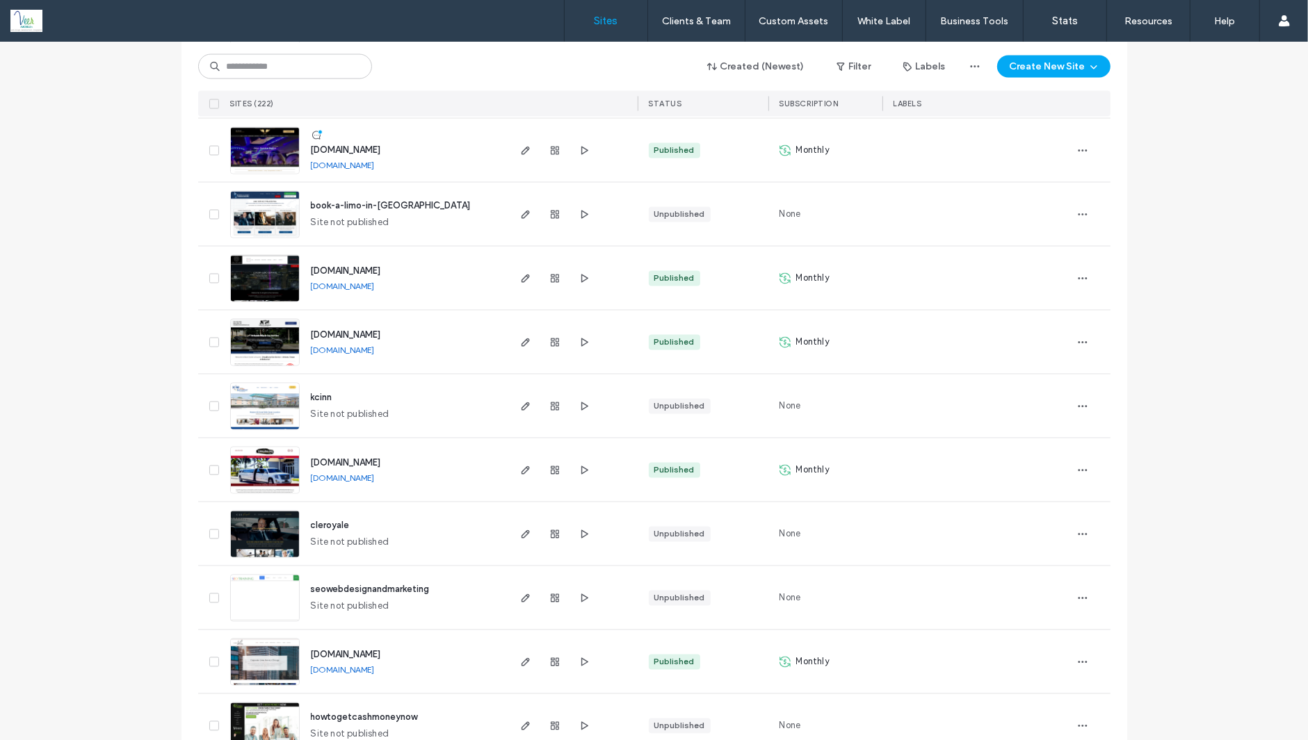
scroll to position [2442, 0]
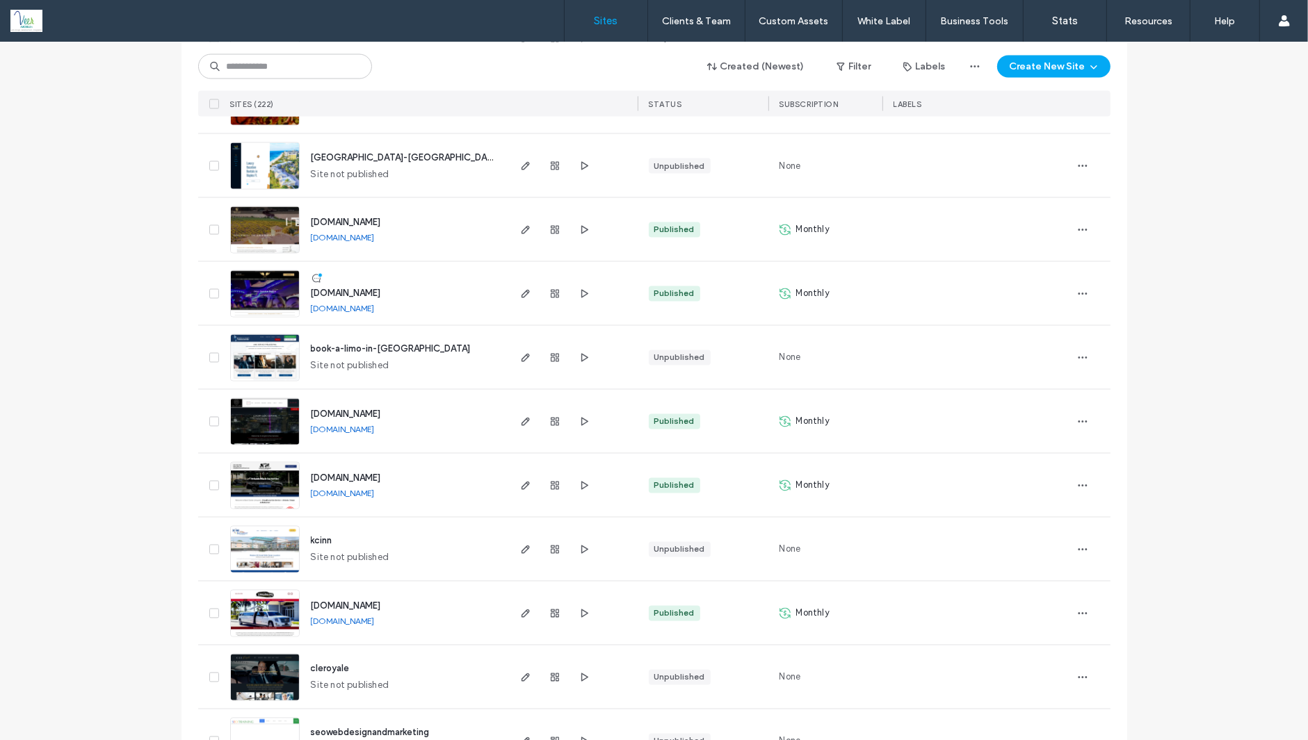
click at [335, 370] on span "Site not published" at bounding box center [350, 366] width 79 height 14
click at [428, 259] on div "[DOMAIN_NAME] [DOMAIN_NAME]" at bounding box center [403, 229] width 206 height 63
click at [428, 256] on div "[DOMAIN_NAME] [DOMAIN_NAME]" at bounding box center [403, 229] width 206 height 63
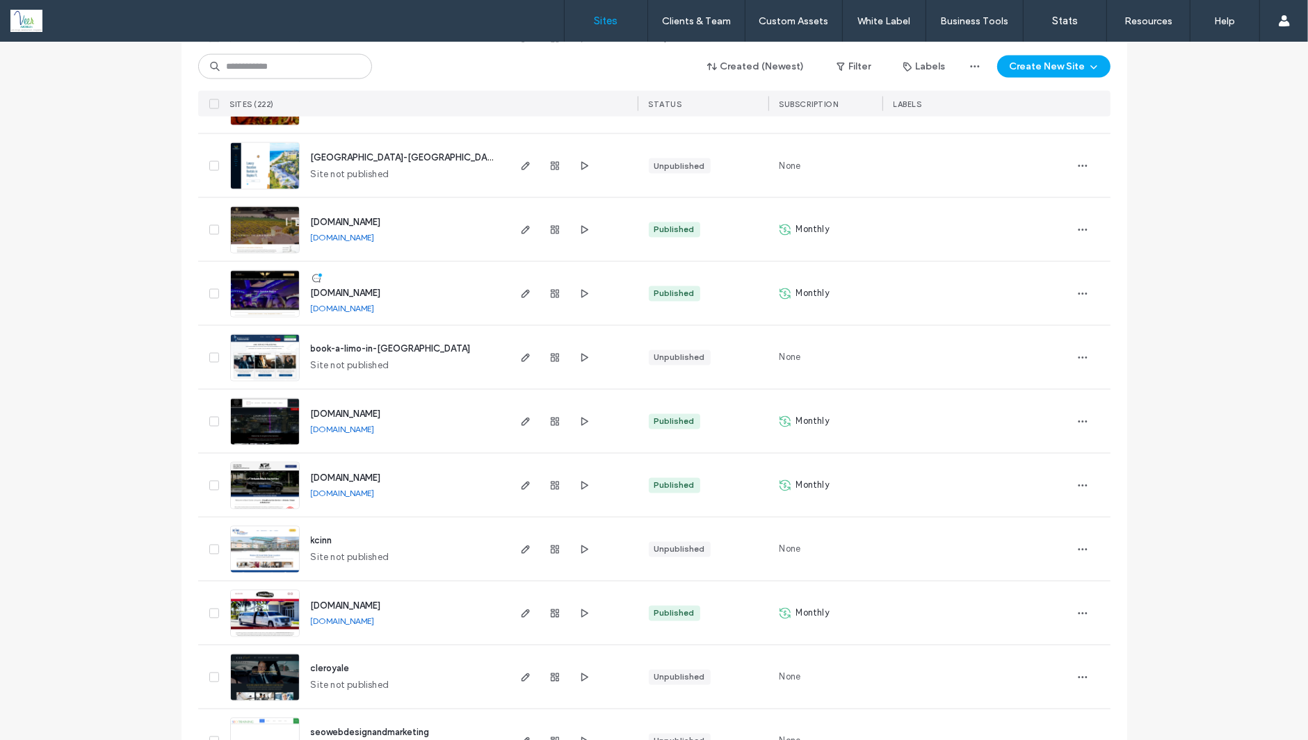
click at [428, 256] on div "[DOMAIN_NAME] [DOMAIN_NAME]" at bounding box center [403, 229] width 206 height 63
click at [426, 168] on div "naples-fl Site not published" at bounding box center [403, 165] width 206 height 63
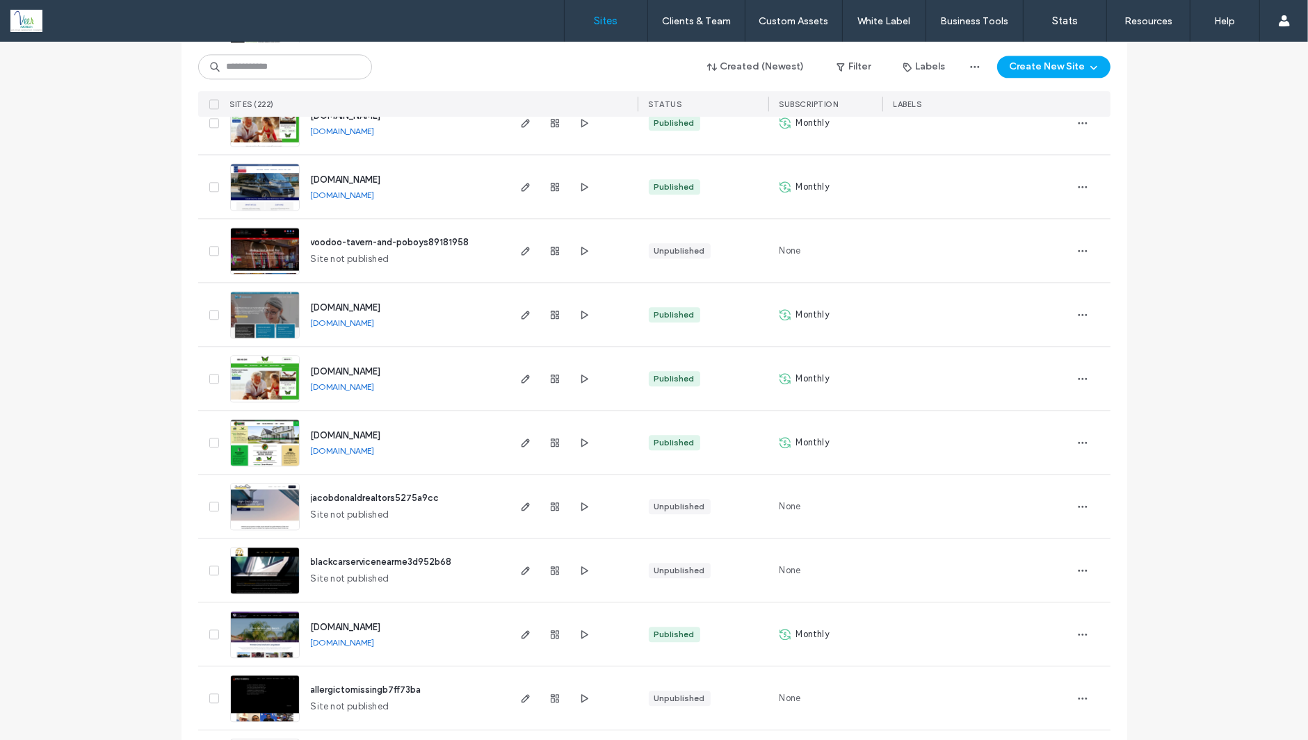
scroll to position [3497, 0]
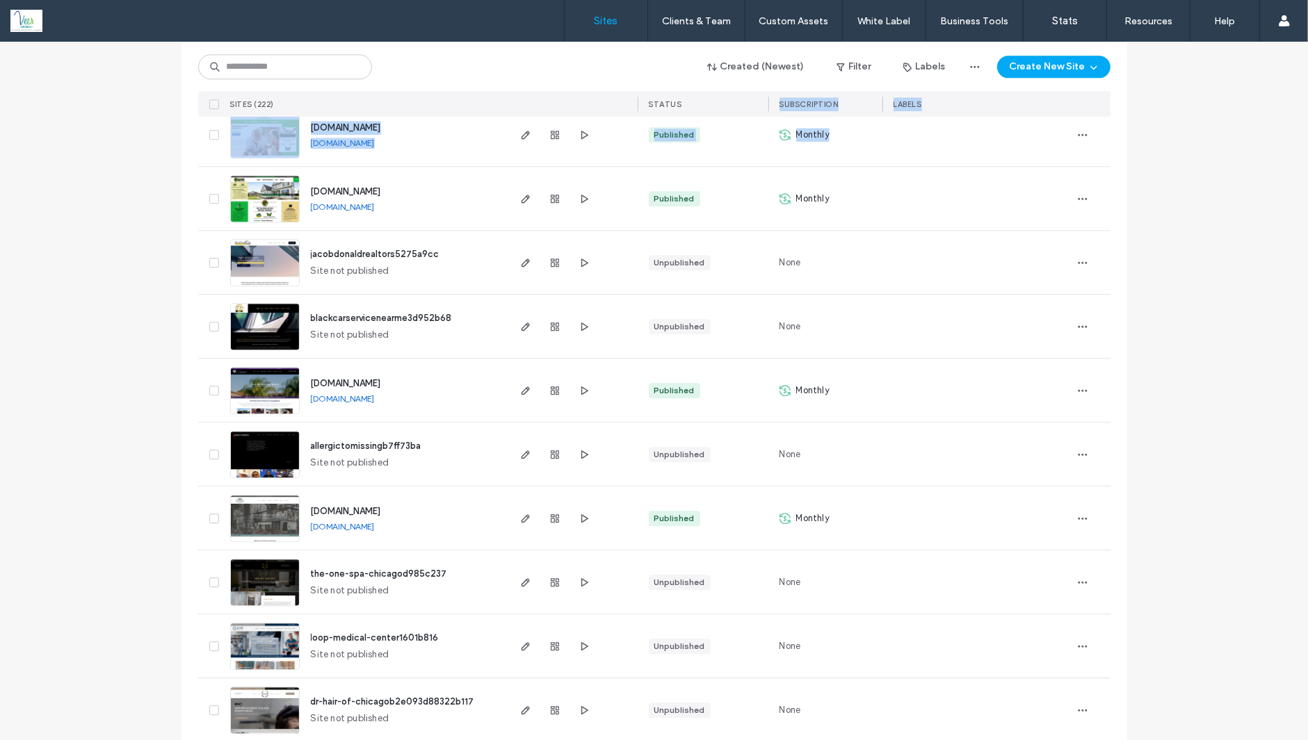
drag, startPoint x: 675, startPoint y: 103, endPoint x: 938, endPoint y: 122, distance: 264.2
click at [952, 108] on div "LABELS" at bounding box center [976, 104] width 188 height 26
drag, startPoint x: 947, startPoint y: 106, endPoint x: 410, endPoint y: 95, distance: 537.5
click at [410, 95] on div "SITES (222) STATUS SUBSCRIPTION LABELS" at bounding box center [654, 104] width 912 height 26
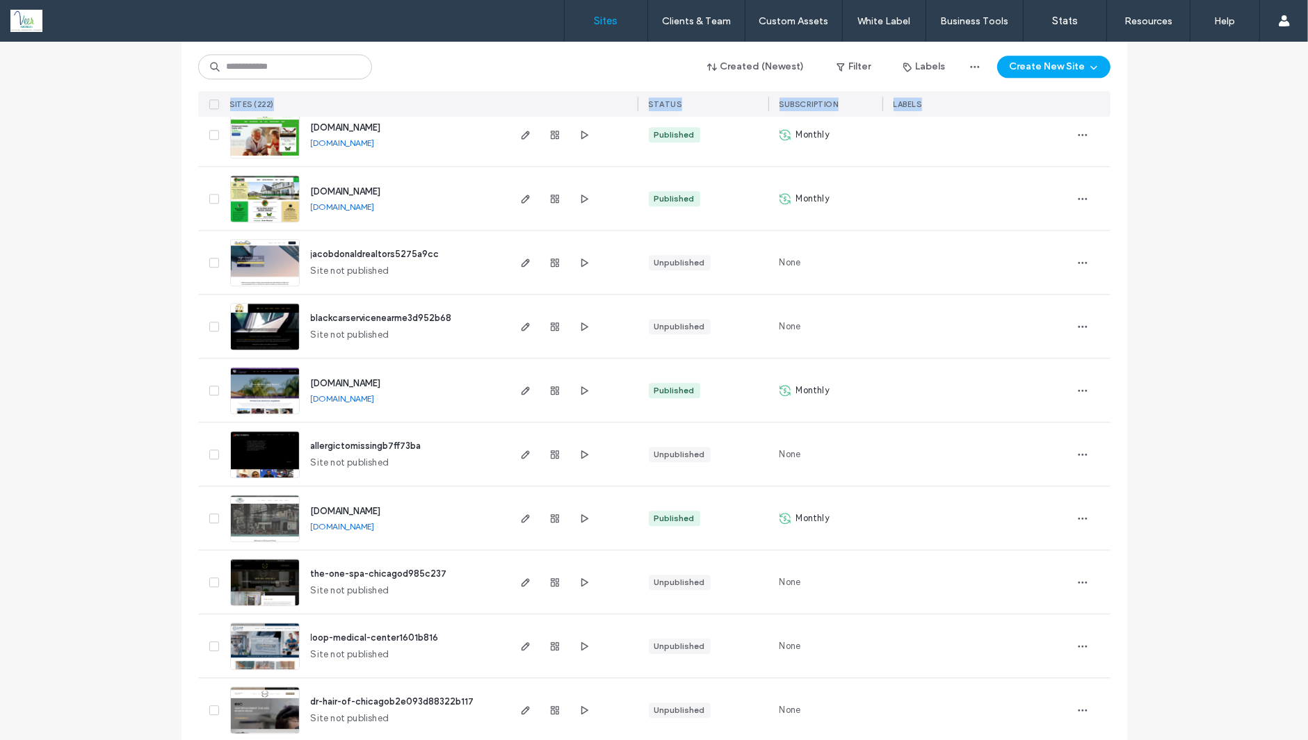
click at [950, 95] on div "LABELS" at bounding box center [976, 104] width 188 height 26
drag, startPoint x: 950, startPoint y: 106, endPoint x: 227, endPoint y: 98, distance: 723.7
click at [227, 98] on div "SITES (222) STATUS SUBSCRIPTION LABELS" at bounding box center [654, 104] width 912 height 26
click at [252, 102] on span "SITES (222)" at bounding box center [252, 104] width 44 height 10
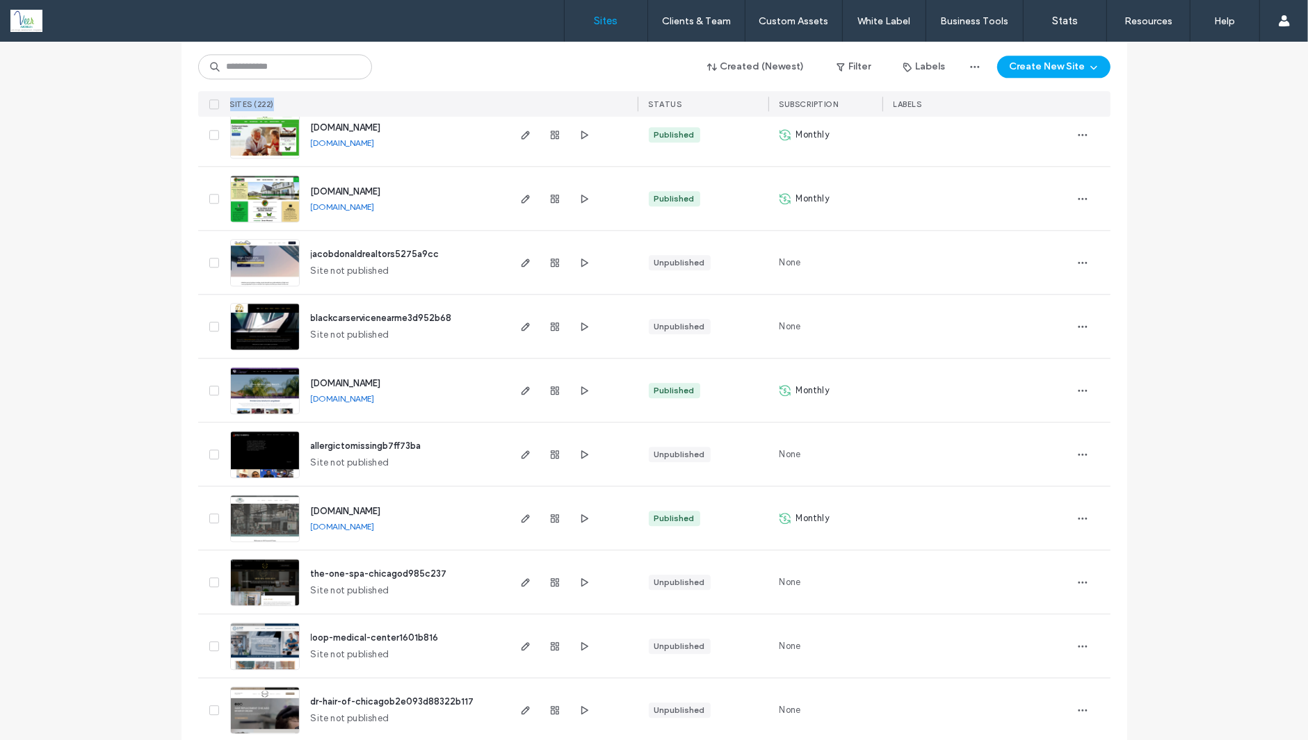
click at [252, 102] on span "SITES (222)" at bounding box center [252, 104] width 44 height 10
click at [640, 100] on div "STATUS" at bounding box center [702, 104] width 131 height 26
click at [827, 104] on span "SUBSCRIPTION" at bounding box center [808, 104] width 59 height 10
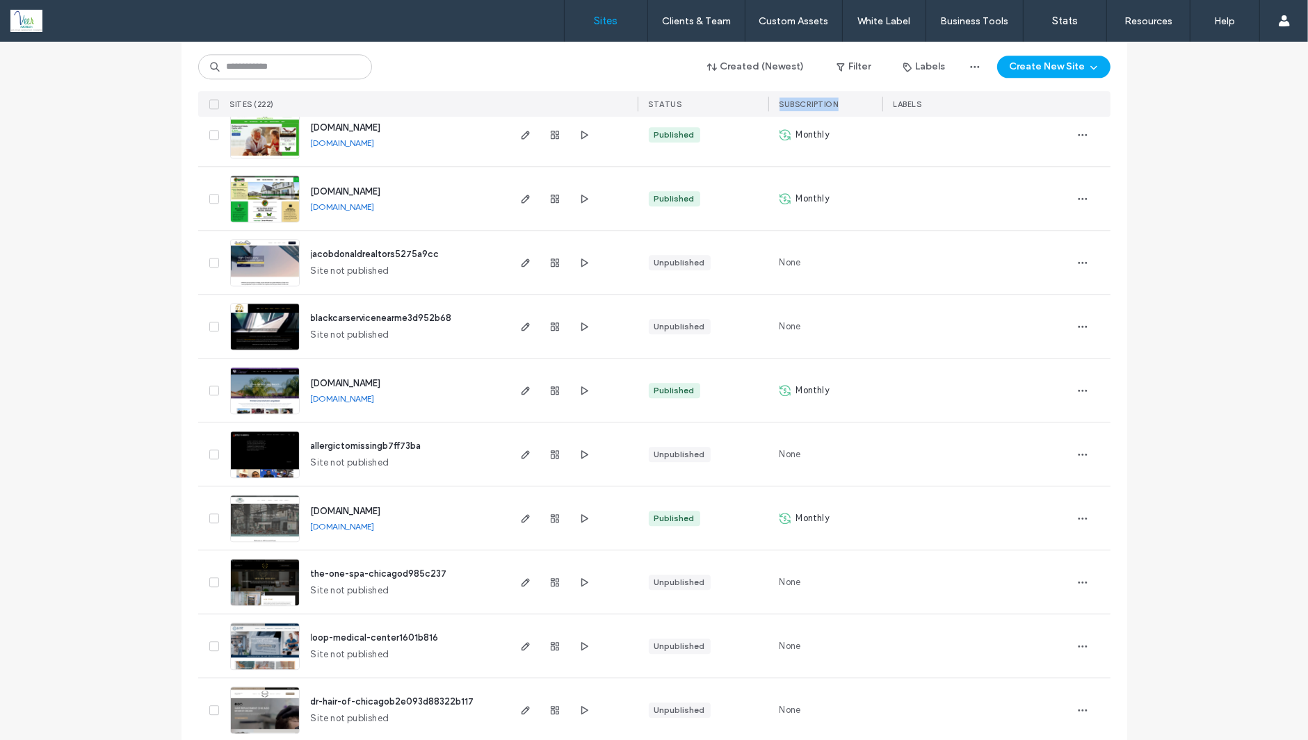
click at [827, 104] on span "SUBSCRIPTION" at bounding box center [808, 104] width 59 height 10
click at [909, 101] on span "LABELS" at bounding box center [907, 104] width 29 height 10
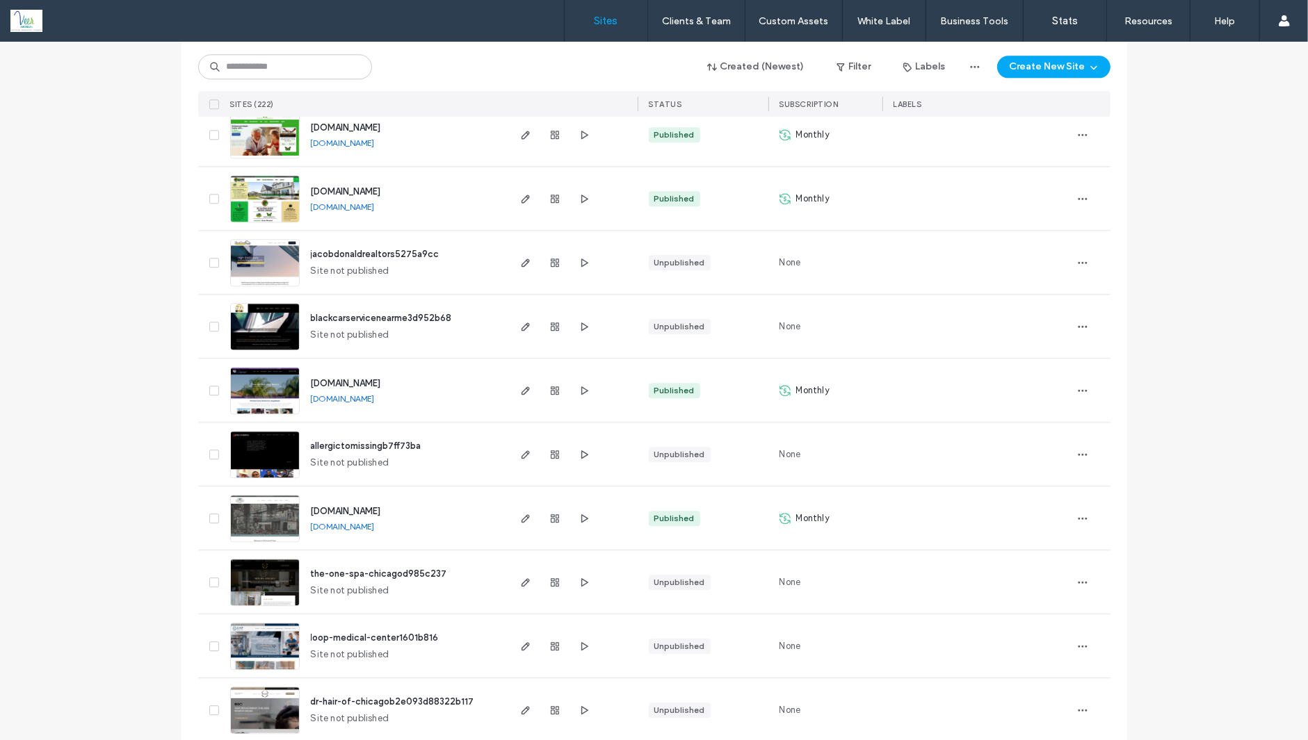
click at [804, 101] on span "SUBSCRIPTION" at bounding box center [808, 104] width 59 height 10
click at [665, 102] on span "STATUS" at bounding box center [665, 104] width 33 height 10
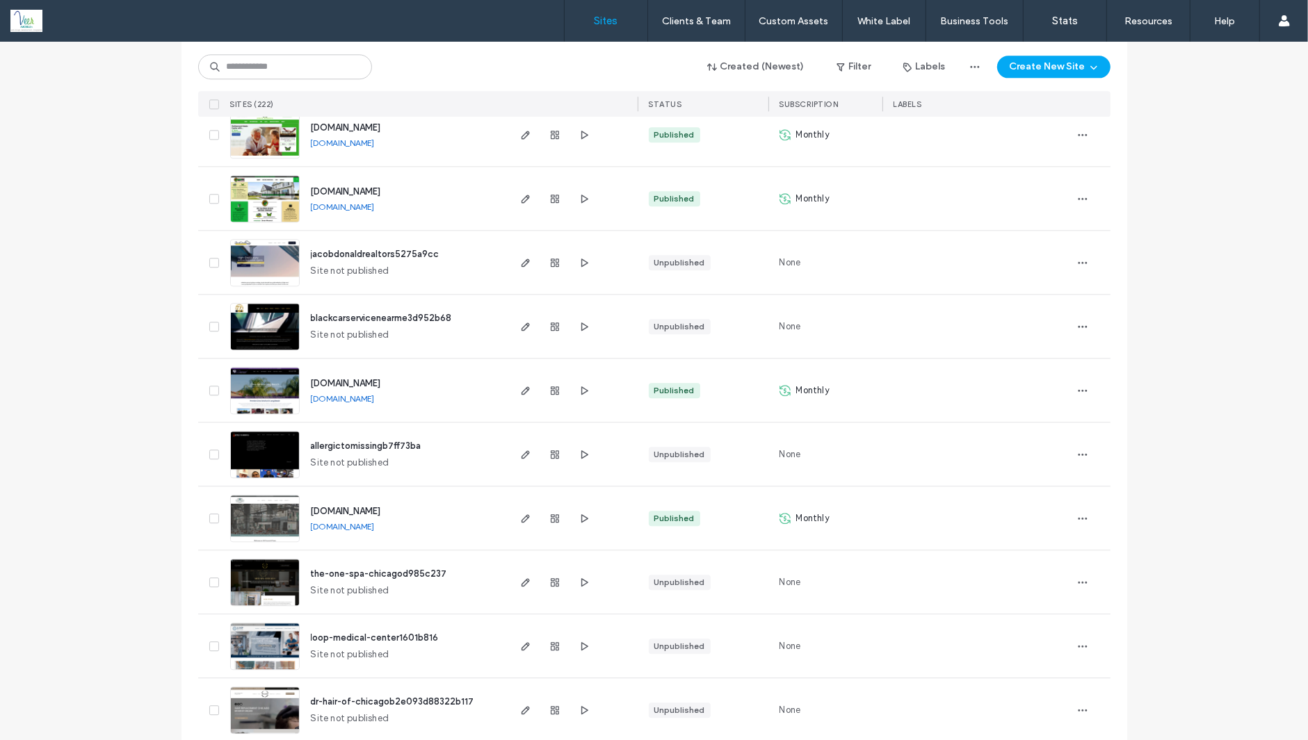
click at [238, 102] on span "SITES (222)" at bounding box center [252, 104] width 44 height 10
drag, startPoint x: 227, startPoint y: 105, endPoint x: 933, endPoint y: 103, distance: 706.3
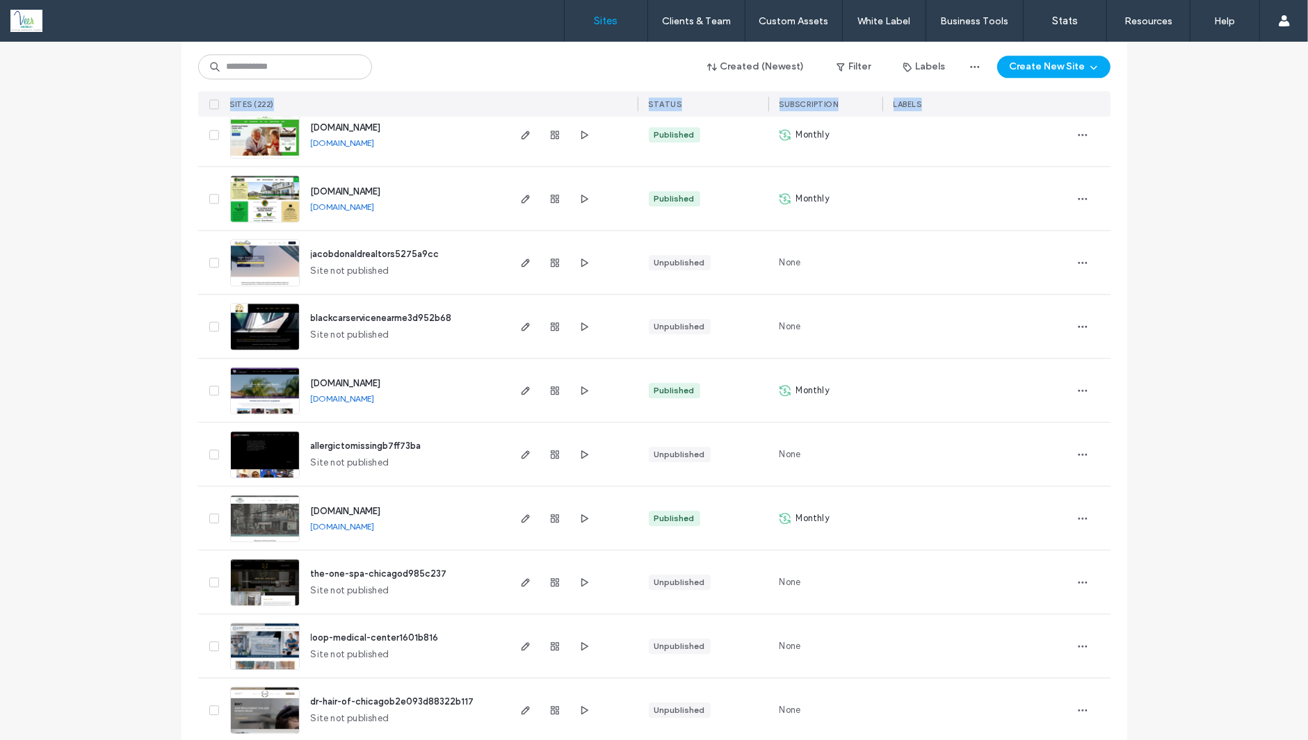
click at [933, 103] on div "SITES (222) STATUS SUBSCRIPTION LABELS" at bounding box center [654, 104] width 912 height 26
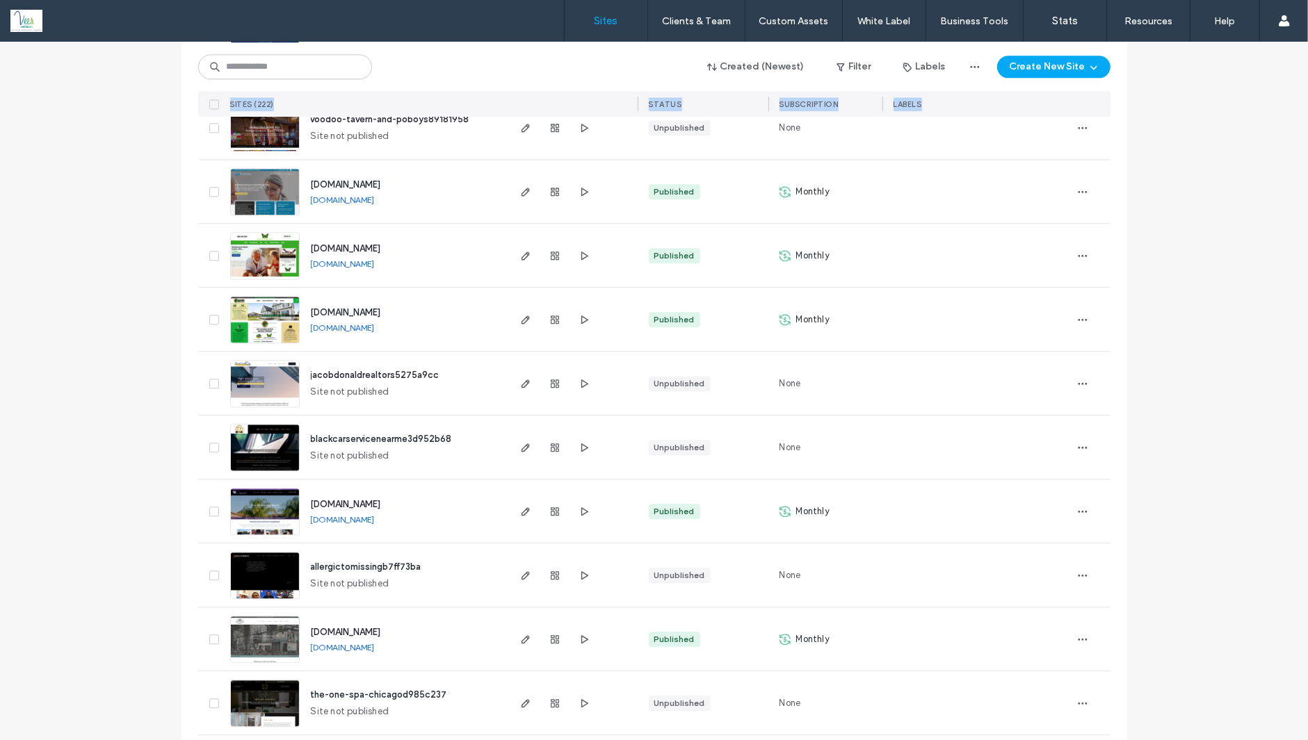
scroll to position [3348, 0]
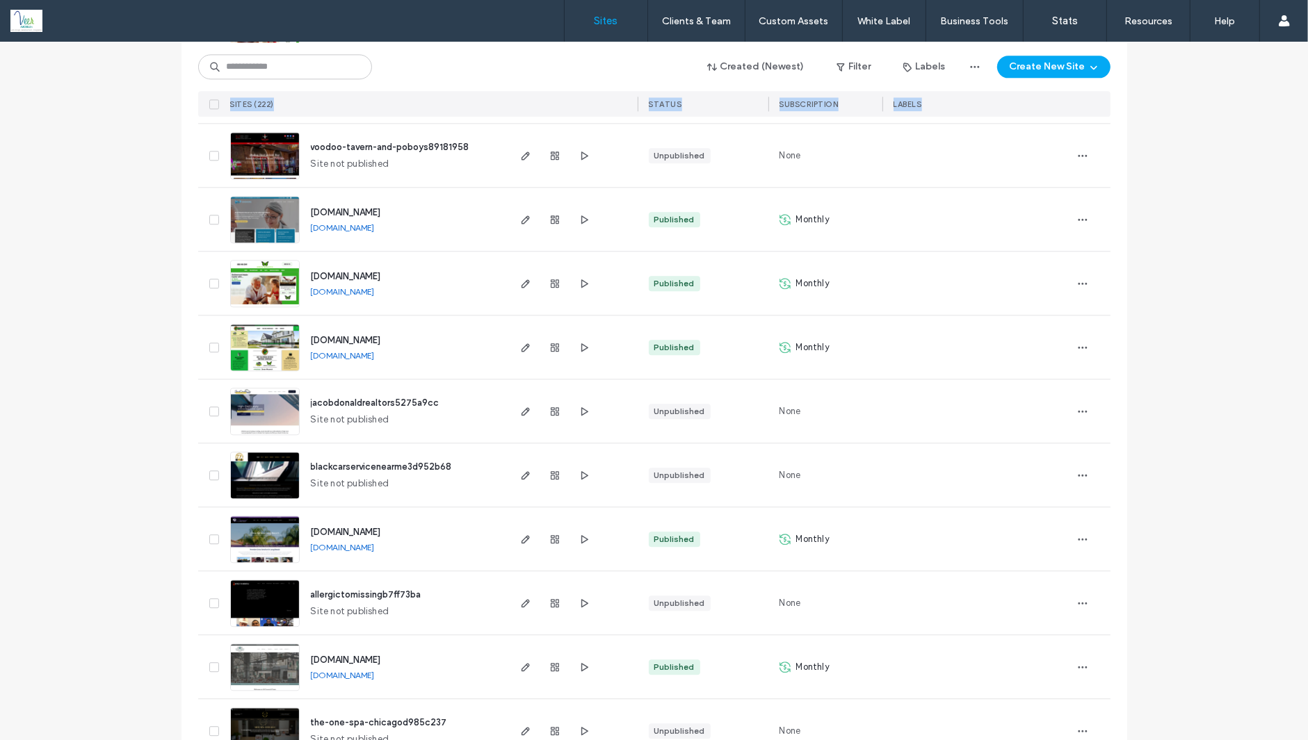
click at [233, 101] on span "SITES (222)" at bounding box center [252, 104] width 44 height 10
click at [234, 58] on input at bounding box center [285, 66] width 174 height 25
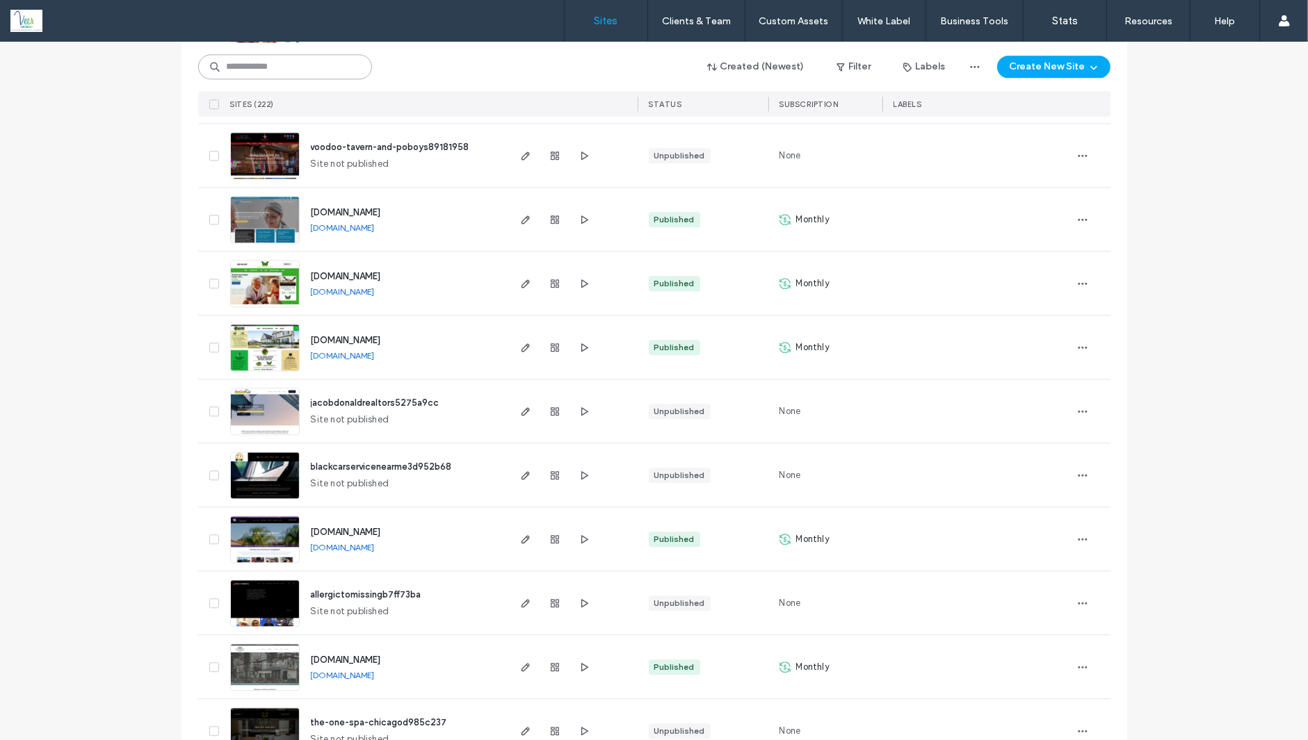
click at [234, 58] on input at bounding box center [285, 66] width 174 height 25
drag, startPoint x: 441, startPoint y: 226, endPoint x: 144, endPoint y: 244, distance: 298.1
drag, startPoint x: 206, startPoint y: 211, endPoint x: 1010, endPoint y: 230, distance: 804.5
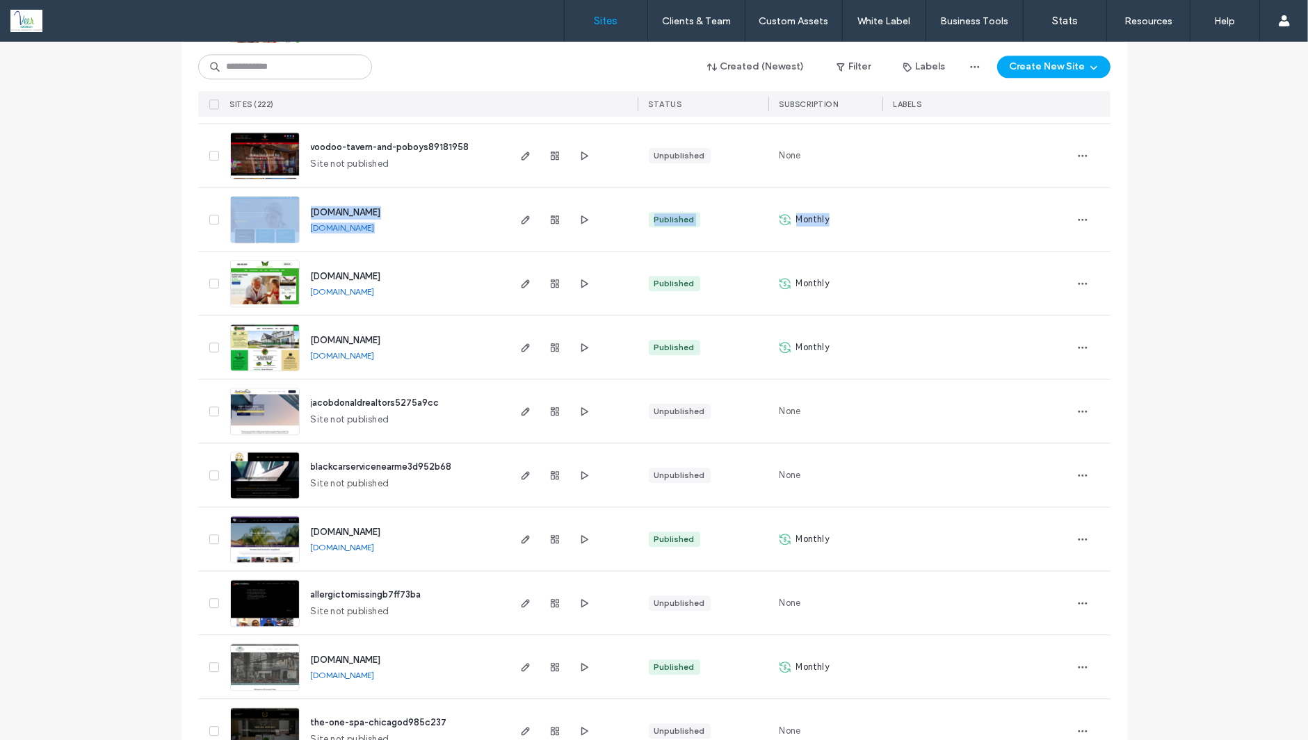
drag, startPoint x: 141, startPoint y: 197, endPoint x: 1120, endPoint y: 227, distance: 979.3
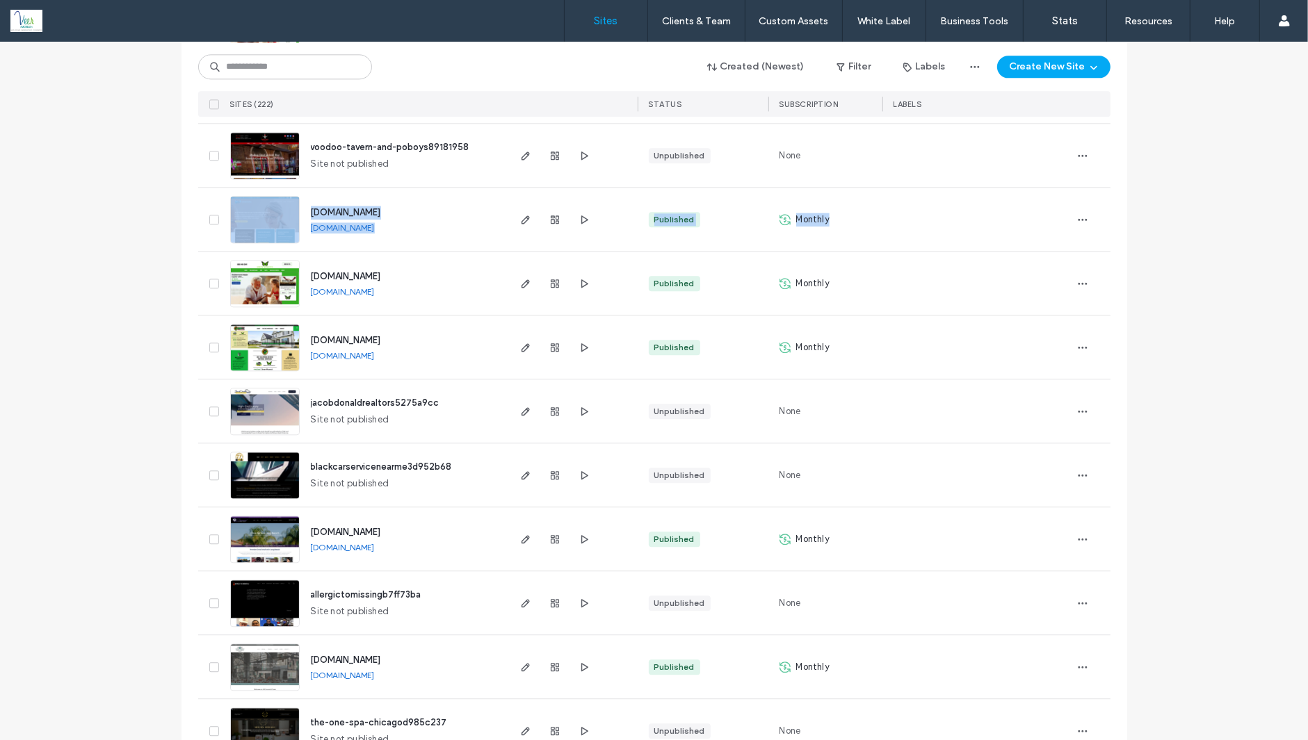
drag, startPoint x: 1097, startPoint y: 200, endPoint x: 179, endPoint y: 200, distance: 918.3
